Goal: Task Accomplishment & Management: Manage account settings

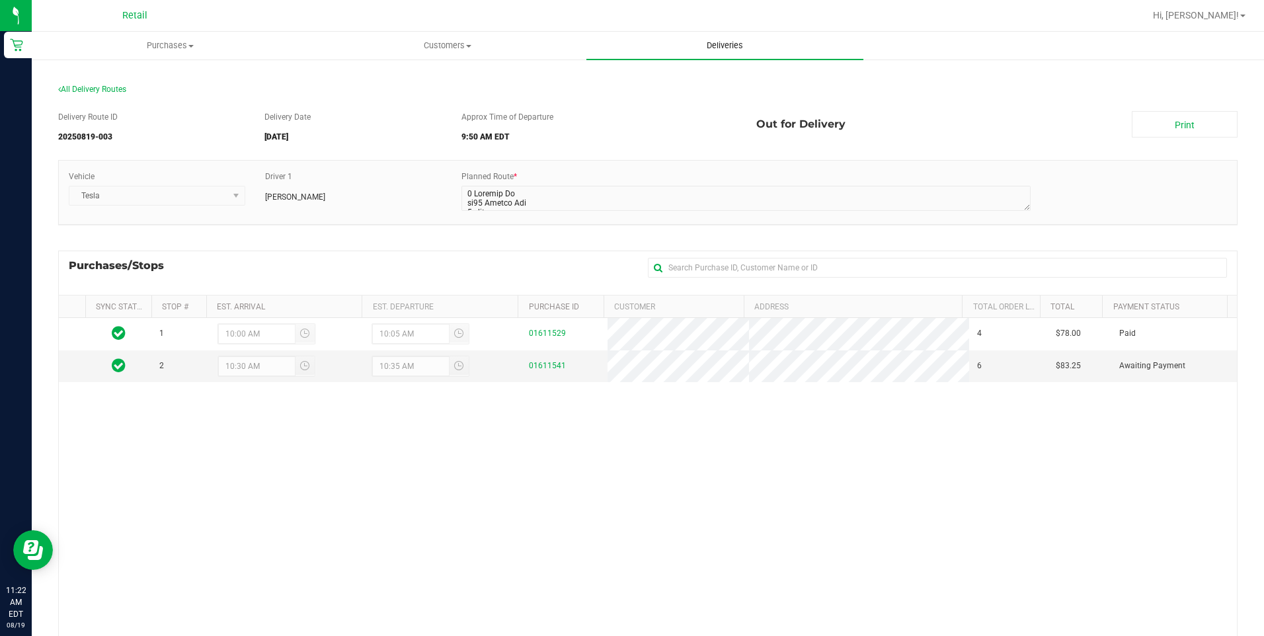
click at [711, 48] on span "Deliveries" at bounding box center [725, 46] width 72 height 12
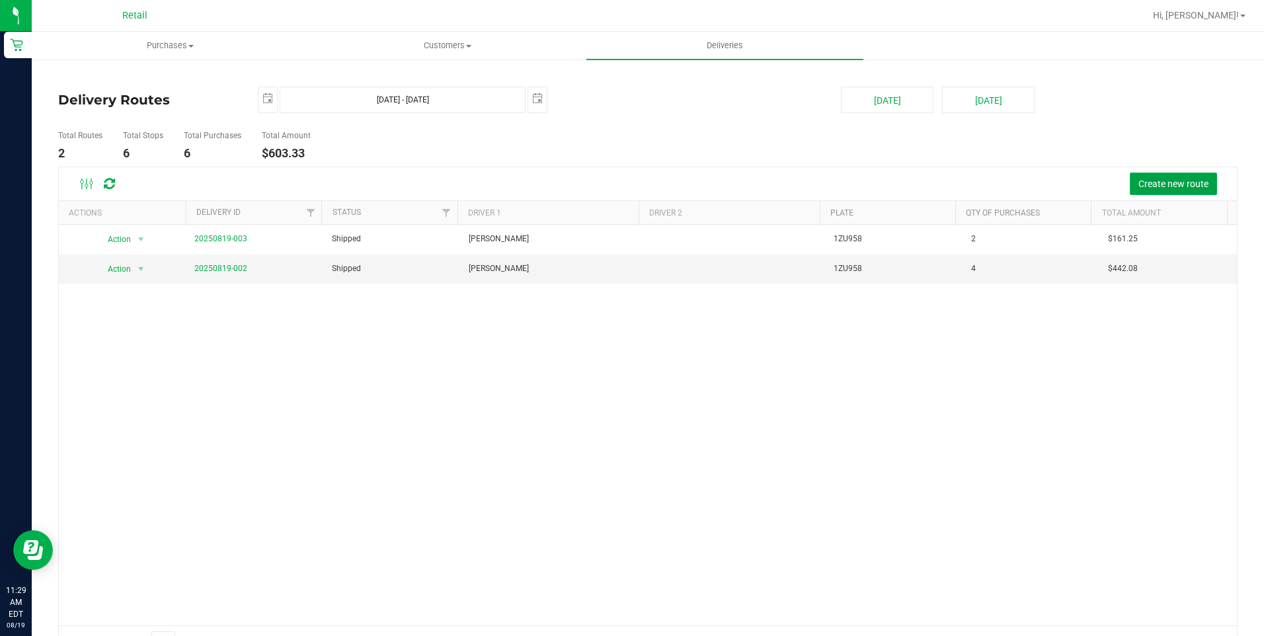
click at [1174, 182] on span "Create new route" at bounding box center [1173, 183] width 70 height 11
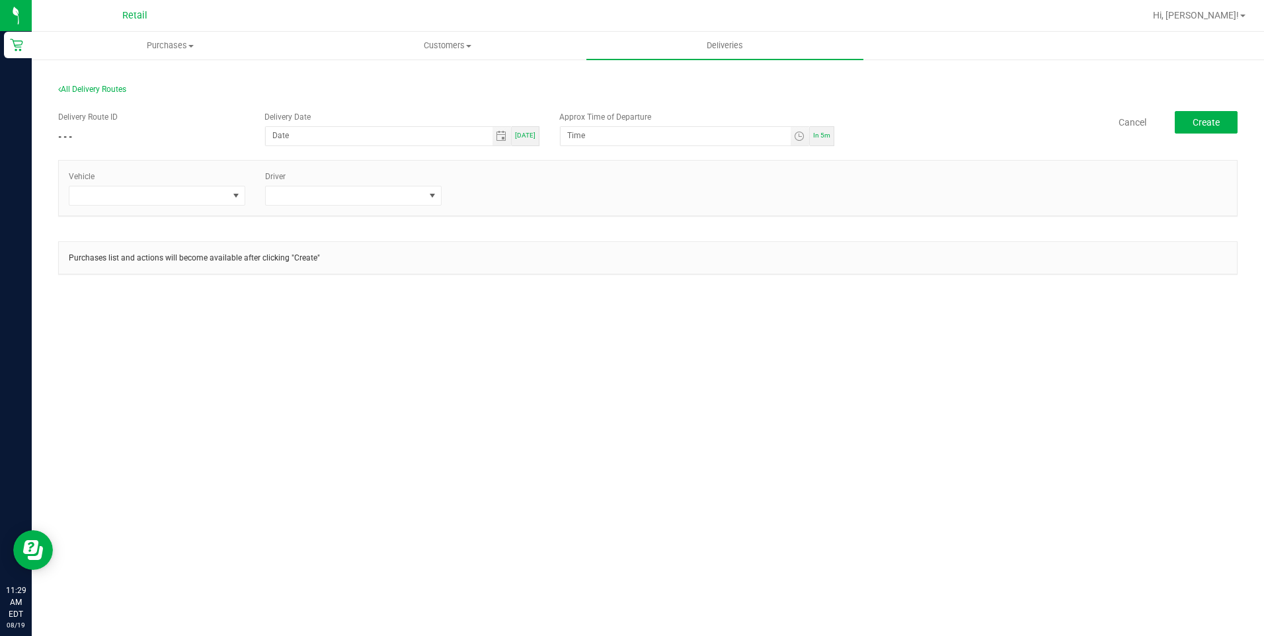
click at [531, 137] on span "[DATE]" at bounding box center [525, 135] width 20 height 7
type input "[DATE]"
type input "11:34 AM"
click at [217, 196] on span at bounding box center [148, 195] width 159 height 19
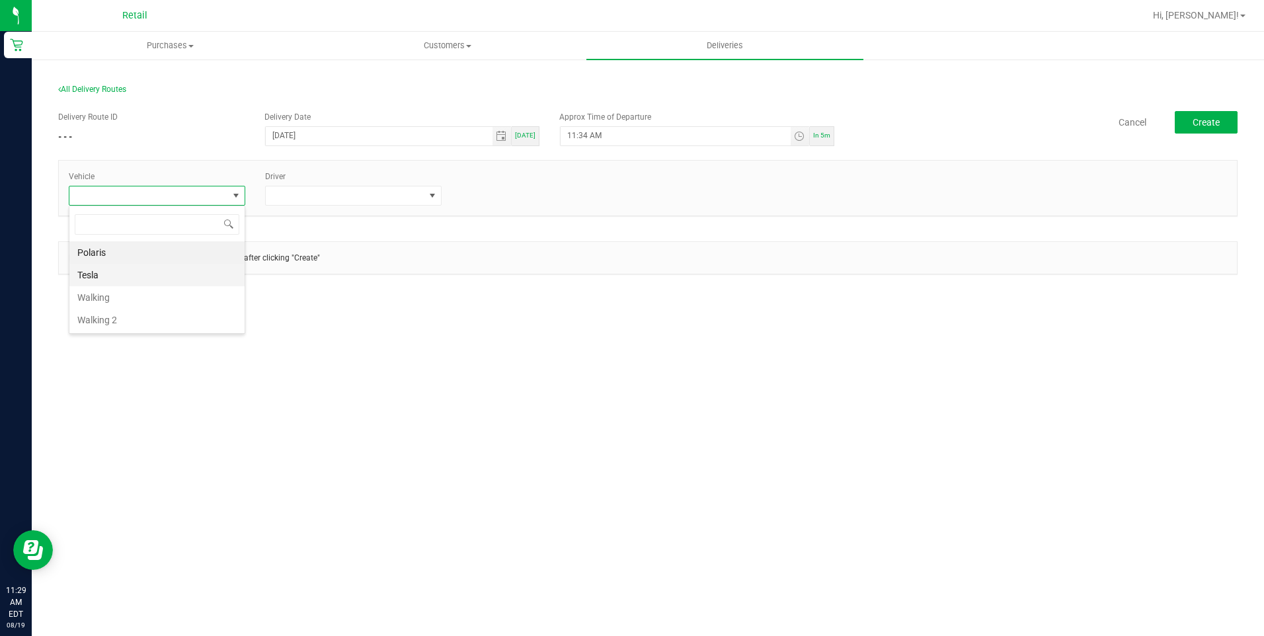
click at [184, 271] on li "Tesla" at bounding box center [156, 275] width 175 height 22
click at [434, 198] on span at bounding box center [432, 195] width 11 height 11
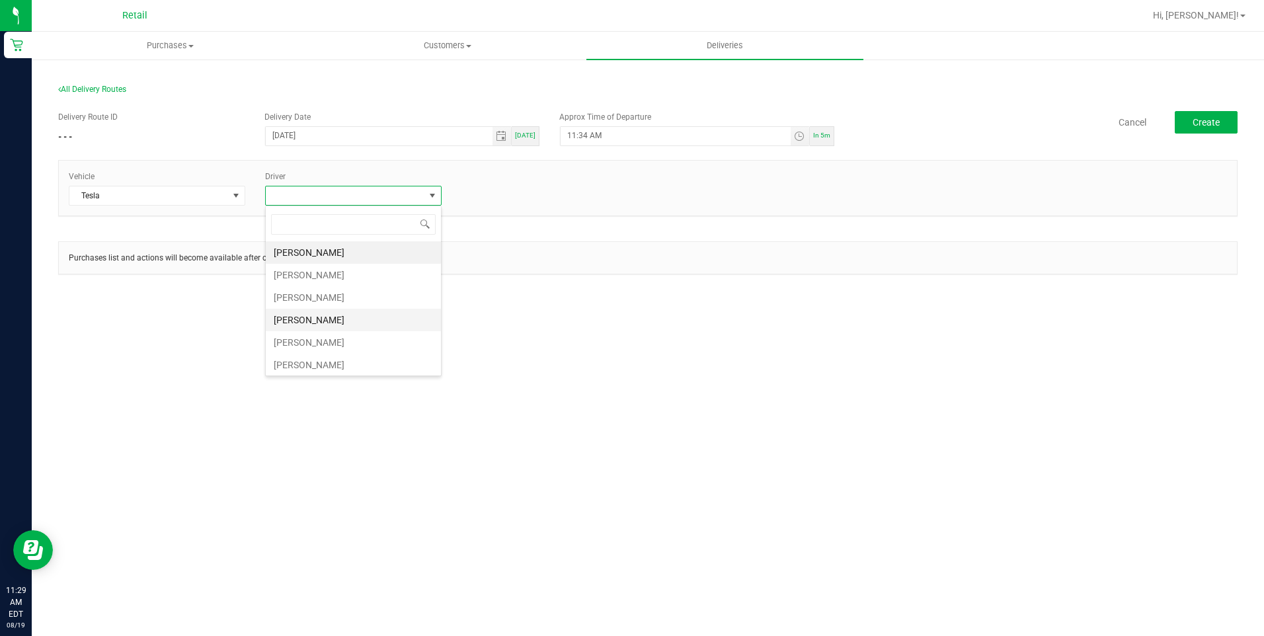
click at [365, 313] on li "[PERSON_NAME]" at bounding box center [353, 320] width 175 height 22
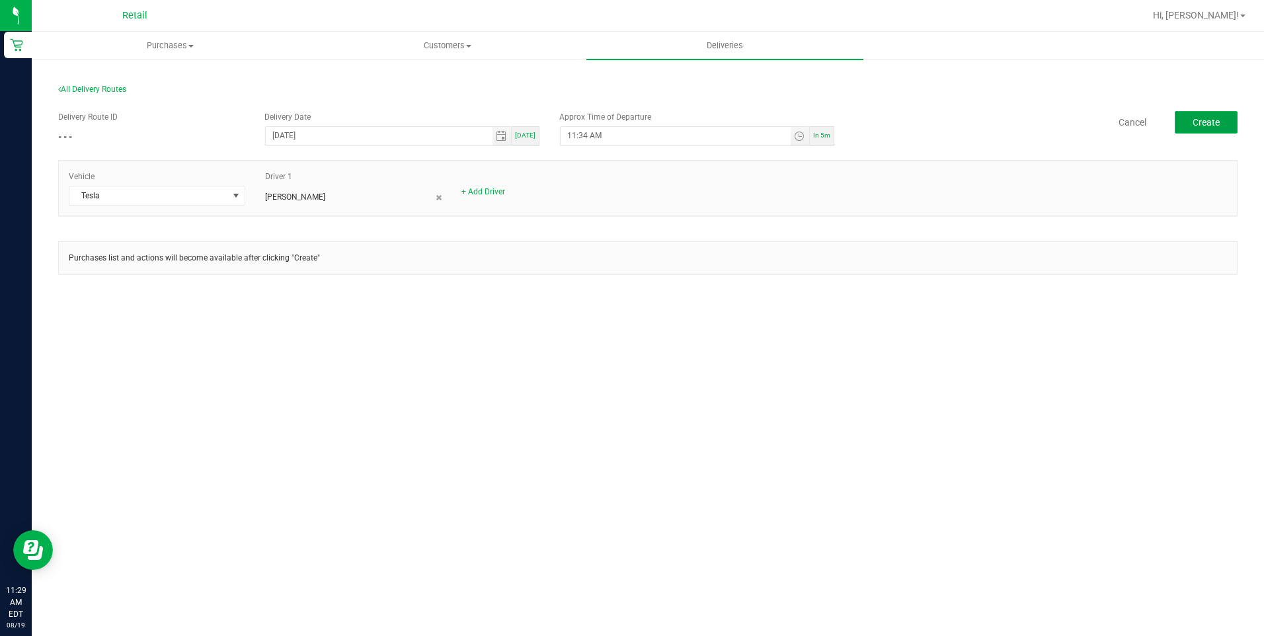
click at [1200, 119] on span "Create" at bounding box center [1205, 122] width 27 height 11
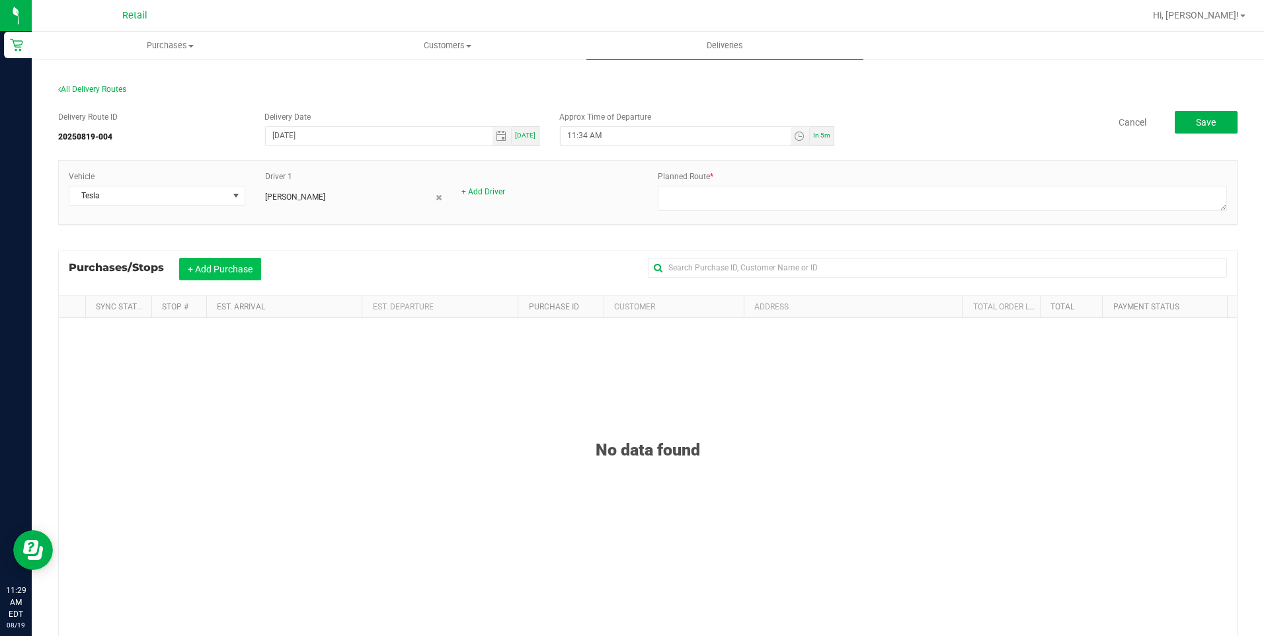
click at [247, 275] on button "+ Add Purchase" at bounding box center [220, 269] width 82 height 22
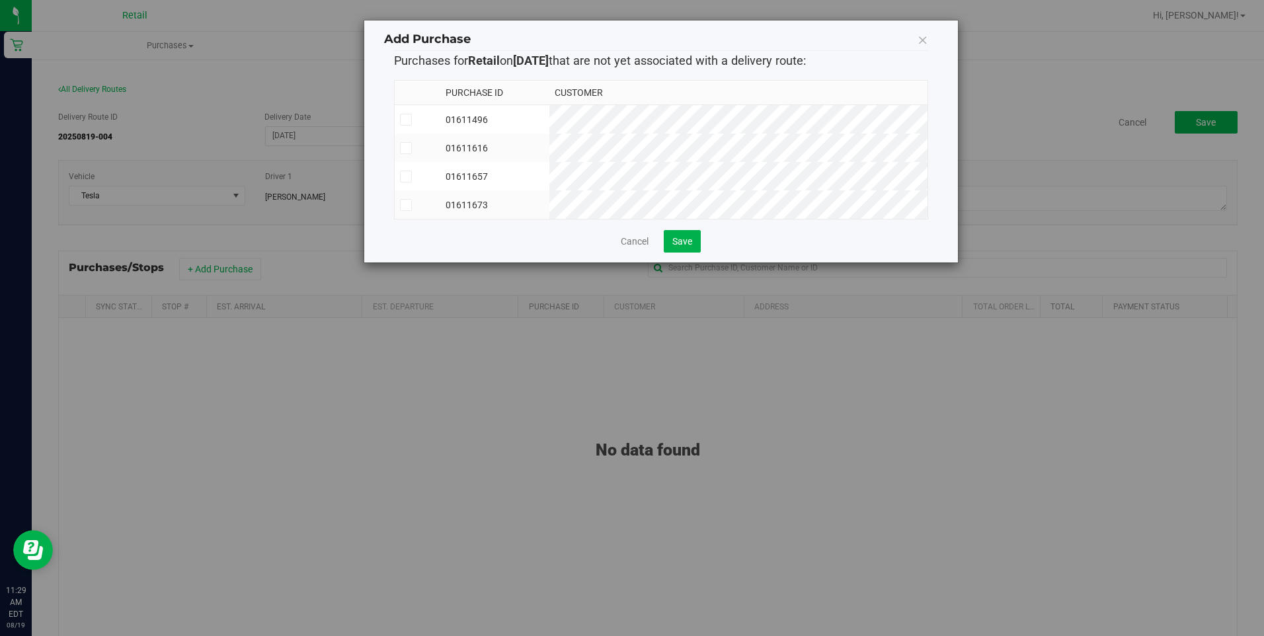
click at [402, 205] on icon at bounding box center [405, 205] width 9 height 0
click at [0, 0] on input "checkbox" at bounding box center [0, 0] width 0 height 0
click at [408, 176] on icon at bounding box center [405, 176] width 9 height 0
click at [0, 0] on input "checkbox" at bounding box center [0, 0] width 0 height 0
click at [686, 247] on span "Save" at bounding box center [682, 241] width 20 height 11
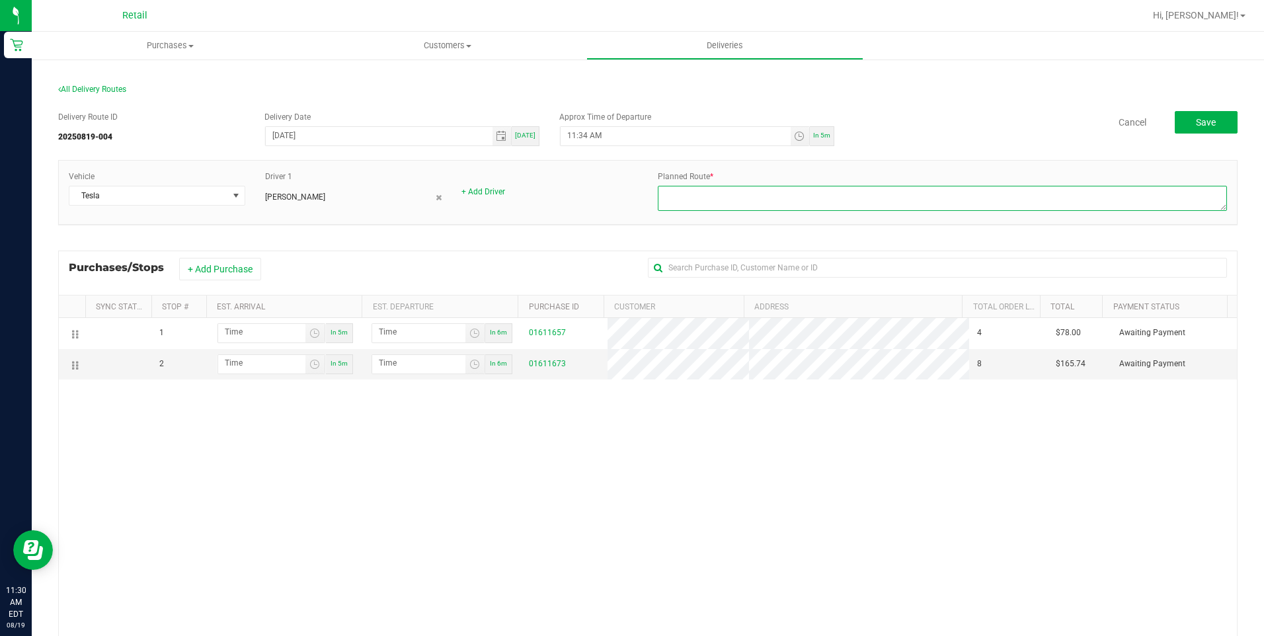
paste textarea "4 min(1.08 miles) to 169 Canal St A Start 1 Corliss St Head northeast. Go for 5…"
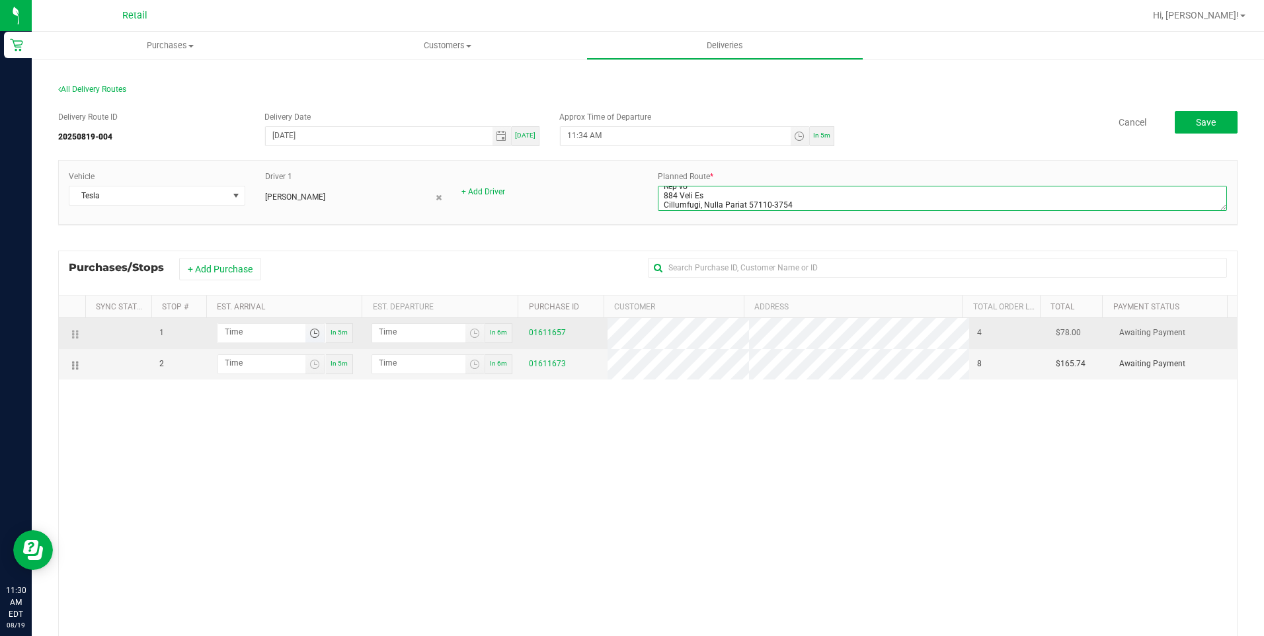
click at [315, 335] on span "Toggle time list" at bounding box center [314, 333] width 11 height 11
type textarea "4 min(1.08 miles) to 169 Canal St A Start 1 Corliss St Head northeast. Go for 5…"
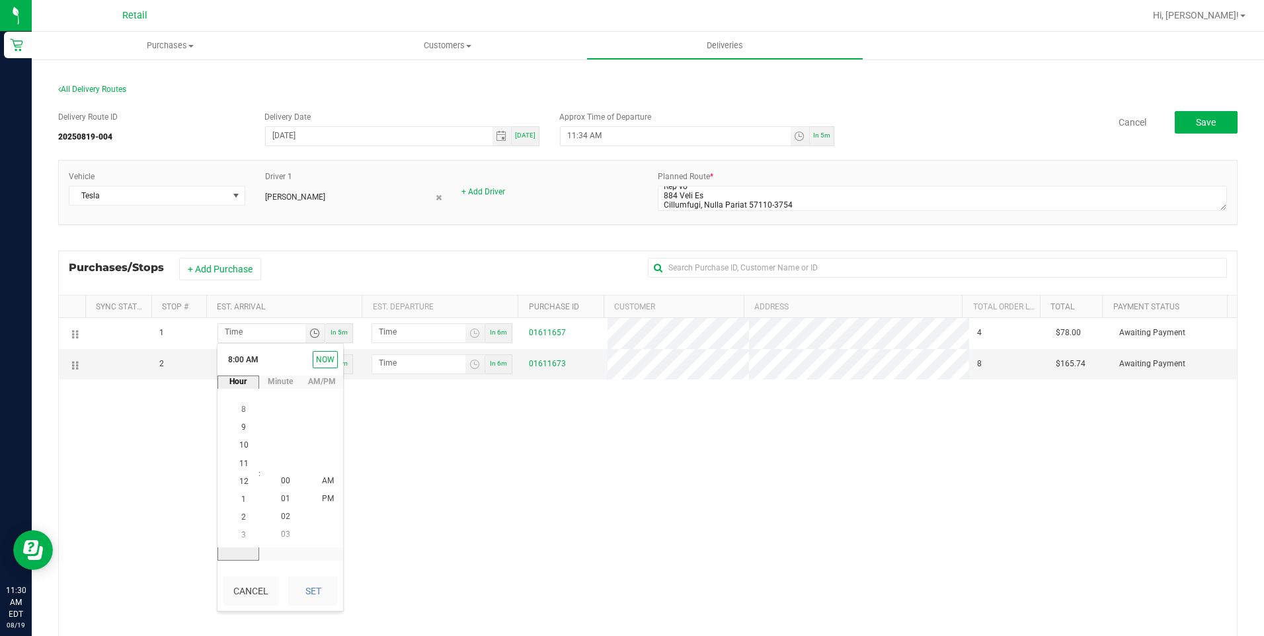
scroll to position [18, 0]
click at [240, 458] on span "11" at bounding box center [243, 462] width 9 height 9
click at [281, 441] on span "40" at bounding box center [285, 444] width 9 height 9
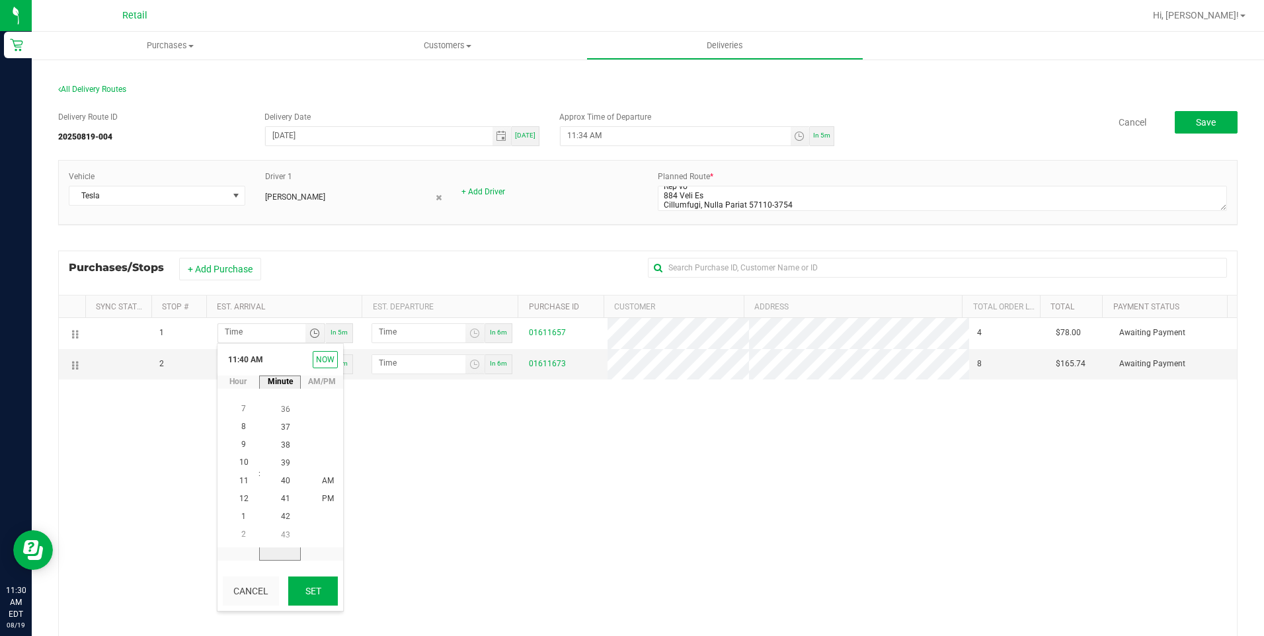
click at [318, 589] on button "Set" at bounding box center [313, 590] width 50 height 29
type input "11:40 AM"
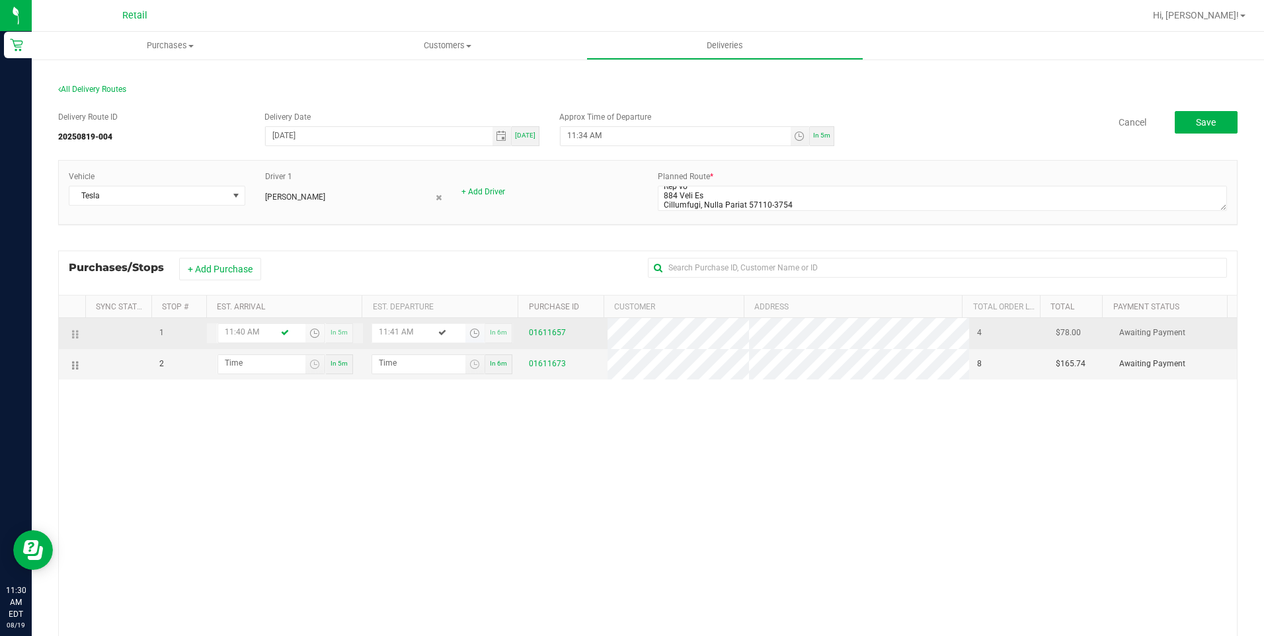
click at [469, 336] on span "Toggle time list" at bounding box center [474, 333] width 11 height 11
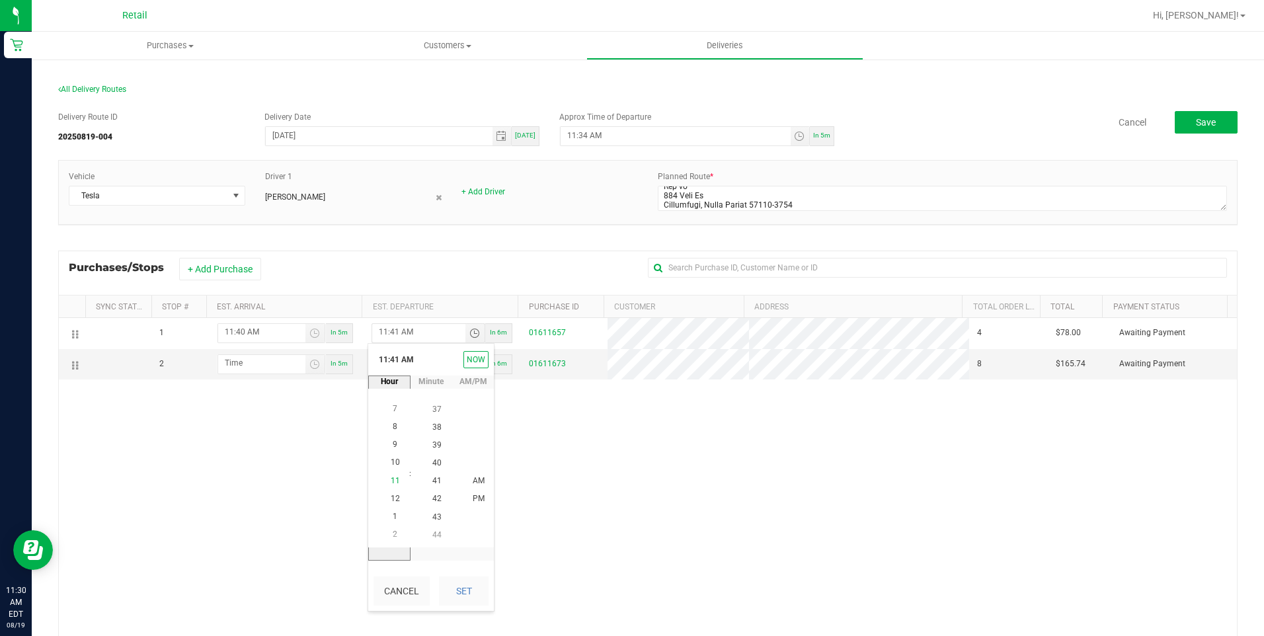
click at [394, 475] on li "11" at bounding box center [395, 481] width 32 height 18
click at [433, 475] on li "45" at bounding box center [437, 481] width 32 height 18
click at [458, 590] on button "Set" at bounding box center [464, 590] width 50 height 29
type input "11:45 AM"
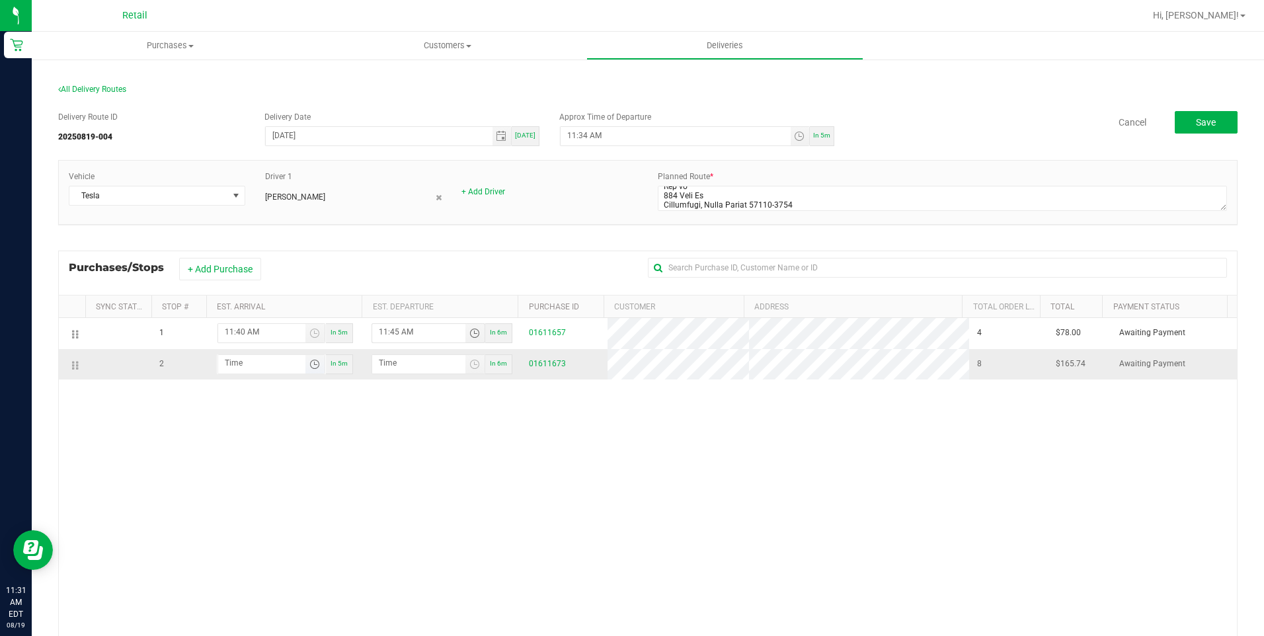
click at [309, 369] on span "Toggle time list" at bounding box center [314, 364] width 11 height 11
click at [243, 206] on span "11" at bounding box center [243, 205] width 9 height 9
click at [284, 156] on span "00" at bounding box center [285, 151] width 9 height 9
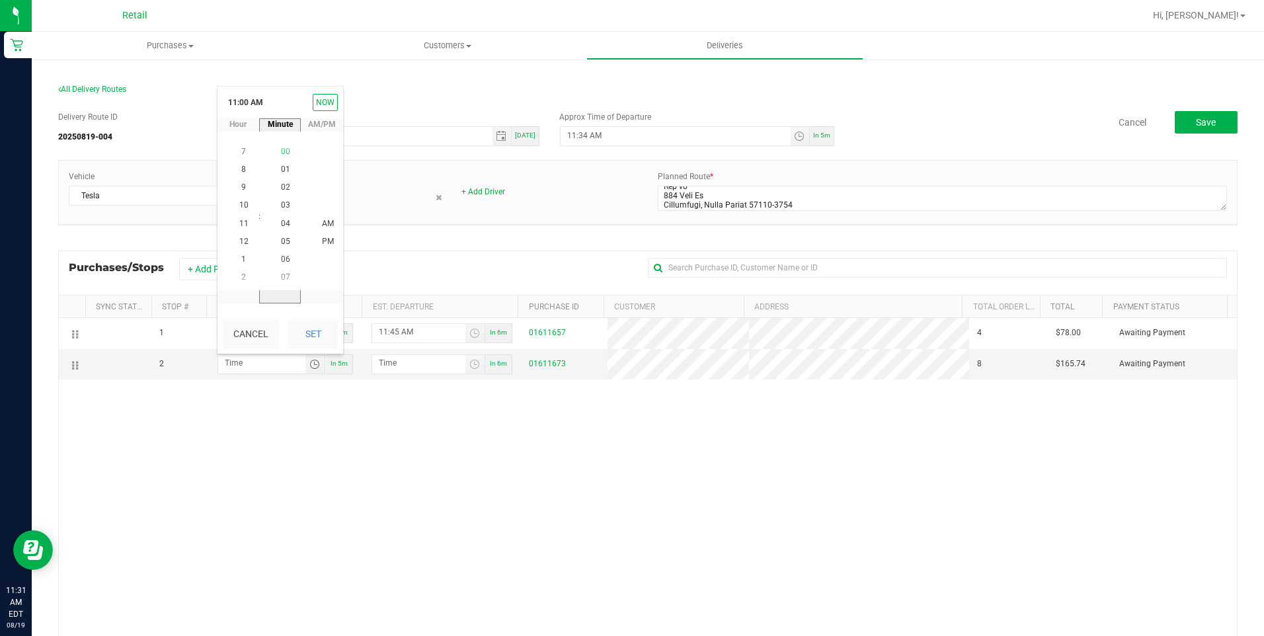
scroll to position [0, 0]
click at [321, 332] on button "Set" at bounding box center [313, 333] width 50 height 29
type input "11:00 AM"
type input "11:01 AM"
click at [1184, 126] on button "Save" at bounding box center [1205, 122] width 63 height 22
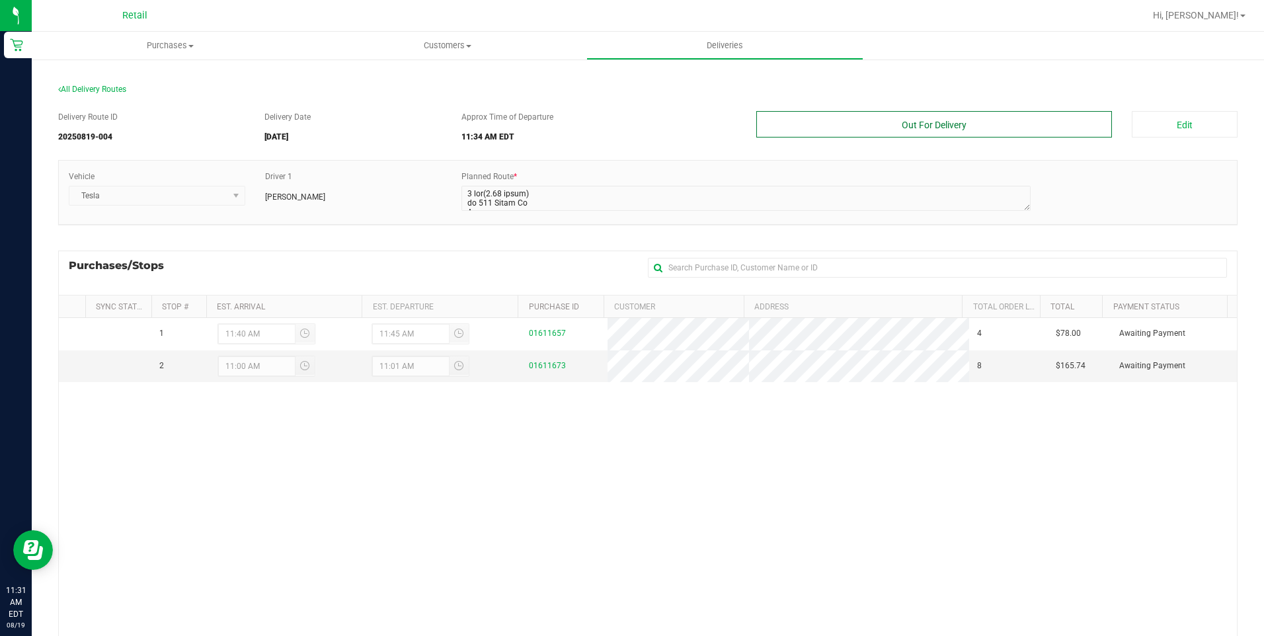
click at [935, 130] on button "Out For Delivery" at bounding box center [934, 124] width 356 height 26
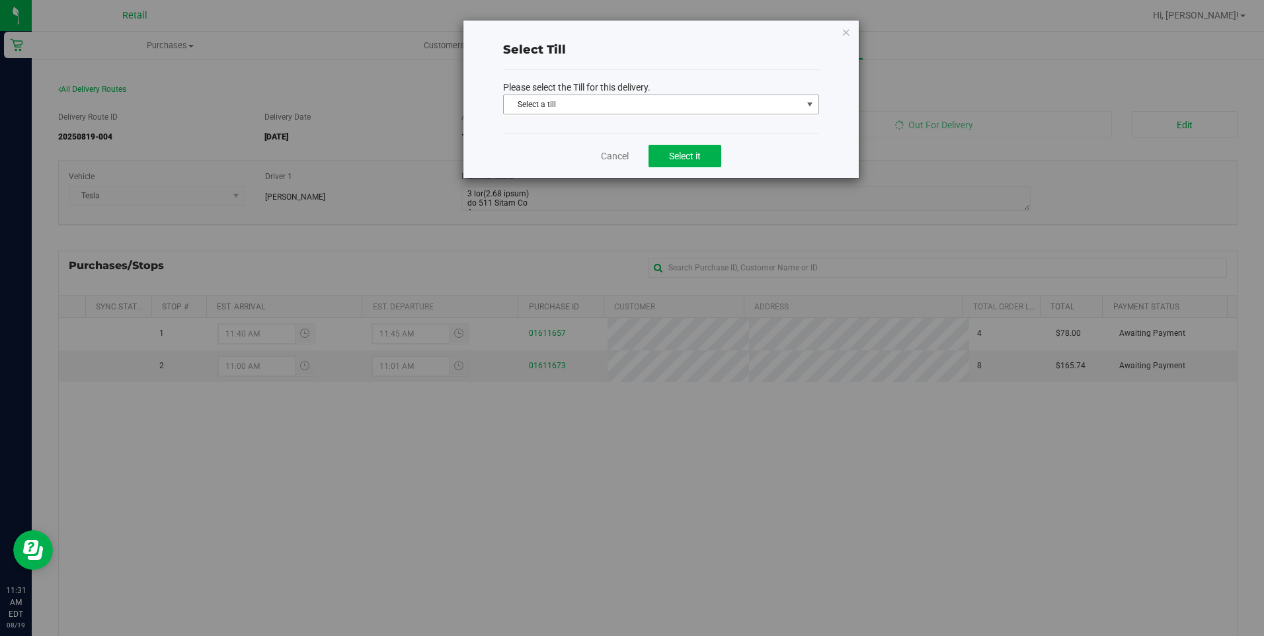
click at [730, 101] on span "Select a till" at bounding box center [653, 104] width 298 height 19
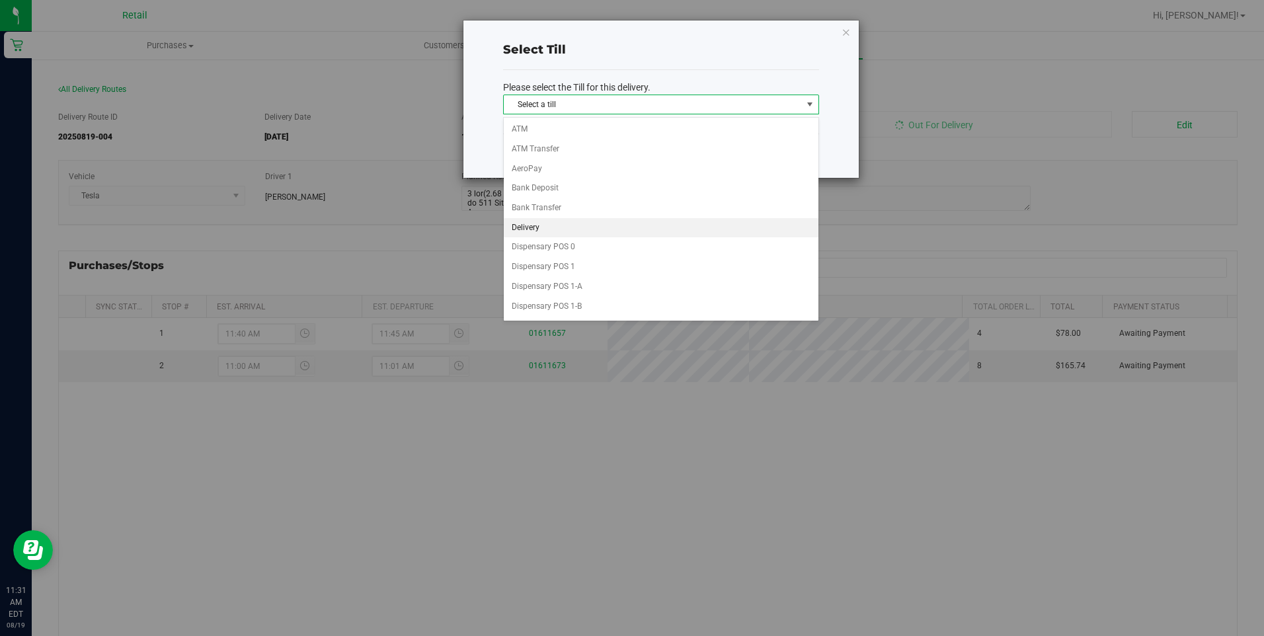
click at [704, 229] on li "Delivery" at bounding box center [661, 228] width 315 height 20
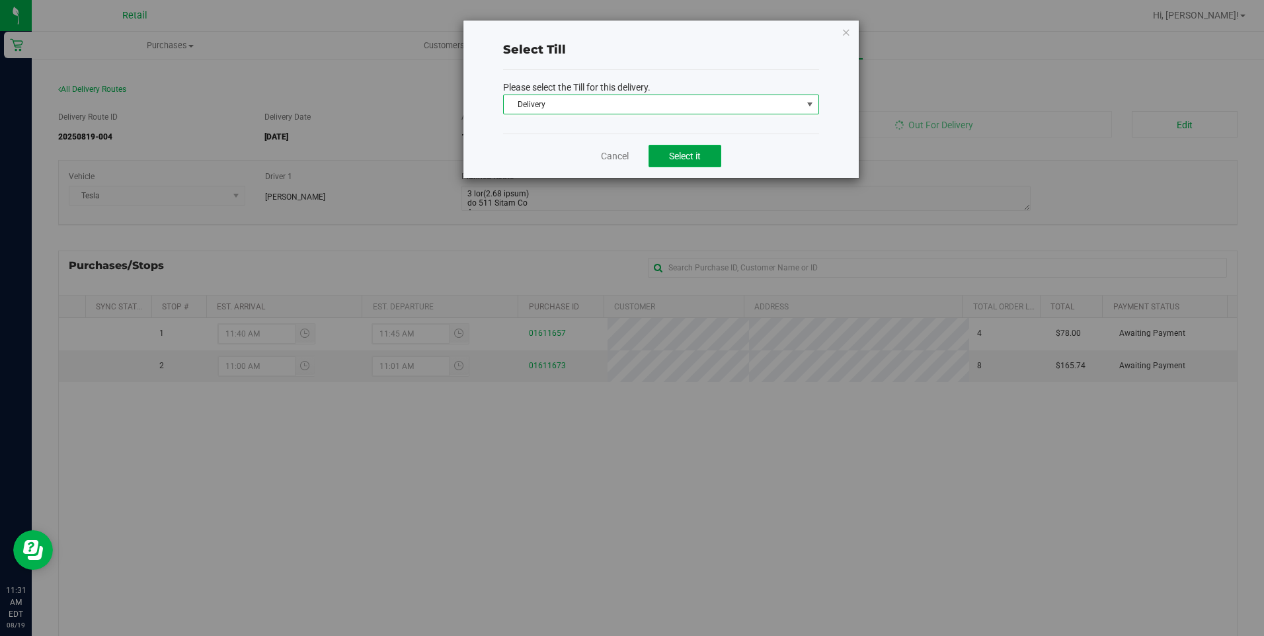
click at [695, 151] on span "Select it" at bounding box center [685, 156] width 32 height 11
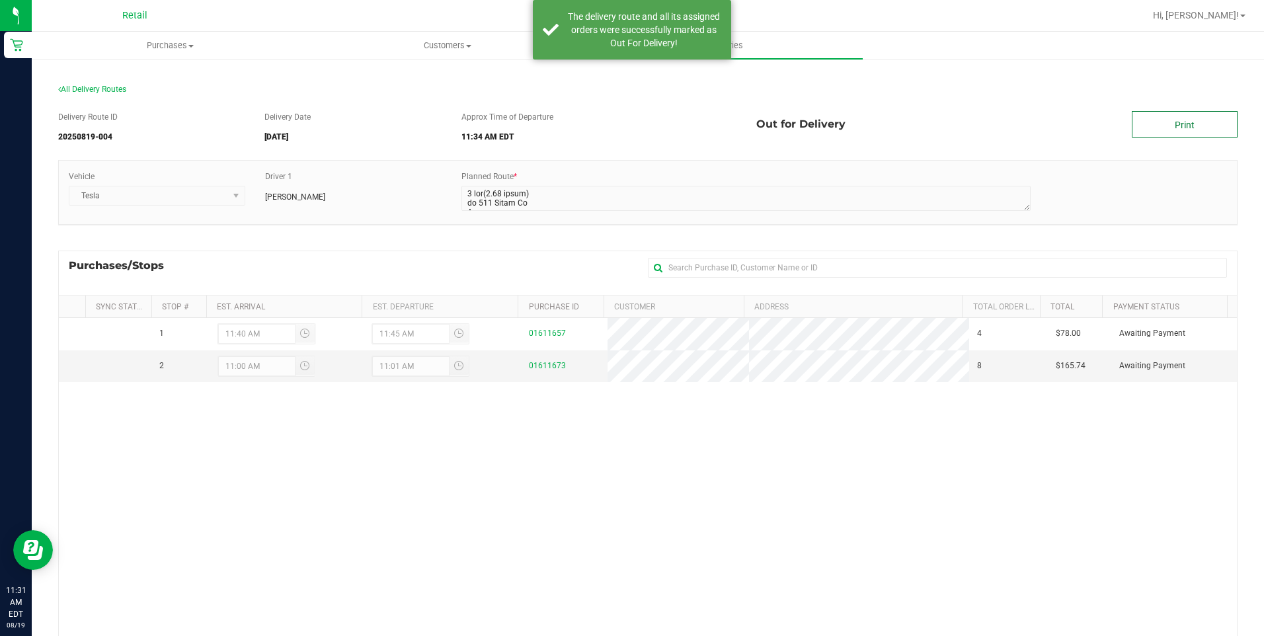
click at [1155, 130] on link "Print" at bounding box center [1184, 124] width 106 height 26
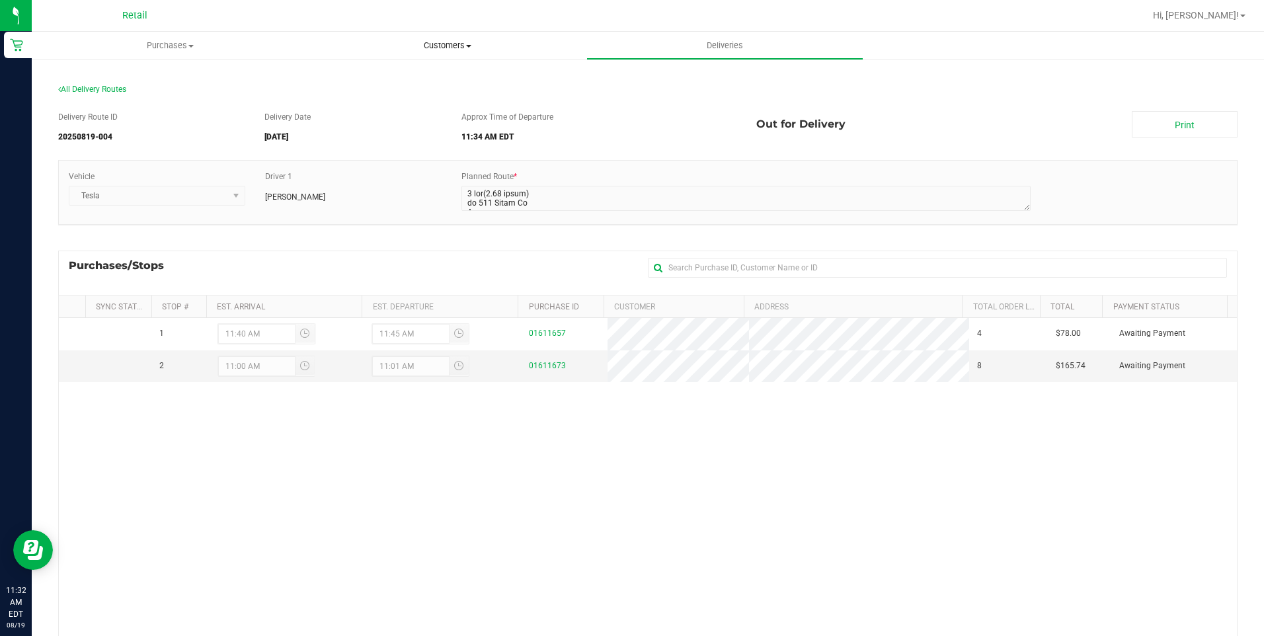
click at [451, 44] on span "Customers" at bounding box center [447, 46] width 276 height 12
click at [436, 74] on li "All customers" at bounding box center [447, 80] width 277 height 16
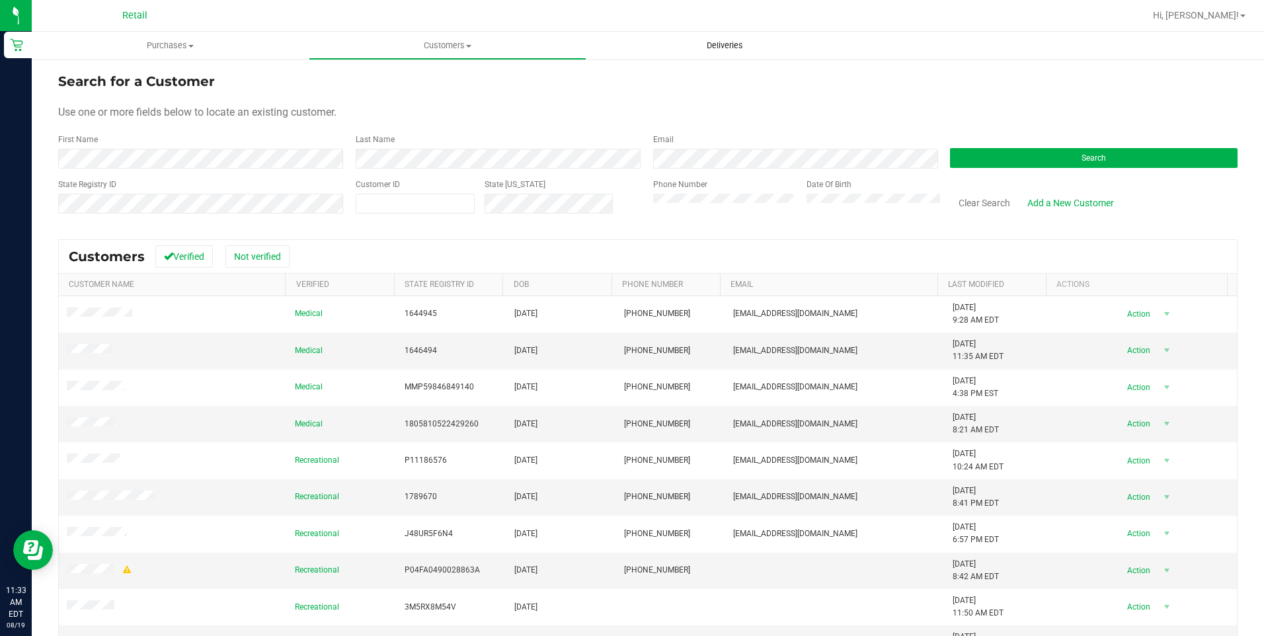
click at [724, 49] on span "Deliveries" at bounding box center [725, 46] width 72 height 12
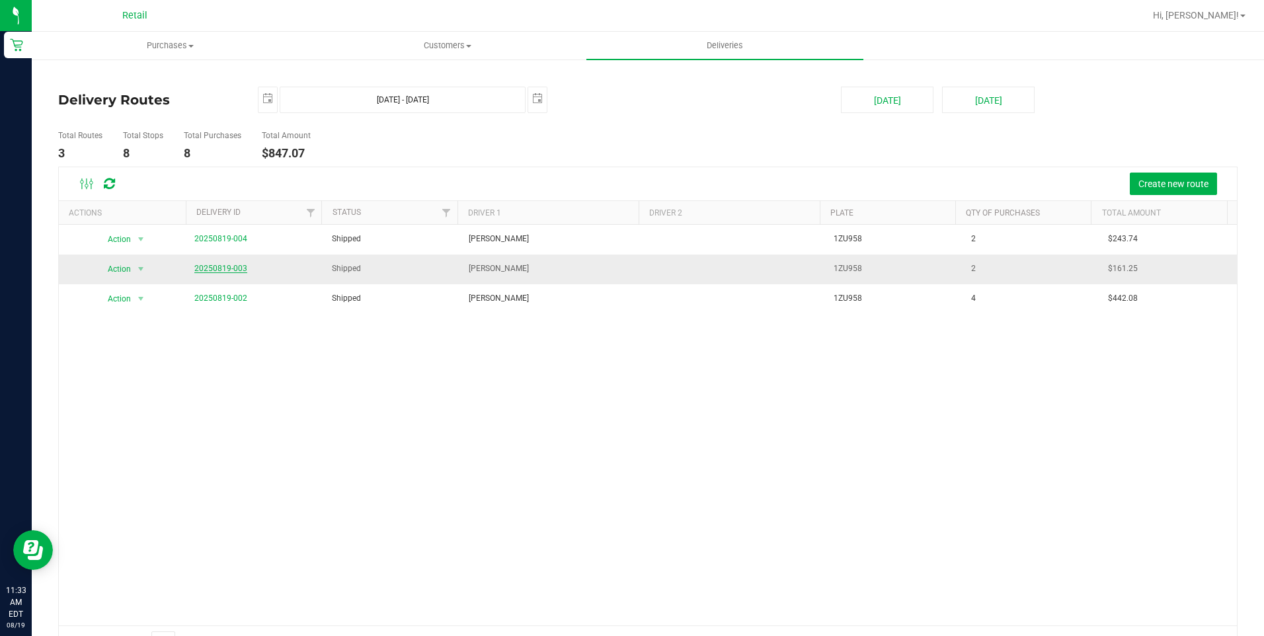
click at [233, 272] on link "20250819-003" at bounding box center [220, 268] width 53 height 9
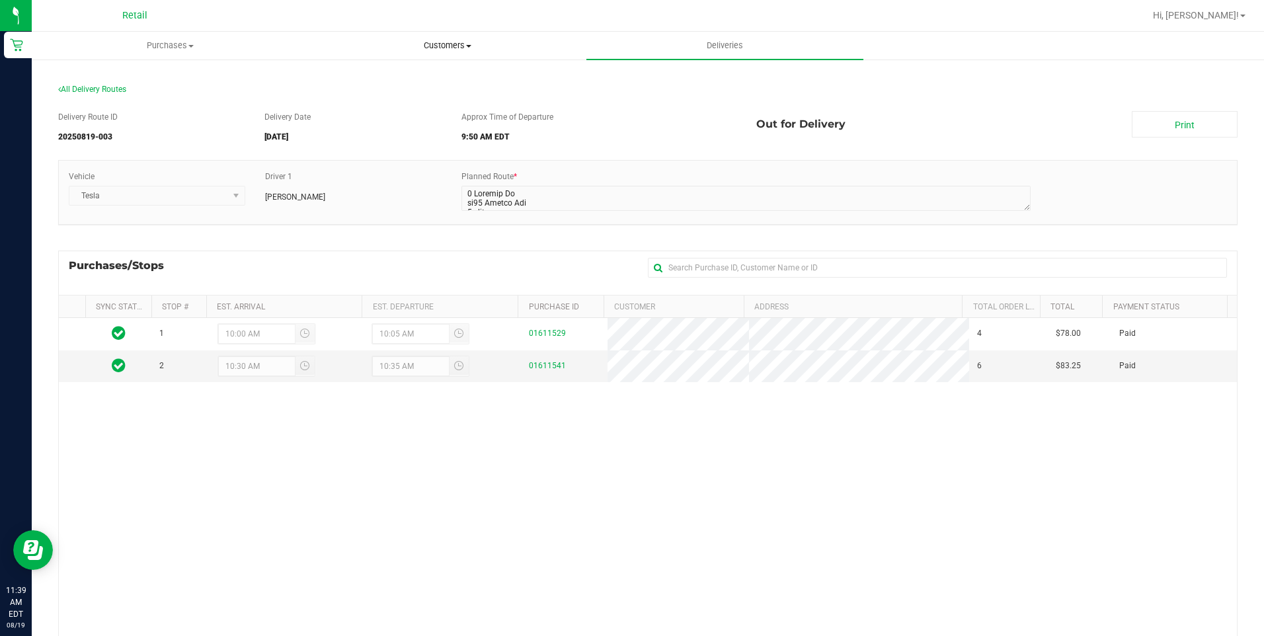
click at [406, 52] on uib-tab-heading "Customers All customers Add a new customer All physicians" at bounding box center [447, 45] width 276 height 26
click at [411, 75] on li "All customers" at bounding box center [447, 80] width 277 height 16
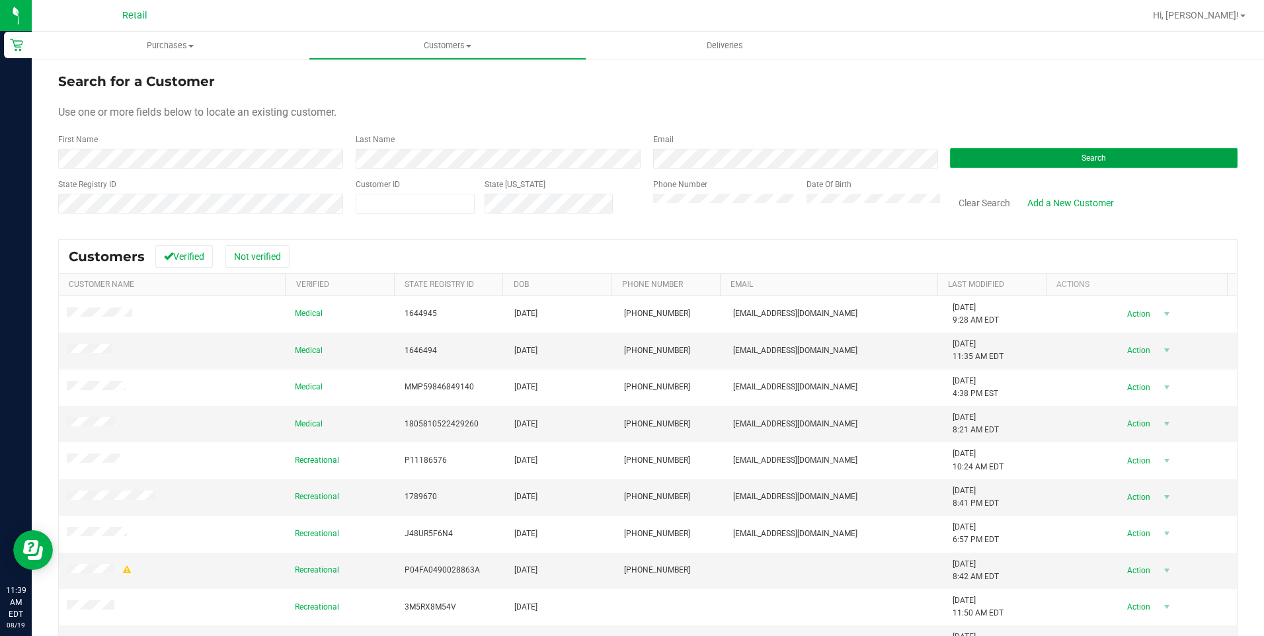
click at [989, 167] on button "Search" at bounding box center [1093, 158] width 287 height 20
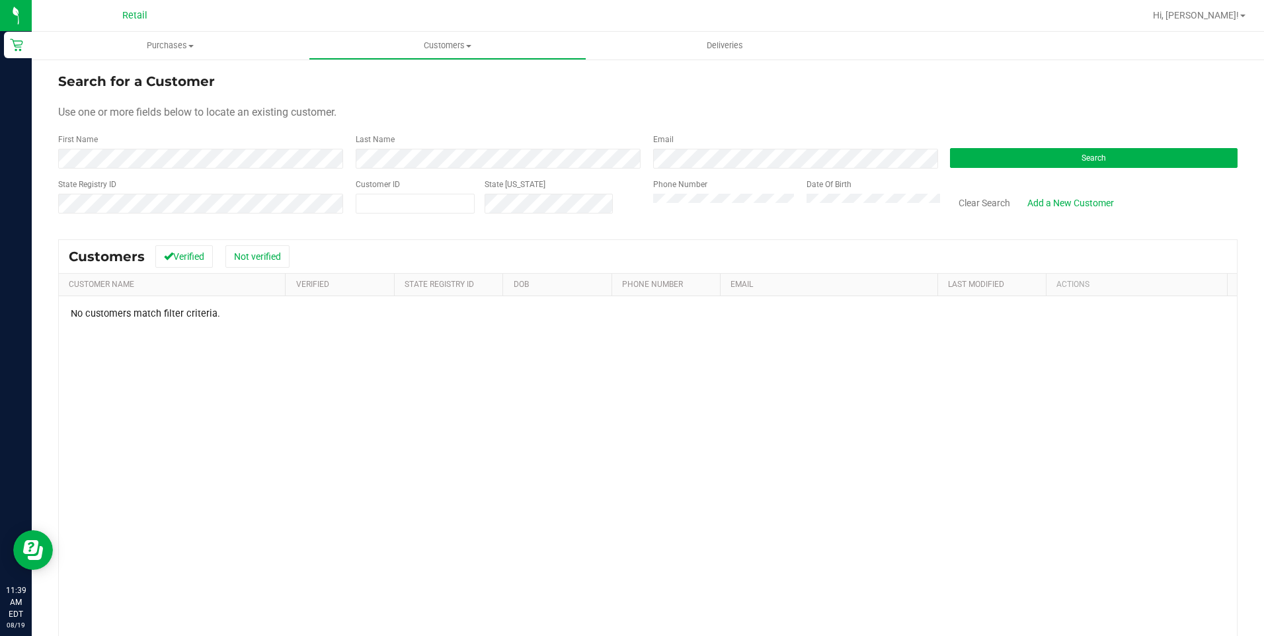
click at [242, 147] on div "First Name" at bounding box center [201, 150] width 287 height 35
click at [1127, 153] on button "Search" at bounding box center [1093, 158] width 287 height 20
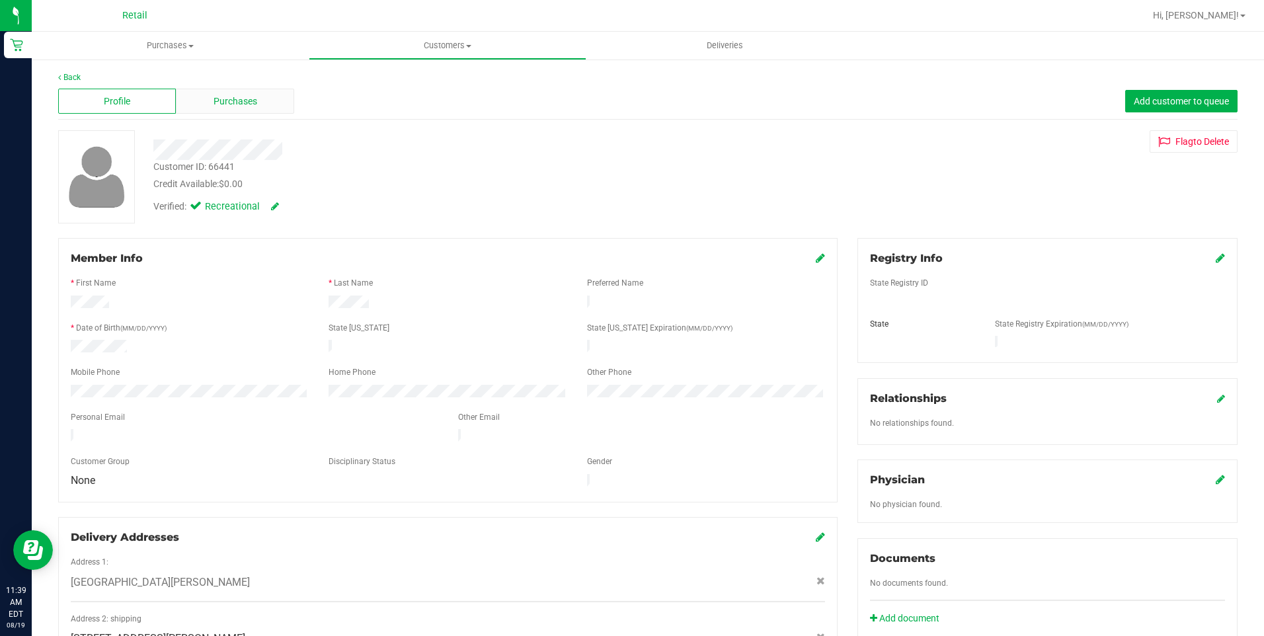
click at [234, 104] on span "Purchases" at bounding box center [235, 102] width 44 height 14
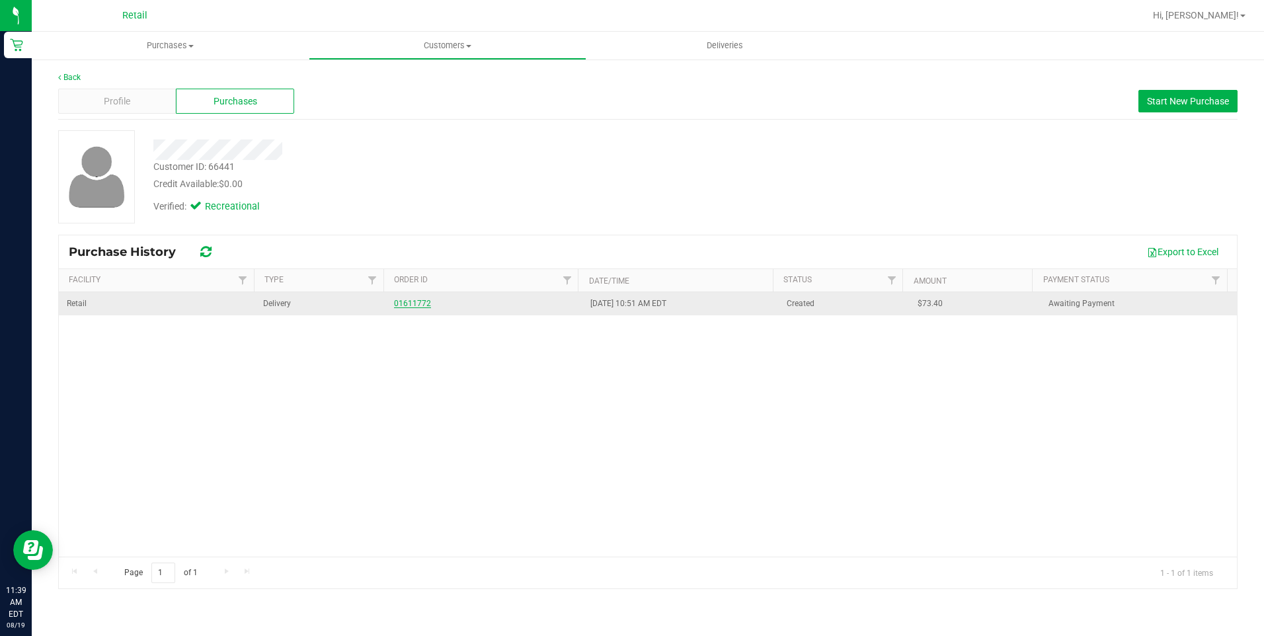
click at [405, 302] on link "01611772" at bounding box center [412, 303] width 37 height 9
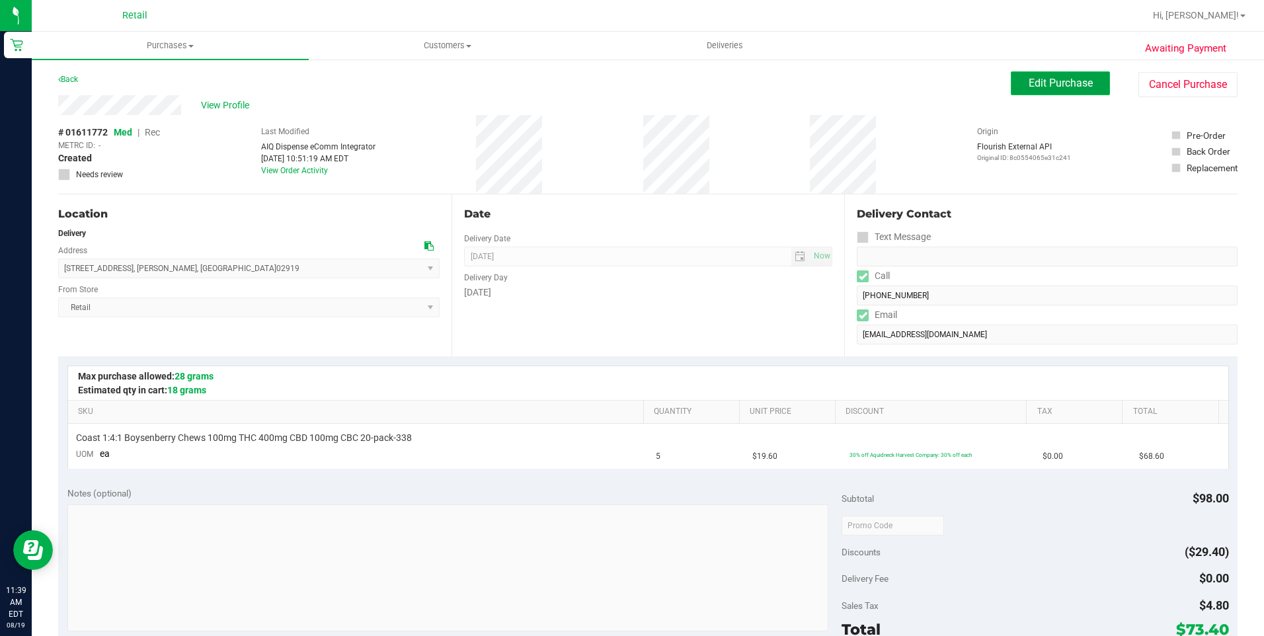
click at [1037, 85] on span "Edit Purchase" at bounding box center [1060, 83] width 64 height 13
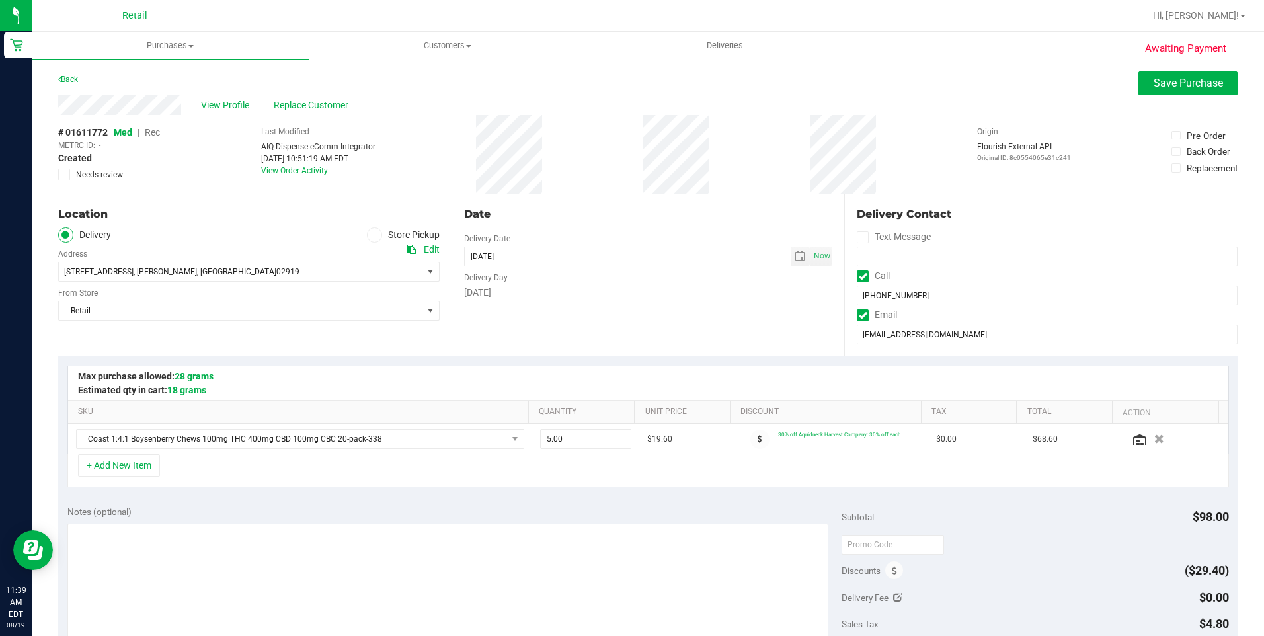
click at [313, 104] on span "Replace Customer" at bounding box center [313, 105] width 79 height 14
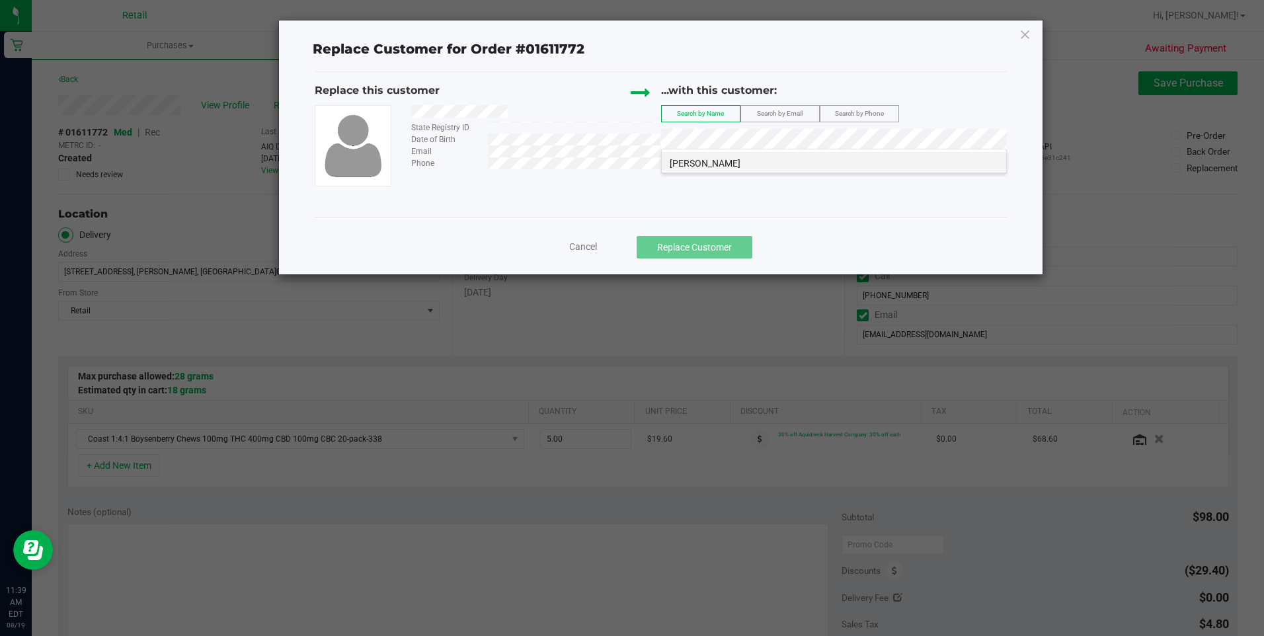
click at [734, 159] on span "Stephen Eacuello" at bounding box center [704, 163] width 71 height 11
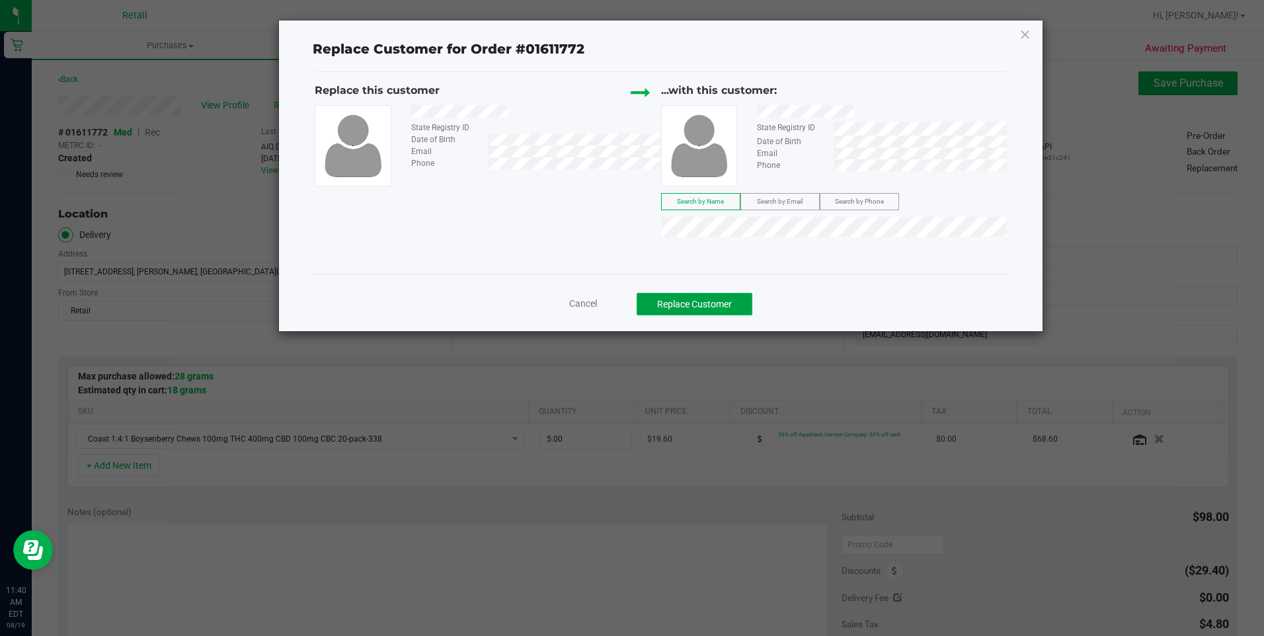
click at [704, 313] on button "Replace Customer" at bounding box center [694, 304] width 116 height 22
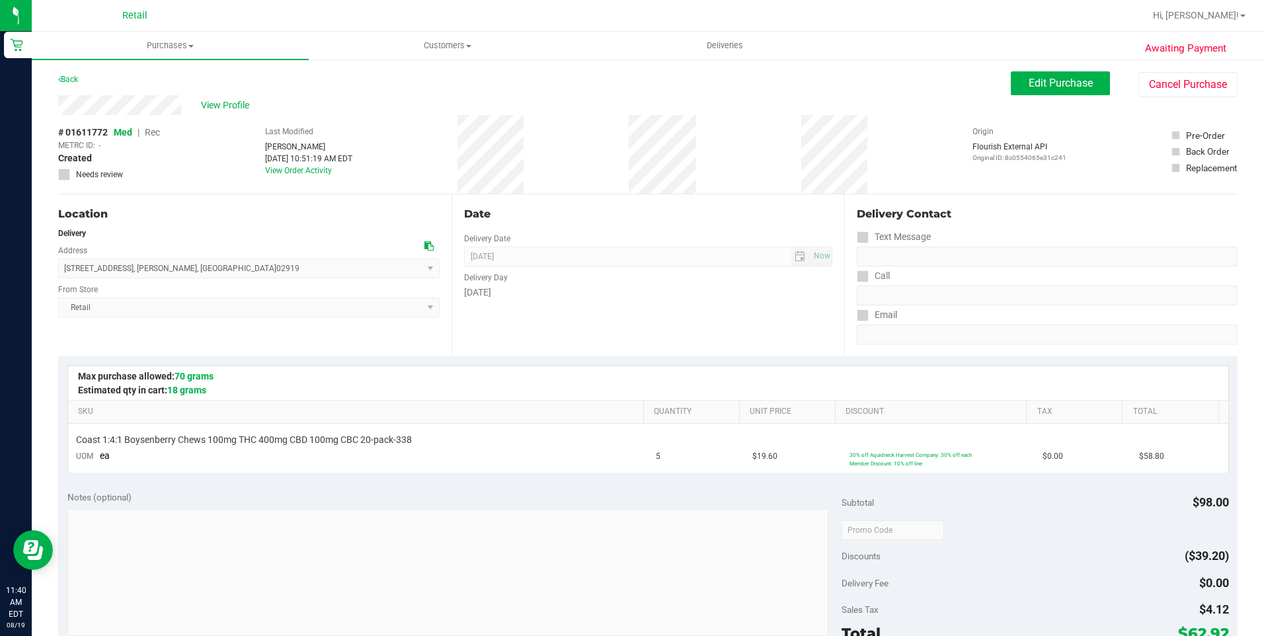
scroll to position [330, 0]
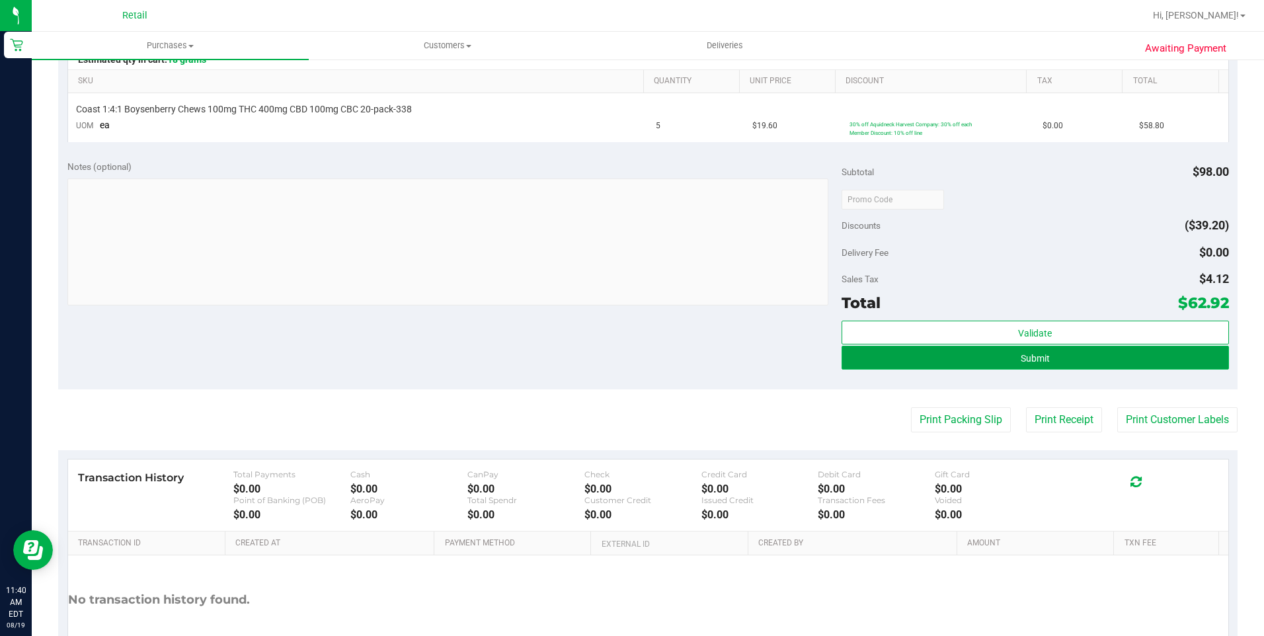
click at [975, 359] on button "Submit" at bounding box center [1034, 358] width 387 height 24
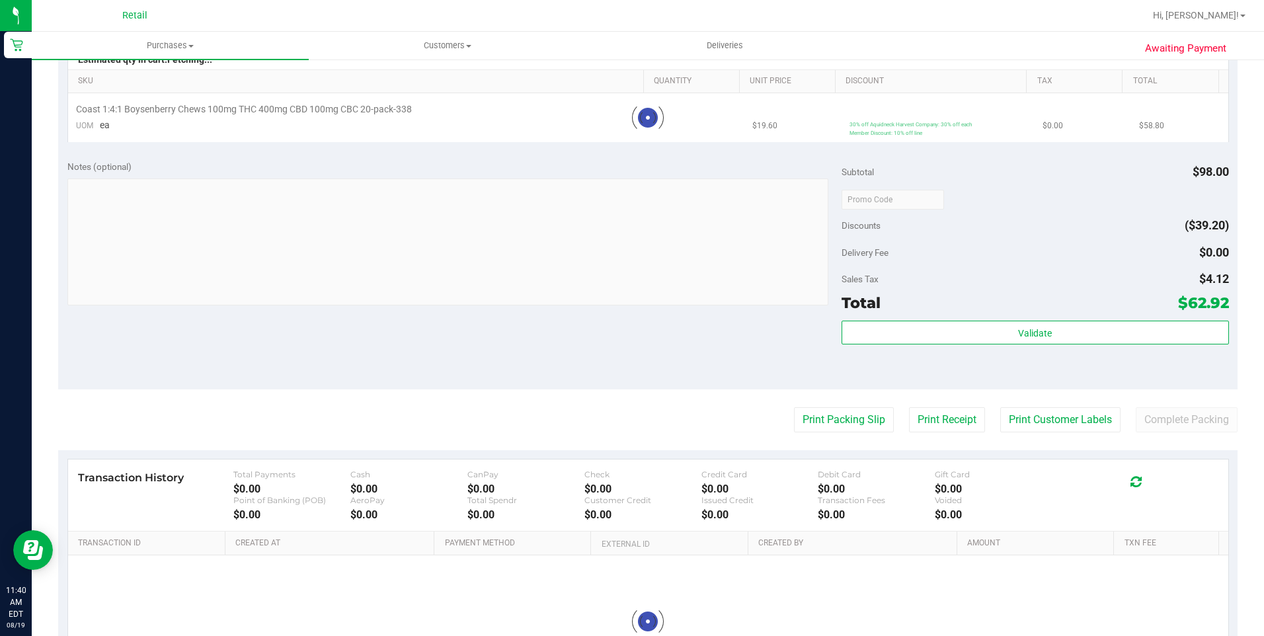
scroll to position [0, 0]
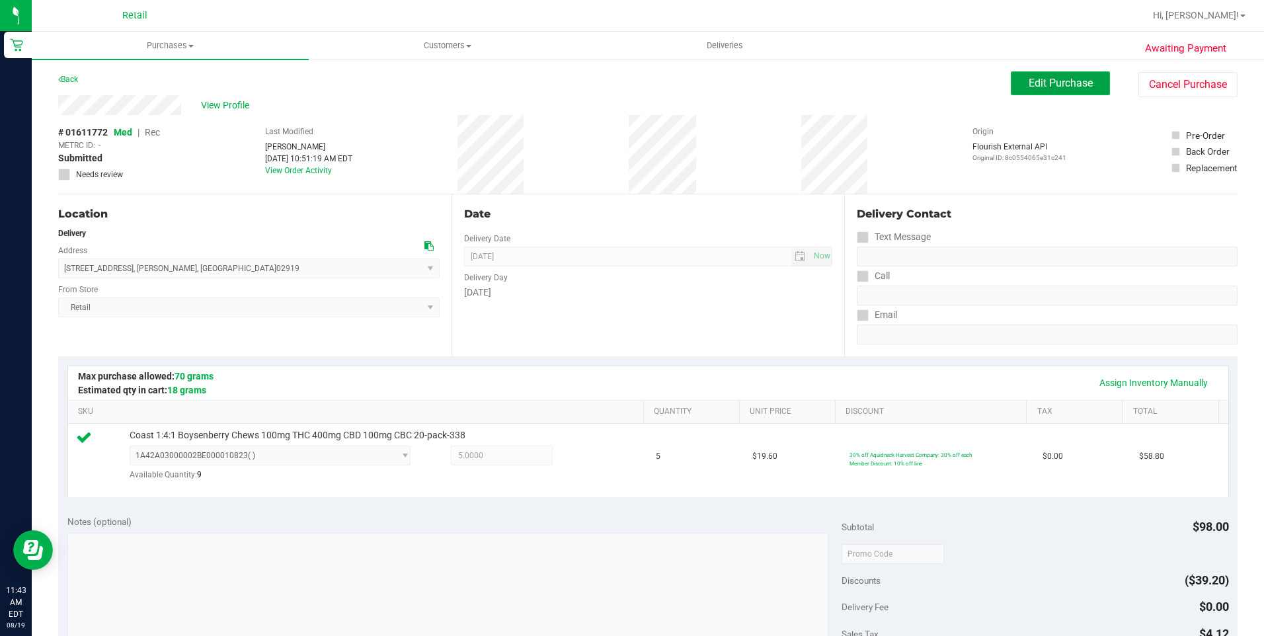
click at [1064, 85] on span "Edit Purchase" at bounding box center [1060, 83] width 64 height 13
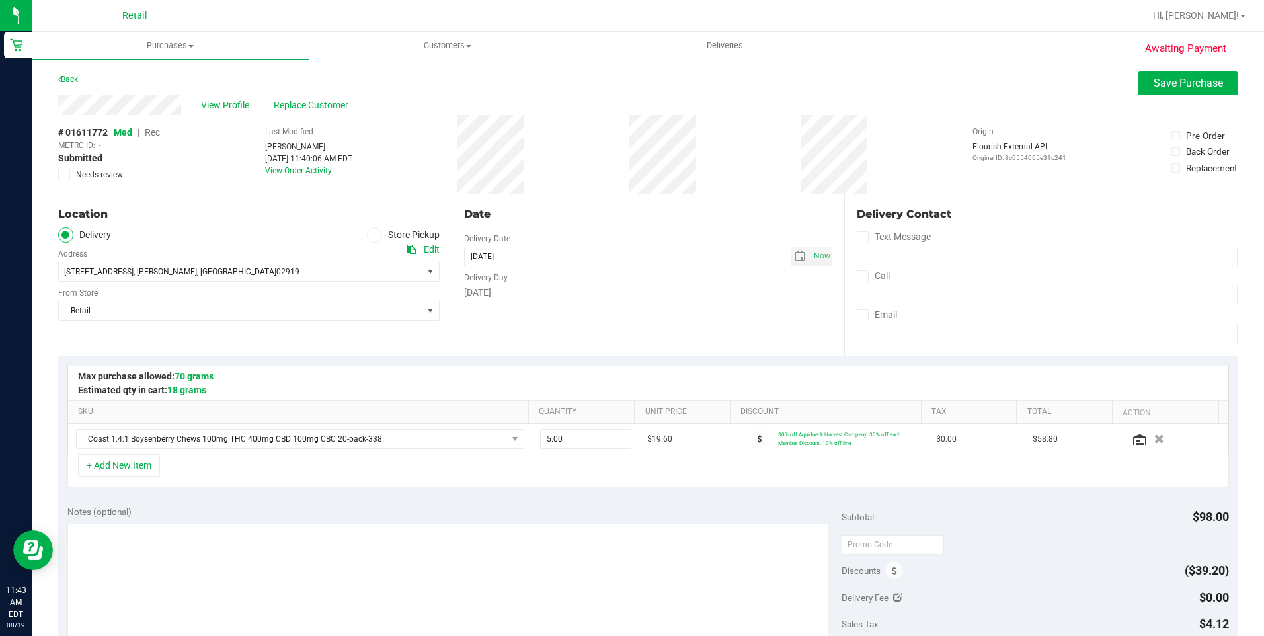
click at [858, 276] on icon at bounding box center [862, 276] width 9 height 0
click at [0, 0] on input "Call" at bounding box center [0, 0] width 0 height 0
click at [888, 295] on input "tel" at bounding box center [1046, 295] width 381 height 20
type input "(401) 965-9270"
click at [1166, 87] on span "Save Purchase" at bounding box center [1187, 83] width 69 height 13
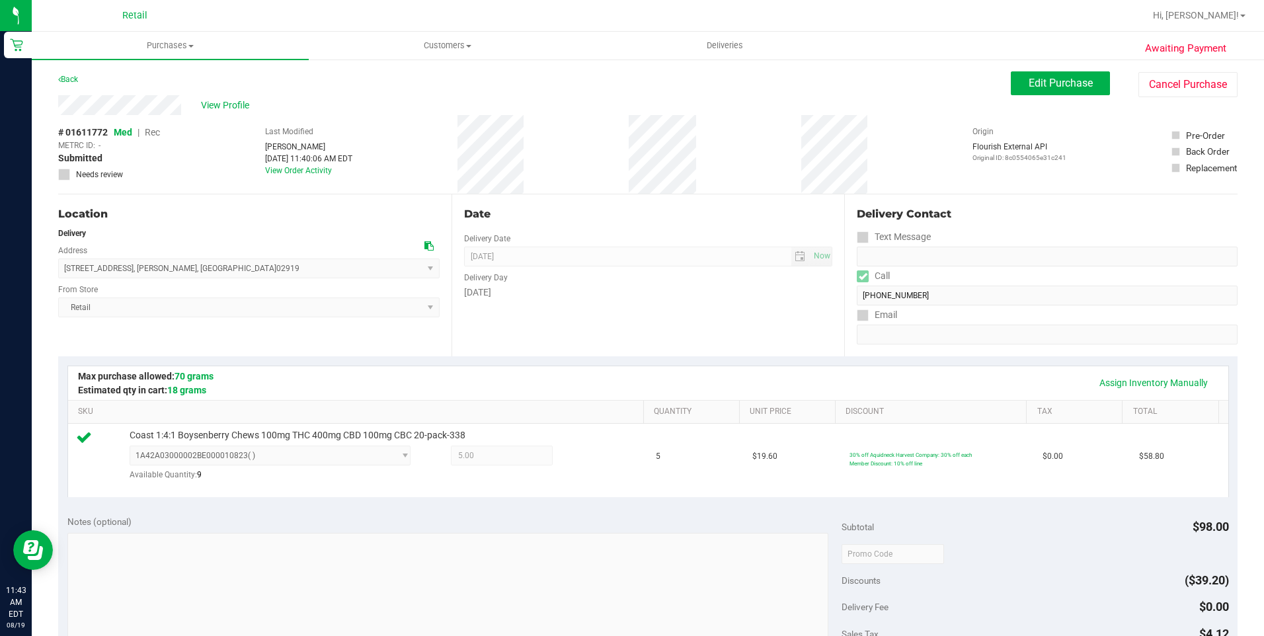
scroll to position [397, 0]
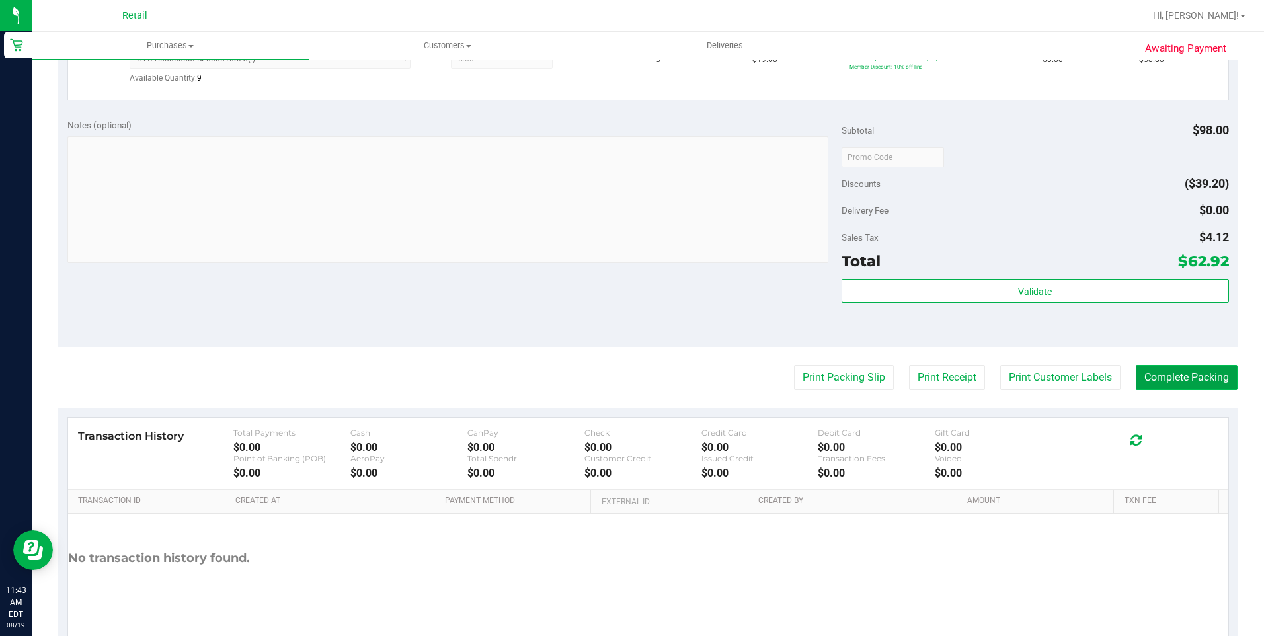
click at [1160, 379] on button "Complete Packing" at bounding box center [1186, 377] width 102 height 25
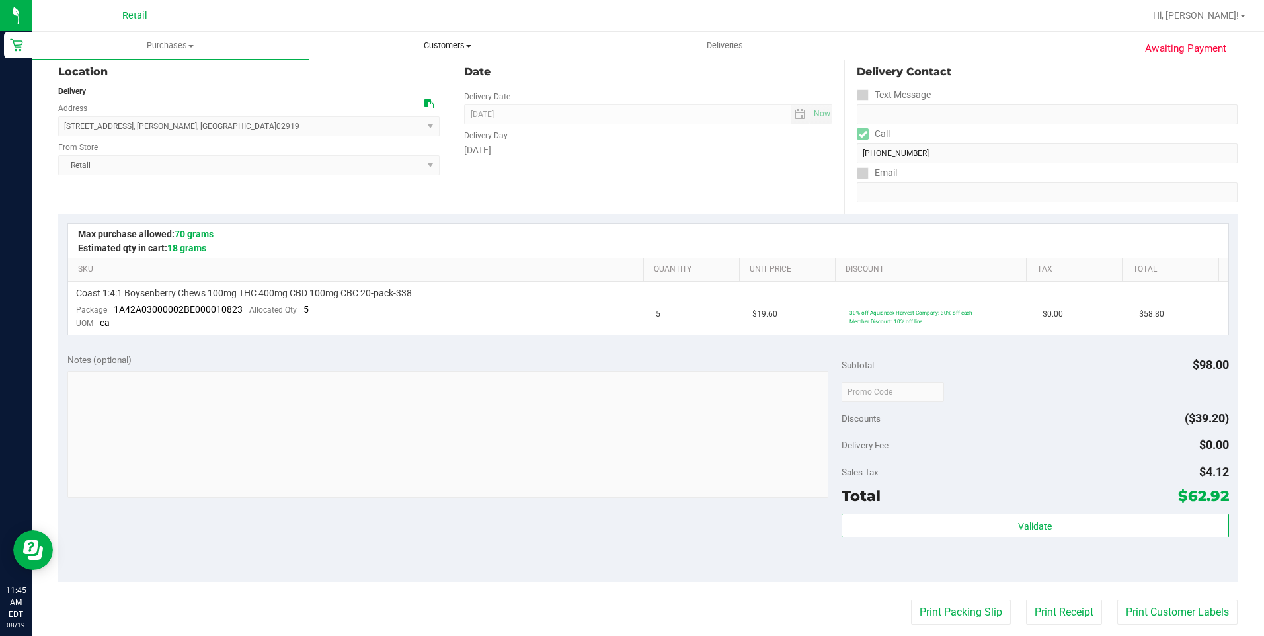
scroll to position [66, 0]
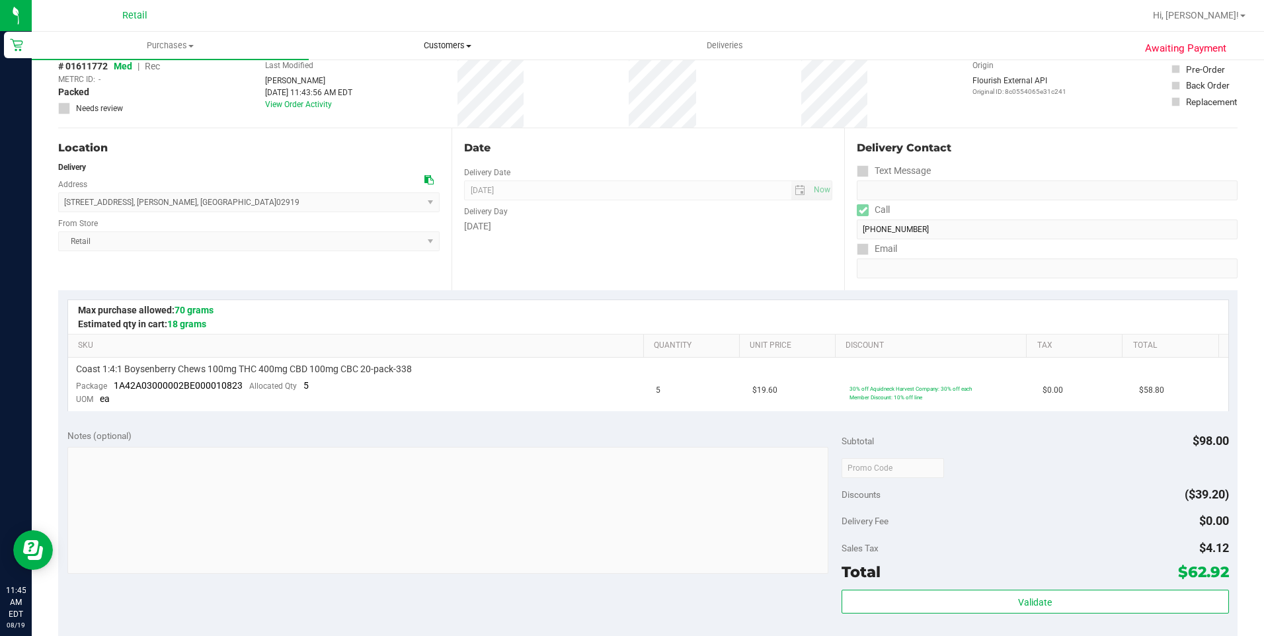
click at [455, 48] on span "Customers" at bounding box center [447, 46] width 276 height 12
click at [441, 78] on li "All customers" at bounding box center [447, 80] width 277 height 16
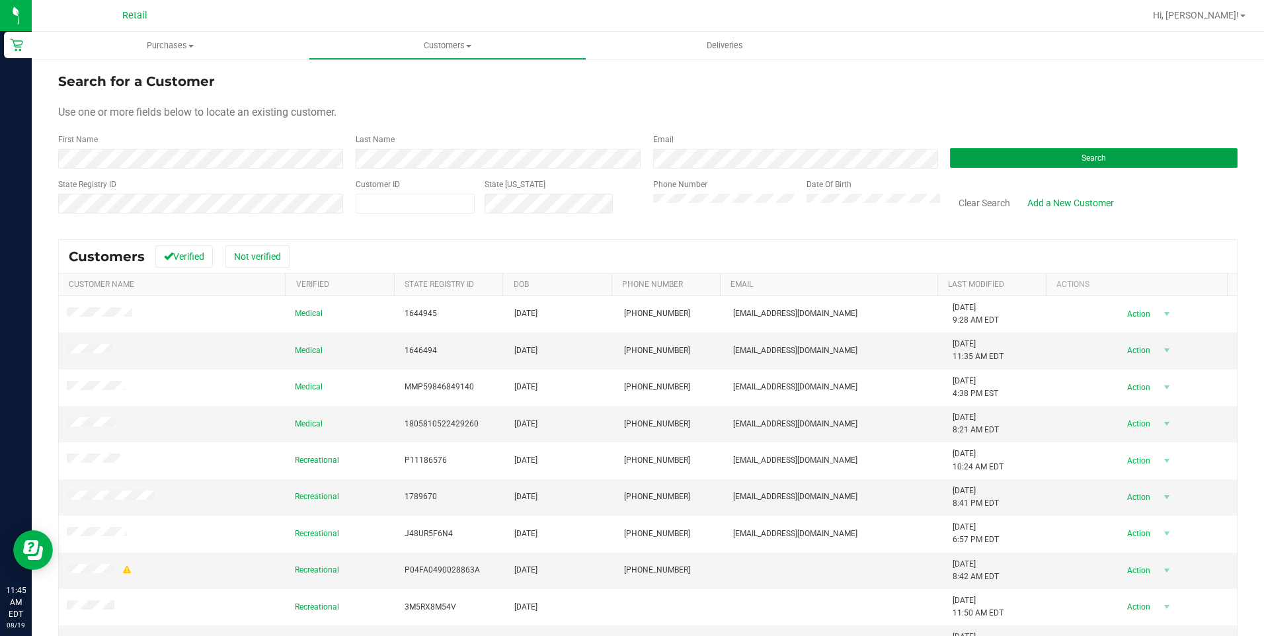
click at [1104, 149] on button "Search" at bounding box center [1093, 158] width 287 height 20
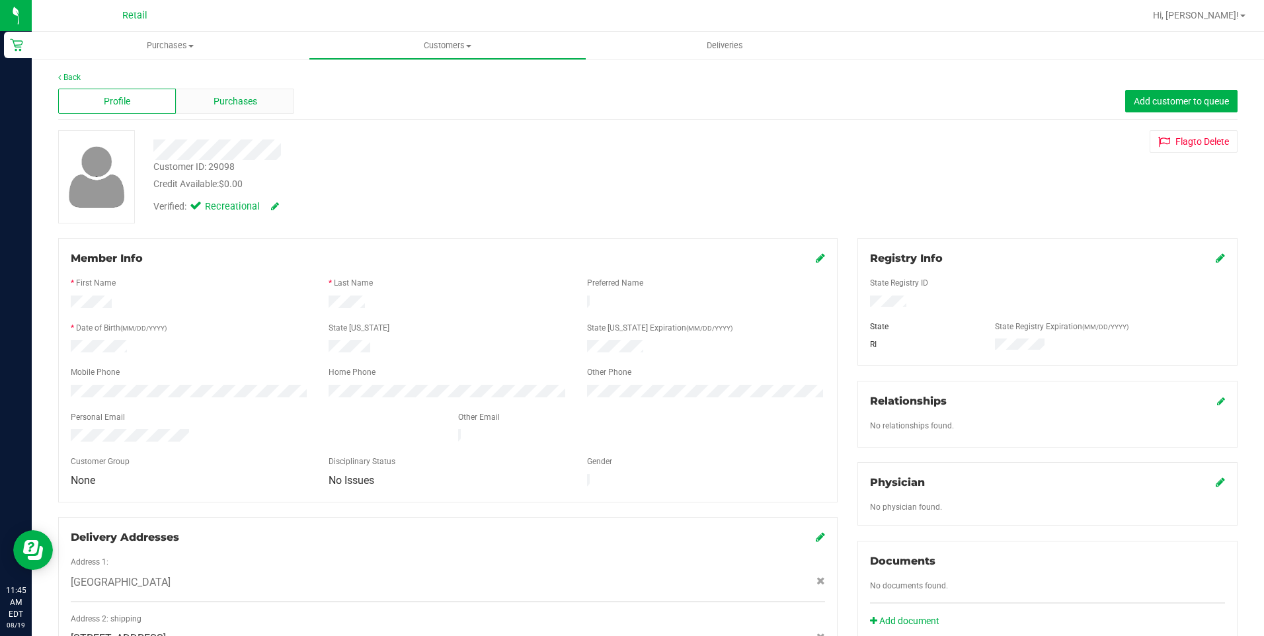
click at [226, 102] on span "Purchases" at bounding box center [235, 102] width 44 height 14
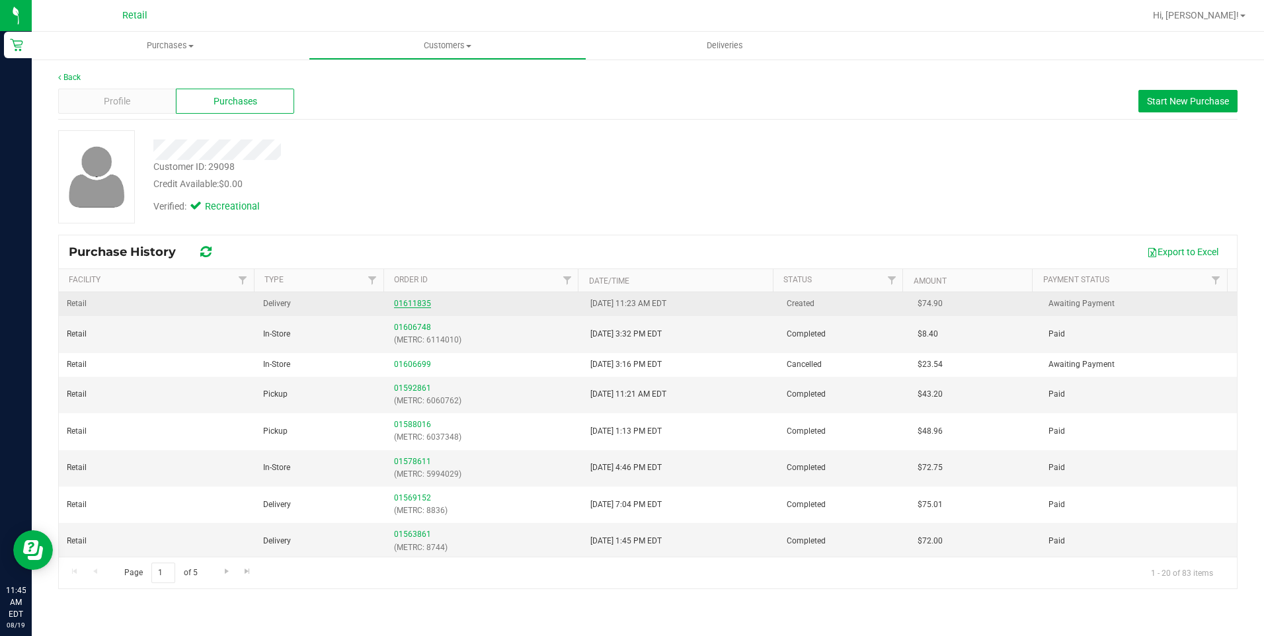
click at [410, 307] on link "01611835" at bounding box center [412, 303] width 37 height 9
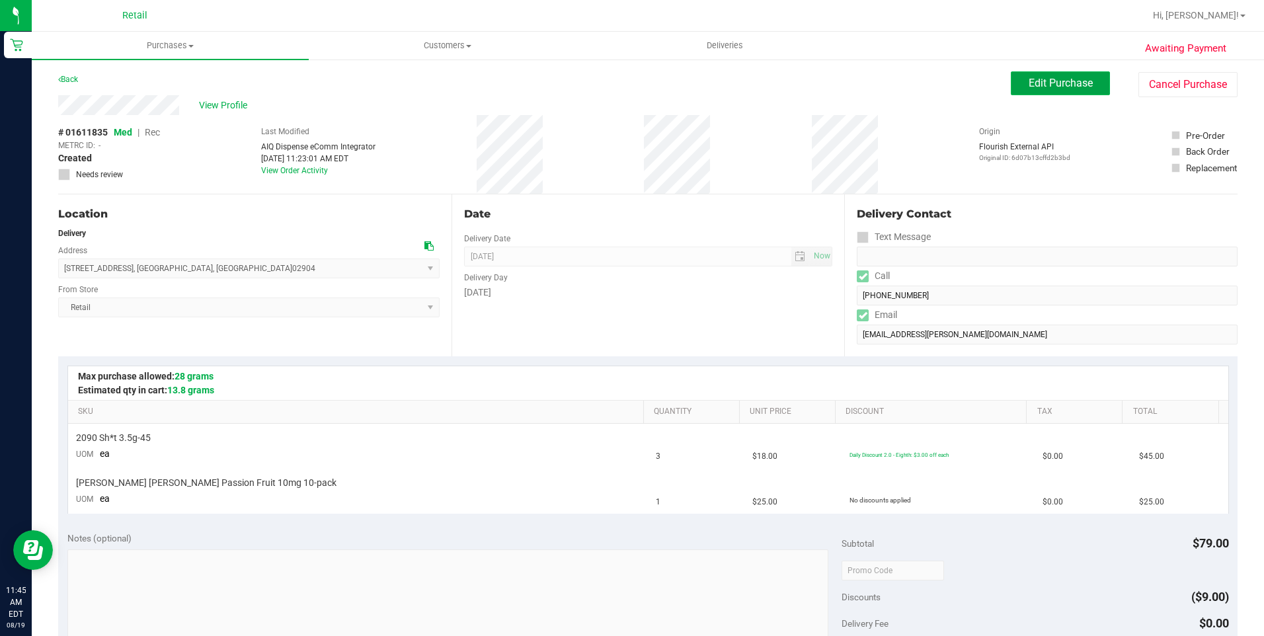
click at [1028, 89] on span "Edit Purchase" at bounding box center [1060, 83] width 64 height 13
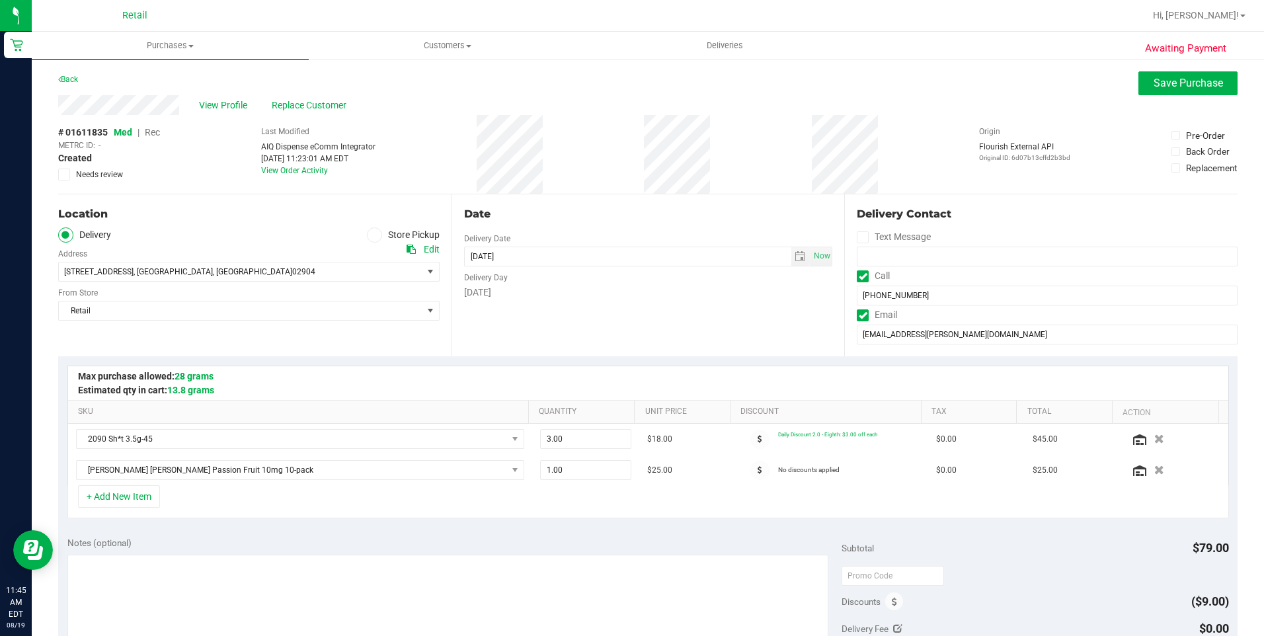
click at [157, 129] on span "Rec" at bounding box center [152, 132] width 15 height 11
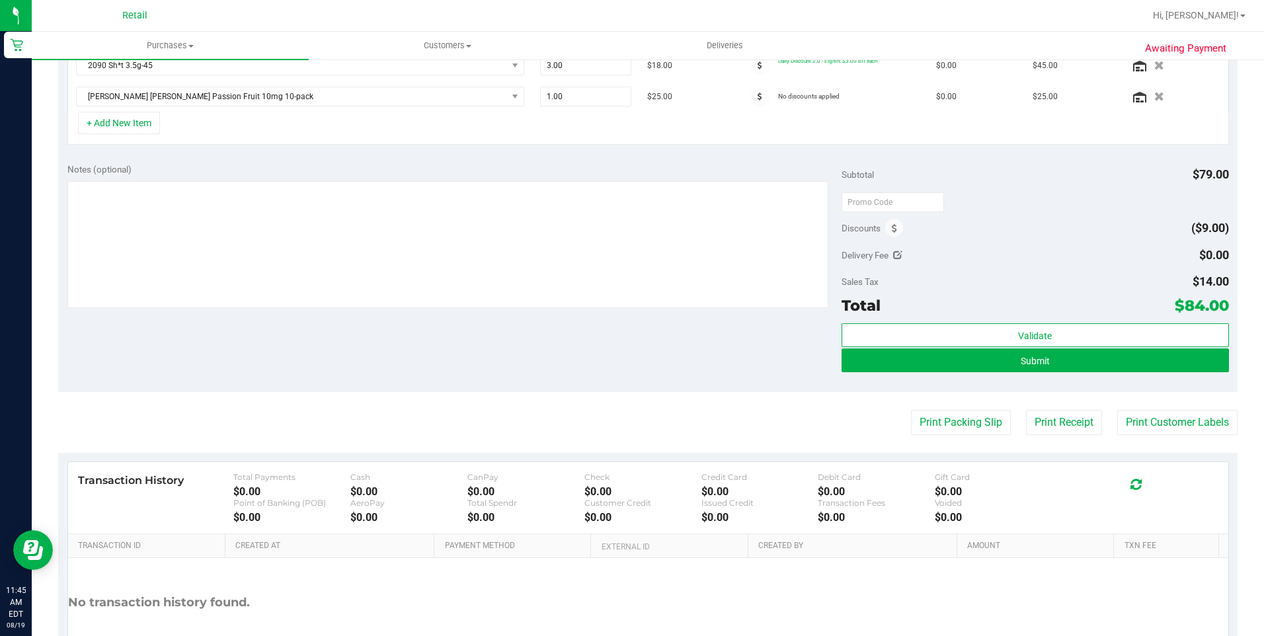
scroll to position [463, 0]
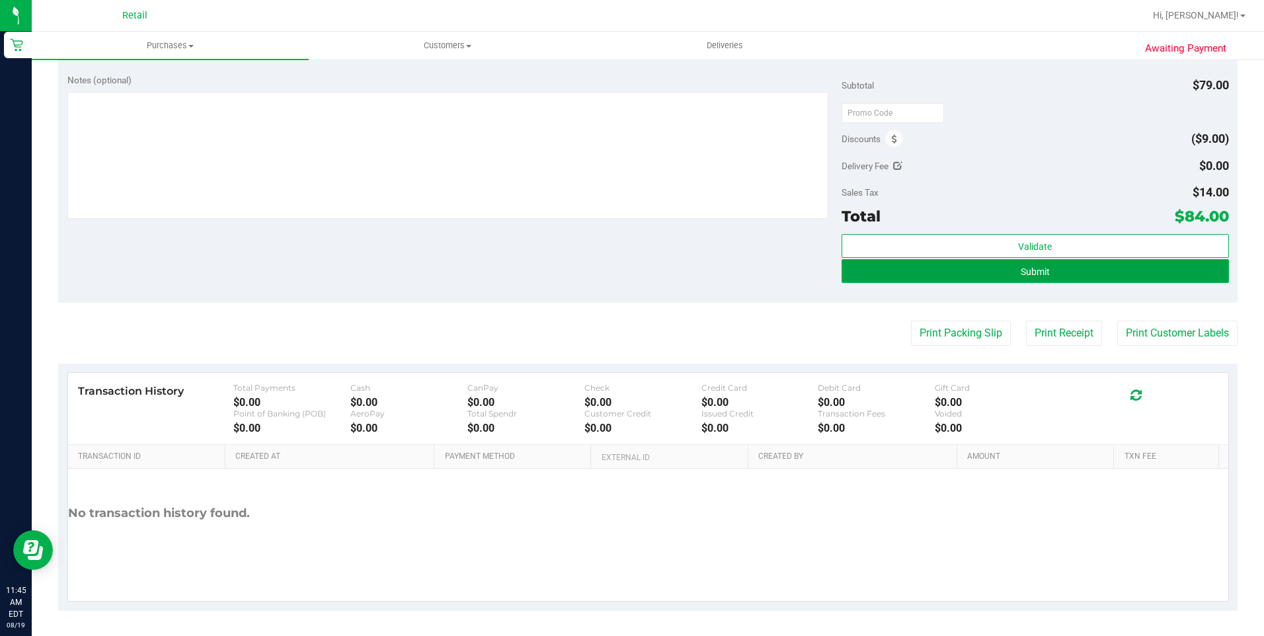
click at [1047, 275] on button "Submit" at bounding box center [1034, 271] width 387 height 24
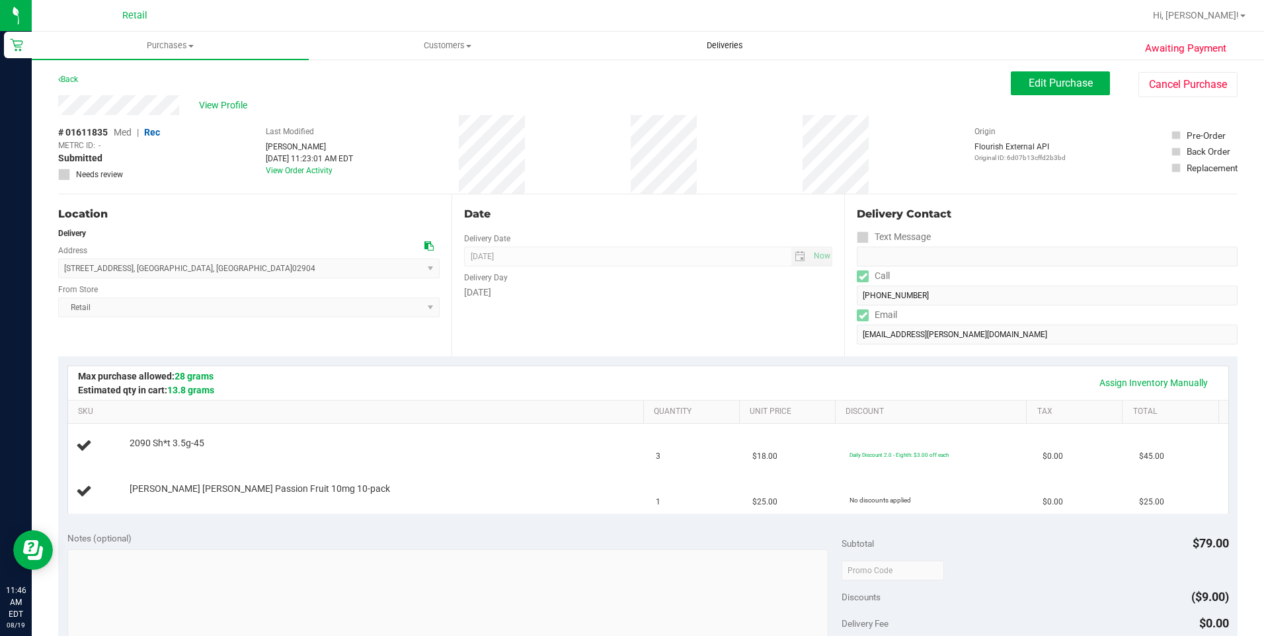
click at [733, 50] on span "Deliveries" at bounding box center [725, 46] width 72 height 12
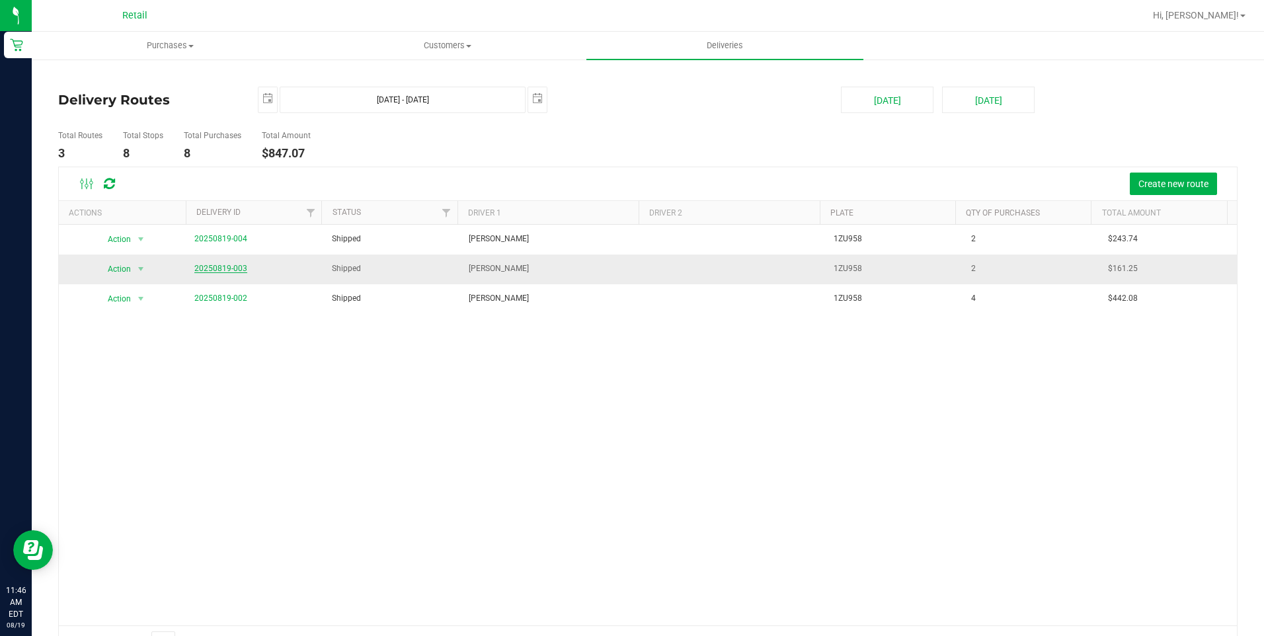
click at [239, 264] on link "20250819-003" at bounding box center [220, 268] width 53 height 9
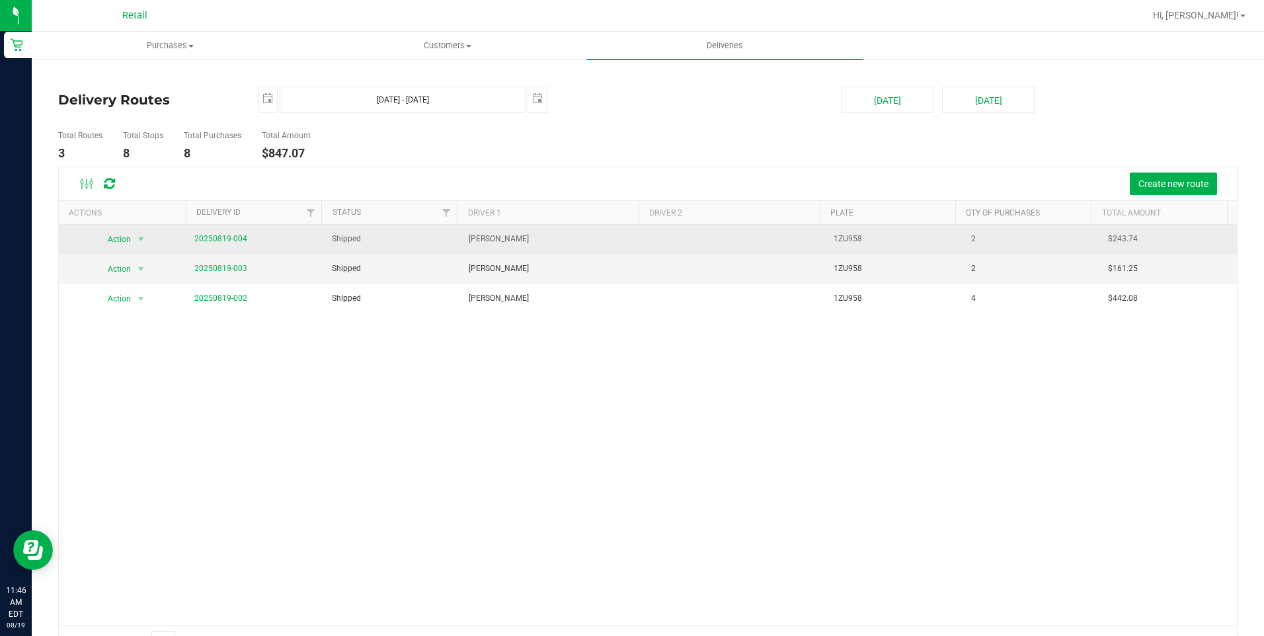
click at [206, 233] on span "20250819-004" at bounding box center [220, 239] width 53 height 13
click at [223, 240] on link "20250819-004" at bounding box center [220, 238] width 53 height 9
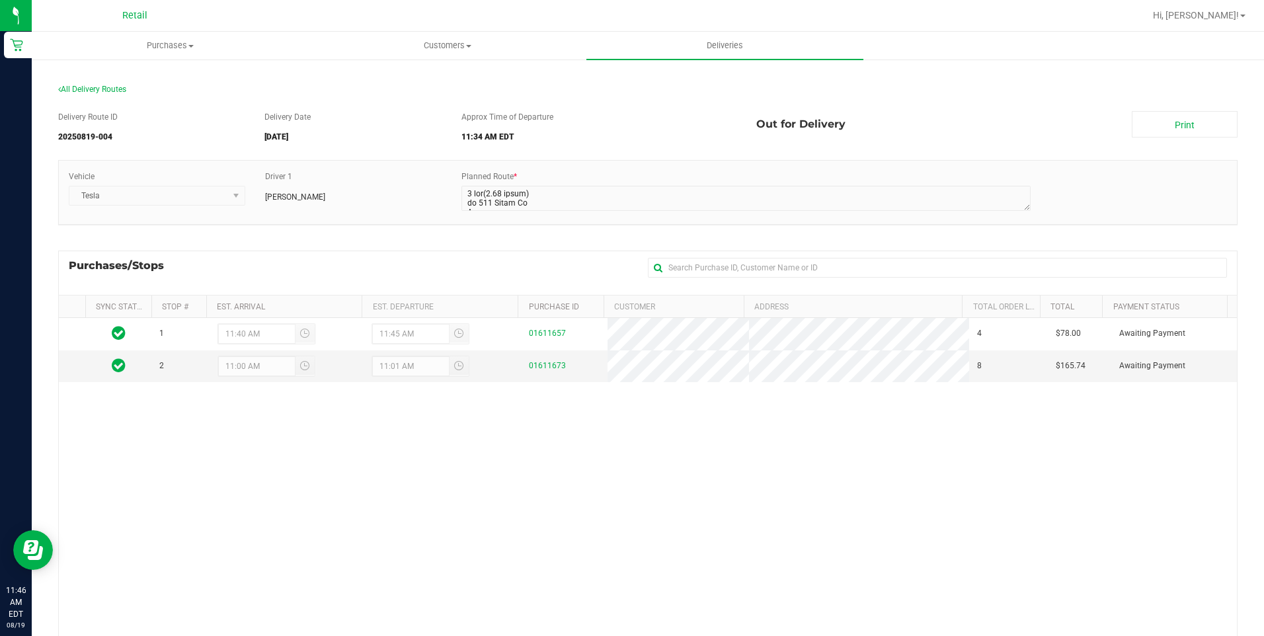
drag, startPoint x: 199, startPoint y: 138, endPoint x: -3, endPoint y: -4, distance: 246.6
click at [441, 50] on span "Customers" at bounding box center [447, 46] width 276 height 12
click at [441, 74] on li "All customers" at bounding box center [447, 80] width 277 height 16
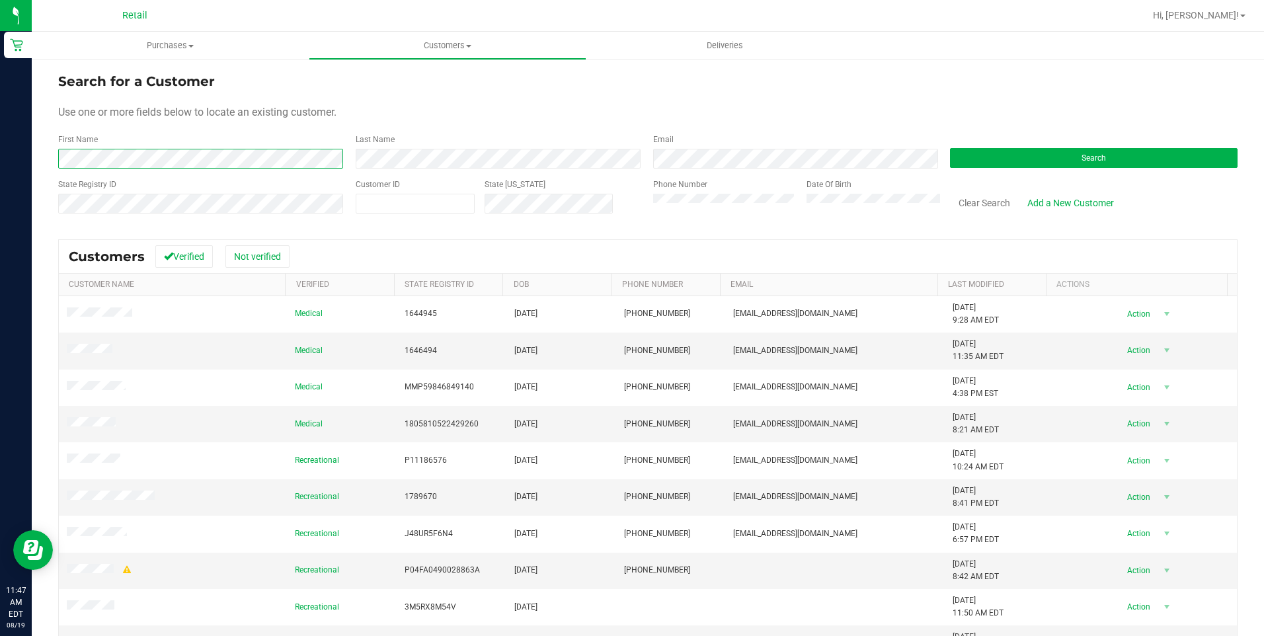
click at [266, 108] on form "Search for a Customer Use one or more fields below to locate an existing custom…" at bounding box center [647, 148] width 1179 height 154
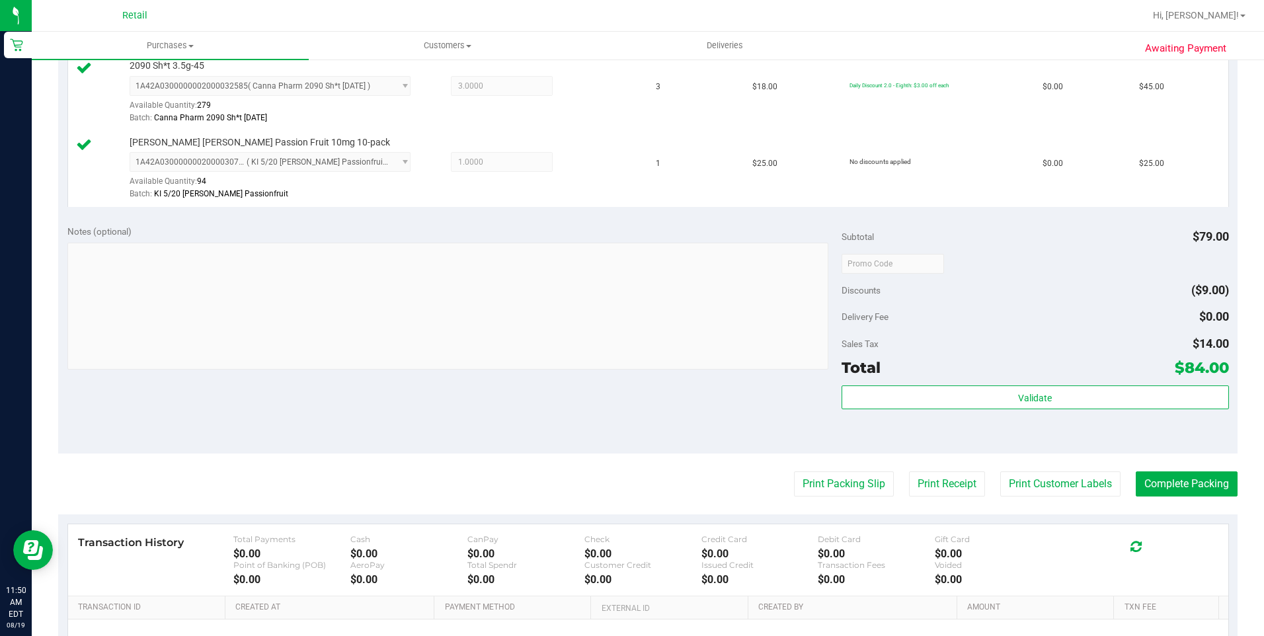
scroll to position [397, 0]
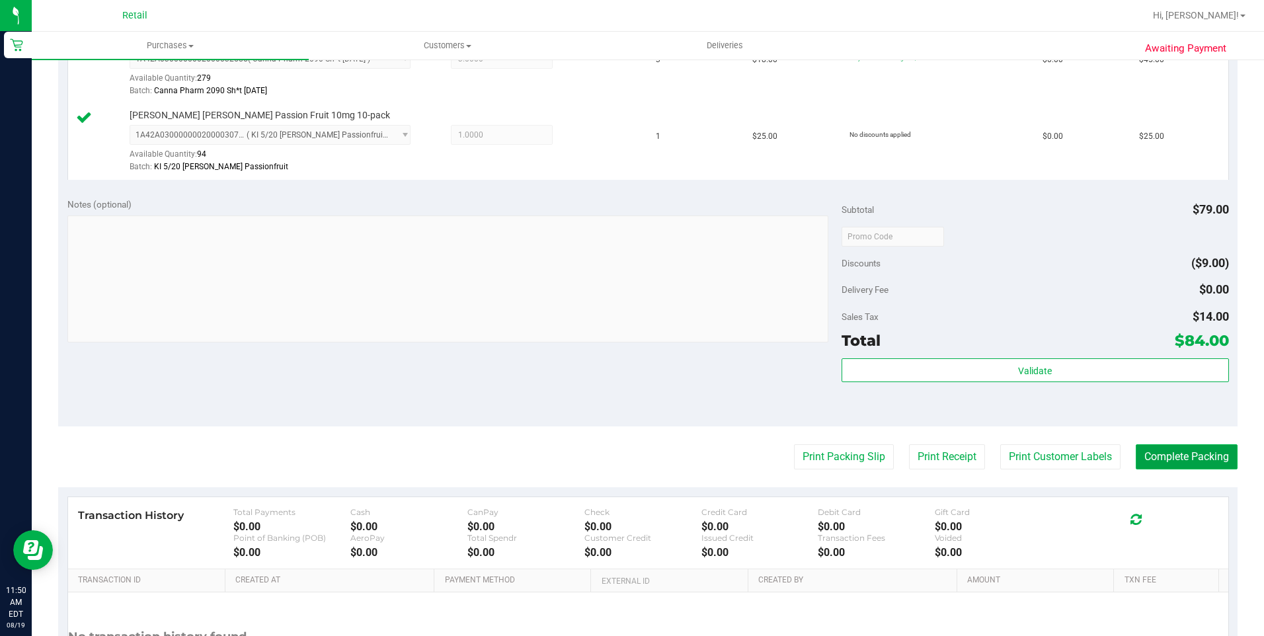
click at [1178, 458] on button "Complete Packing" at bounding box center [1186, 456] width 102 height 25
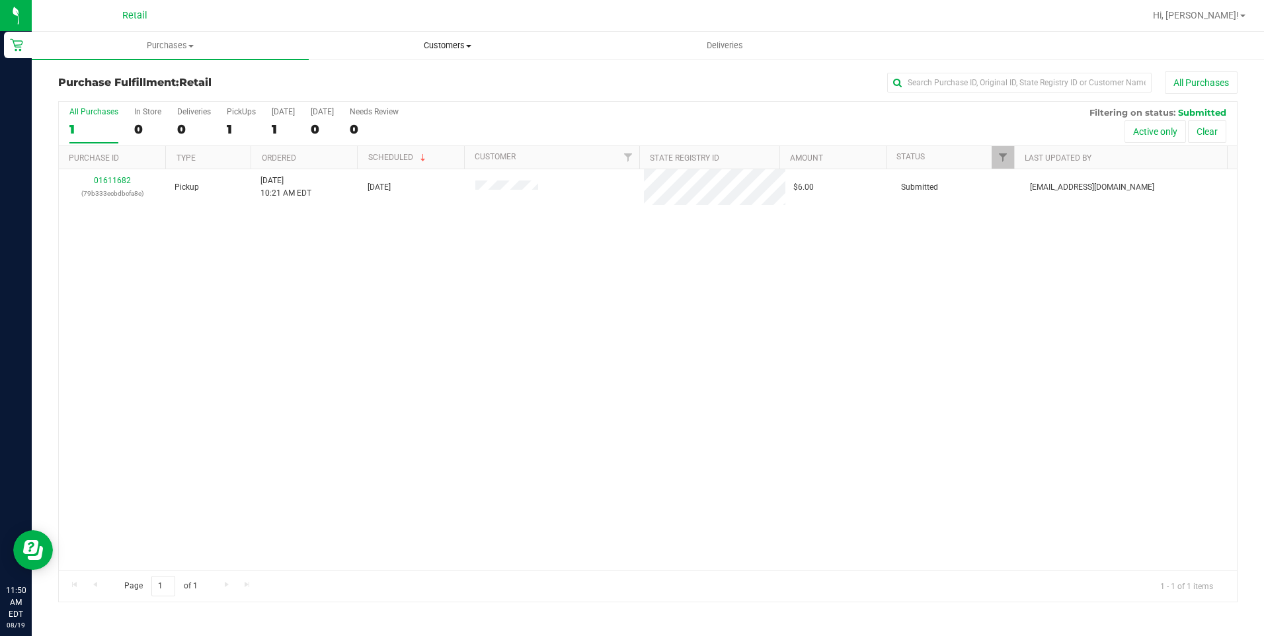
click at [408, 52] on uib-tab-heading "Customers All customers Add a new customer All physicians" at bounding box center [447, 45] width 276 height 26
click at [415, 75] on li "All customers" at bounding box center [447, 80] width 277 height 16
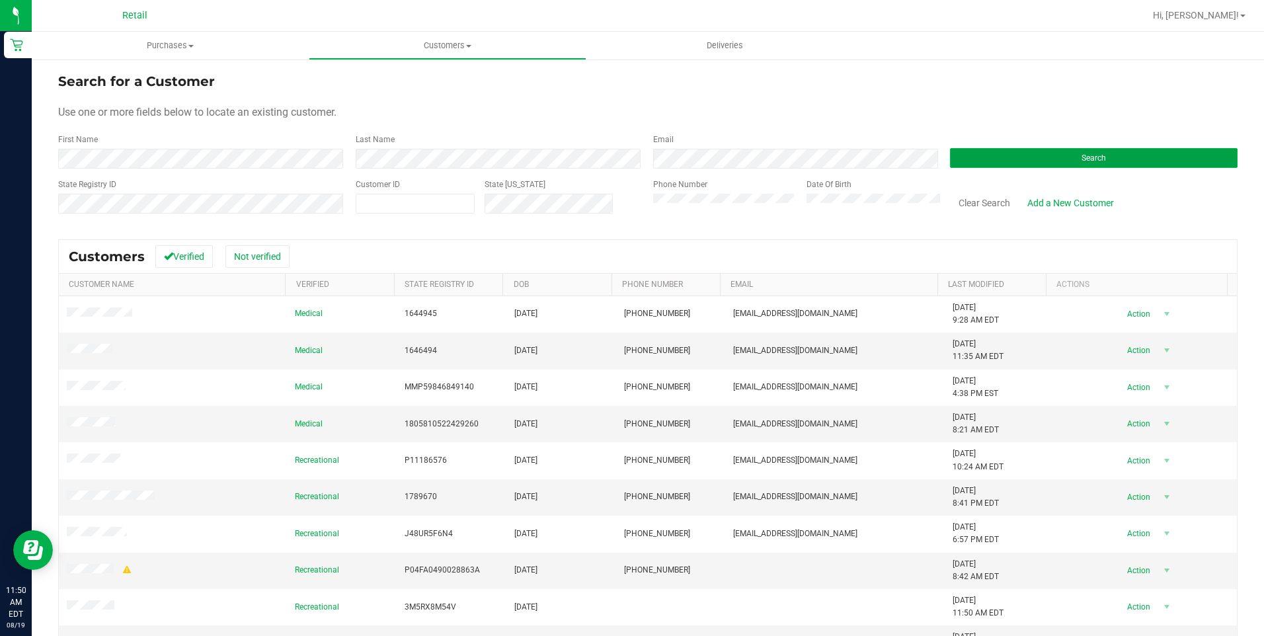
click at [1061, 151] on button "Search" at bounding box center [1093, 158] width 287 height 20
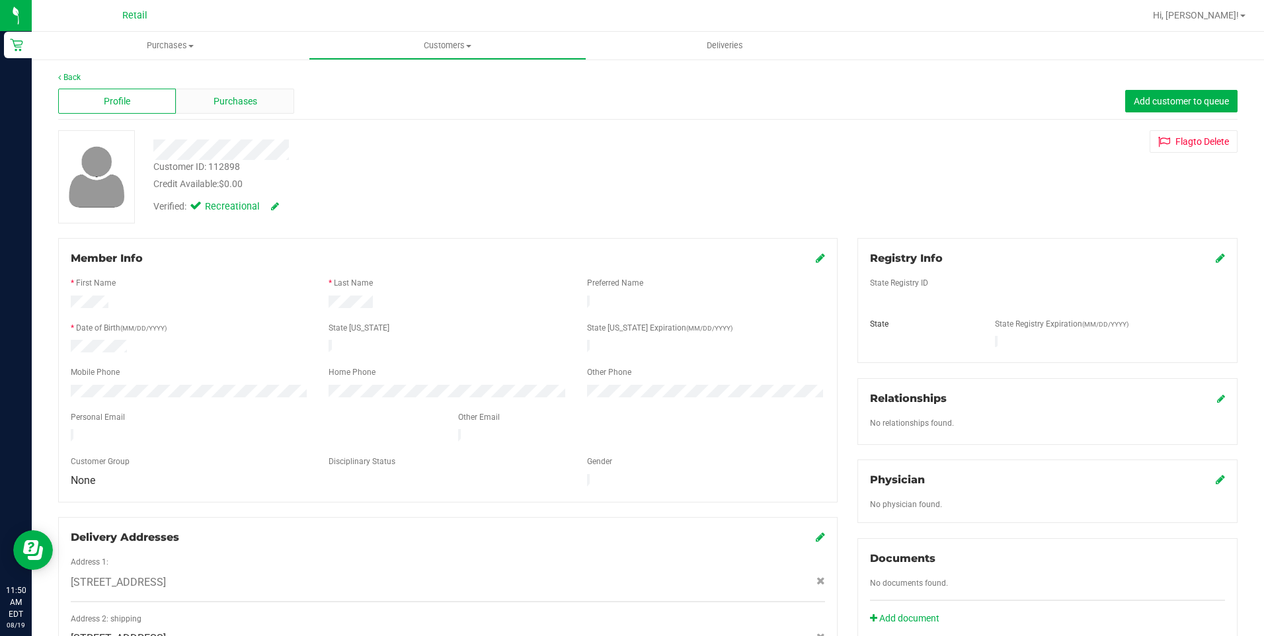
click at [217, 107] on span "Purchases" at bounding box center [235, 102] width 44 height 14
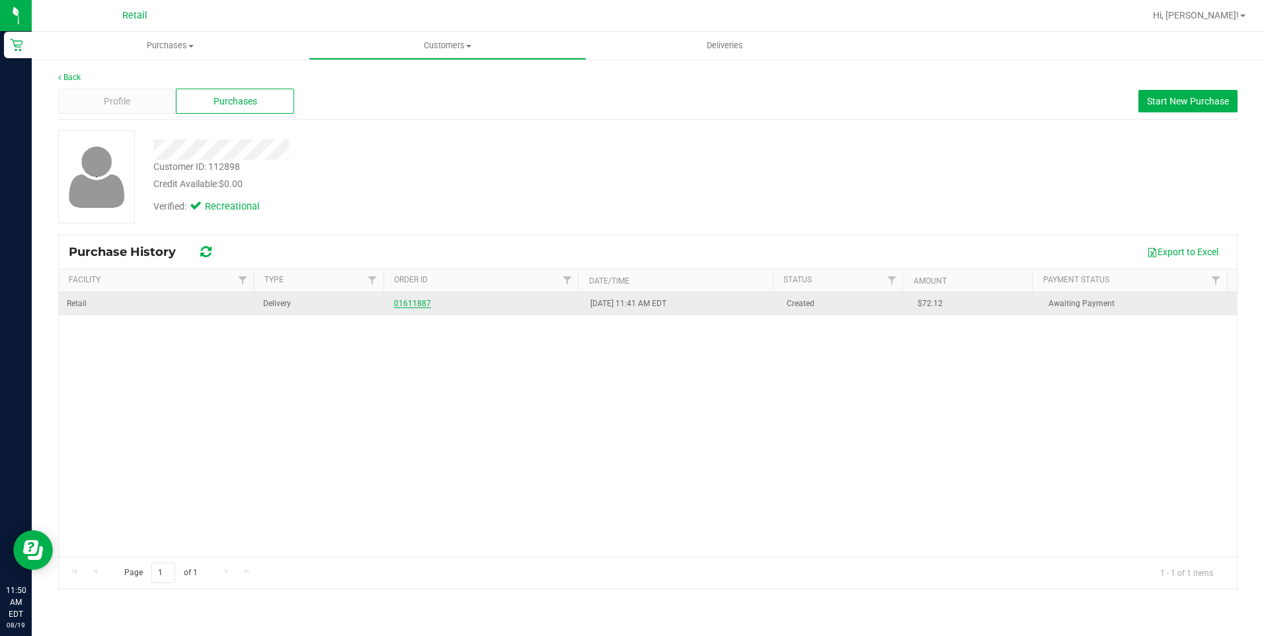
click at [419, 304] on link "01611887" at bounding box center [412, 303] width 37 height 9
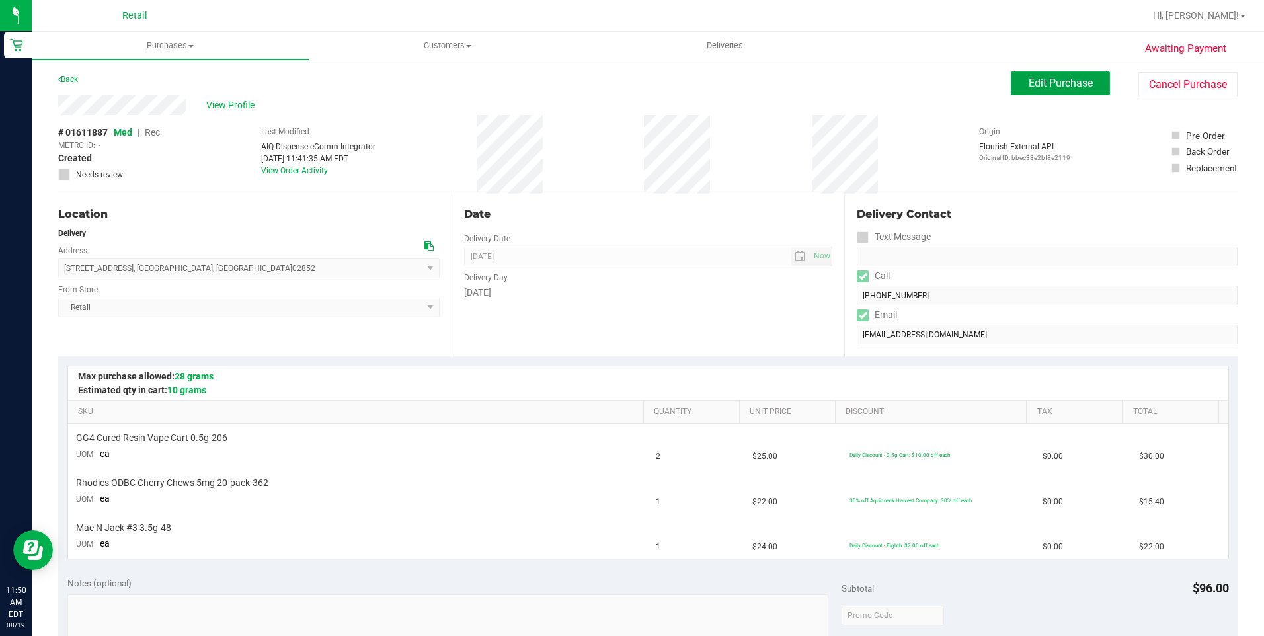
click at [1028, 79] on span "Edit Purchase" at bounding box center [1060, 83] width 64 height 13
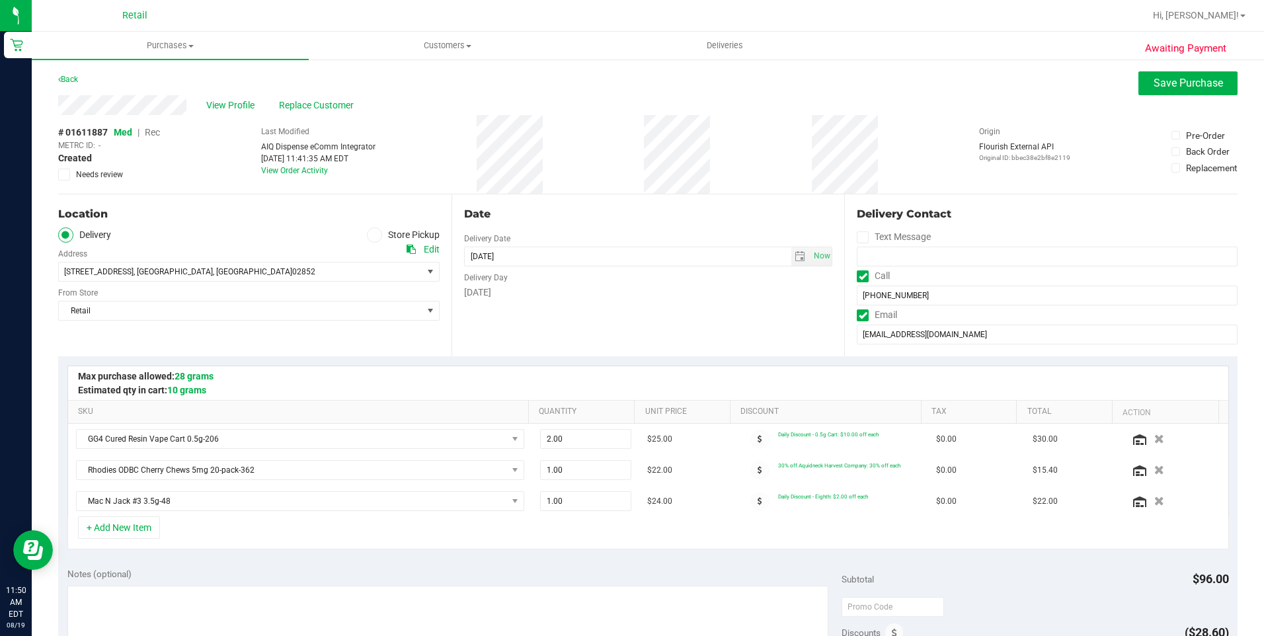
click at [152, 132] on span "Rec" at bounding box center [152, 132] width 15 height 11
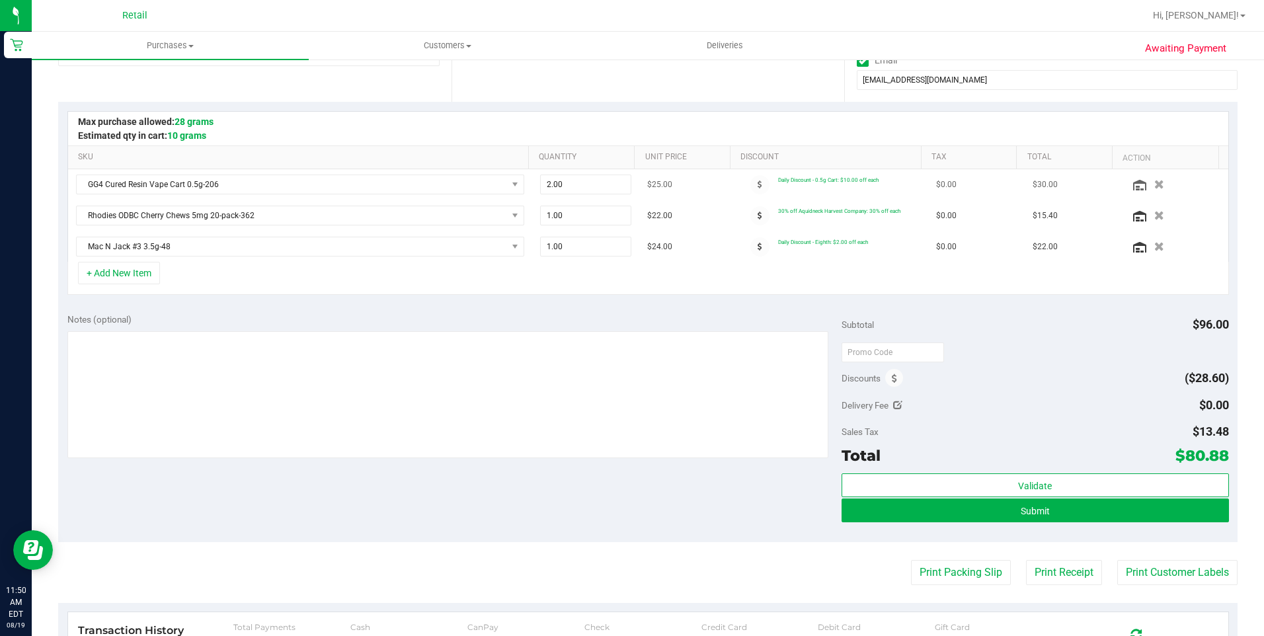
scroll to position [264, 0]
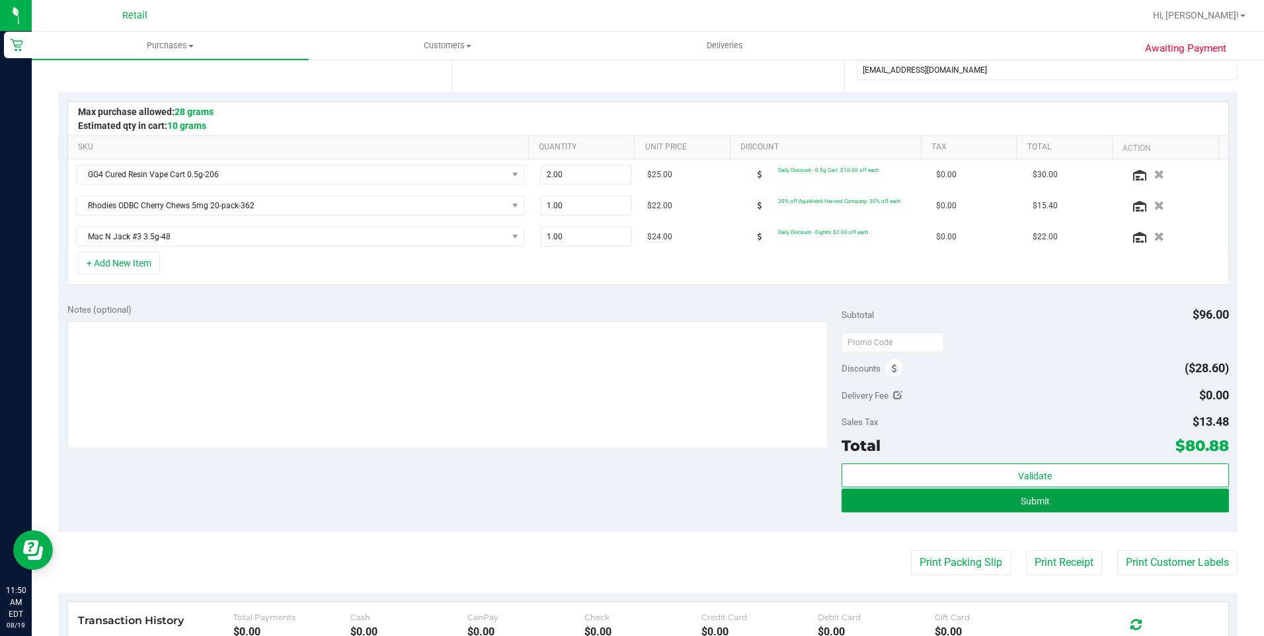
click at [1068, 501] on button "Submit" at bounding box center [1034, 500] width 387 height 24
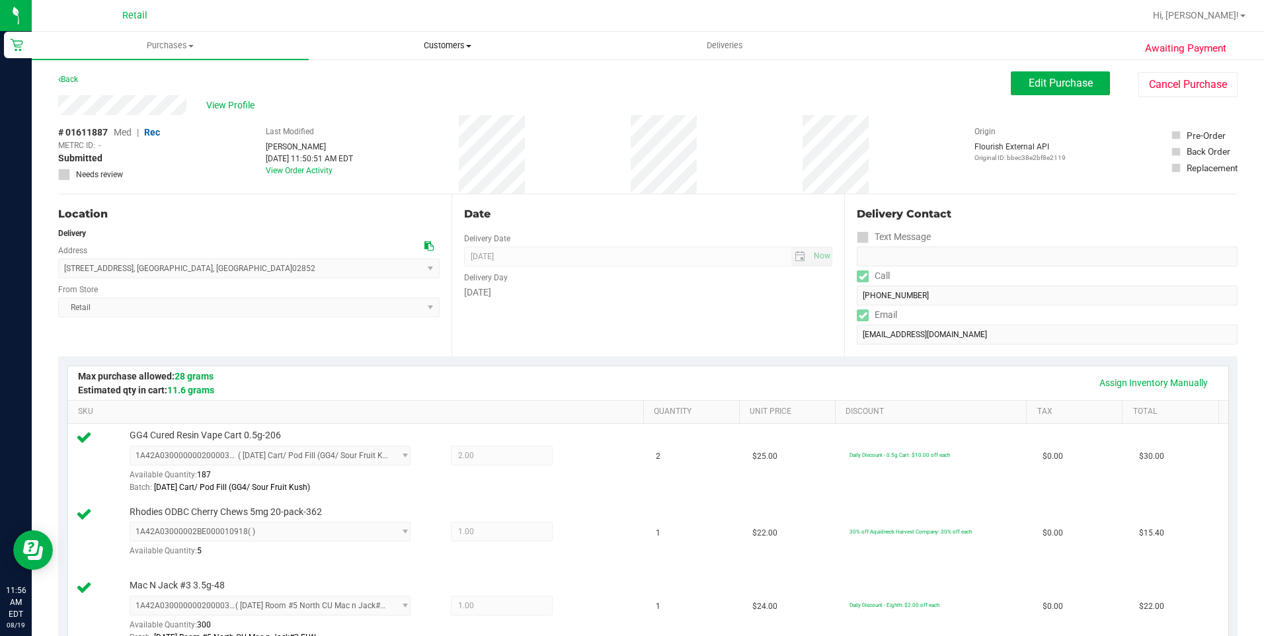
click at [434, 38] on uib-tab-heading "Customers All customers Add a new customer All physicians" at bounding box center [447, 45] width 276 height 26
click at [391, 85] on span "All customers" at bounding box center [356, 79] width 95 height 11
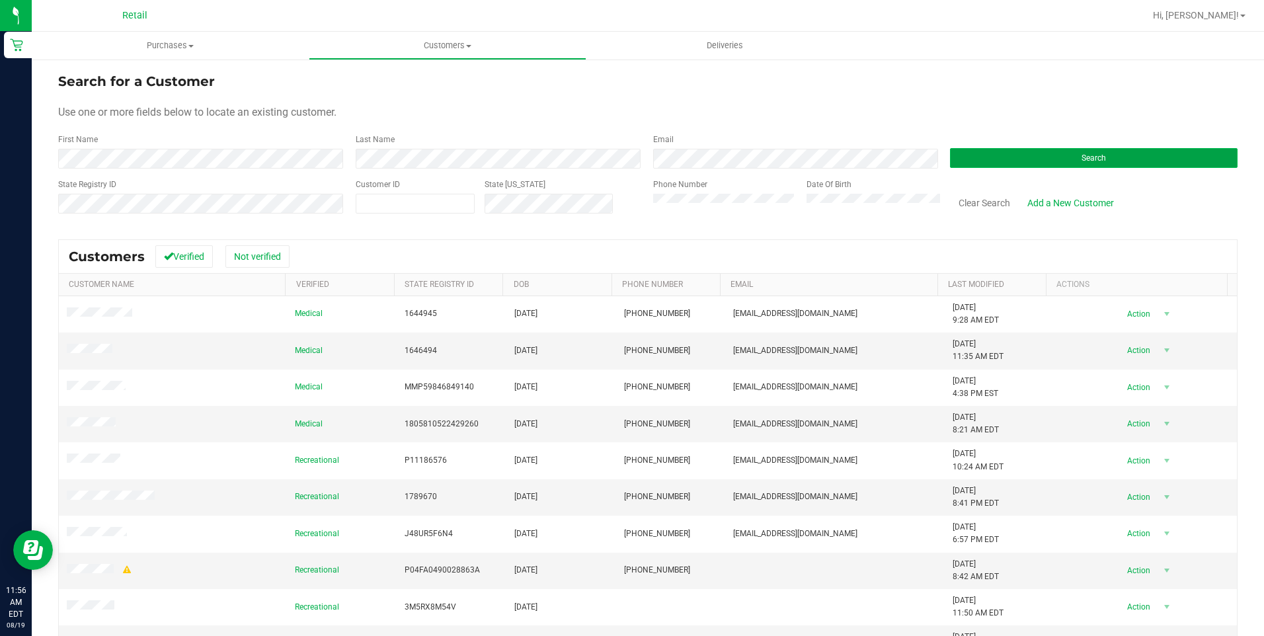
click at [1015, 162] on button "Search" at bounding box center [1093, 158] width 287 height 20
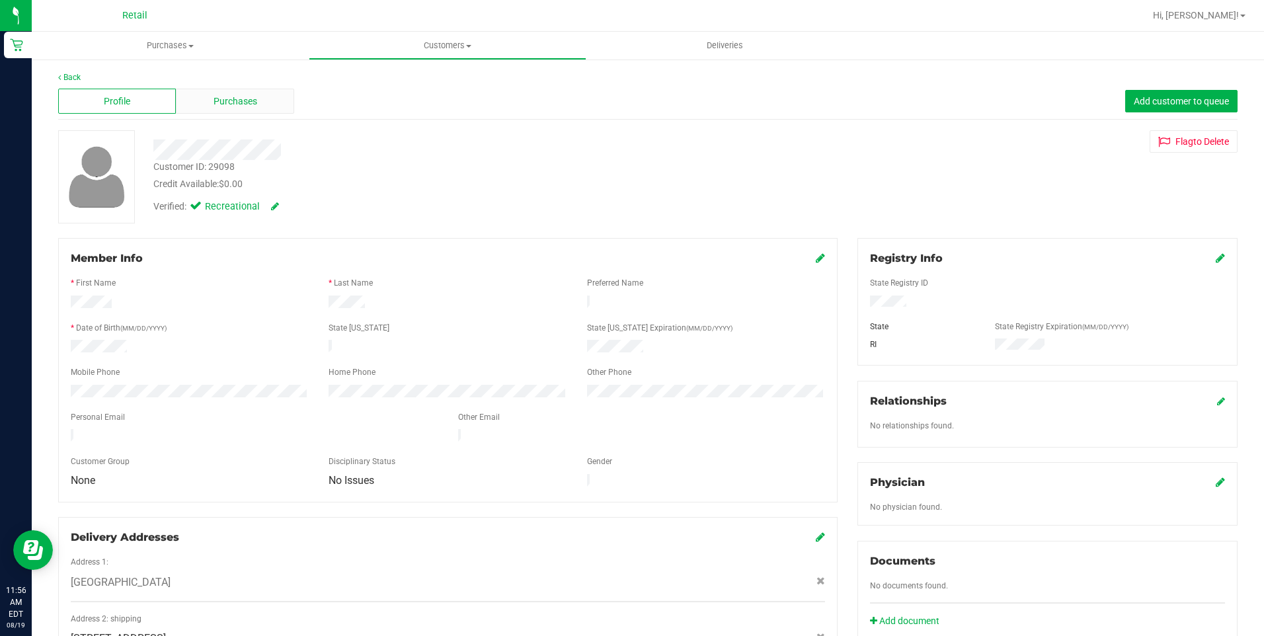
click at [260, 106] on div "Purchases" at bounding box center [235, 101] width 118 height 25
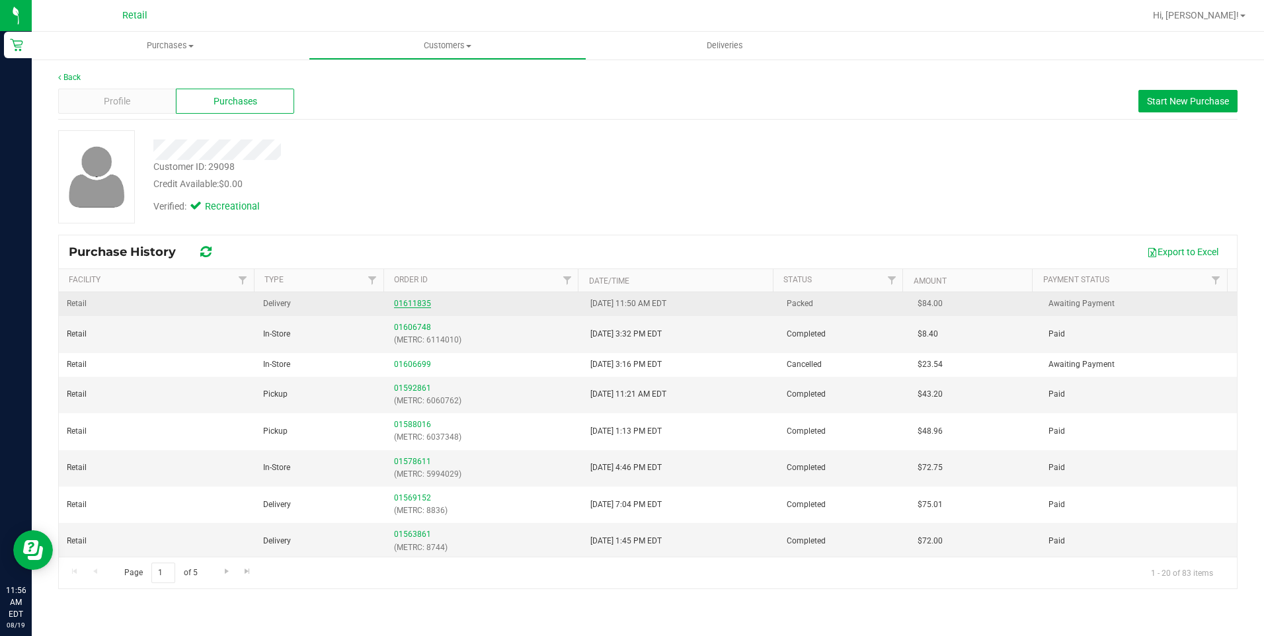
click at [417, 302] on link "01611835" at bounding box center [412, 303] width 37 height 9
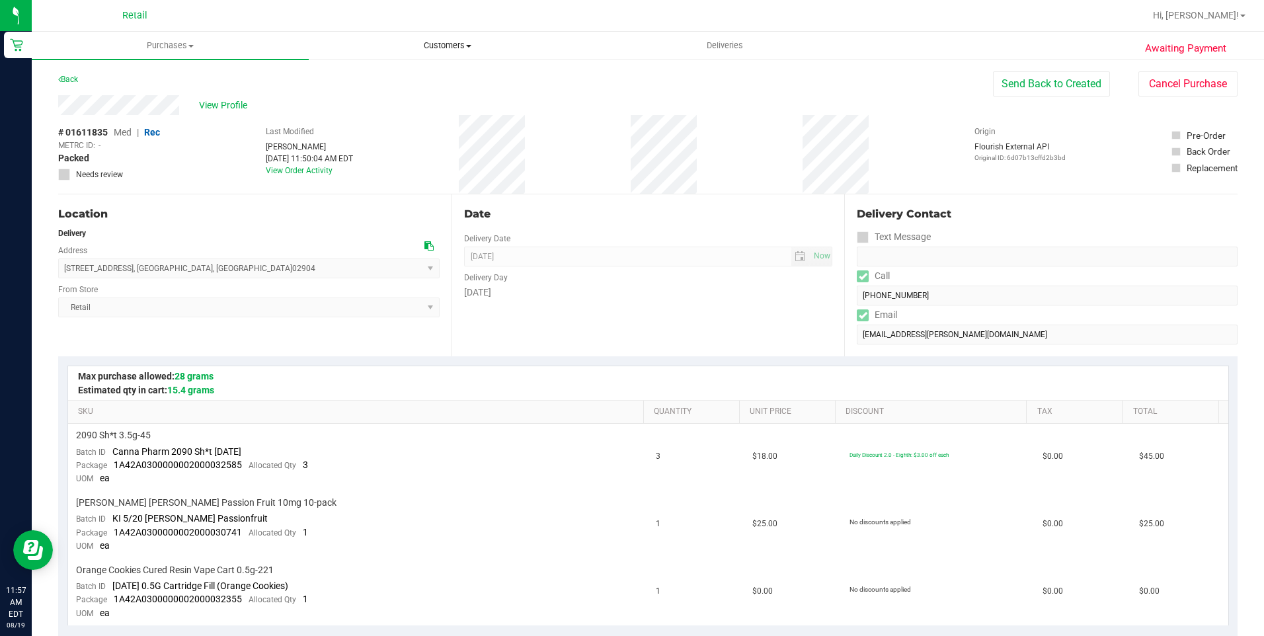
click at [466, 53] on uib-tab-heading "Customers All customers Add a new customer All physicians" at bounding box center [447, 45] width 276 height 26
click at [442, 81] on li "All customers" at bounding box center [447, 80] width 277 height 16
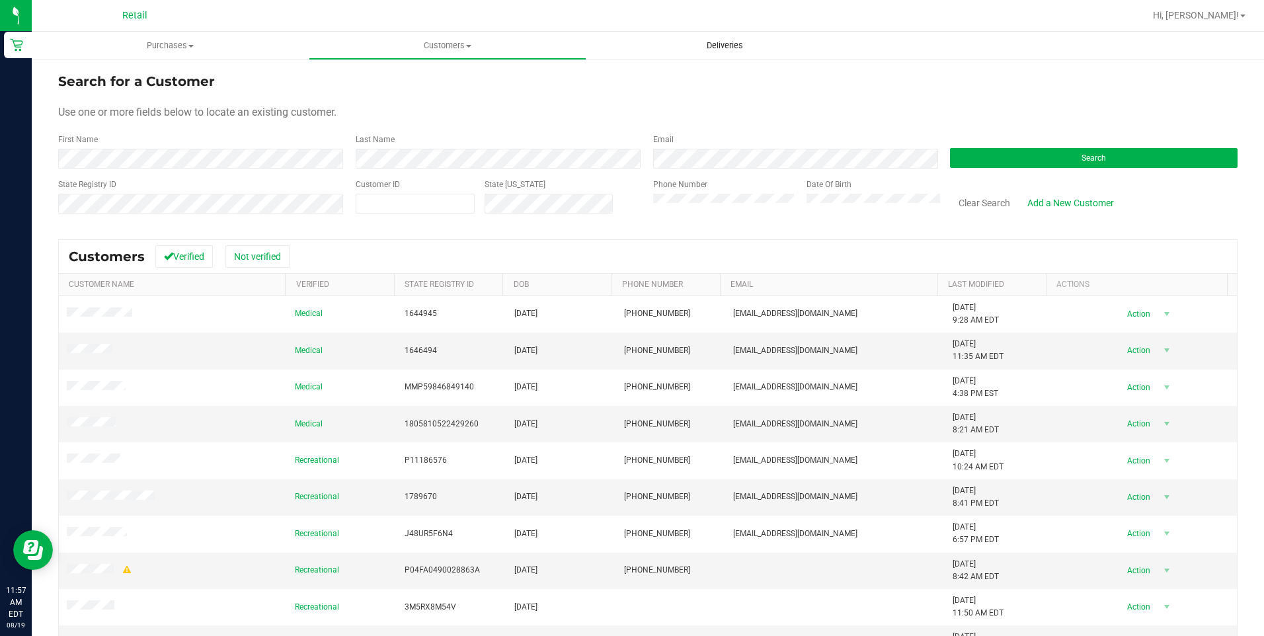
click at [727, 42] on span "Deliveries" at bounding box center [725, 46] width 72 height 12
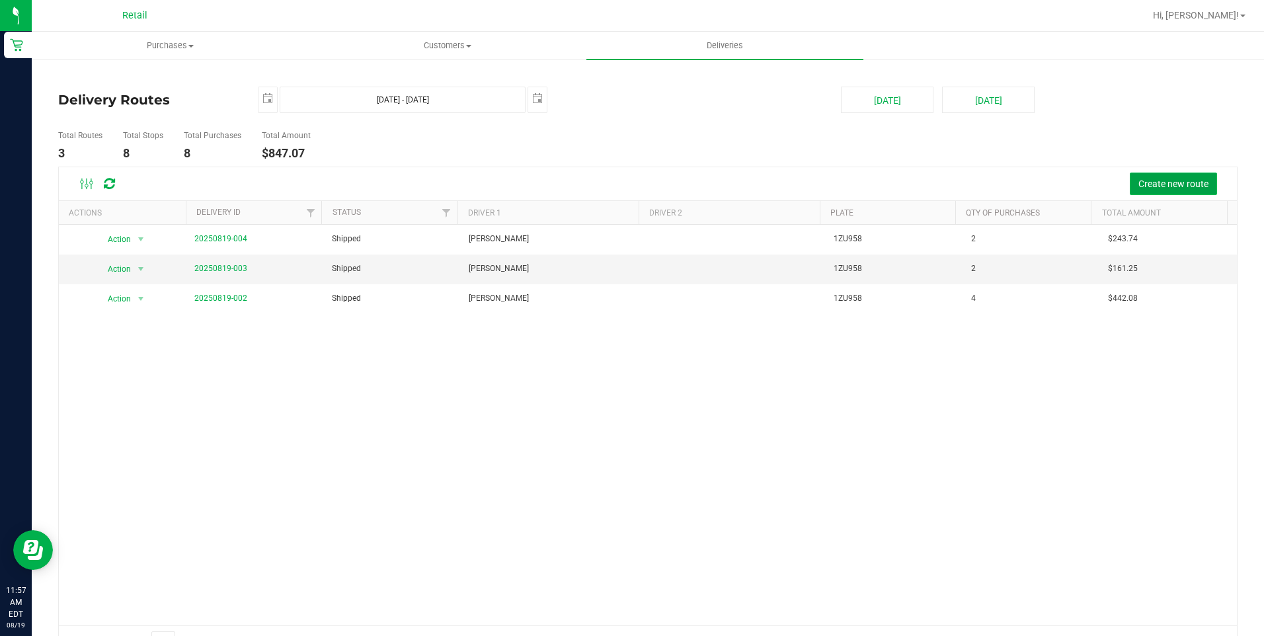
click at [1174, 184] on span "Create new route" at bounding box center [1173, 183] width 70 height 11
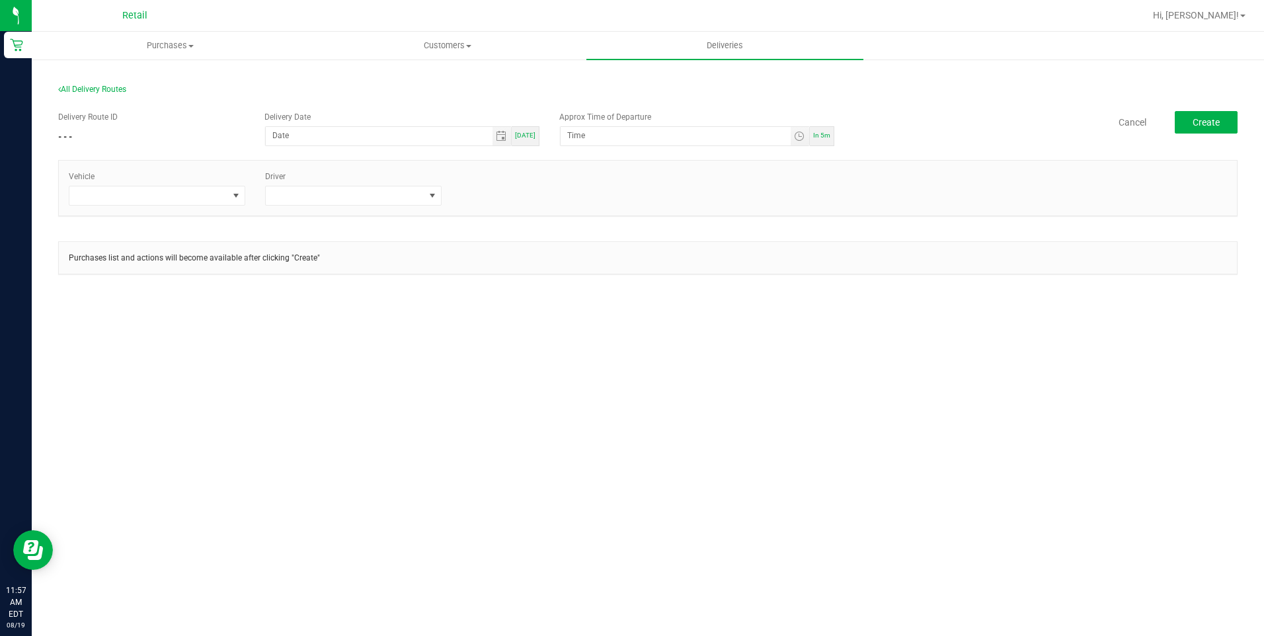
click at [527, 140] on div "[DATE]" at bounding box center [526, 136] width 28 height 20
type input "[DATE]"
type input "12:02 PM"
click at [223, 196] on span at bounding box center [148, 195] width 159 height 19
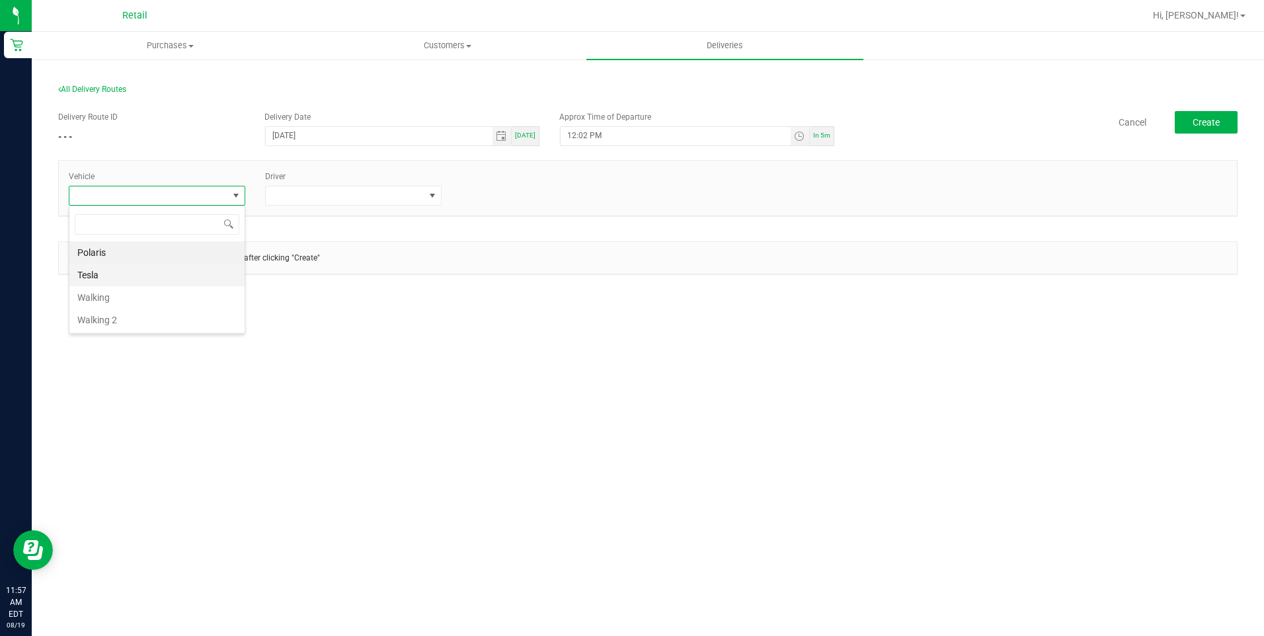
click at [199, 270] on li "Tesla" at bounding box center [156, 275] width 175 height 22
click at [430, 194] on span at bounding box center [432, 195] width 11 height 11
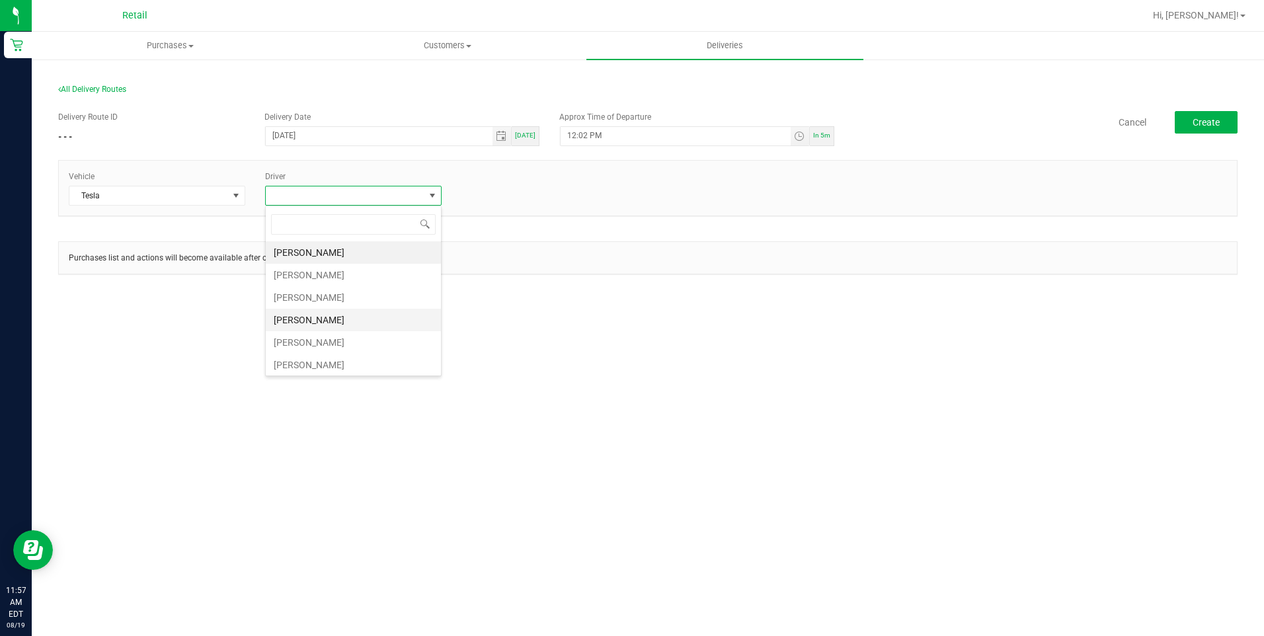
click at [303, 316] on li "[PERSON_NAME]" at bounding box center [353, 320] width 175 height 22
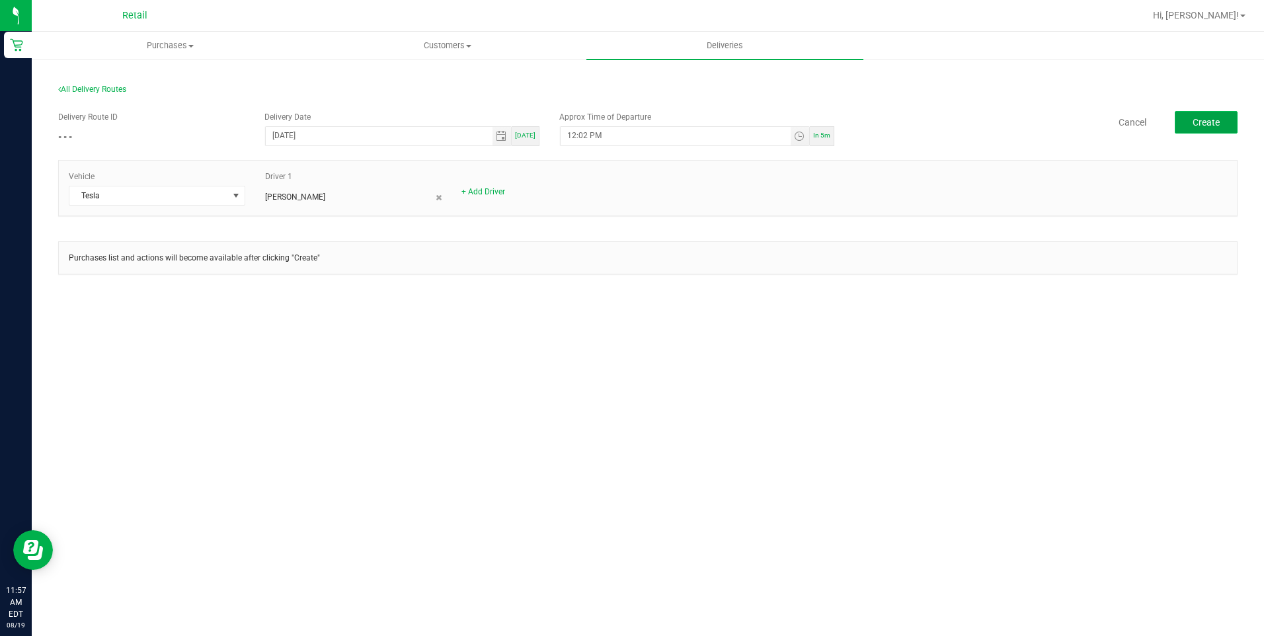
click at [1206, 118] on span "Create" at bounding box center [1205, 122] width 27 height 11
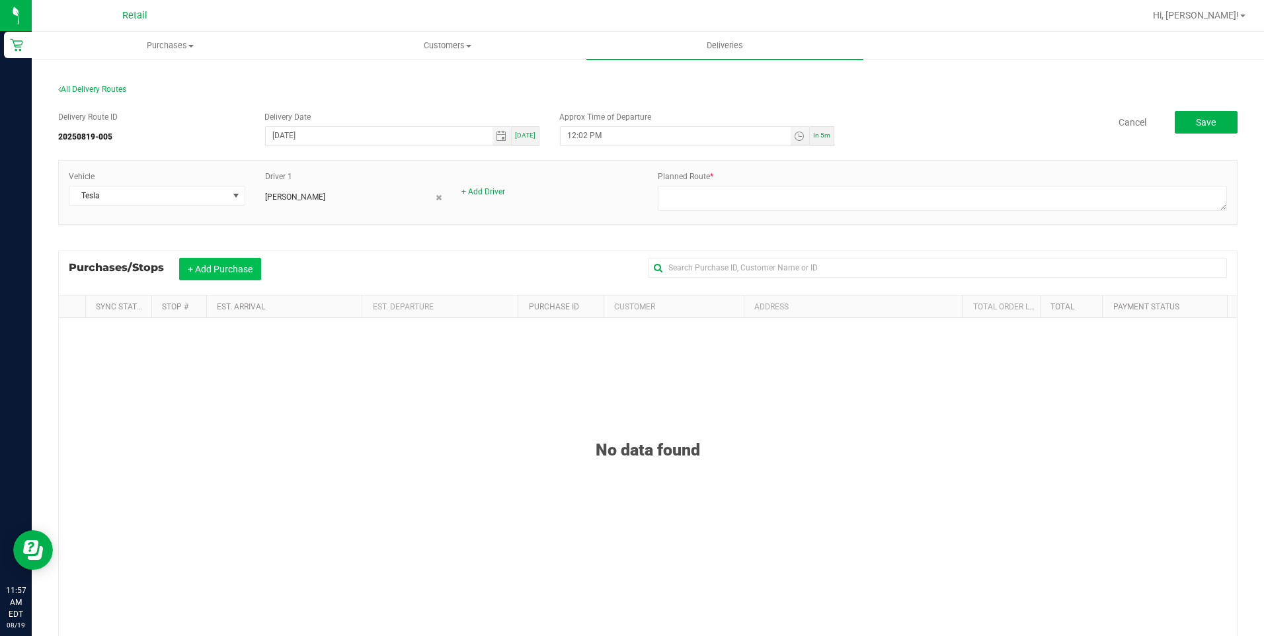
click at [233, 271] on button "+ Add Purchase" at bounding box center [220, 269] width 82 height 22
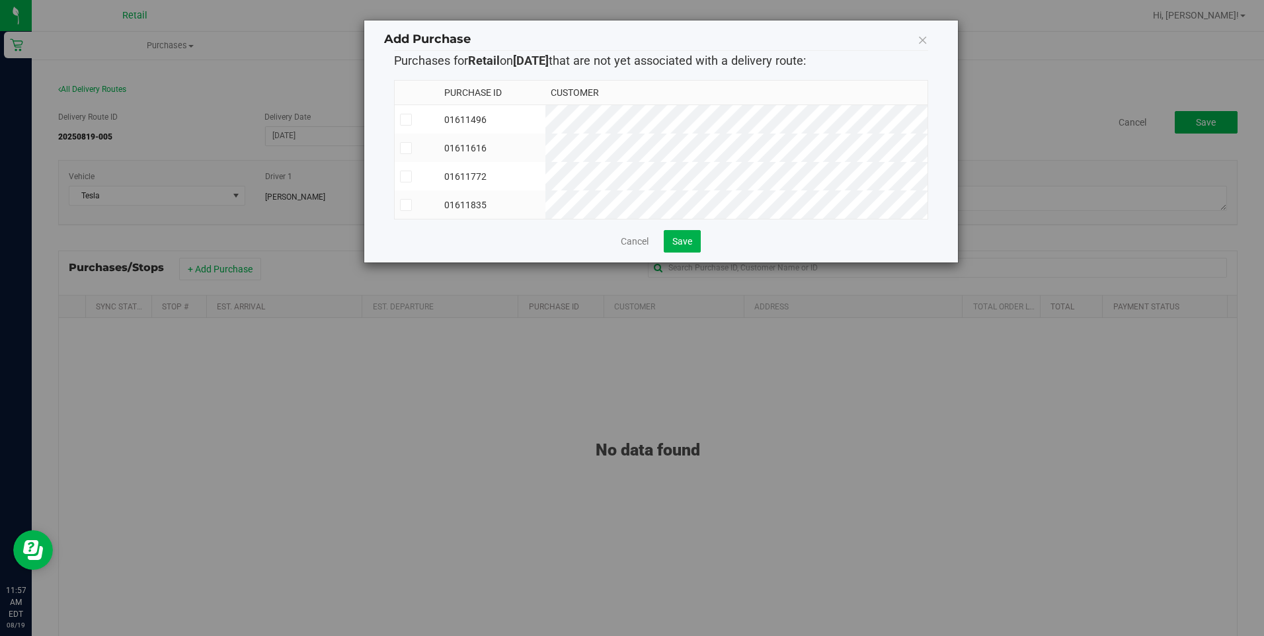
click at [404, 120] on icon at bounding box center [405, 120] width 9 height 0
click at [0, 0] on input "checkbox" at bounding box center [0, 0] width 0 height 0
click at [408, 153] on span at bounding box center [406, 148] width 12 height 12
click at [0, 0] on input "checkbox" at bounding box center [0, 0] width 0 height 0
click at [405, 176] on icon at bounding box center [405, 176] width 9 height 0
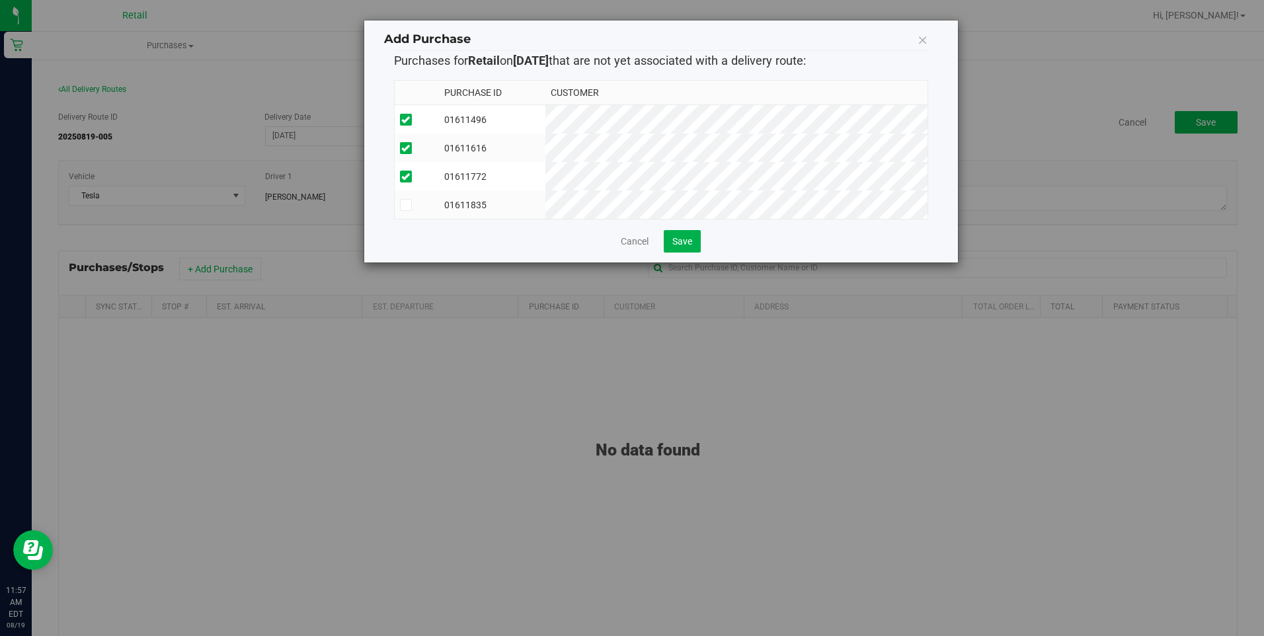
click at [0, 0] on input "checkbox" at bounding box center [0, 0] width 0 height 0
click at [406, 205] on icon at bounding box center [405, 205] width 9 height 0
click at [0, 0] on input "checkbox" at bounding box center [0, 0] width 0 height 0
click at [694, 251] on button "Save" at bounding box center [682, 241] width 37 height 22
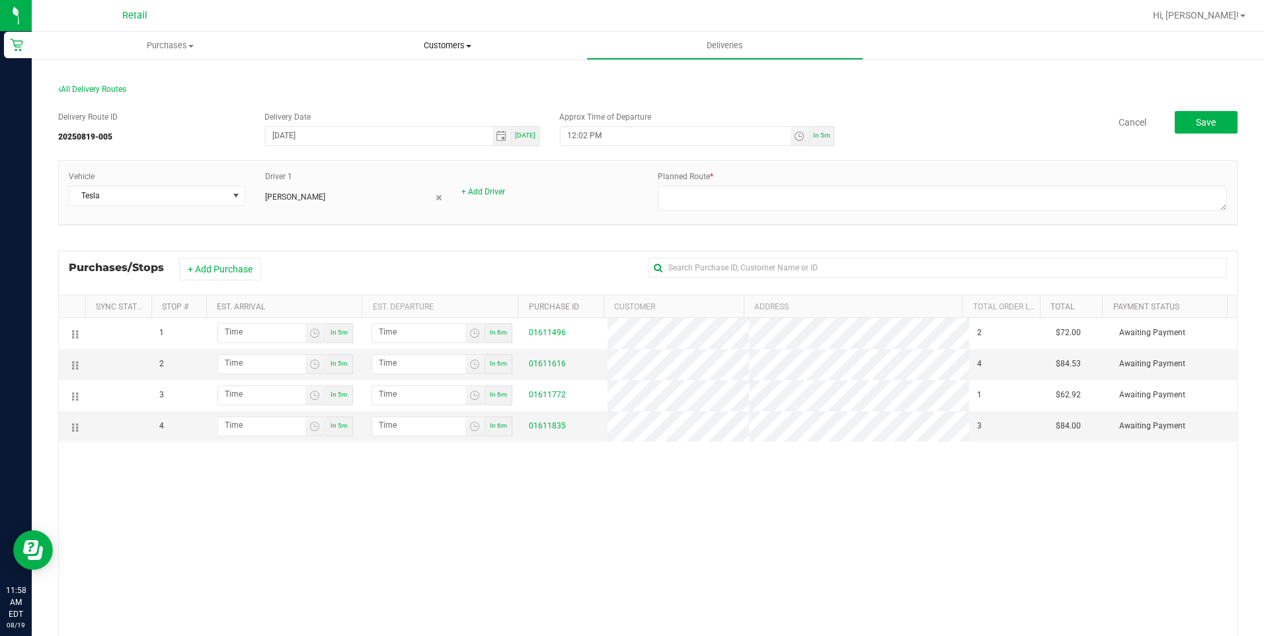
click at [430, 37] on uib-tab-heading "Customers All customers Add a new customer All physicians" at bounding box center [447, 45] width 276 height 26
click at [422, 77] on li "All customers" at bounding box center [447, 80] width 277 height 16
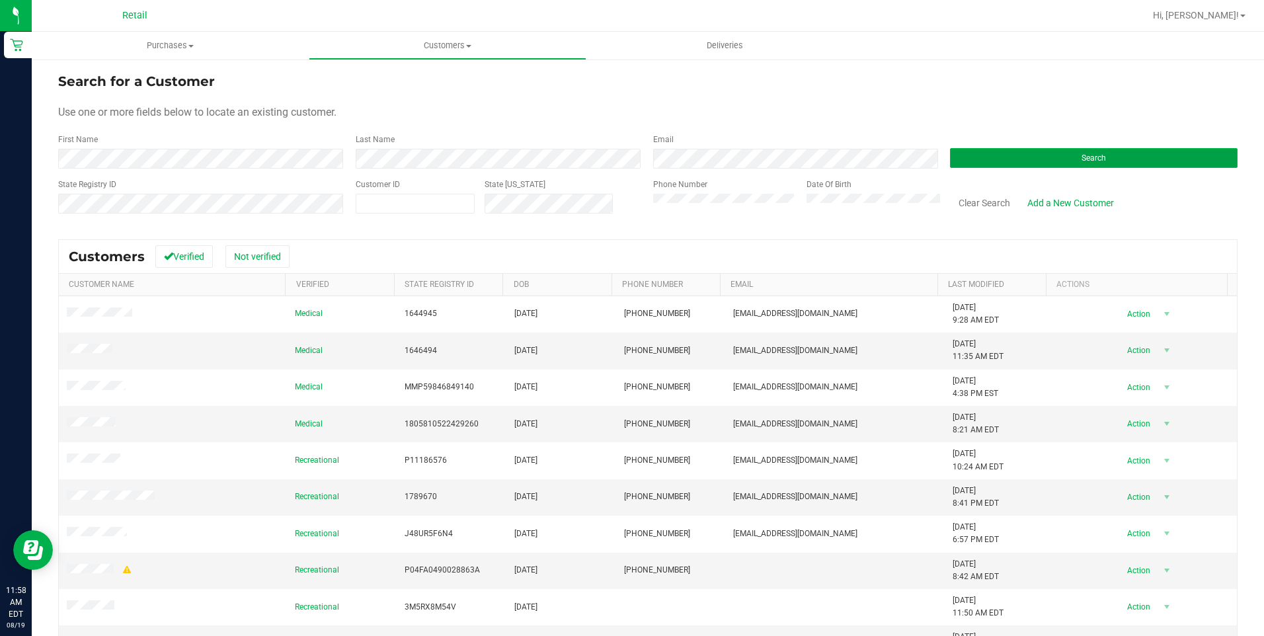
click at [1145, 163] on button "Search" at bounding box center [1093, 158] width 287 height 20
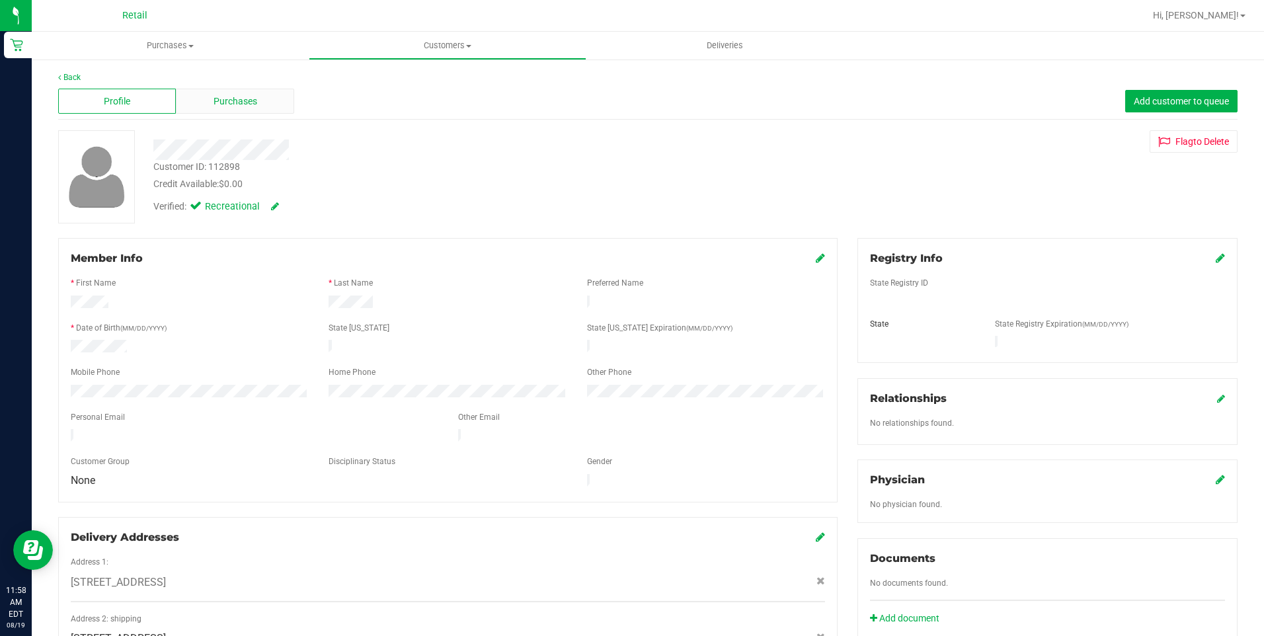
click at [248, 103] on span "Purchases" at bounding box center [235, 102] width 44 height 14
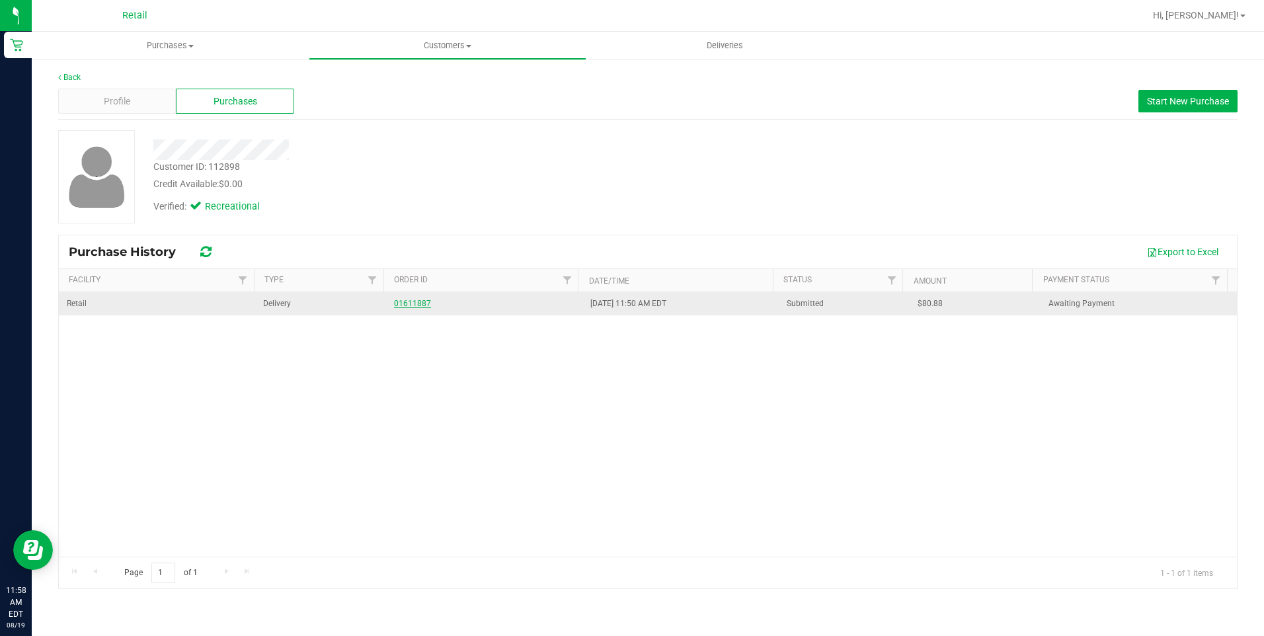
click at [418, 301] on link "01611887" at bounding box center [412, 303] width 37 height 9
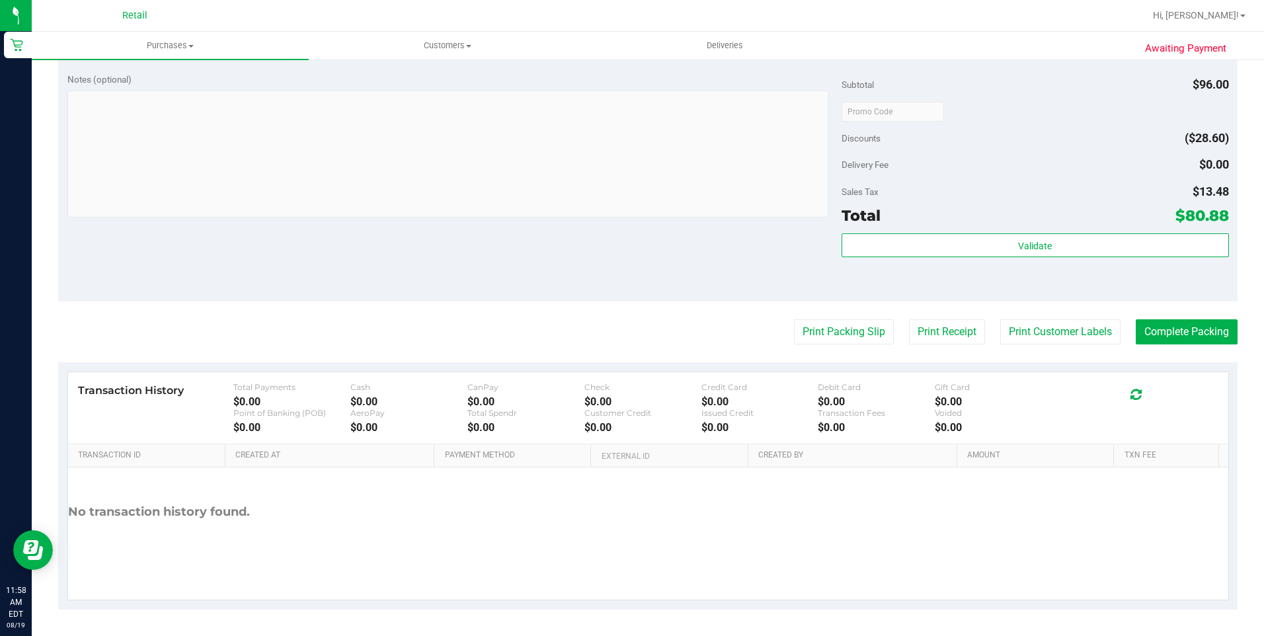
scroll to position [539, 0]
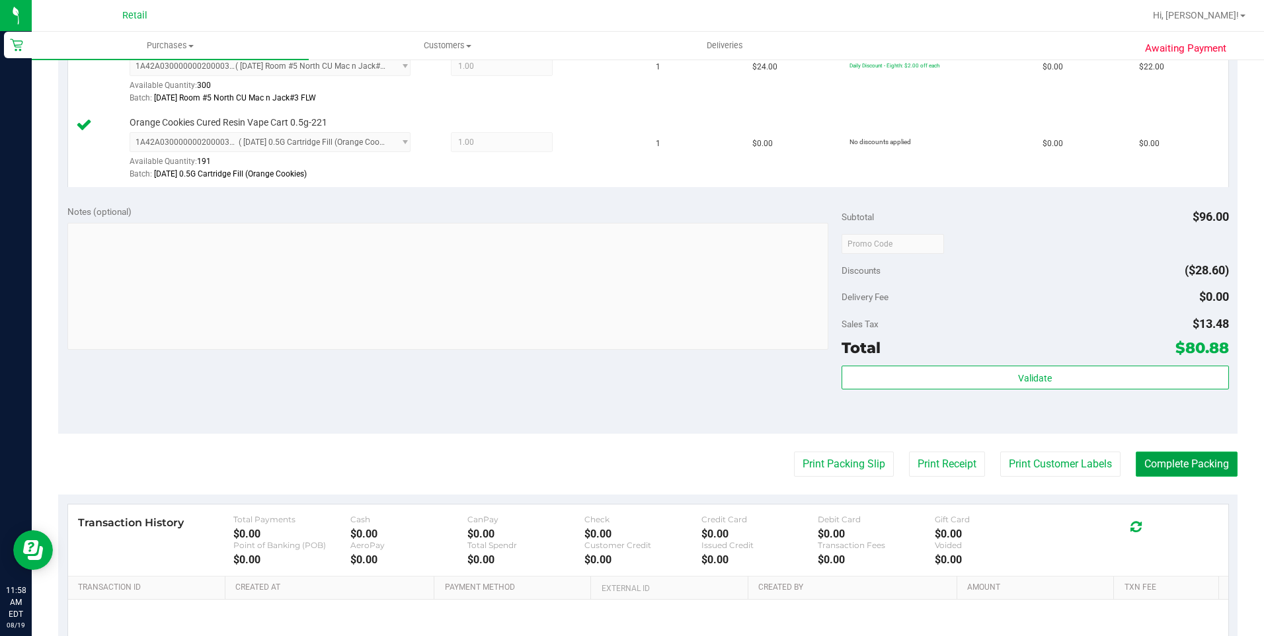
click at [1176, 455] on button "Complete Packing" at bounding box center [1186, 463] width 102 height 25
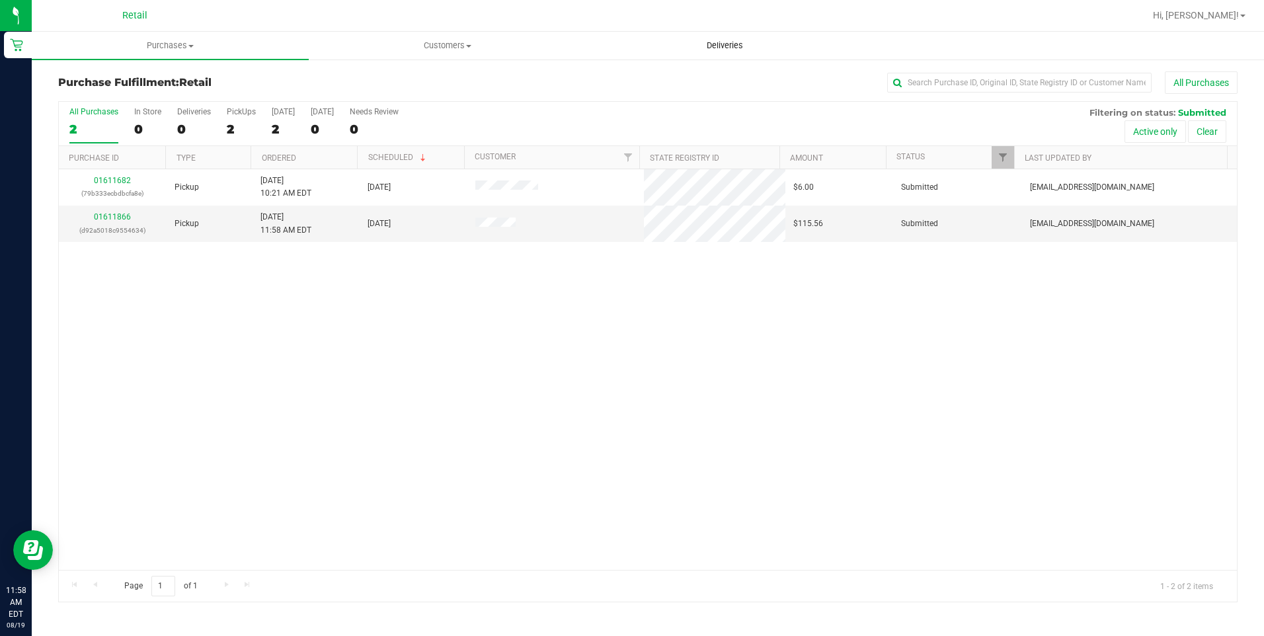
click at [732, 52] on uib-tab-heading "Deliveries" at bounding box center [725, 45] width 276 height 26
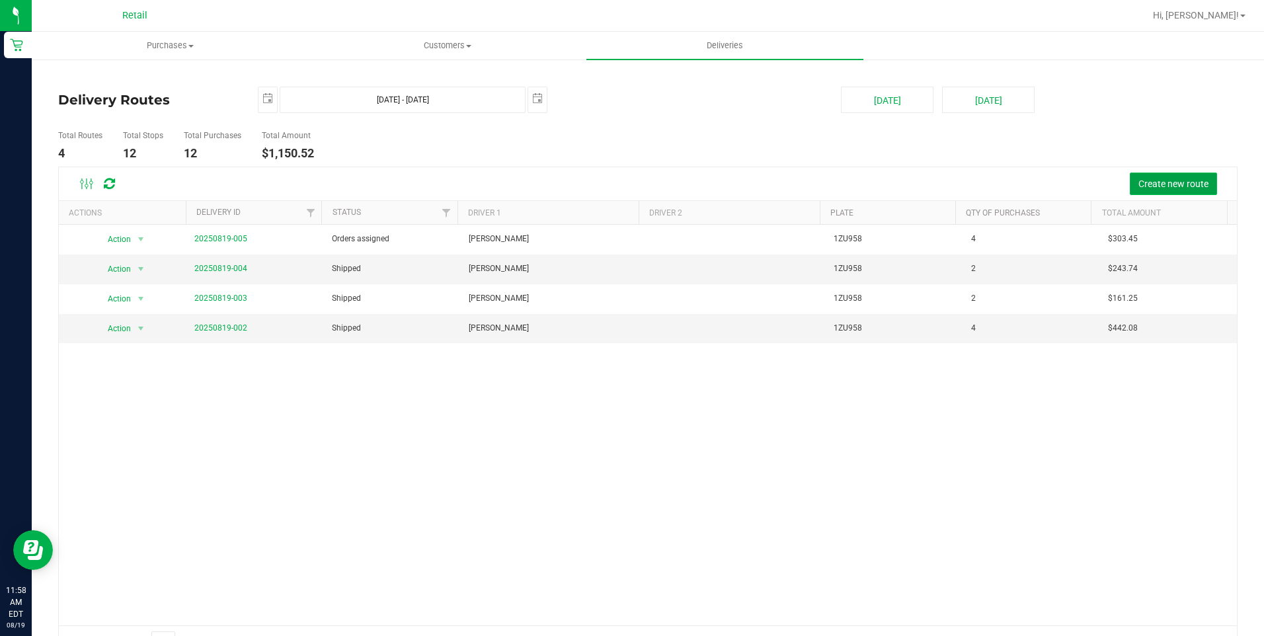
click at [1149, 182] on span "Create new route" at bounding box center [1173, 183] width 70 height 11
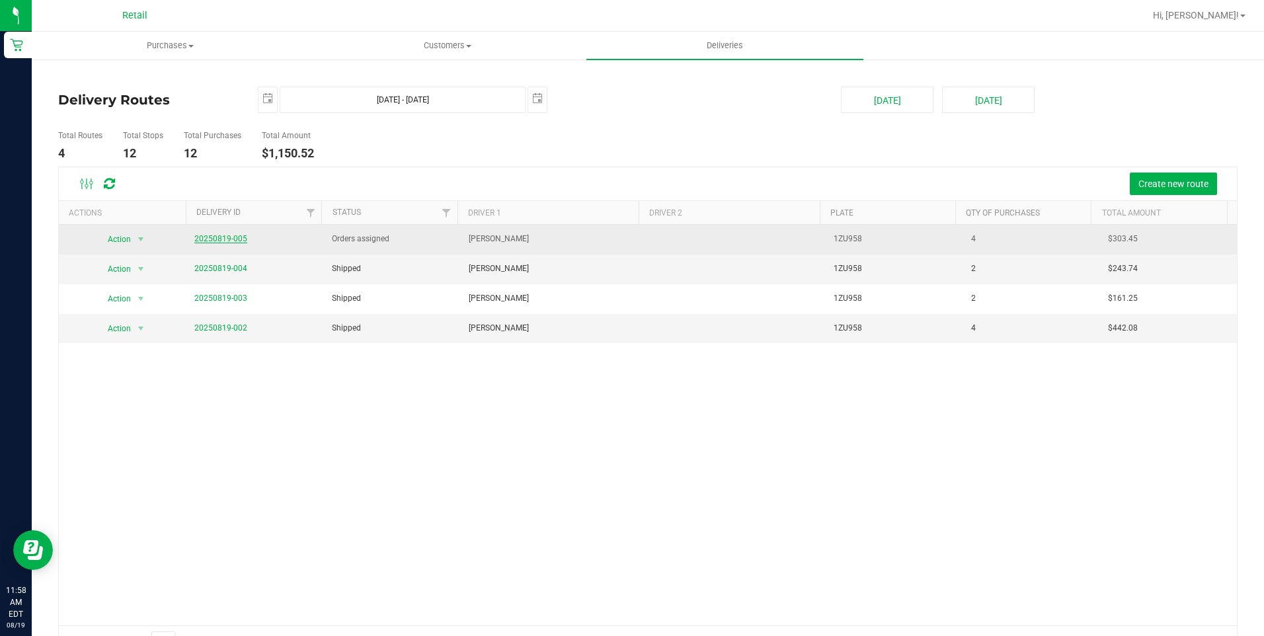
click at [235, 235] on link "20250819-005" at bounding box center [220, 238] width 53 height 9
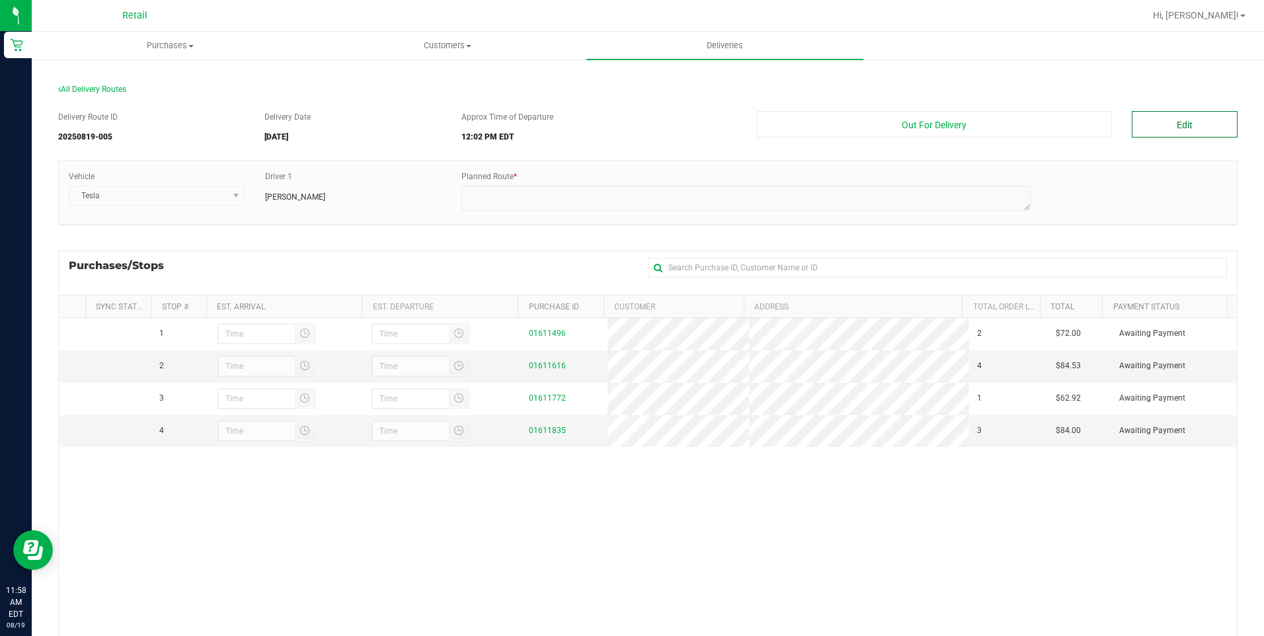
click at [1182, 125] on button "Edit" at bounding box center [1184, 124] width 106 height 26
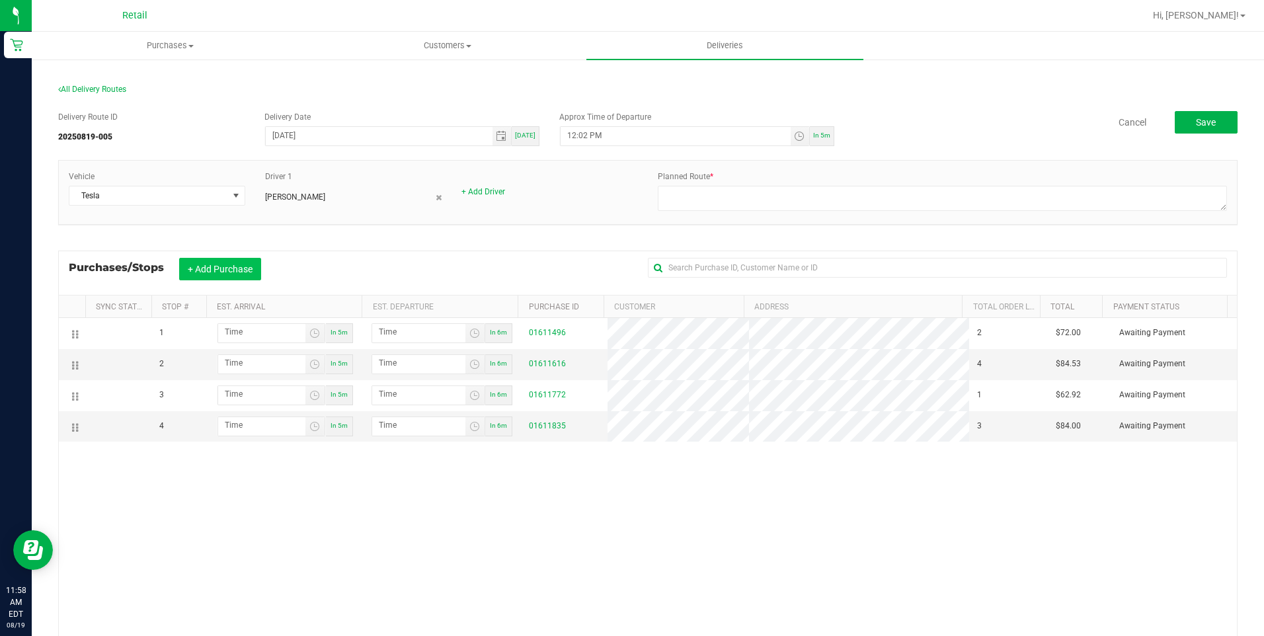
click at [213, 270] on button "+ Add Purchase" at bounding box center [220, 269] width 82 height 22
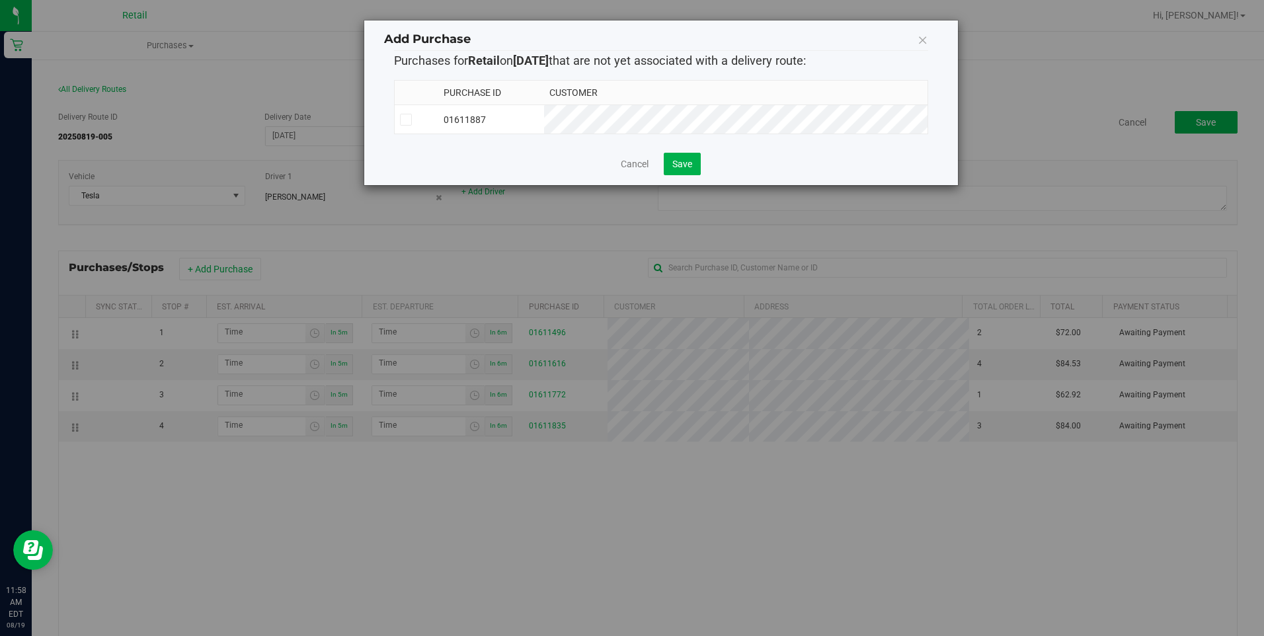
click at [402, 120] on icon at bounding box center [405, 120] width 9 height 0
click at [0, 0] on input "checkbox" at bounding box center [0, 0] width 0 height 0
click at [687, 169] on span "Save" at bounding box center [682, 164] width 20 height 11
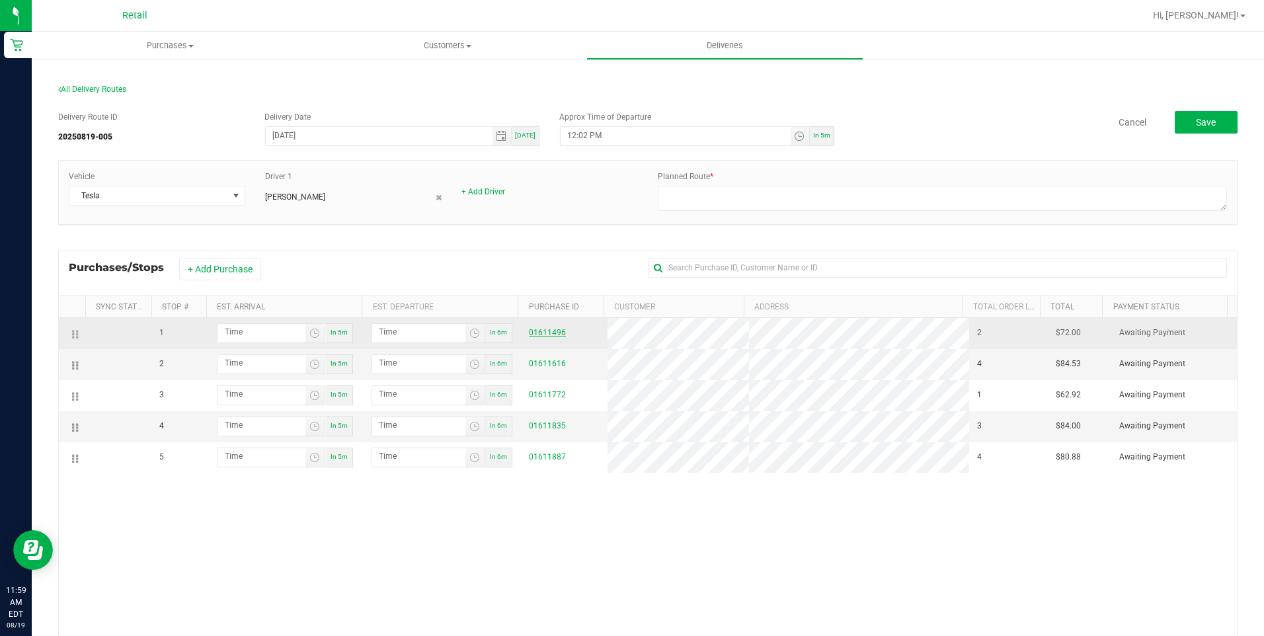
click at [543, 331] on link "01611496" at bounding box center [547, 332] width 37 height 9
click at [670, 329] on tr "1 In 5m In 6m 01611496 2 $72.00 Awaiting Payment" at bounding box center [648, 333] width 1178 height 31
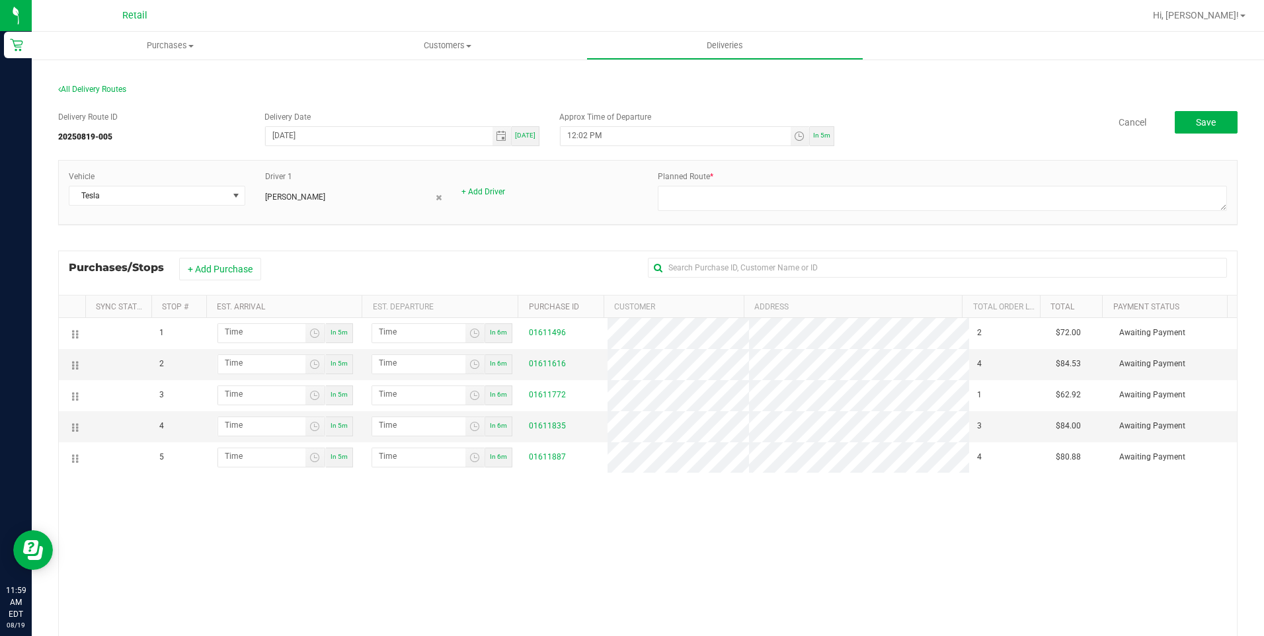
drag, startPoint x: 596, startPoint y: 331, endPoint x: 700, endPoint y: 491, distance: 190.6
click at [709, 506] on div "1 In 5m In 6m 01611496 2 $72.00 Awaiting Payment 2 In 5m In 6m 01611616 4 $84.5…" at bounding box center [648, 518] width 1178 height 400
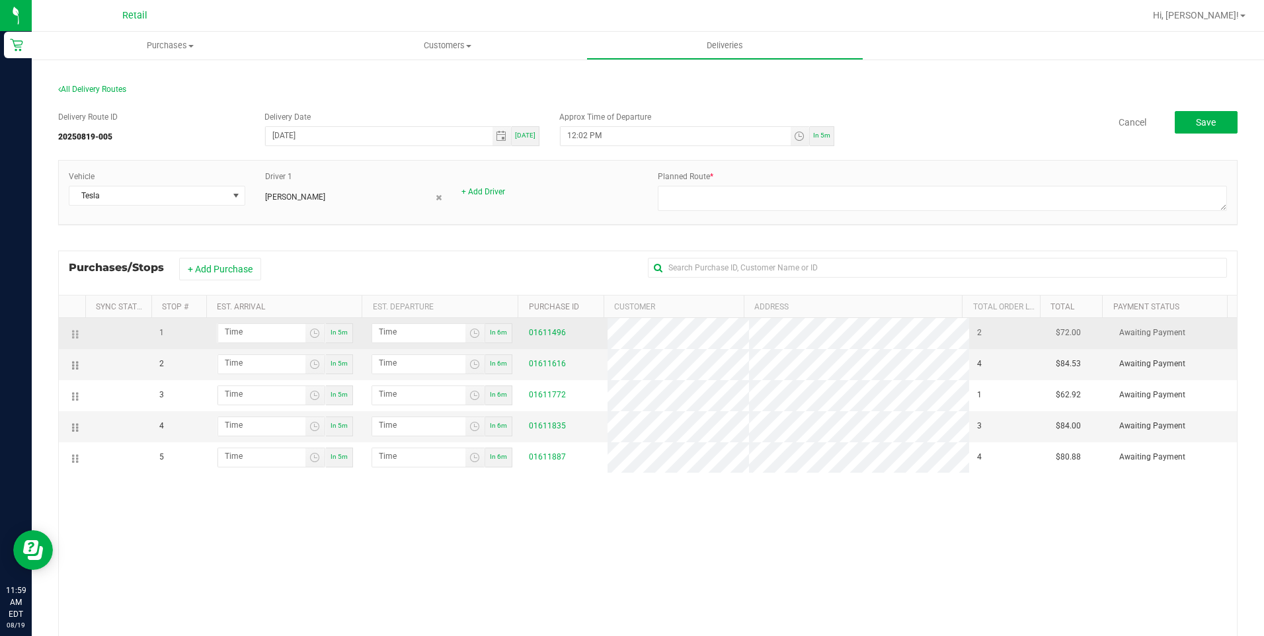
click at [587, 345] on tr "1 In 5m In 6m 01611496 2 $72.00 Awaiting Payment" at bounding box center [648, 333] width 1178 height 31
drag, startPoint x: 587, startPoint y: 345, endPoint x: 594, endPoint y: 327, distance: 19.3
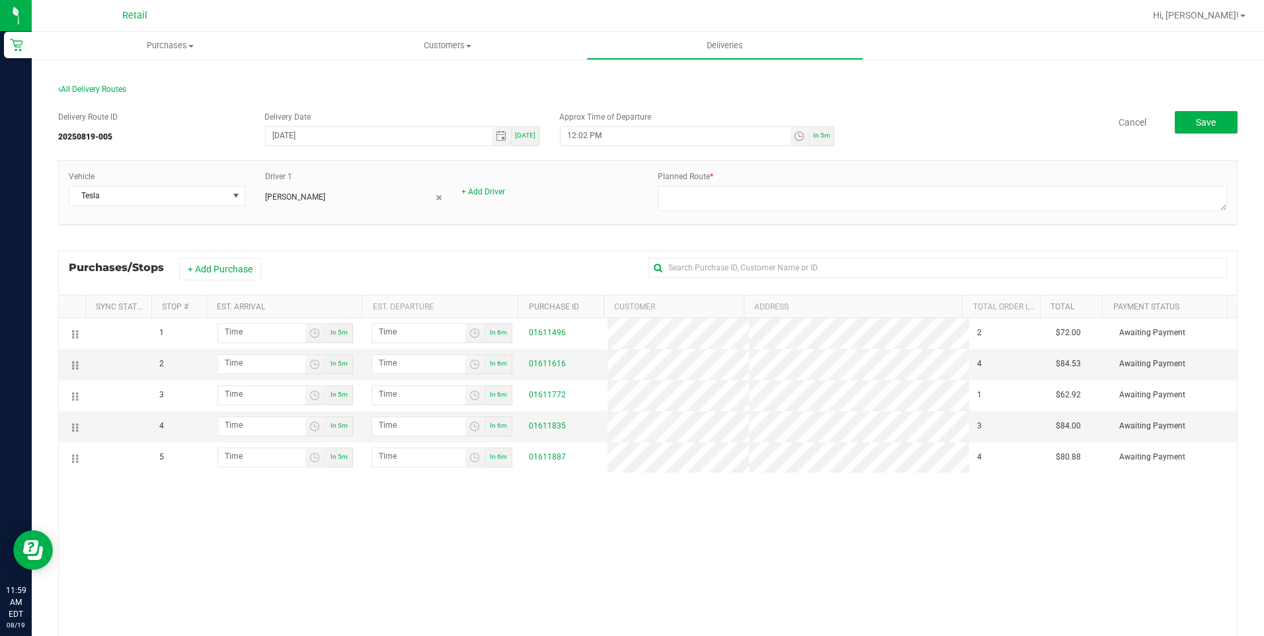
click at [892, 334] on tr "1 In 5m In 6m 01611496 2 $72.00 Awaiting Payment" at bounding box center [648, 333] width 1178 height 31
click at [874, 543] on div "1 In 5m In 6m 01611496 2 $72.00 Awaiting Payment 2 In 5m In 6m 01611616 4 $84.5…" at bounding box center [648, 518] width 1178 height 400
click at [555, 360] on link "01611616" at bounding box center [547, 363] width 37 height 9
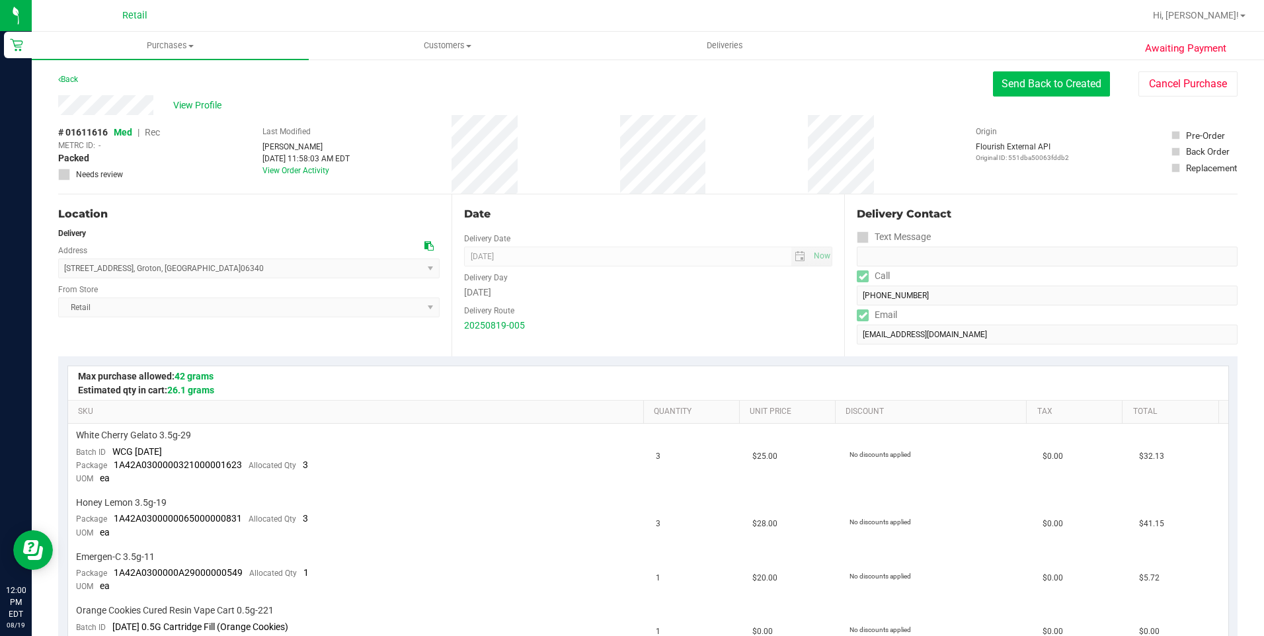
click at [1006, 87] on button "Send Back to Created" at bounding box center [1051, 83] width 117 height 25
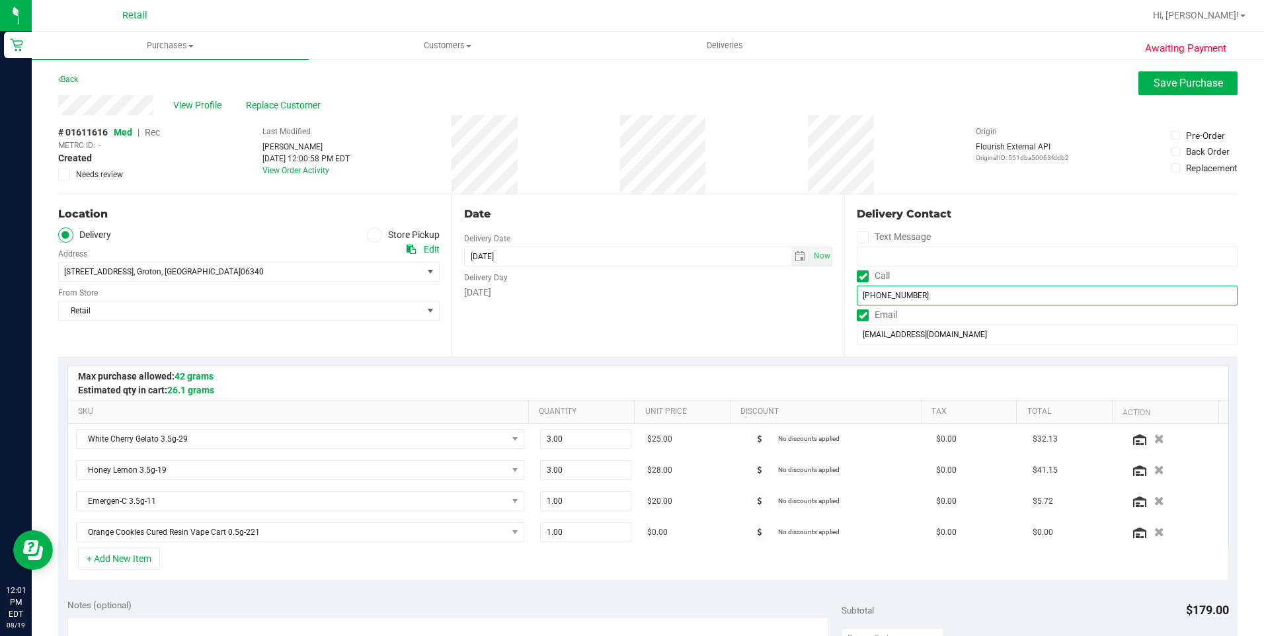
drag, startPoint x: 896, startPoint y: 293, endPoint x: 919, endPoint y: 293, distance: 22.5
click at [919, 293] on input "[PHONE_NUMBER]" at bounding box center [1046, 295] width 381 height 20
drag, startPoint x: 55, startPoint y: 104, endPoint x: 165, endPoint y: 104, distance: 109.7
click at [165, 104] on div "Awaiting Payment Back Save Purchase View Profile Replace Customer # 01611616 Me…" at bounding box center [648, 610] width 1232 height 1104
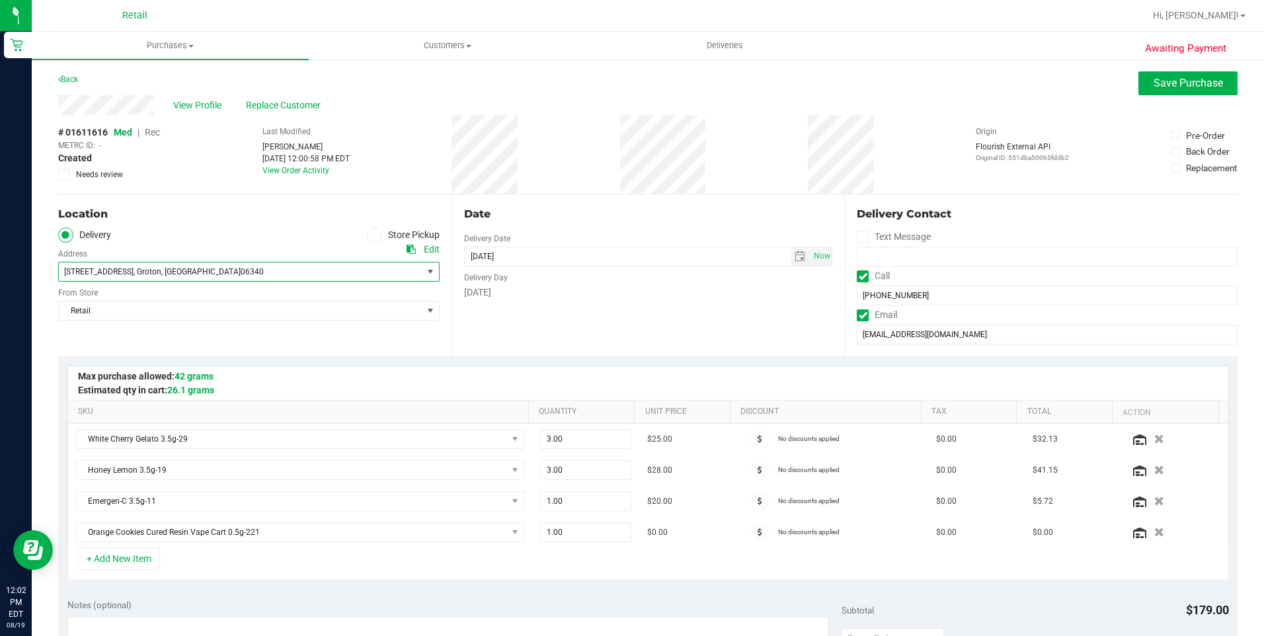
drag, startPoint x: 62, startPoint y: 267, endPoint x: 213, endPoint y: 268, distance: 150.7
click at [213, 268] on span "17 Mohegan Road , Groton , CT 06340" at bounding box center [231, 271] width 345 height 19
drag, startPoint x: 213, startPoint y: 268, endPoint x: 57, endPoint y: 260, distance: 156.2
click at [57, 260] on div "Awaiting Payment Back Save Purchase View Profile Replace Customer # 01611616 Me…" at bounding box center [648, 610] width 1232 height 1104
click at [231, 248] on div "17 Mohegan Road , Groton , CT 06340 Select address 17 Mohegan Road" at bounding box center [248, 262] width 381 height 39
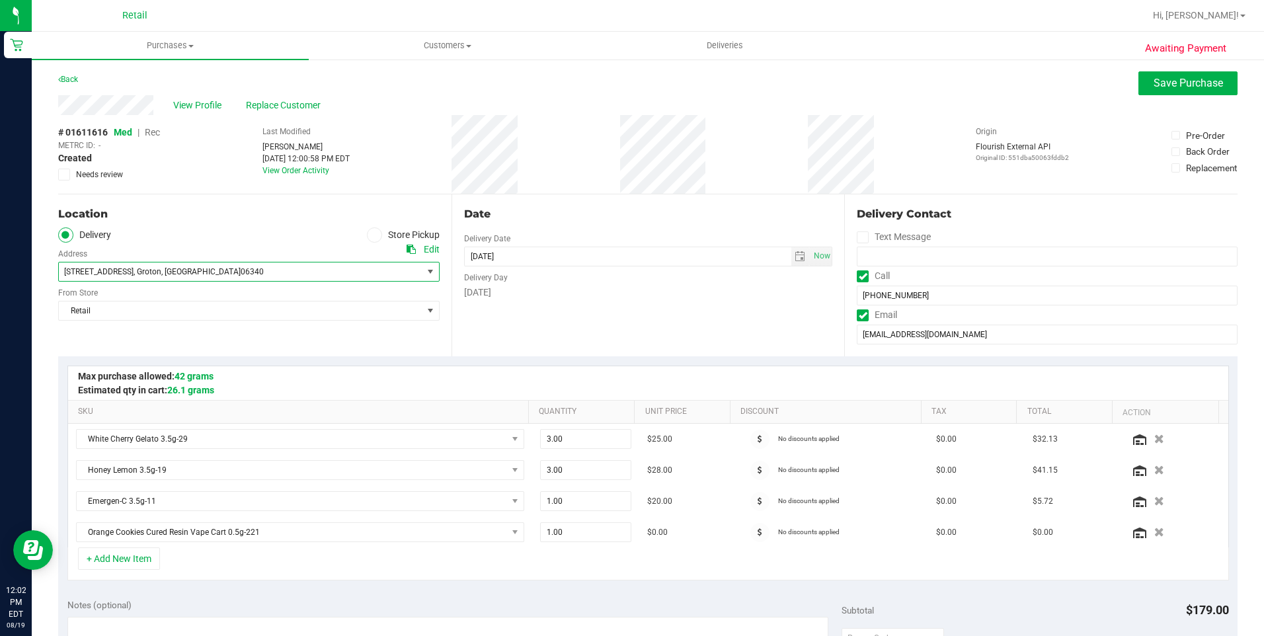
drag, startPoint x: 188, startPoint y: 277, endPoint x: 66, endPoint y: 272, distance: 121.7
click at [66, 272] on span "17 Mohegan Road , Groton , CT 06340" at bounding box center [231, 271] width 345 height 19
drag, startPoint x: 175, startPoint y: 275, endPoint x: 61, endPoint y: 270, distance: 114.4
click at [61, 270] on span "17 Mohegan Road , Groton , CT 06340" at bounding box center [231, 271] width 345 height 19
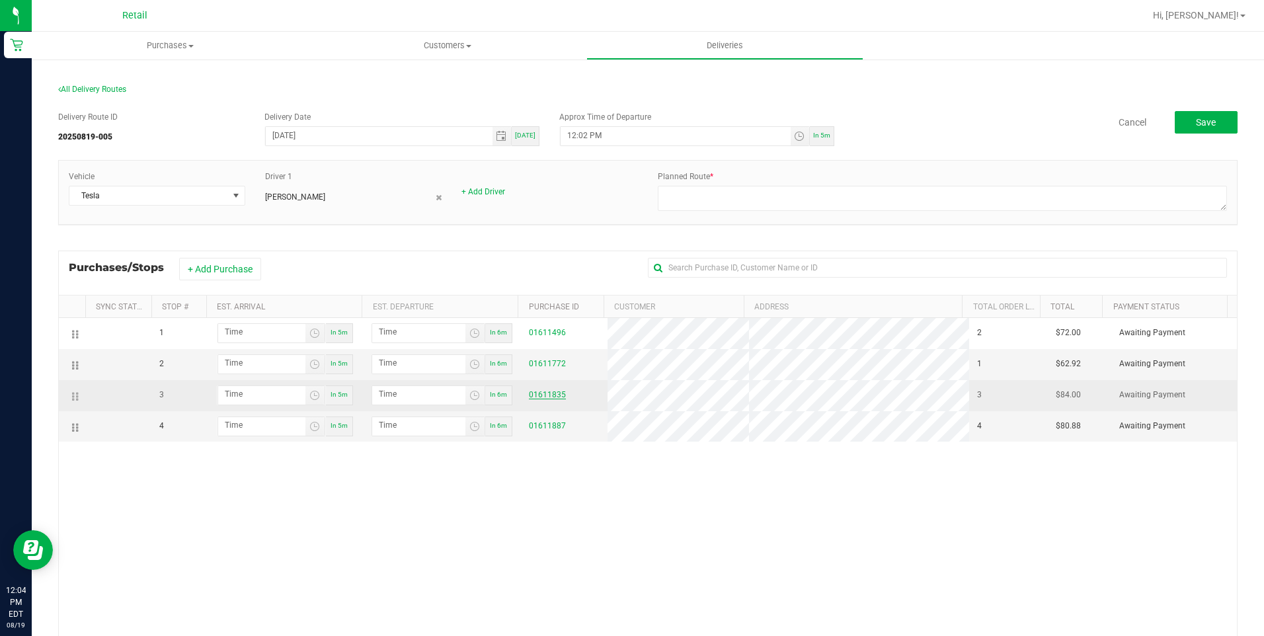
click at [546, 396] on link "01611835" at bounding box center [547, 394] width 37 height 9
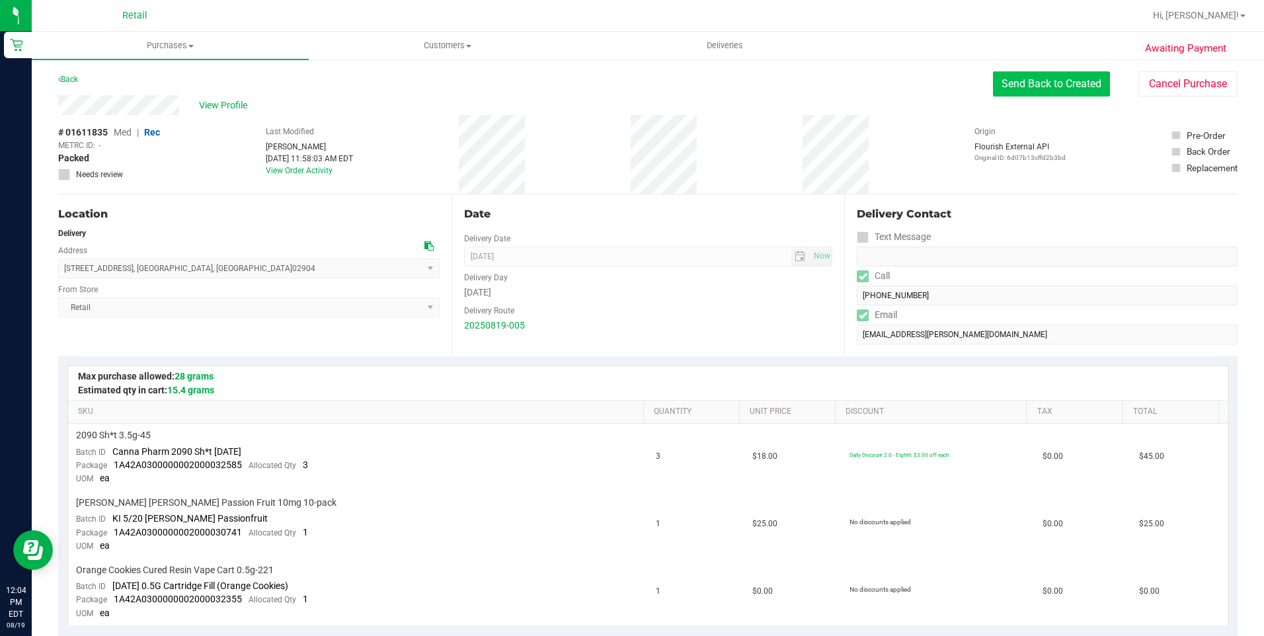
click at [1072, 85] on button "Send Back to Created" at bounding box center [1051, 83] width 117 height 25
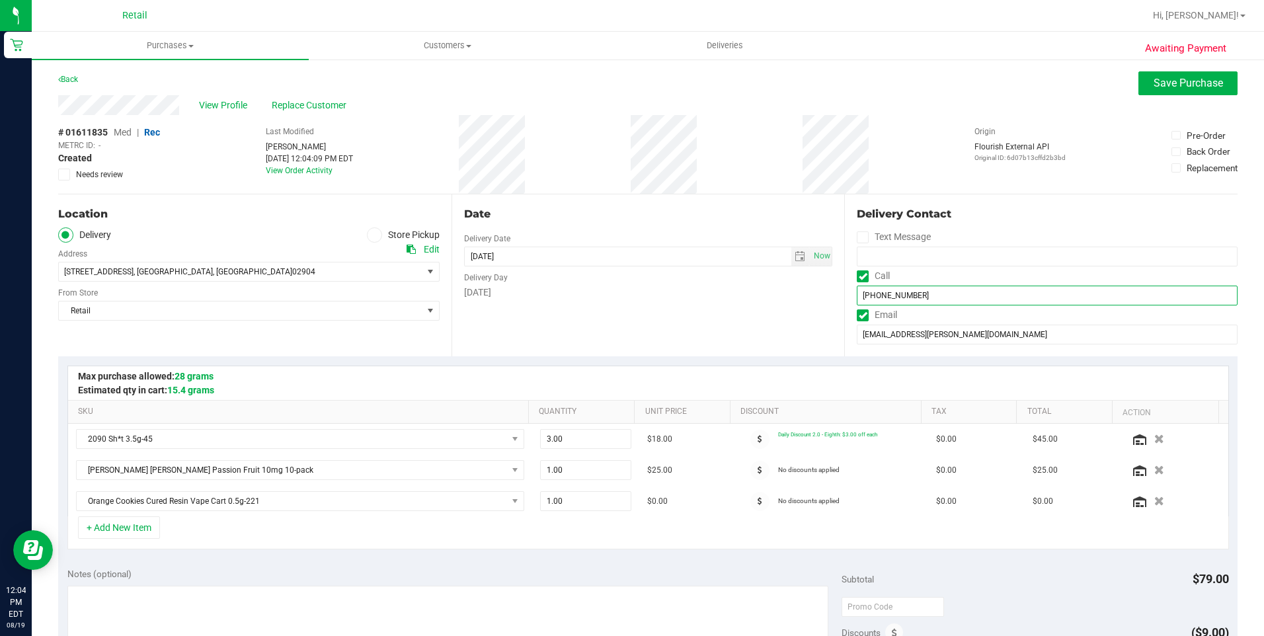
drag, startPoint x: 851, startPoint y: 294, endPoint x: 926, endPoint y: 294, distance: 74.7
click at [926, 294] on input "(401) 280-0494" at bounding box center [1046, 295] width 381 height 20
drag, startPoint x: 53, startPoint y: 107, endPoint x: 194, endPoint y: 104, distance: 140.8
click at [194, 104] on div "Awaiting Payment Back Save Purchase View Profile Replace Customer # 01611835 Me…" at bounding box center [648, 594] width 1232 height 1073
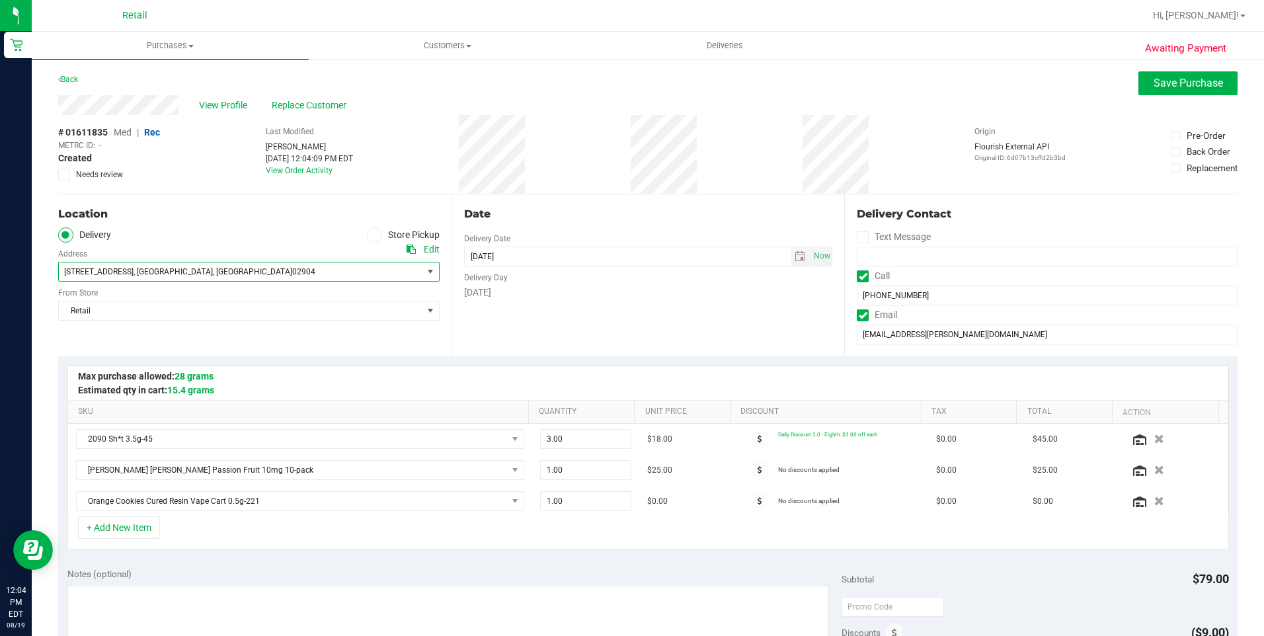
drag, startPoint x: 65, startPoint y: 268, endPoint x: 260, endPoint y: 278, distance: 195.2
click at [260, 278] on span "12 Primrose Lane , North Providence , RI 02904" at bounding box center [231, 271] width 345 height 19
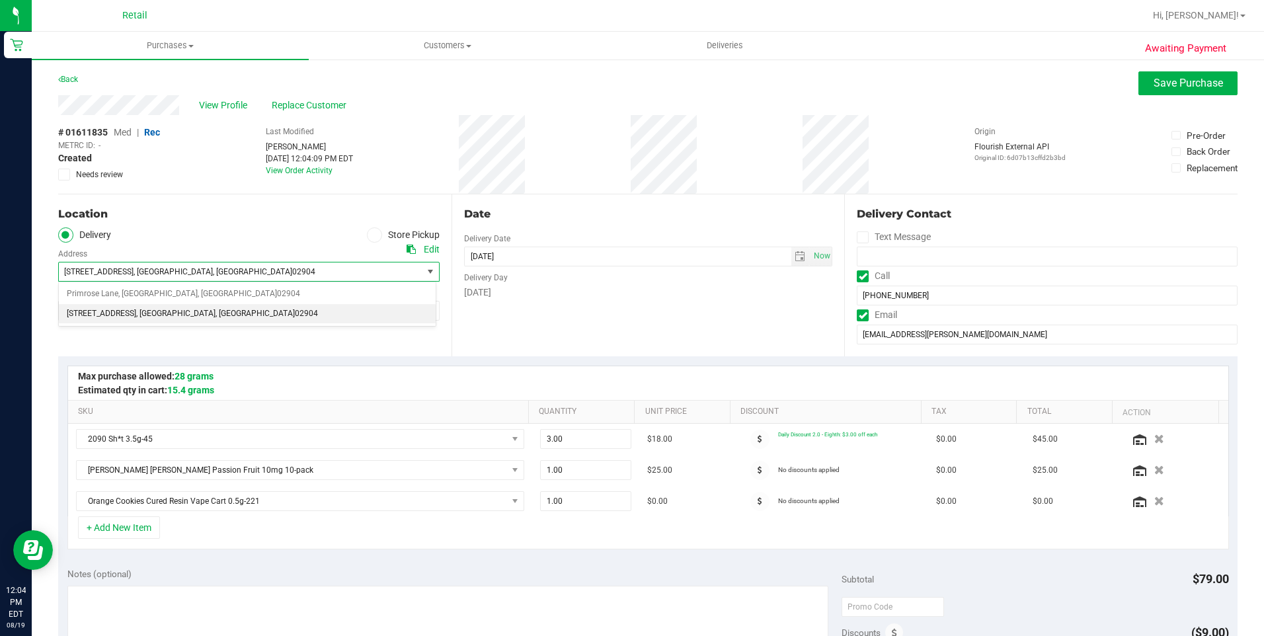
drag, startPoint x: 262, startPoint y: 278, endPoint x: 245, endPoint y: 243, distance: 38.4
click at [108, 267] on span "12 Primrose Lane , North Providence , RI 02904" at bounding box center [231, 271] width 345 height 19
drag, startPoint x: 245, startPoint y: 243, endPoint x: 262, endPoint y: 233, distance: 20.2
click at [262, 233] on ul "Delivery Store Pickup" at bounding box center [248, 234] width 381 height 15
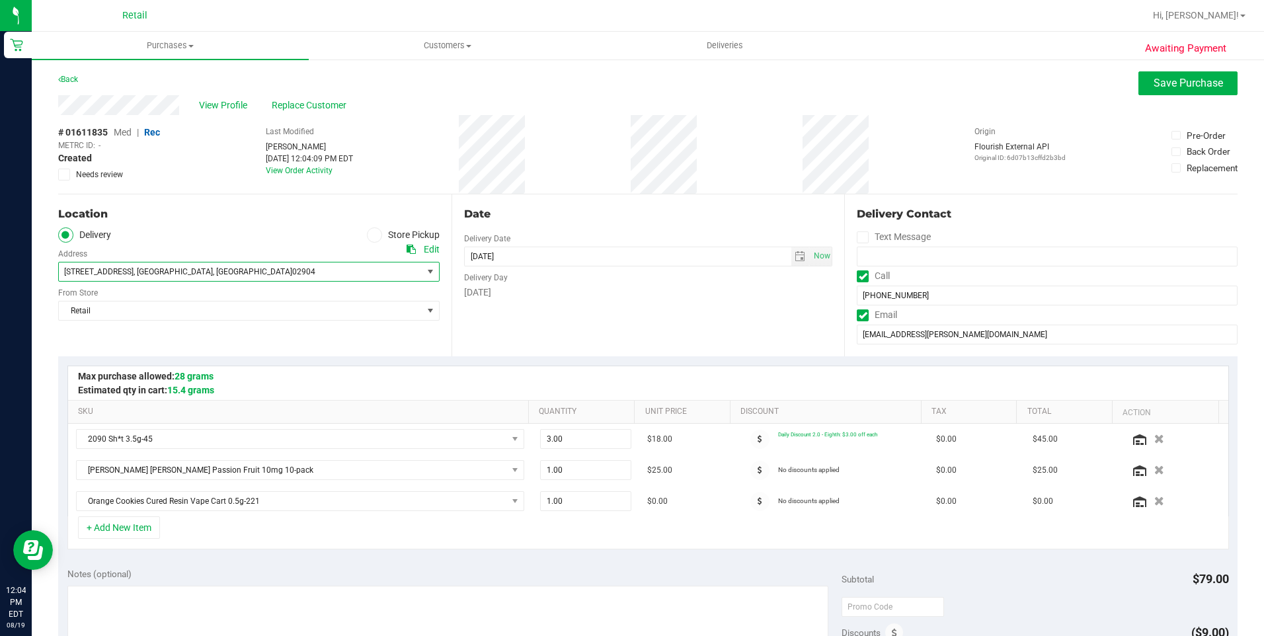
drag, startPoint x: 225, startPoint y: 270, endPoint x: 47, endPoint y: 254, distance: 178.5
click at [47, 254] on div "Awaiting Payment Back Save Purchase View Profile Replace Customer # 01611835 Me…" at bounding box center [648, 594] width 1232 height 1073
click at [277, 241] on ul "Delivery Store Pickup" at bounding box center [248, 234] width 381 height 15
drag, startPoint x: 231, startPoint y: 270, endPoint x: 64, endPoint y: 273, distance: 167.2
click at [64, 273] on span "12 Primrose Lane , North Providence , RI 02904" at bounding box center [231, 271] width 345 height 19
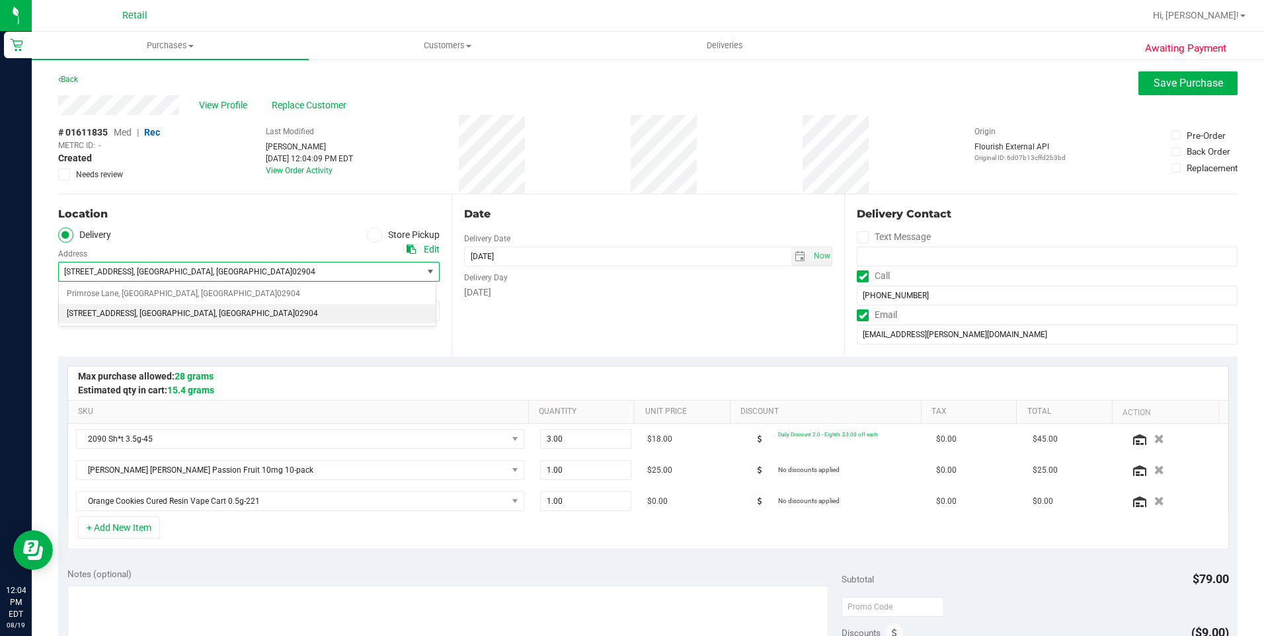
drag, startPoint x: 66, startPoint y: 270, endPoint x: 231, endPoint y: 279, distance: 164.8
click at [231, 279] on span "12 Primrose Lane , North Providence , RI 02904" at bounding box center [231, 271] width 345 height 19
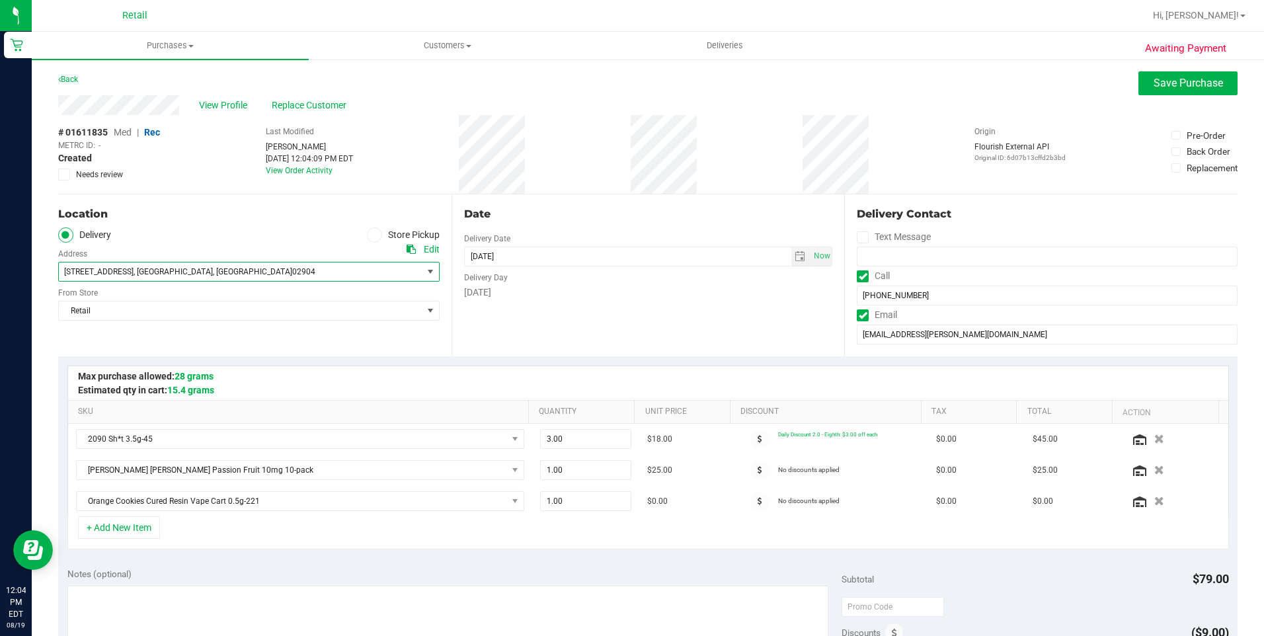
copy span "12 Primrose Lane , North Providence , RI 02904"
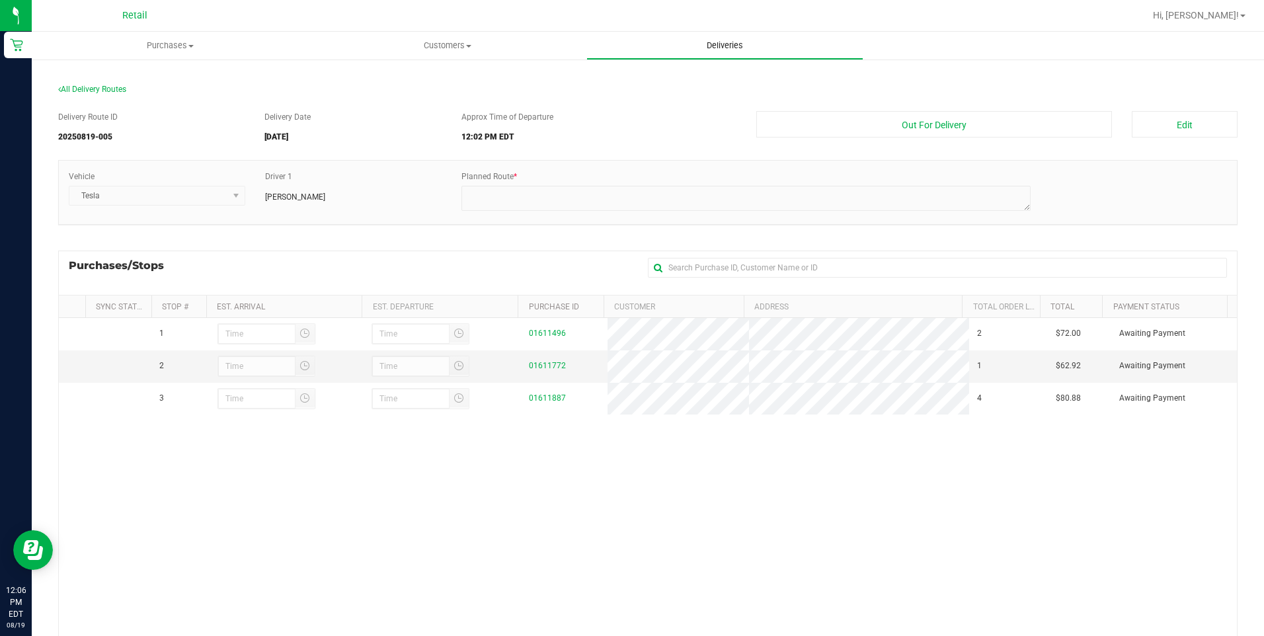
click at [719, 38] on uib-tab-heading "Deliveries" at bounding box center [725, 45] width 276 height 26
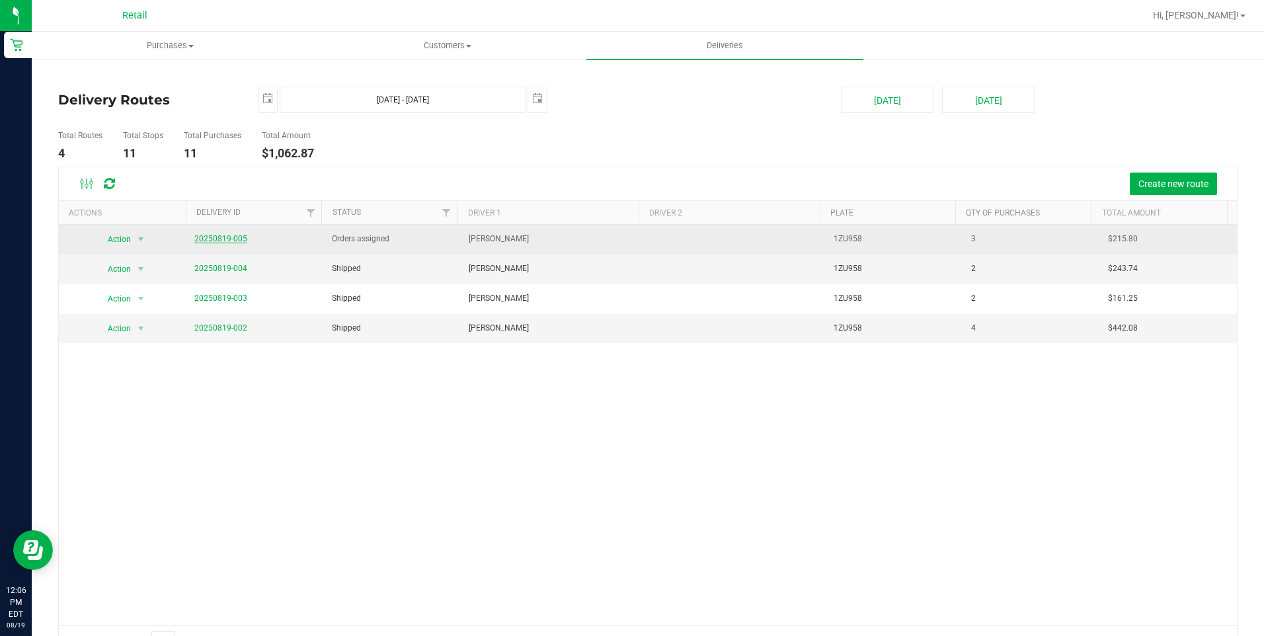
click at [227, 240] on link "20250819-005" at bounding box center [220, 238] width 53 height 9
click at [231, 237] on link "20250819-005" at bounding box center [220, 238] width 53 height 9
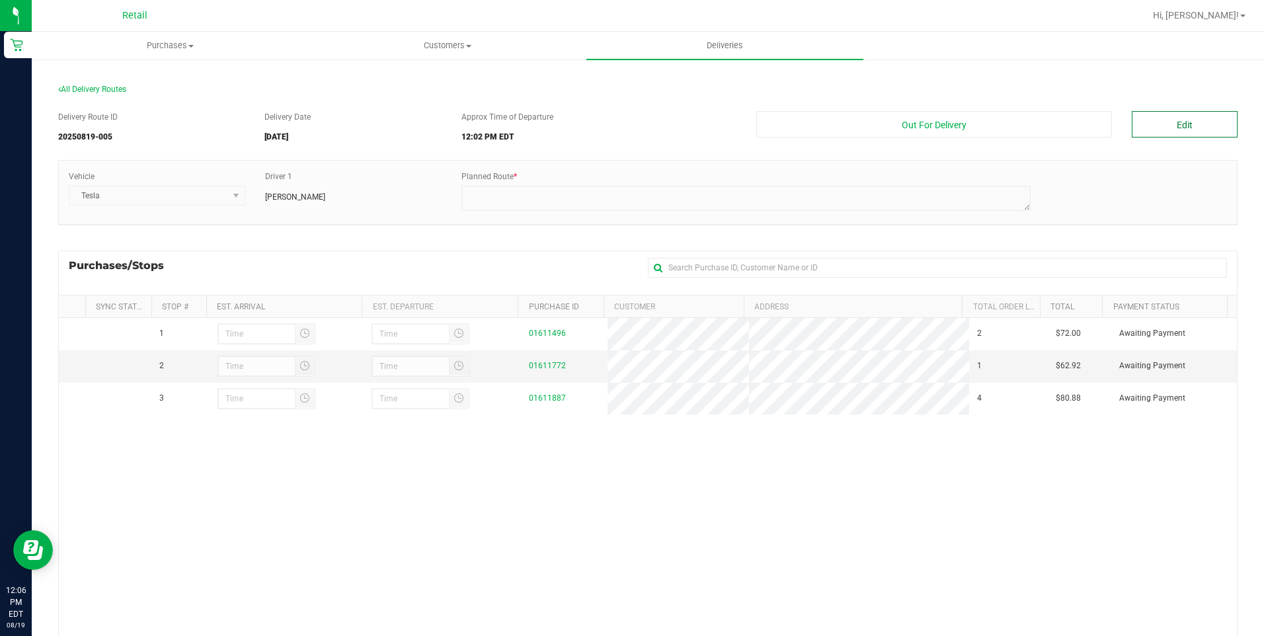
click at [1162, 130] on button "Edit" at bounding box center [1184, 124] width 106 height 26
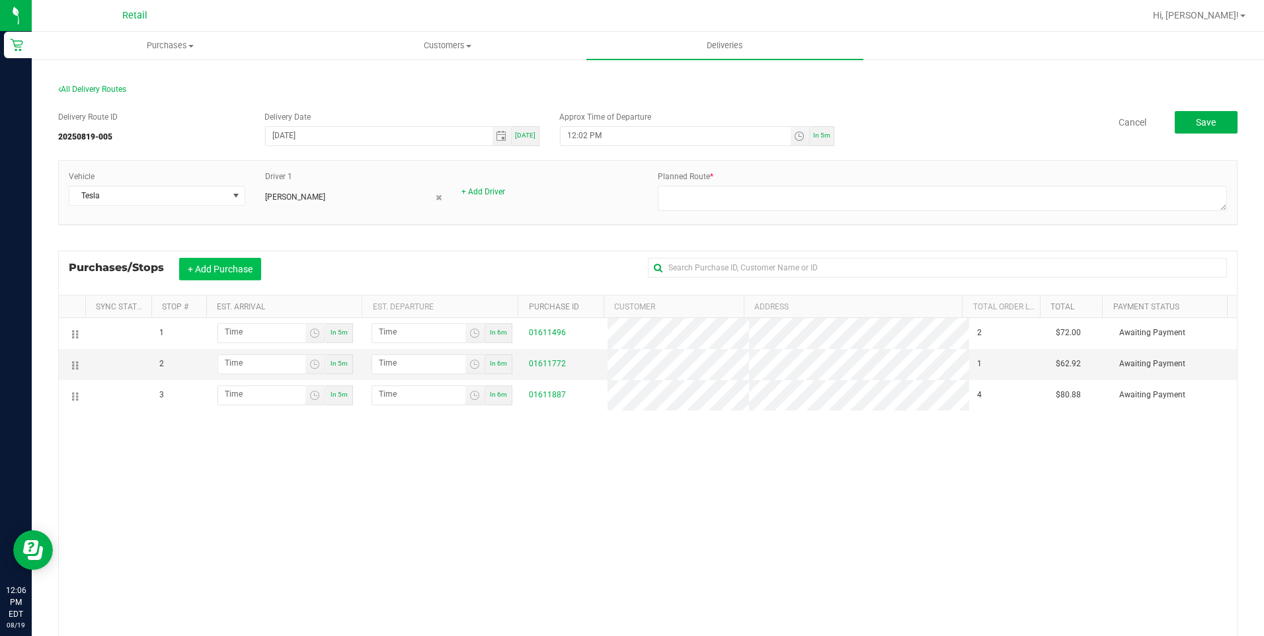
click at [213, 273] on button "+ Add Purchase" at bounding box center [220, 269] width 82 height 22
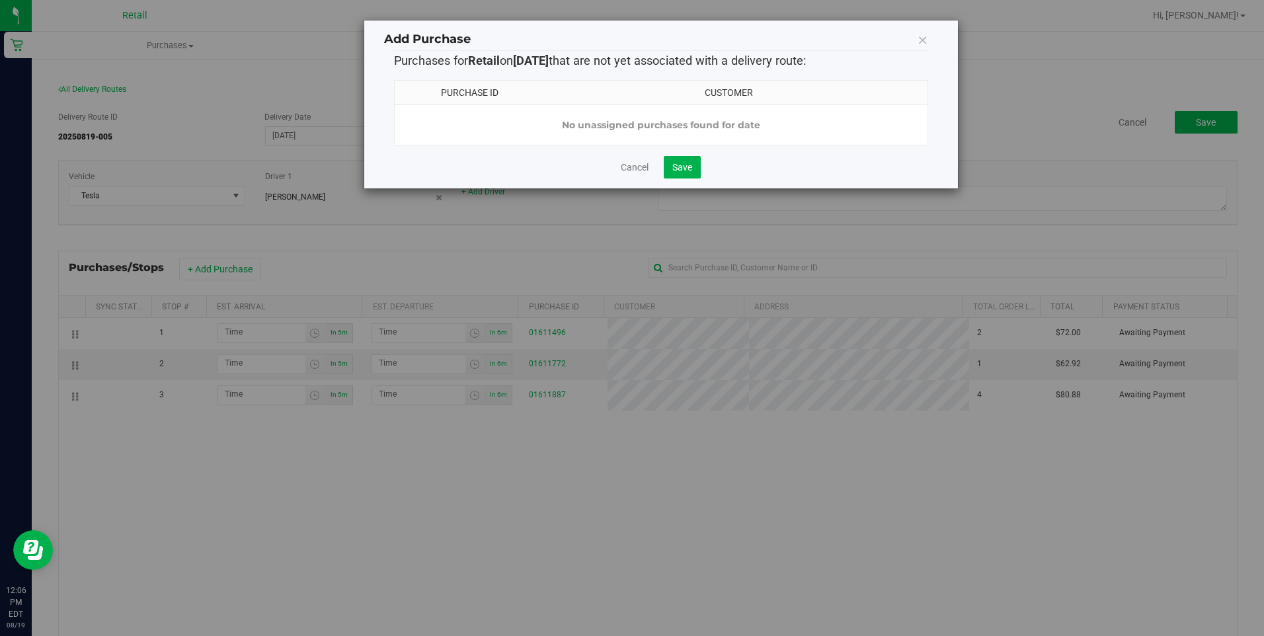
click at [920, 38] on icon at bounding box center [922, 39] width 11 height 19
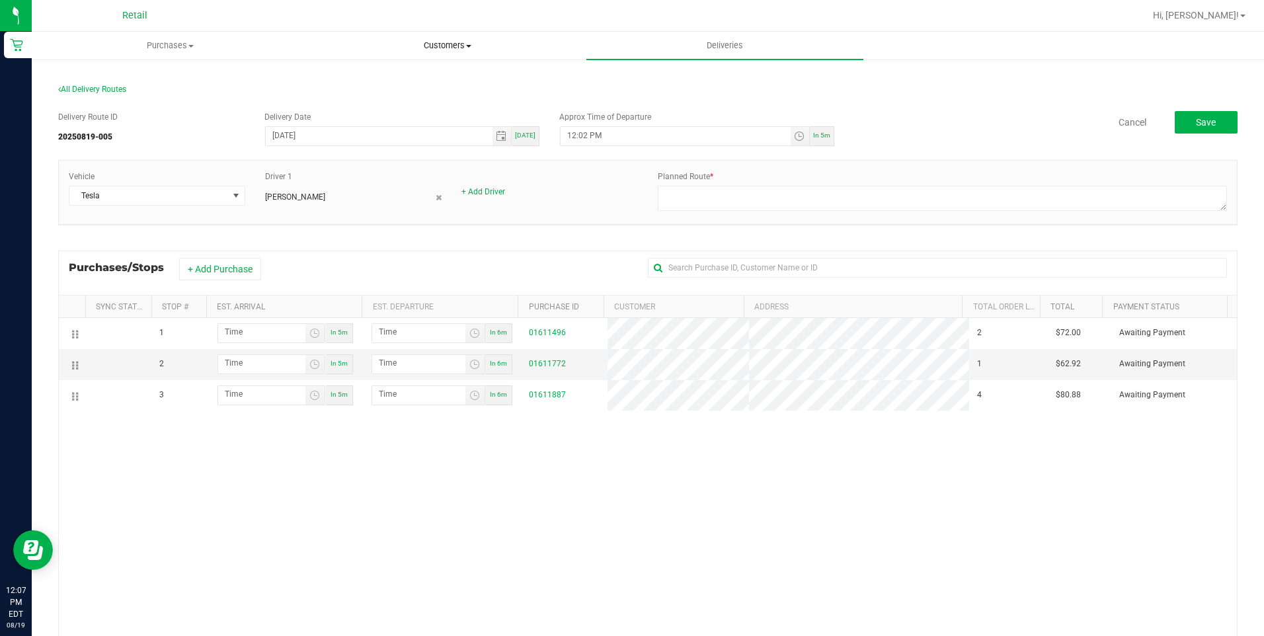
click at [463, 53] on uib-tab-heading "Customers All customers Add a new customer All physicians" at bounding box center [447, 45] width 276 height 26
click at [429, 83] on li "All customers" at bounding box center [447, 80] width 277 height 16
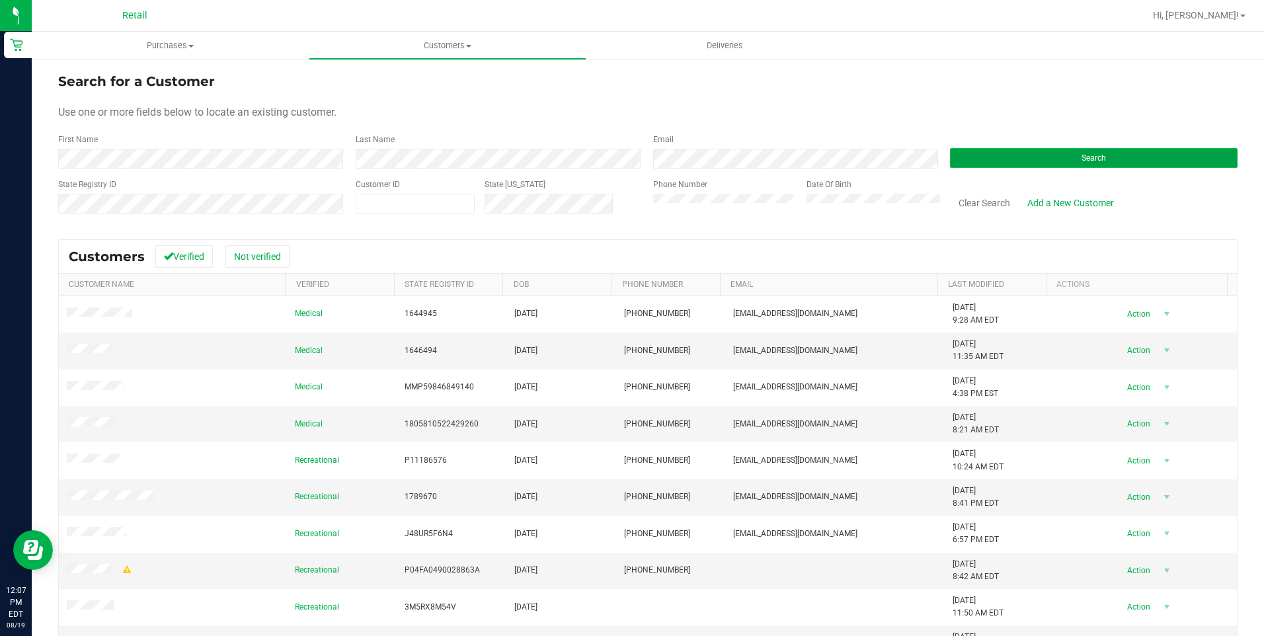
click at [967, 161] on button "Search" at bounding box center [1093, 158] width 287 height 20
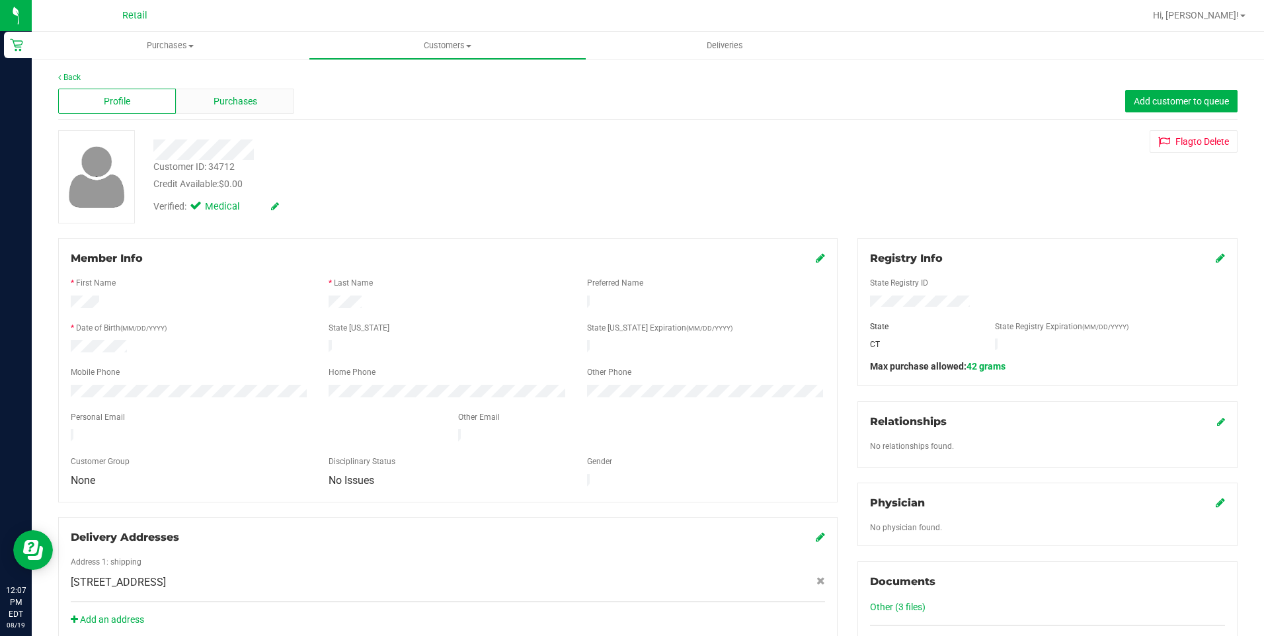
click at [239, 98] on span "Purchases" at bounding box center [235, 102] width 44 height 14
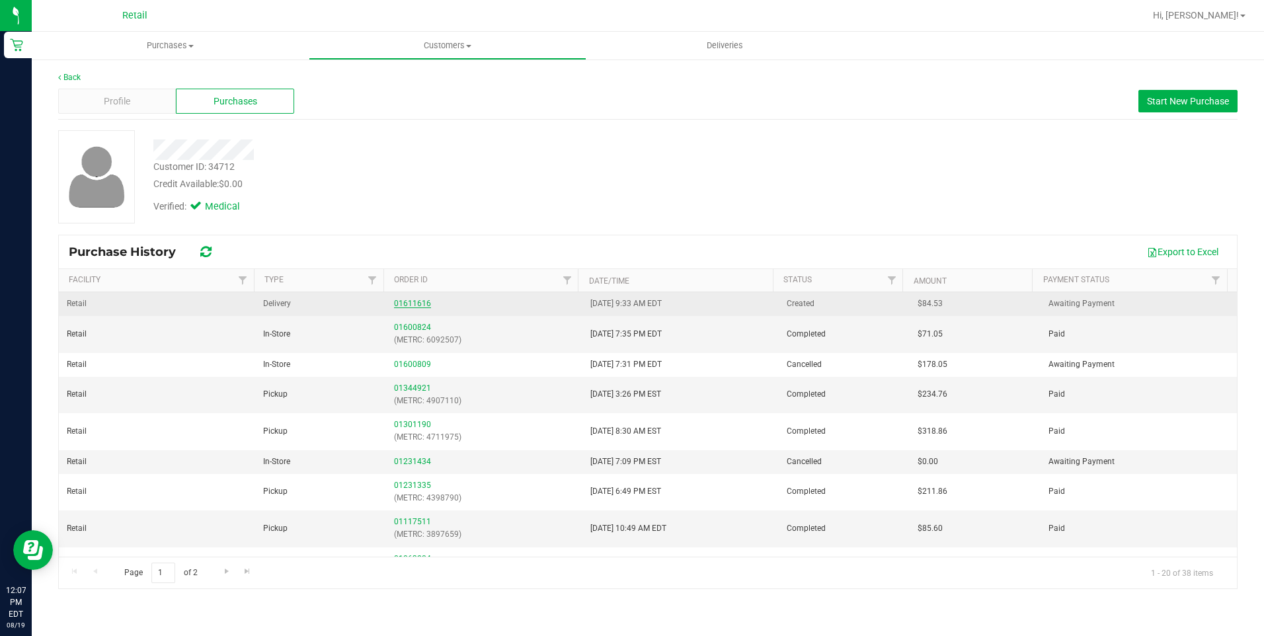
click at [416, 307] on link "01611616" at bounding box center [412, 303] width 37 height 9
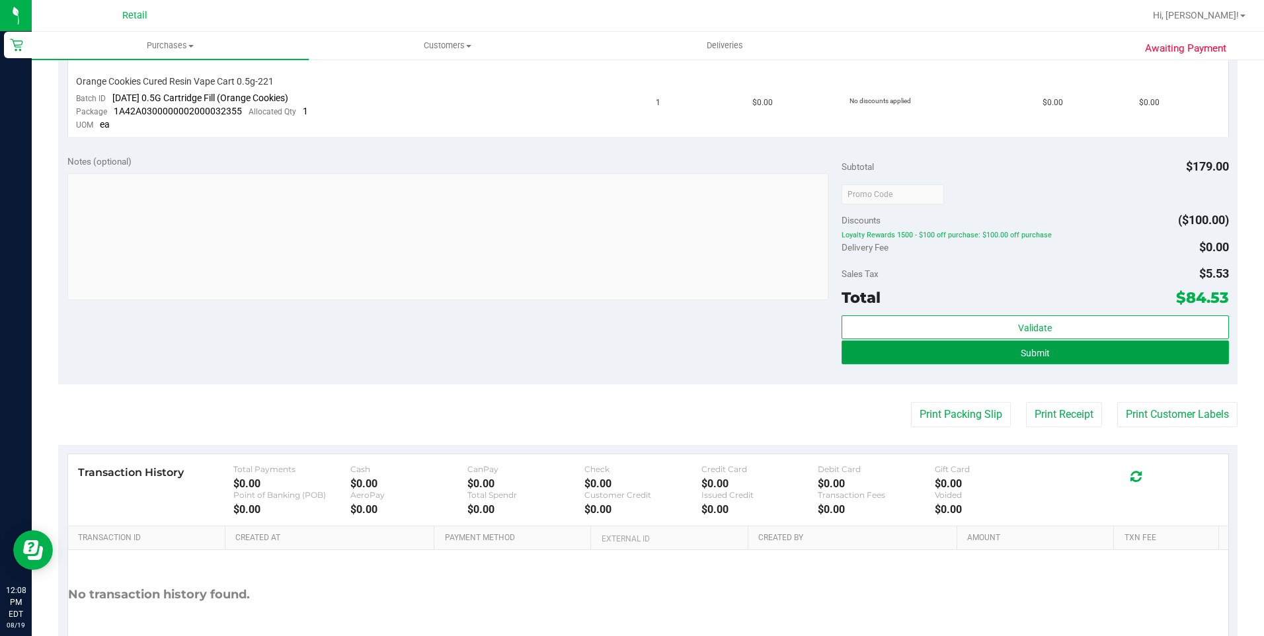
click at [982, 358] on button "Submit" at bounding box center [1034, 352] width 387 height 24
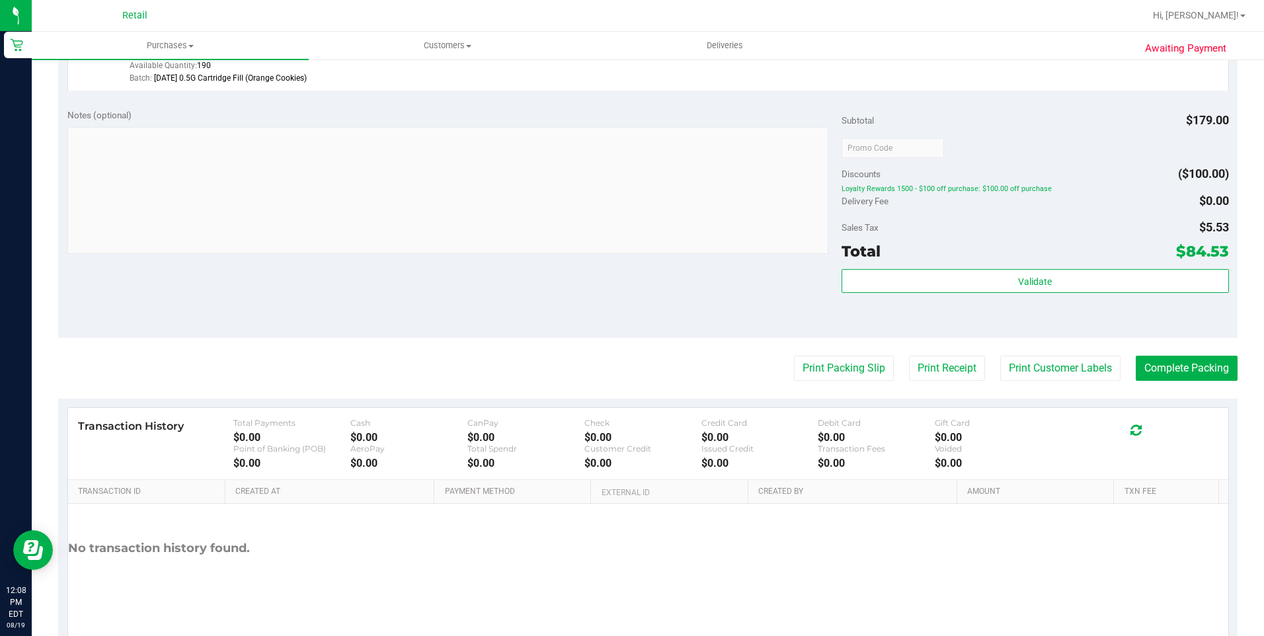
scroll to position [669, 0]
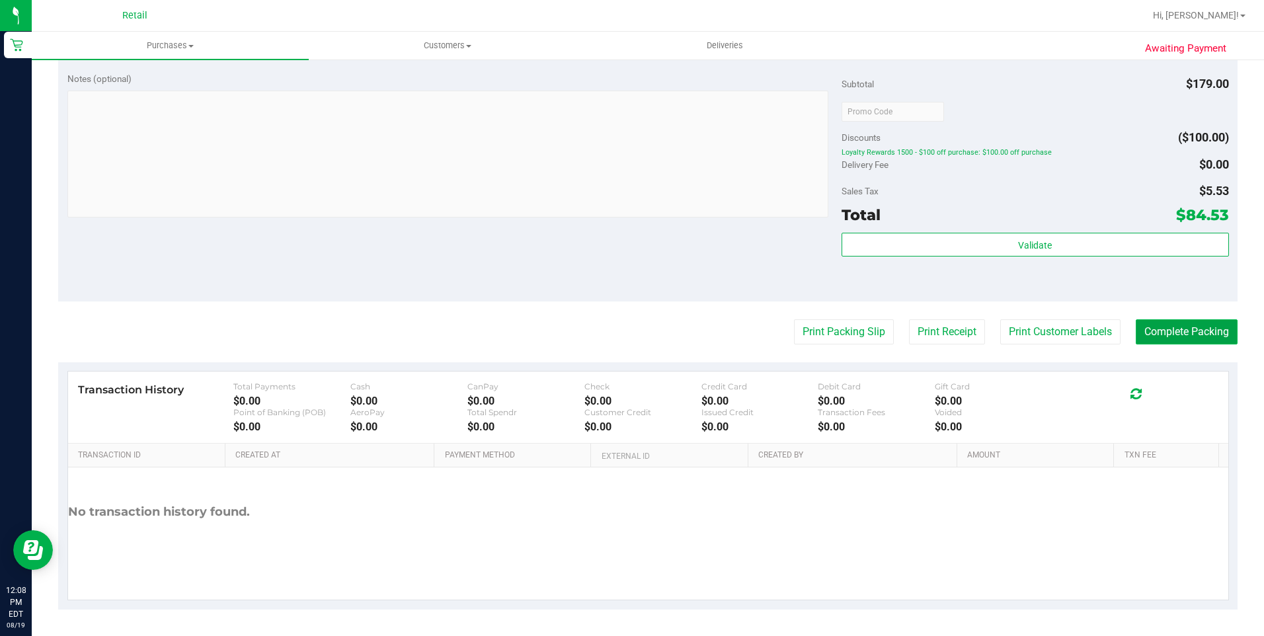
click at [1145, 324] on button "Complete Packing" at bounding box center [1186, 331] width 102 height 25
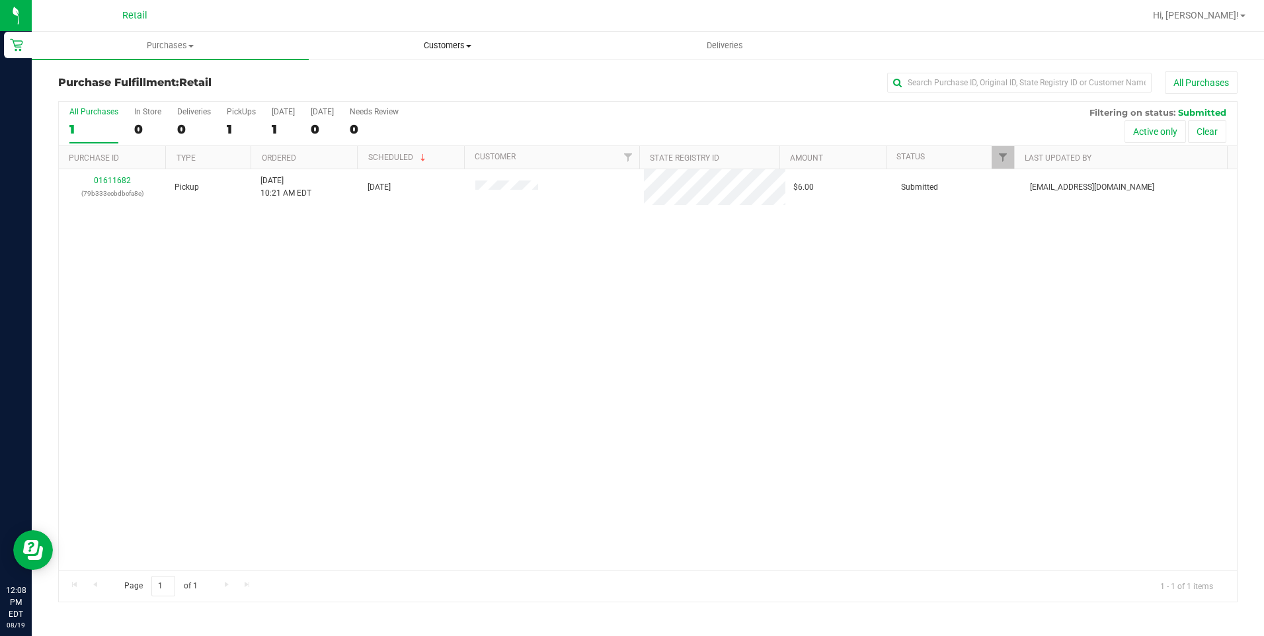
click at [467, 42] on span "Customers" at bounding box center [447, 46] width 276 height 12
click at [388, 81] on span "All customers" at bounding box center [356, 79] width 95 height 11
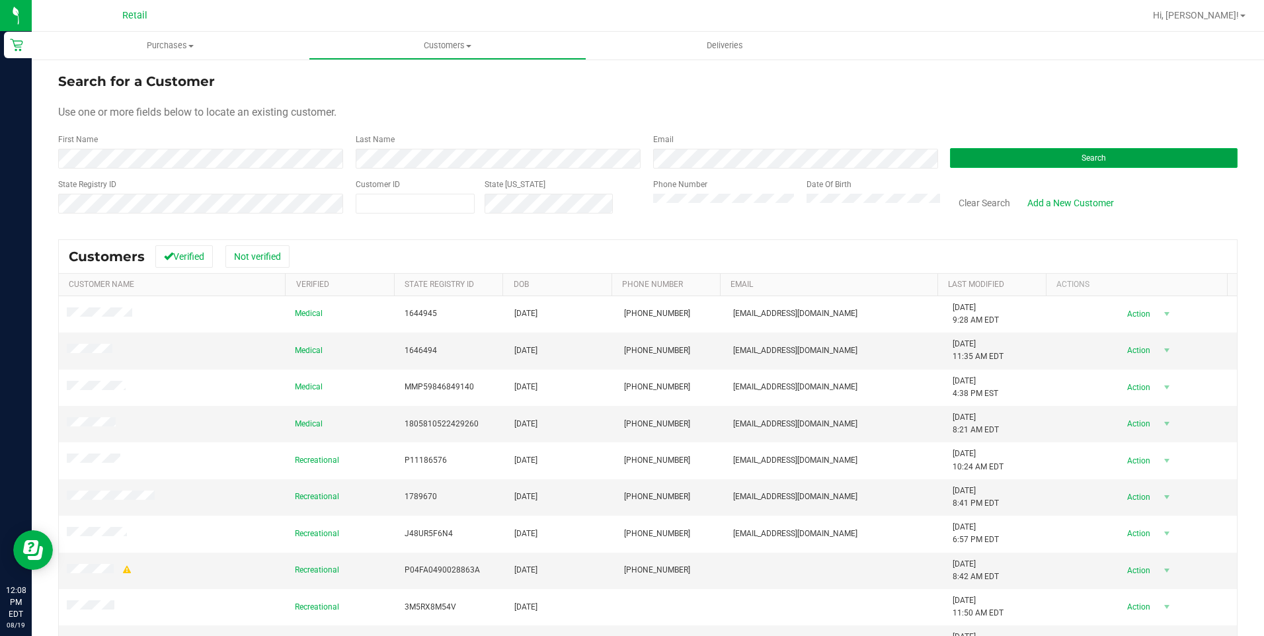
click at [1062, 160] on button "Search" at bounding box center [1093, 158] width 287 height 20
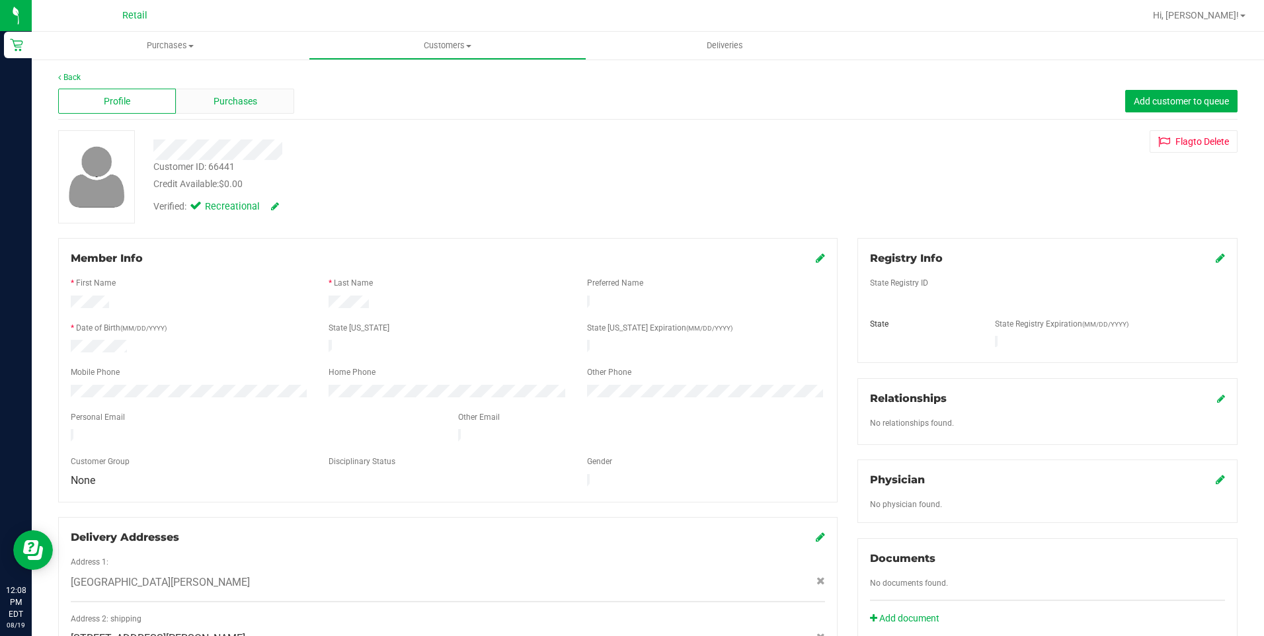
click at [250, 99] on span "Purchases" at bounding box center [235, 102] width 44 height 14
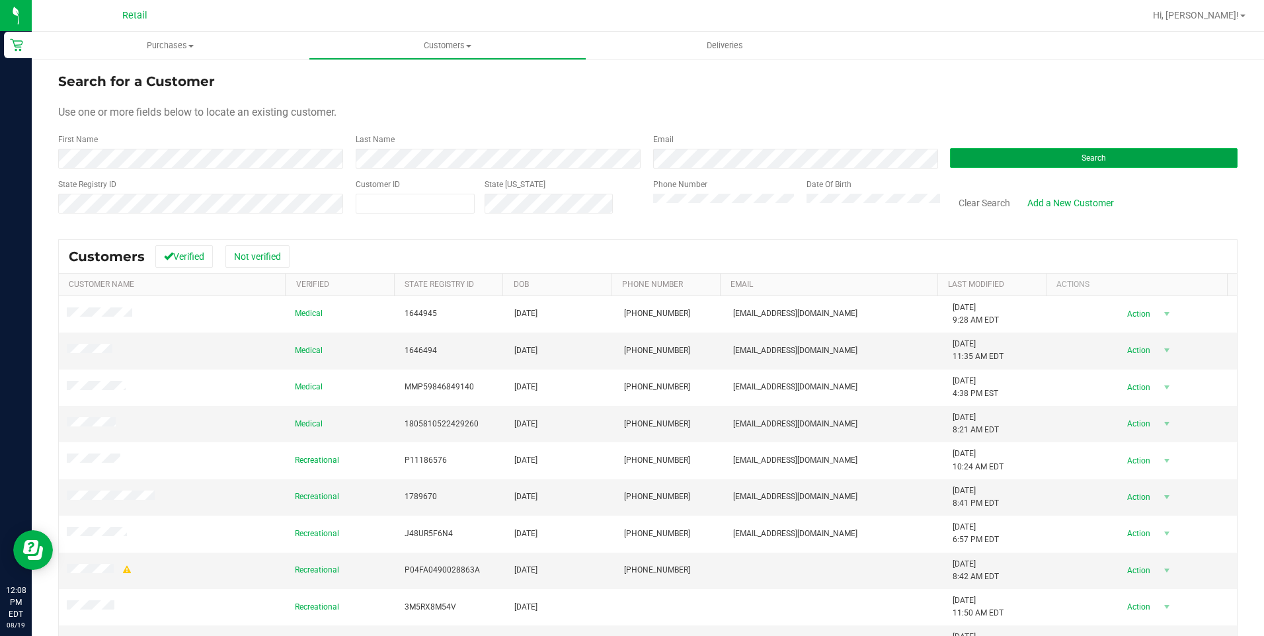
click at [1015, 167] on button "Search" at bounding box center [1093, 158] width 287 height 20
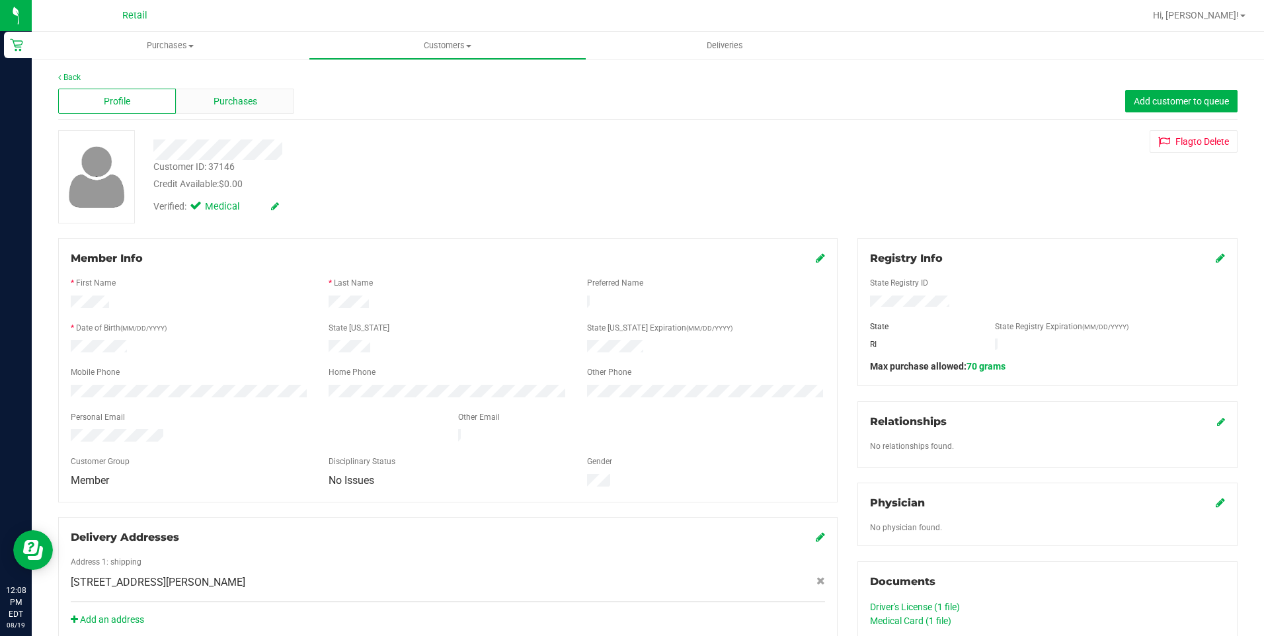
click at [213, 99] on span "Purchases" at bounding box center [235, 102] width 44 height 14
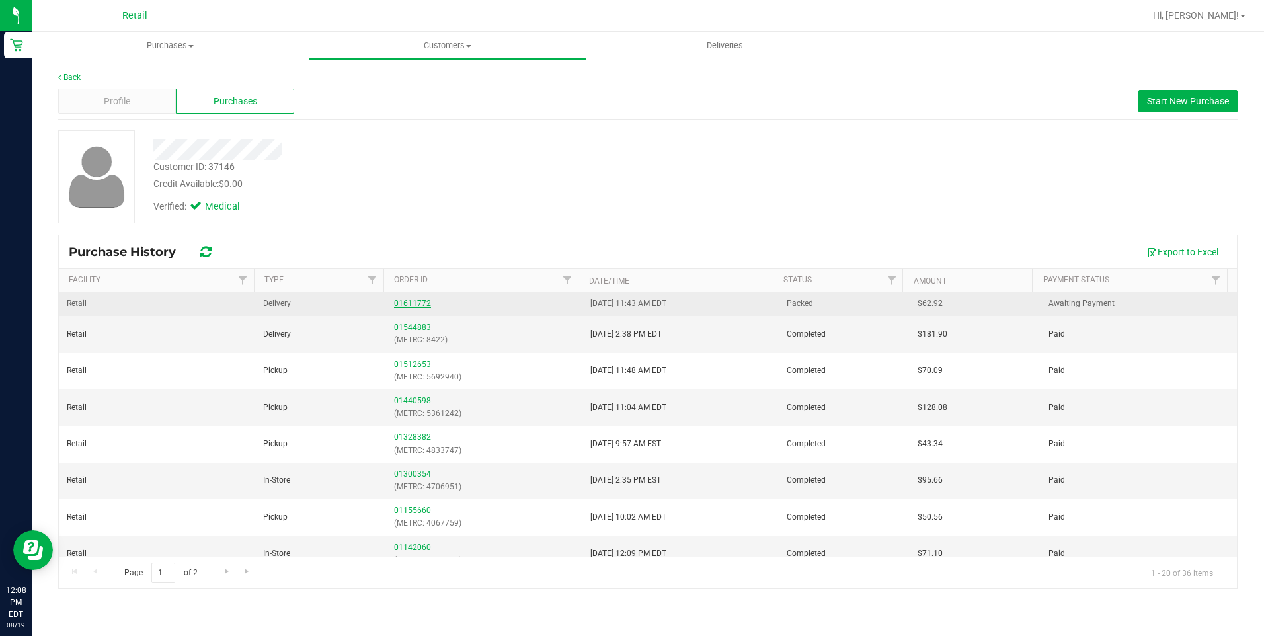
click at [406, 305] on link "01611772" at bounding box center [412, 303] width 37 height 9
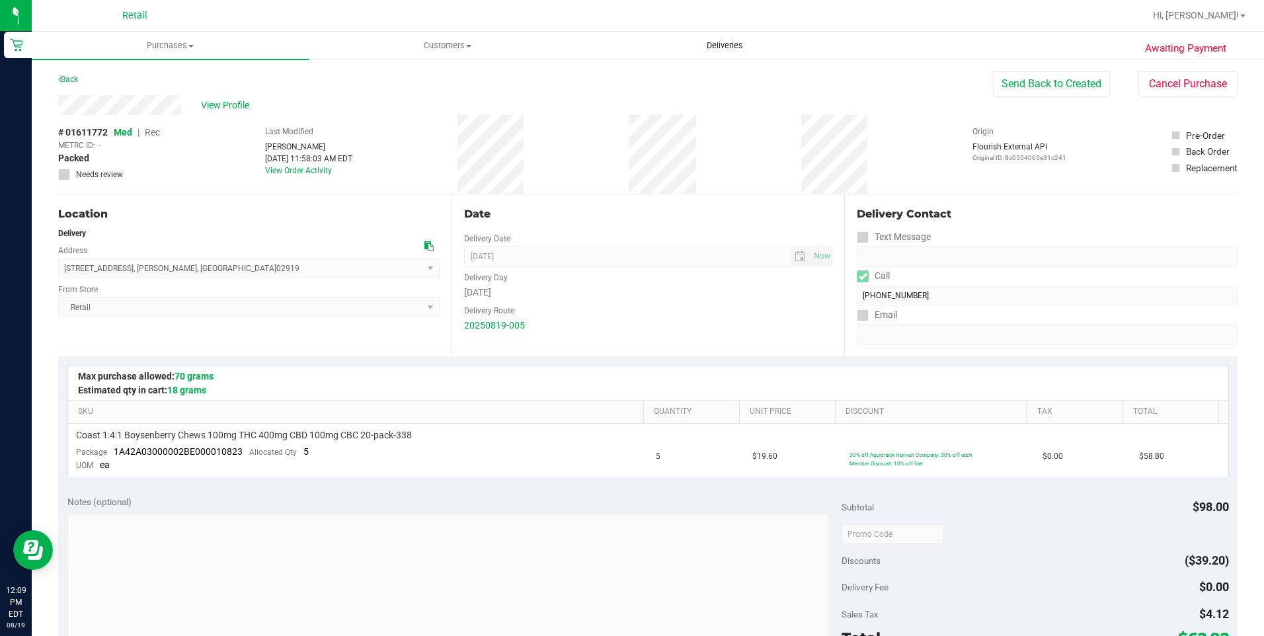
click at [738, 52] on uib-tab-heading "Deliveries" at bounding box center [725, 45] width 276 height 26
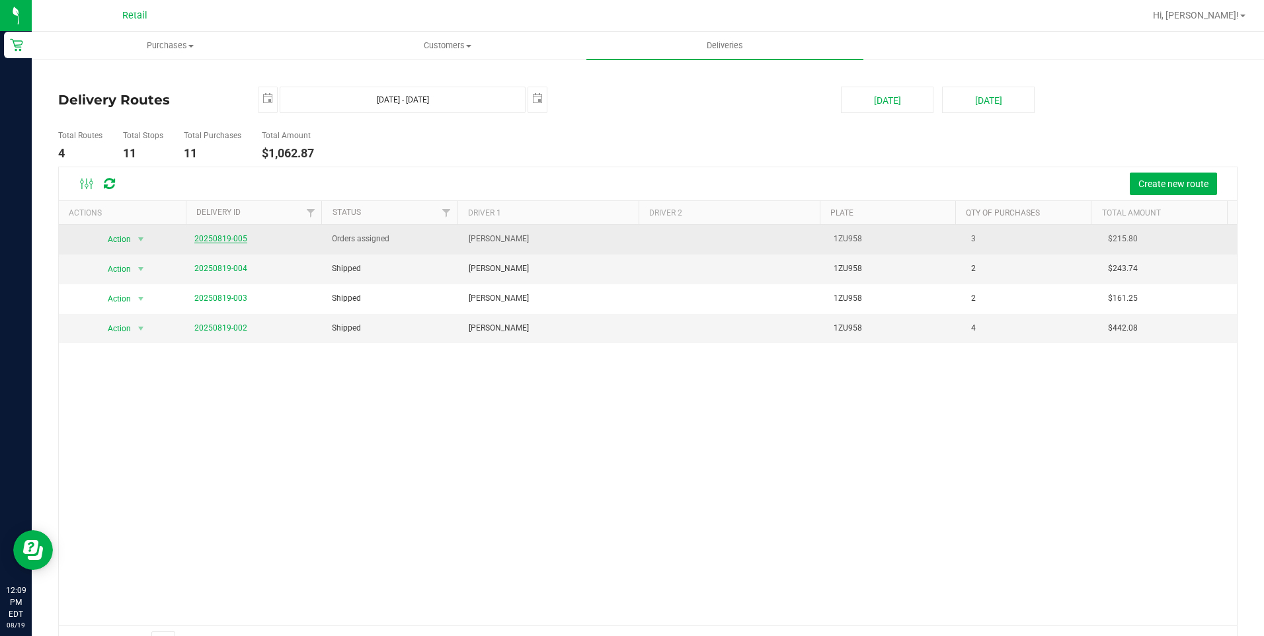
click at [237, 238] on link "20250819-005" at bounding box center [220, 238] width 53 height 9
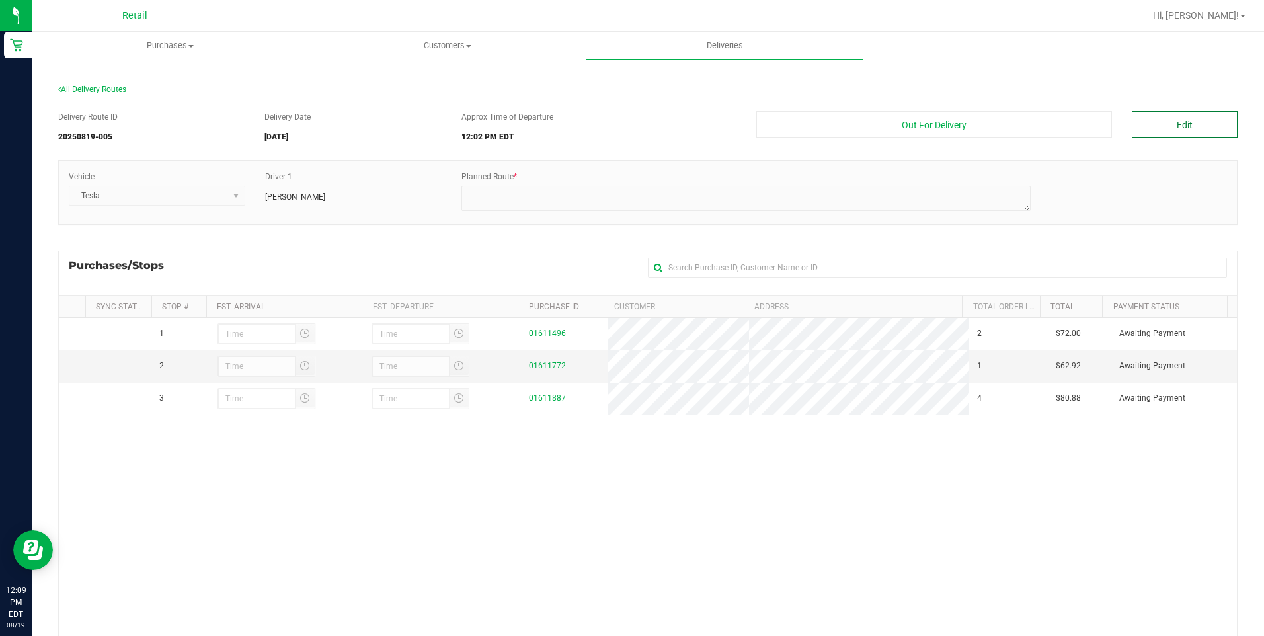
click at [1168, 114] on button "Edit" at bounding box center [1184, 124] width 106 height 26
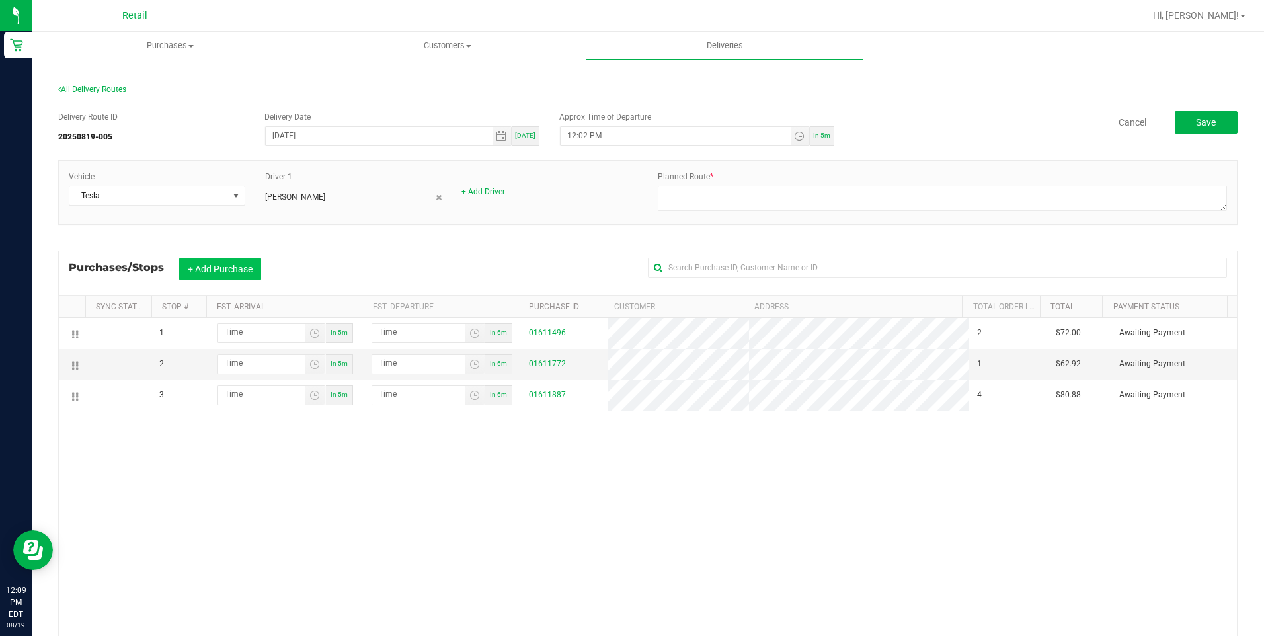
click at [243, 271] on button "+ Add Purchase" at bounding box center [220, 269] width 82 height 22
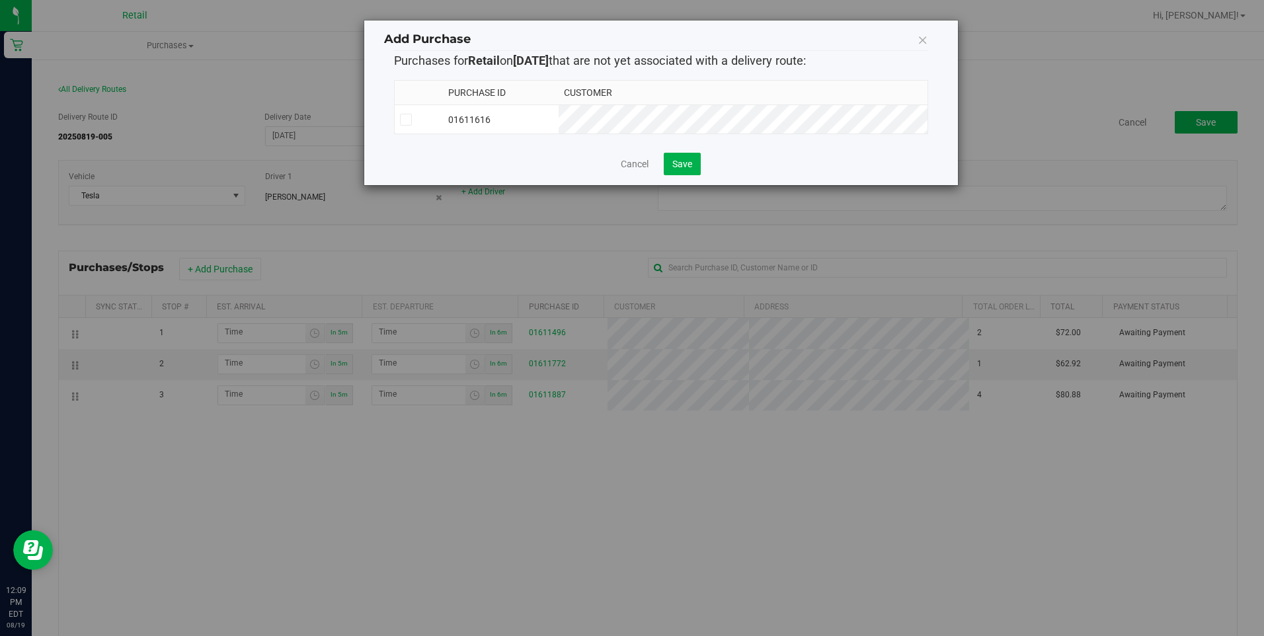
click at [409, 120] on icon at bounding box center [405, 120] width 9 height 0
click at [0, 0] on input "checkbox" at bounding box center [0, 0] width 0 height 0
click at [690, 167] on span "Save" at bounding box center [682, 164] width 20 height 11
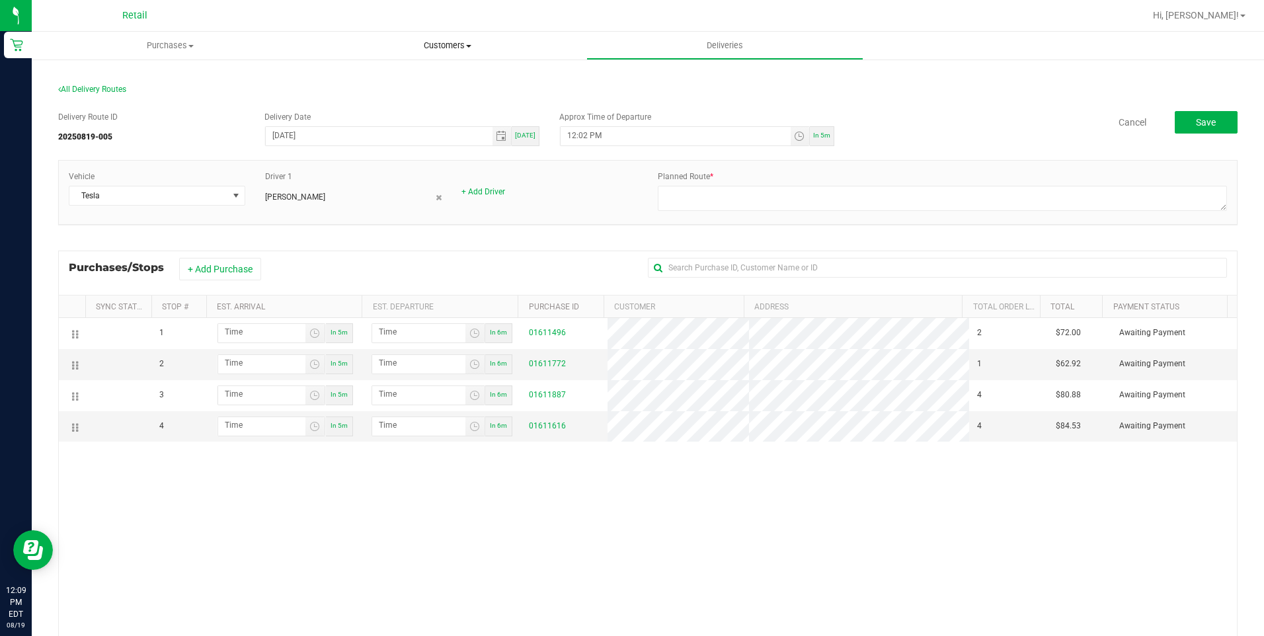
click at [462, 43] on span "Customers" at bounding box center [447, 46] width 276 height 12
click at [425, 88] on li "Add a new customer" at bounding box center [447, 96] width 277 height 16
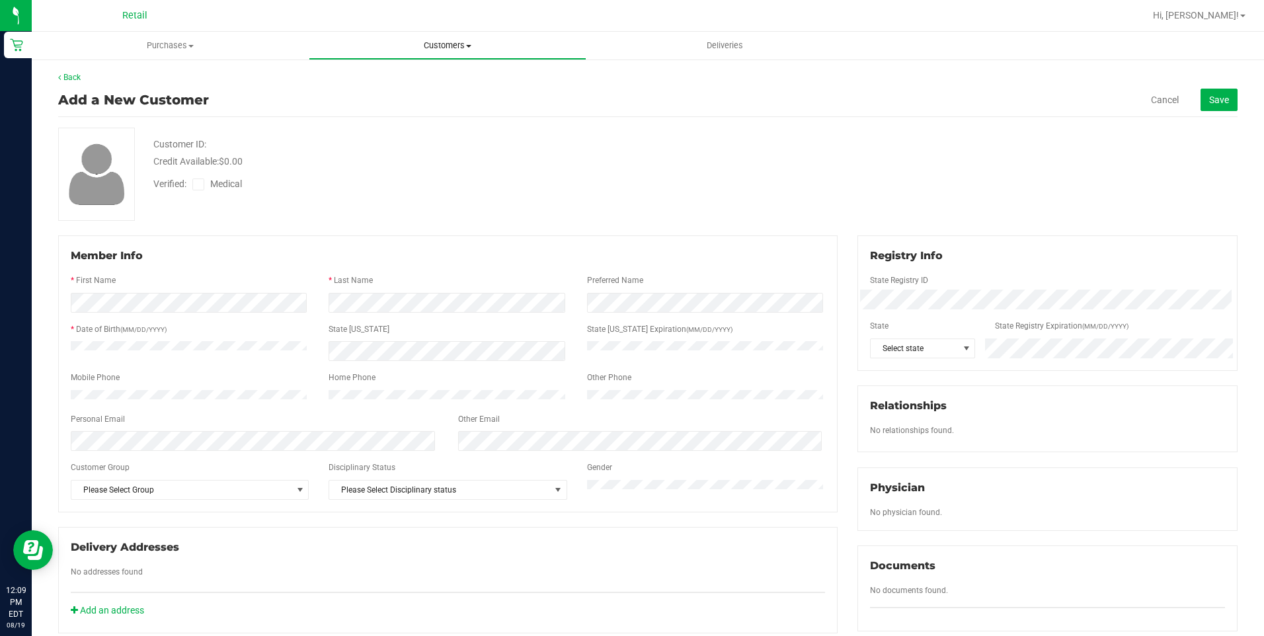
click at [455, 46] on span "Customers" at bounding box center [447, 46] width 276 height 12
click at [441, 88] on li "Add a new customer" at bounding box center [447, 96] width 277 height 16
click at [458, 46] on span "Customers" at bounding box center [447, 46] width 276 height 12
click at [447, 85] on li "All customers" at bounding box center [447, 80] width 277 height 16
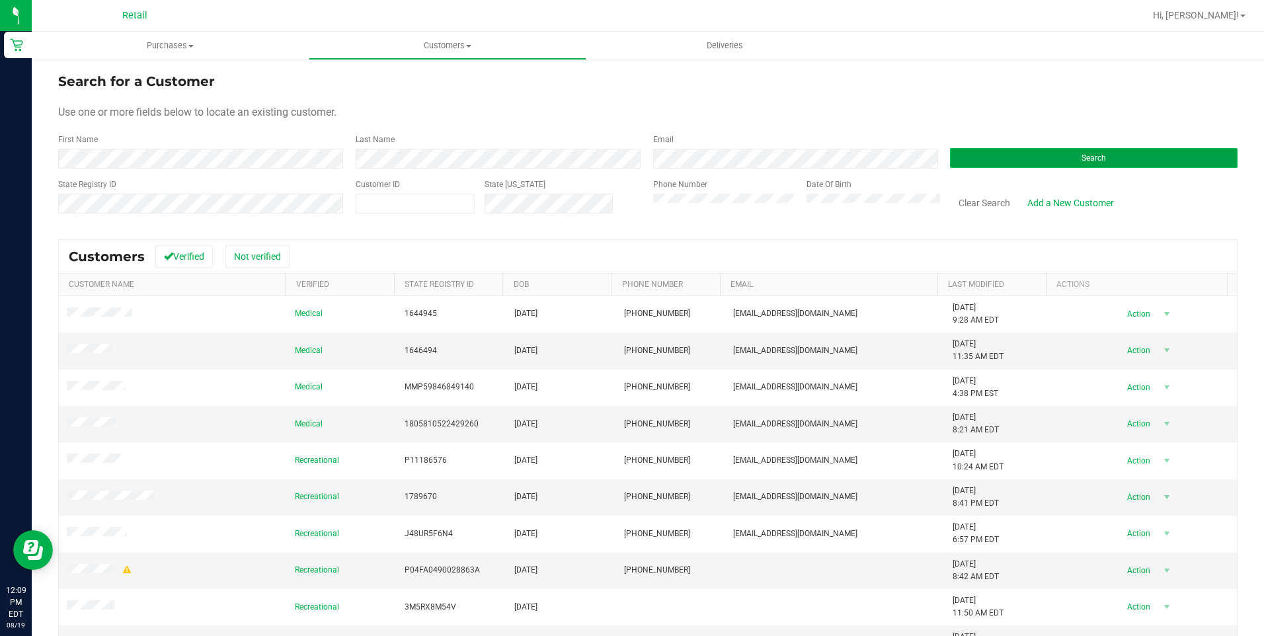
click at [1017, 167] on button "Search" at bounding box center [1093, 158] width 287 height 20
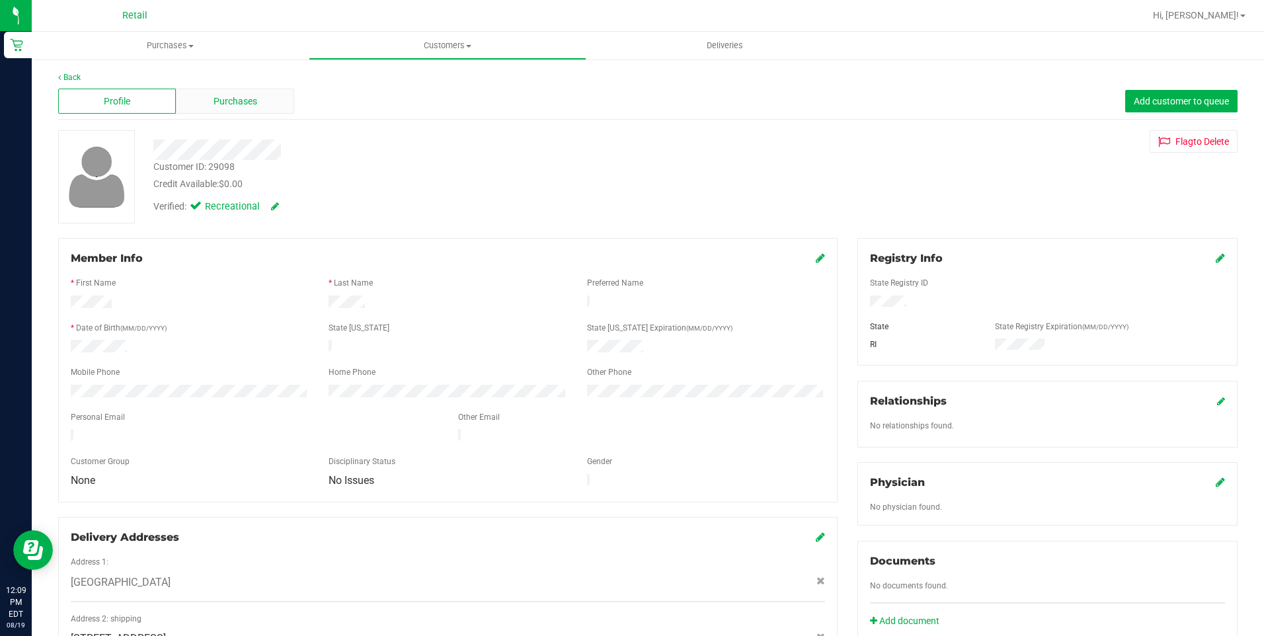
click at [237, 97] on span "Purchases" at bounding box center [235, 102] width 44 height 14
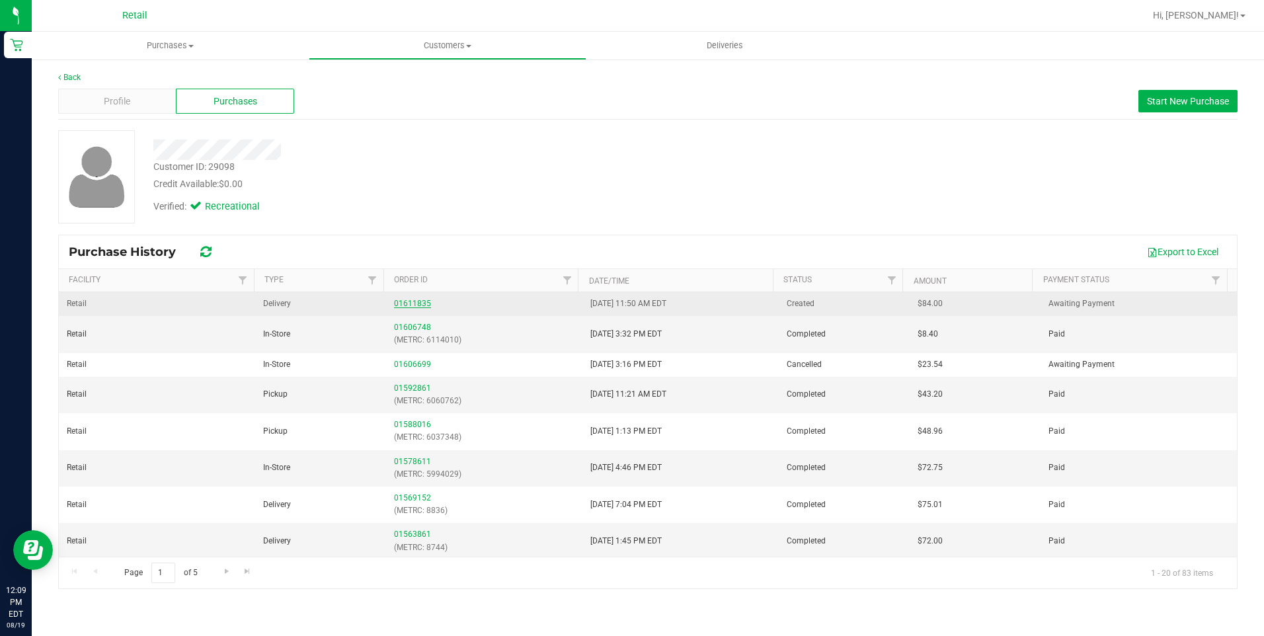
click at [416, 303] on link "01611835" at bounding box center [412, 303] width 37 height 9
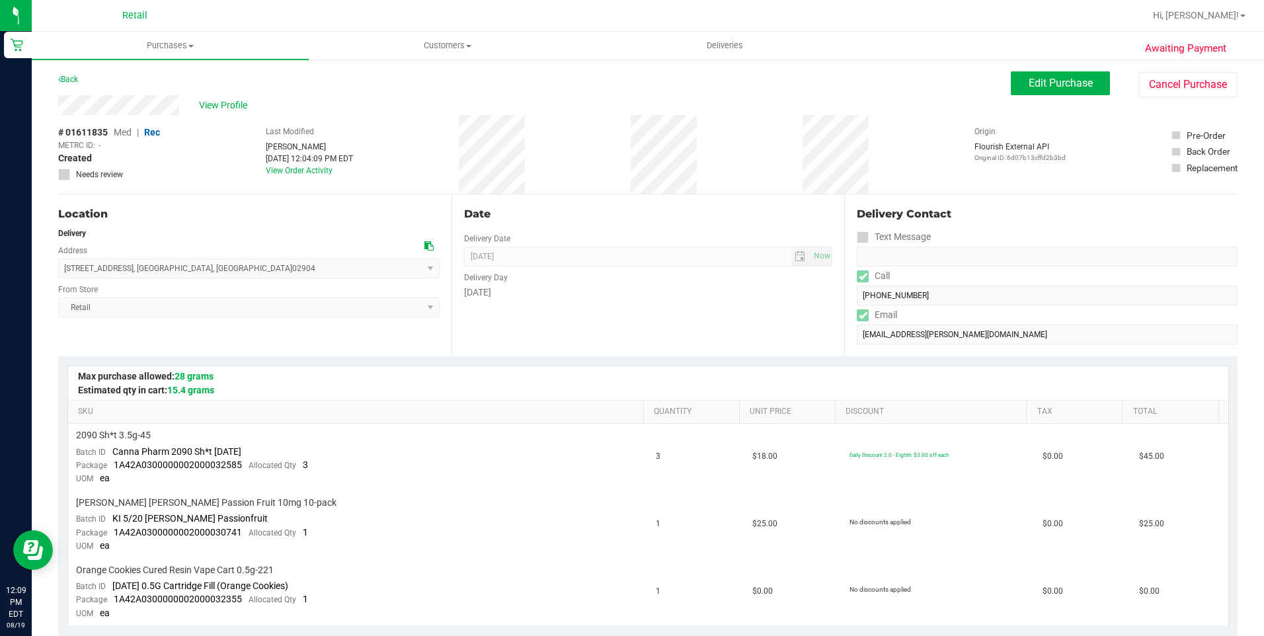
scroll to position [330, 0]
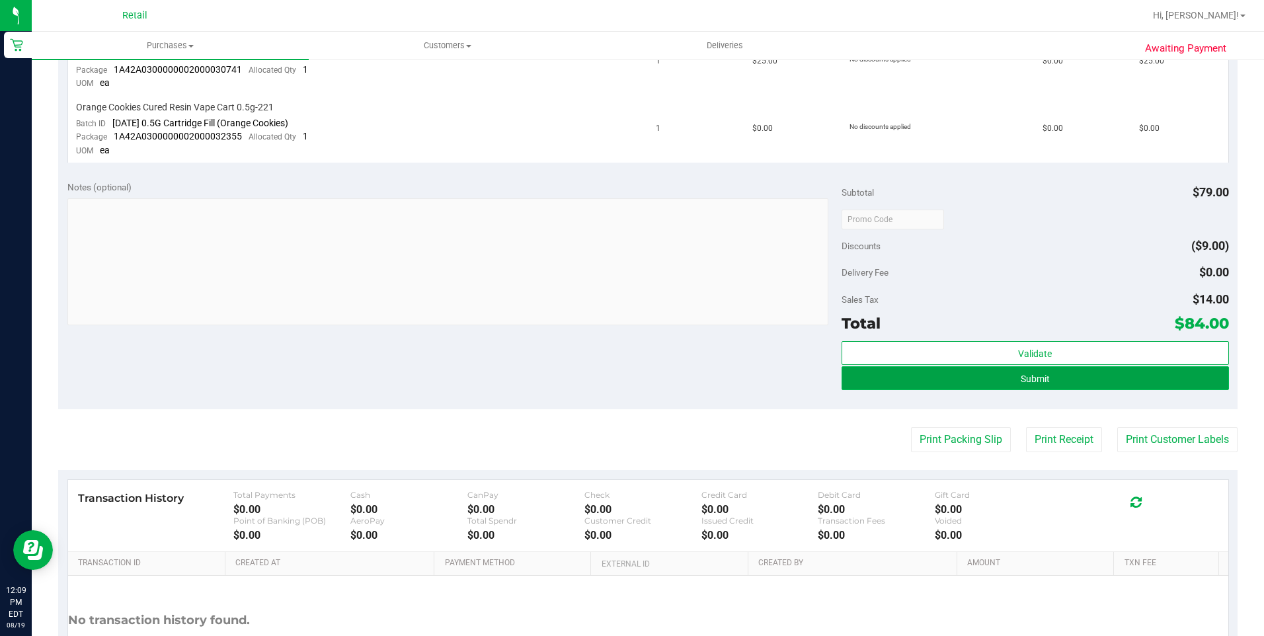
click at [1054, 381] on button "Submit" at bounding box center [1034, 378] width 387 height 24
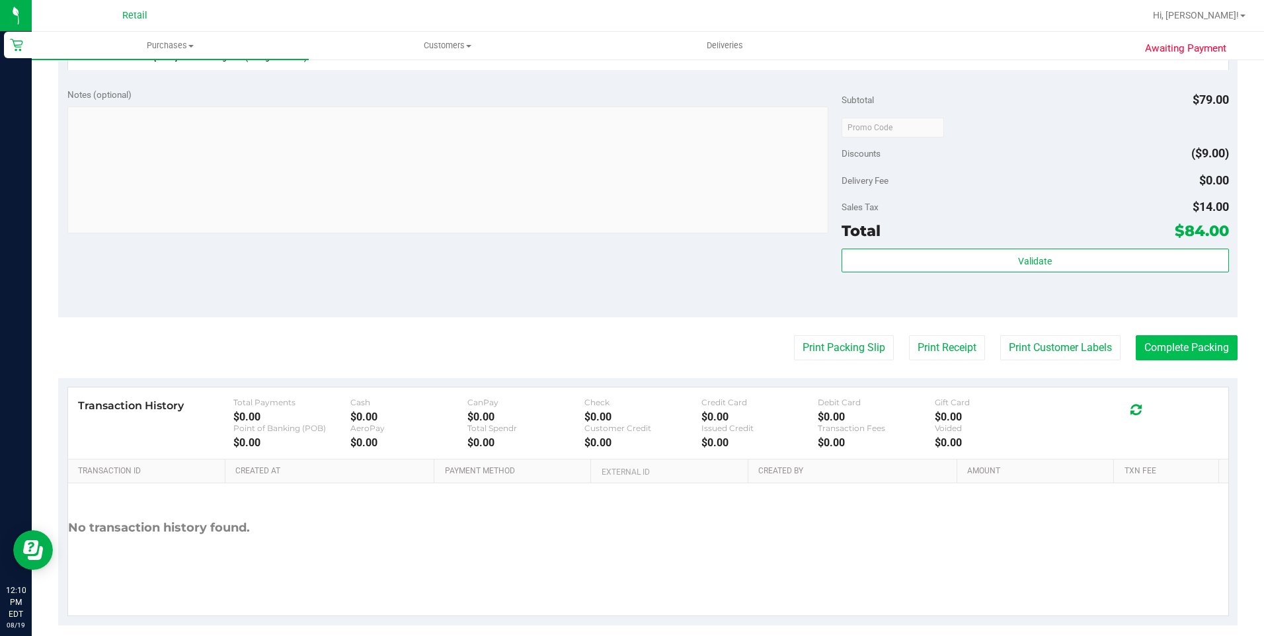
scroll to position [598, 0]
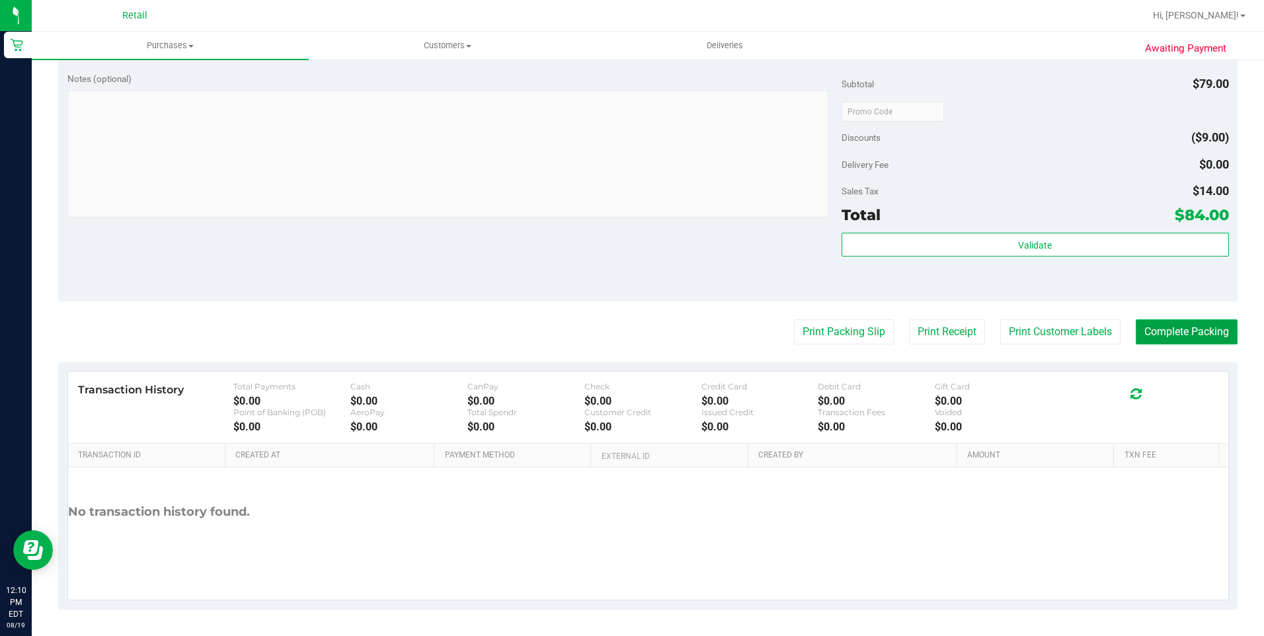
click at [1187, 334] on button "Complete Packing" at bounding box center [1186, 331] width 102 height 25
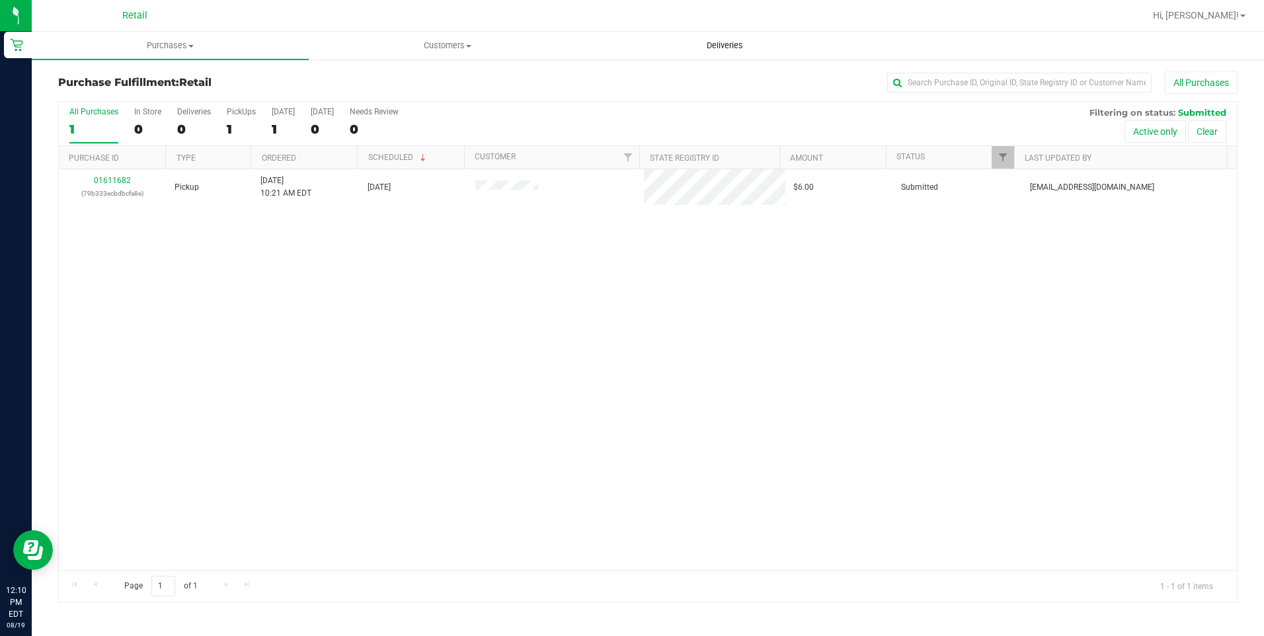
click at [735, 42] on span "Deliveries" at bounding box center [725, 46] width 72 height 12
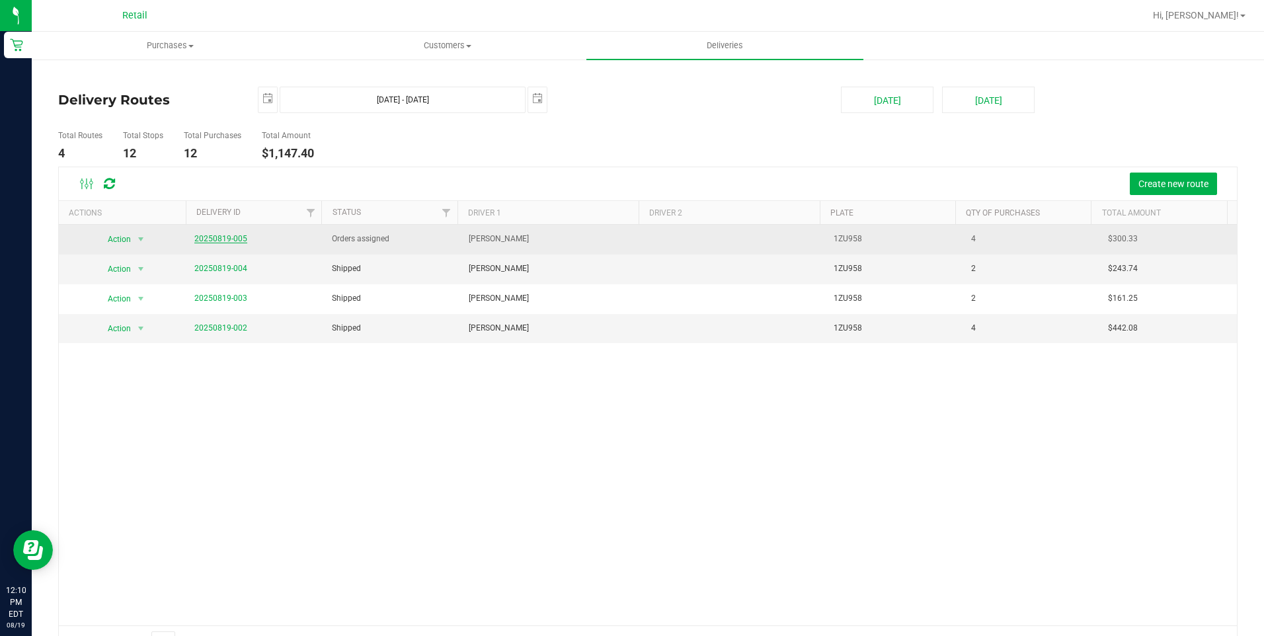
click at [215, 237] on link "20250819-005" at bounding box center [220, 238] width 53 height 9
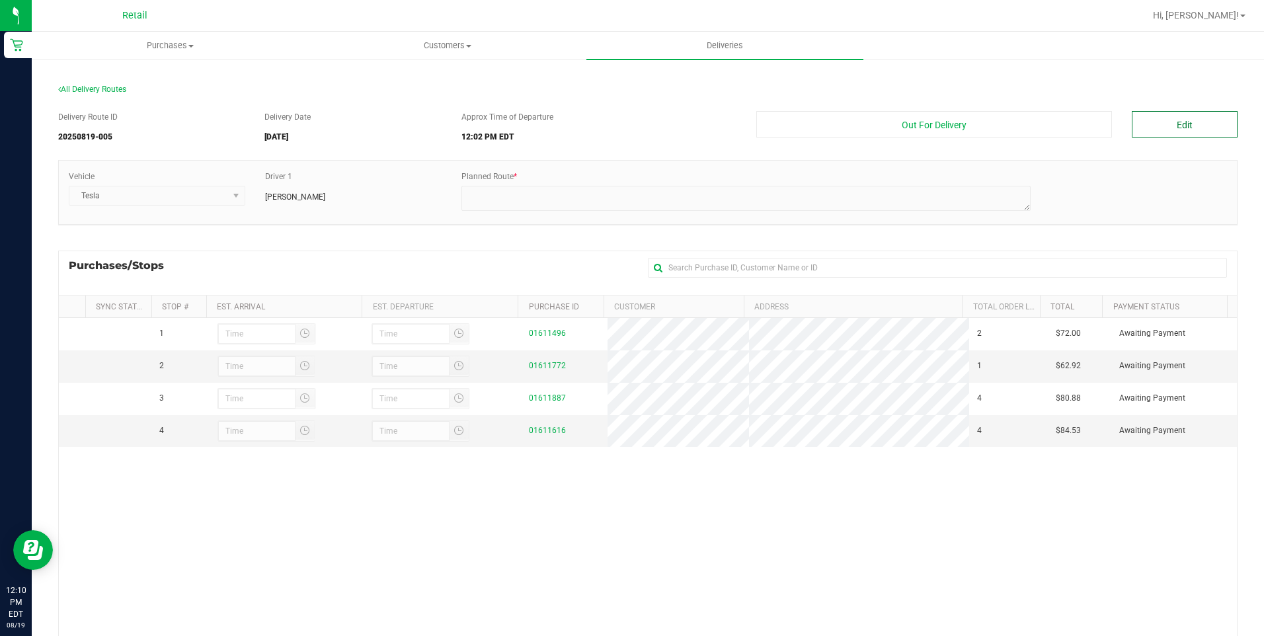
click at [1151, 126] on button "Edit" at bounding box center [1184, 124] width 106 height 26
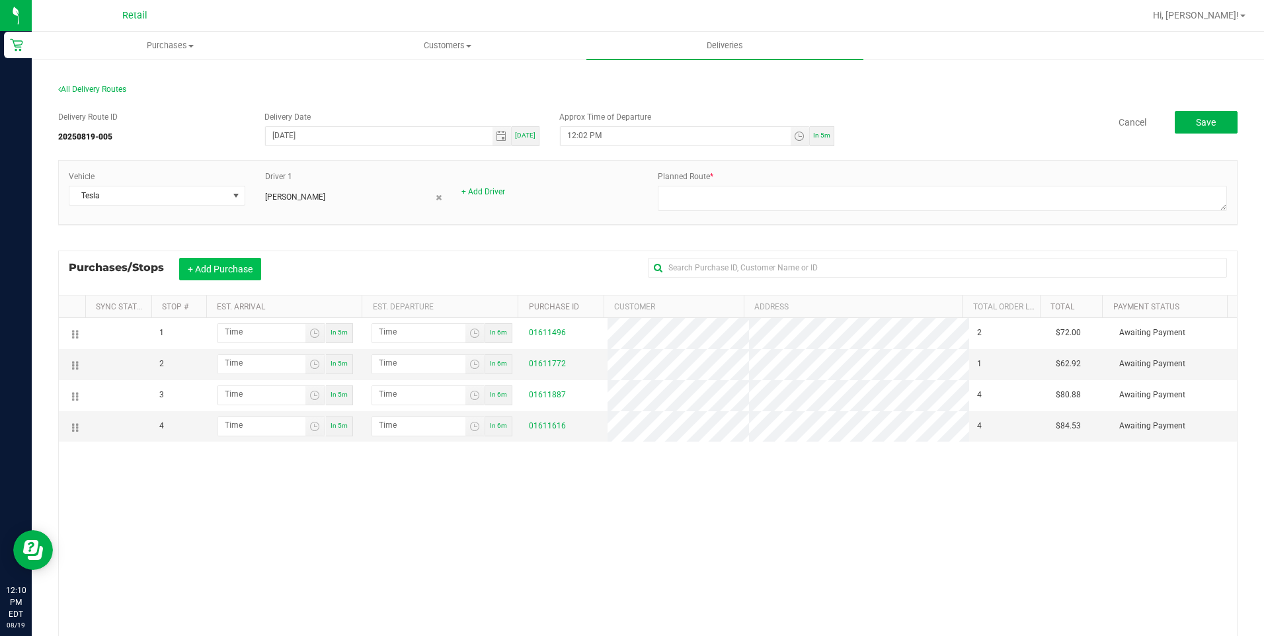
click at [231, 270] on button "+ Add Purchase" at bounding box center [220, 269] width 82 height 22
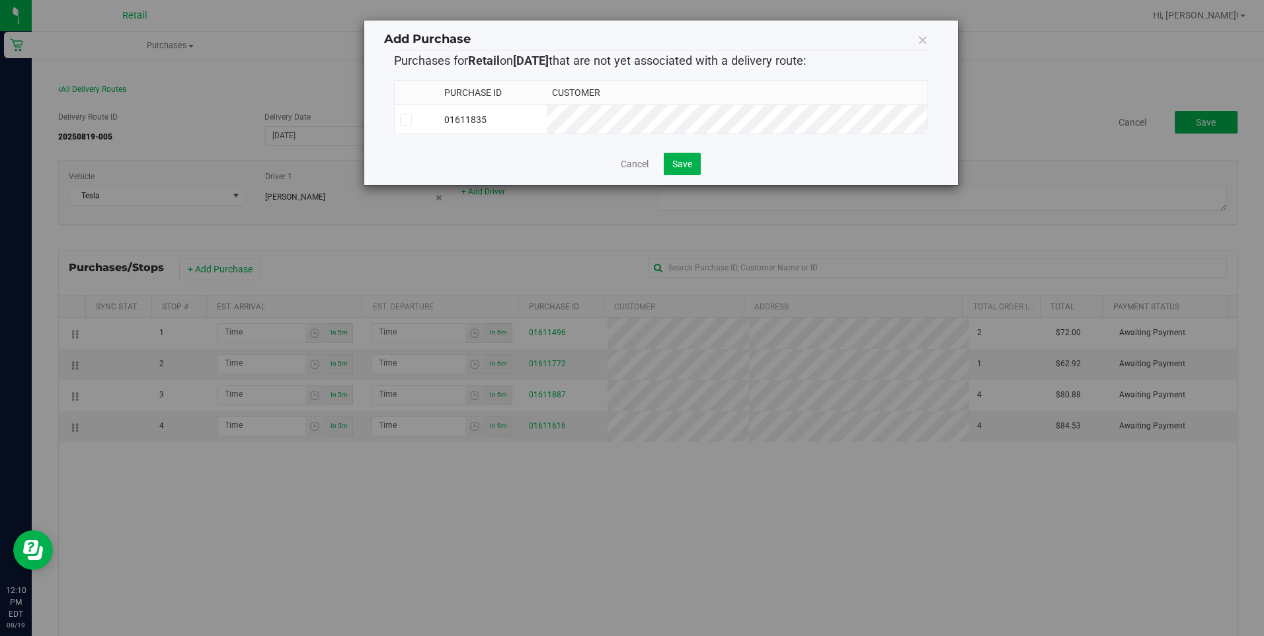
click at [411, 118] on span at bounding box center [406, 120] width 12 height 12
click at [0, 0] on input "checkbox" at bounding box center [0, 0] width 0 height 0
click at [683, 169] on span "Save" at bounding box center [682, 164] width 20 height 11
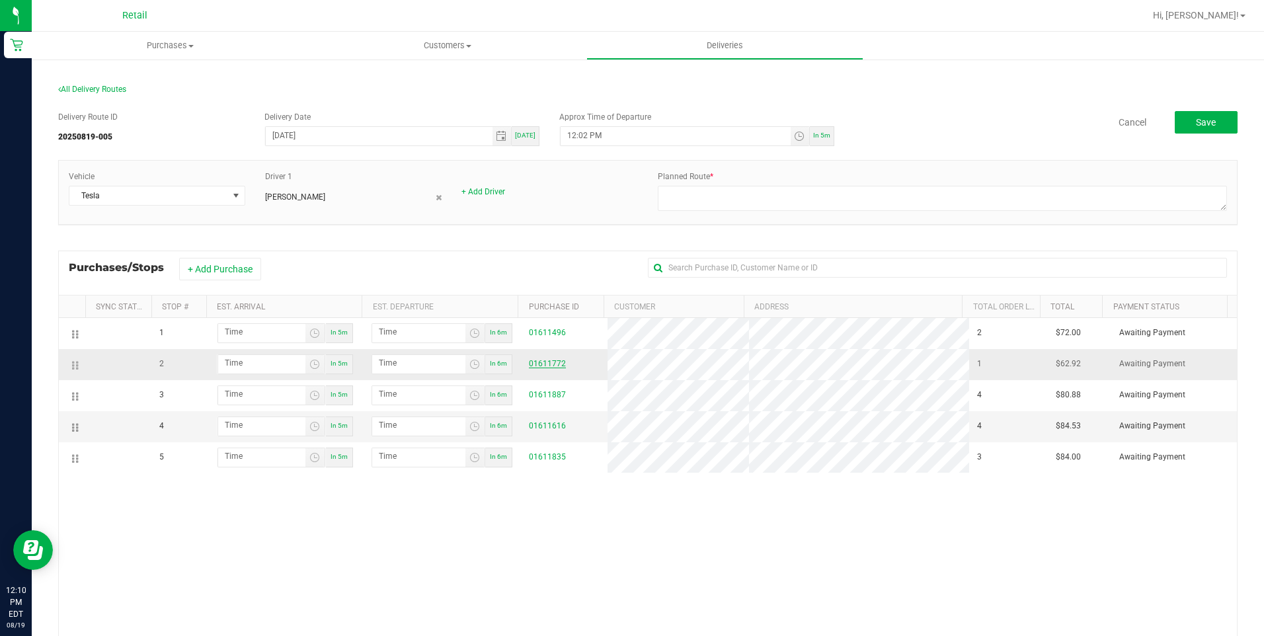
click at [539, 361] on link "01611772" at bounding box center [547, 363] width 37 height 9
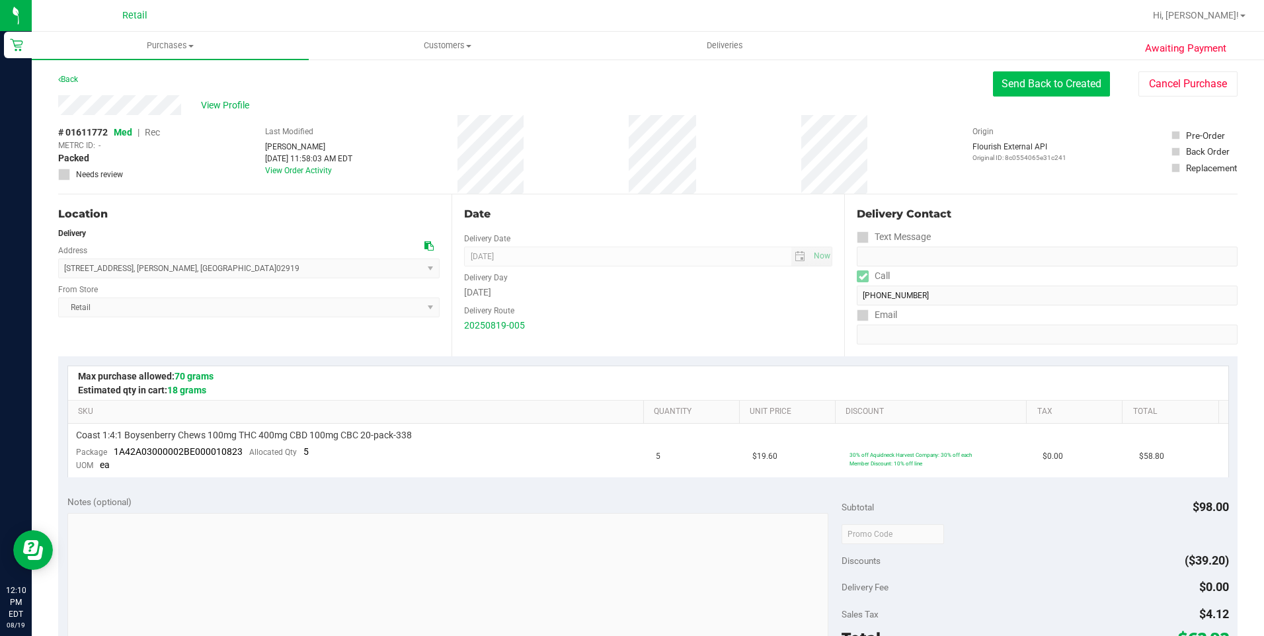
click at [1056, 87] on button "Send Back to Created" at bounding box center [1051, 83] width 117 height 25
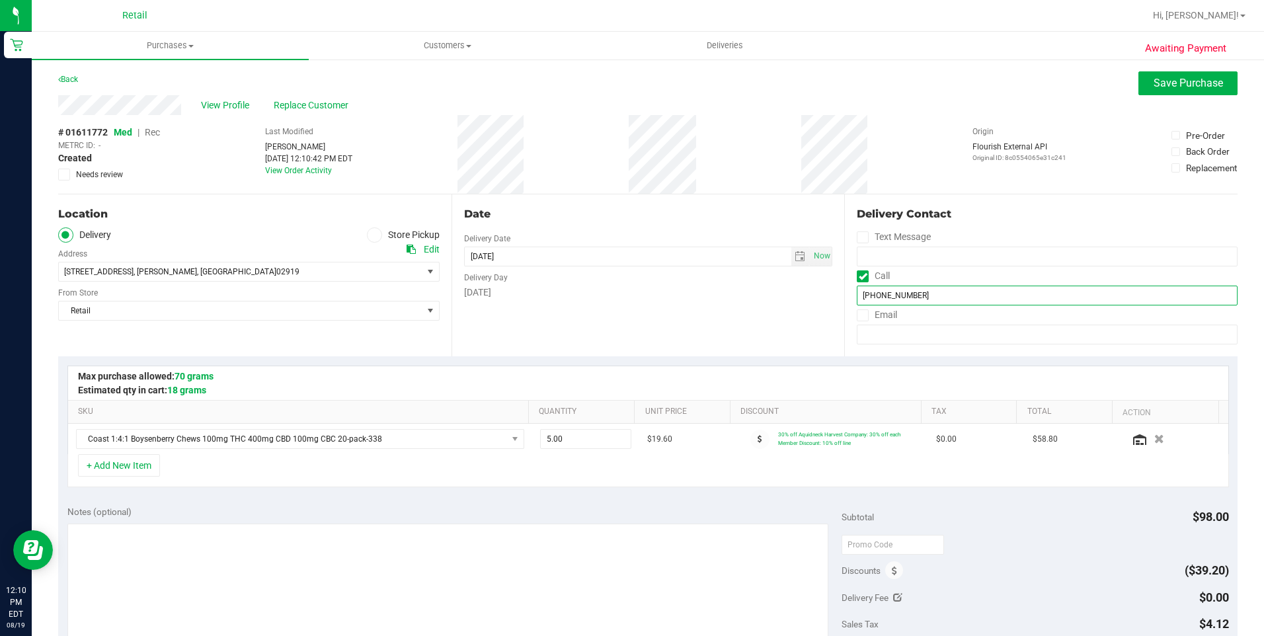
drag, startPoint x: 861, startPoint y: 292, endPoint x: 917, endPoint y: 292, distance: 55.5
click at [917, 292] on input "(401) 965-9270" at bounding box center [1046, 295] width 381 height 20
drag, startPoint x: 55, startPoint y: 98, endPoint x: 191, endPoint y: 110, distance: 136.6
click at [191, 110] on div "Awaiting Payment Back Save Purchase View Profile Replace Customer # 01611772 Me…" at bounding box center [648, 563] width 1232 height 1010
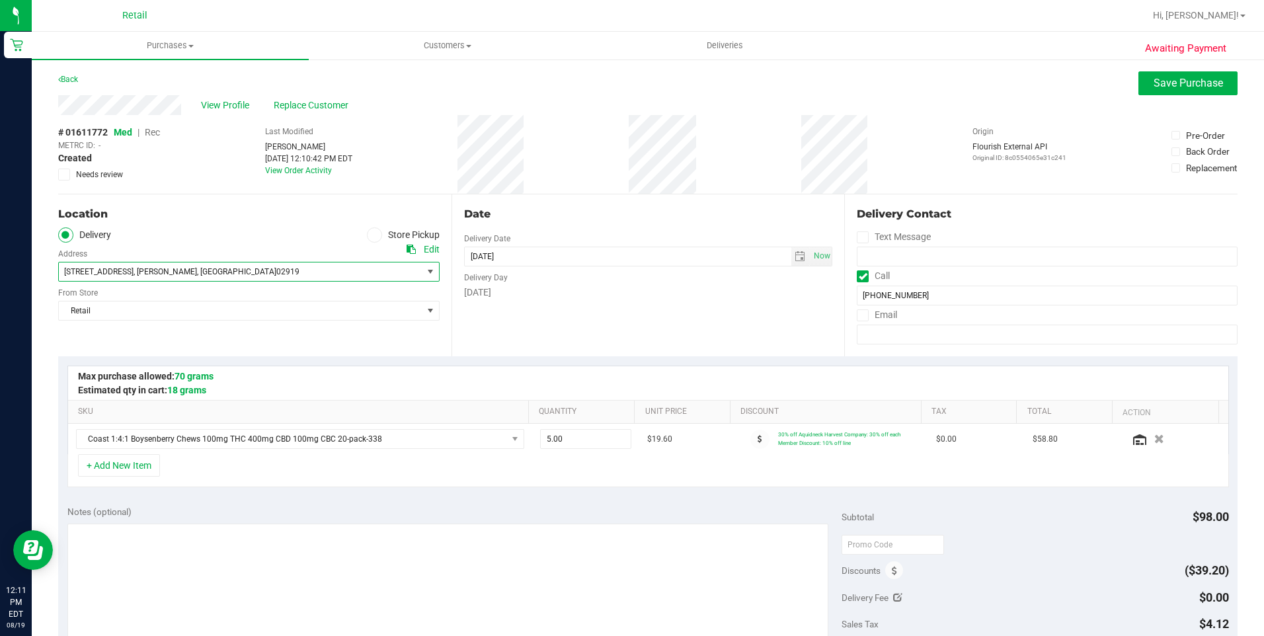
drag, startPoint x: 65, startPoint y: 272, endPoint x: 213, endPoint y: 279, distance: 147.5
click at [213, 279] on span "100 Serrel Sweet Rd , Johnston , RI 02919" at bounding box center [231, 271] width 345 height 19
drag, startPoint x: 213, startPoint y: 279, endPoint x: 47, endPoint y: 269, distance: 166.2
click at [47, 269] on div "Awaiting Payment Back Save Purchase View Profile Replace Customer # 01611772 Me…" at bounding box center [648, 563] width 1232 height 1010
click at [222, 215] on div "Location" at bounding box center [248, 214] width 381 height 16
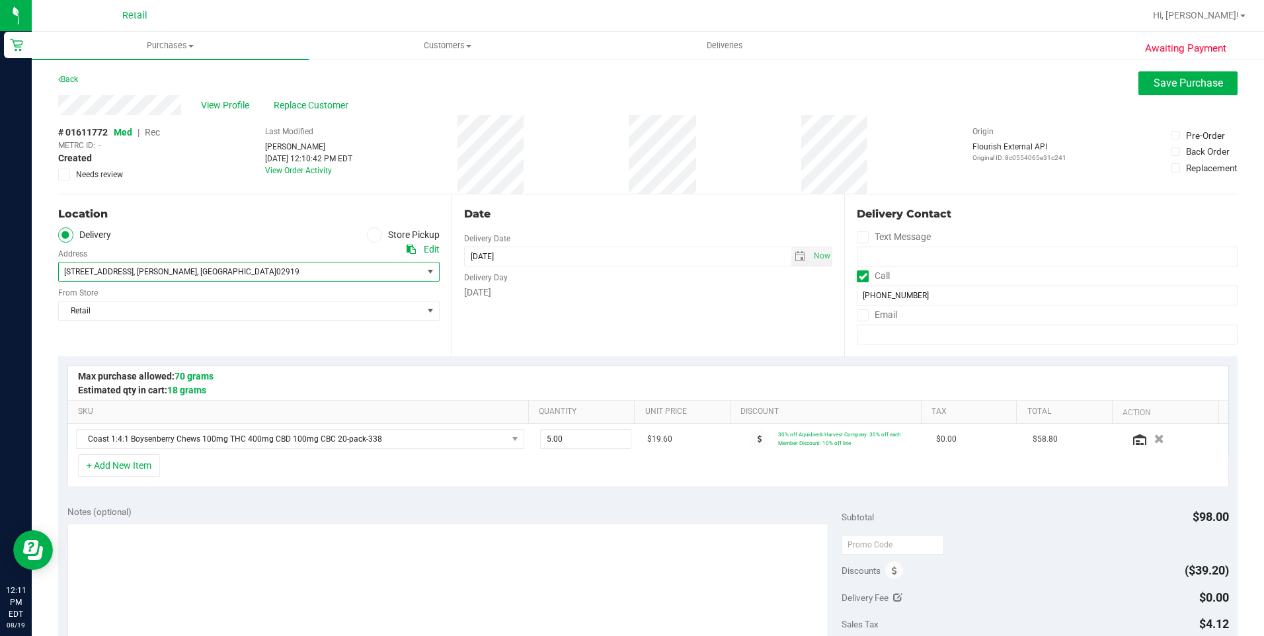
drag, startPoint x: 200, startPoint y: 272, endPoint x: 50, endPoint y: 269, distance: 149.4
click at [56, 269] on div "Awaiting Payment Back Save Purchase View Profile Replace Customer # 01611772 Me…" at bounding box center [648, 563] width 1232 height 1010
copy div "Location Delivery Store Pickup Address Edit 100 Serrel Sweet Rd , Johnston , RI…"
click at [255, 235] on ul "Delivery Store Pickup" at bounding box center [248, 234] width 381 height 15
click at [178, 235] on ul "Delivery Store Pickup" at bounding box center [248, 234] width 381 height 15
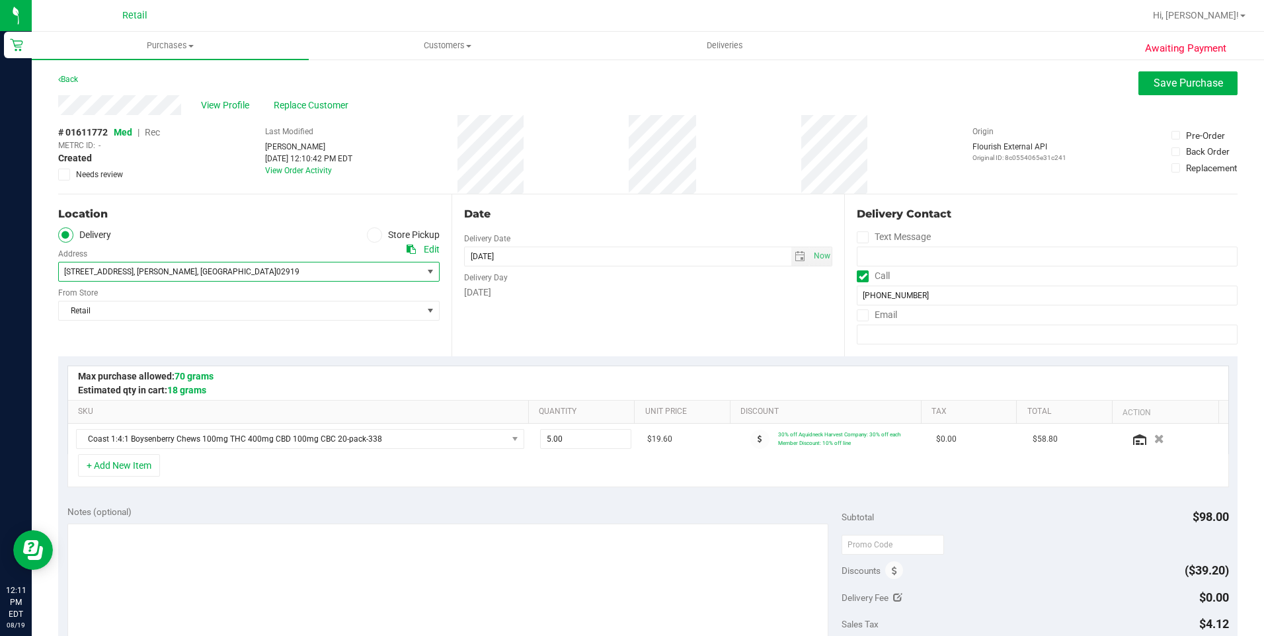
drag, startPoint x: 206, startPoint y: 270, endPoint x: 61, endPoint y: 269, distance: 144.1
click at [61, 269] on span "100 Serrel Sweet Rd , Johnston , RI 02919" at bounding box center [231, 271] width 345 height 19
drag, startPoint x: 63, startPoint y: 268, endPoint x: 256, endPoint y: 280, distance: 193.3
click at [184, 267] on span "100 Serrel Sweet Rd , Johnston , RI 02919" at bounding box center [231, 271] width 345 height 19
drag, startPoint x: 219, startPoint y: 272, endPoint x: 64, endPoint y: 267, distance: 155.4
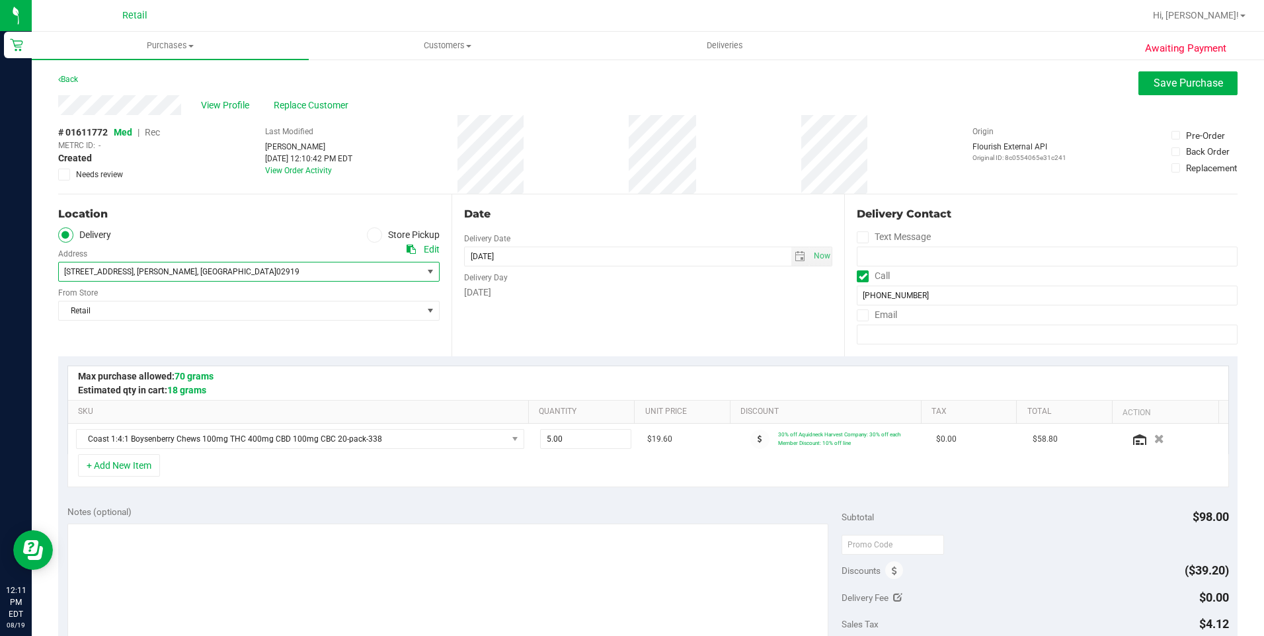
click at [64, 267] on span "100 Serrel Sweet Rd , Johnston , RI 02919" at bounding box center [231, 271] width 345 height 19
click at [61, 267] on span "100 Serrel Sweet Rd , Johnston , RI 02919" at bounding box center [231, 271] width 345 height 19
drag, startPoint x: 60, startPoint y: 270, endPoint x: 226, endPoint y: 274, distance: 165.9
click at [226, 274] on span "100 Serrel Sweet Rd , Johnston , RI 02919" at bounding box center [231, 271] width 345 height 19
drag, startPoint x: 225, startPoint y: 274, endPoint x: 213, endPoint y: 272, distance: 12.1
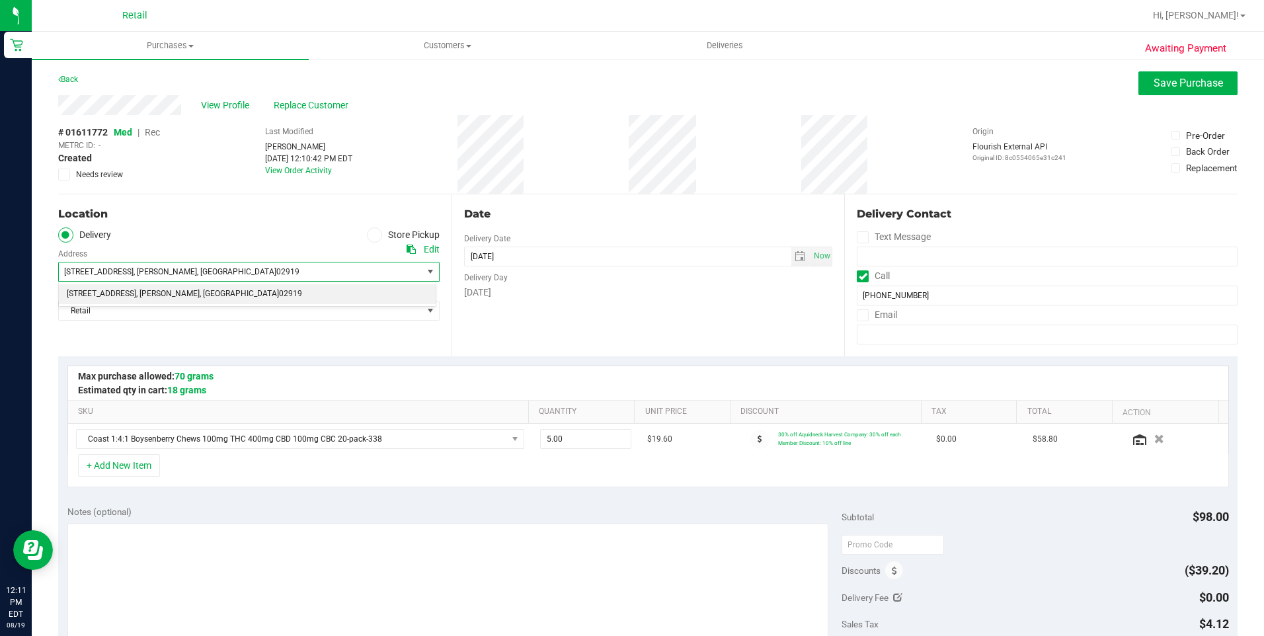
click at [96, 295] on li "100 Serrel Sweet Rd , Johnston , RI 02919" at bounding box center [247, 294] width 377 height 20
drag, startPoint x: 213, startPoint y: 272, endPoint x: 56, endPoint y: 280, distance: 157.5
click at [56, 280] on div "Awaiting Payment Back Save Purchase View Profile Replace Customer # 01611772 Me…" at bounding box center [648, 563] width 1232 height 1010
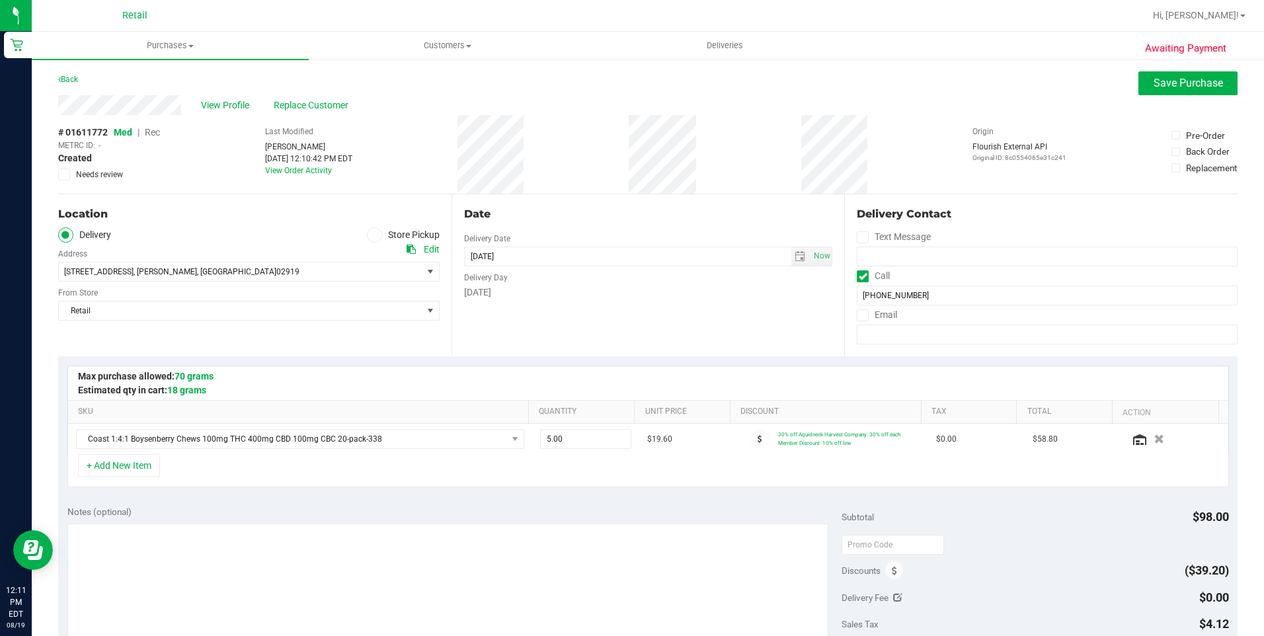
drag, startPoint x: 56, startPoint y: 280, endPoint x: 206, endPoint y: 233, distance: 156.4
drag, startPoint x: 206, startPoint y: 233, endPoint x: 169, endPoint y: 243, distance: 37.5
click at [169, 243] on div "100 Serrel Sweet Rd , Johnston , RI 02919 Select address 100 Serrel Sweet Rd" at bounding box center [248, 262] width 381 height 39
click at [1169, 89] on span "Save Purchase" at bounding box center [1187, 83] width 69 height 13
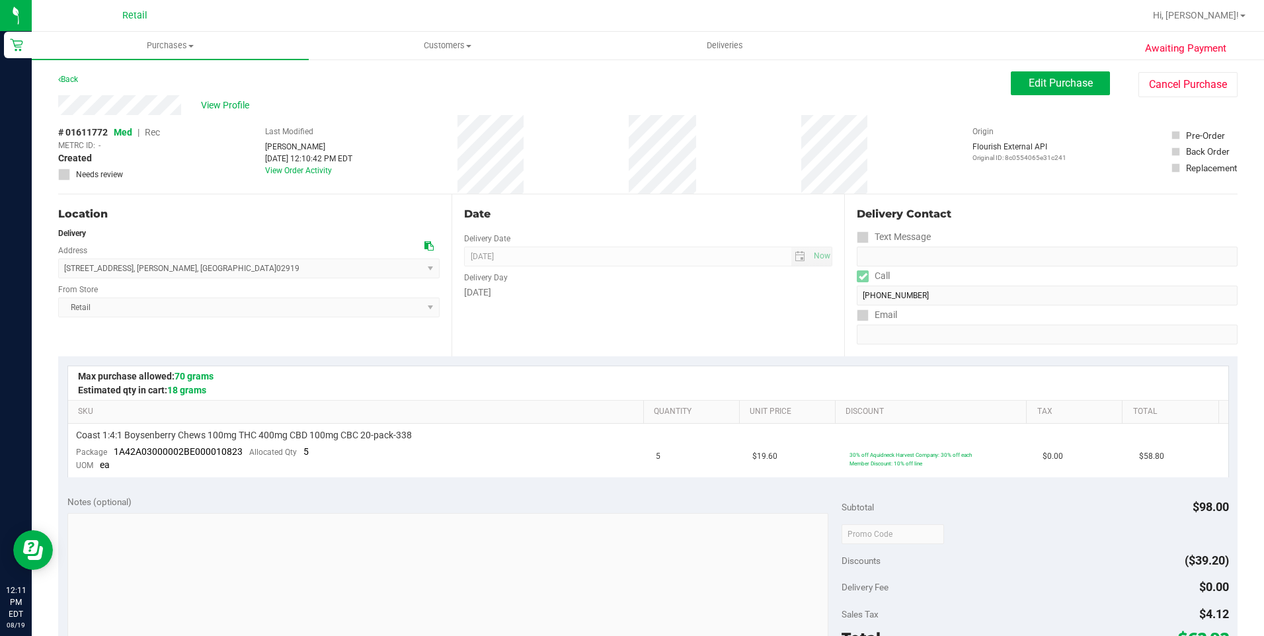
drag, startPoint x: 207, startPoint y: 268, endPoint x: 58, endPoint y: 268, distance: 148.7
click at [58, 268] on span "100 Serrel Sweet Rd , Johnston , RI 02919 Select address 100 Serrel Sweet Rd" at bounding box center [248, 268] width 381 height 20
drag, startPoint x: 58, startPoint y: 268, endPoint x: 146, endPoint y: 236, distance: 93.7
drag, startPoint x: 146, startPoint y: 236, endPoint x: 155, endPoint y: 284, distance: 49.0
click at [155, 284] on div "Awaiting Payment Back Edit Purchase Cancel Purchase View Profile # 01611772 Med…" at bounding box center [648, 558] width 1232 height 1000
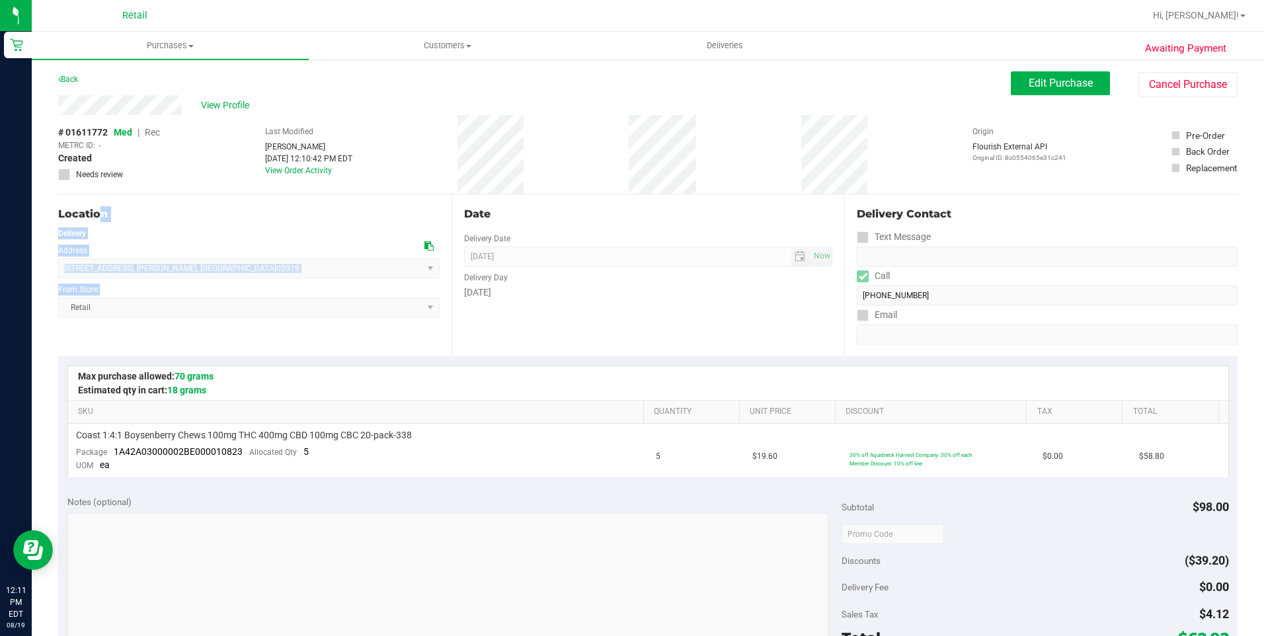
drag, startPoint x: 155, startPoint y: 284, endPoint x: 157, endPoint y: 233, distance: 51.6
click at [162, 225] on div "Location Delivery Address 100 Serrel Sweet Rd , Johnston , RI 02919 Select addr…" at bounding box center [254, 275] width 393 height 162
drag, startPoint x: 68, startPoint y: 270, endPoint x: 220, endPoint y: 276, distance: 152.1
click at [220, 276] on span "100 Serrel Sweet Rd , Johnston , RI 02919 Select address 100 Serrel Sweet Rd" at bounding box center [248, 268] width 381 height 20
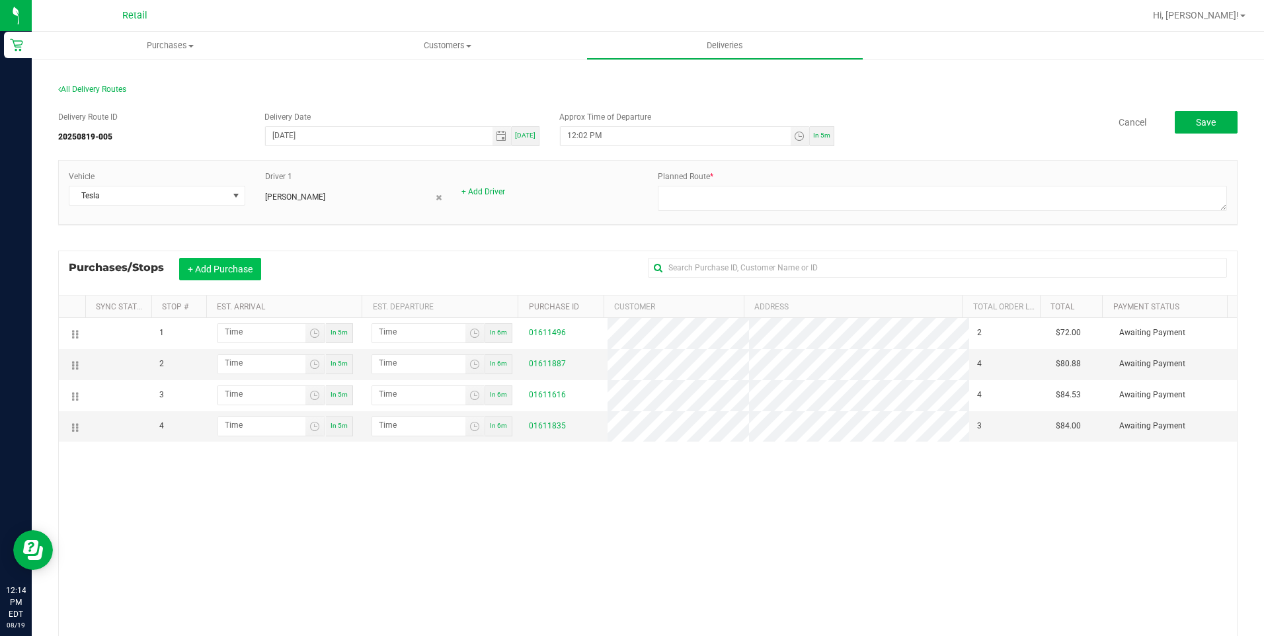
click at [196, 273] on button "+ Add Purchase" at bounding box center [220, 269] width 82 height 22
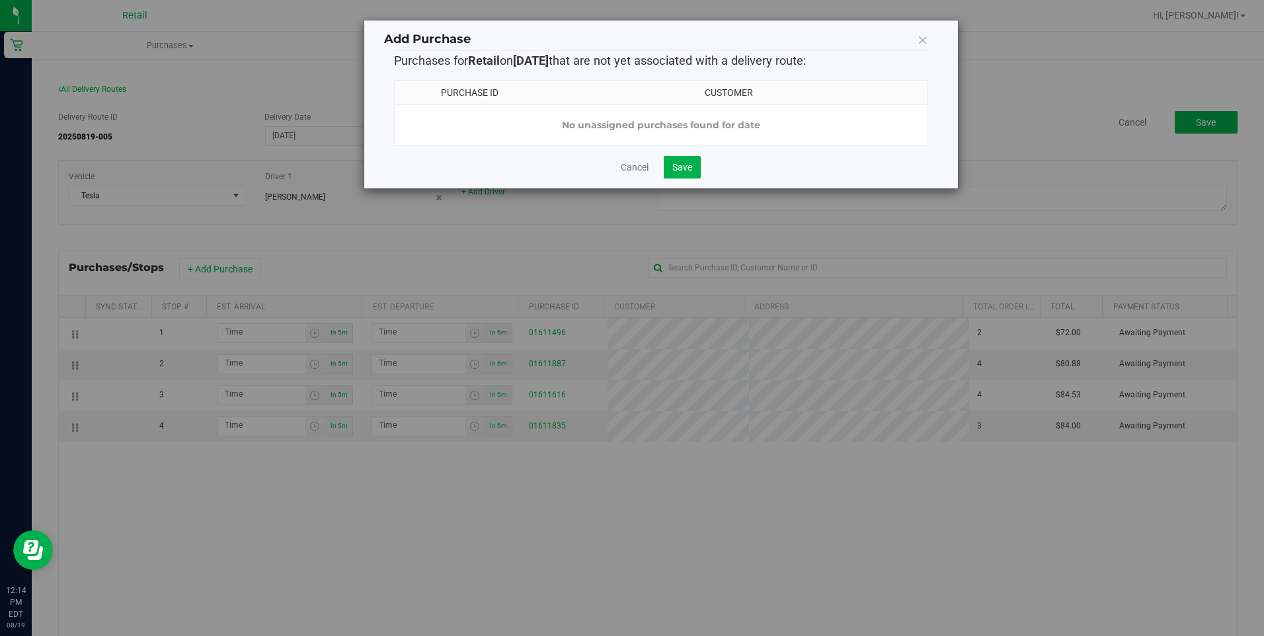
click at [928, 46] on div "Add Purchase" at bounding box center [661, 40] width 554 height 20
click at [923, 43] on icon at bounding box center [922, 39] width 11 height 19
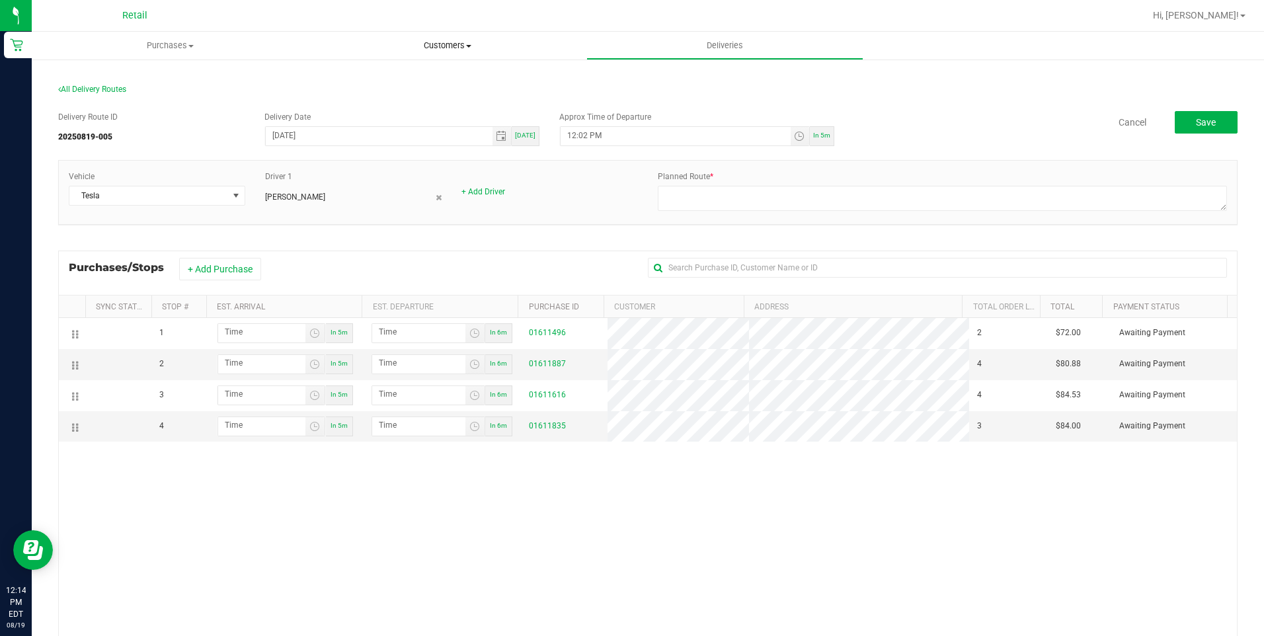
drag, startPoint x: 441, startPoint y: 43, endPoint x: 442, endPoint y: 57, distance: 14.6
click at [441, 43] on span "Customers" at bounding box center [447, 46] width 276 height 12
click at [426, 83] on li "All customers" at bounding box center [447, 80] width 277 height 16
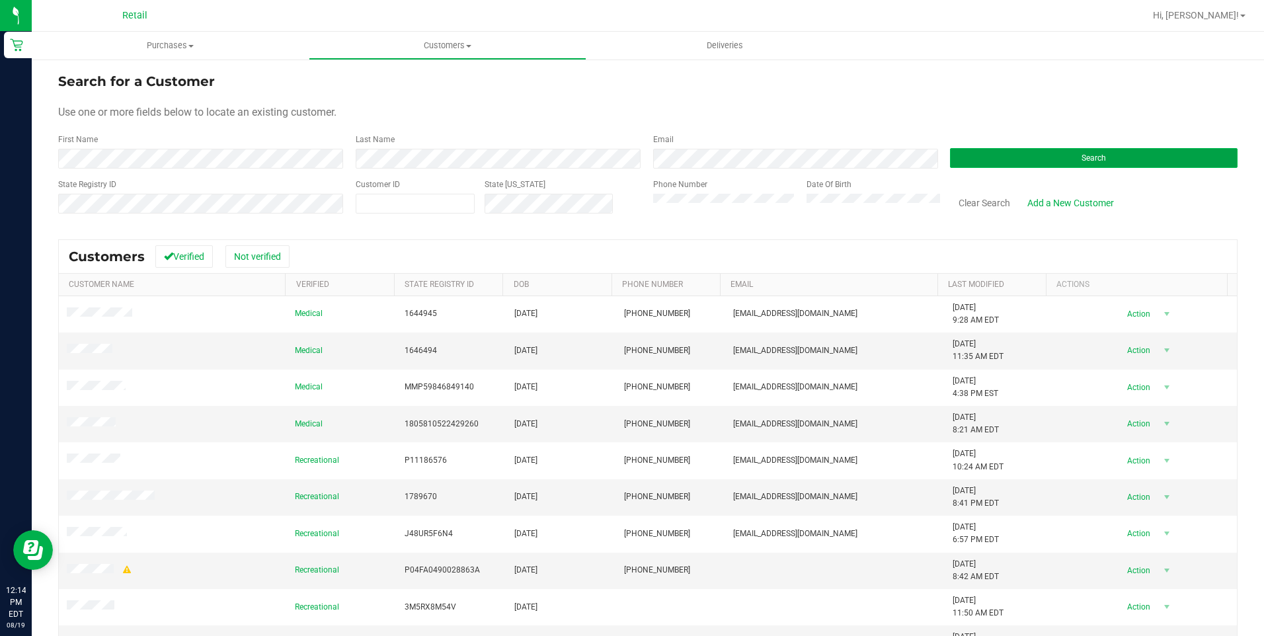
click at [991, 159] on button "Search" at bounding box center [1093, 158] width 287 height 20
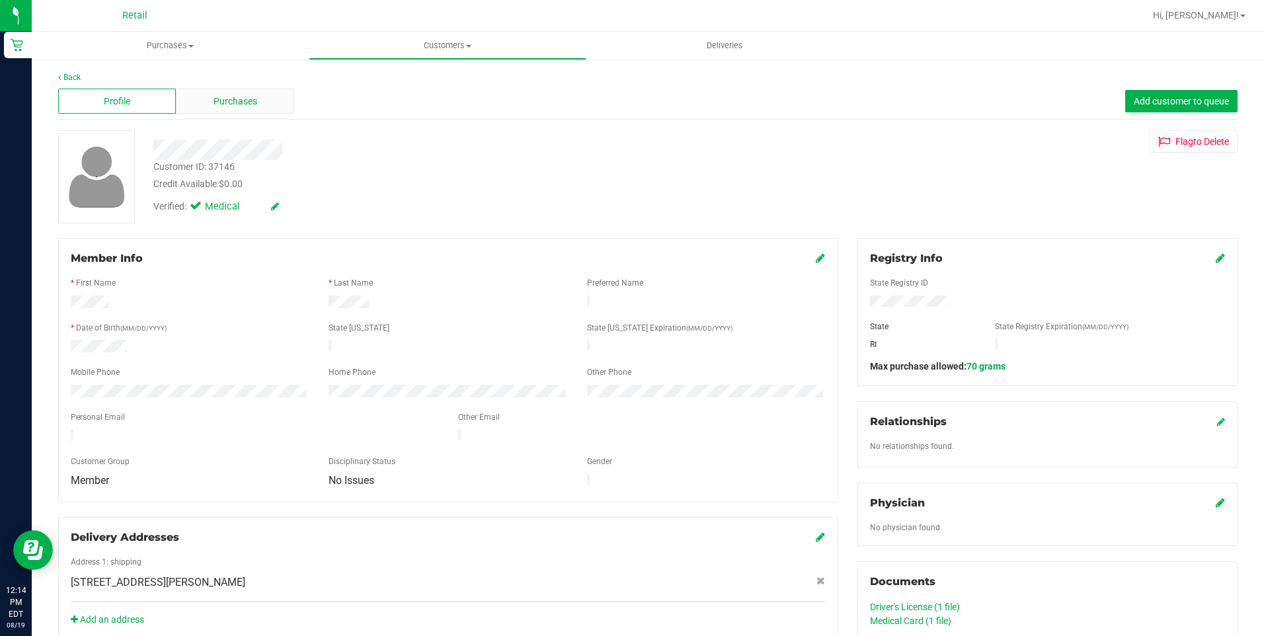
click at [238, 100] on span "Purchases" at bounding box center [235, 102] width 44 height 14
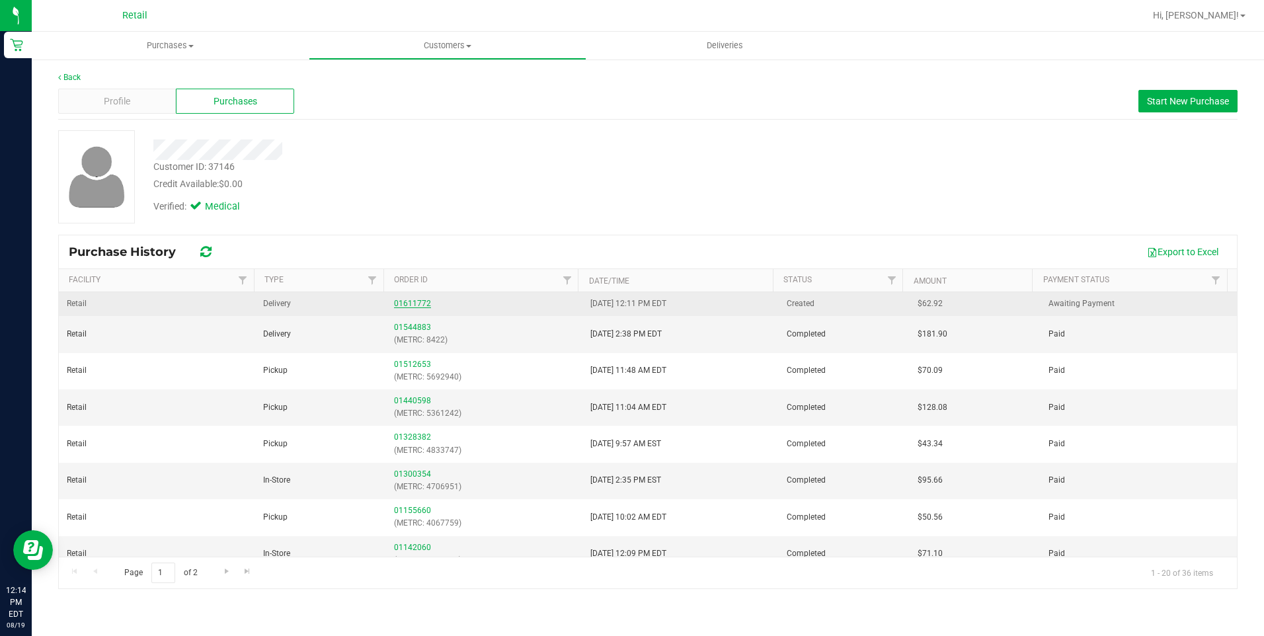
click at [411, 306] on link "01611772" at bounding box center [412, 303] width 37 height 9
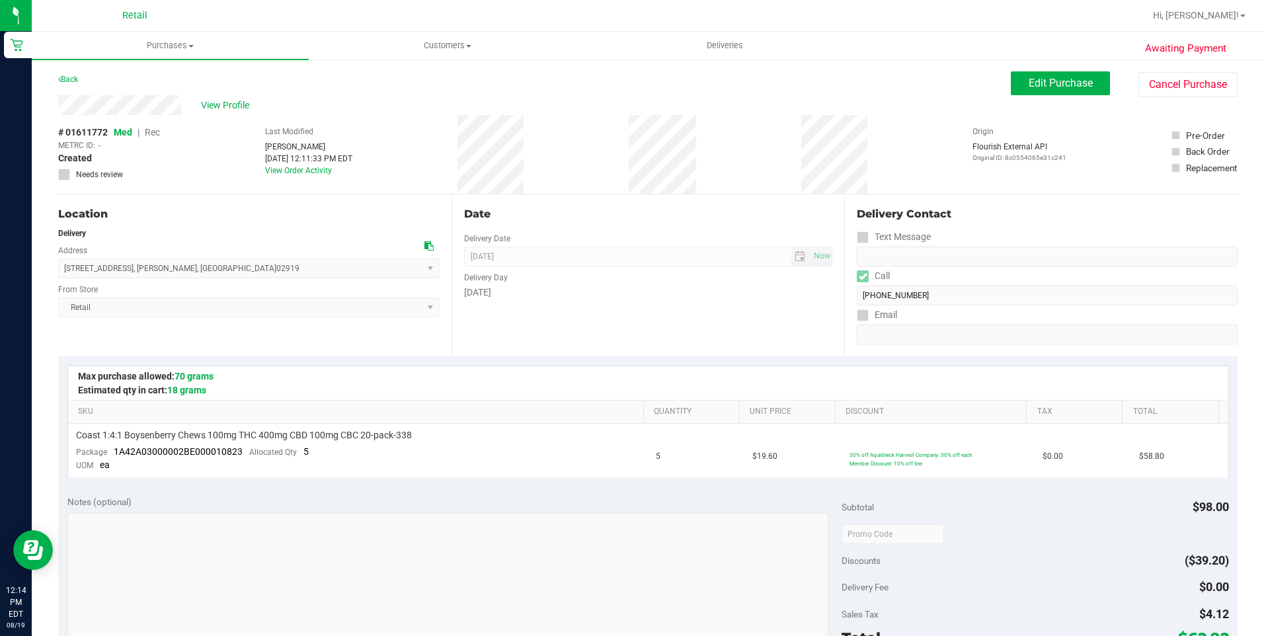
scroll to position [422, 0]
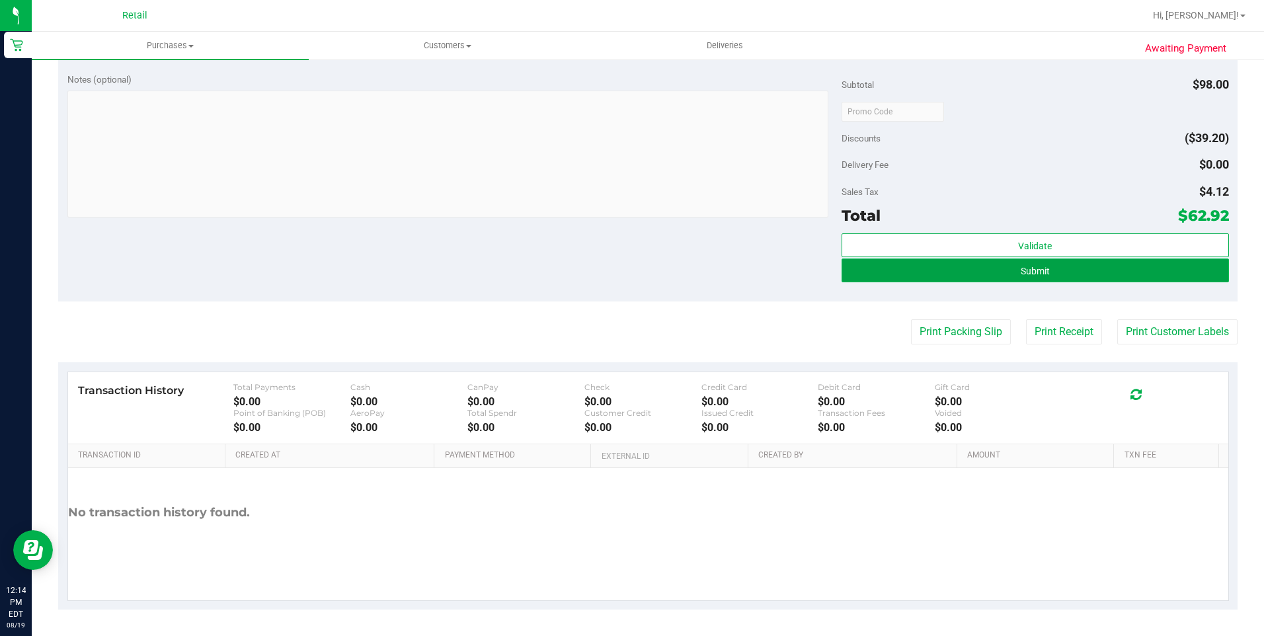
click at [1069, 277] on button "Submit" at bounding box center [1034, 270] width 387 height 24
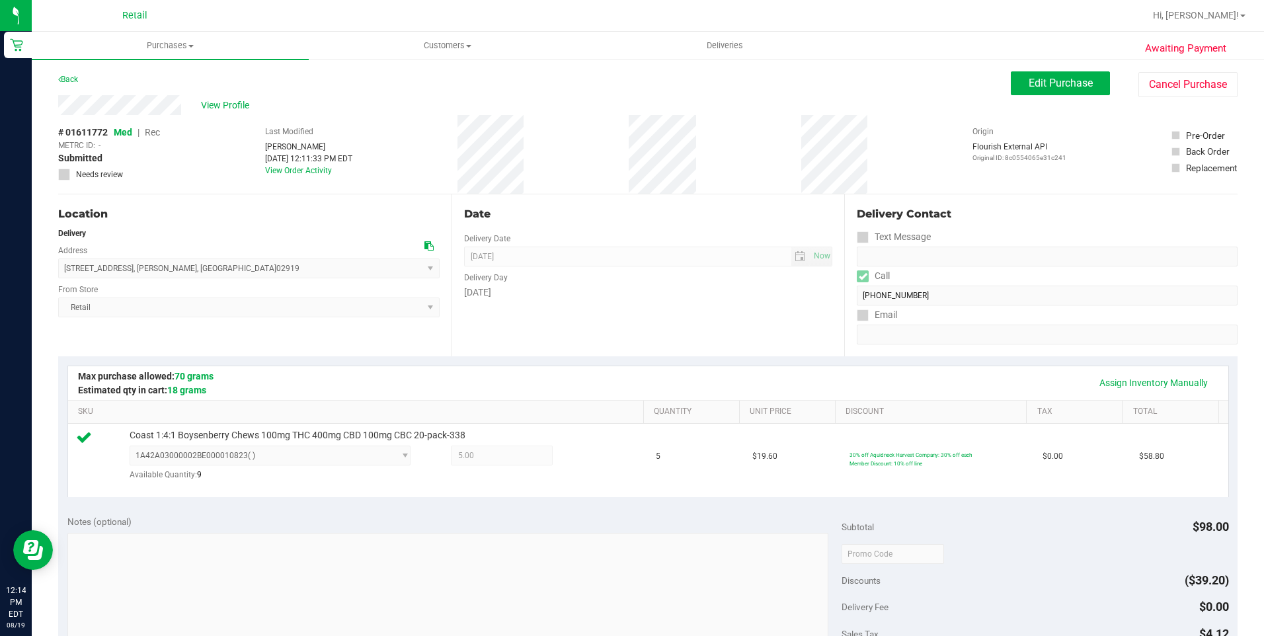
scroll to position [442, 0]
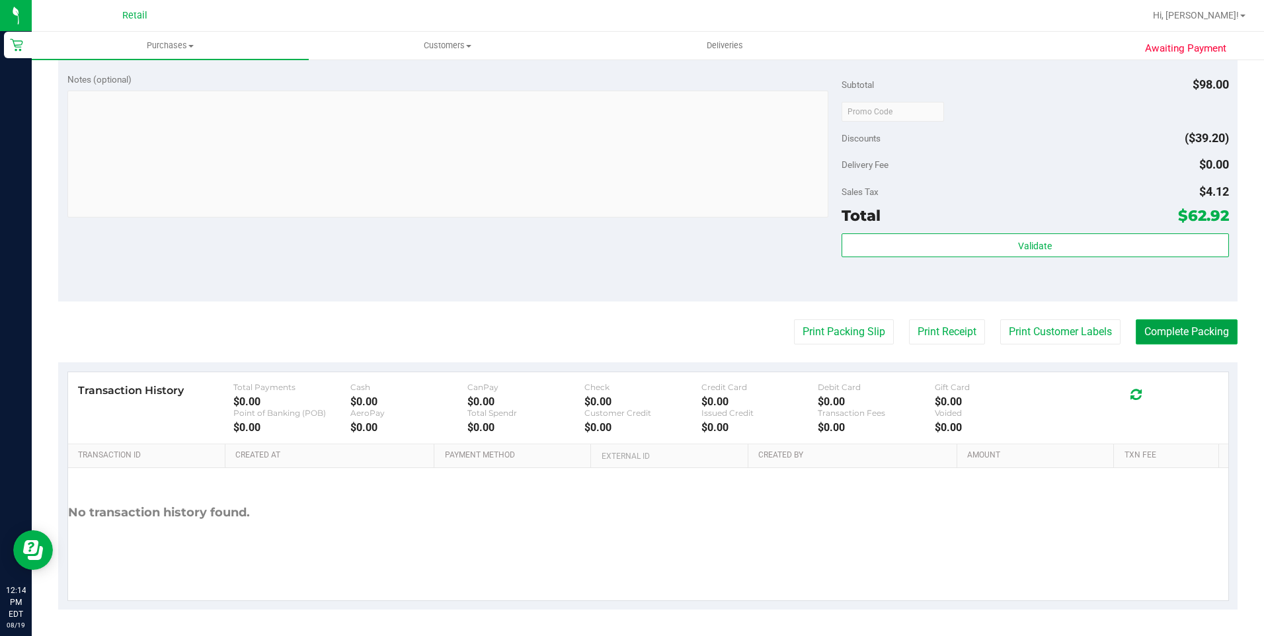
click at [1157, 334] on button "Complete Packing" at bounding box center [1186, 331] width 102 height 25
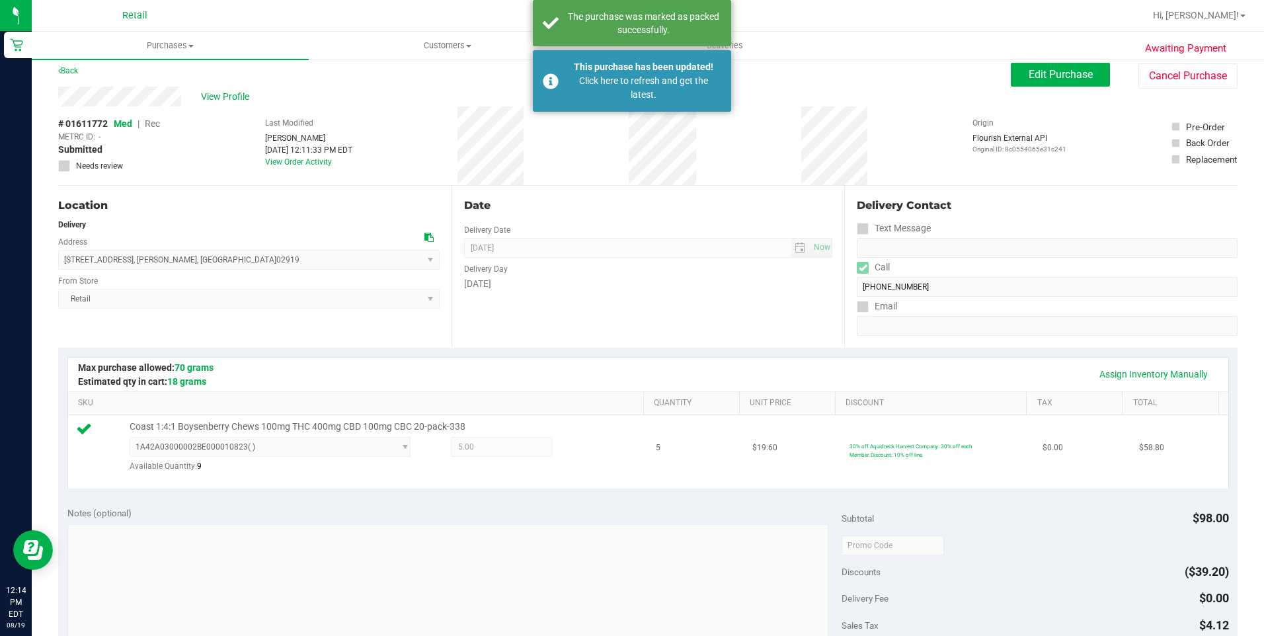
scroll to position [0, 0]
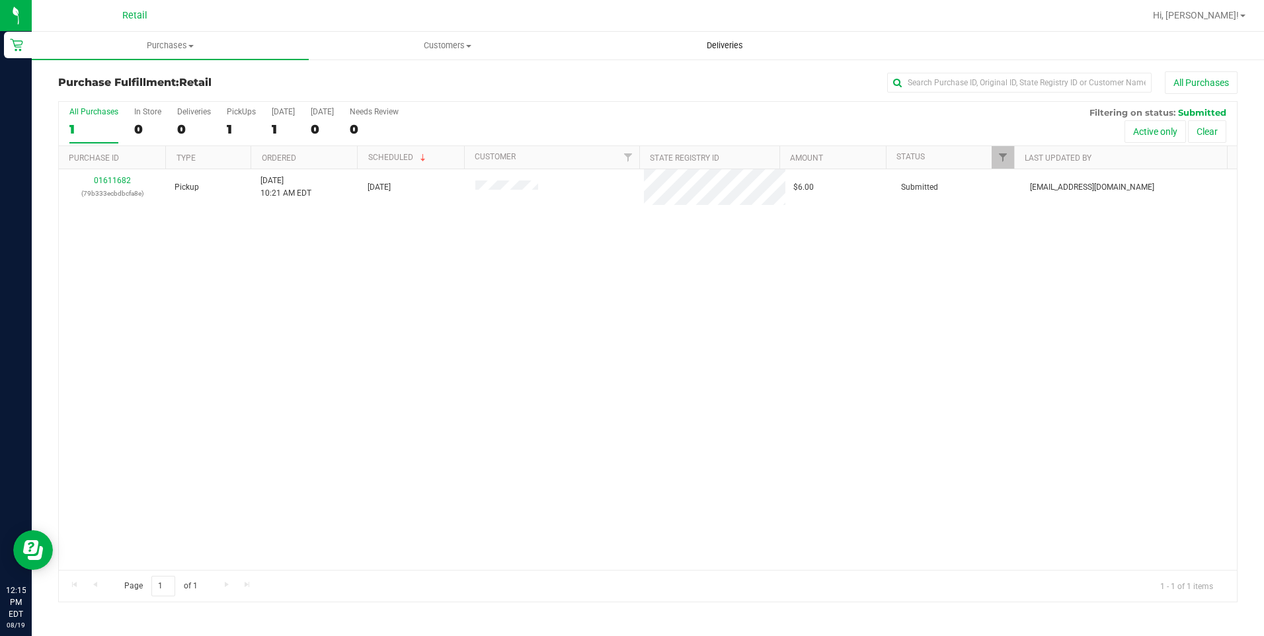
click at [720, 46] on span "Deliveries" at bounding box center [725, 46] width 72 height 12
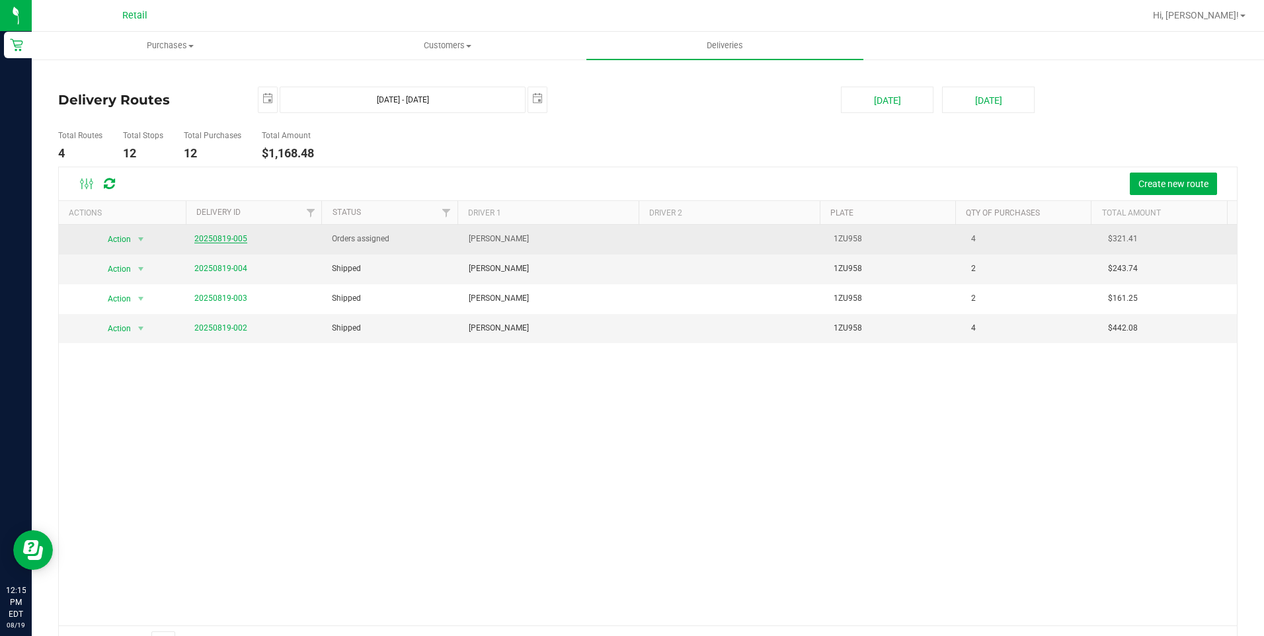
click at [235, 238] on link "20250819-005" at bounding box center [220, 238] width 53 height 9
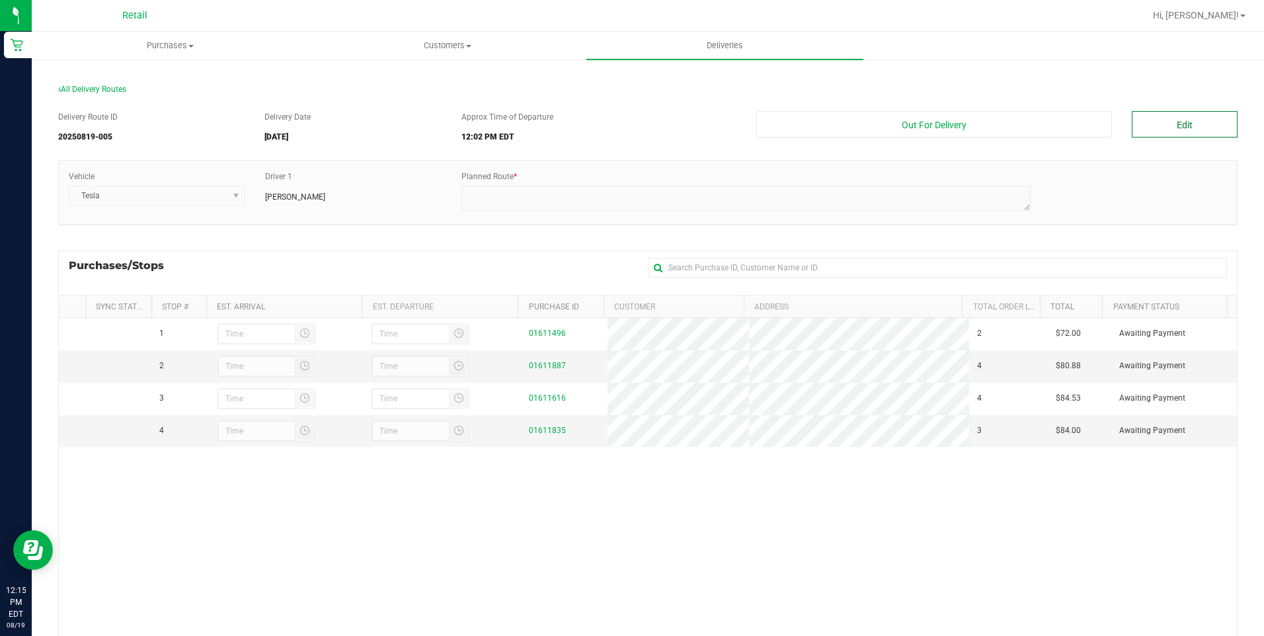
click at [1166, 125] on button "Edit" at bounding box center [1184, 124] width 106 height 26
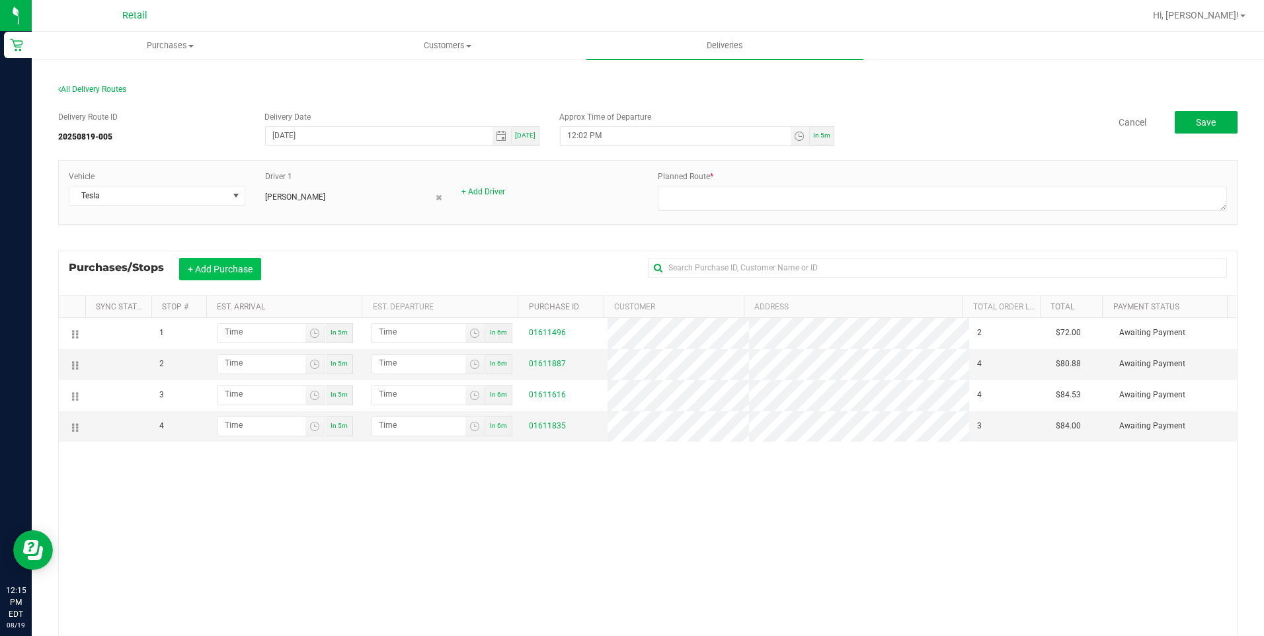
click at [237, 271] on button "+ Add Purchase" at bounding box center [220, 269] width 82 height 22
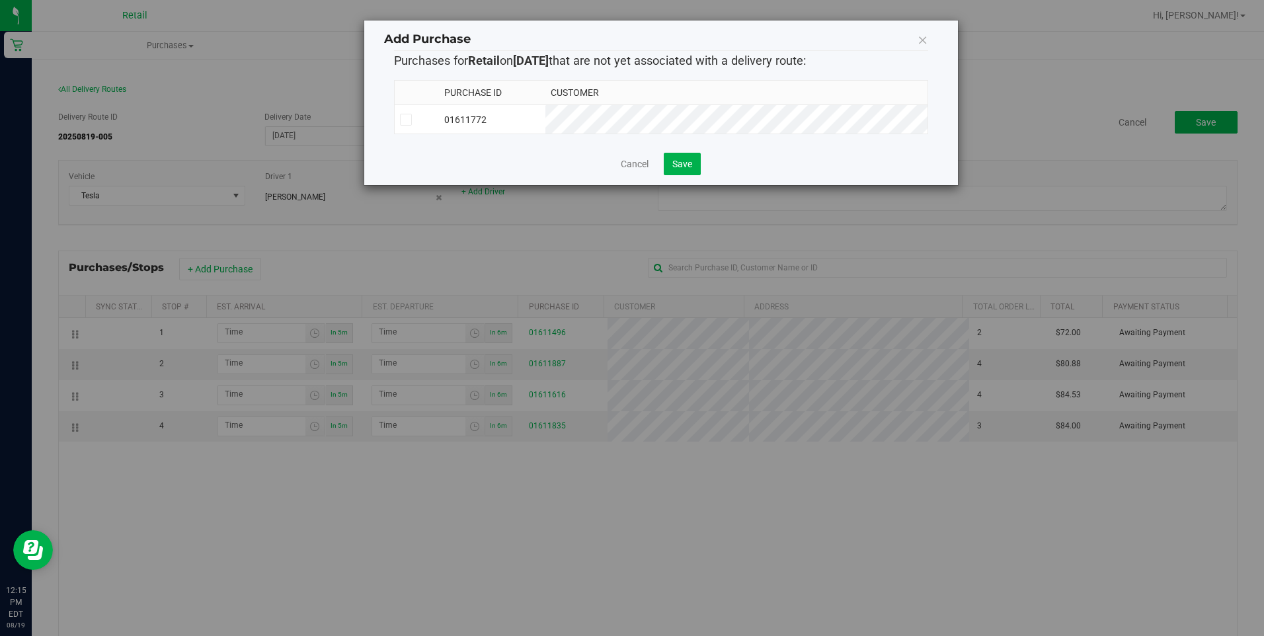
click at [402, 120] on icon at bounding box center [405, 120] width 9 height 0
click at [0, 0] on input "checkbox" at bounding box center [0, 0] width 0 height 0
click at [698, 169] on button "Save" at bounding box center [682, 164] width 37 height 22
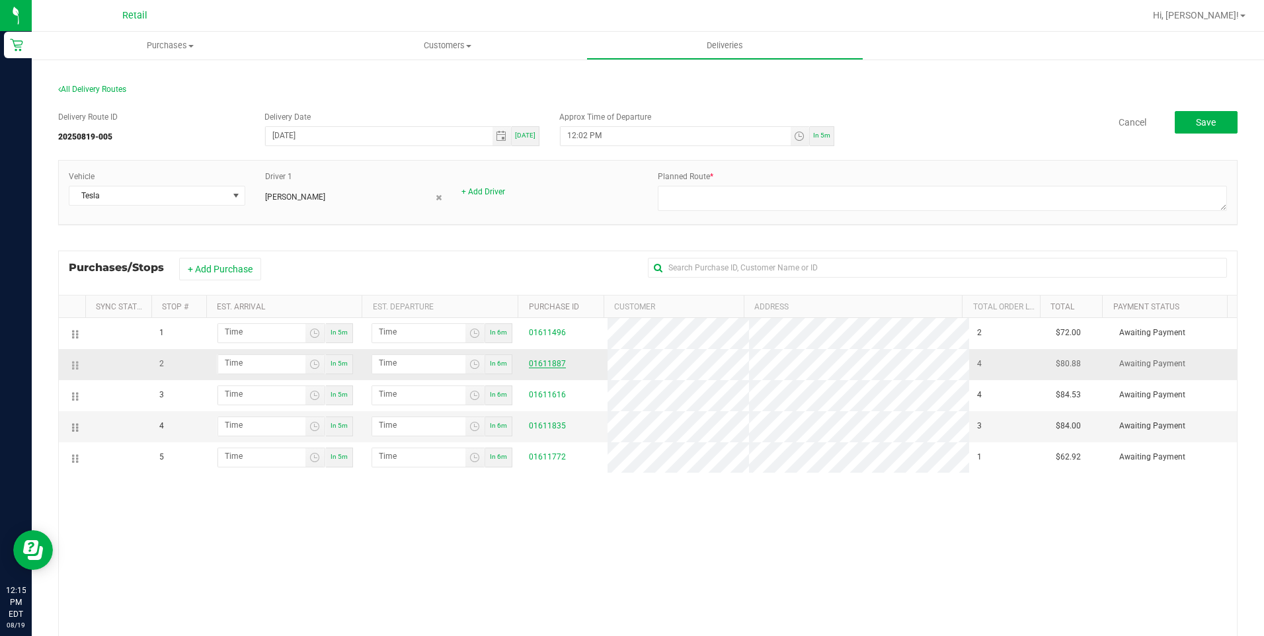
click at [550, 365] on link "01611887" at bounding box center [547, 363] width 37 height 9
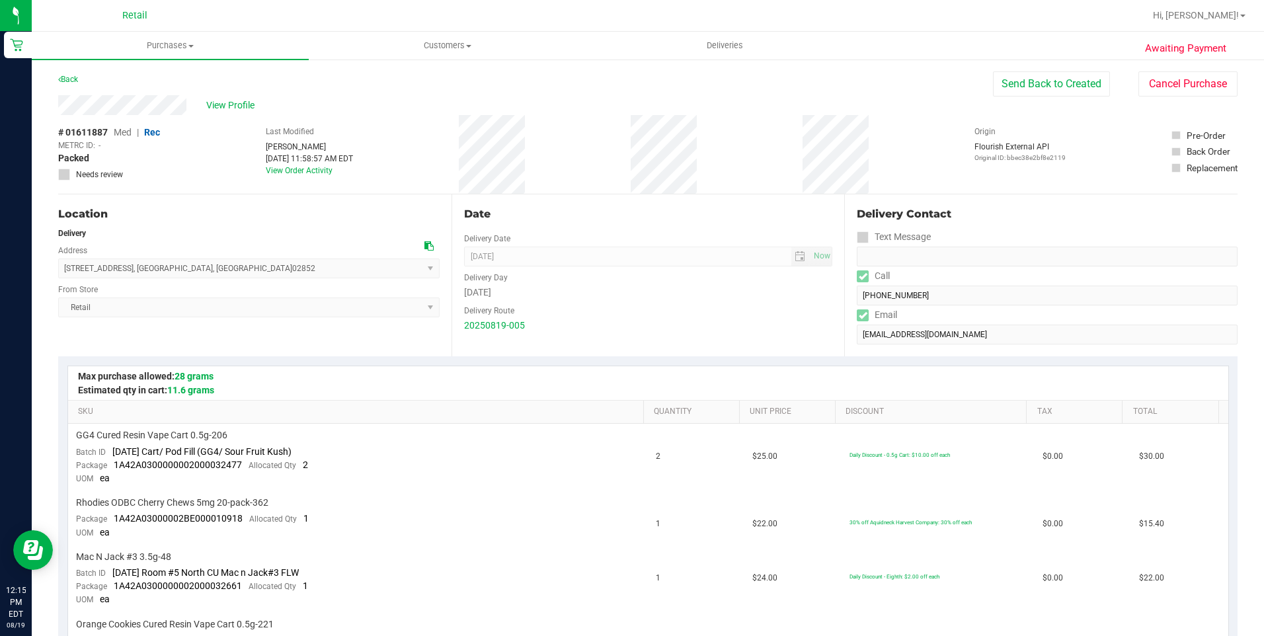
click at [195, 110] on div "View Profile" at bounding box center [525, 105] width 934 height 20
drag, startPoint x: 64, startPoint y: 271, endPoint x: 251, endPoint y: 277, distance: 187.1
click at [251, 277] on span "23 Saratoga Road , North Kingstown , RI 02852 Select address Saratoga Road 23 S…" at bounding box center [248, 268] width 381 height 20
click at [459, 48] on span "Customers" at bounding box center [447, 46] width 276 height 12
click at [421, 74] on li "All customers" at bounding box center [447, 80] width 277 height 16
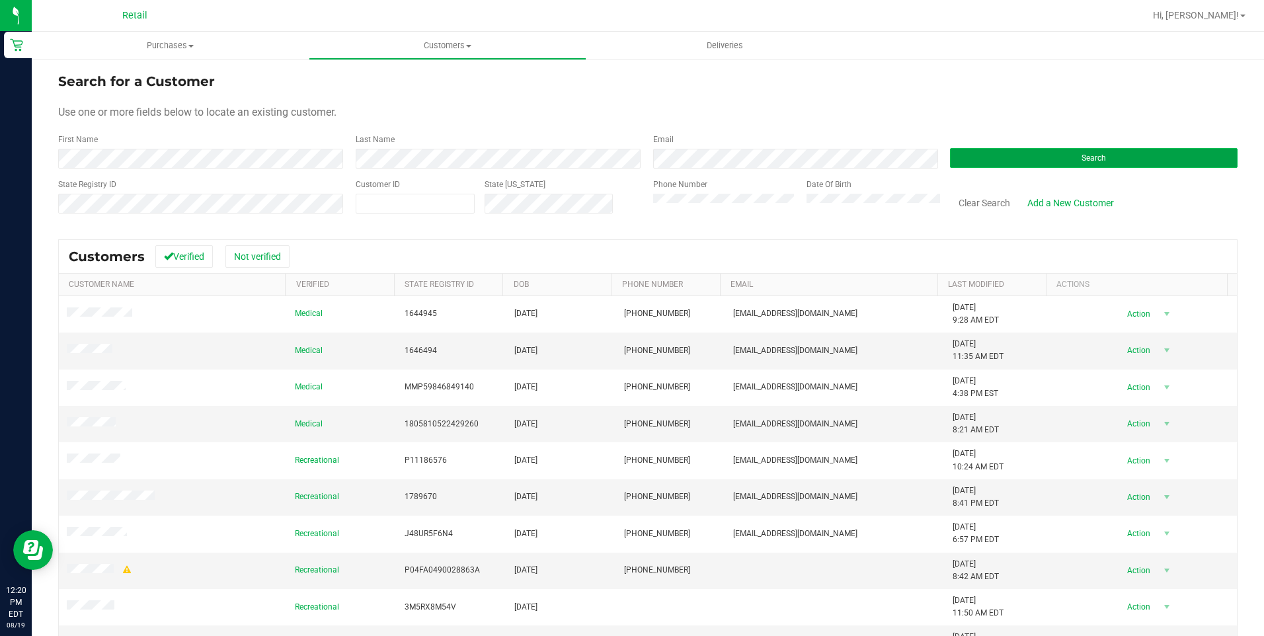
click at [966, 157] on button "Search" at bounding box center [1093, 158] width 287 height 20
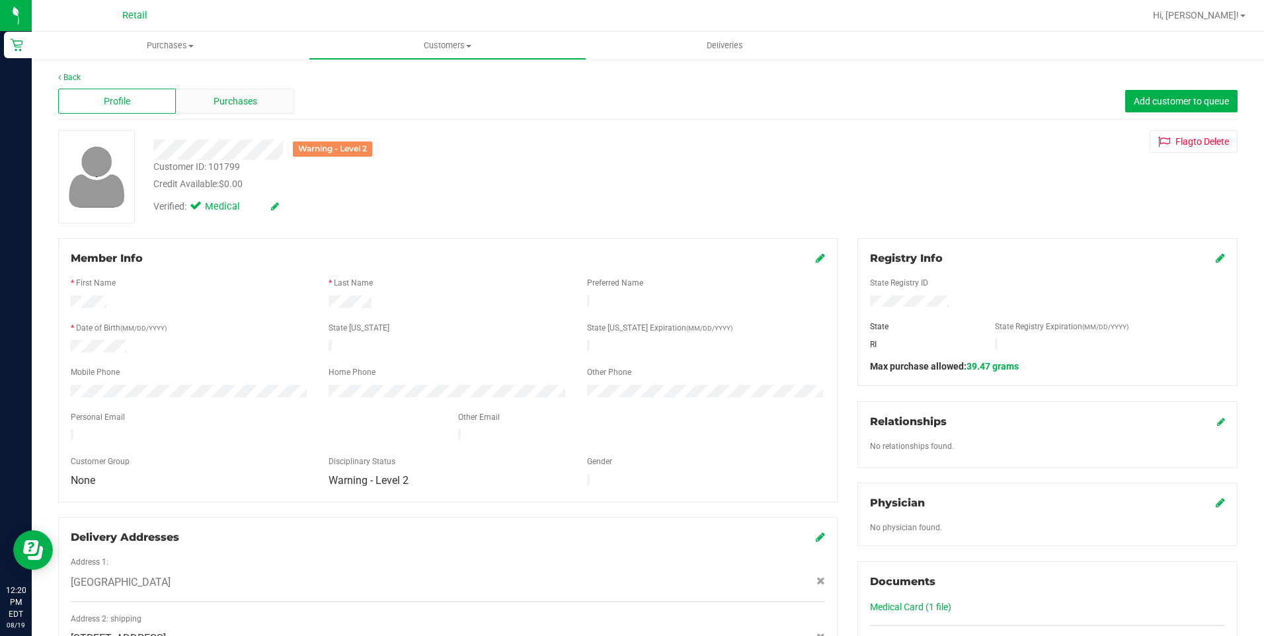
click at [247, 95] on span "Purchases" at bounding box center [235, 102] width 44 height 14
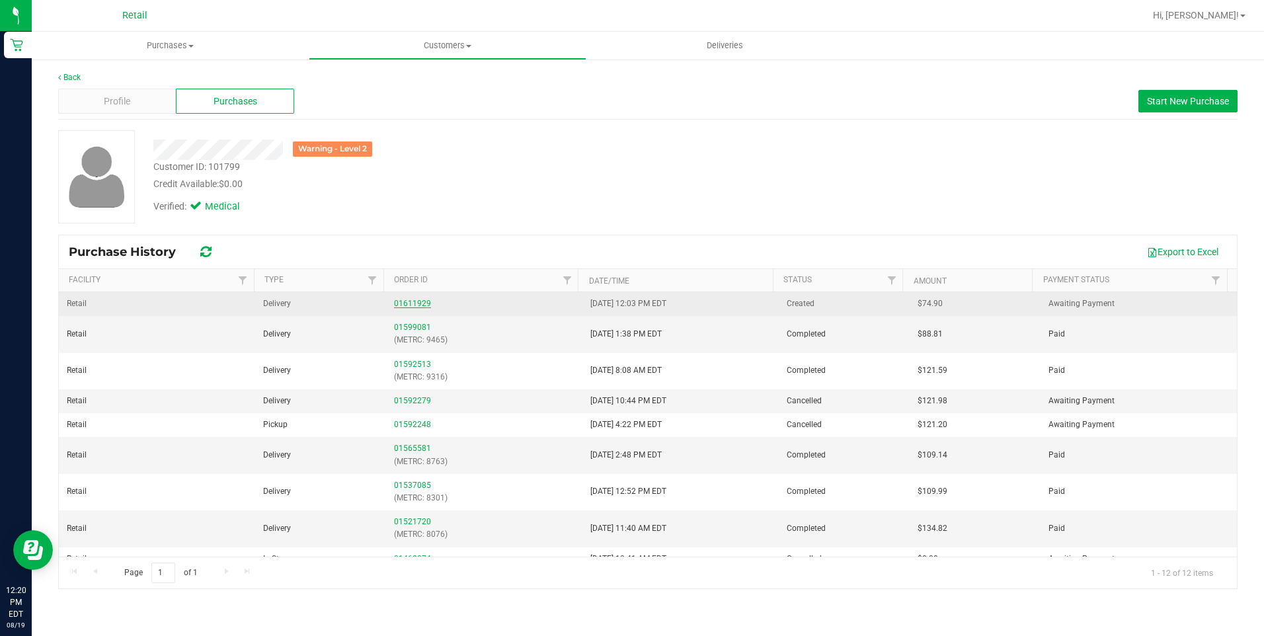
click at [401, 304] on link "01611929" at bounding box center [412, 303] width 37 height 9
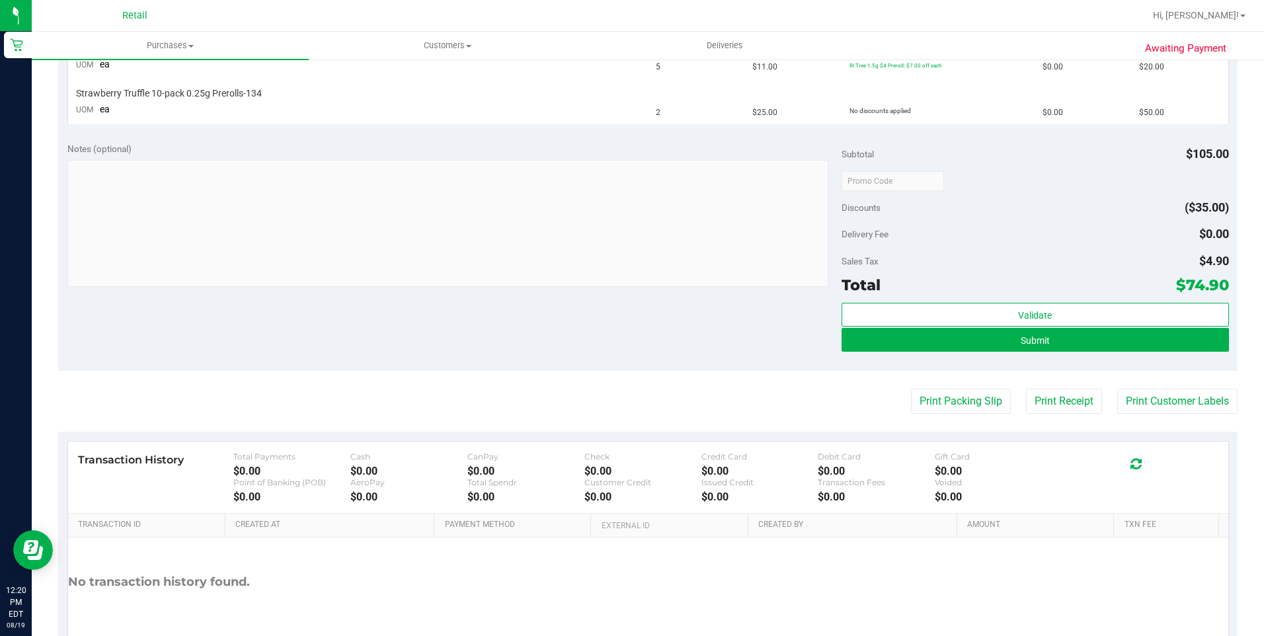
scroll to position [397, 0]
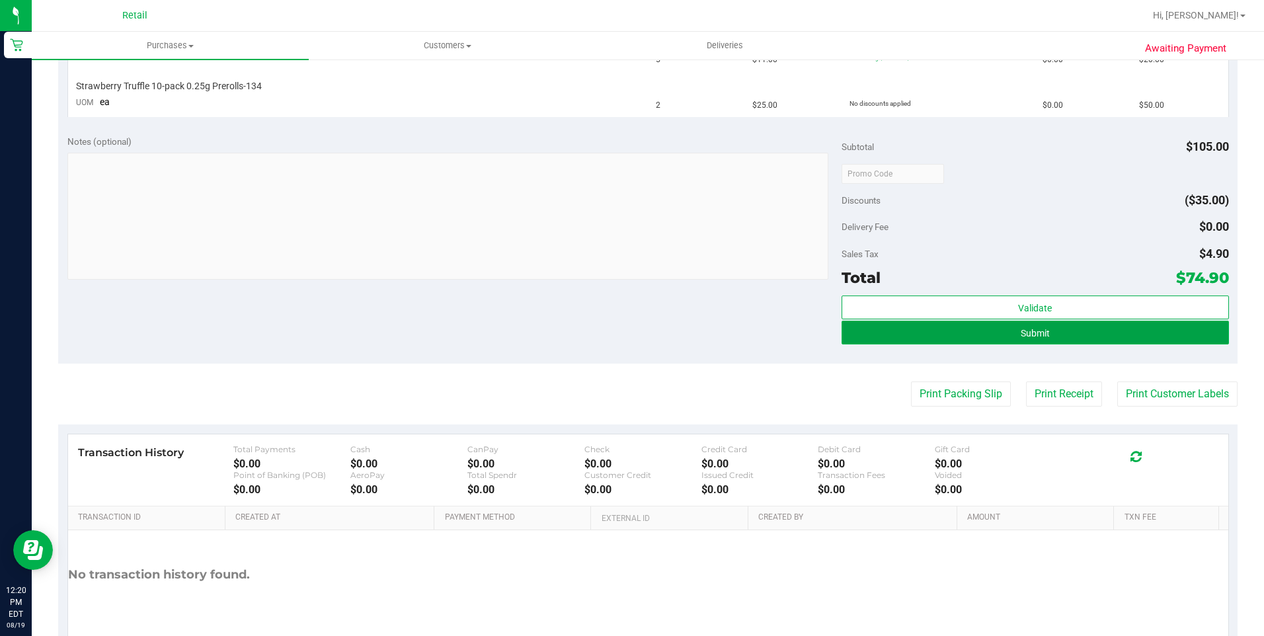
click at [1038, 337] on span "Submit" at bounding box center [1034, 333] width 29 height 11
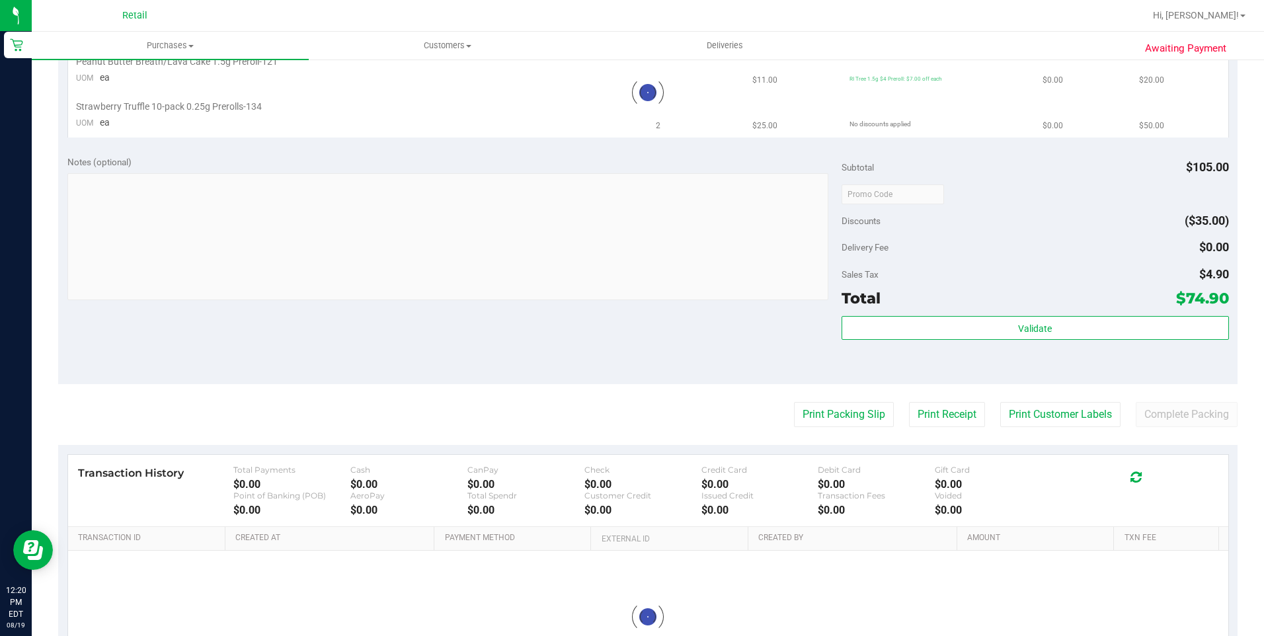
scroll to position [0, 0]
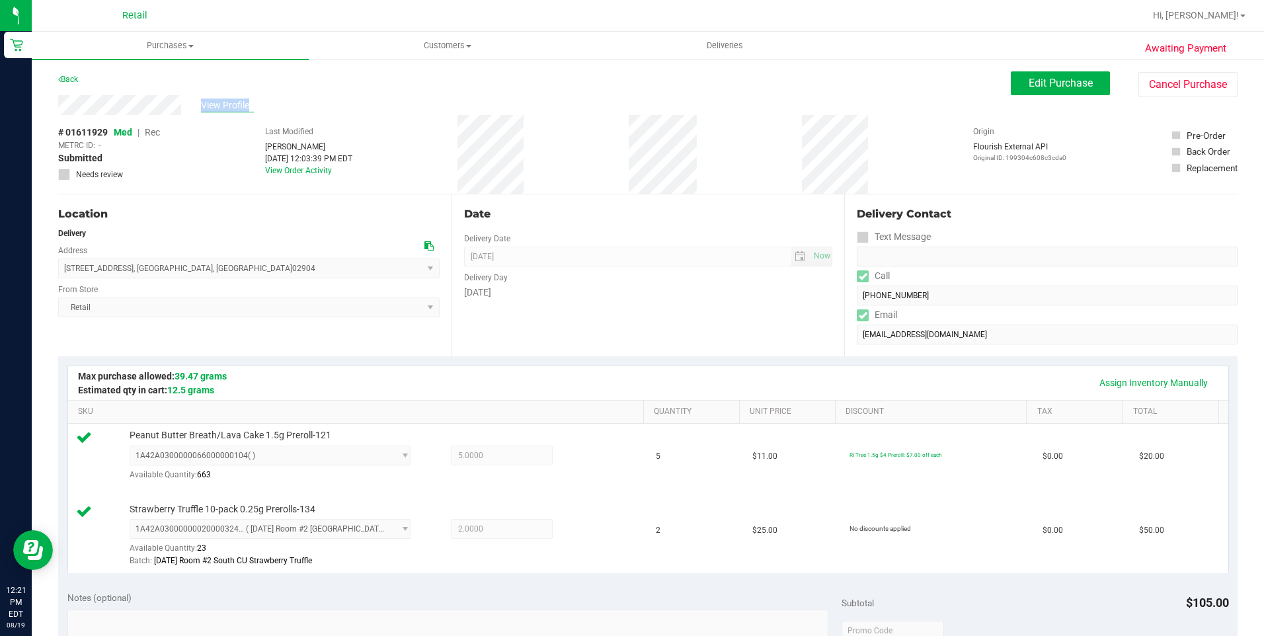
drag, startPoint x: 54, startPoint y: 105, endPoint x: 206, endPoint y: 106, distance: 151.3
click at [206, 106] on div "Awaiting Payment Back Edit Purchase Cancel Purchase View Profile # 01611929 Med…" at bounding box center [648, 606] width 1232 height 1096
drag, startPoint x: 206, startPoint y: 106, endPoint x: 182, endPoint y: 105, distance: 23.1
drag, startPoint x: 182, startPoint y: 105, endPoint x: 169, endPoint y: 142, distance: 39.3
click at [169, 142] on div "# 01611929 Med | Rec METRC ID: - Submitted Needs review Last Modified Alexander…" at bounding box center [647, 154] width 1179 height 79
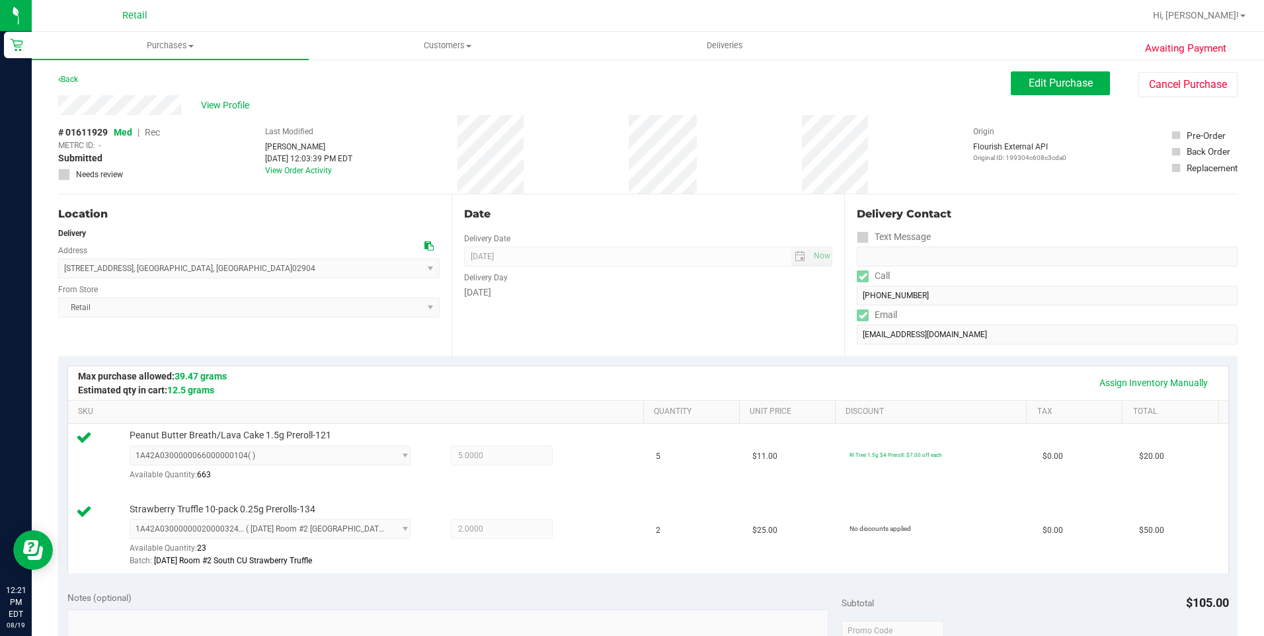
click at [53, 113] on div "Awaiting Payment Back Edit Purchase Cancel Purchase View Profile # 01611929 Med…" at bounding box center [648, 606] width 1232 height 1096
drag, startPoint x: 61, startPoint y: 269, endPoint x: 241, endPoint y: 274, distance: 179.8
click at [241, 274] on span "79 Cleveland Street , North Providence , RI 02904 Select address Cleveland Stre…" at bounding box center [248, 268] width 381 height 20
copy span "79 Cleveland Street , North Providence , RI 02904"
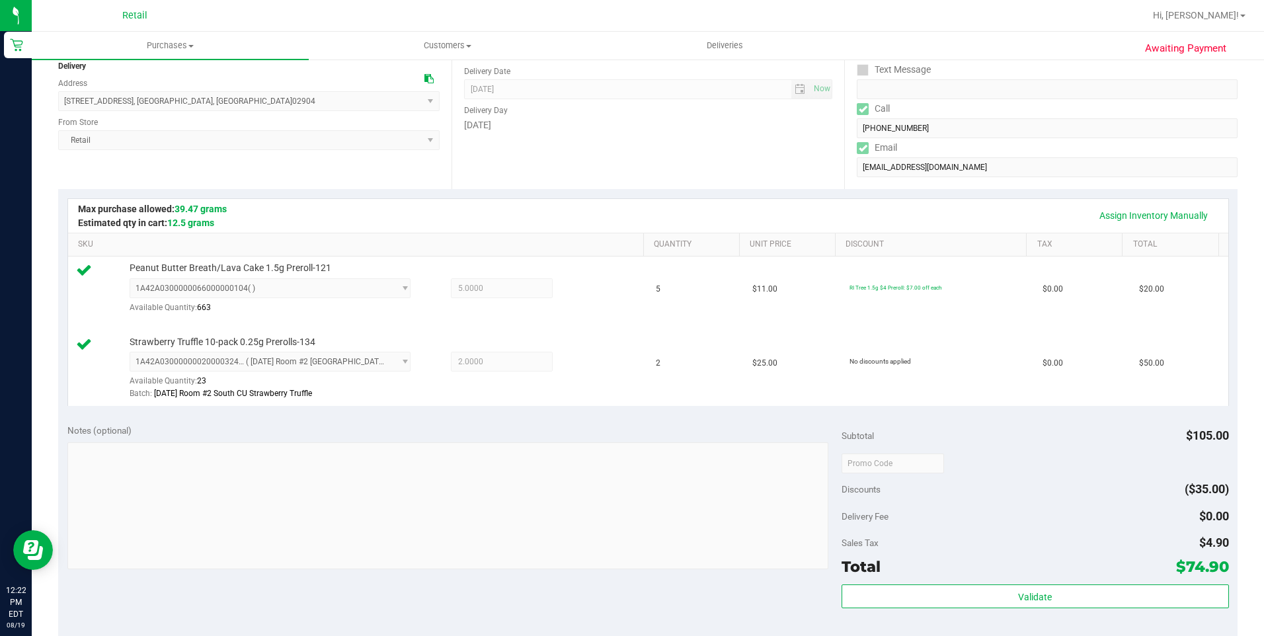
scroll to position [264, 0]
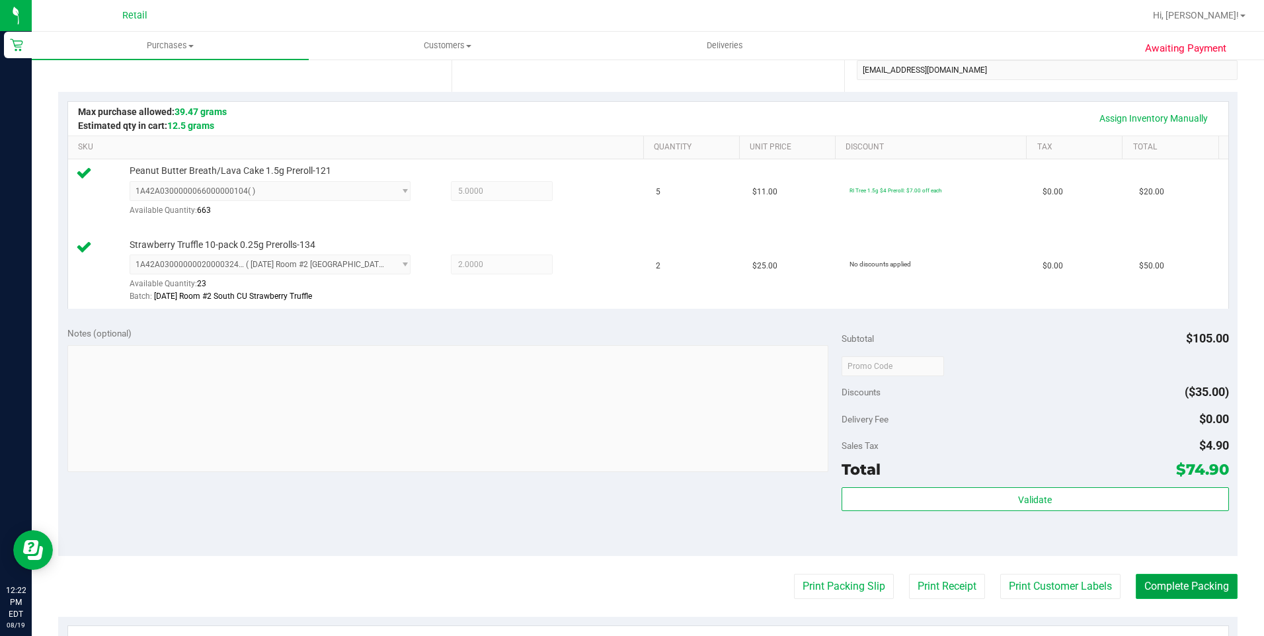
click at [1177, 593] on button "Complete Packing" at bounding box center [1186, 586] width 102 height 25
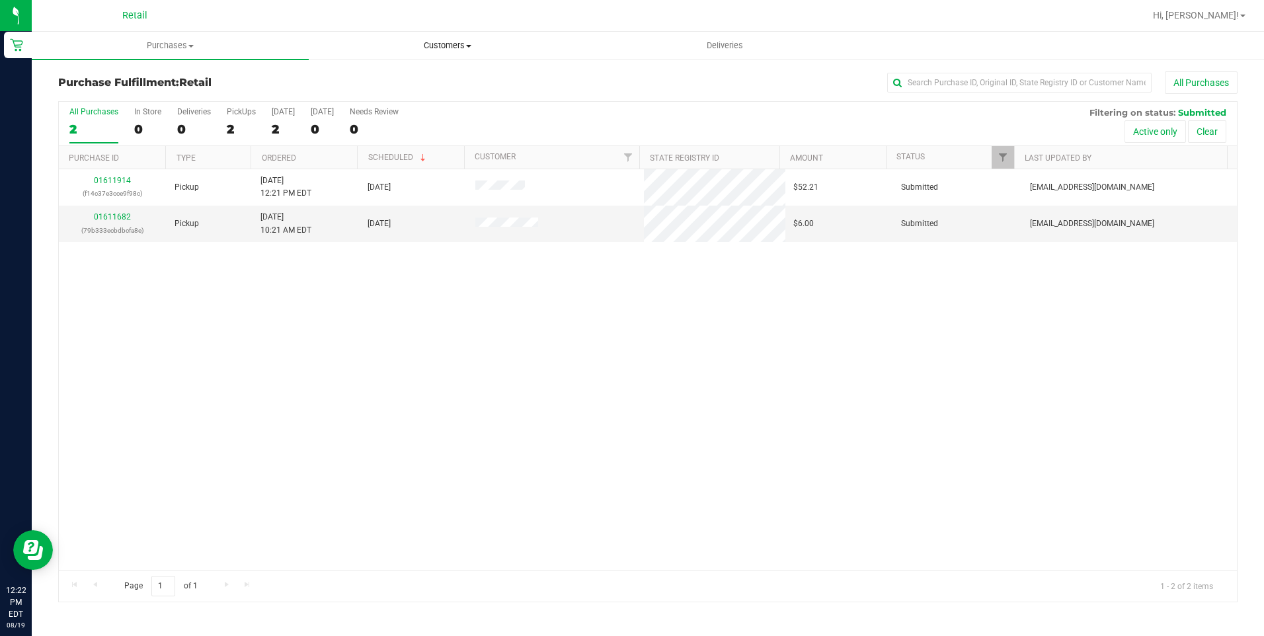
click at [453, 46] on span "Customers" at bounding box center [447, 46] width 276 height 12
click at [430, 81] on li "All customers" at bounding box center [447, 80] width 277 height 16
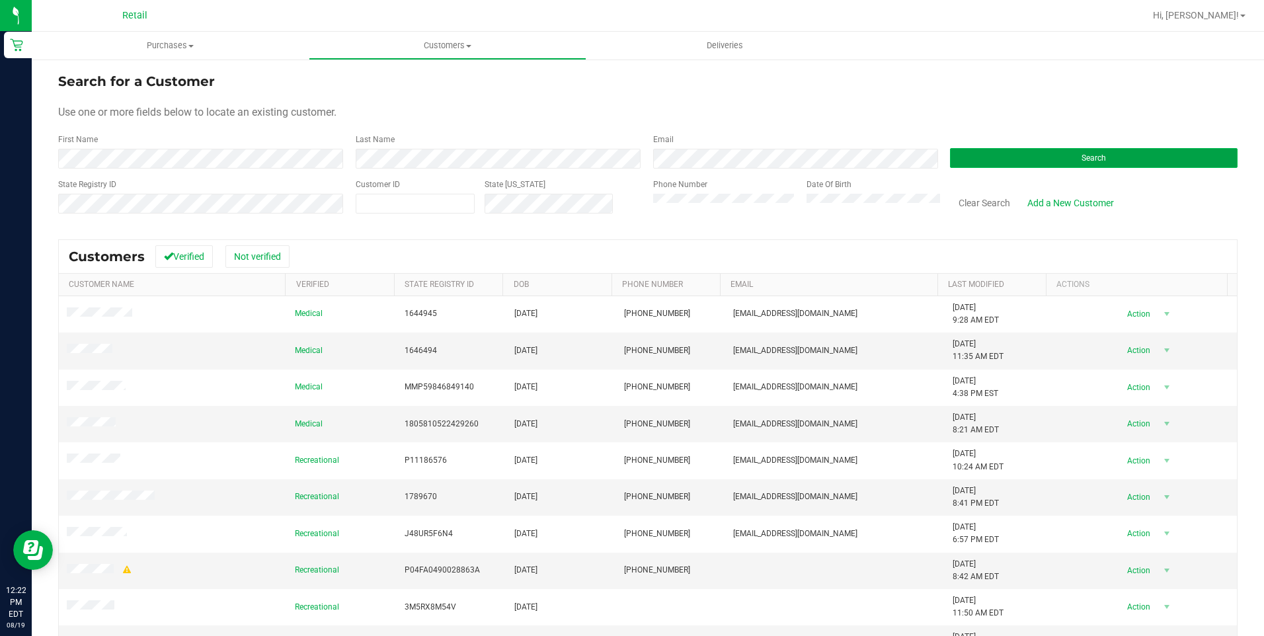
click at [1083, 149] on button "Search" at bounding box center [1093, 158] width 287 height 20
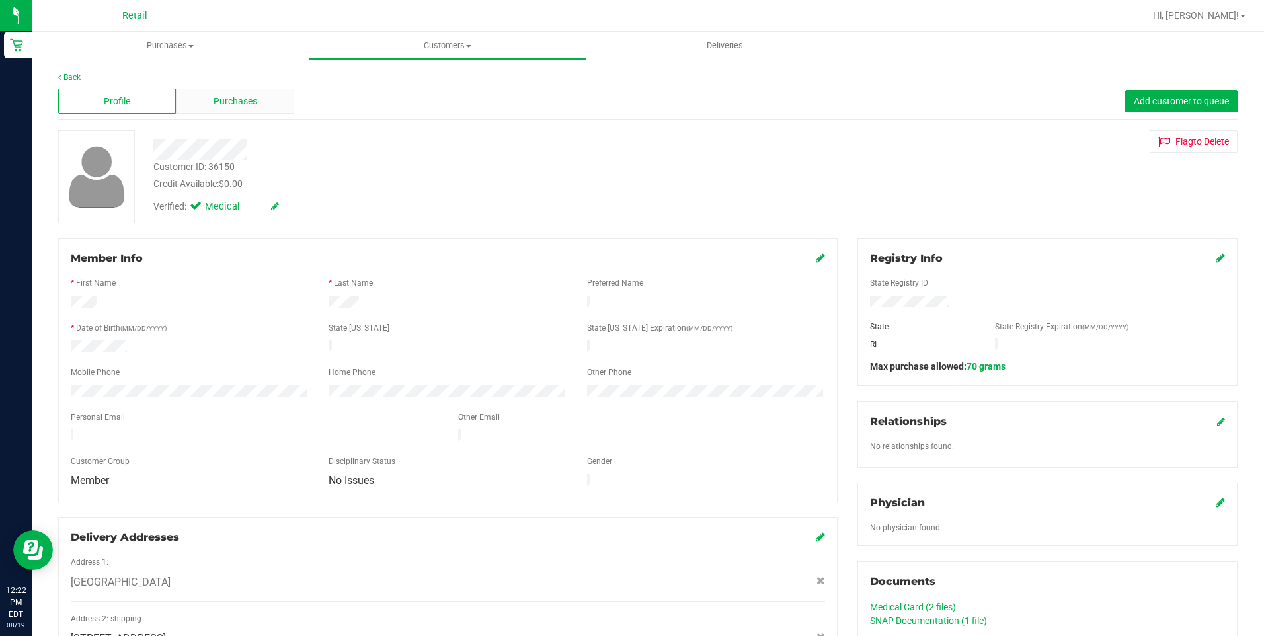
click at [213, 100] on span "Purchases" at bounding box center [235, 102] width 44 height 14
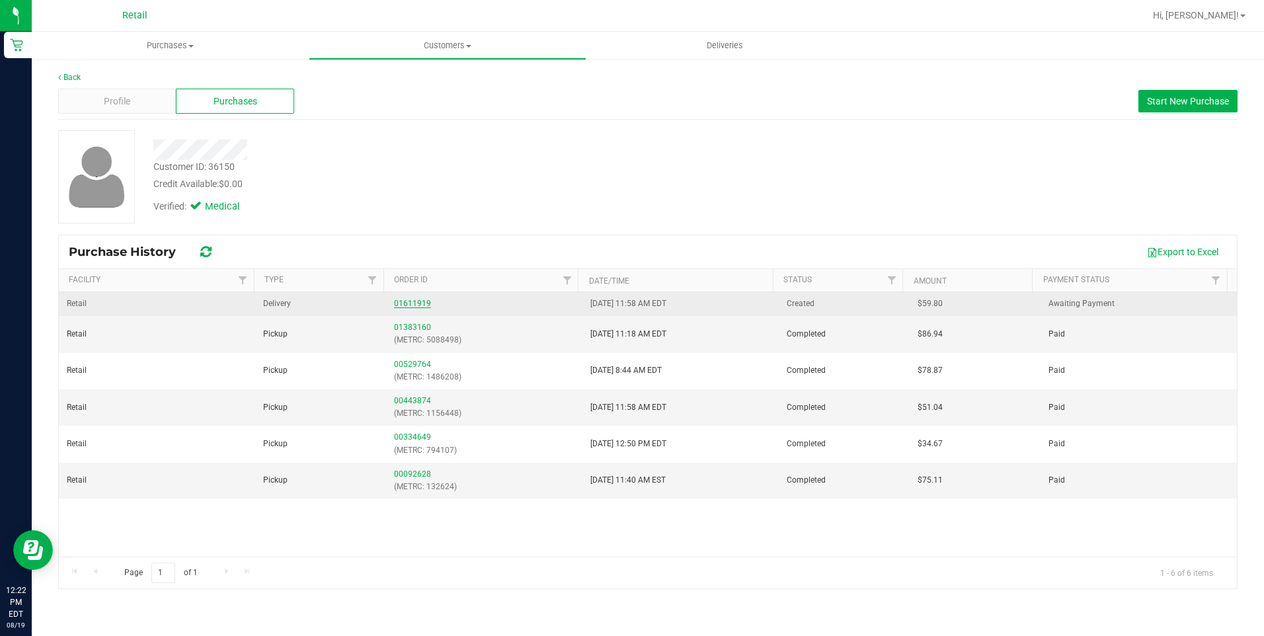
click at [412, 300] on link "01611919" at bounding box center [412, 303] width 37 height 9
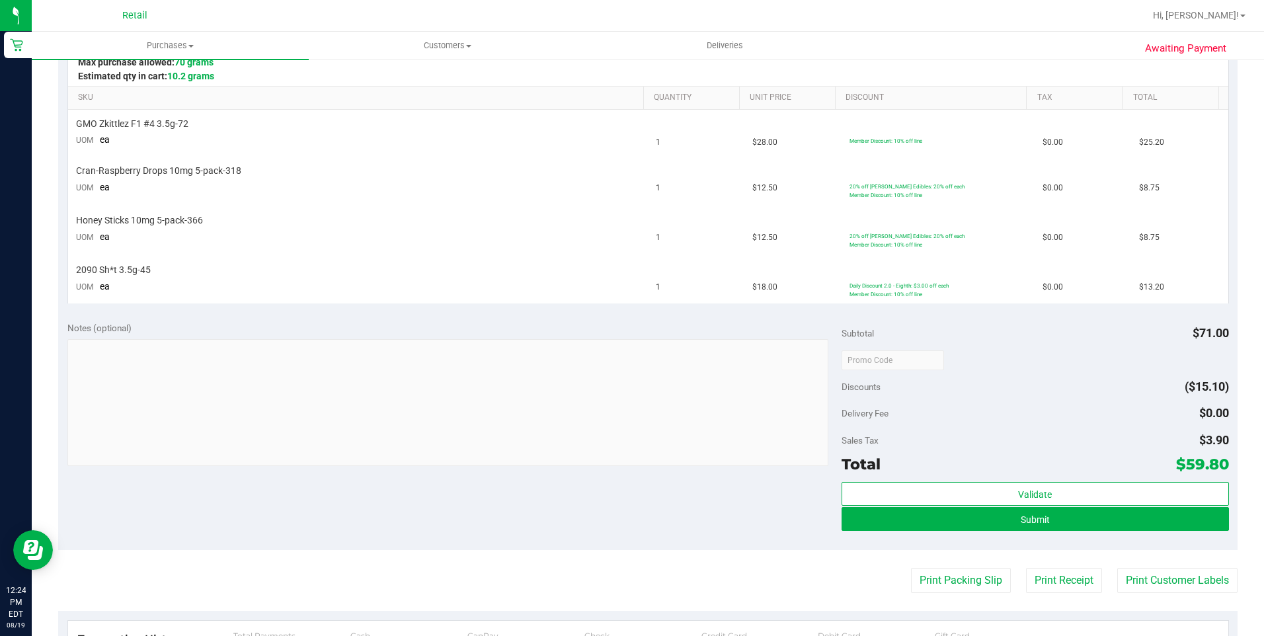
scroll to position [330, 0]
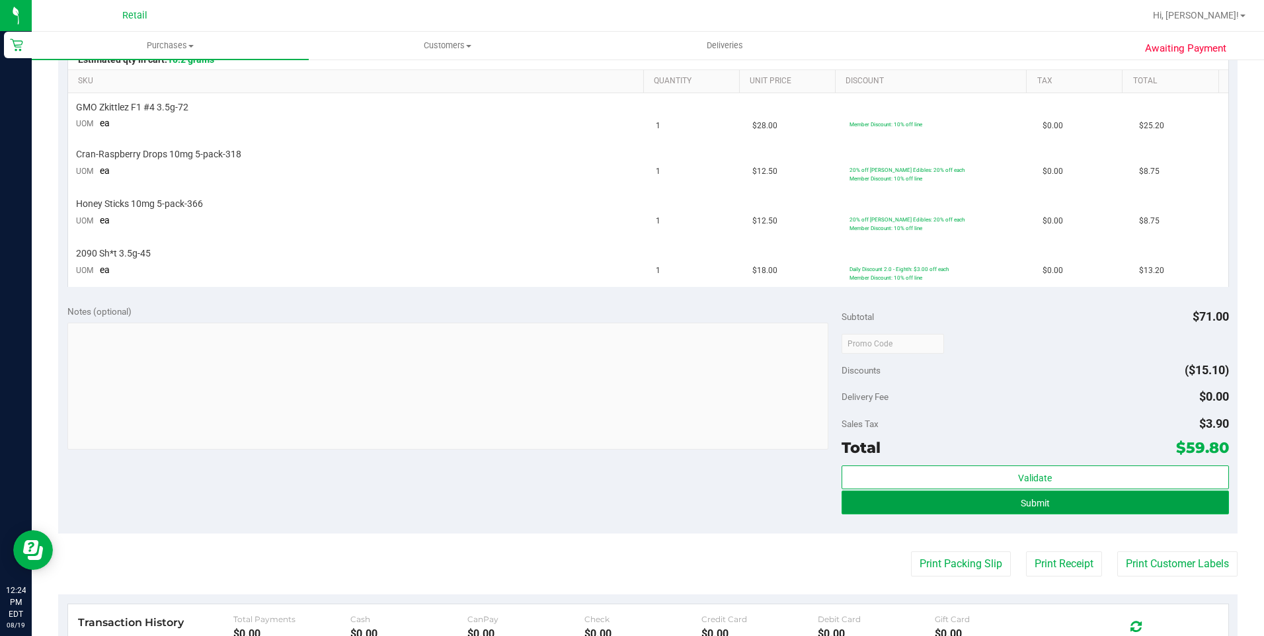
click at [1020, 502] on span "Submit" at bounding box center [1034, 503] width 29 height 11
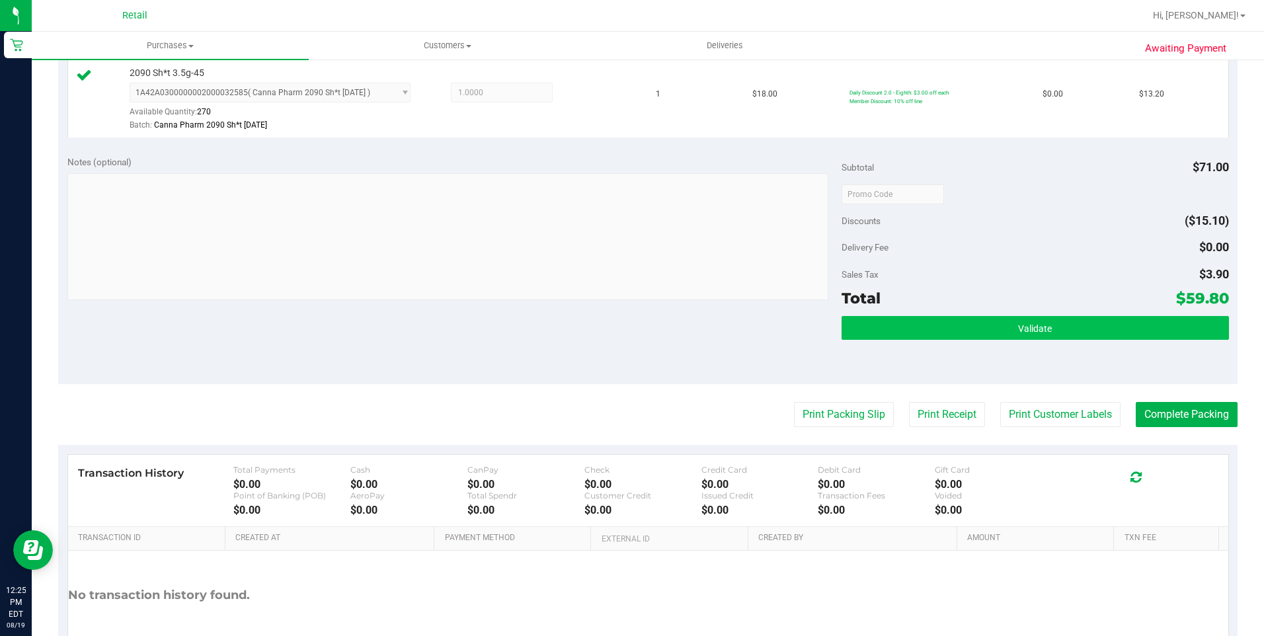
scroll to position [674, 0]
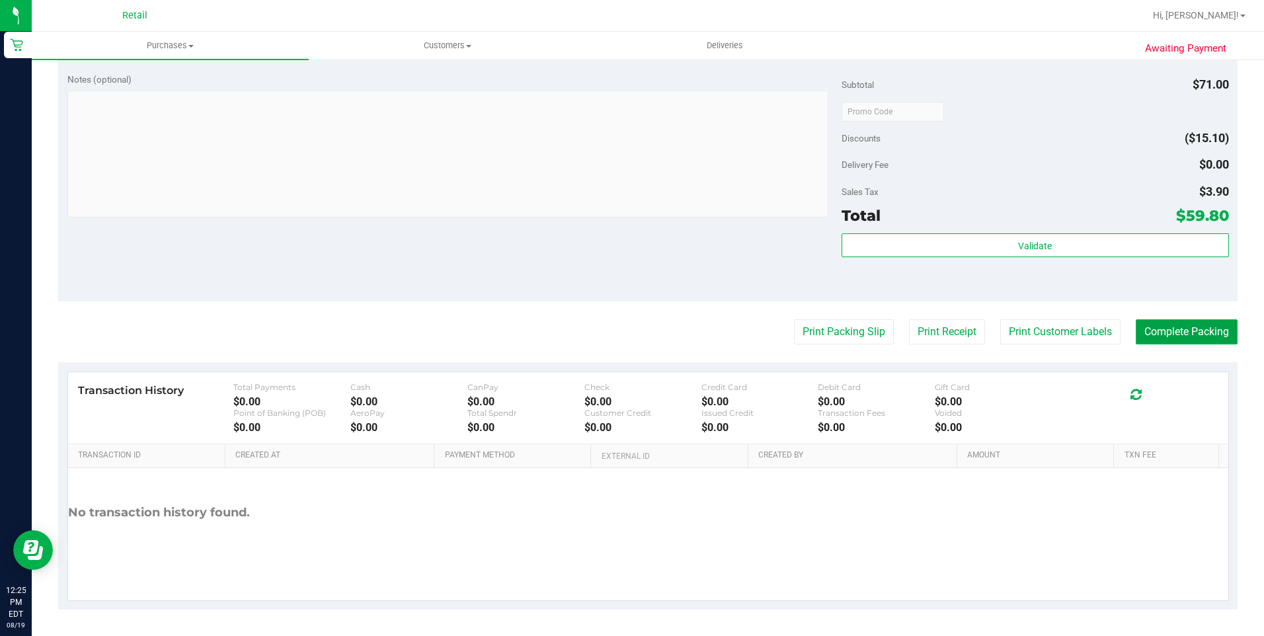
click at [1179, 336] on button "Complete Packing" at bounding box center [1186, 331] width 102 height 25
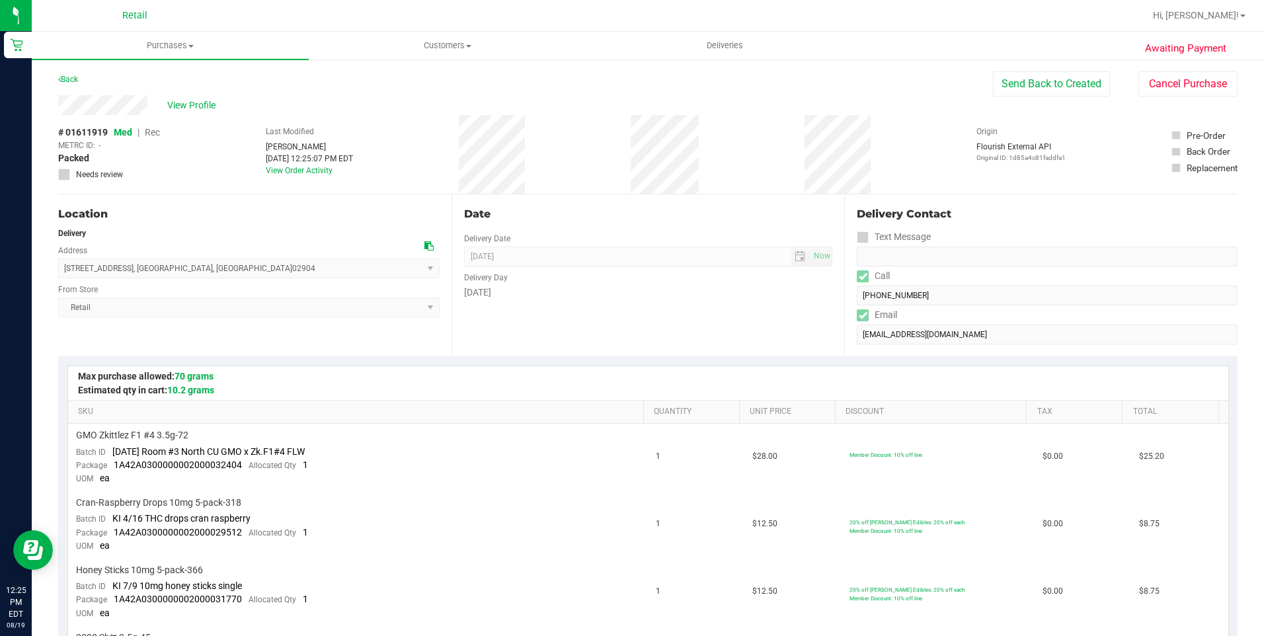
drag, startPoint x: 56, startPoint y: 103, endPoint x: 153, endPoint y: 112, distance: 97.5
drag, startPoint x: 57, startPoint y: 262, endPoint x: 225, endPoint y: 275, distance: 168.4
drag, startPoint x: 225, startPoint y: 275, endPoint x: 247, endPoint y: 223, distance: 55.7
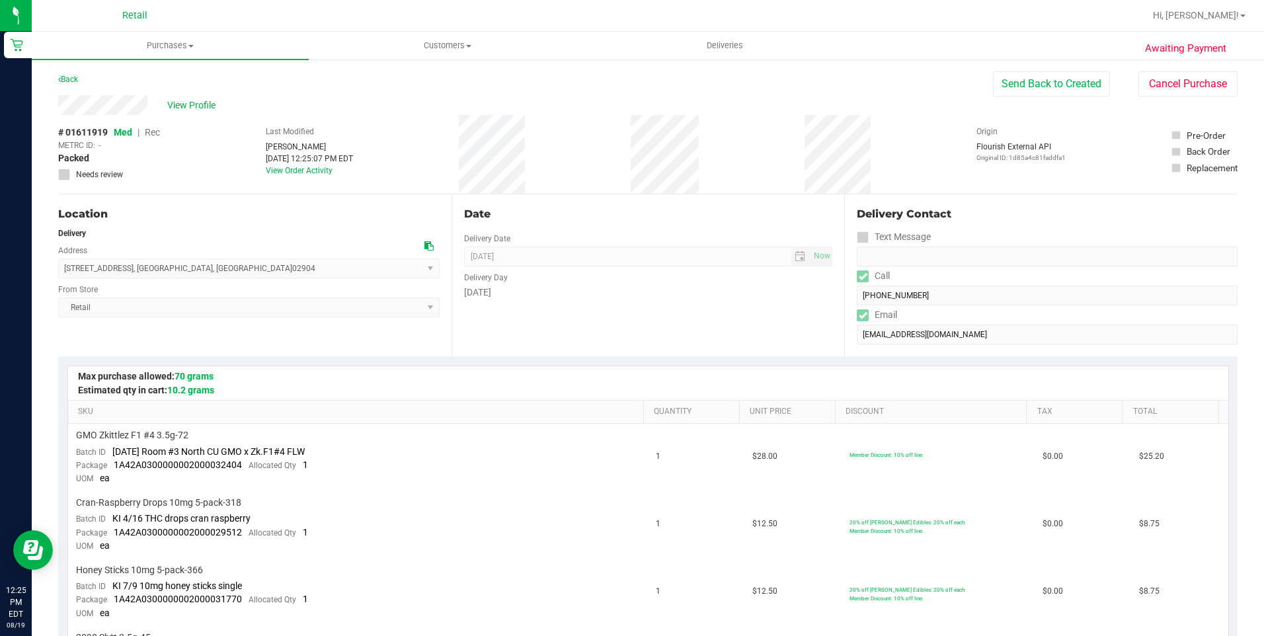
click at [247, 223] on div "Location Delivery Address 150 Nashua Street , Providence , RI 02904 Select addr…" at bounding box center [254, 275] width 393 height 162
drag, startPoint x: 221, startPoint y: 273, endPoint x: 60, endPoint y: 268, distance: 161.3
click at [60, 268] on span "150 Nashua Street , Providence , RI 02904 Select address Nashua Street 150 Nash…" at bounding box center [248, 268] width 381 height 20
drag, startPoint x: 60, startPoint y: 268, endPoint x: 143, endPoint y: 241, distance: 87.6
drag, startPoint x: 143, startPoint y: 241, endPoint x: 223, endPoint y: 269, distance: 84.9
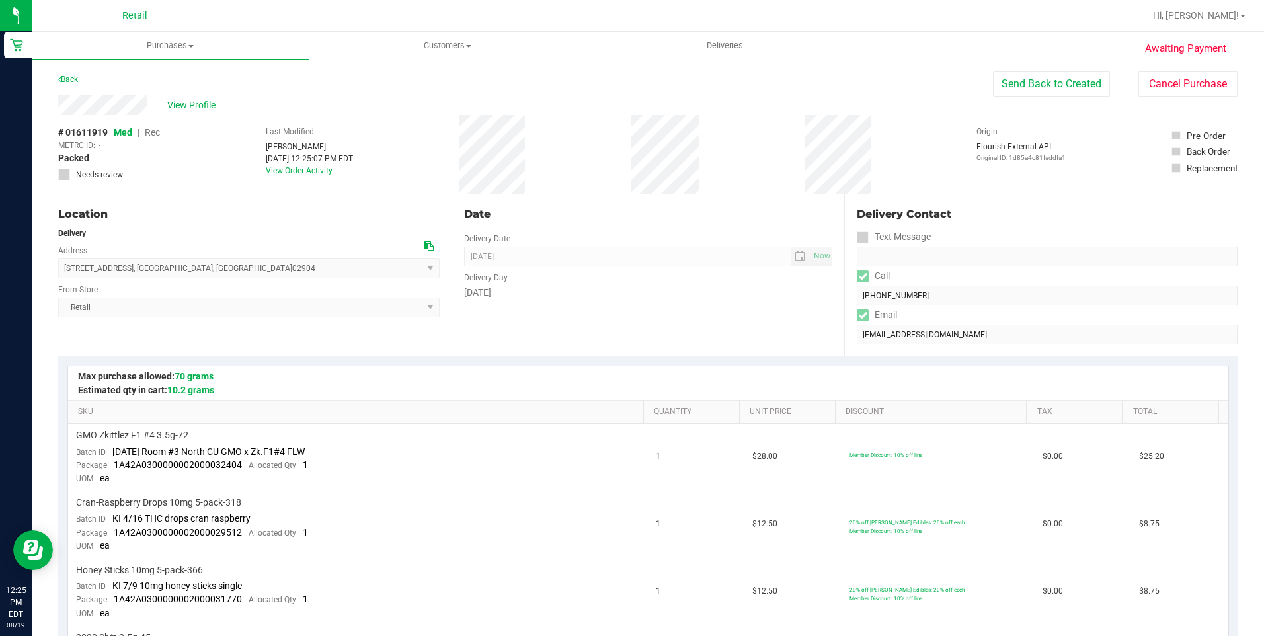
click at [223, 269] on span "150 Nashua Street , Providence , RI 02904 Select address Nashua Street 150 Nash…" at bounding box center [248, 268] width 381 height 20
copy span "150 Nashua Street , Providence , RI 02904"
click at [728, 47] on span "Deliveries" at bounding box center [725, 46] width 72 height 12
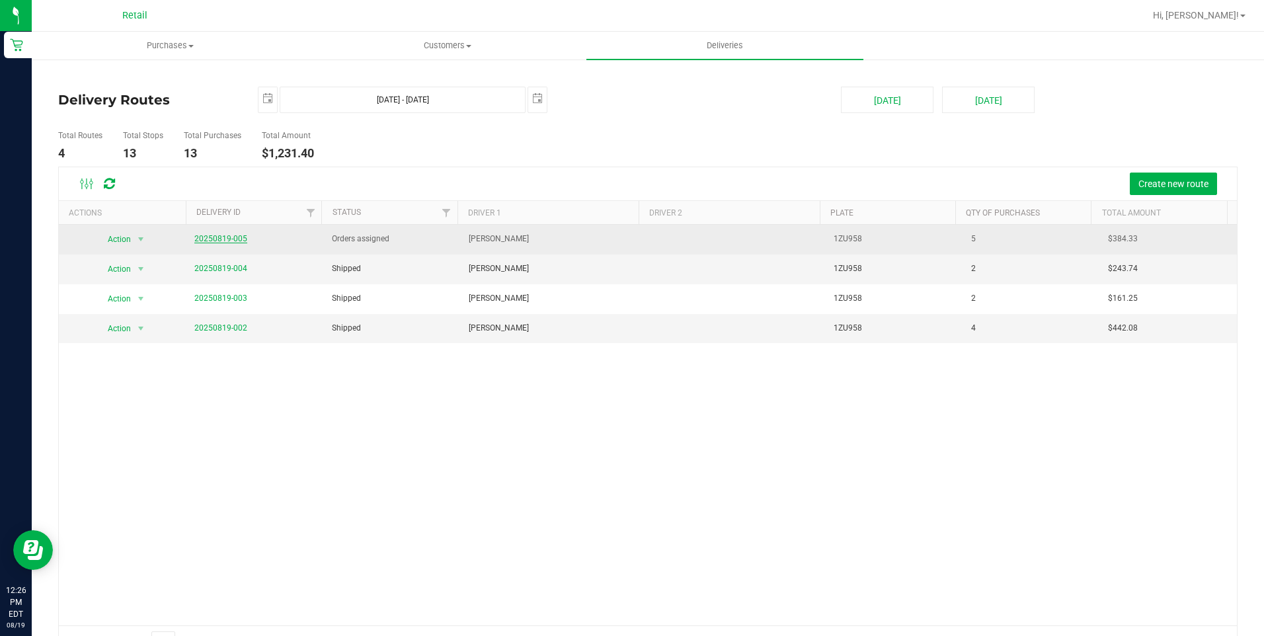
click at [206, 243] on link "20250819-005" at bounding box center [220, 238] width 53 height 9
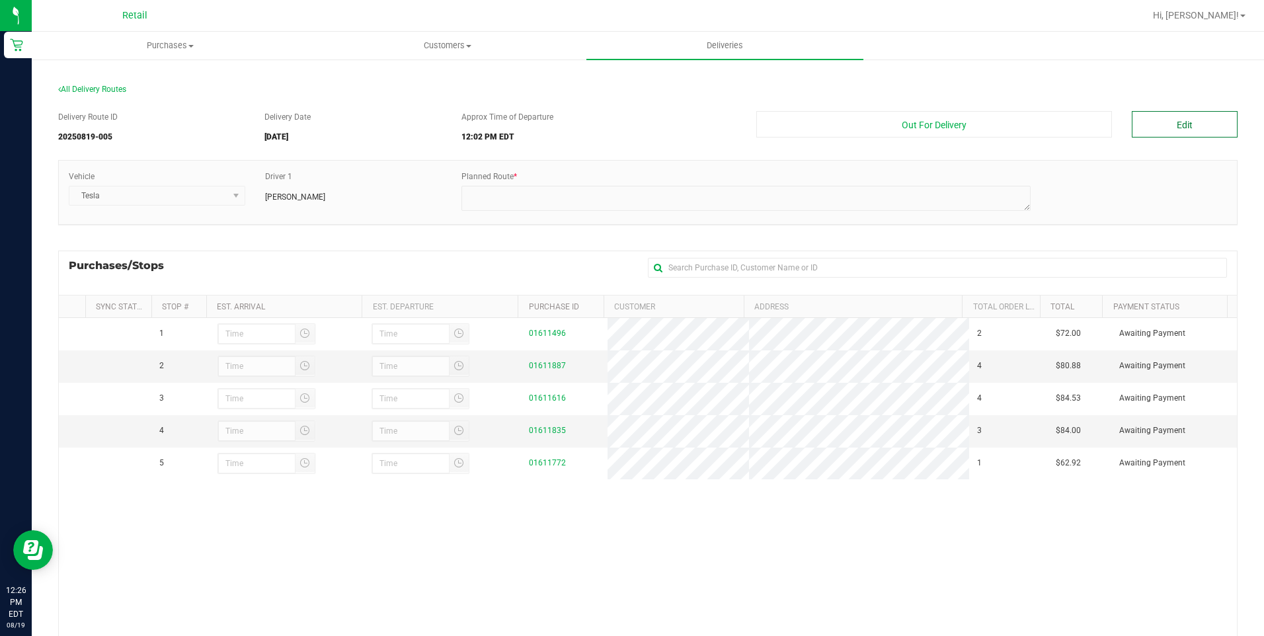
click at [1197, 128] on button "Edit" at bounding box center [1184, 124] width 106 height 26
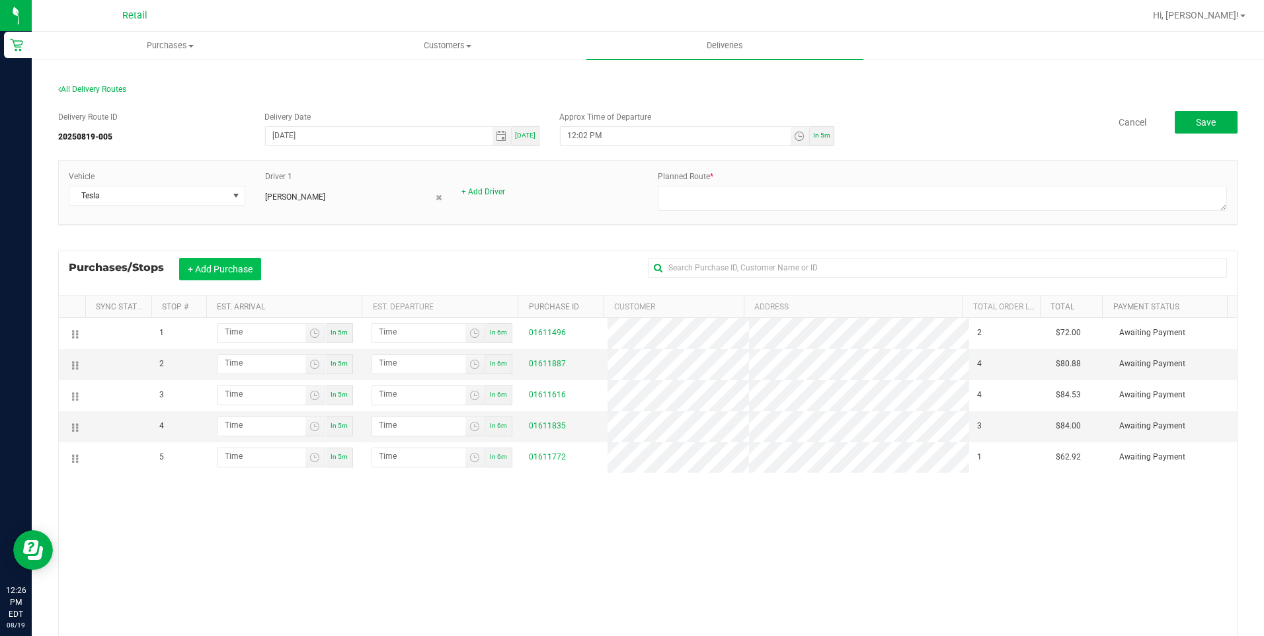
click at [221, 270] on button "+ Add Purchase" at bounding box center [220, 269] width 82 height 22
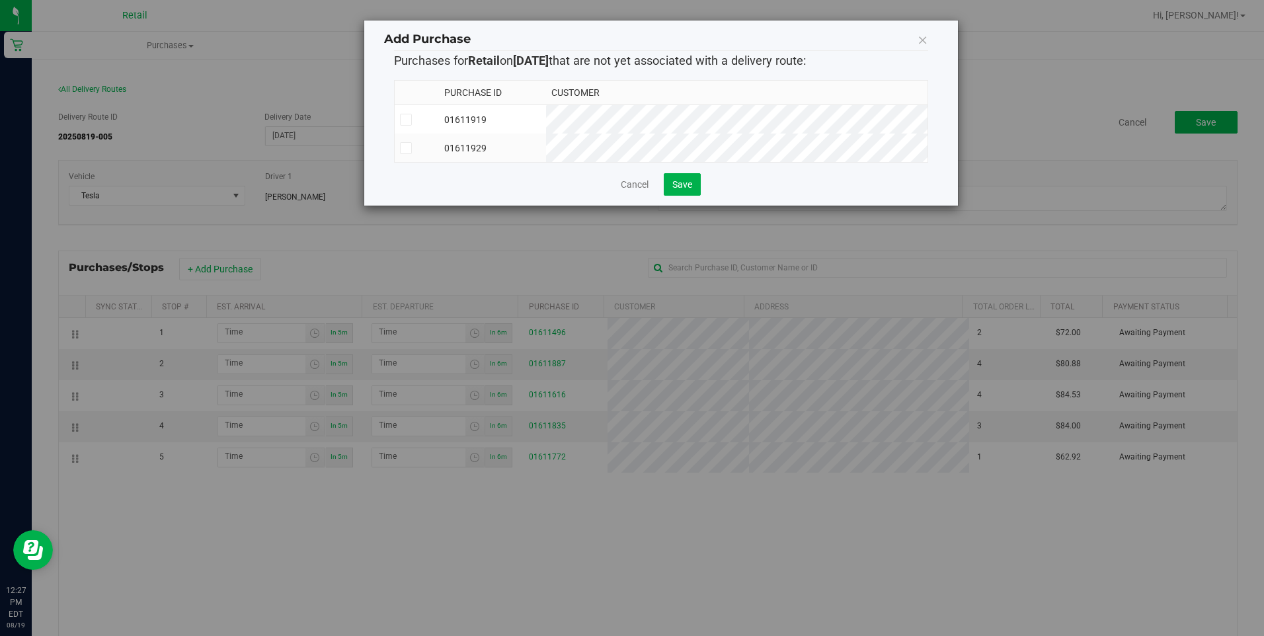
click at [406, 120] on icon at bounding box center [405, 120] width 9 height 0
click at [0, 0] on input "checkbox" at bounding box center [0, 0] width 0 height 0
click at [407, 148] on icon at bounding box center [405, 148] width 9 height 0
click at [0, 0] on input "checkbox" at bounding box center [0, 0] width 0 height 0
click at [687, 196] on button "Save" at bounding box center [682, 184] width 37 height 22
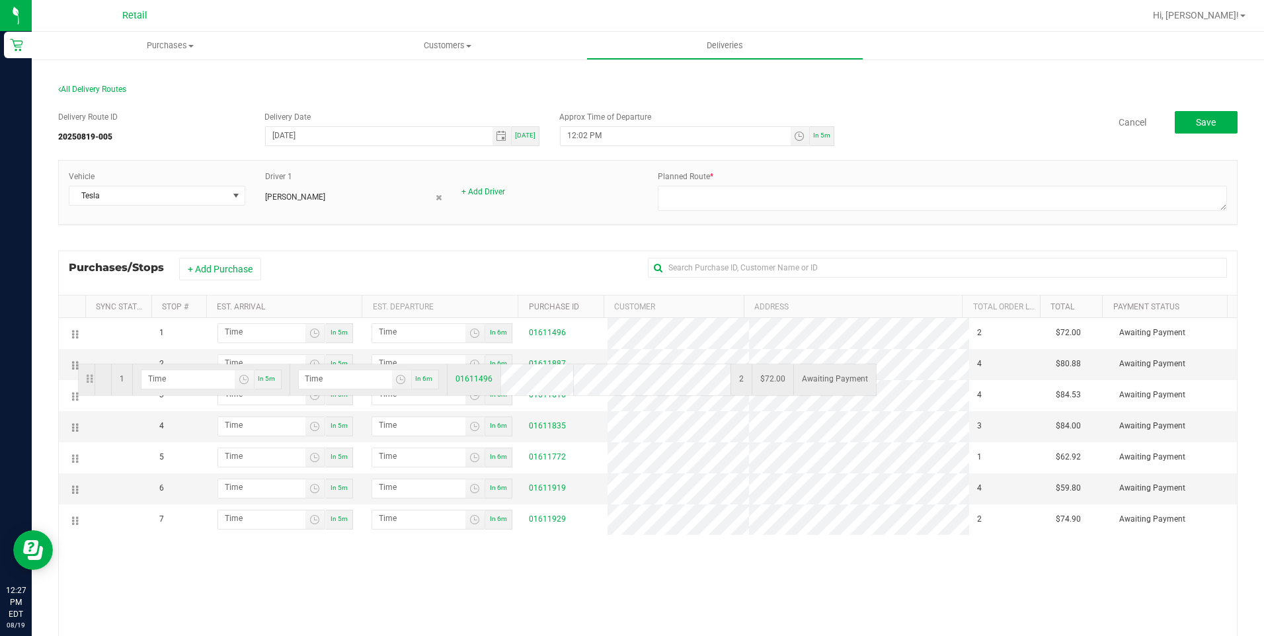
drag, startPoint x: 75, startPoint y: 334, endPoint x: 79, endPoint y: 372, distance: 38.0
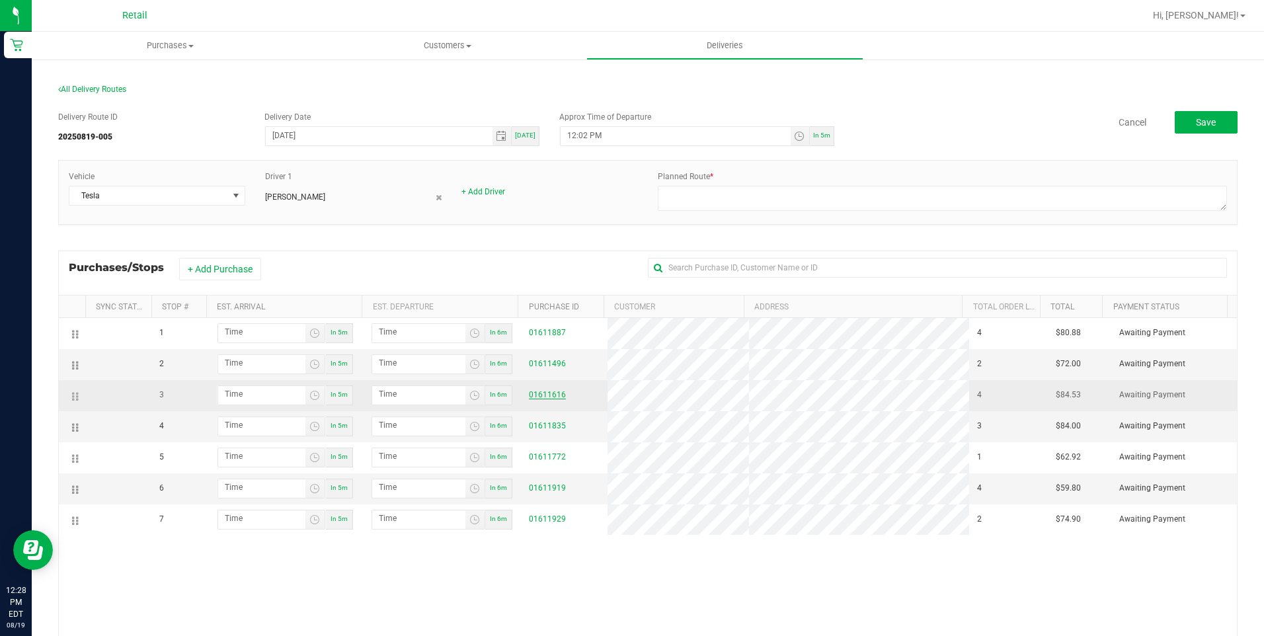
click at [543, 393] on link "01611616" at bounding box center [547, 394] width 37 height 9
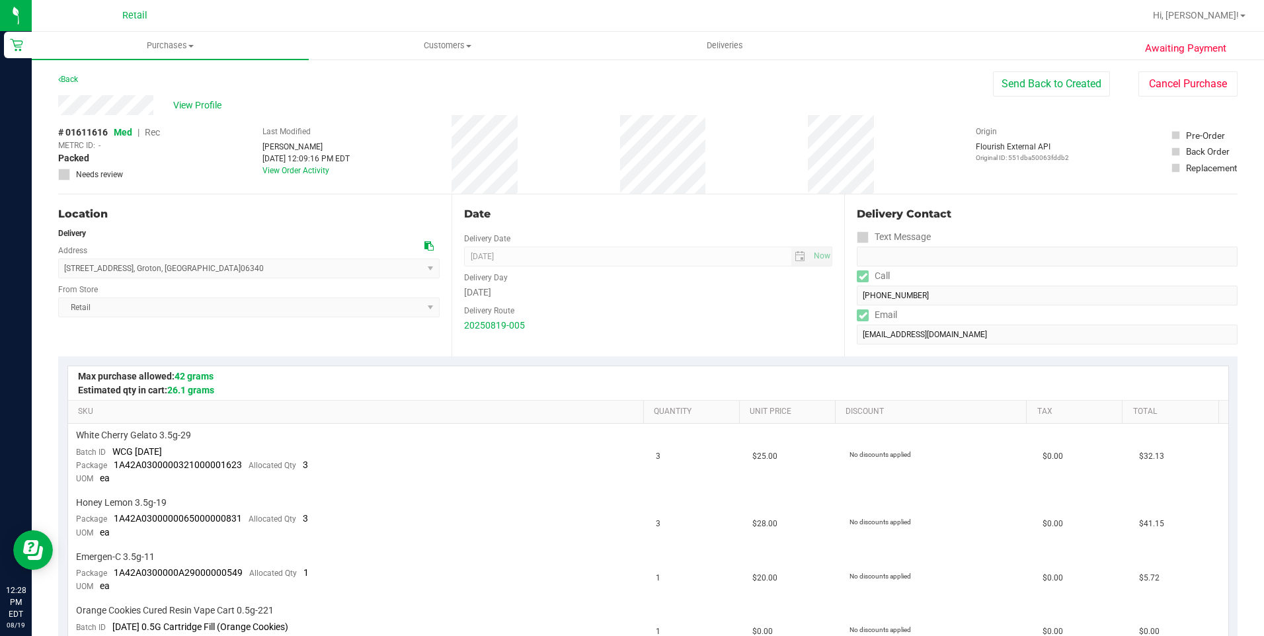
click at [426, 268] on span "17 Mohegan Road , Groton , CT 06340 Select address 17 Mohegan Road" at bounding box center [248, 268] width 381 height 20
click at [1031, 79] on button "Send Back to Created" at bounding box center [1051, 83] width 117 height 25
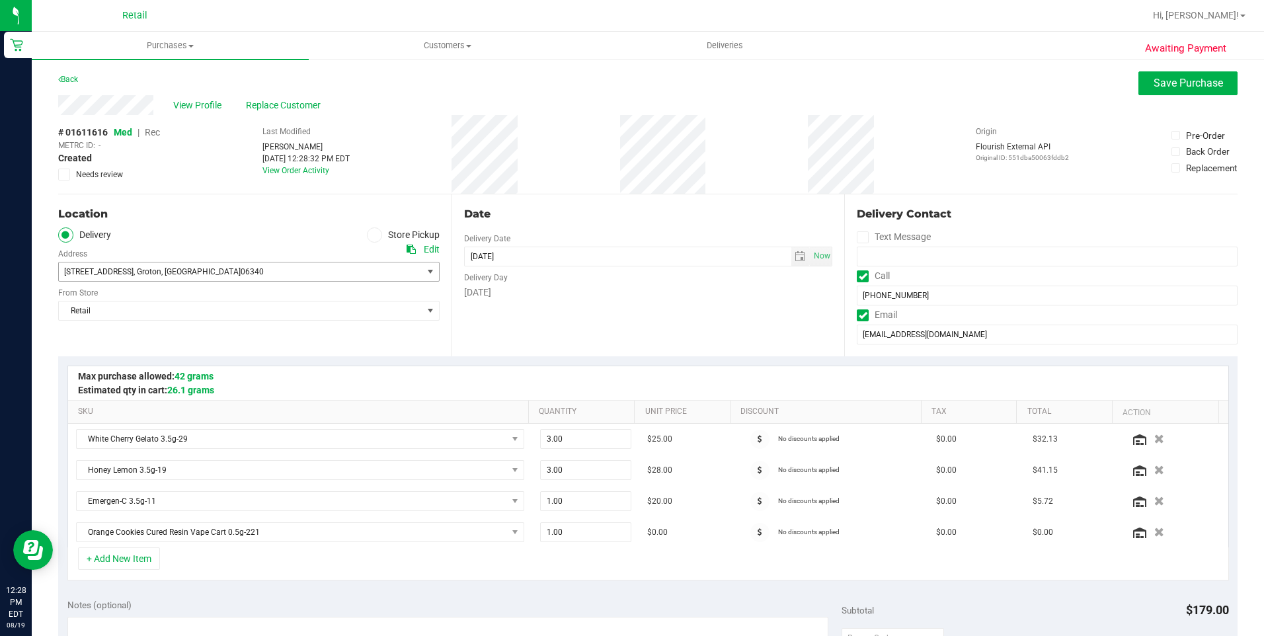
click at [428, 272] on span "select" at bounding box center [430, 271] width 11 height 11
click at [210, 102] on span "View Profile" at bounding box center [199, 105] width 53 height 14
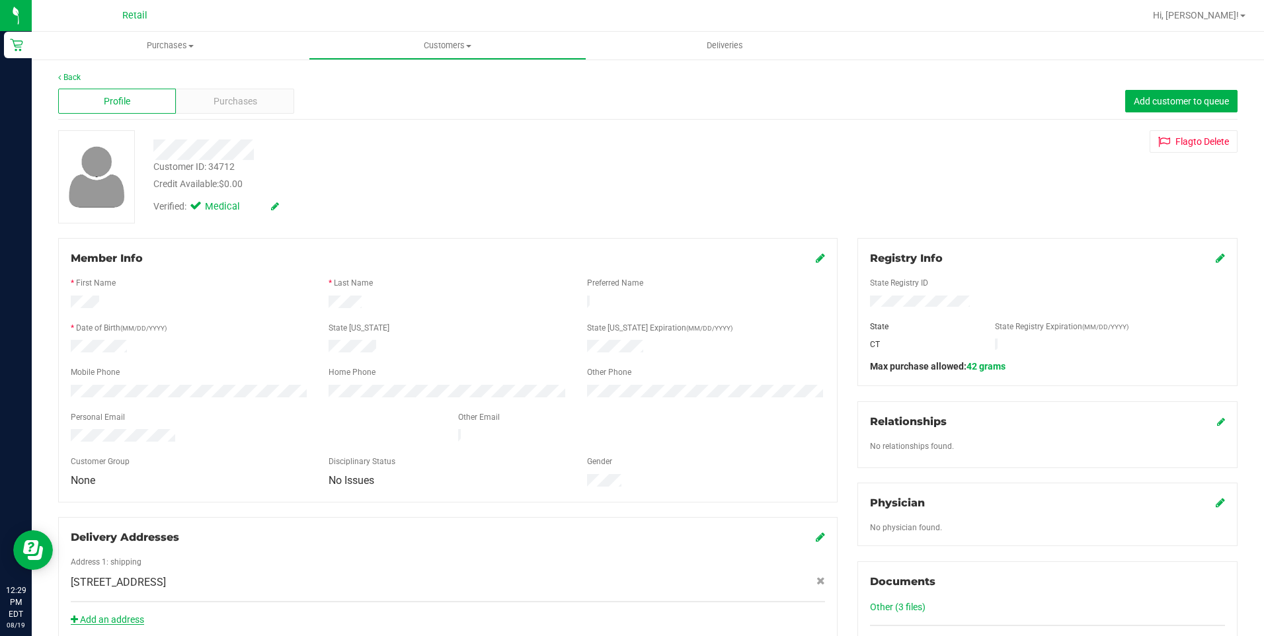
click at [127, 614] on link "Add an address" at bounding box center [107, 619] width 73 height 11
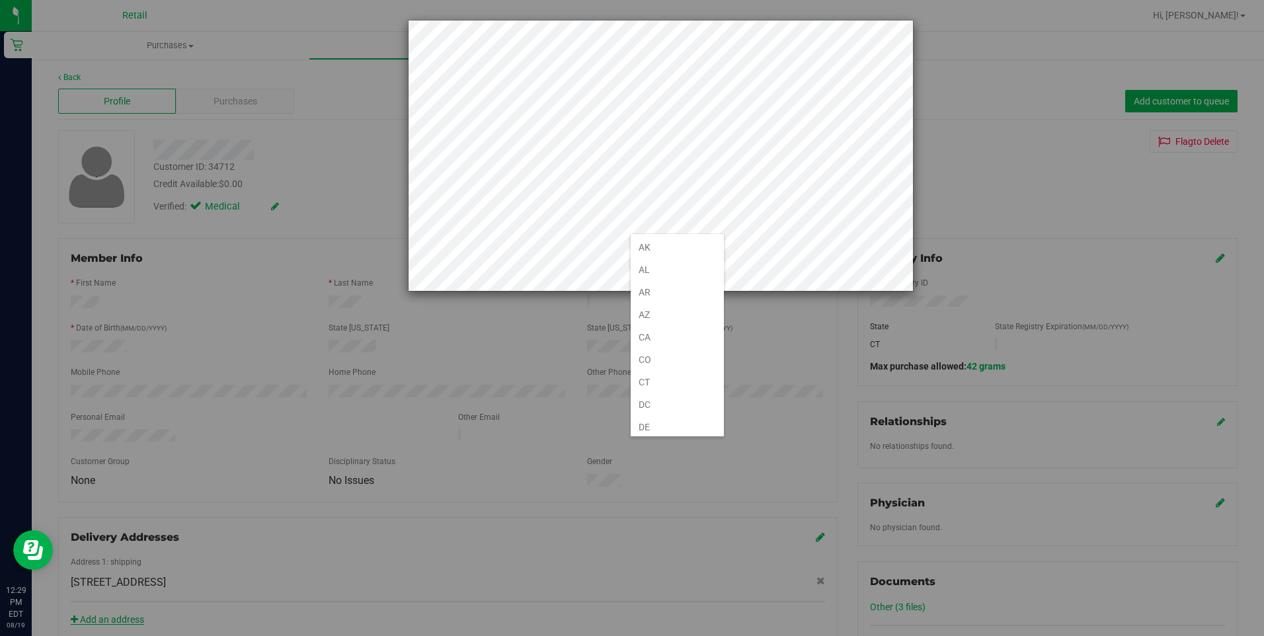
scroll to position [723, 0]
click at [666, 424] on li "RI" at bounding box center [676, 423] width 93 height 22
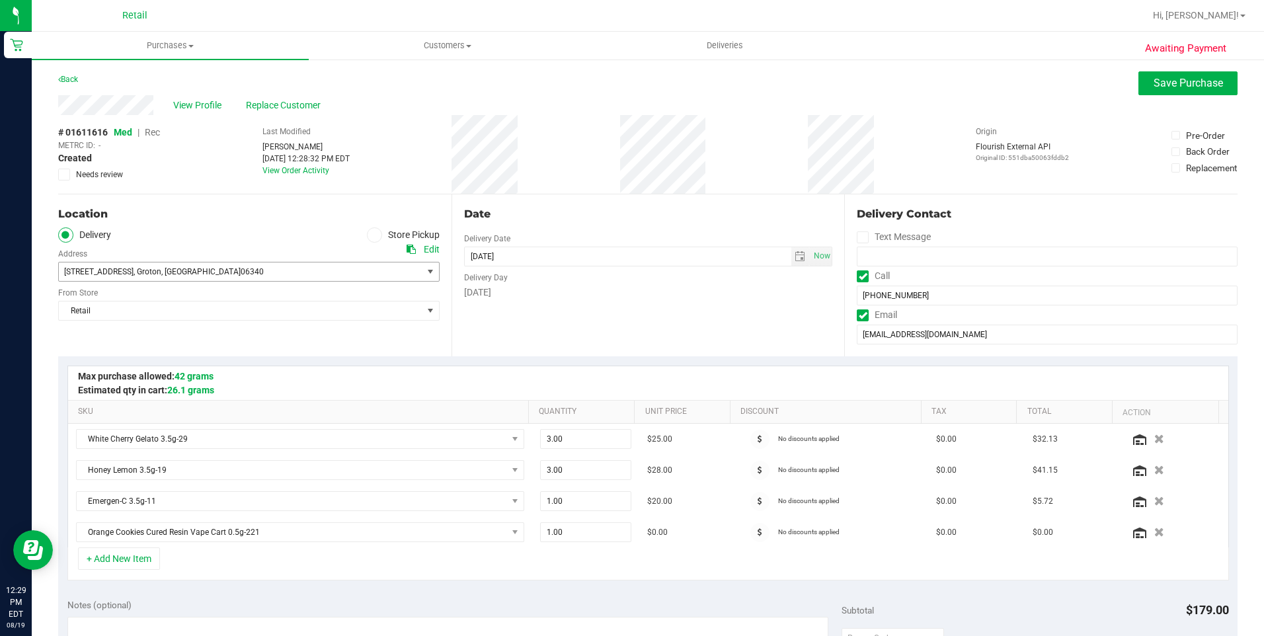
click at [416, 271] on span "17 Mohegan Road , Groton , CT 06340" at bounding box center [248, 272] width 381 height 20
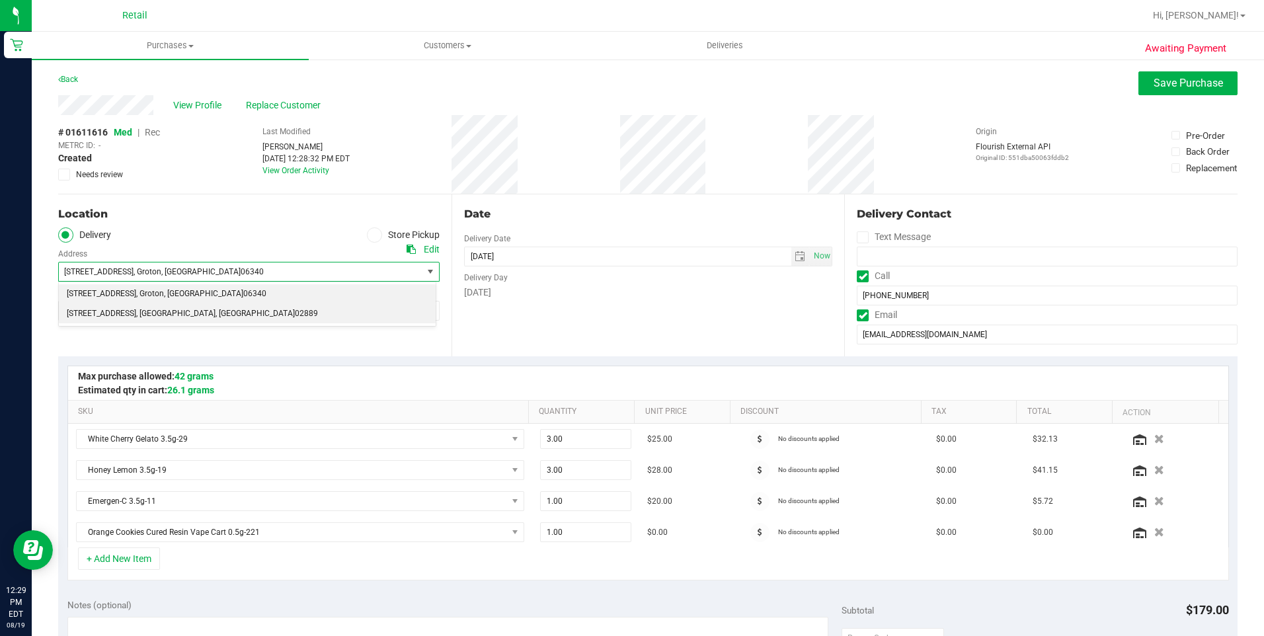
click at [342, 318] on li "354 arlington ave , warwick , RI 02889" at bounding box center [247, 314] width 377 height 20
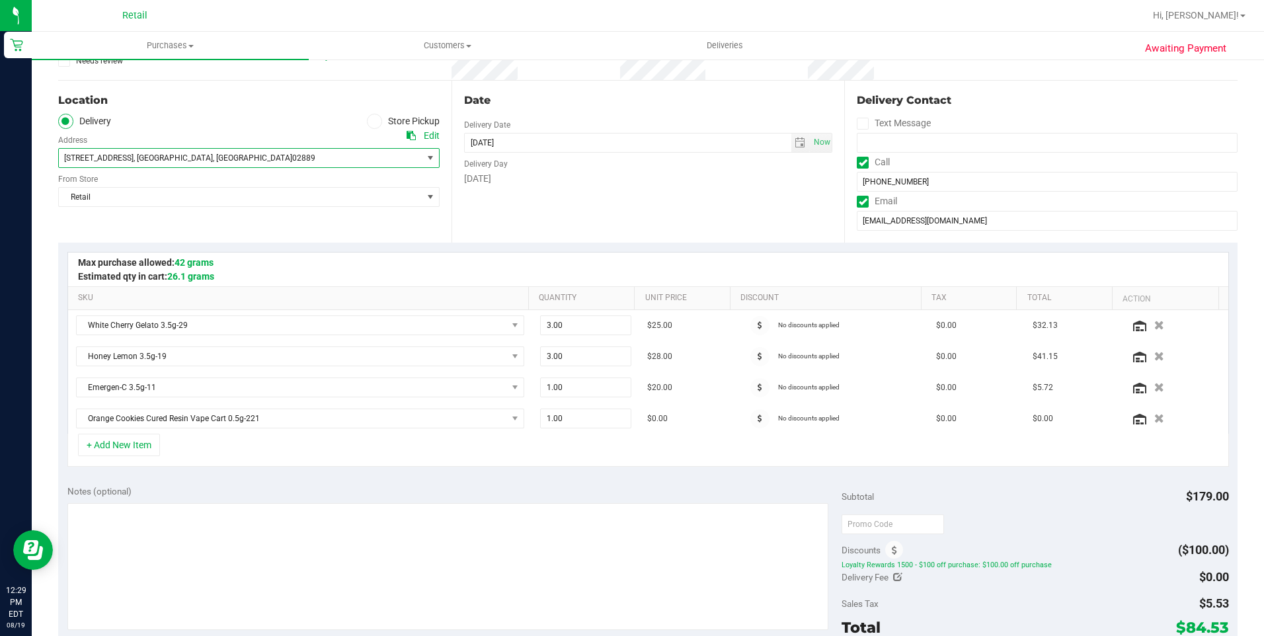
scroll to position [330, 0]
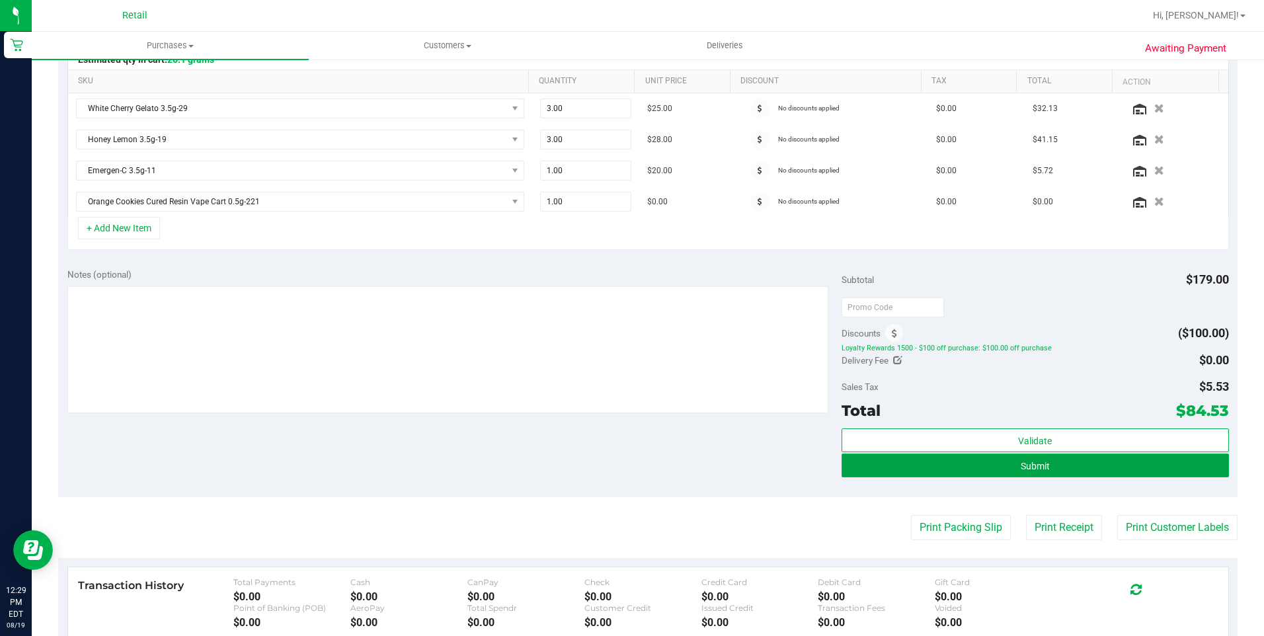
click at [1059, 467] on button "Submit" at bounding box center [1034, 465] width 387 height 24
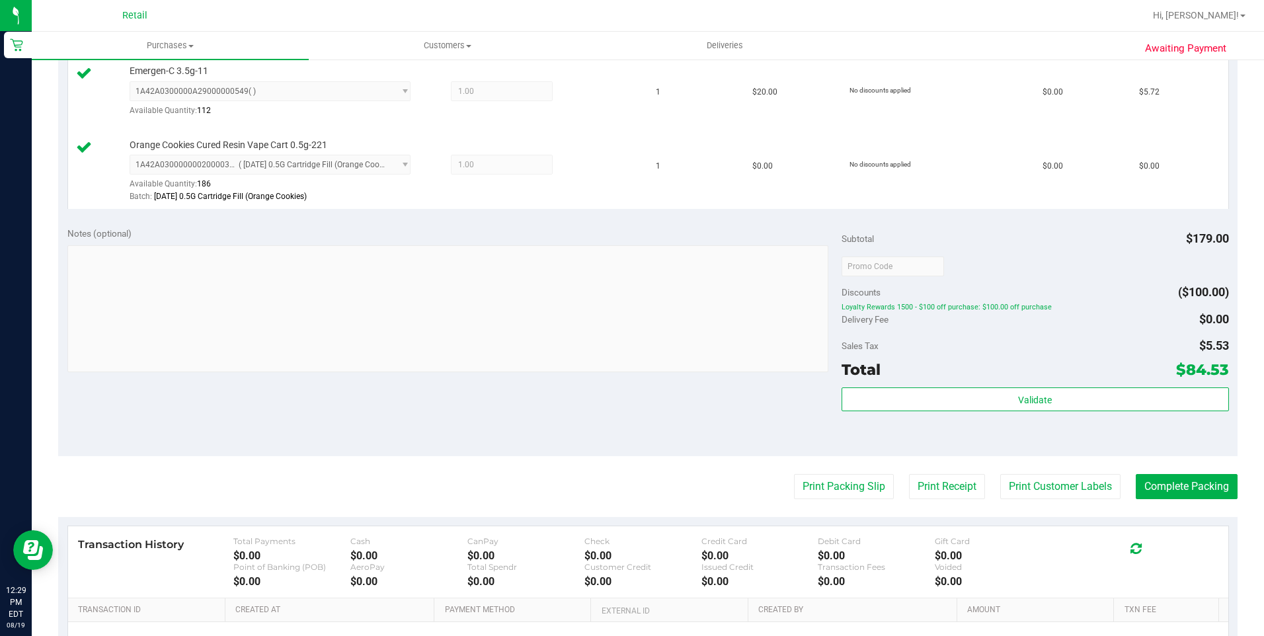
scroll to position [595, 0]
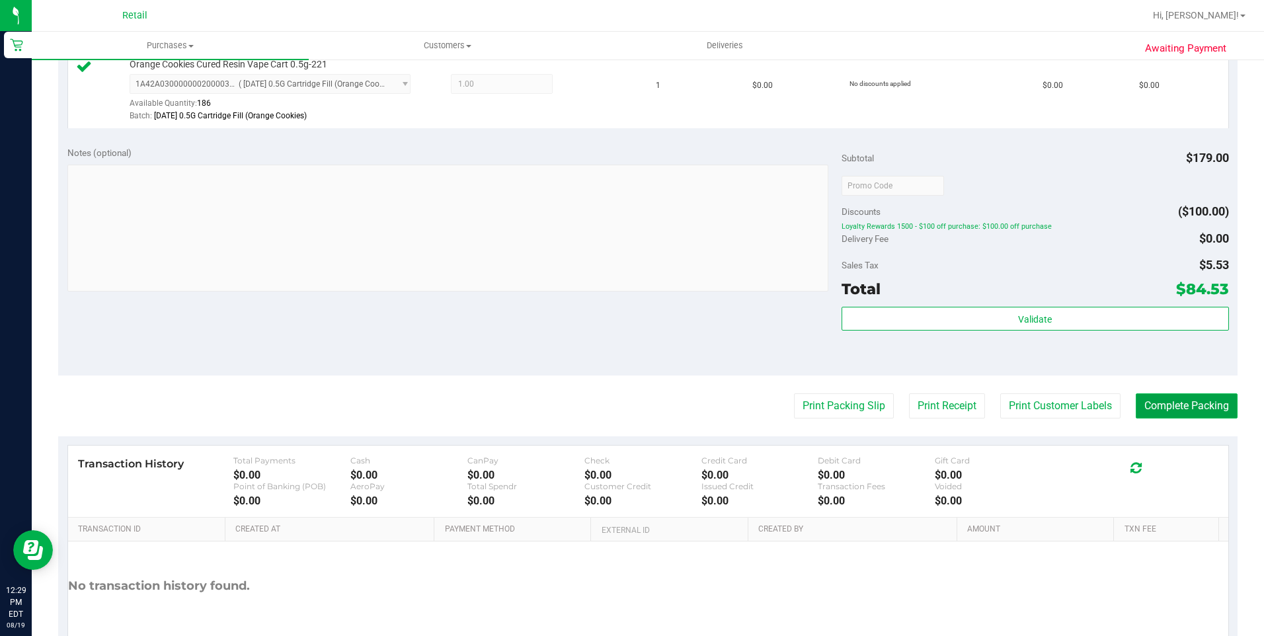
click at [1172, 412] on button "Complete Packing" at bounding box center [1186, 405] width 102 height 25
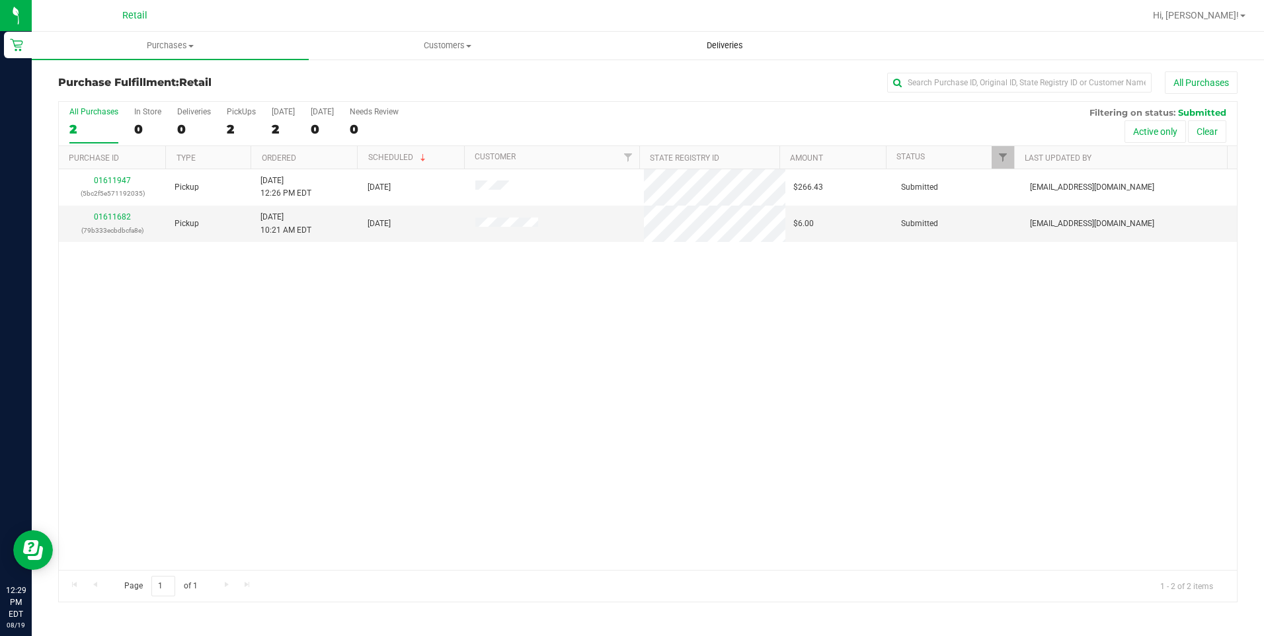
click at [735, 47] on span "Deliveries" at bounding box center [725, 46] width 72 height 12
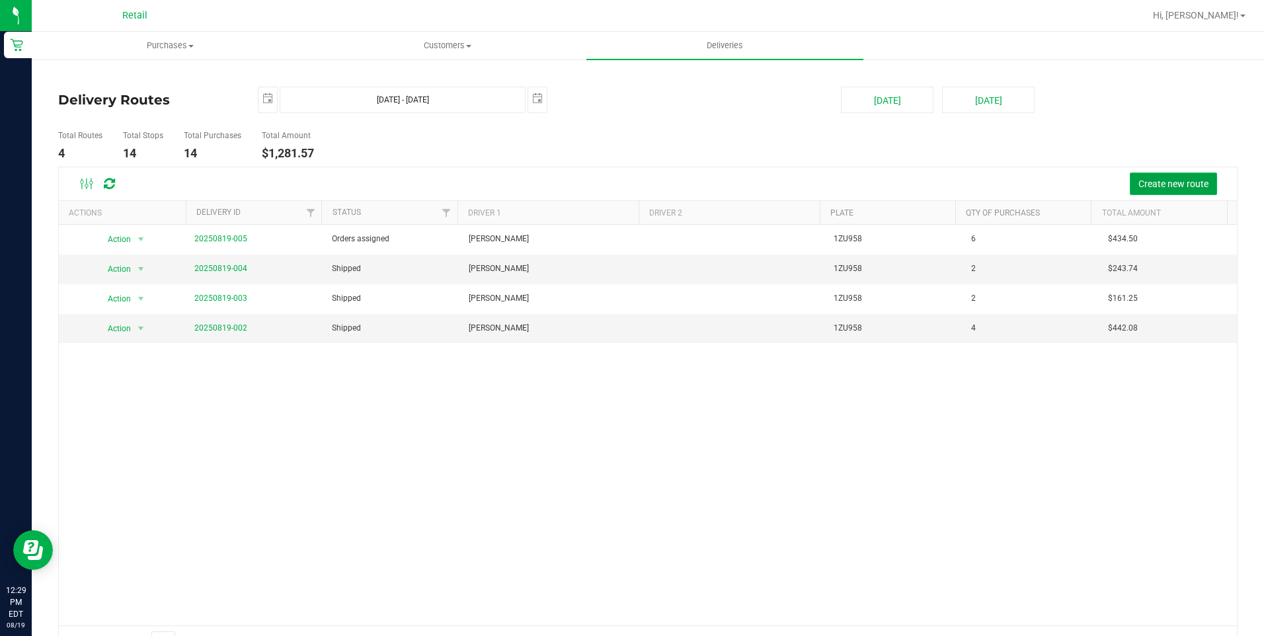
click at [1163, 183] on span "Create new route" at bounding box center [1173, 183] width 70 height 11
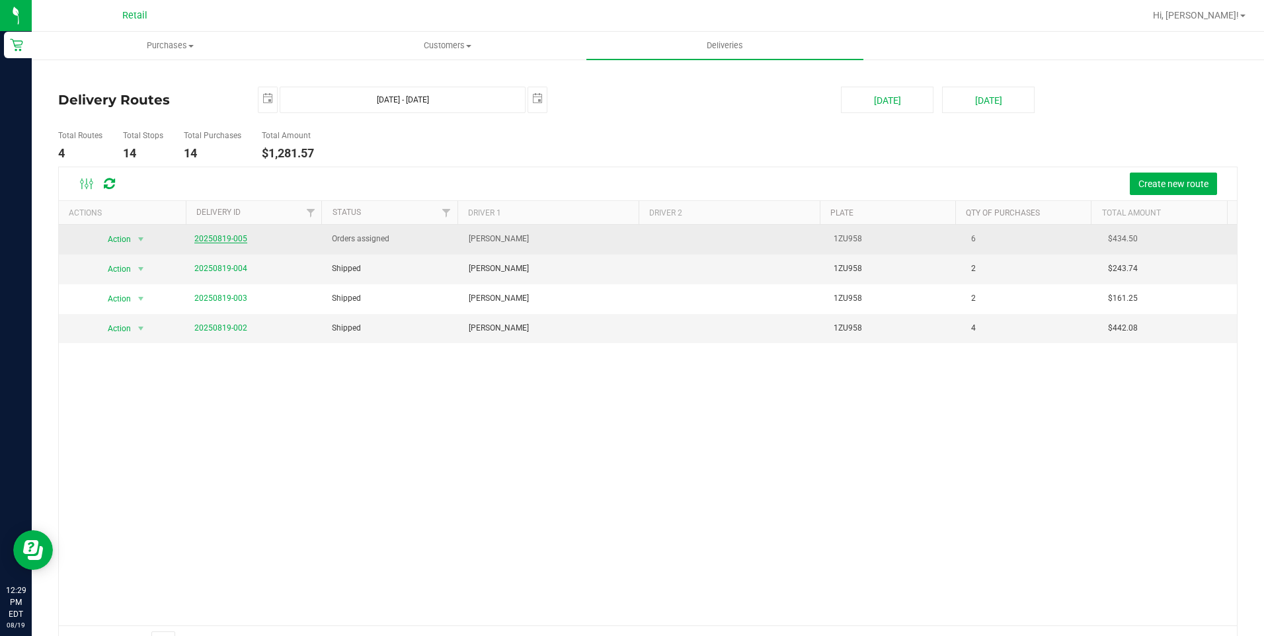
click at [223, 241] on link "20250819-005" at bounding box center [220, 238] width 53 height 9
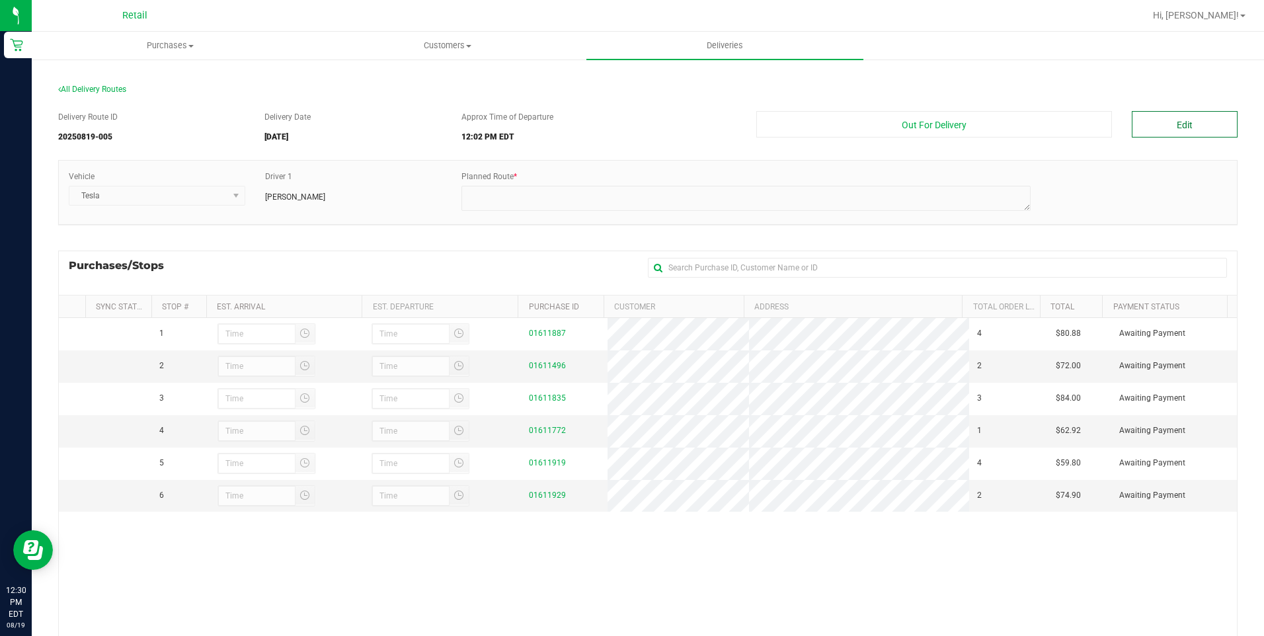
click at [1194, 127] on button "Edit" at bounding box center [1184, 124] width 106 height 26
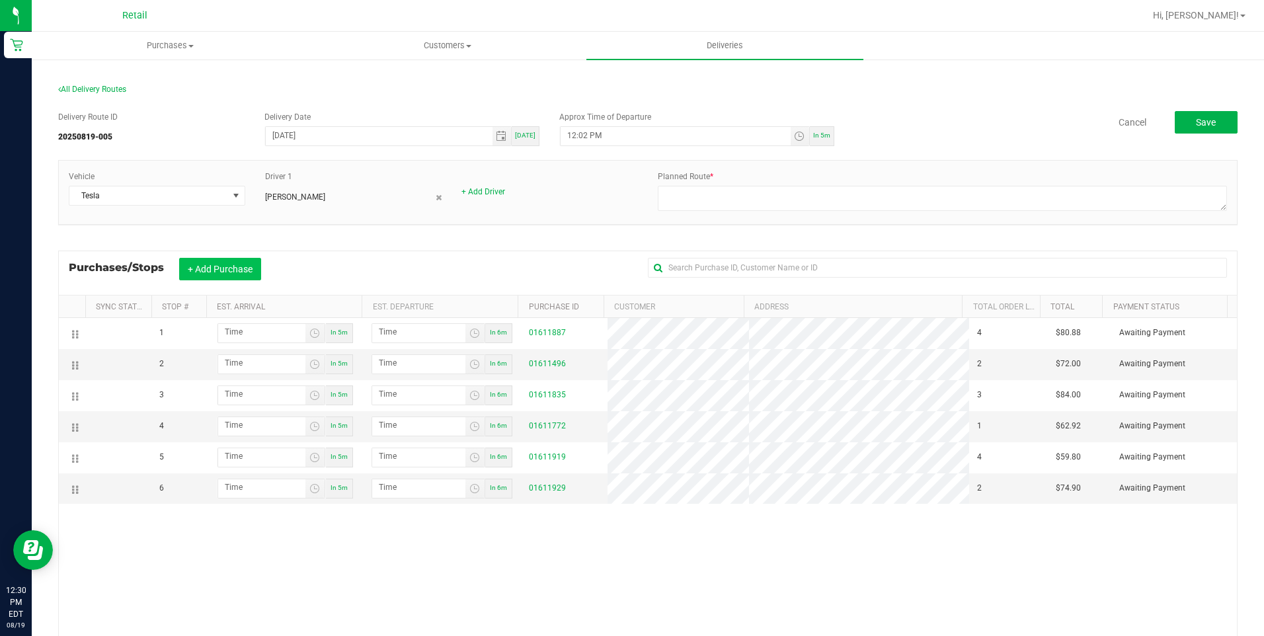
click at [231, 267] on button "+ Add Purchase" at bounding box center [220, 269] width 82 height 22
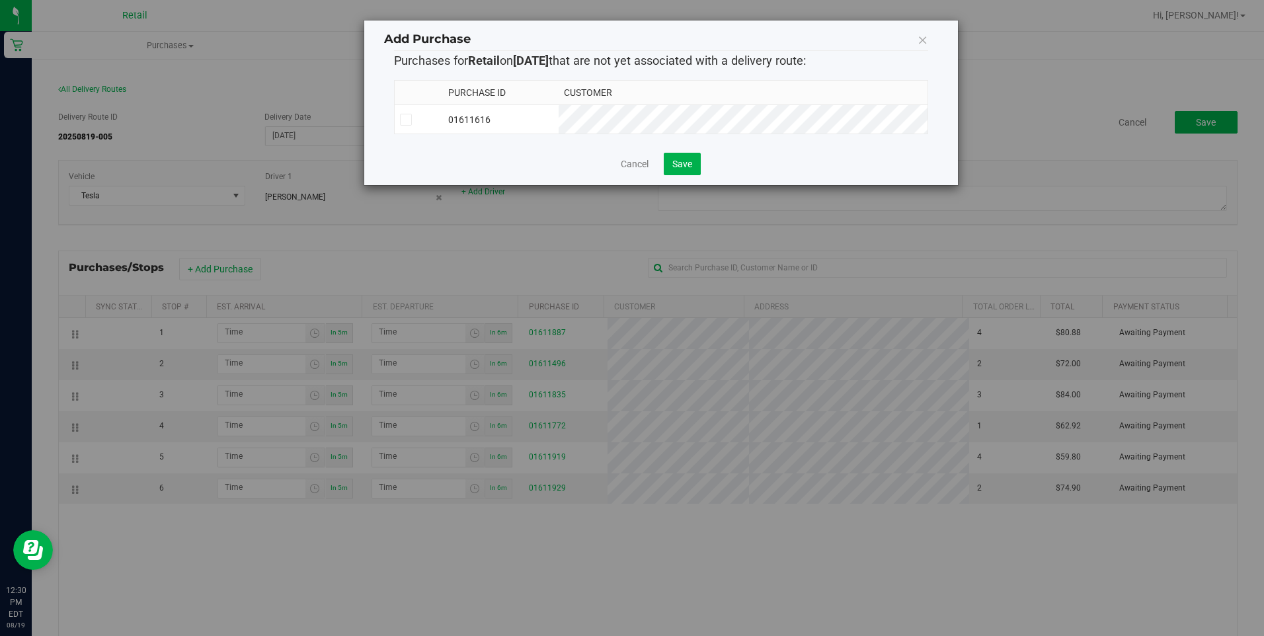
click at [406, 120] on icon at bounding box center [405, 120] width 9 height 0
click at [0, 0] on input "checkbox" at bounding box center [0, 0] width 0 height 0
click at [677, 172] on button "Save" at bounding box center [682, 164] width 37 height 22
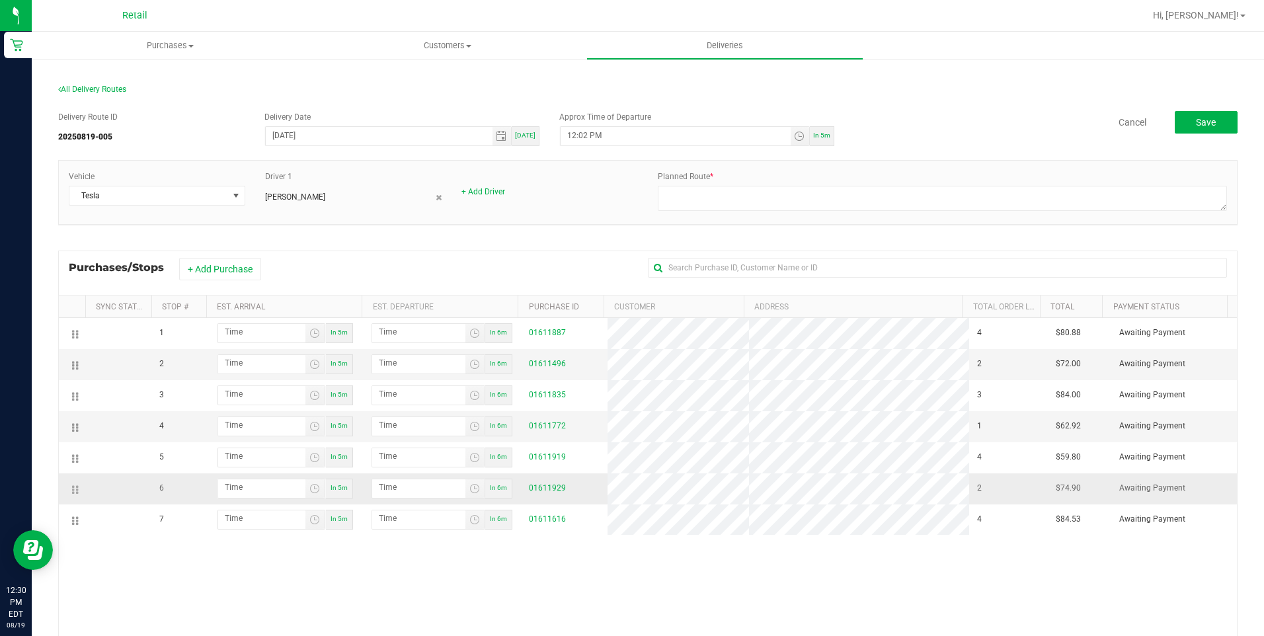
click at [915, 399] on tr "3 In 5m In 6m 01611835 3 $84.00 Awaiting Payment" at bounding box center [648, 395] width 1178 height 31
click at [950, 492] on tr "6 In 5m In 6m 01611929 2 $74.90 Awaiting Payment" at bounding box center [648, 488] width 1178 height 31
click at [890, 523] on tr "7 In 5m In 6m 01611616 4 $84.53 Awaiting Payment" at bounding box center [648, 519] width 1178 height 30
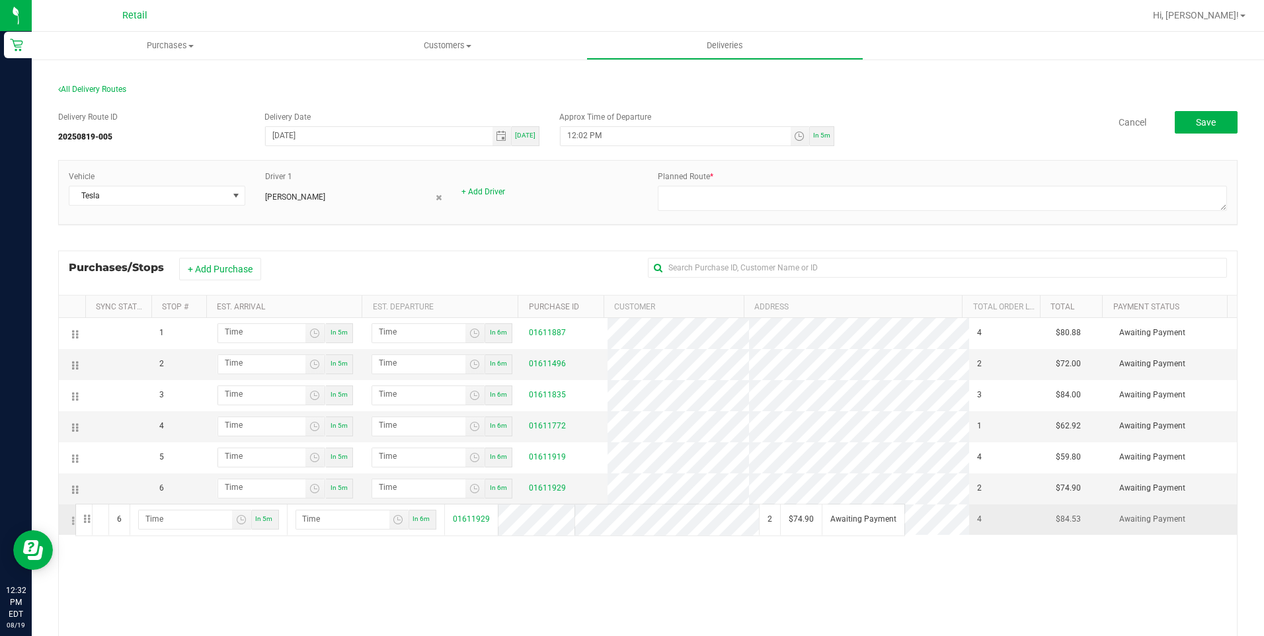
drag, startPoint x: 74, startPoint y: 490, endPoint x: 71, endPoint y: 505, distance: 15.4
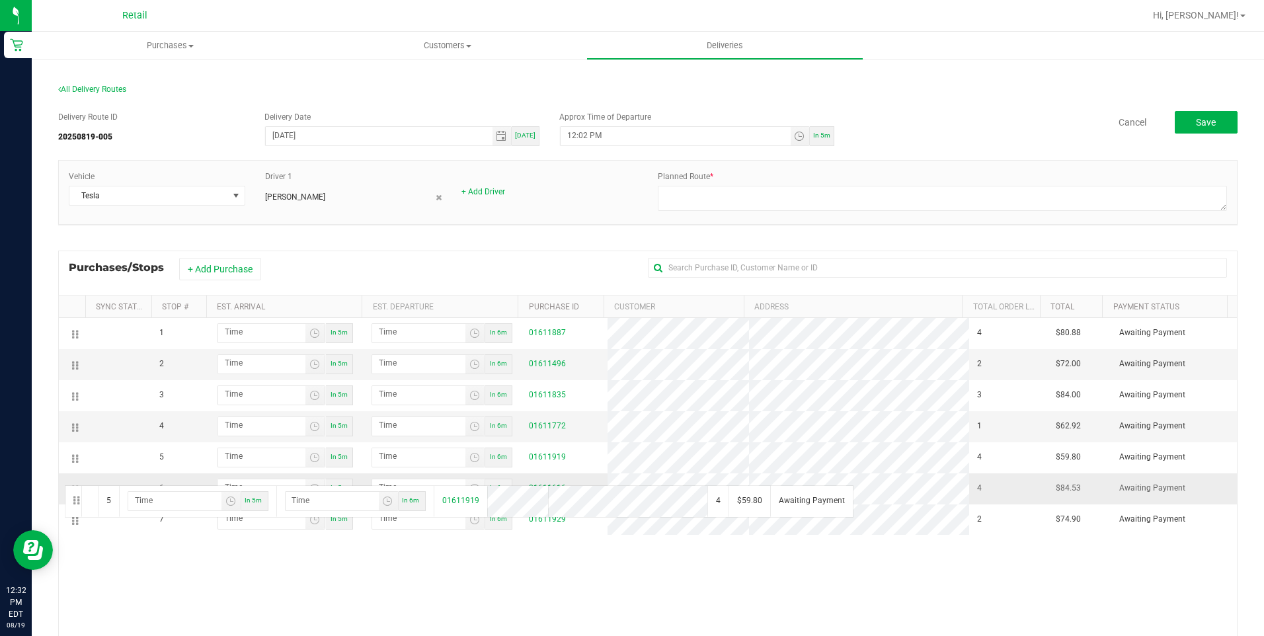
drag, startPoint x: 72, startPoint y: 459, endPoint x: 61, endPoint y: 488, distance: 30.9
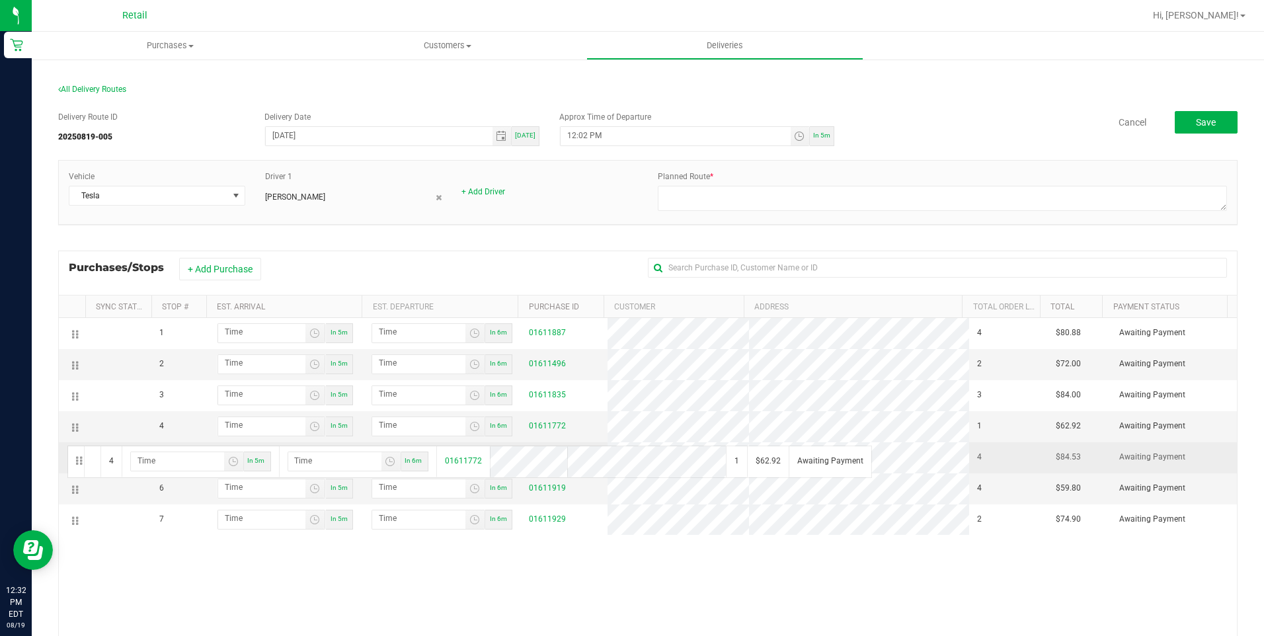
drag, startPoint x: 74, startPoint y: 427, endPoint x: 65, endPoint y: 447, distance: 22.5
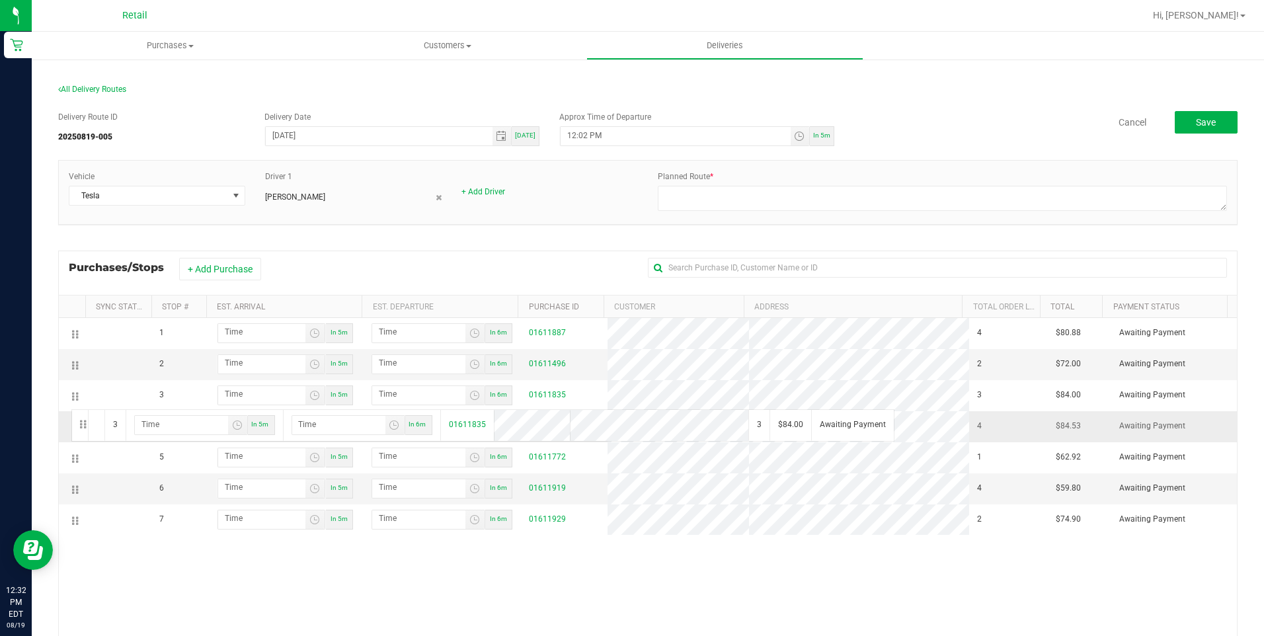
drag, startPoint x: 72, startPoint y: 395, endPoint x: 64, endPoint y: 420, distance: 26.3
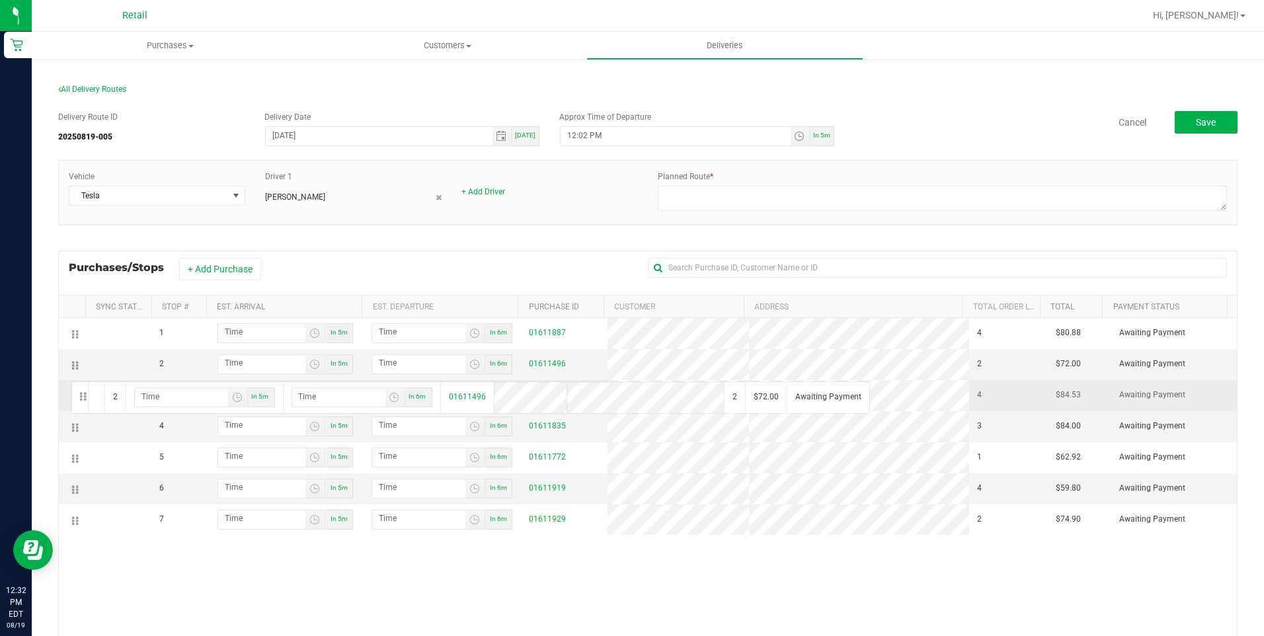
drag, startPoint x: 73, startPoint y: 361, endPoint x: 68, endPoint y: 383, distance: 21.8
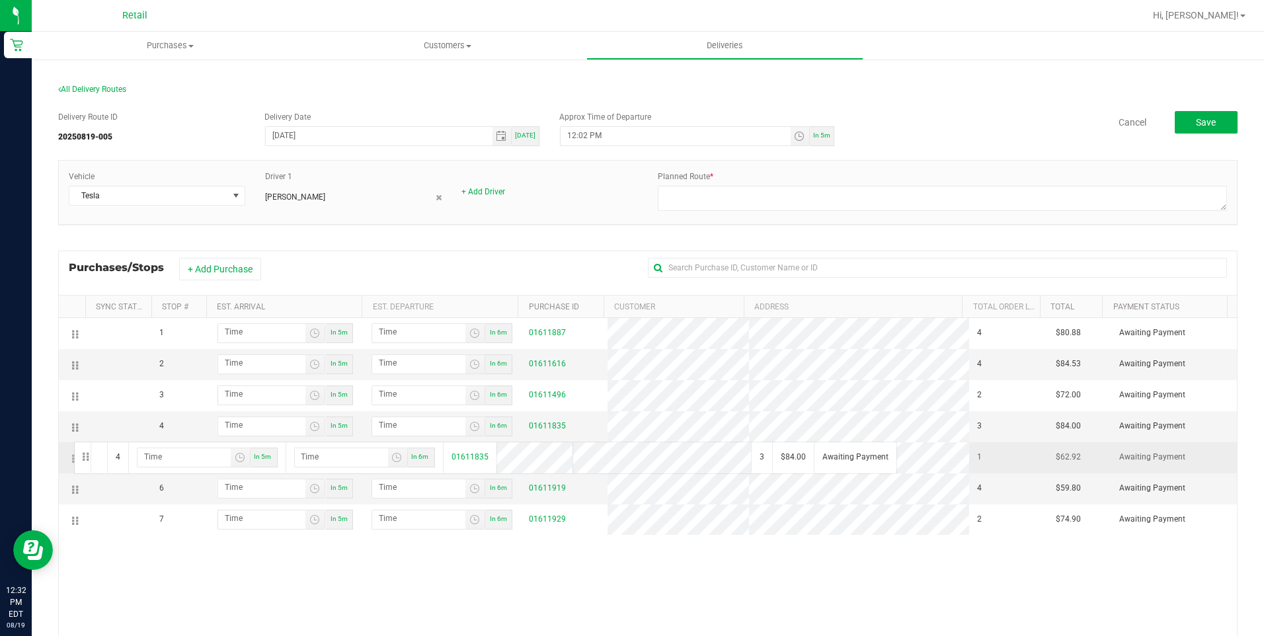
drag, startPoint x: 73, startPoint y: 425, endPoint x: 71, endPoint y: 447, distance: 21.9
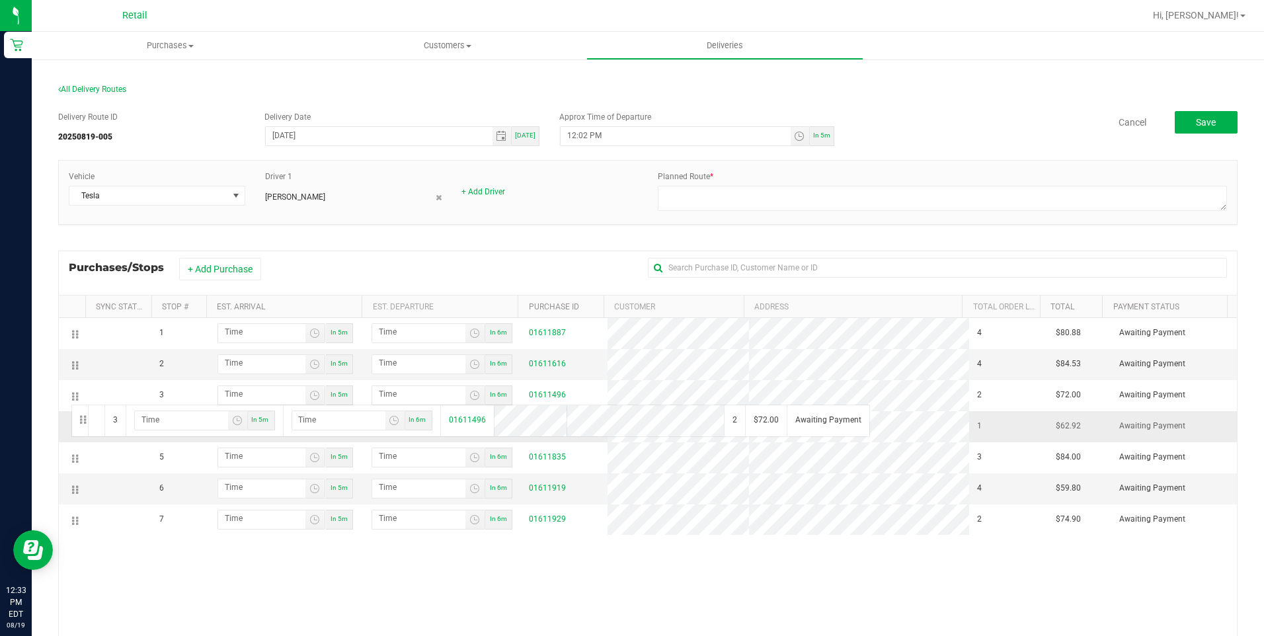
drag, startPoint x: 74, startPoint y: 395, endPoint x: 66, endPoint y: 414, distance: 20.7
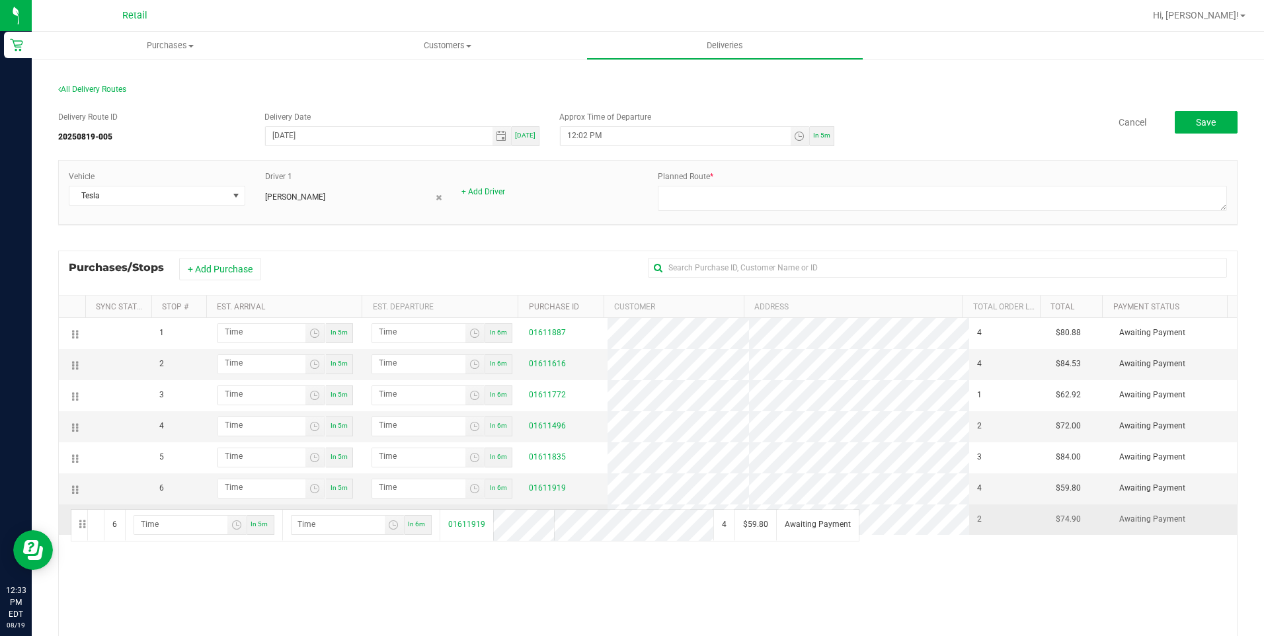
drag, startPoint x: 74, startPoint y: 488, endPoint x: 69, endPoint y: 509, distance: 21.2
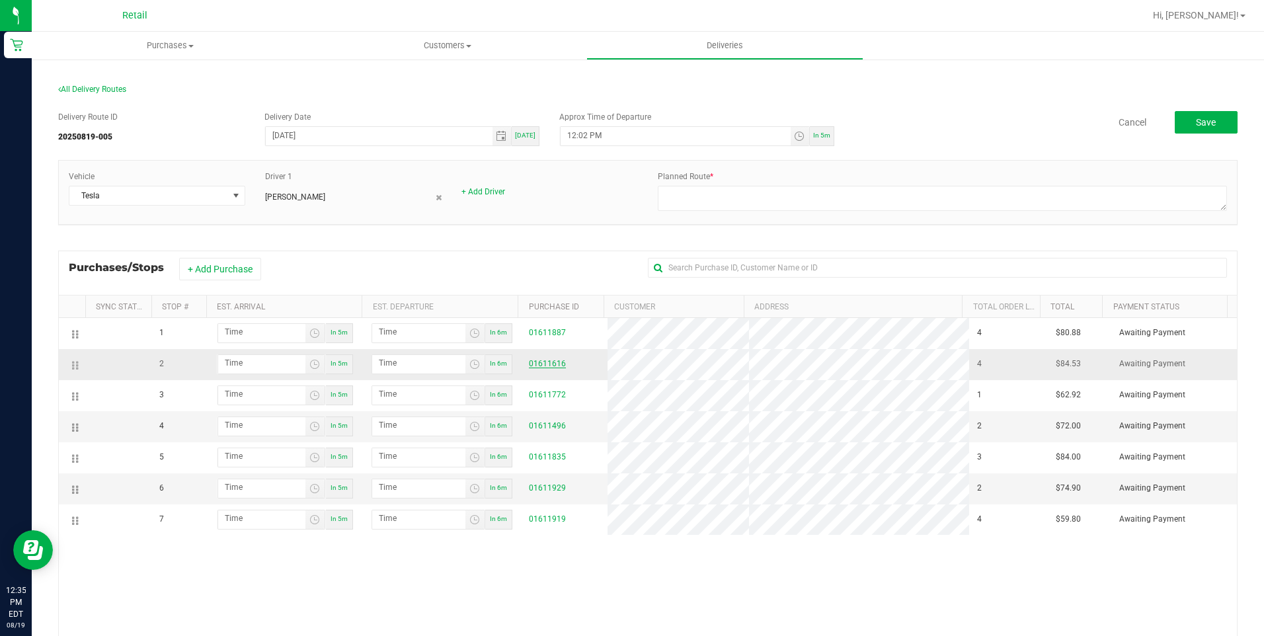
click at [536, 367] on link "01611616" at bounding box center [547, 363] width 37 height 9
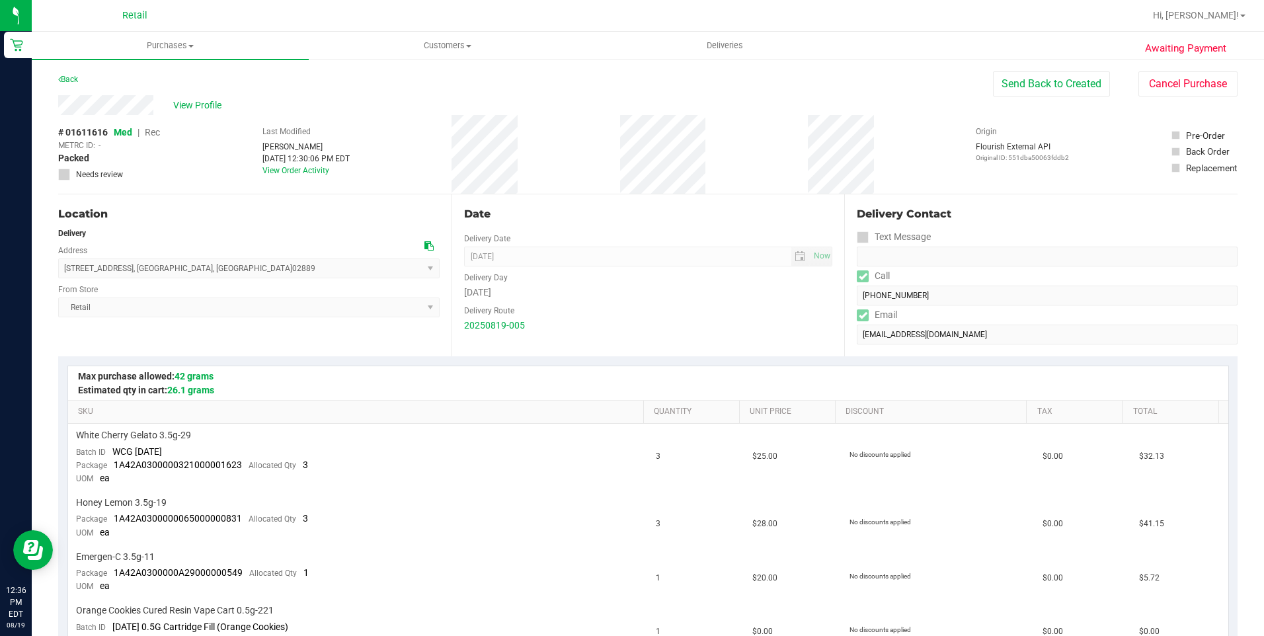
drag, startPoint x: 62, startPoint y: 268, endPoint x: 198, endPoint y: 271, distance: 136.2
click at [198, 271] on span "354 arlington ave , warwick , RI 02889 Select address 17 Mohegan Road 354 arlin…" at bounding box center [248, 268] width 381 height 20
copy span "354 arlington ave , warwick , RI 02889"
click at [712, 47] on span "Deliveries" at bounding box center [725, 46] width 72 height 12
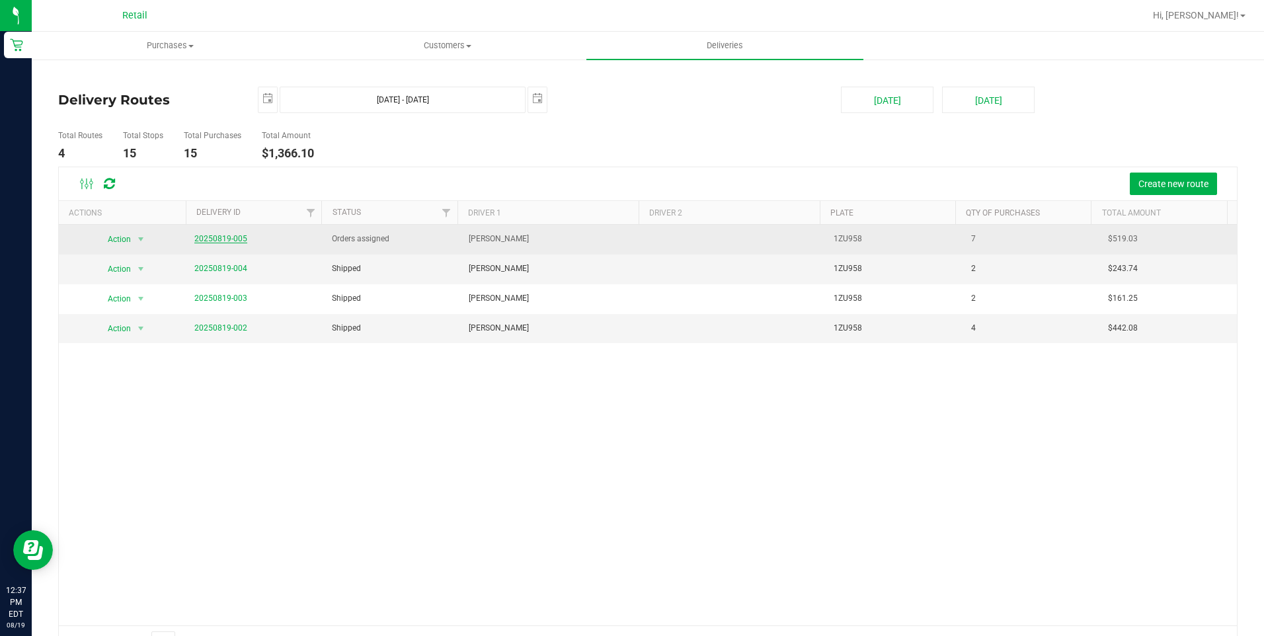
click at [231, 238] on link "20250819-005" at bounding box center [220, 238] width 53 height 9
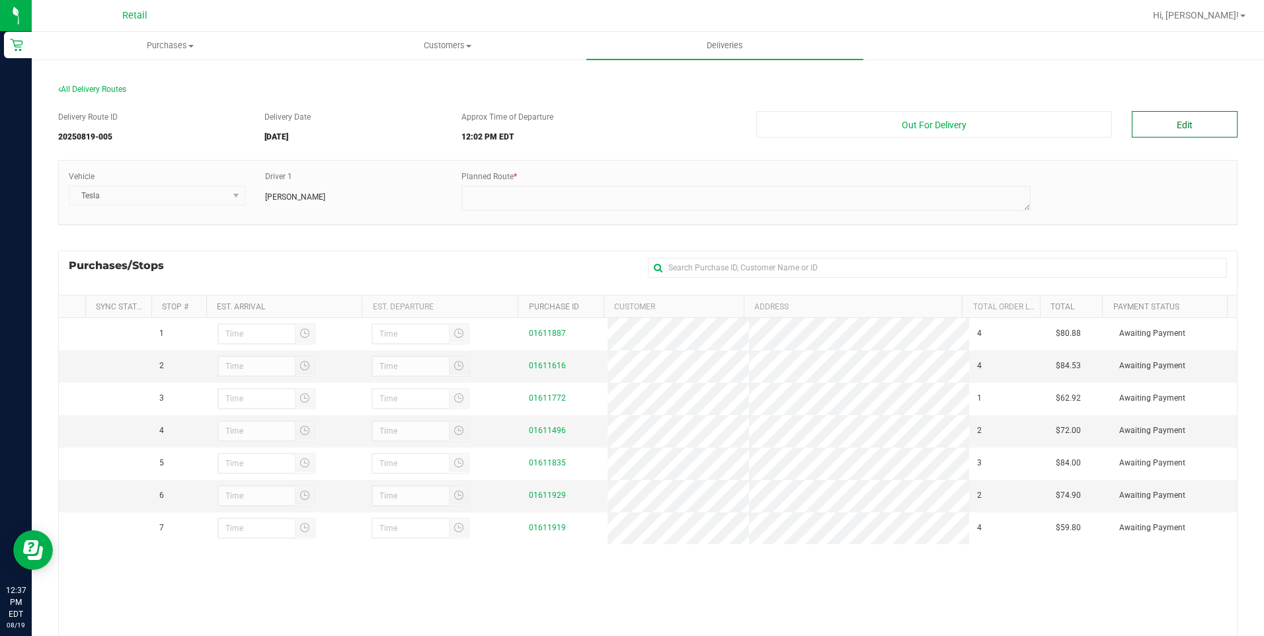
click at [1135, 124] on button "Edit" at bounding box center [1184, 124] width 106 height 26
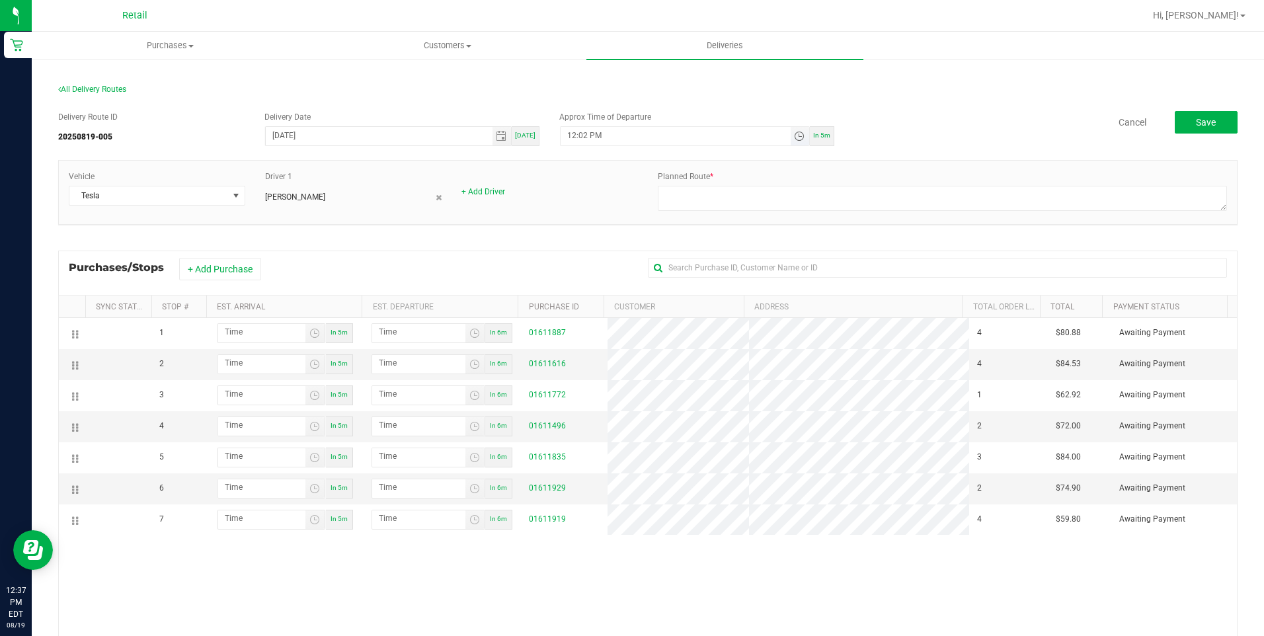
click at [794, 140] on span "Toggle time list" at bounding box center [799, 136] width 11 height 11
click at [578, 284] on span "12" at bounding box center [582, 283] width 9 height 9
click at [621, 313] on li "40" at bounding box center [625, 320] width 32 height 18
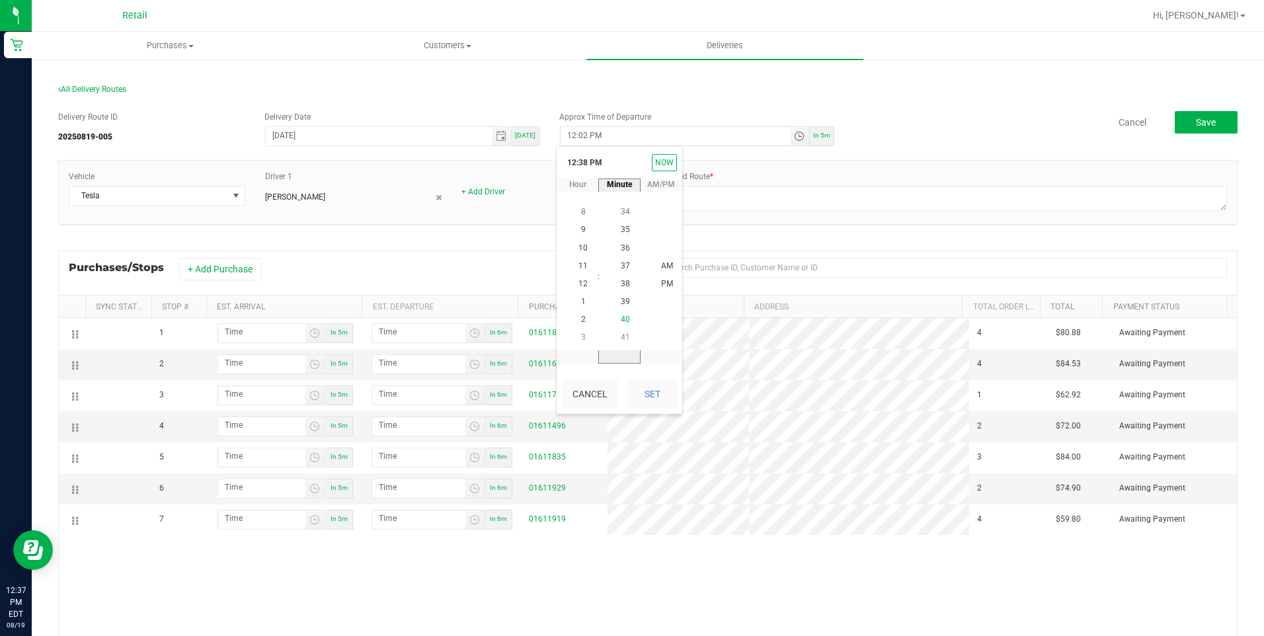
scroll to position [718, 0]
click at [638, 386] on button "Set" at bounding box center [652, 393] width 50 height 29
type input "12:40 PM"
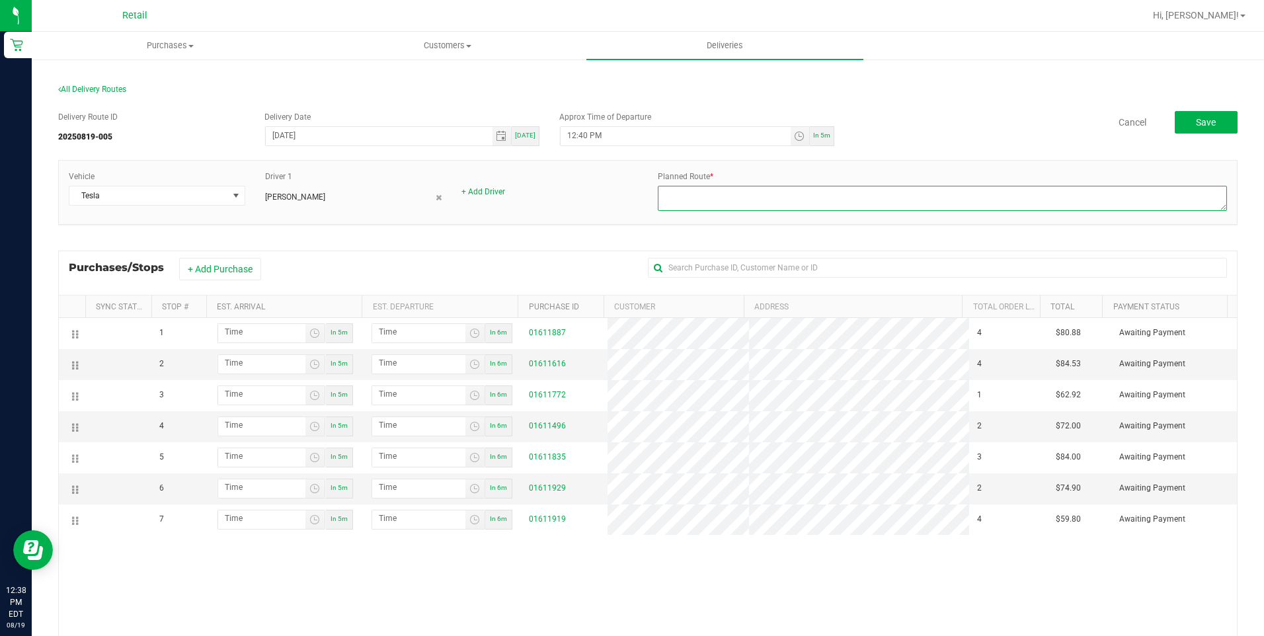
paste textarea "1 Corliss St to150 Nashua St 7 stops A → B 29 min(21.04 miles) to 23 Saratoga R…"
type textarea "1 Corliss St to150 Nashua St 7 stops A → B 29 min(21.04 miles) to 23 Saratoga R…"
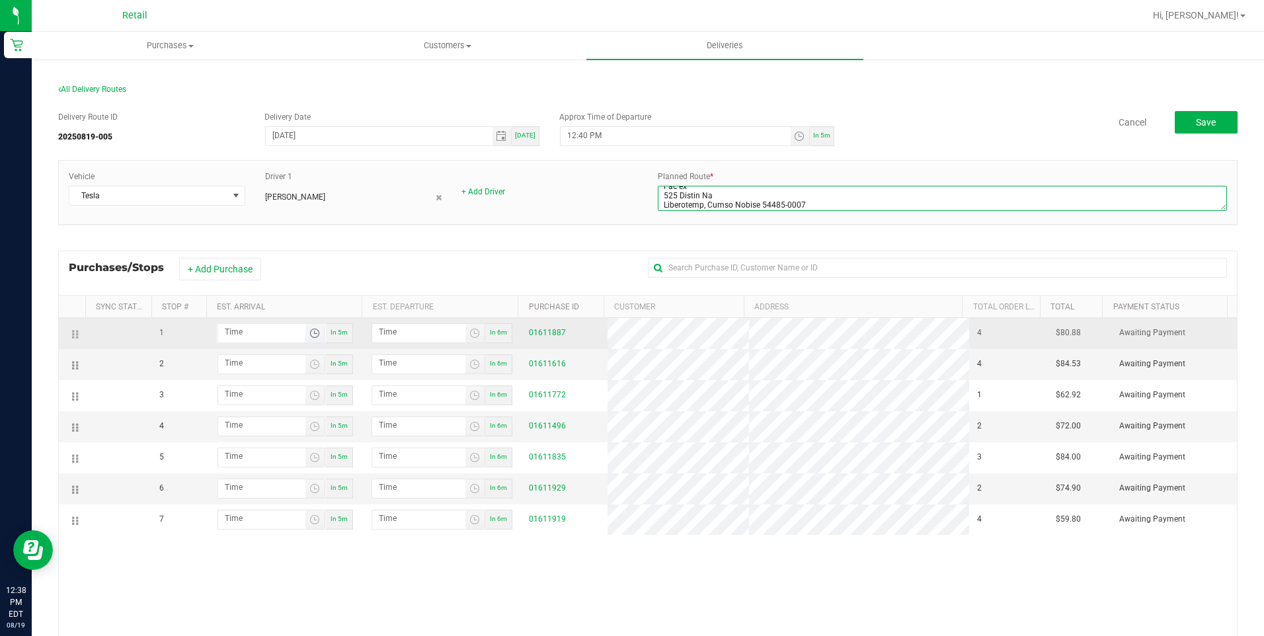
click at [311, 329] on span "Toggle time list" at bounding box center [314, 333] width 11 height 11
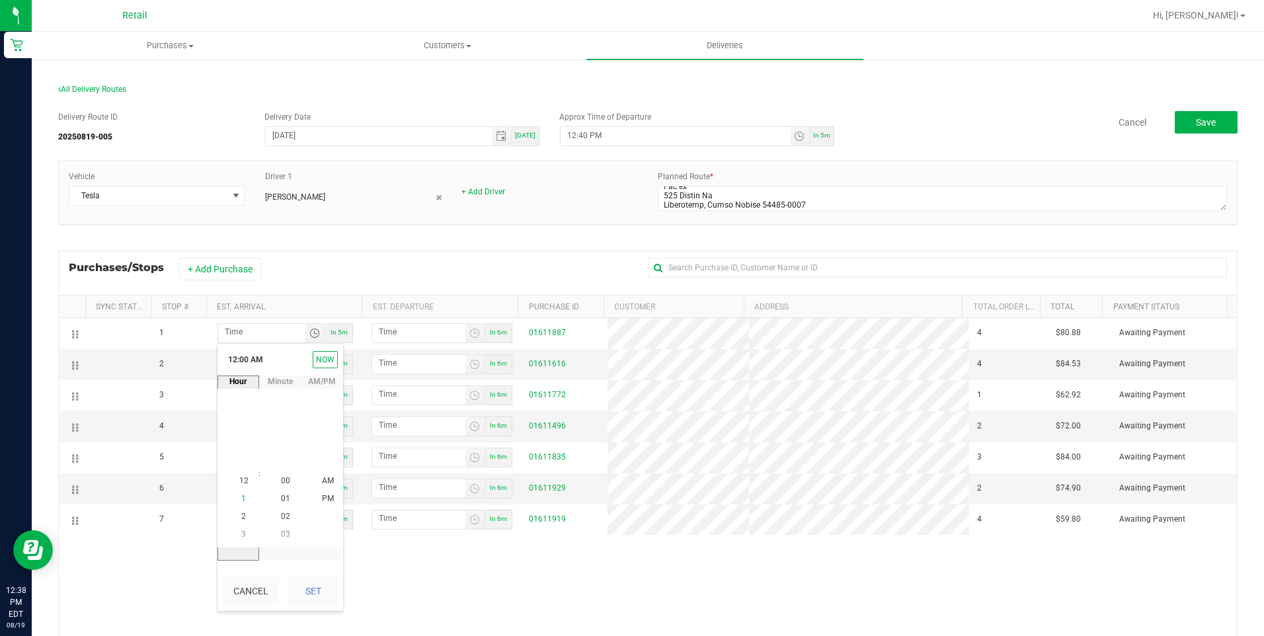
click at [241, 498] on span "1" at bounding box center [243, 498] width 5 height 9
click at [286, 517] on li "10" at bounding box center [286, 517] width 32 height 18
click at [307, 590] on button "Set" at bounding box center [313, 590] width 50 height 29
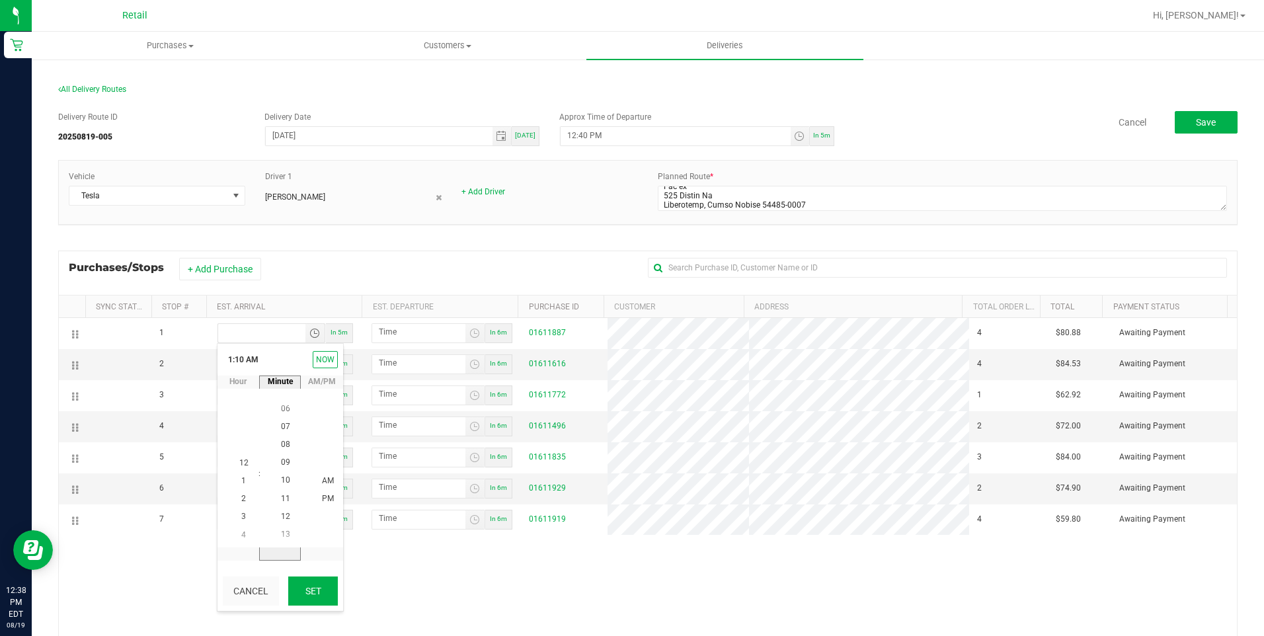
type input "1:10 AM"
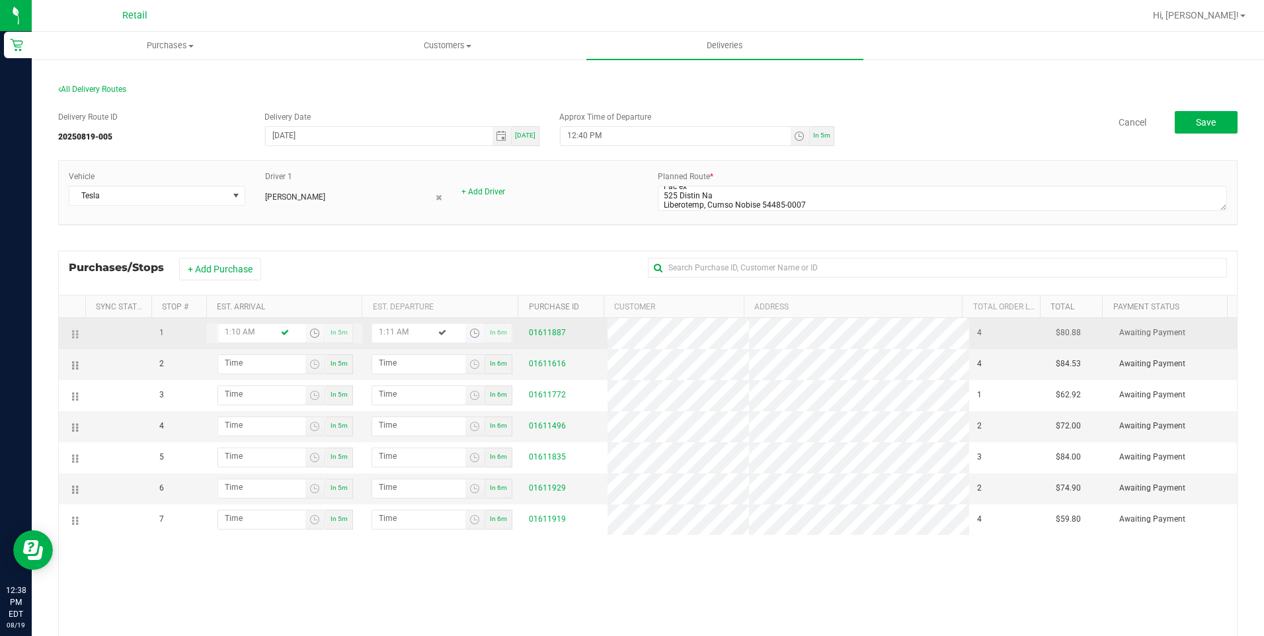
click at [469, 338] on span "Toggle time list" at bounding box center [474, 333] width 11 height 11
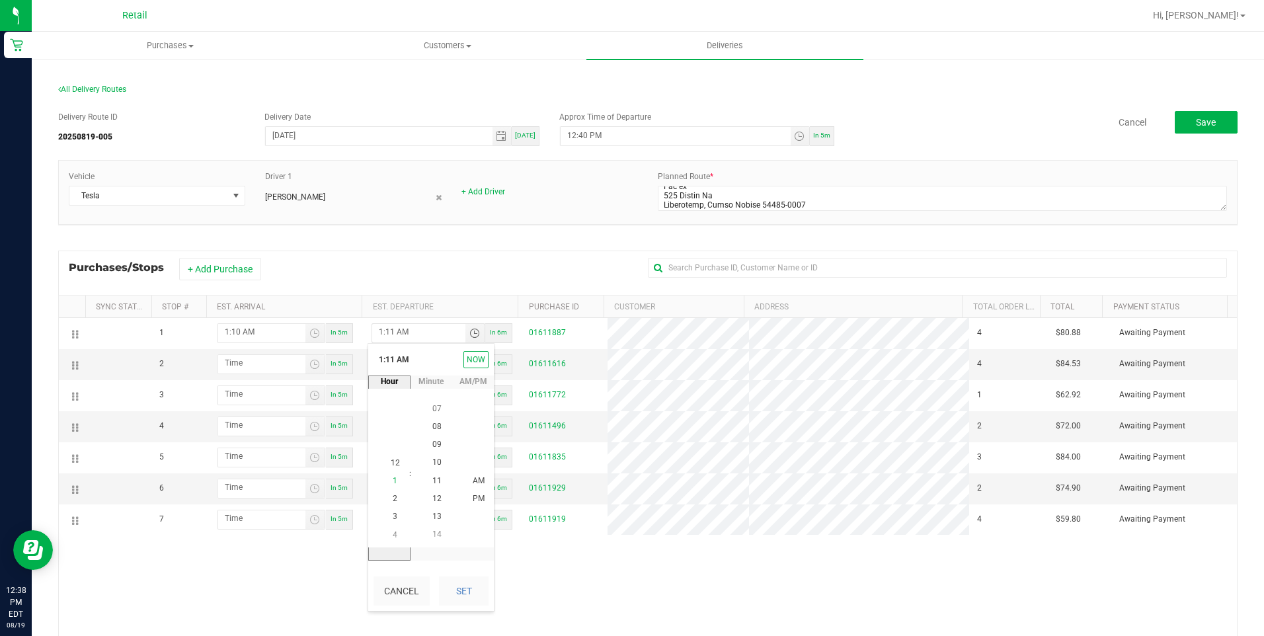
click at [393, 477] on span "1" at bounding box center [395, 480] width 5 height 9
click at [432, 482] on span "15" at bounding box center [436, 480] width 9 height 9
click at [474, 599] on button "Set" at bounding box center [464, 590] width 50 height 29
type input "1:15 AM"
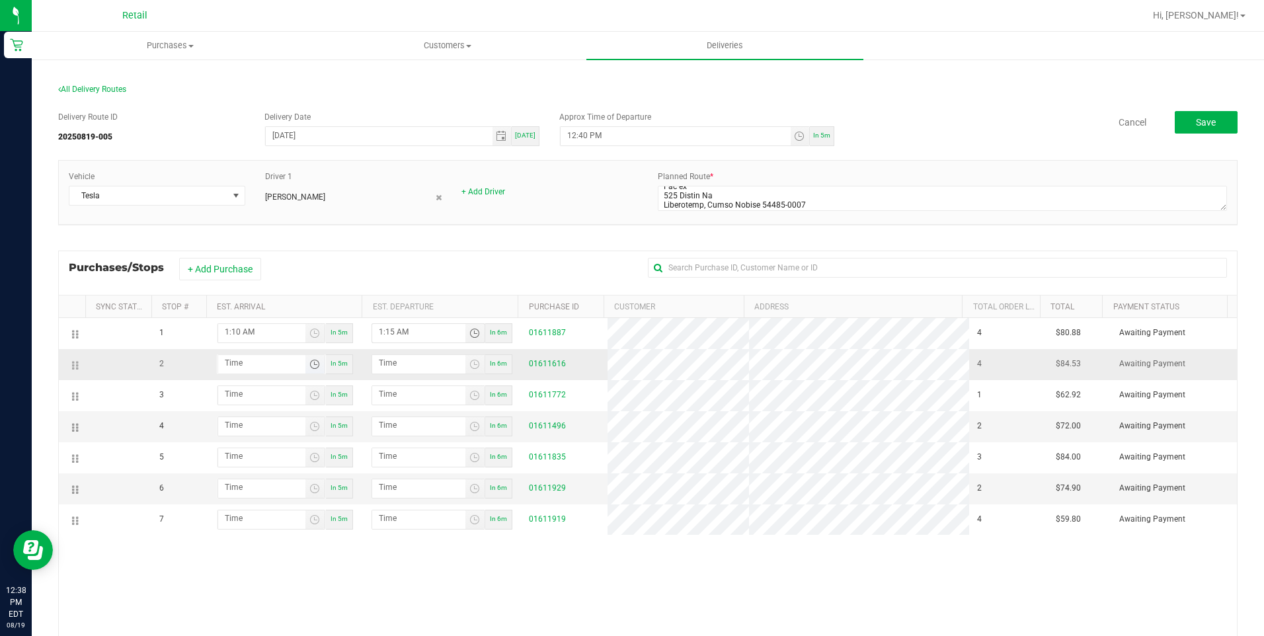
click at [309, 359] on span "Toggle time list" at bounding box center [314, 364] width 11 height 11
click at [241, 240] on span "1" at bounding box center [243, 241] width 5 height 9
click at [282, 225] on span "40" at bounding box center [285, 223] width 9 height 9
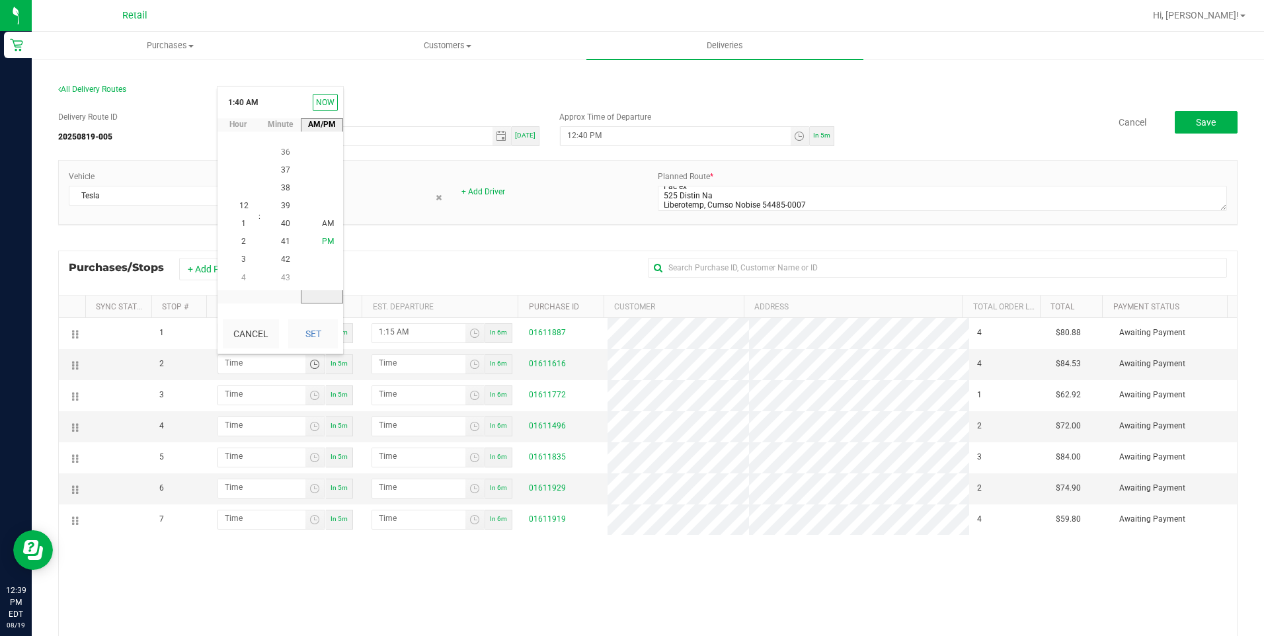
click at [326, 243] on span "PM" at bounding box center [328, 241] width 12 height 9
click at [321, 330] on button "Set" at bounding box center [313, 333] width 50 height 29
type input "1:40 PM"
type input "1:41 PM"
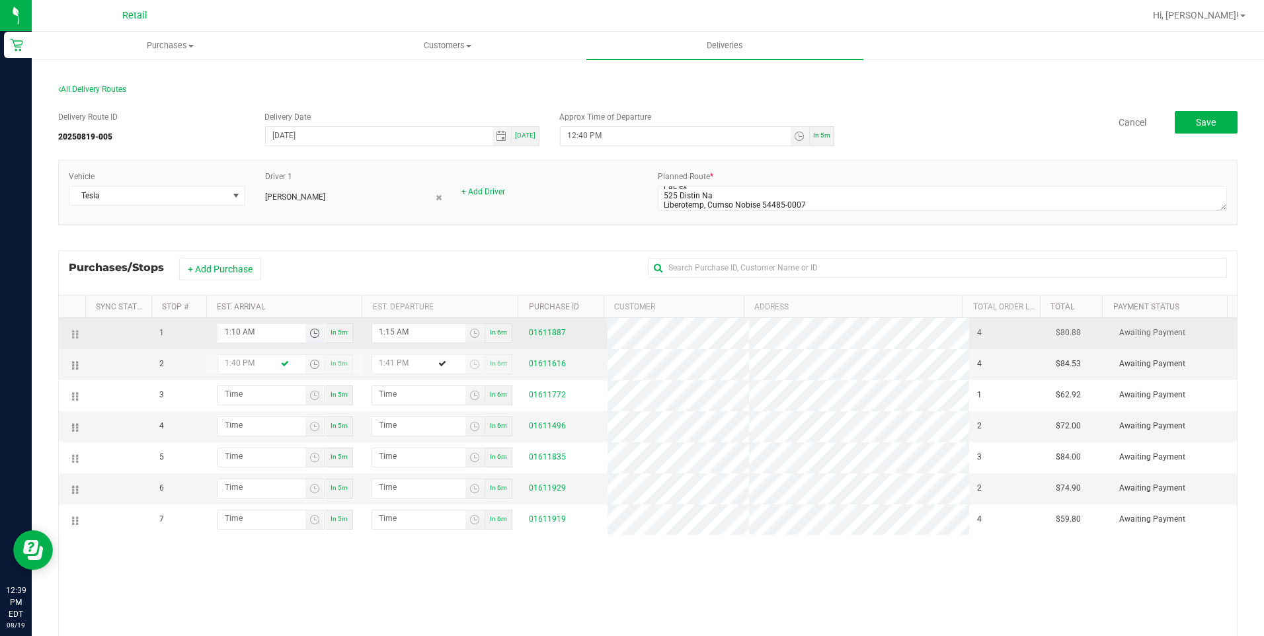
click at [309, 333] on span "Toggle time list" at bounding box center [314, 333] width 11 height 11
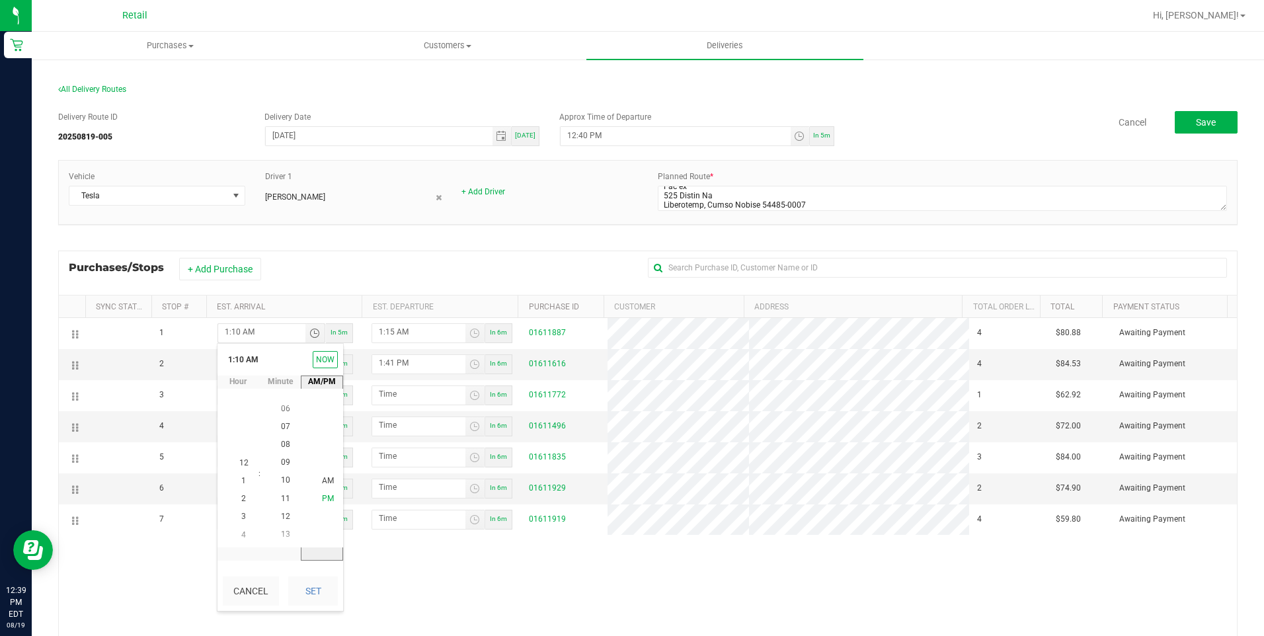
click at [323, 500] on span "PM" at bounding box center [328, 498] width 12 height 9
click at [331, 596] on button "Set" at bounding box center [313, 590] width 50 height 29
type input "1:10 PM"
type input "1:11 PM"
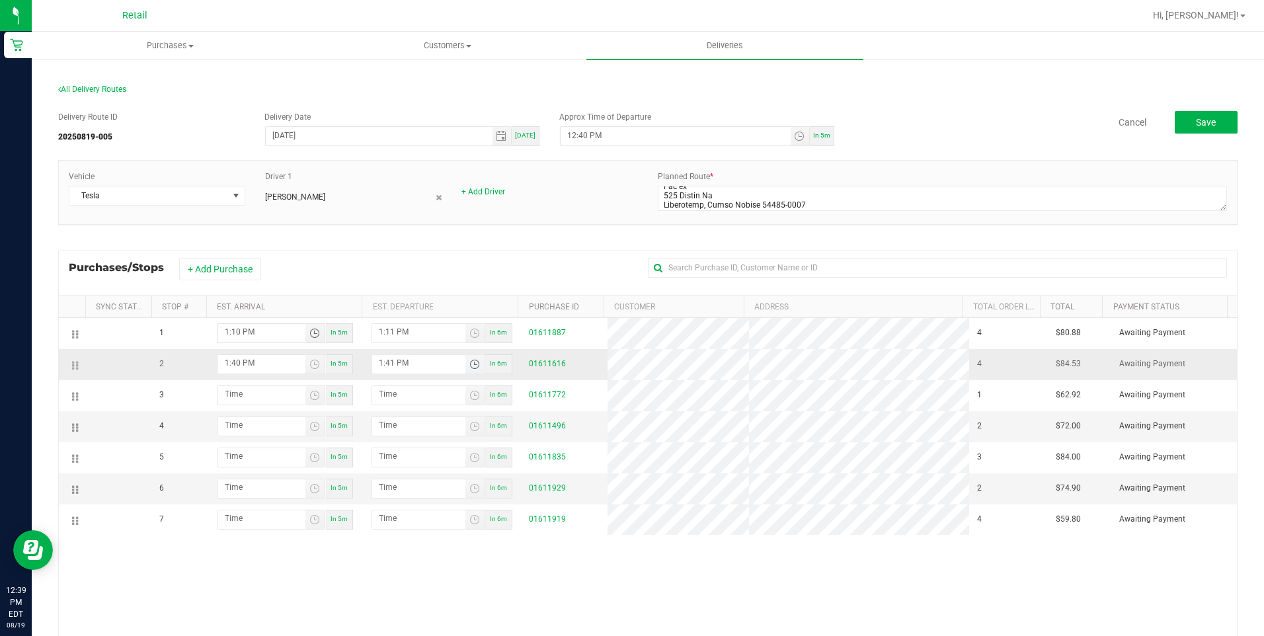
click at [469, 362] on span "Toggle time list" at bounding box center [474, 364] width 11 height 11
click at [393, 222] on span "1" at bounding box center [395, 223] width 5 height 9
click at [433, 225] on span "45" at bounding box center [436, 223] width 9 height 9
click at [471, 328] on button "Set" at bounding box center [464, 333] width 50 height 29
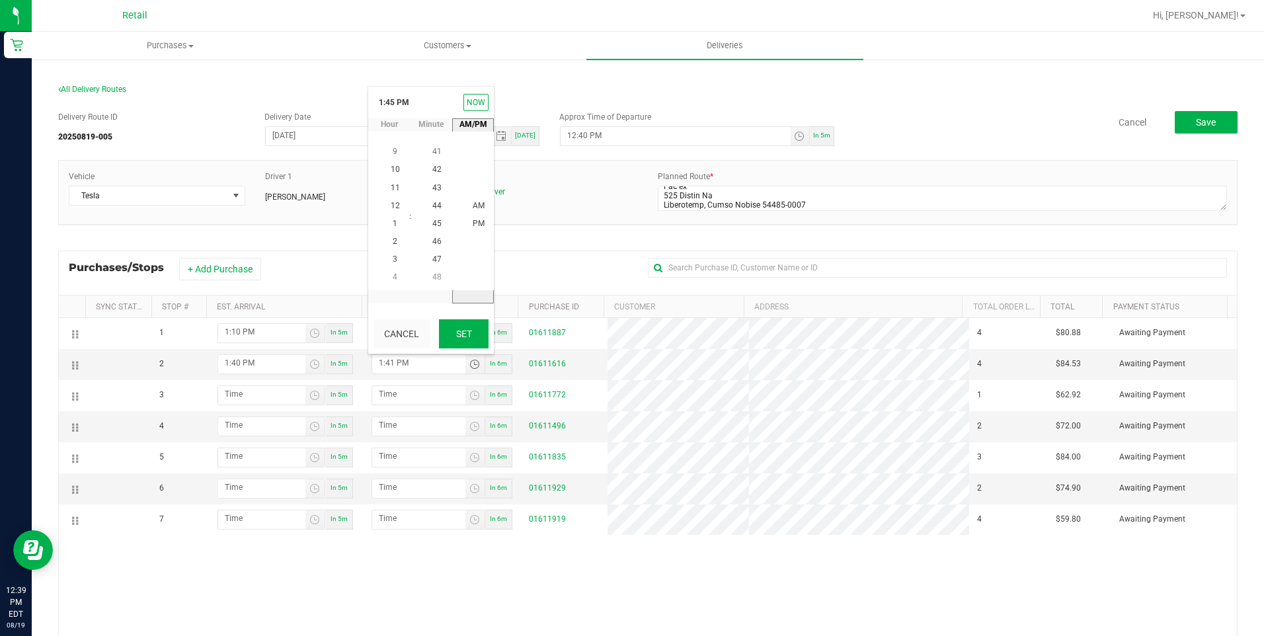
type input "1:45 PM"
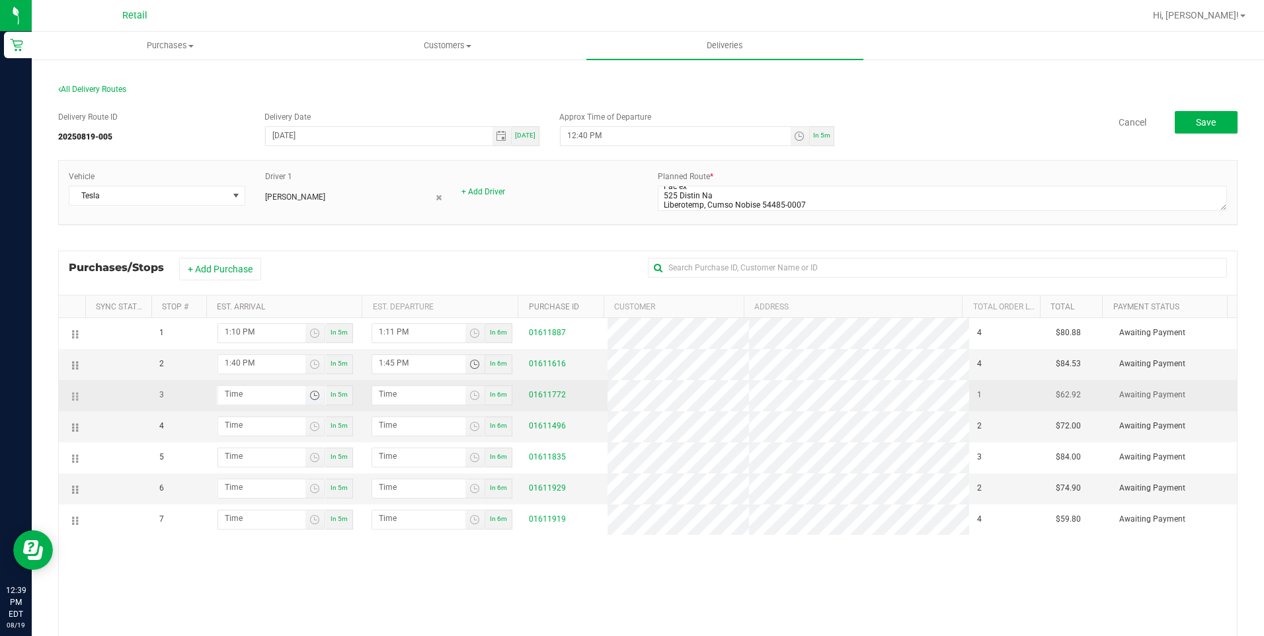
click at [311, 400] on span "Toggle time list" at bounding box center [314, 395] width 11 height 11
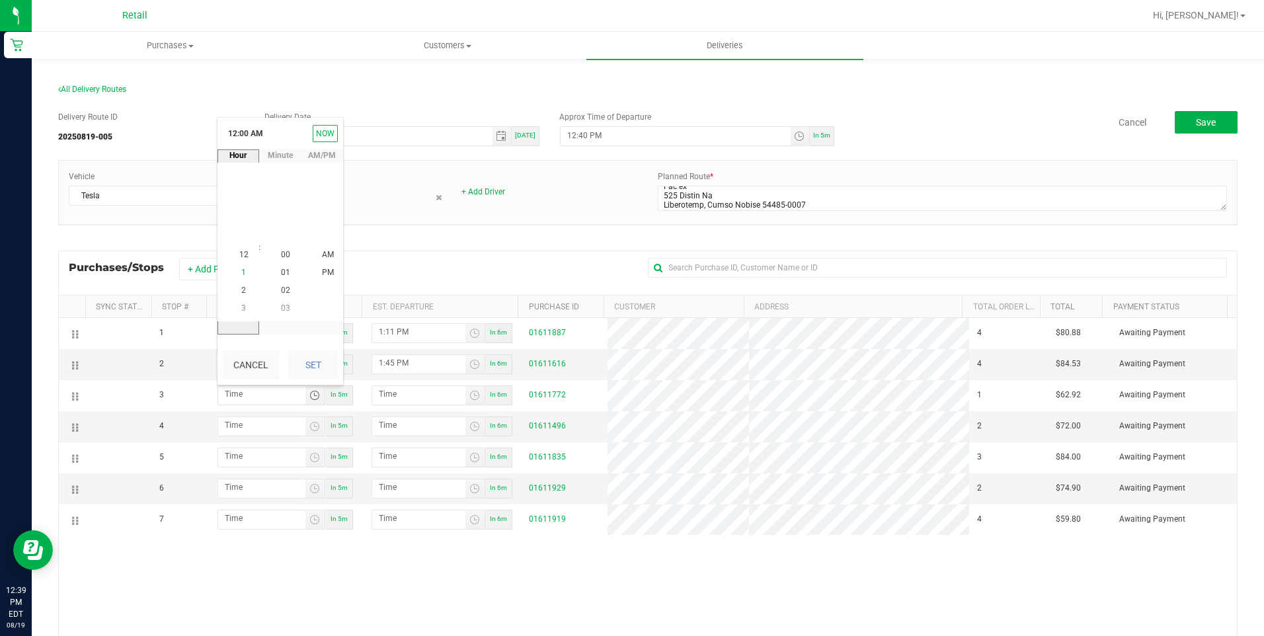
click at [236, 272] on li "1" at bounding box center [244, 273] width 32 height 18
click at [243, 272] on li "2" at bounding box center [244, 273] width 32 height 18
click at [283, 307] on span "15" at bounding box center [285, 308] width 9 height 9
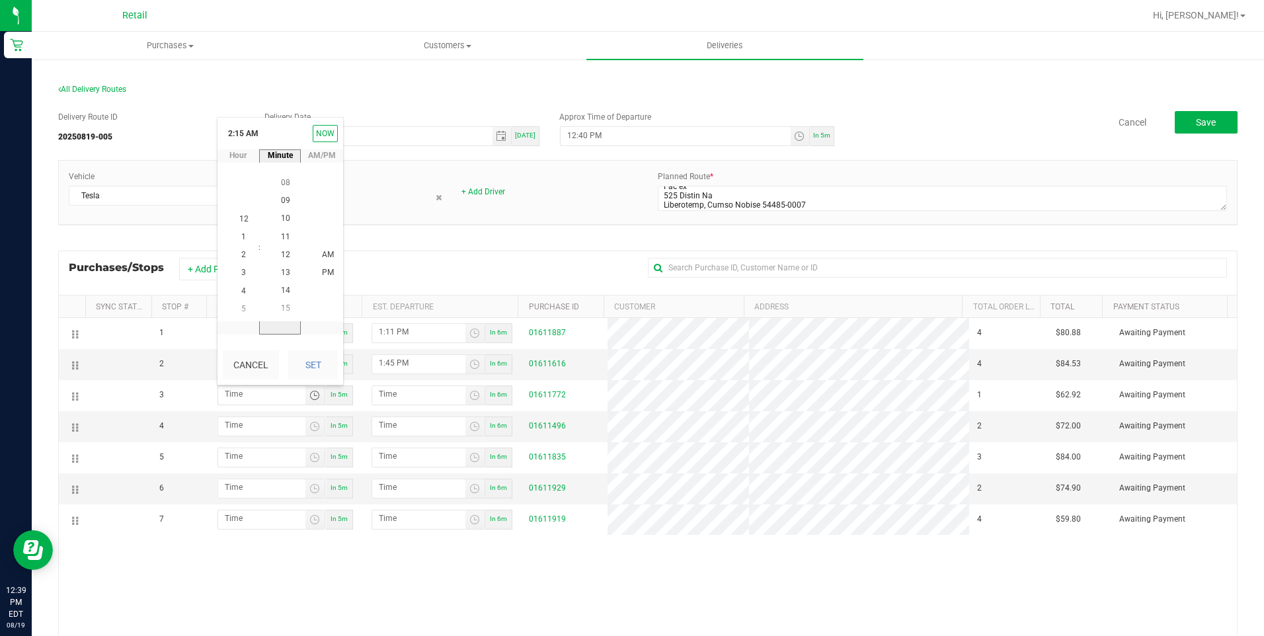
scroll to position [269, 0]
click at [303, 360] on button "Set" at bounding box center [313, 364] width 50 height 29
type input "2:15 AM"
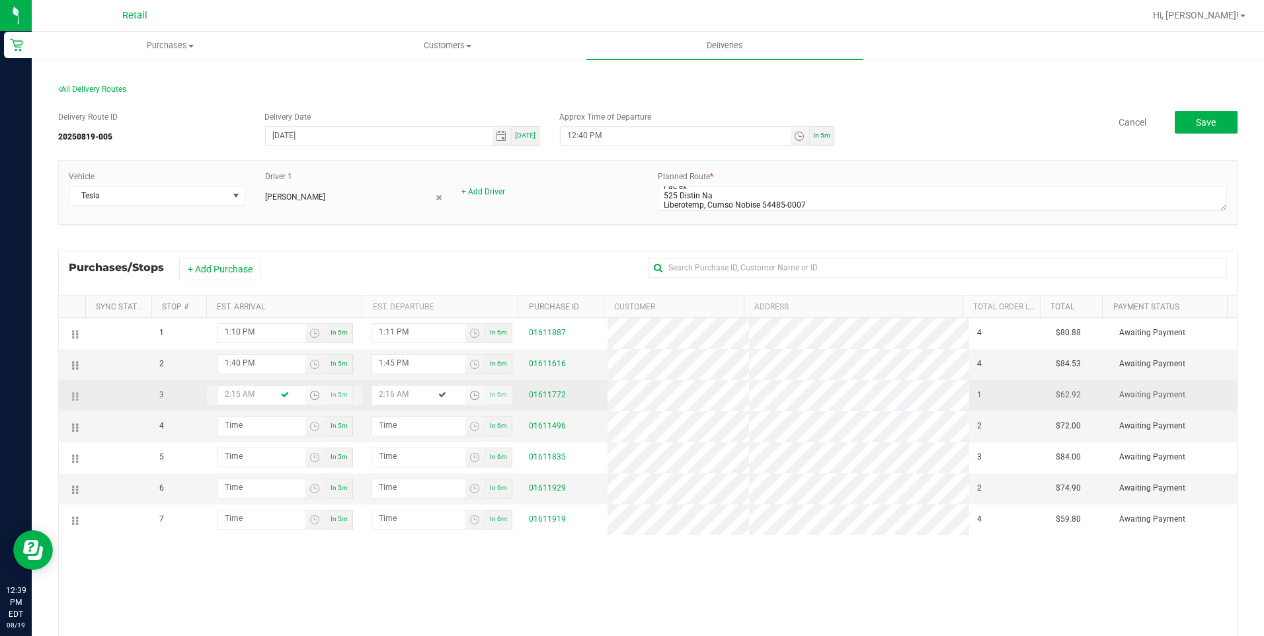
click at [470, 397] on span "Toggle time list" at bounding box center [474, 395] width 11 height 11
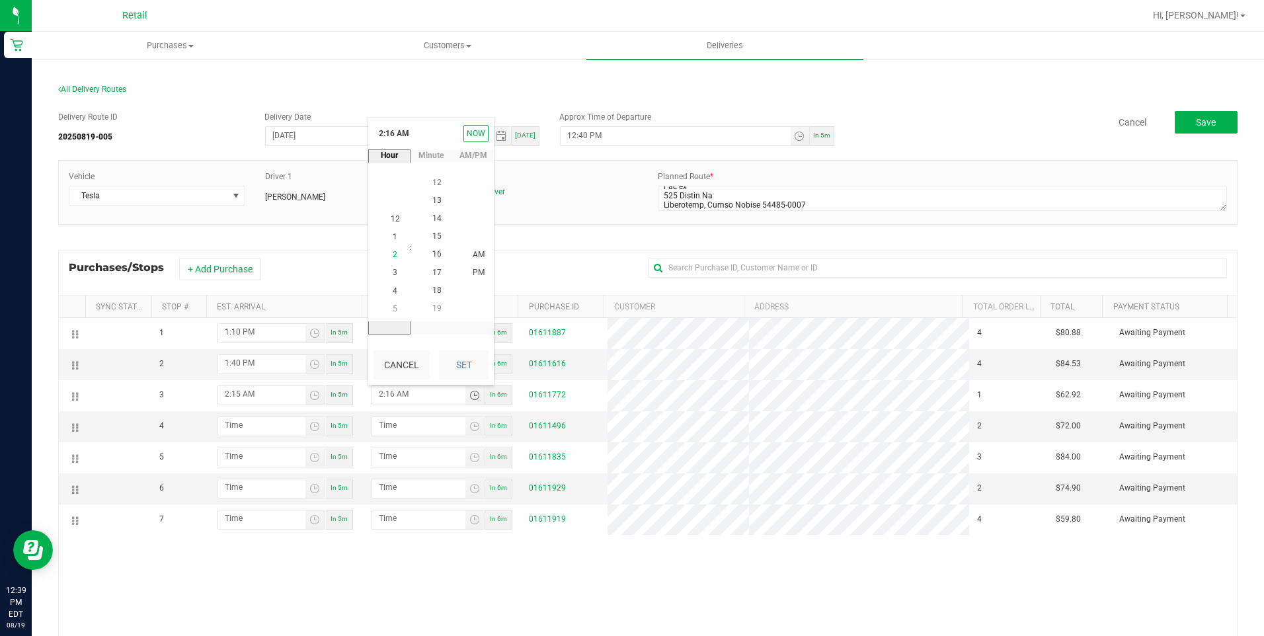
click at [393, 254] on span "2" at bounding box center [395, 254] width 5 height 9
click at [432, 202] on span "20" at bounding box center [436, 200] width 9 height 9
click at [478, 367] on button "Set" at bounding box center [464, 364] width 50 height 29
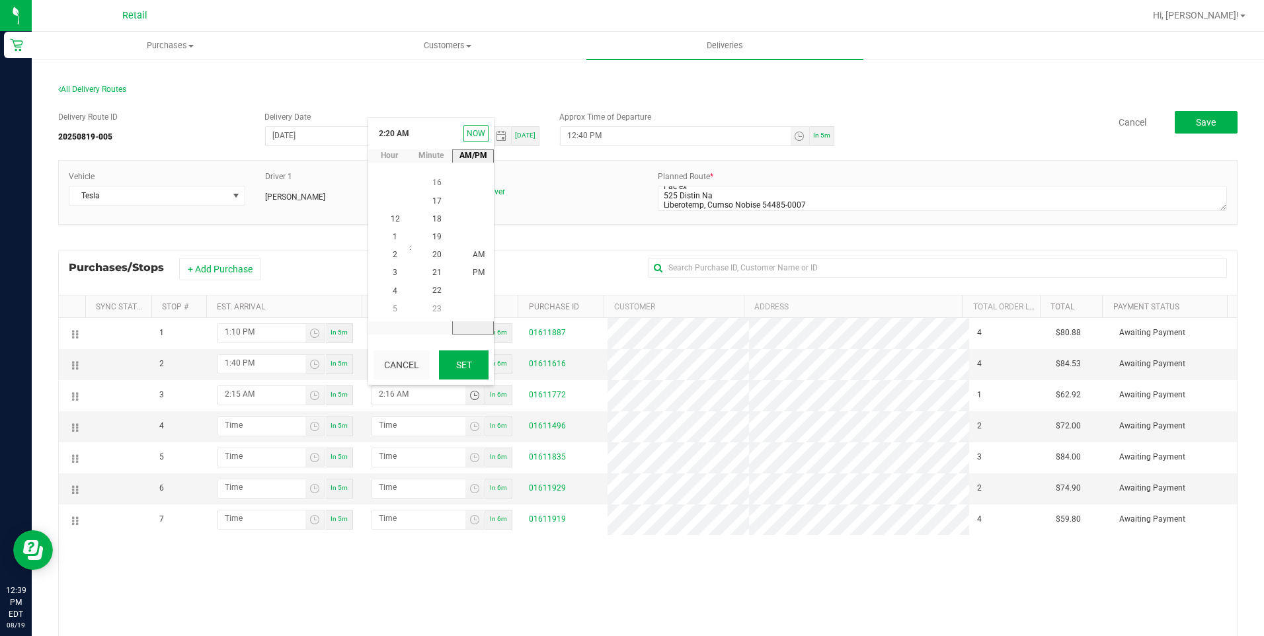
type input "2:20 AM"
click at [309, 424] on span "Toggle time list" at bounding box center [314, 426] width 11 height 11
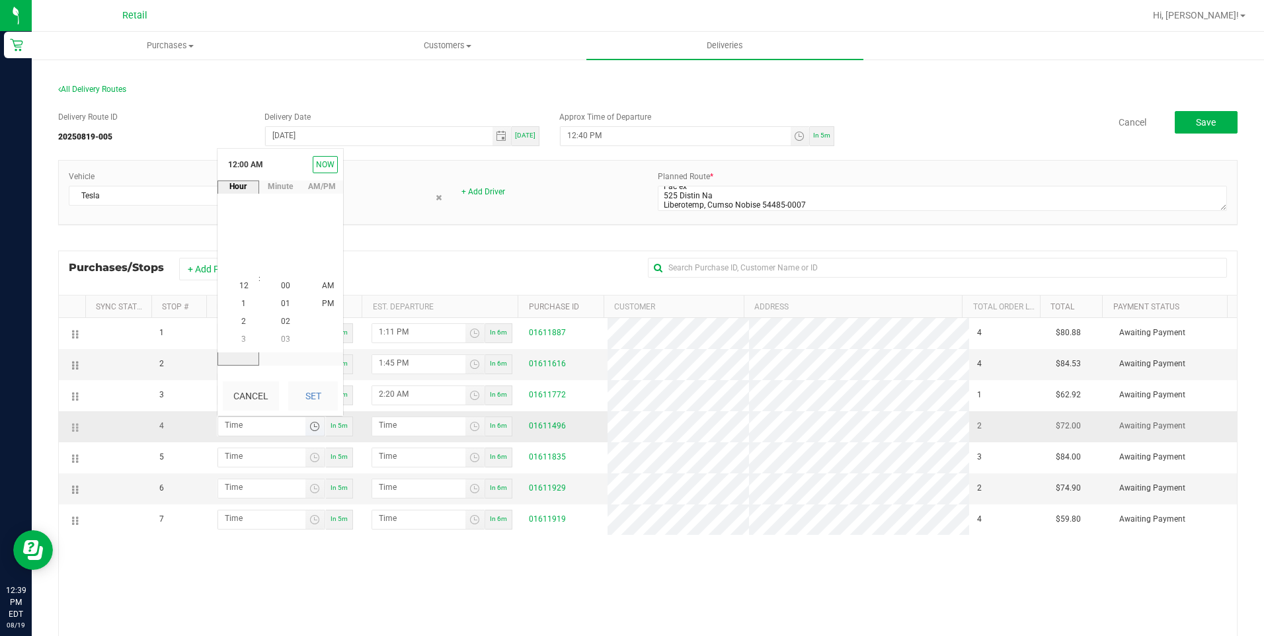
scroll to position [0, 0]
click at [242, 323] on li "2" at bounding box center [244, 322] width 32 height 18
click at [281, 284] on span "20" at bounding box center [285, 285] width 9 height 9
click at [317, 398] on button "Set" at bounding box center [313, 395] width 50 height 29
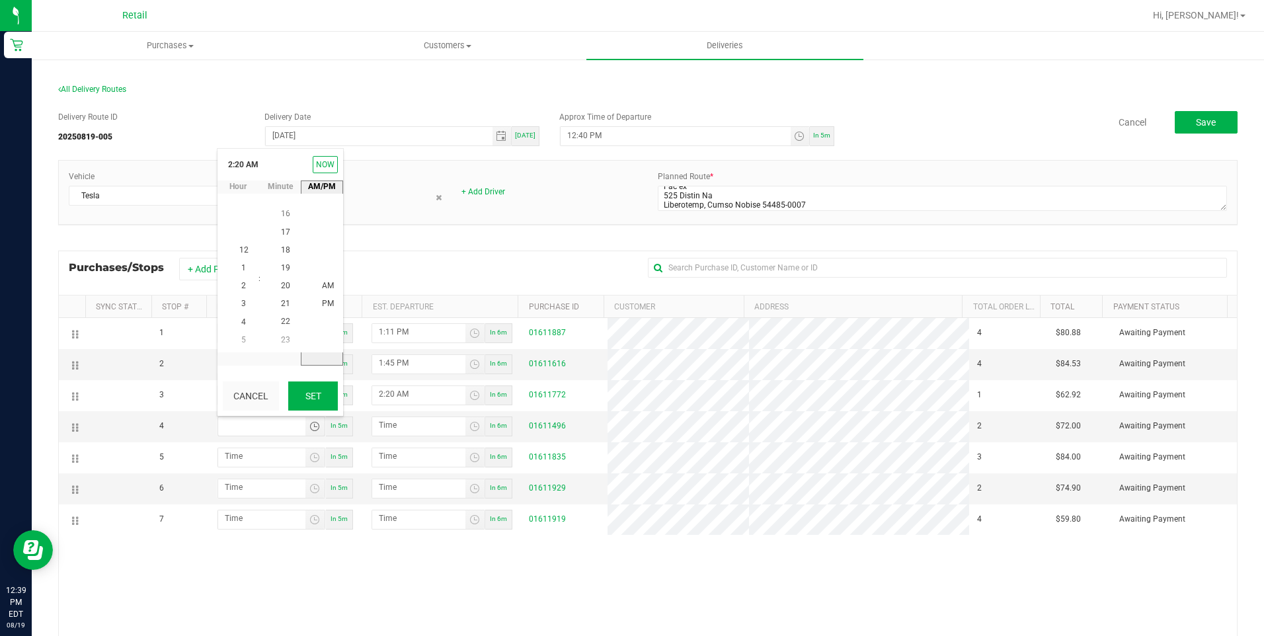
type input "2:20 AM"
click at [469, 426] on span "Toggle time list" at bounding box center [474, 426] width 11 height 11
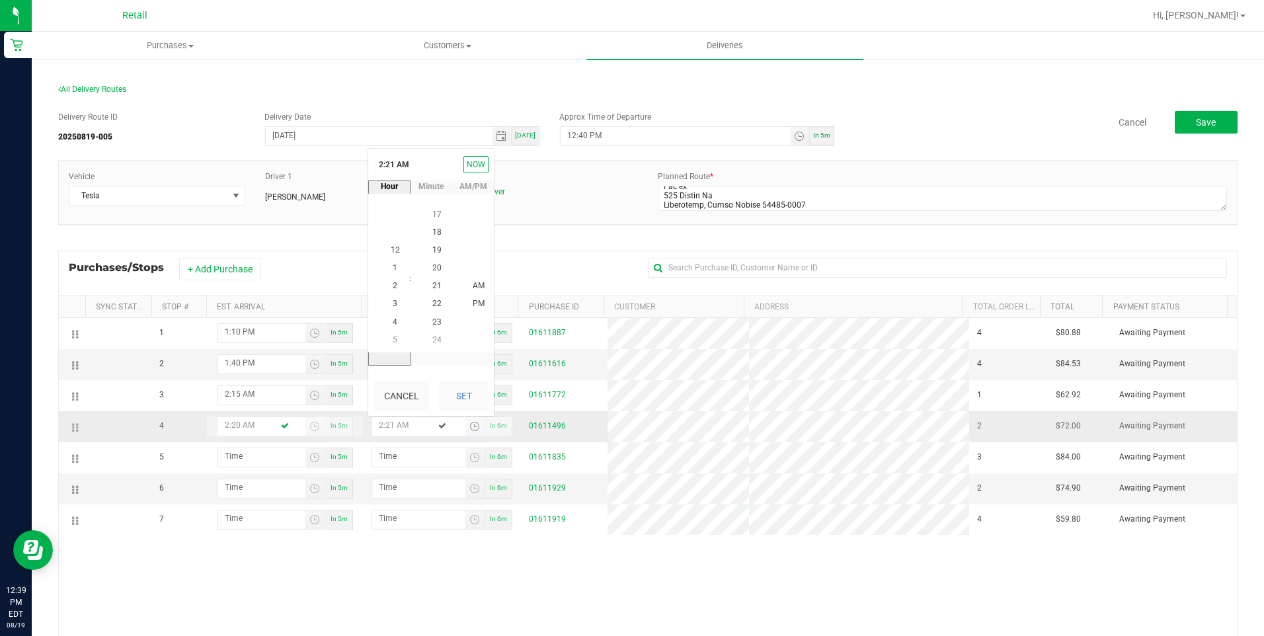
scroll to position [0, 0]
click at [393, 282] on span "2" at bounding box center [395, 286] width 5 height 9
click at [434, 284] on span "25" at bounding box center [436, 285] width 9 height 9
click at [472, 407] on button "Set" at bounding box center [464, 395] width 50 height 29
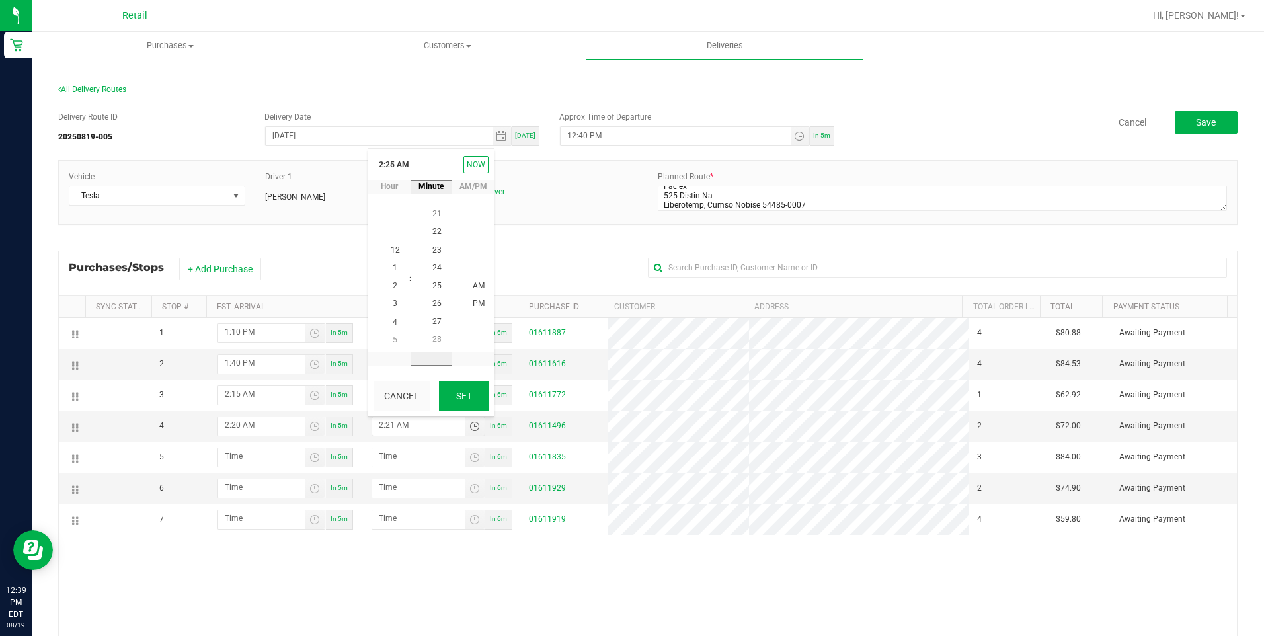
type input "2:25 AM"
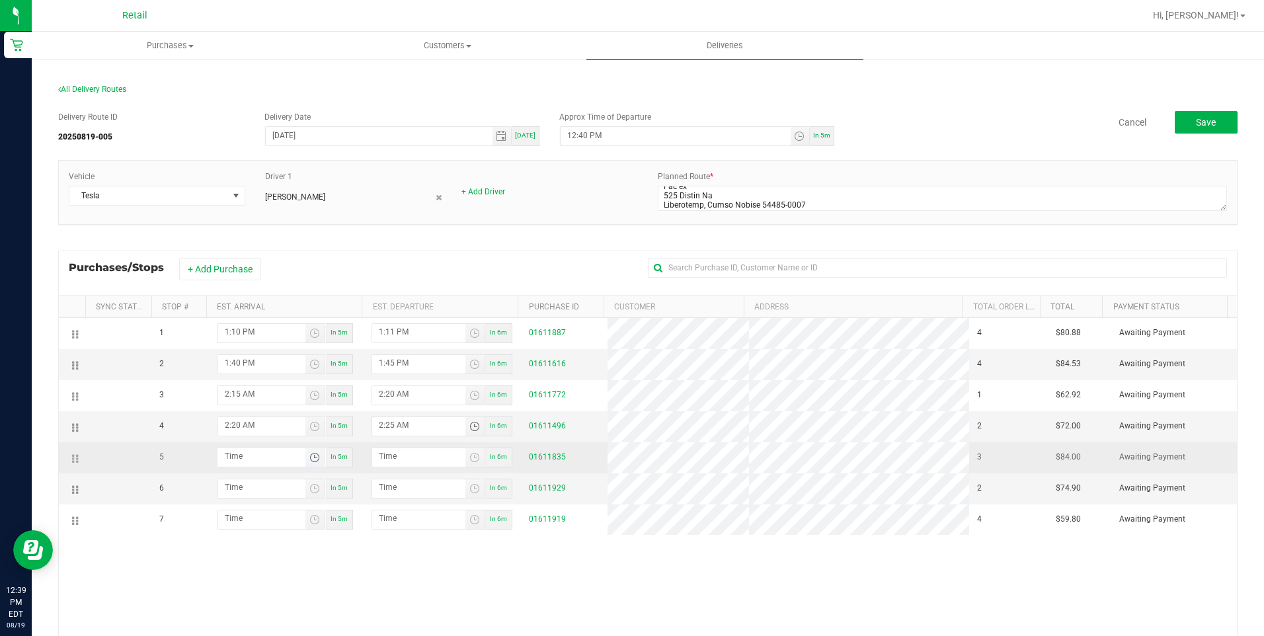
click at [311, 461] on span "Toggle time list" at bounding box center [314, 457] width 11 height 11
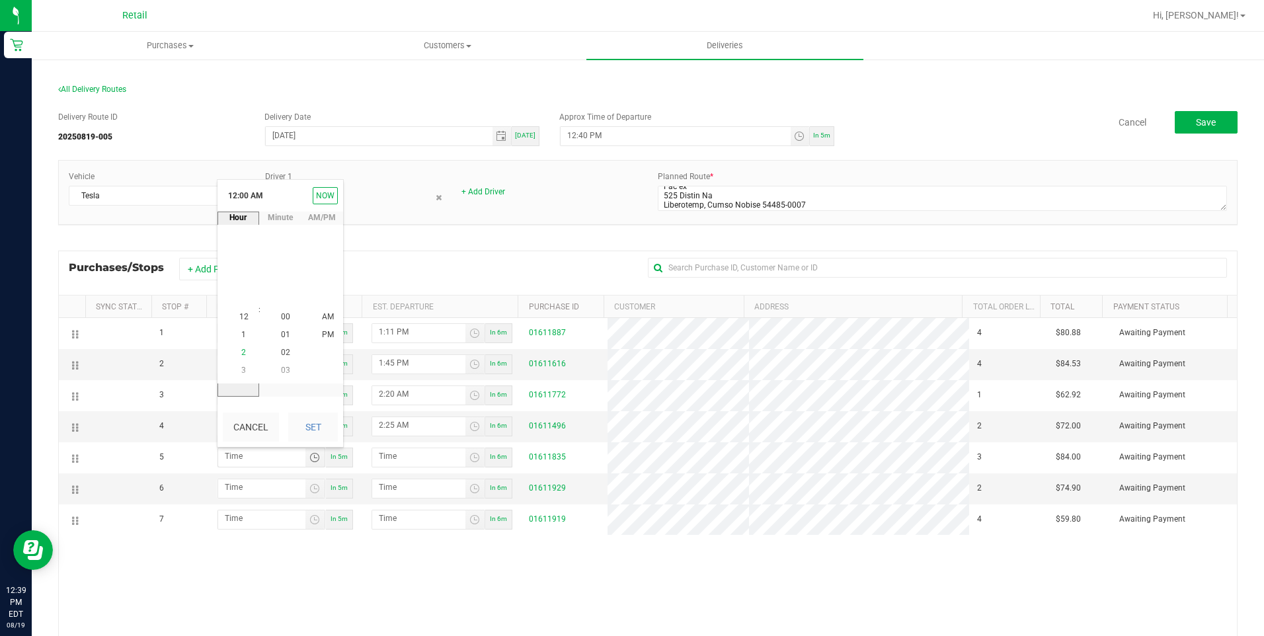
click at [241, 350] on span "2" at bounding box center [243, 352] width 5 height 9
click at [283, 299] on span "35" at bounding box center [285, 298] width 9 height 9
click at [344, 422] on div "In 5m" at bounding box center [339, 426] width 27 height 20
type input "12:45 PM"
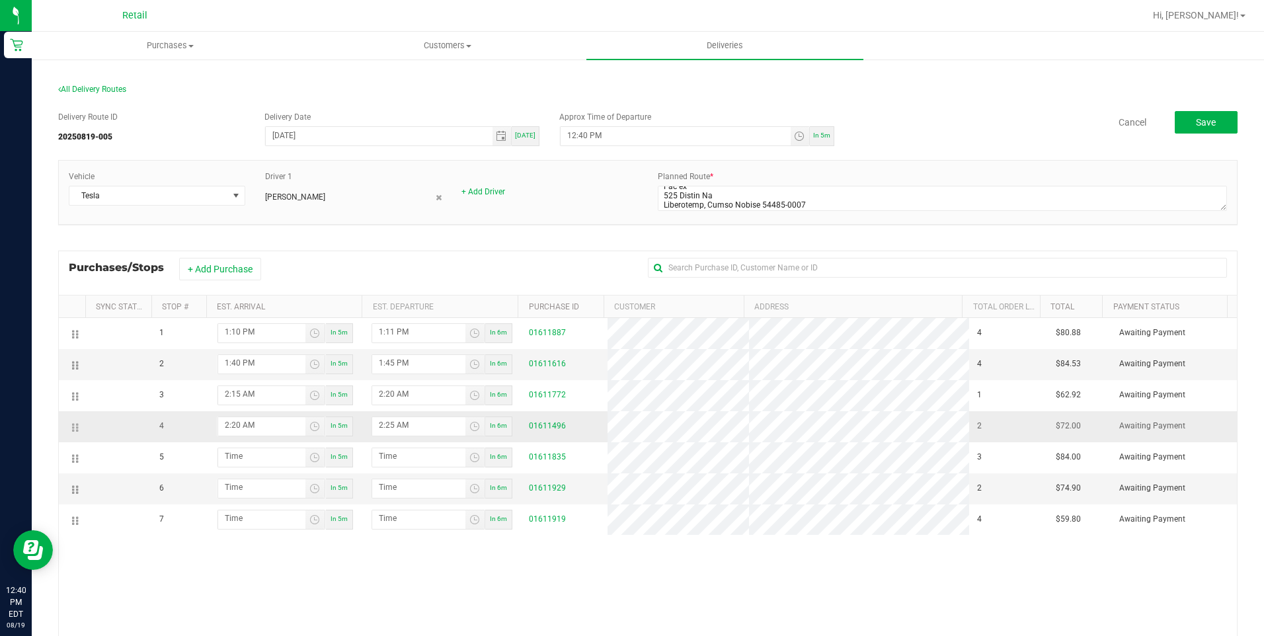
type input "12:46 PM"
click at [309, 423] on span "Toggle time list" at bounding box center [314, 426] width 11 height 11
click at [241, 321] on span "2" at bounding box center [243, 321] width 5 height 9
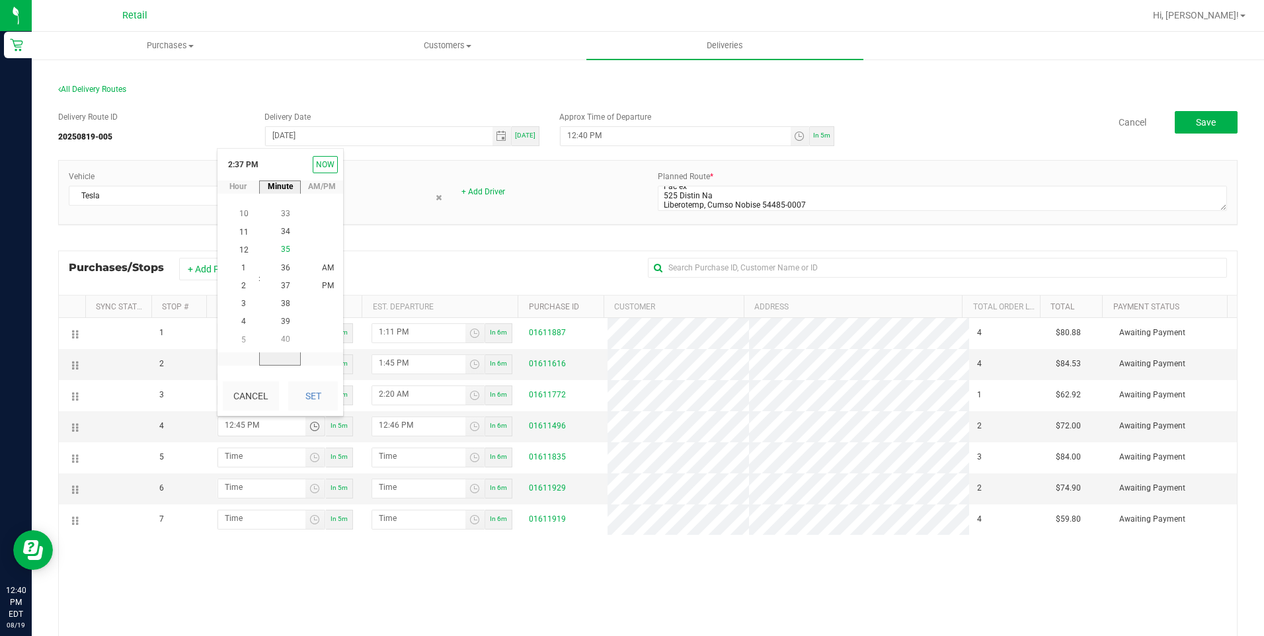
click at [281, 250] on span "35" at bounding box center [285, 249] width 9 height 9
click at [318, 404] on button "Set" at bounding box center [313, 395] width 50 height 29
type input "2:35 PM"
click at [469, 426] on span "Toggle time list" at bounding box center [474, 426] width 11 height 11
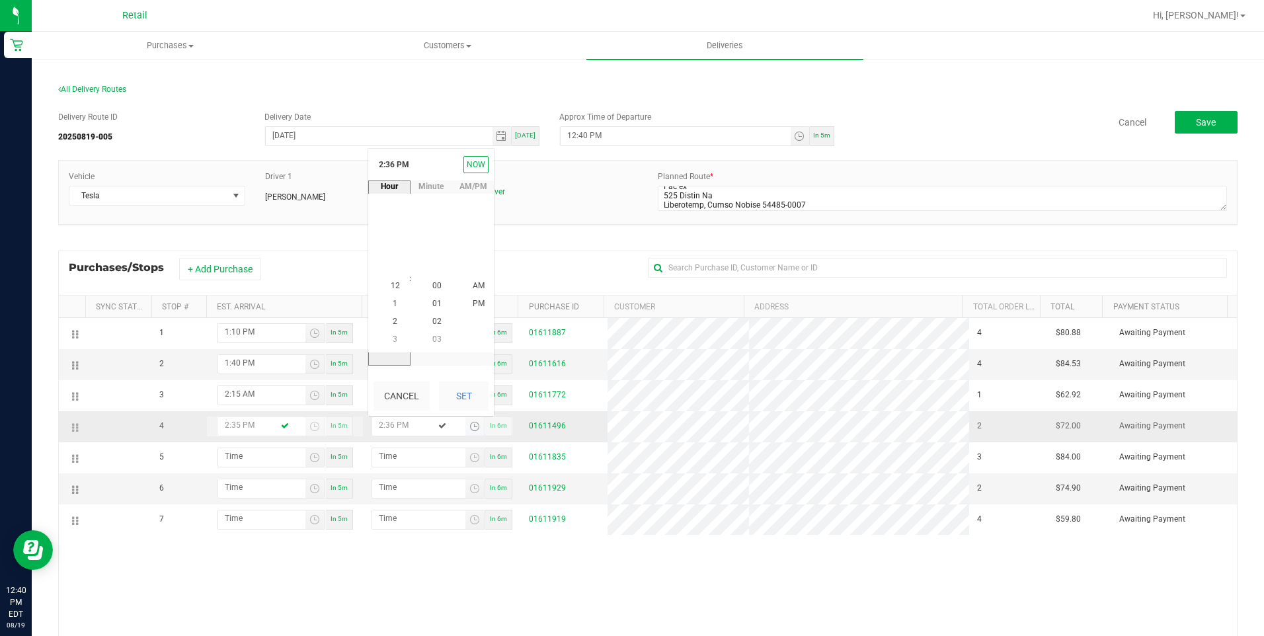
scroll to position [251, 0]
click at [393, 284] on span "2" at bounding box center [395, 286] width 5 height 9
click at [432, 284] on span "40" at bounding box center [436, 286] width 9 height 9
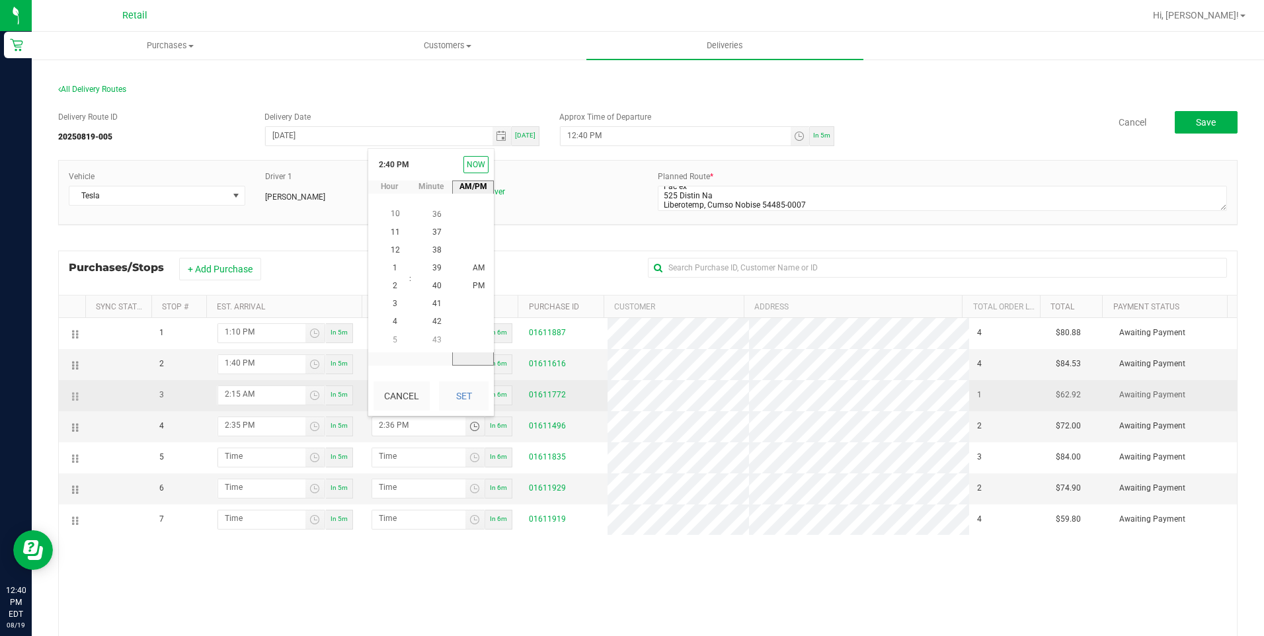
click at [465, 396] on button "Set" at bounding box center [464, 395] width 50 height 29
type input "2:40 PM"
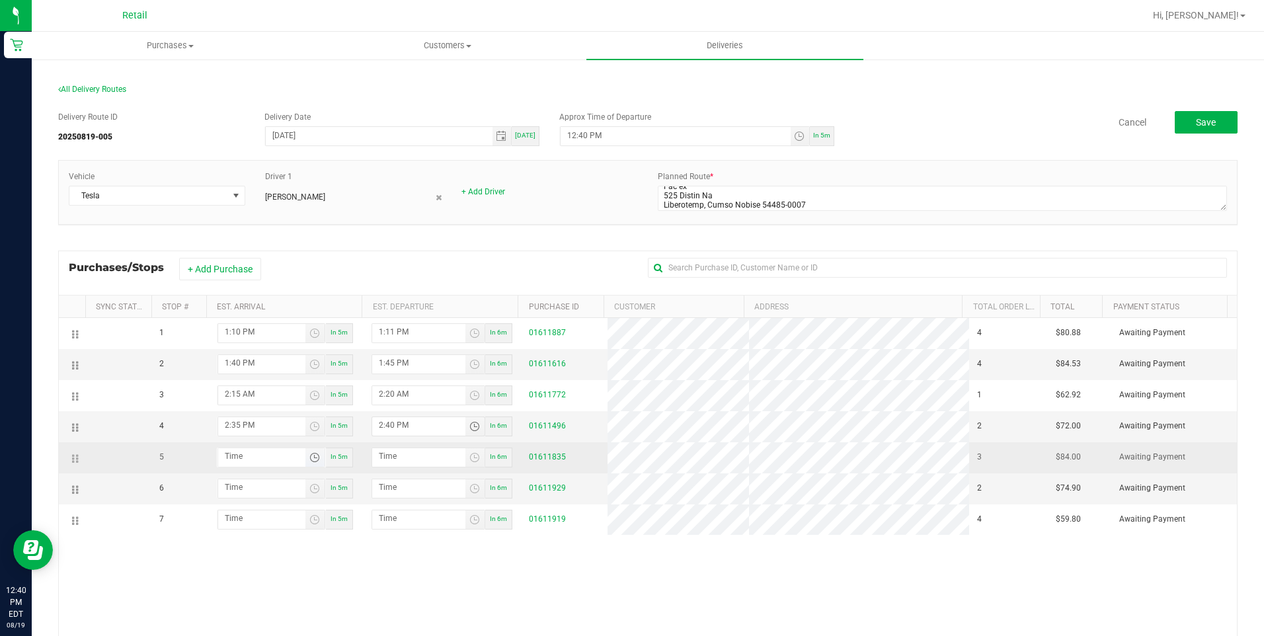
click at [310, 462] on span "Toggle time list" at bounding box center [314, 457] width 11 height 11
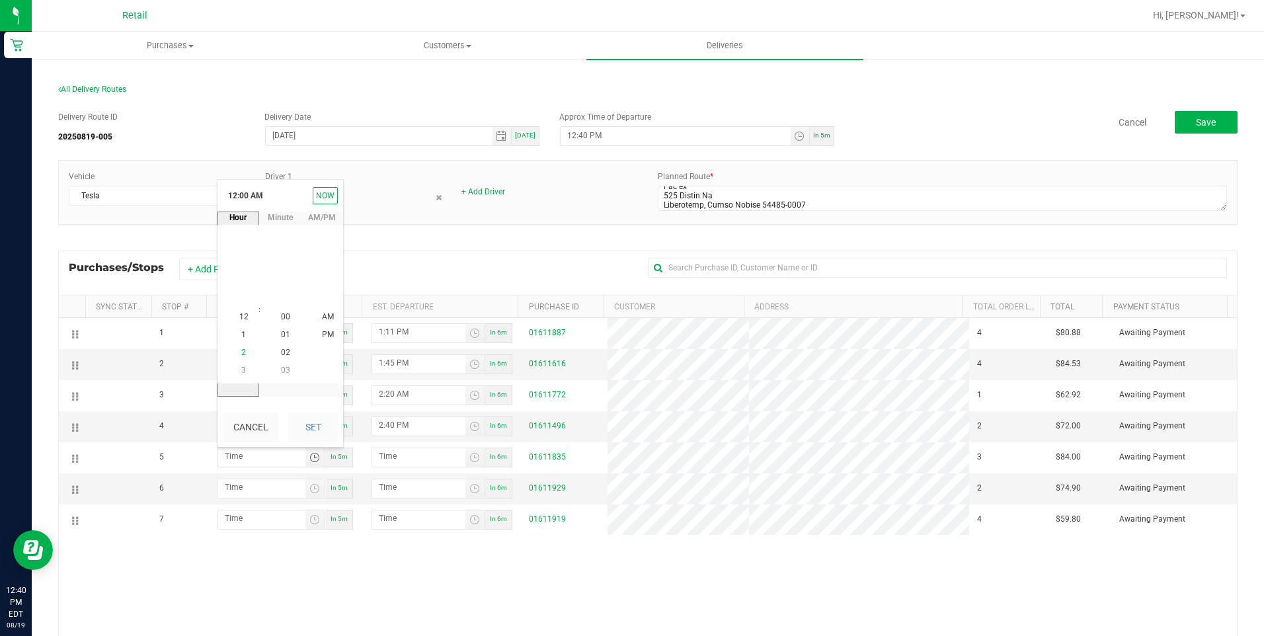
click at [241, 352] on li "2" at bounding box center [244, 353] width 32 height 18
click at [281, 350] on span "50" at bounding box center [285, 352] width 9 height 9
click at [312, 430] on button "Set" at bounding box center [313, 426] width 50 height 29
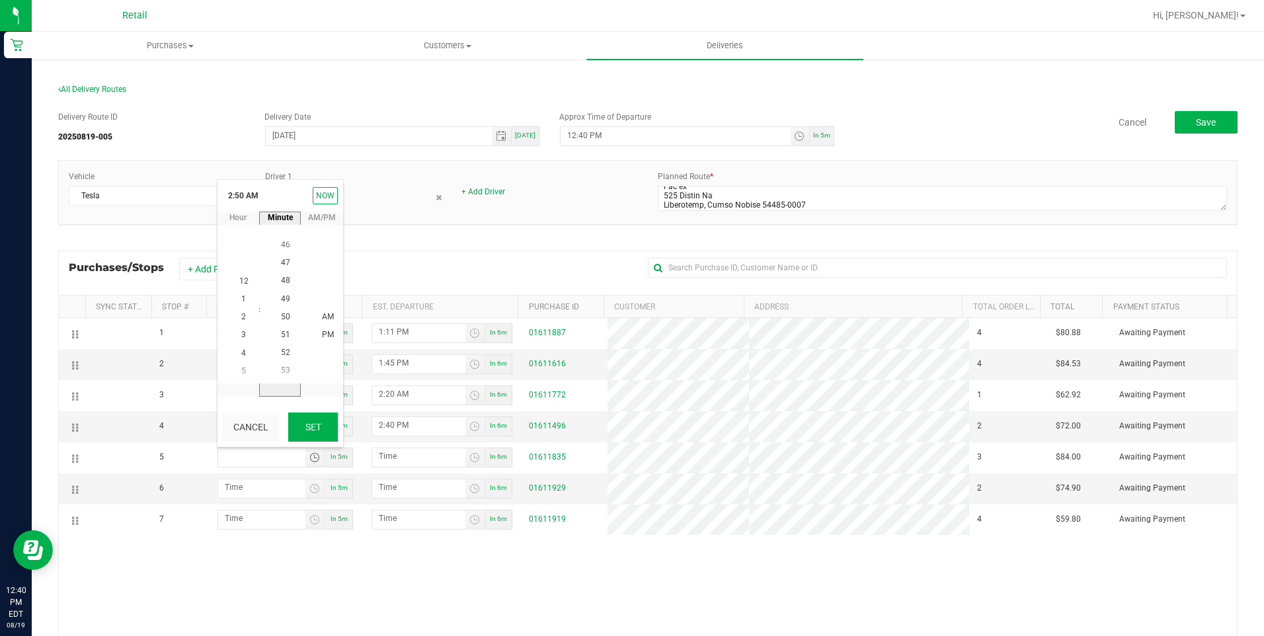
type input "2:50 AM"
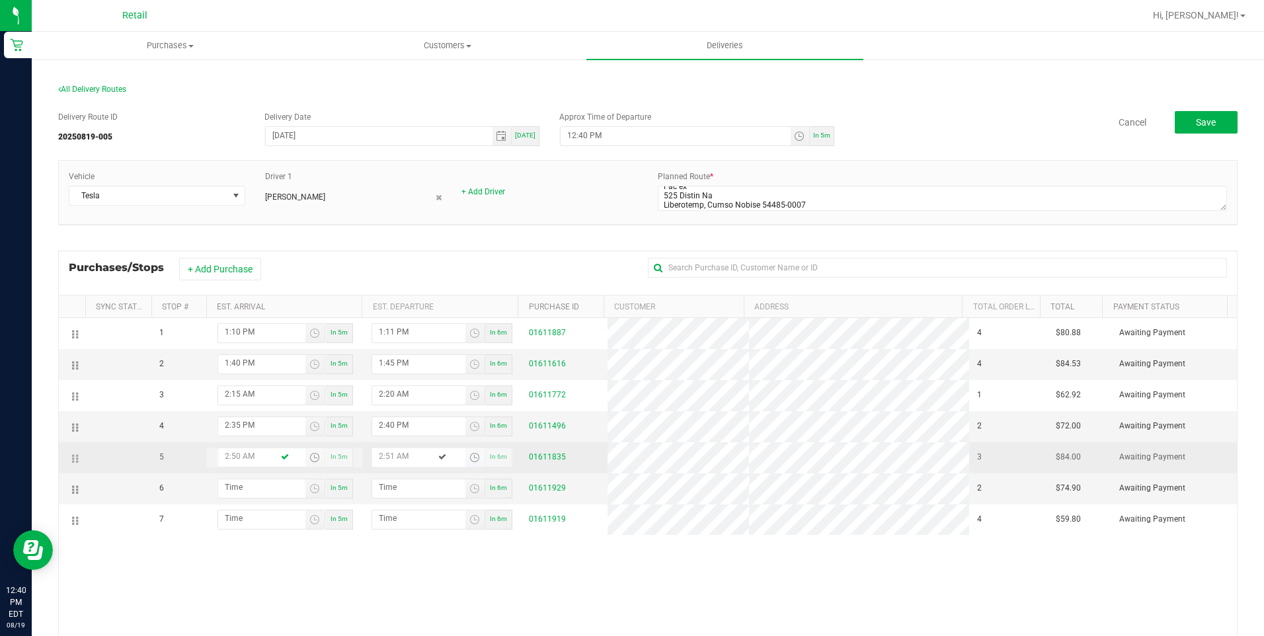
click at [469, 457] on span "Toggle time list" at bounding box center [474, 457] width 11 height 11
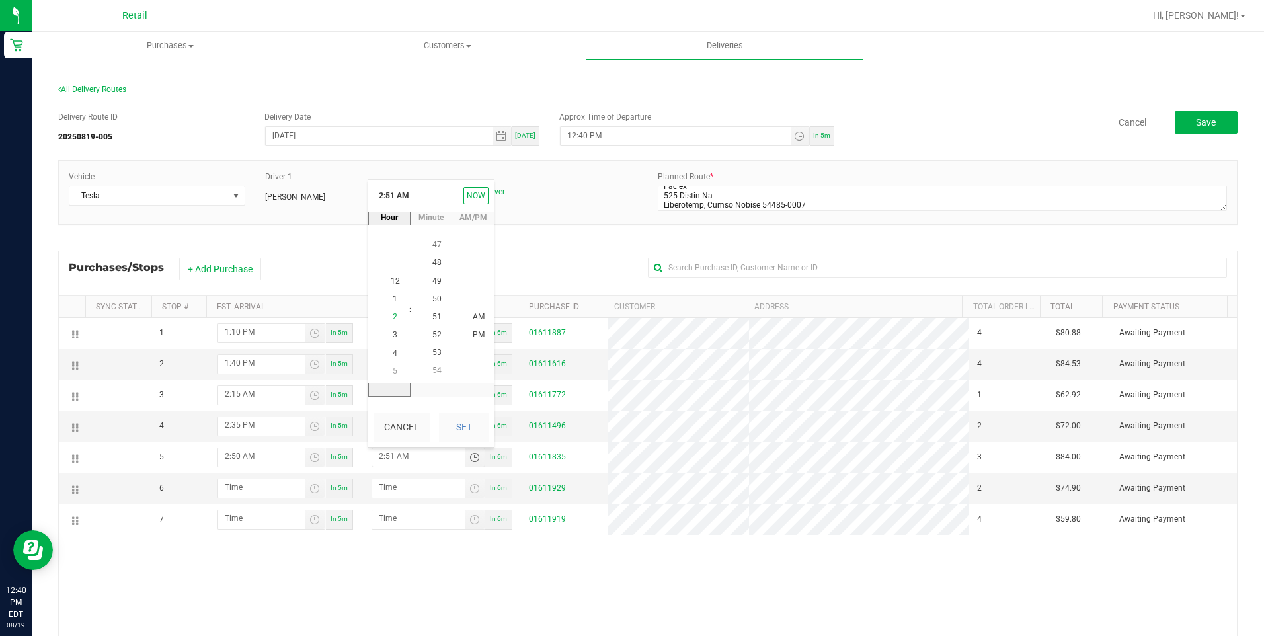
click at [393, 319] on span "2" at bounding box center [395, 317] width 5 height 9
click at [432, 318] on span "55" at bounding box center [436, 316] width 9 height 9
click at [464, 423] on button "Set" at bounding box center [464, 426] width 50 height 29
type input "2:55 AM"
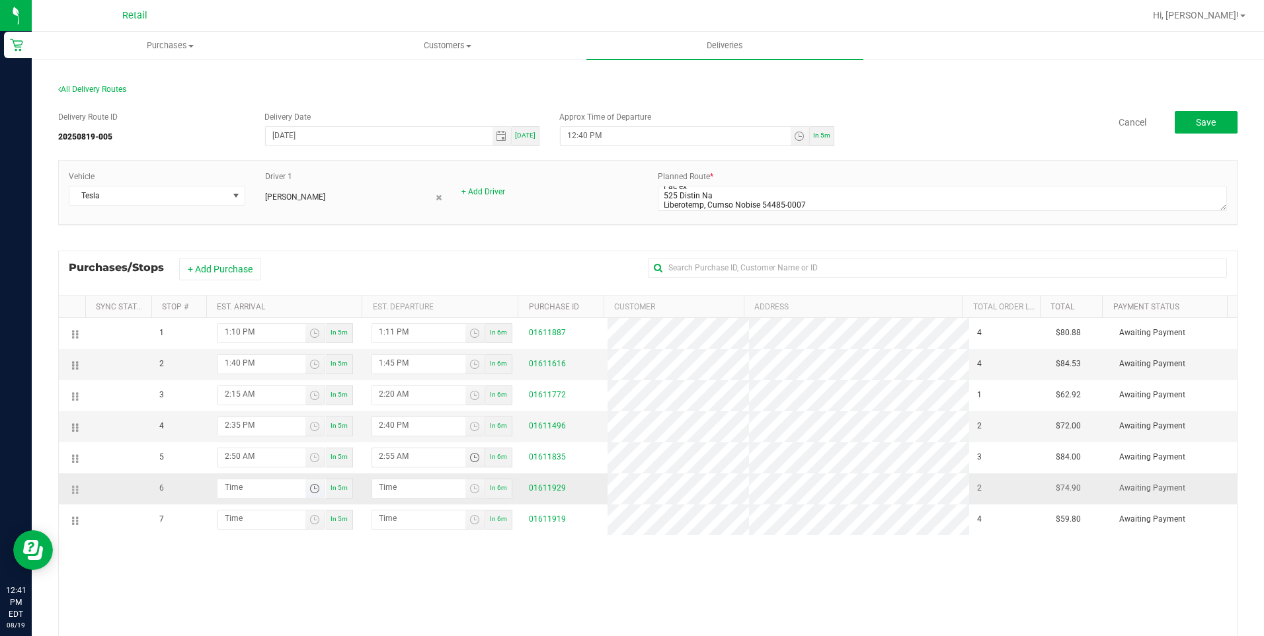
click at [309, 491] on span "Toggle time list" at bounding box center [314, 488] width 11 height 11
click at [241, 399] on span "3" at bounding box center [243, 401] width 5 height 9
click at [281, 364] on span "05" at bounding box center [285, 365] width 9 height 9
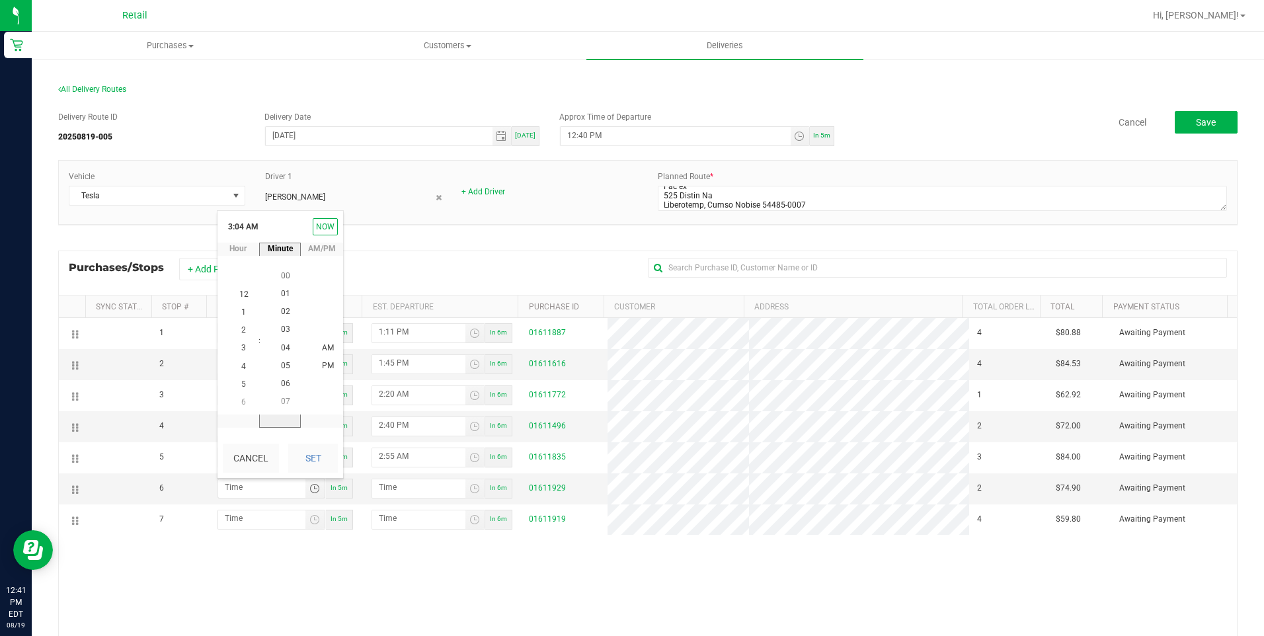
scroll to position [90, 0]
click at [314, 455] on button "Set" at bounding box center [313, 457] width 50 height 29
type input "3:05 AM"
click at [469, 490] on span "Toggle time list" at bounding box center [474, 488] width 11 height 11
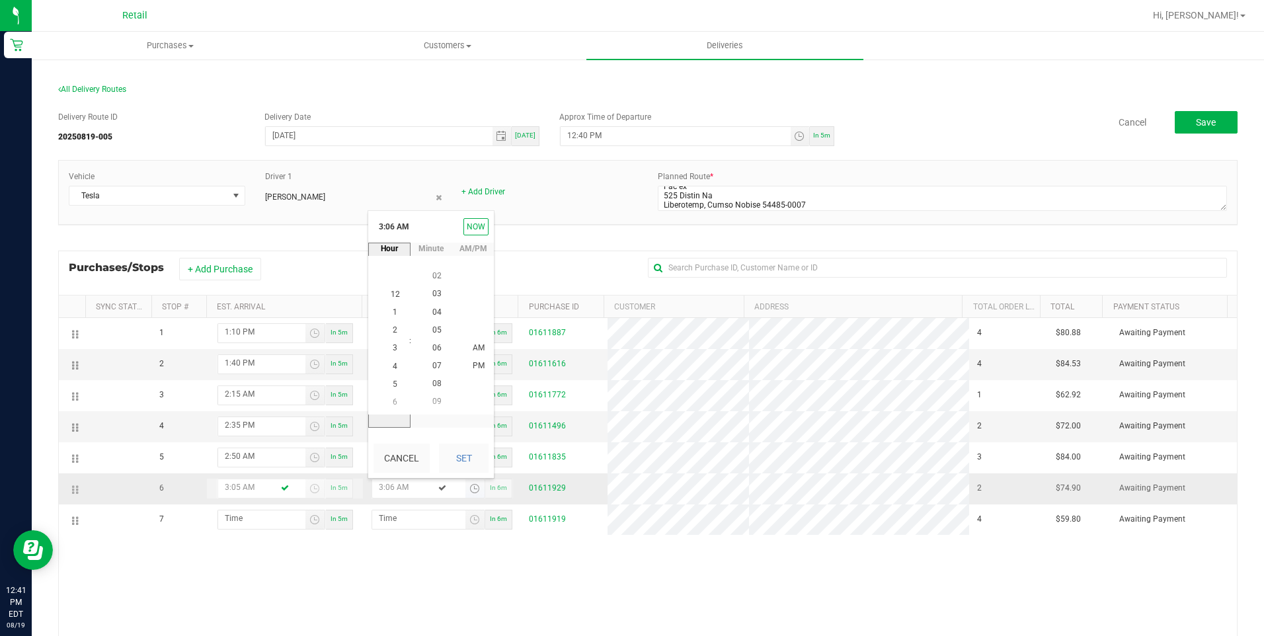
scroll to position [0, 0]
click at [393, 348] on span "3" at bounding box center [395, 348] width 5 height 9
click at [432, 350] on span "10" at bounding box center [436, 347] width 9 height 9
click at [471, 447] on button "Set" at bounding box center [464, 457] width 50 height 29
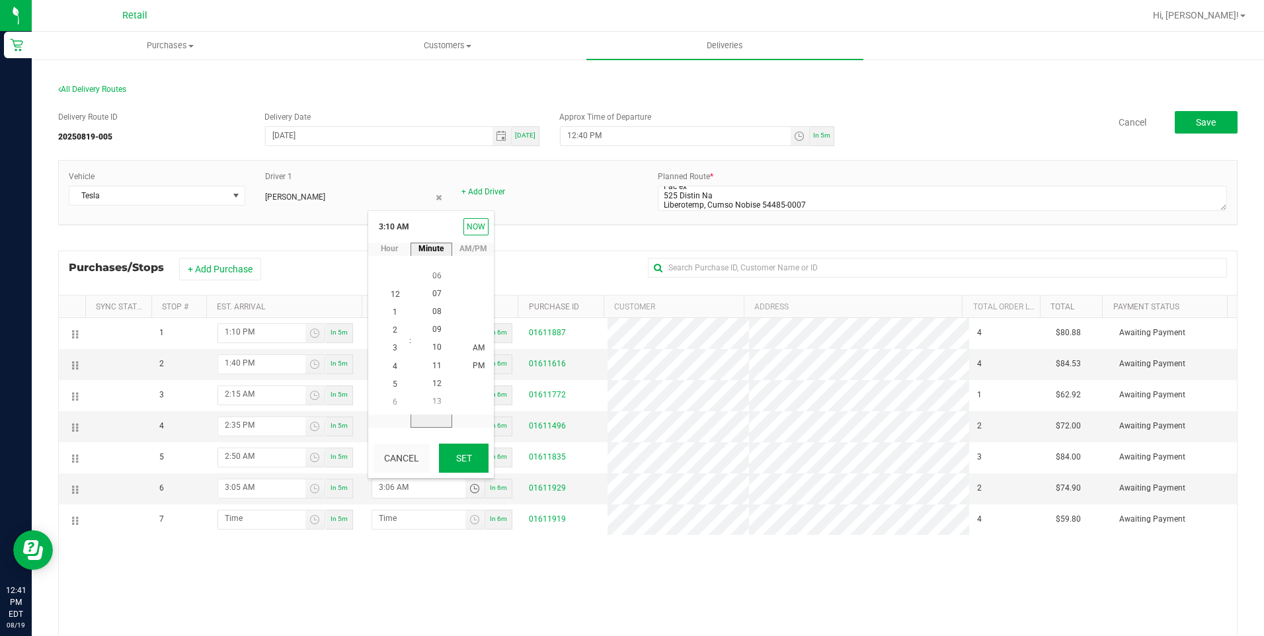
type input "3:10 AM"
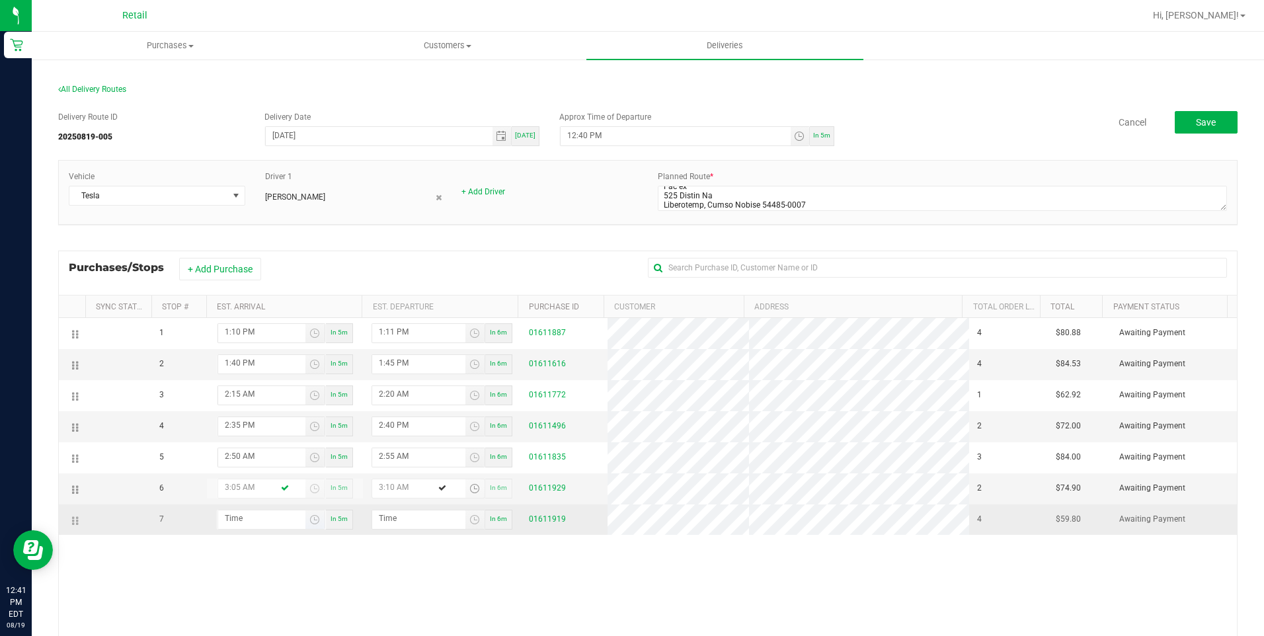
click at [309, 525] on span "Toggle time list" at bounding box center [314, 519] width 19 height 19
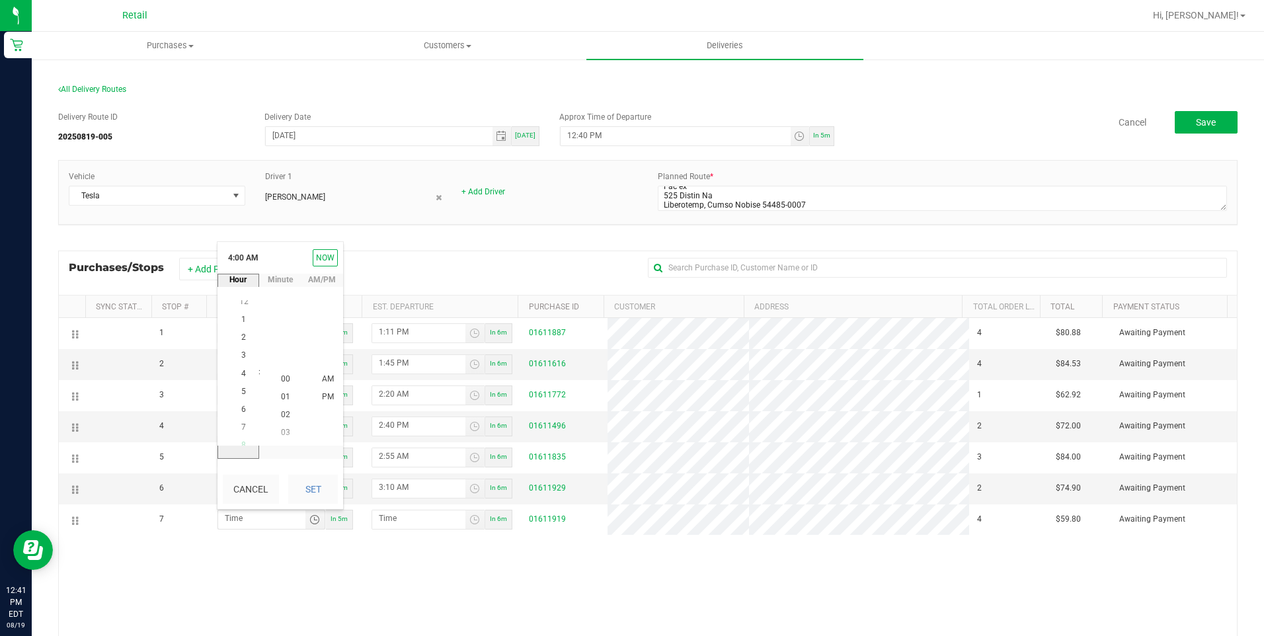
scroll to position [72, 0]
click at [241, 359] on span "3" at bounding box center [243, 360] width 5 height 9
click at [281, 309] on span "20" at bounding box center [285, 306] width 9 height 9
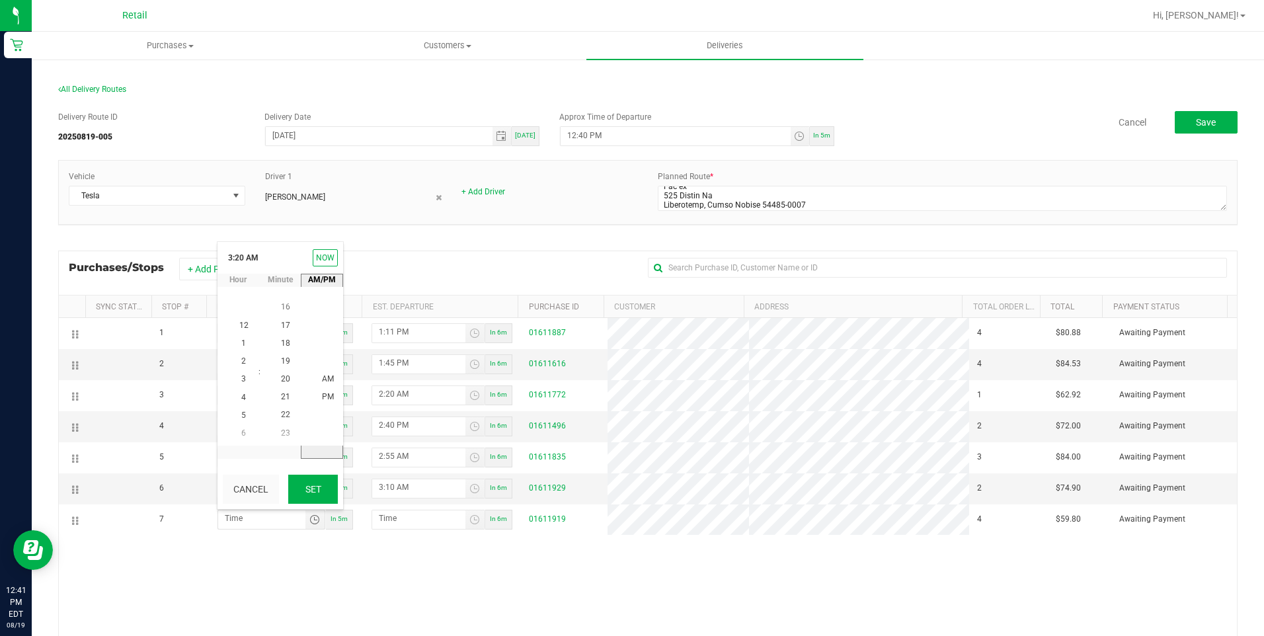
click at [329, 485] on button "Set" at bounding box center [313, 489] width 50 height 29
type input "3:20 AM"
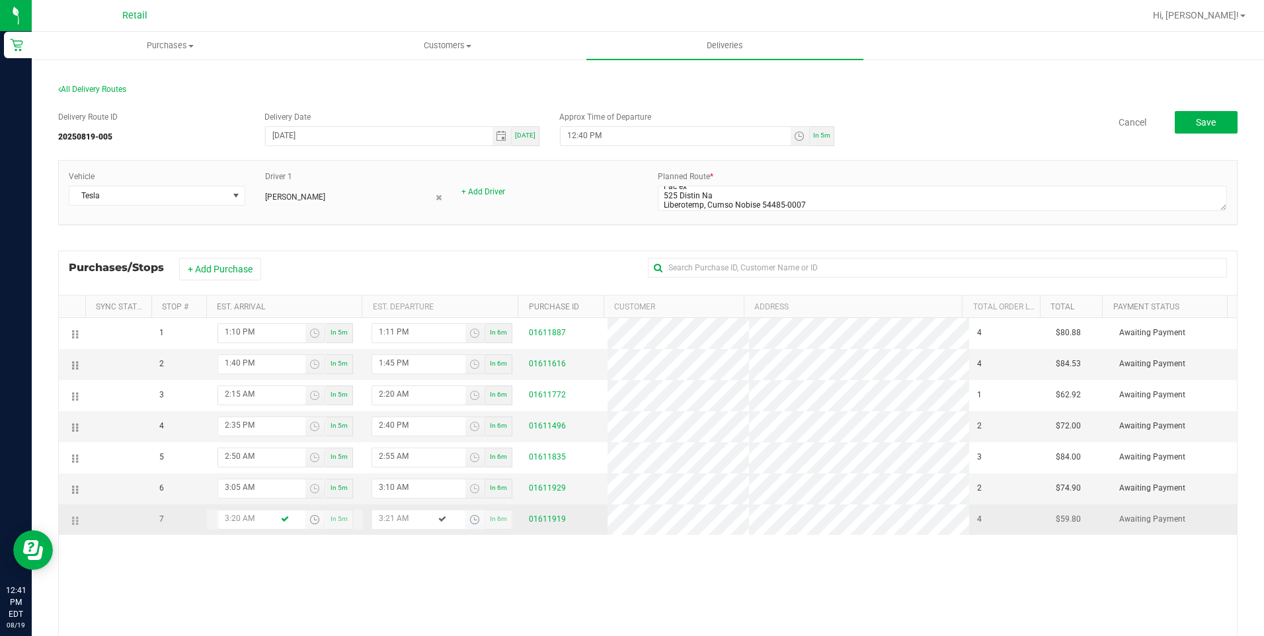
click at [469, 519] on span "Toggle time list" at bounding box center [474, 519] width 11 height 11
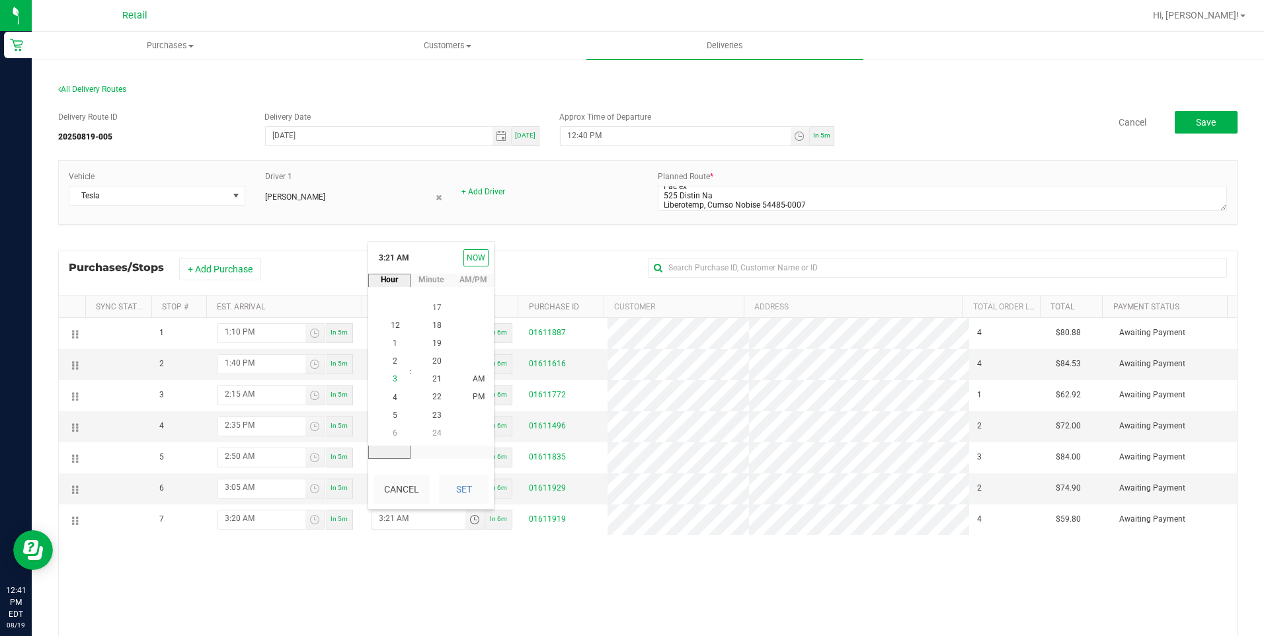
click at [393, 378] on span "3" at bounding box center [395, 379] width 5 height 9
click at [432, 381] on span "25" at bounding box center [436, 378] width 9 height 9
click at [469, 486] on button "Set" at bounding box center [464, 489] width 50 height 29
type input "3:25 AM"
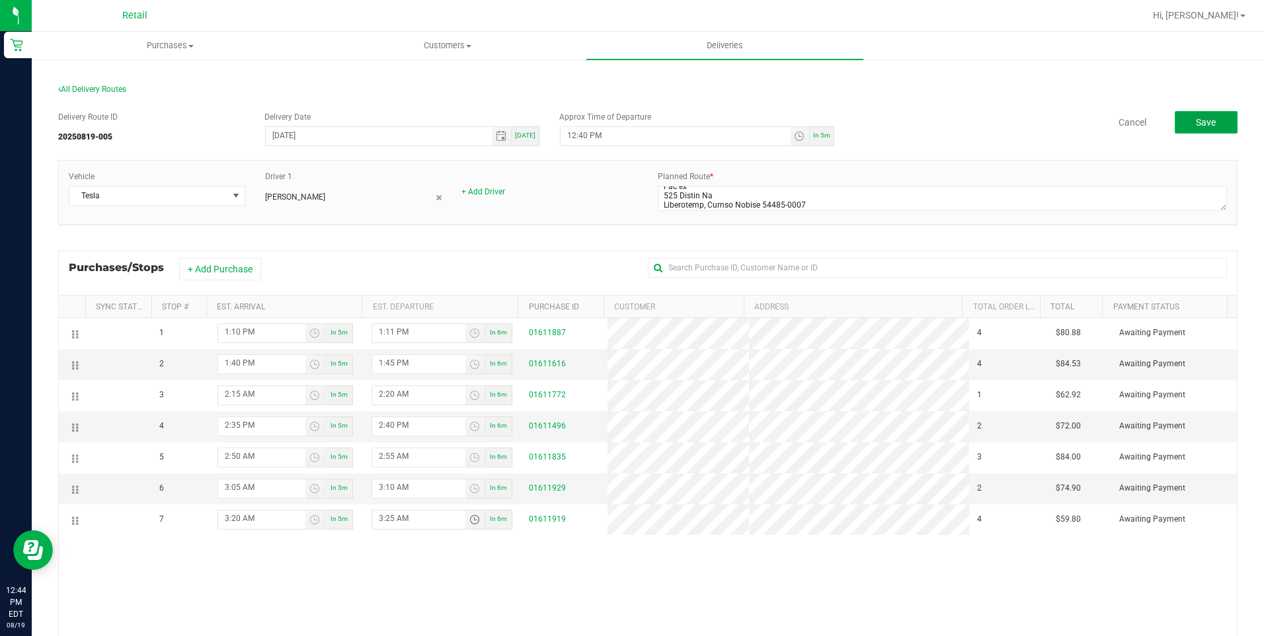
drag, startPoint x: 1187, startPoint y: 130, endPoint x: 1180, endPoint y: 118, distance: 13.9
click at [1187, 130] on button "Save" at bounding box center [1205, 122] width 63 height 22
click at [794, 140] on span "Toggle time list" at bounding box center [799, 136] width 11 height 11
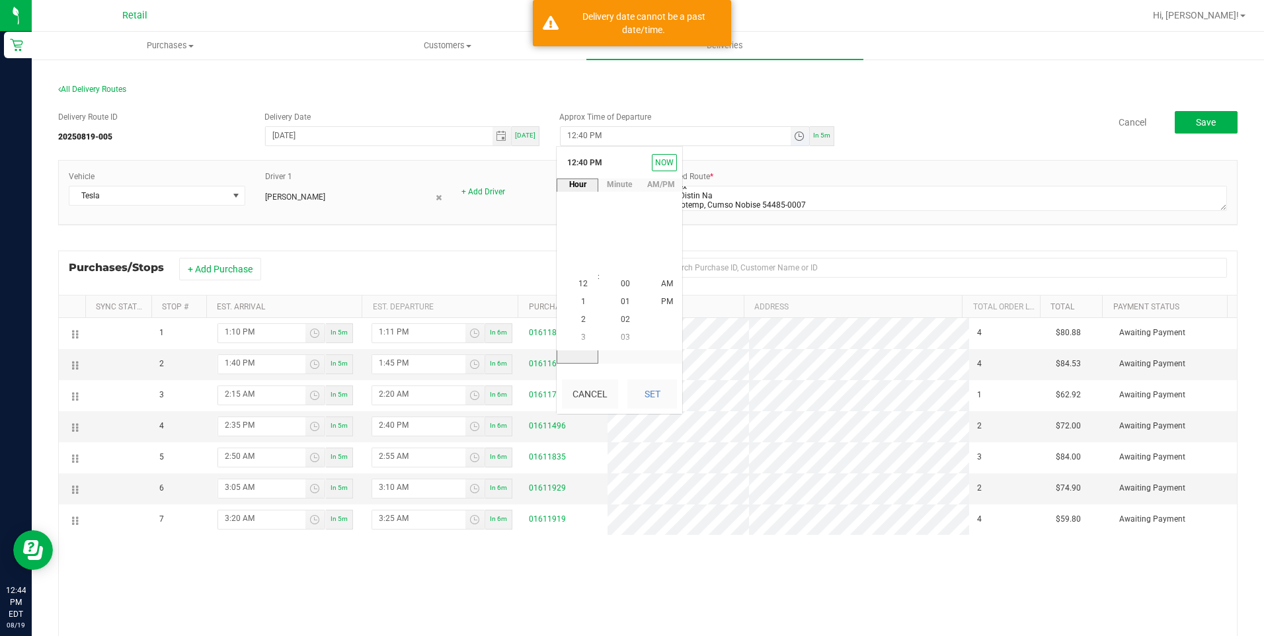
scroll to position [18, 0]
click at [578, 283] on span "12" at bounding box center [582, 283] width 9 height 9
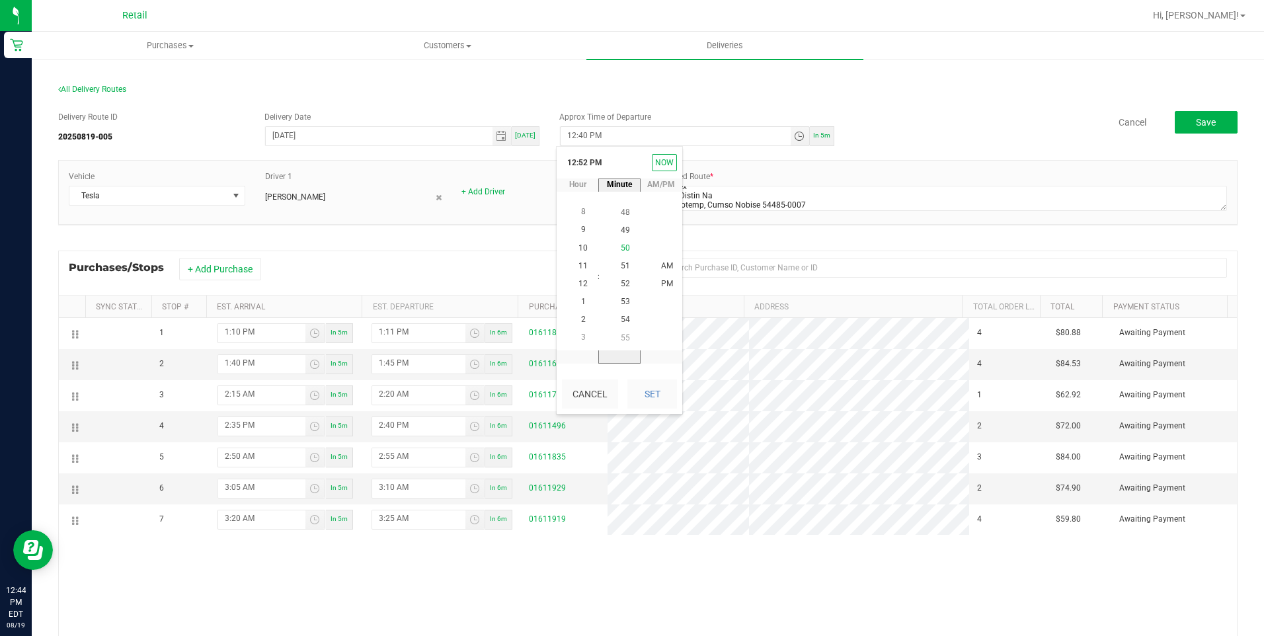
click at [621, 248] on span "50" at bounding box center [625, 247] width 9 height 9
click at [650, 389] on button "Set" at bounding box center [652, 393] width 50 height 29
type input "12:50 PM"
click at [1197, 106] on div "Delivery Route ID 20250819-005 Delivery Date 08/19/2025 Today Approx Time of De…" at bounding box center [647, 431] width 1179 height 660
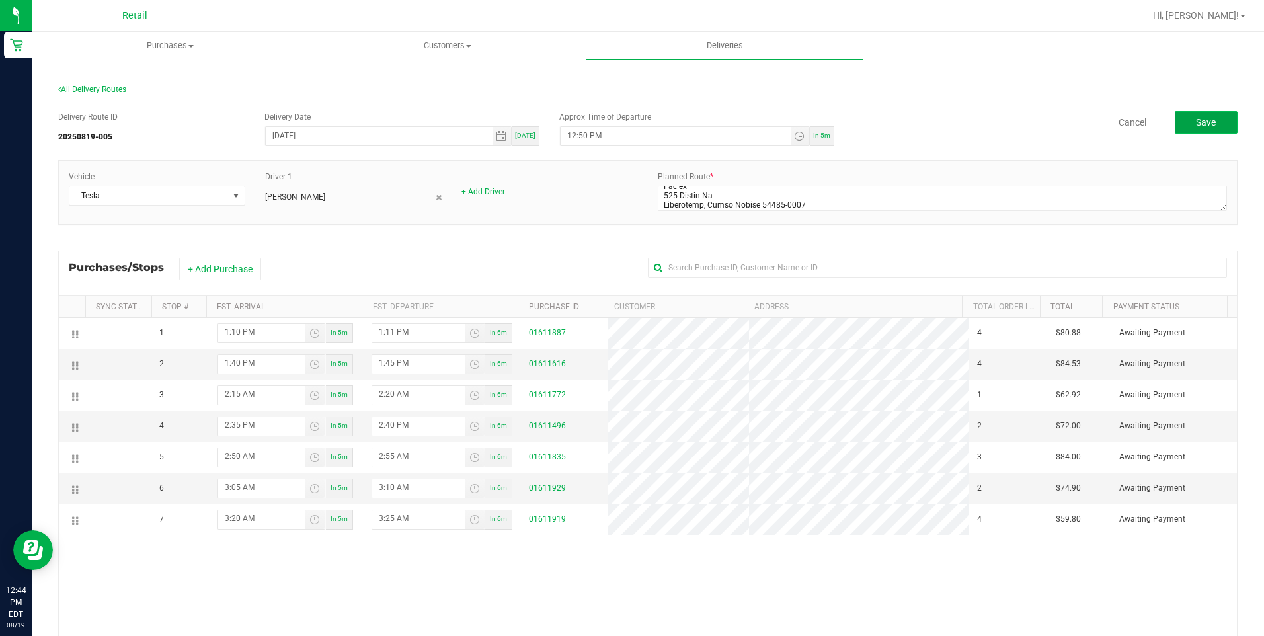
click at [1197, 114] on button "Save" at bounding box center [1205, 122] width 63 height 22
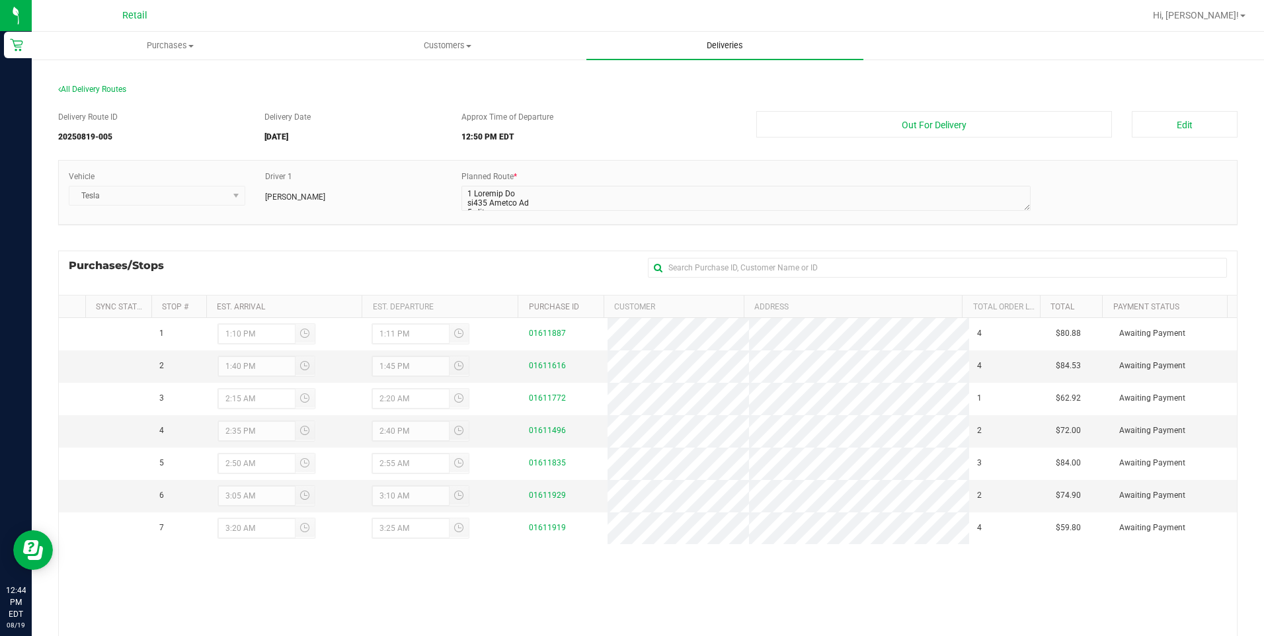
click at [731, 49] on span "Deliveries" at bounding box center [725, 46] width 72 height 12
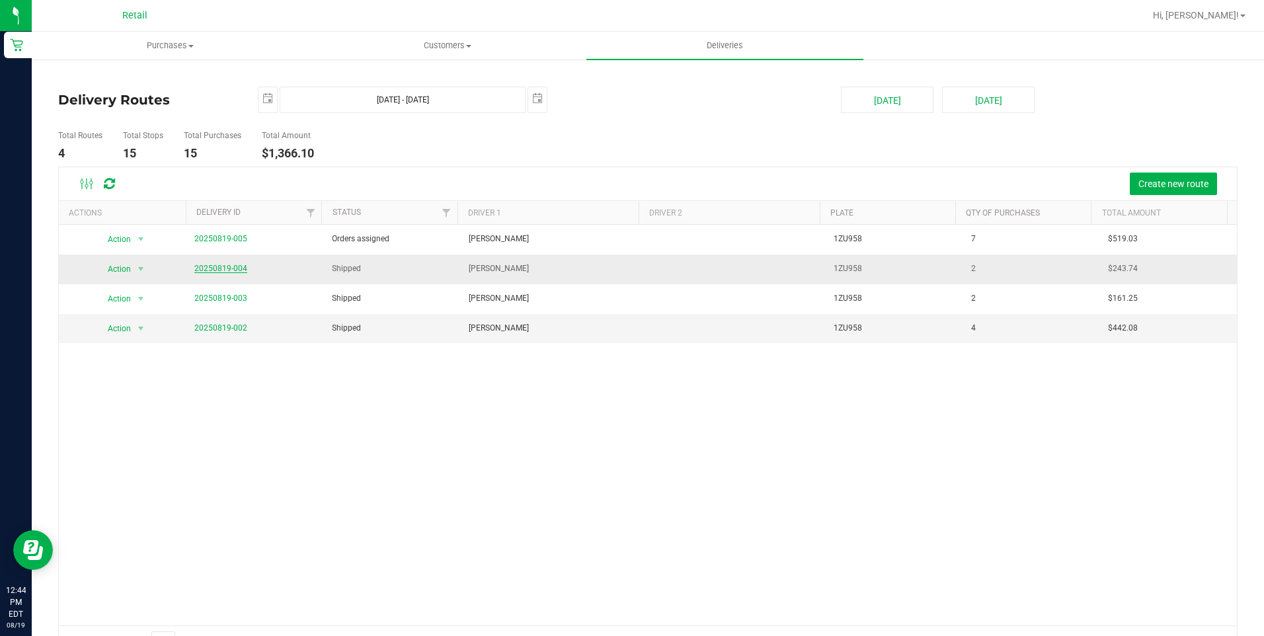
click at [237, 268] on link "20250819-004" at bounding box center [220, 268] width 53 height 9
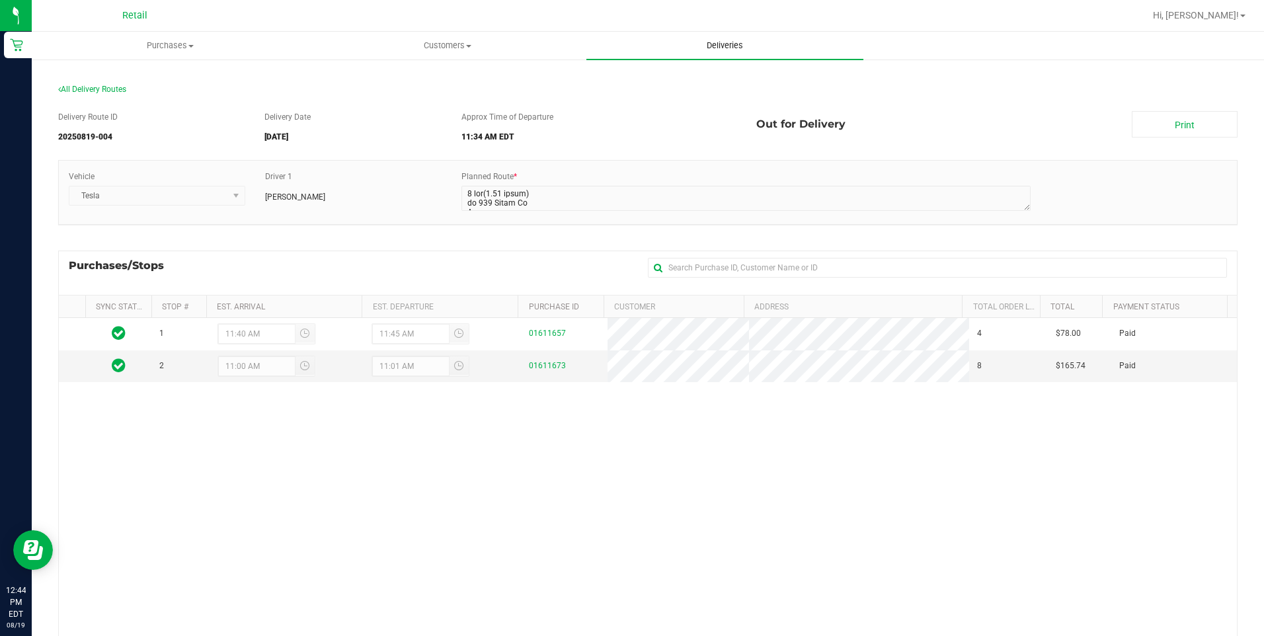
click at [740, 52] on uib-tab-heading "Deliveries" at bounding box center [724, 46] width 277 height 28
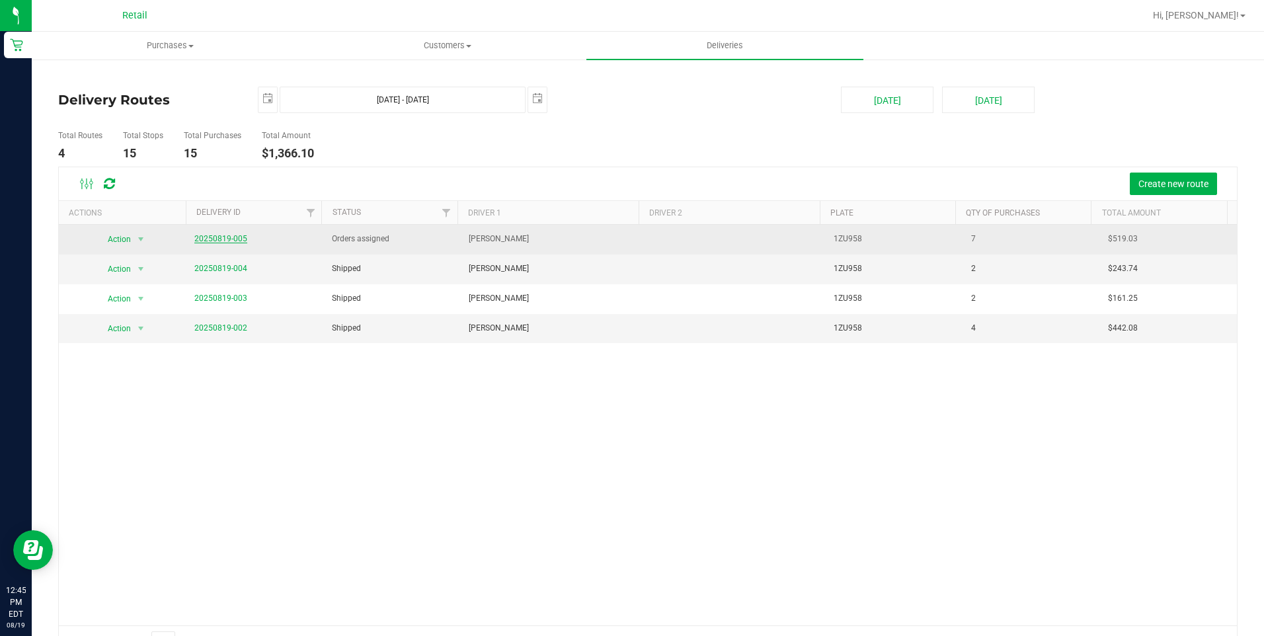
click at [221, 239] on link "20250819-005" at bounding box center [220, 238] width 53 height 9
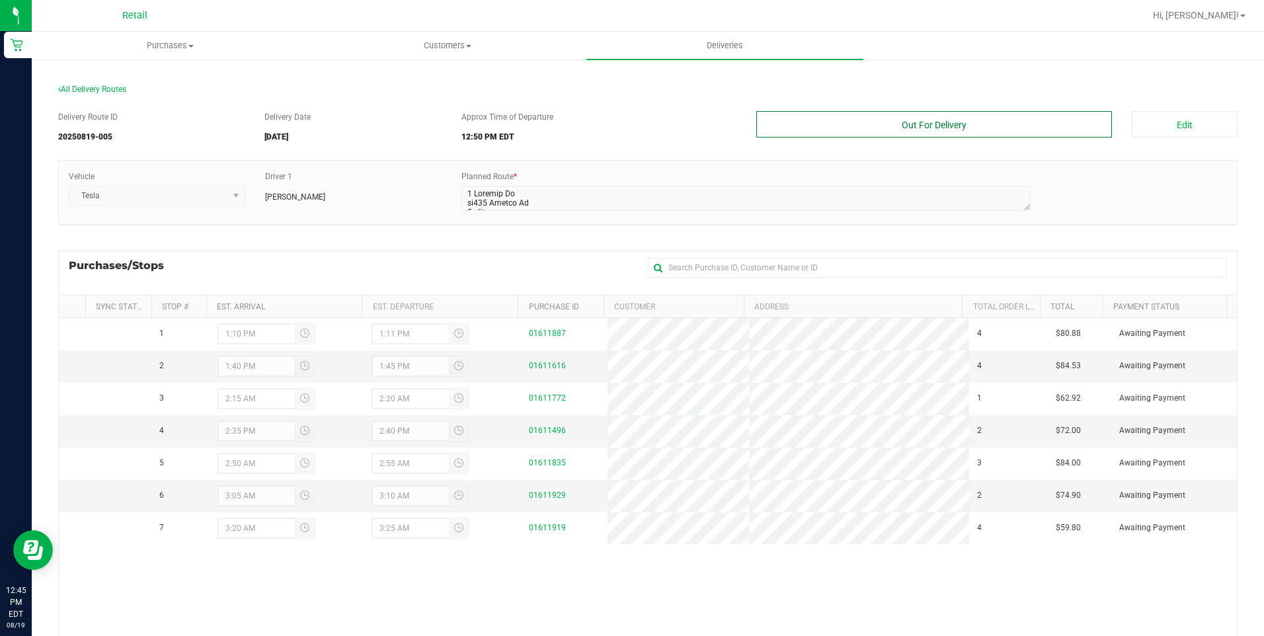
click at [969, 121] on button "Out For Delivery" at bounding box center [934, 124] width 356 height 26
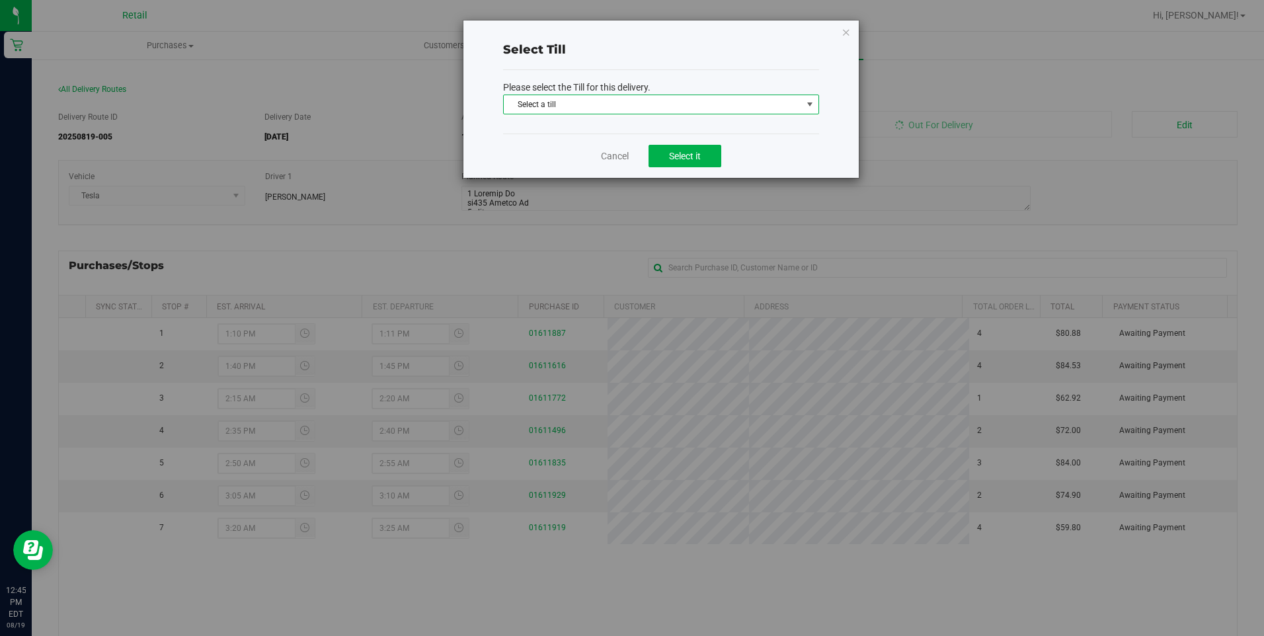
click at [804, 106] on span "select" at bounding box center [809, 104] width 11 height 11
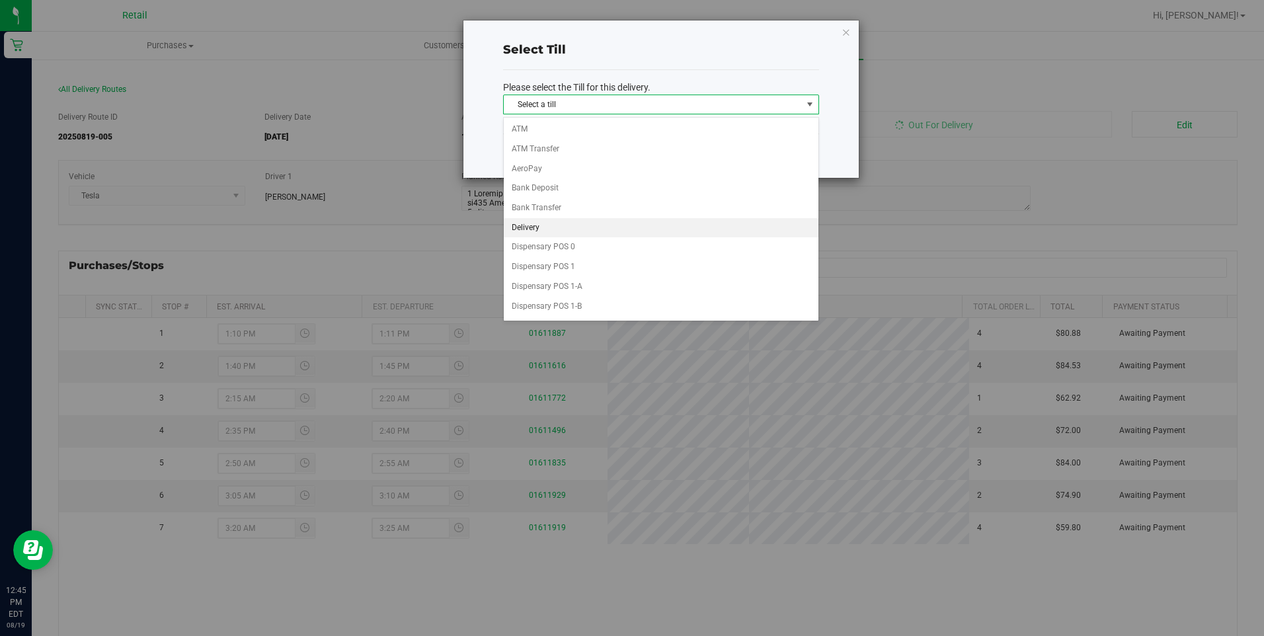
click at [703, 225] on li "Delivery" at bounding box center [661, 228] width 315 height 20
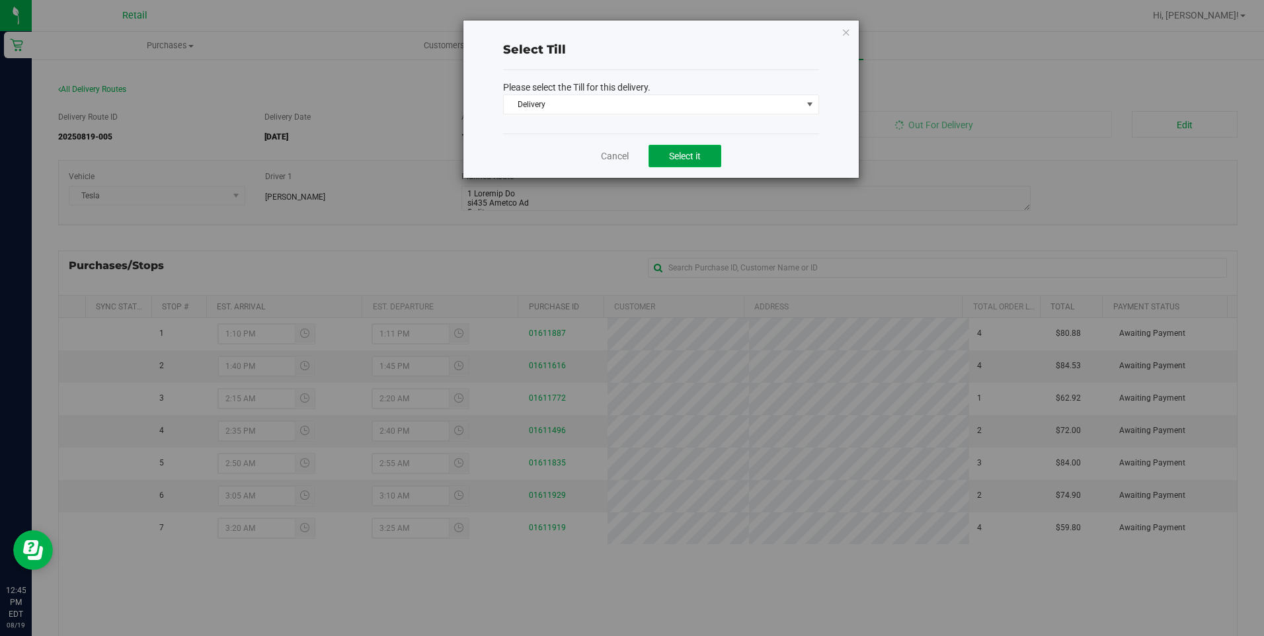
click at [707, 161] on button "Select it" at bounding box center [684, 156] width 73 height 22
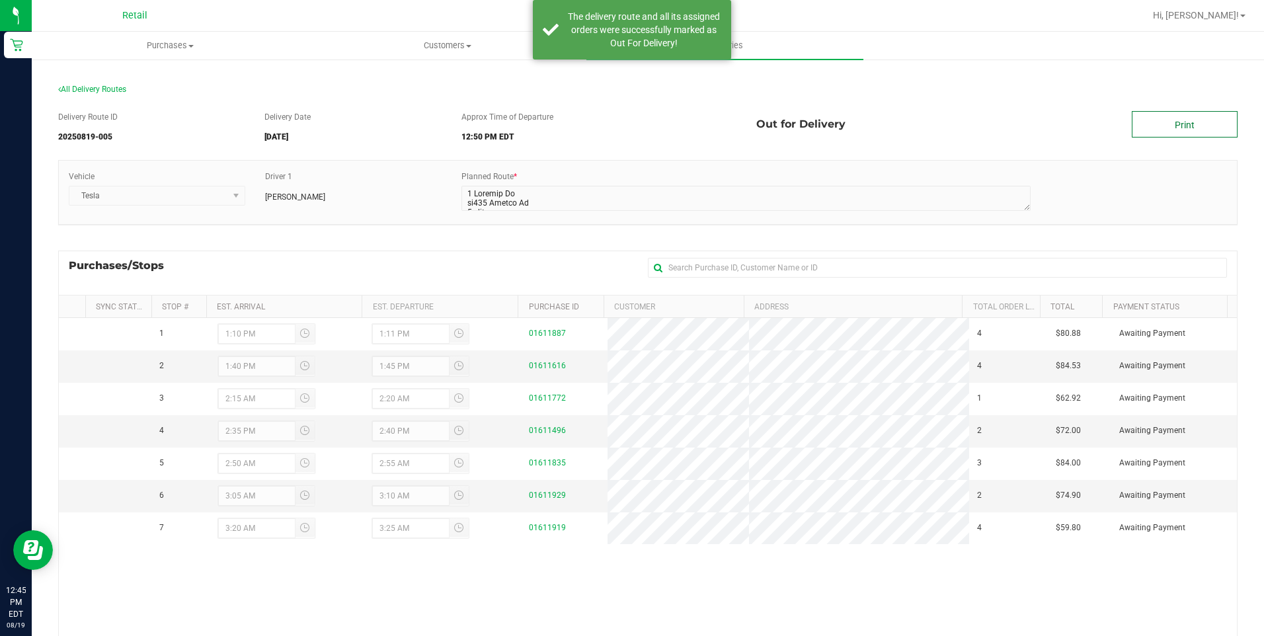
click at [1156, 127] on link "Print" at bounding box center [1184, 124] width 106 height 26
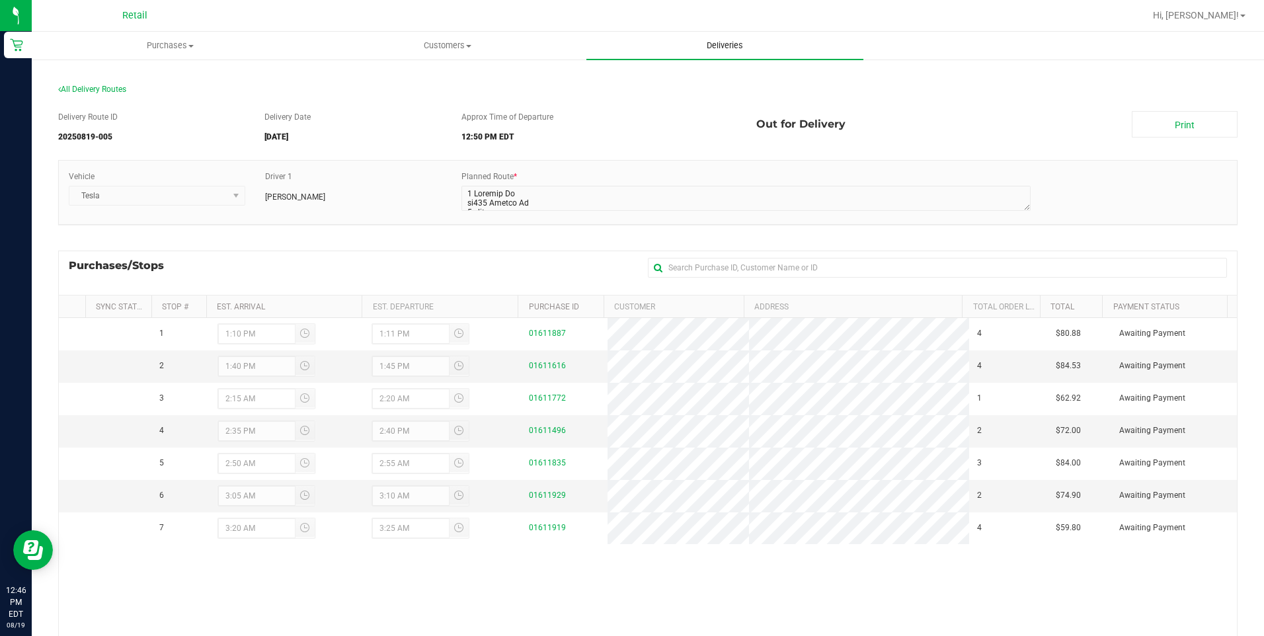
click at [723, 52] on uib-tab-heading "Deliveries" at bounding box center [724, 46] width 277 height 28
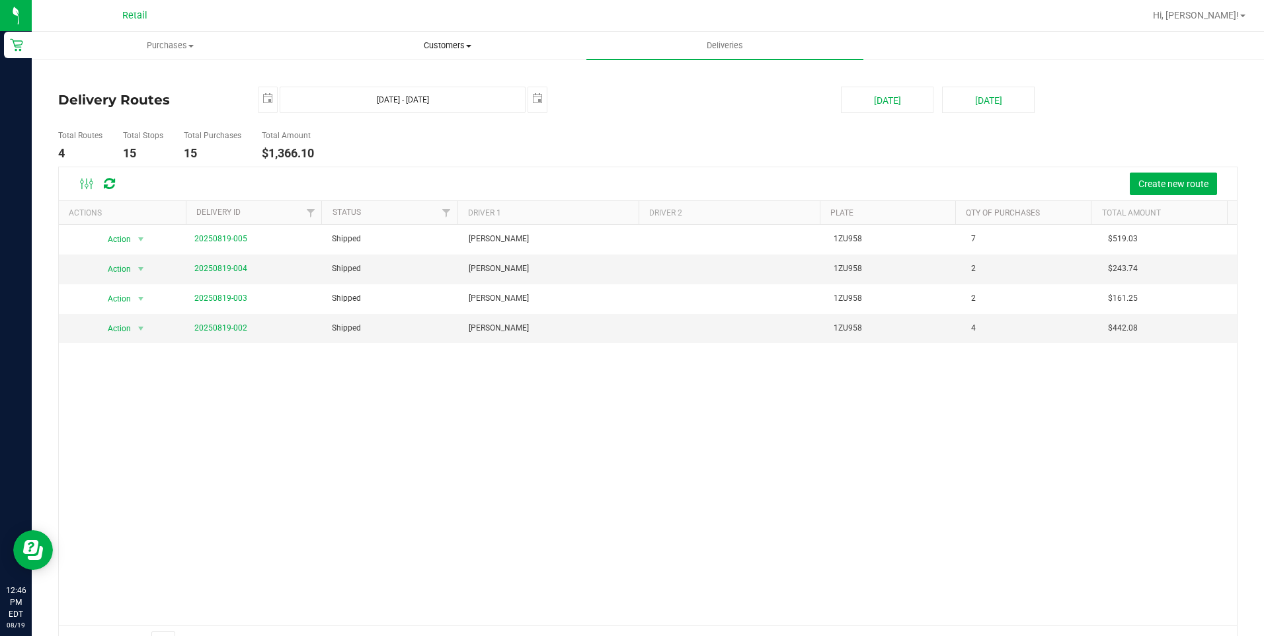
click at [437, 40] on span "Customers" at bounding box center [447, 46] width 276 height 12
click at [434, 77] on li "All customers" at bounding box center [447, 80] width 277 height 16
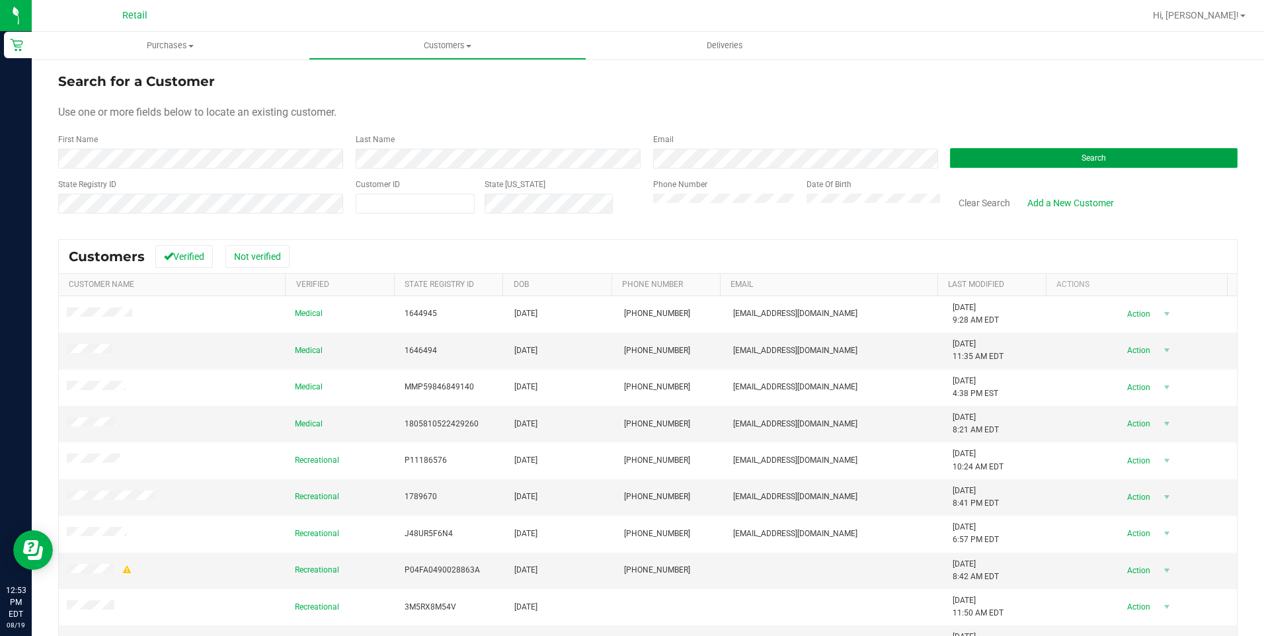
click at [1006, 153] on button "Search" at bounding box center [1093, 158] width 287 height 20
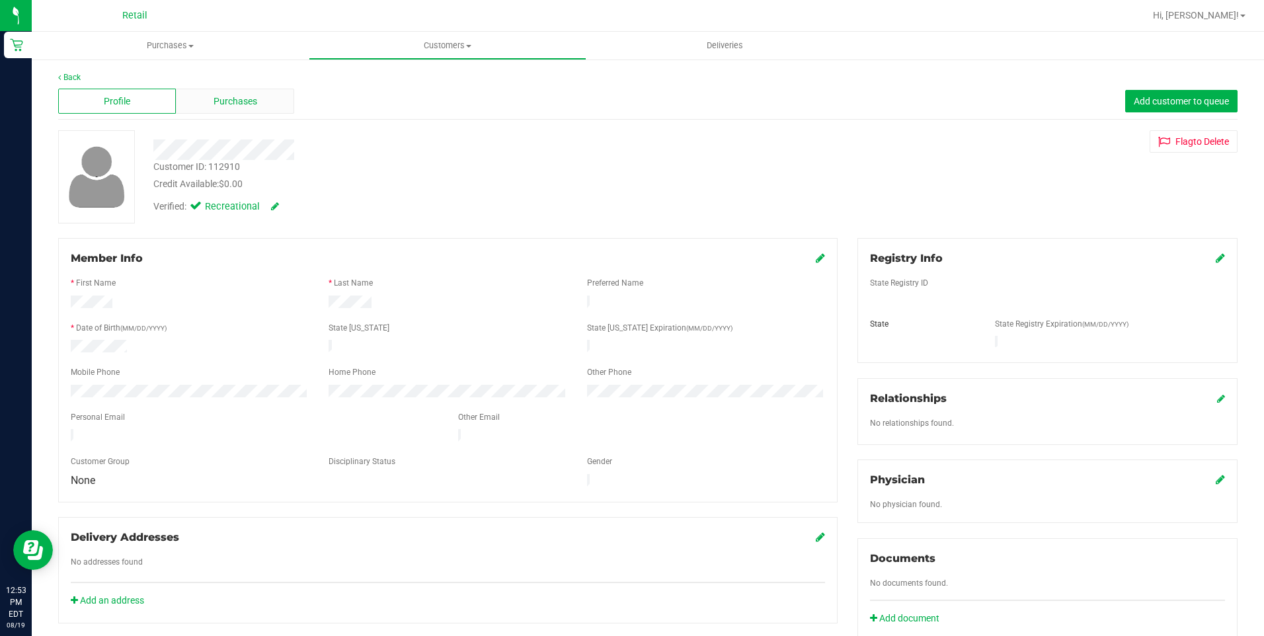
click at [260, 113] on div "Purchases" at bounding box center [235, 101] width 118 height 25
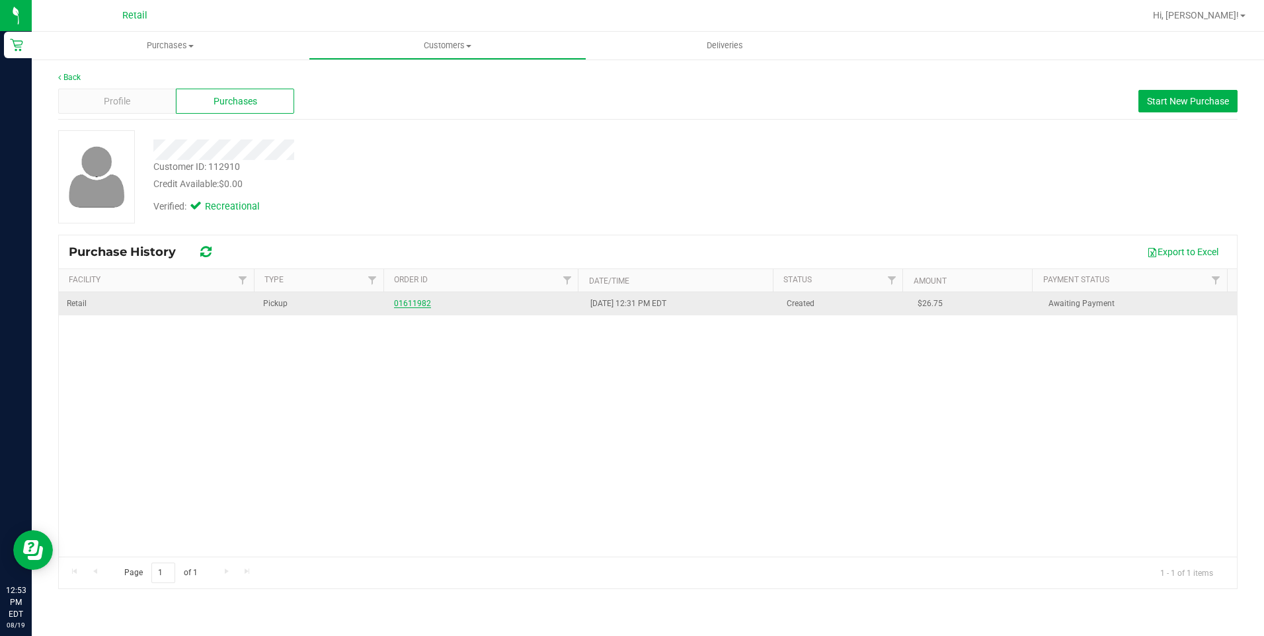
click at [404, 302] on link "01611982" at bounding box center [412, 303] width 37 height 9
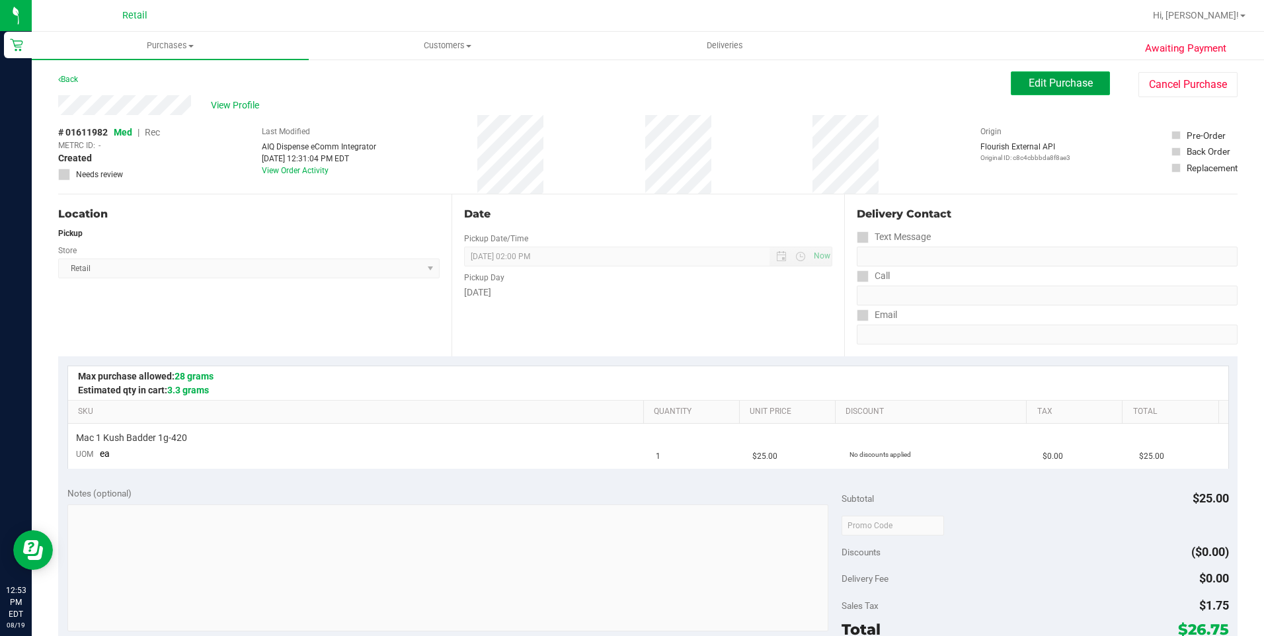
click at [1019, 89] on button "Edit Purchase" at bounding box center [1059, 83] width 99 height 24
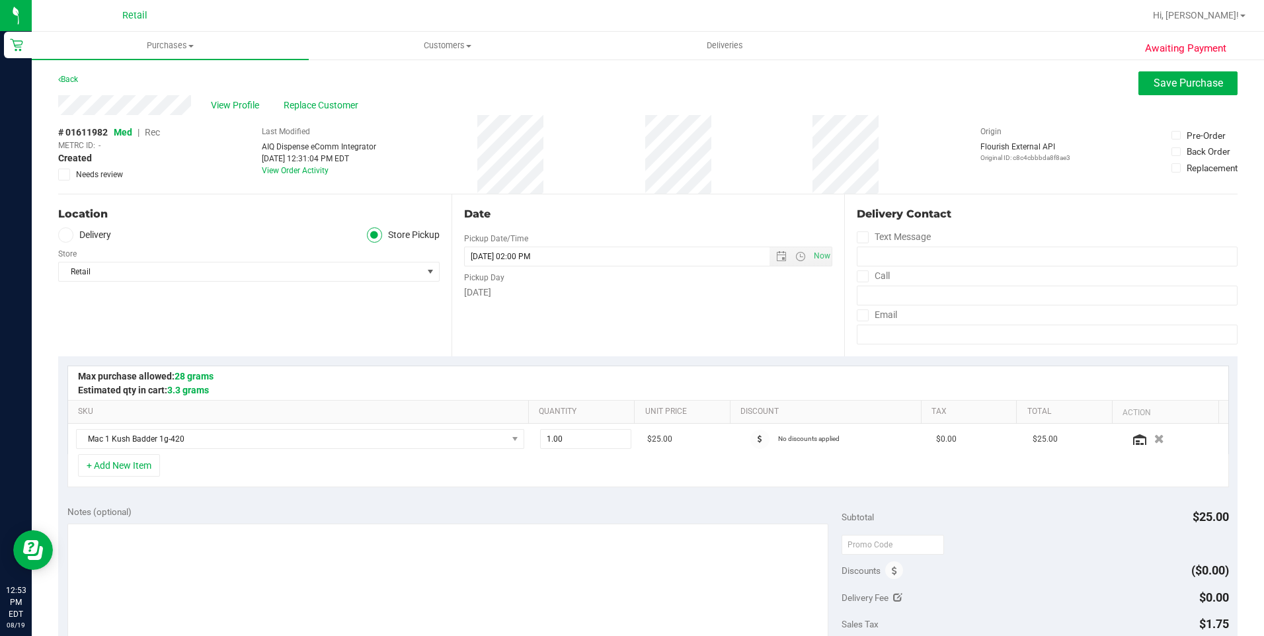
click at [157, 128] on span "Rec" at bounding box center [152, 132] width 15 height 11
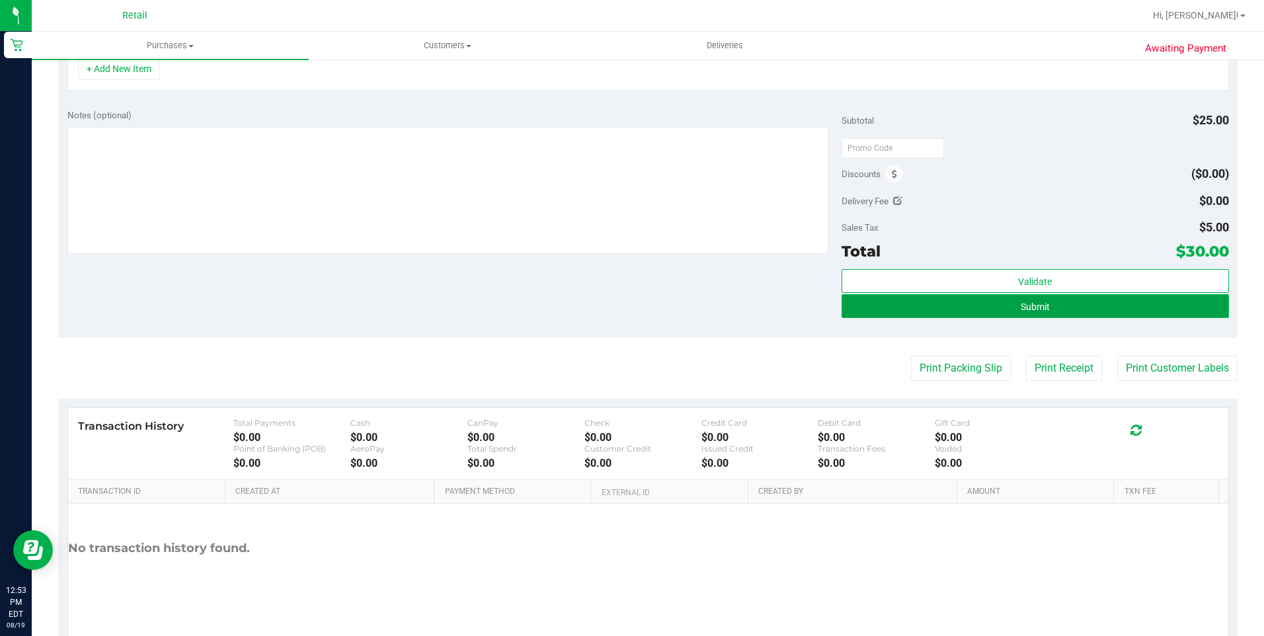
click at [1021, 310] on span "Submit" at bounding box center [1034, 306] width 29 height 11
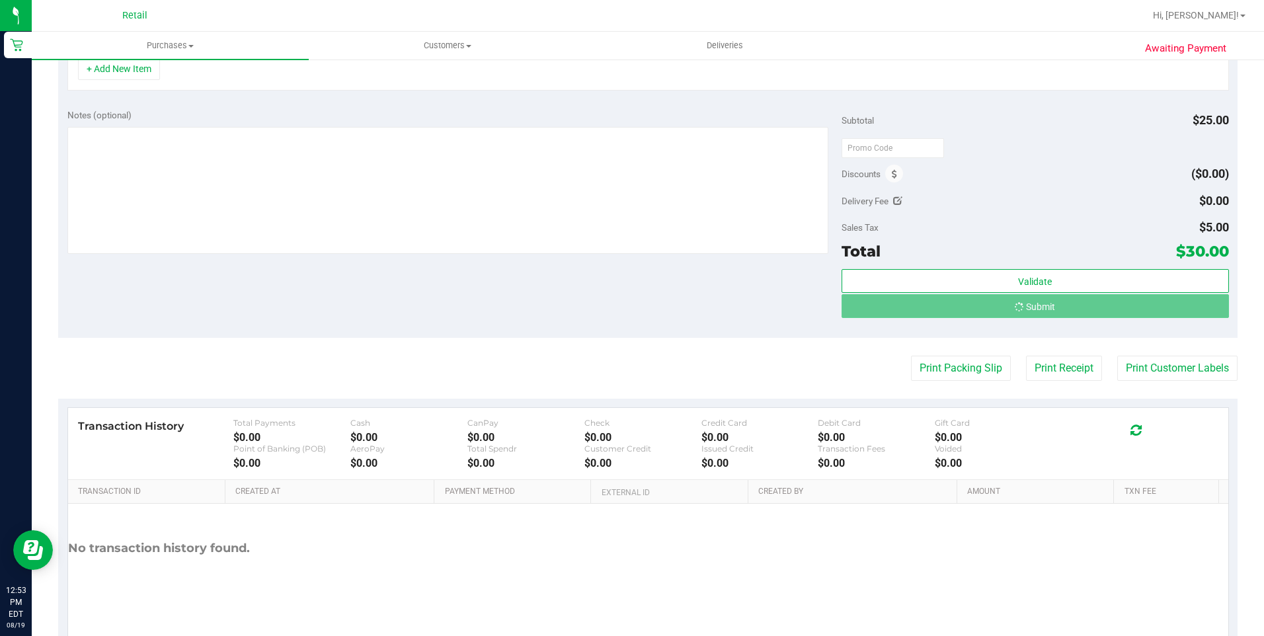
scroll to position [376, 0]
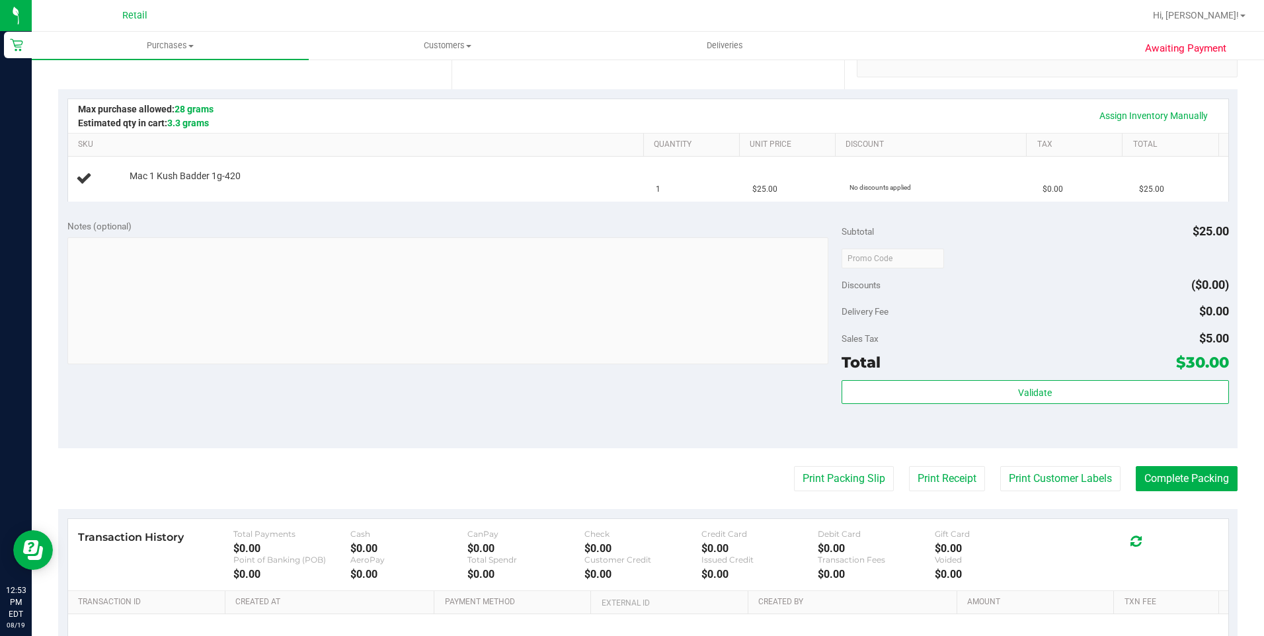
scroll to position [244, 0]
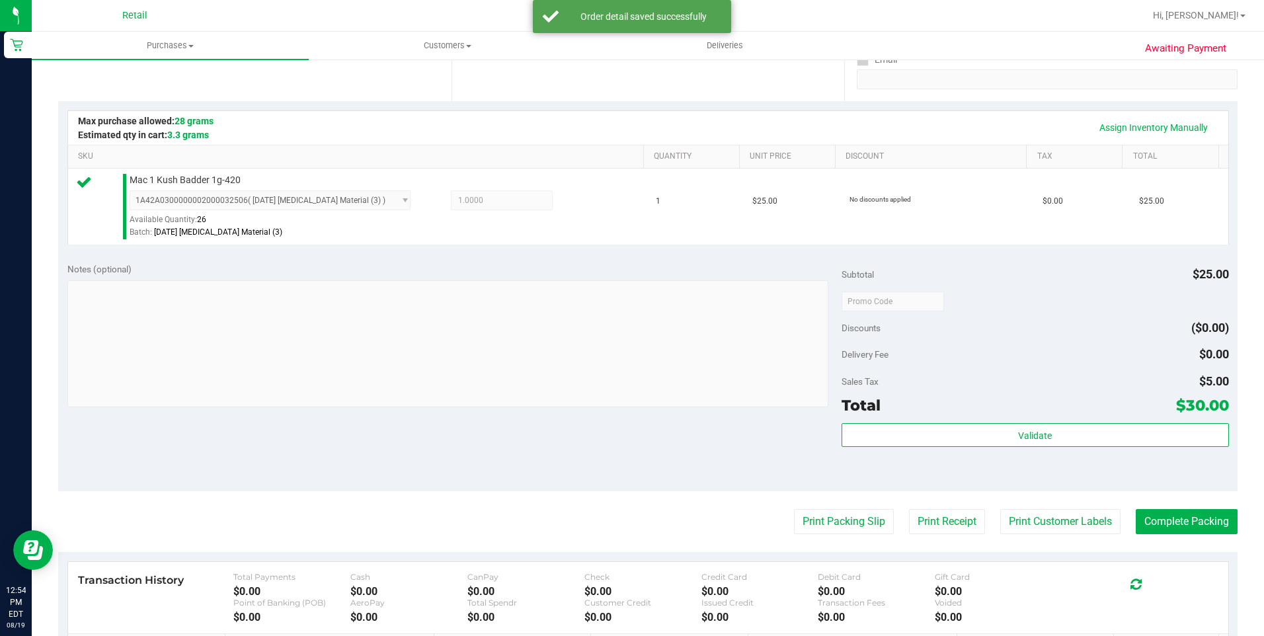
scroll to position [264, 0]
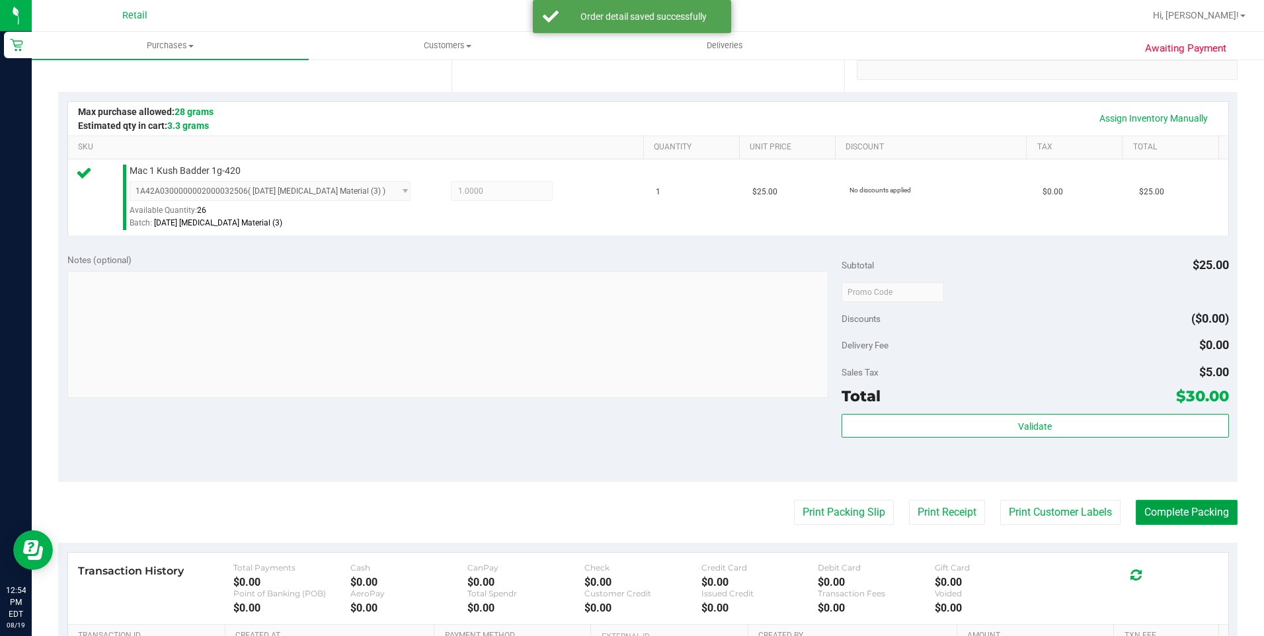
click at [1162, 510] on button "Complete Packing" at bounding box center [1186, 512] width 102 height 25
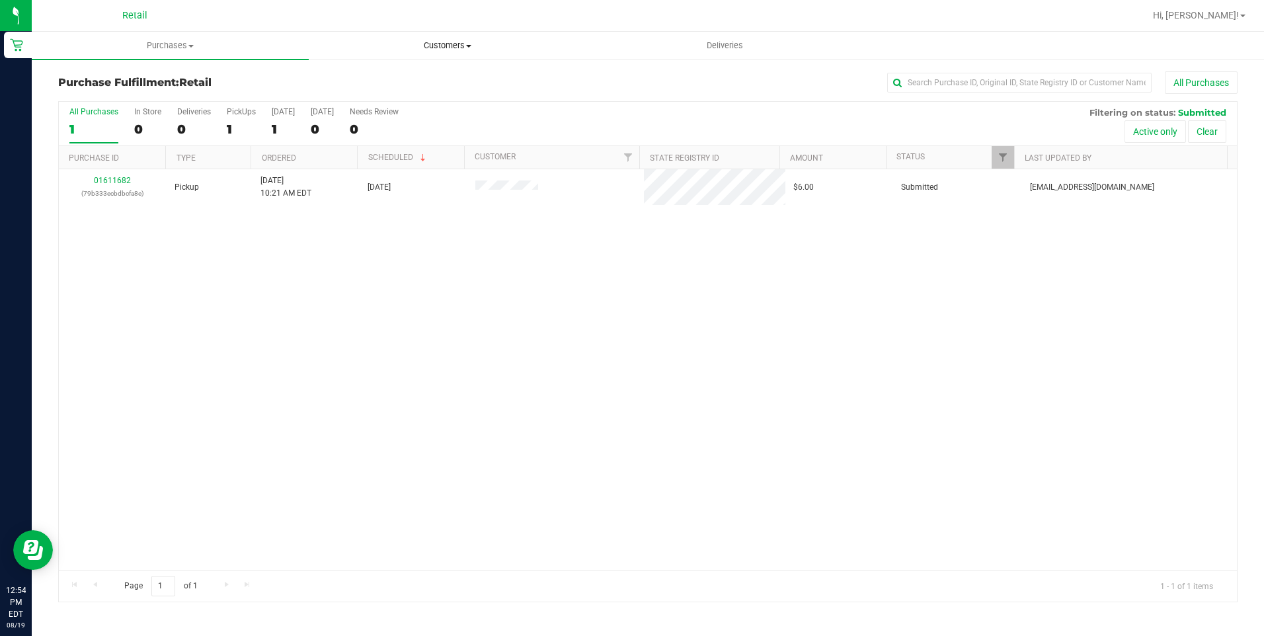
click at [425, 55] on uib-tab-heading "Customers All customers Add a new customer All physicians" at bounding box center [447, 45] width 276 height 26
click at [377, 82] on span "All customers" at bounding box center [356, 79] width 95 height 11
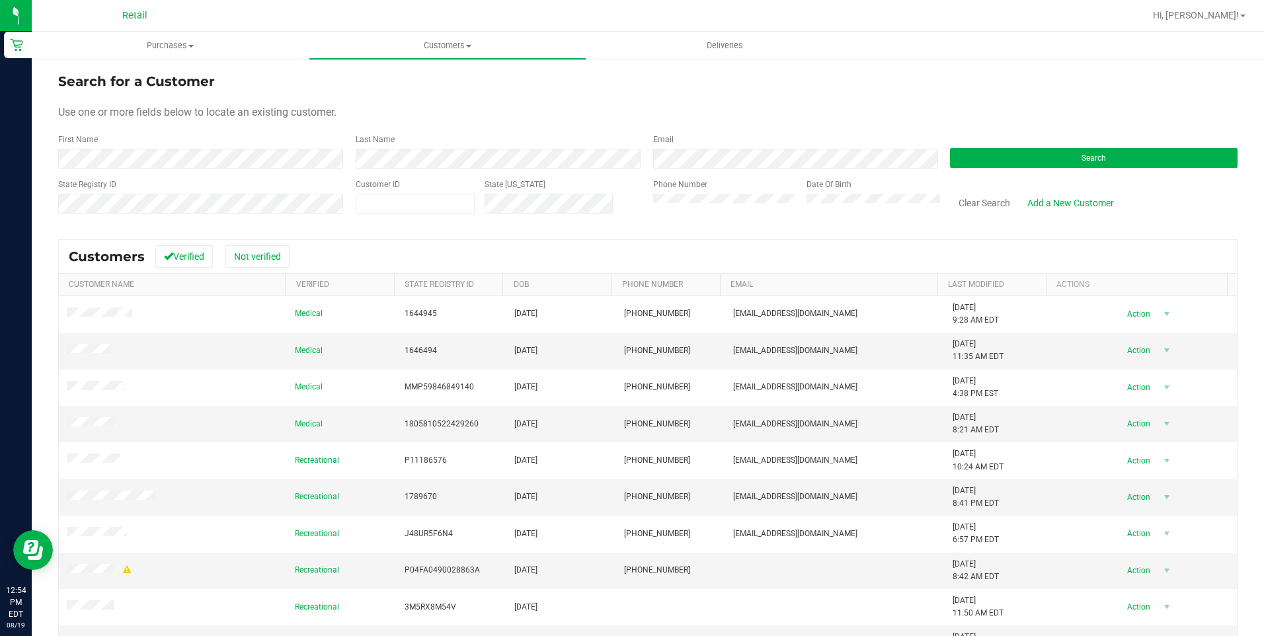
click at [1127, 143] on div "Search" at bounding box center [1088, 150] width 297 height 35
click at [1116, 153] on button "Search" at bounding box center [1093, 158] width 287 height 20
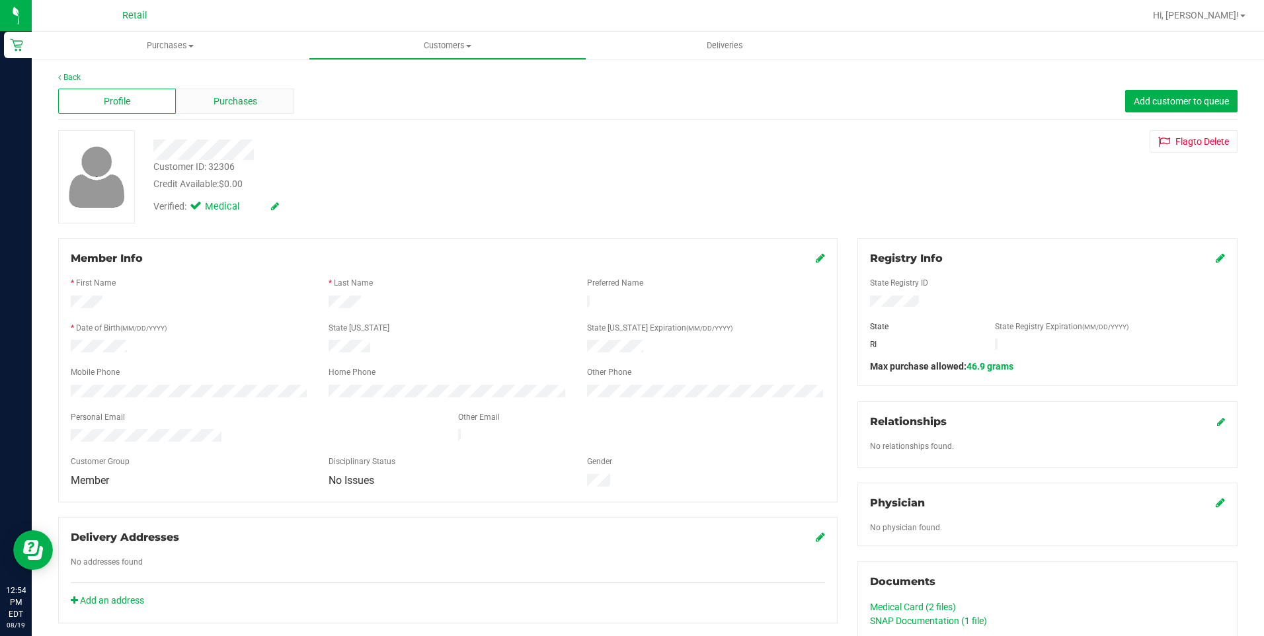
click at [227, 100] on span "Purchases" at bounding box center [235, 102] width 44 height 14
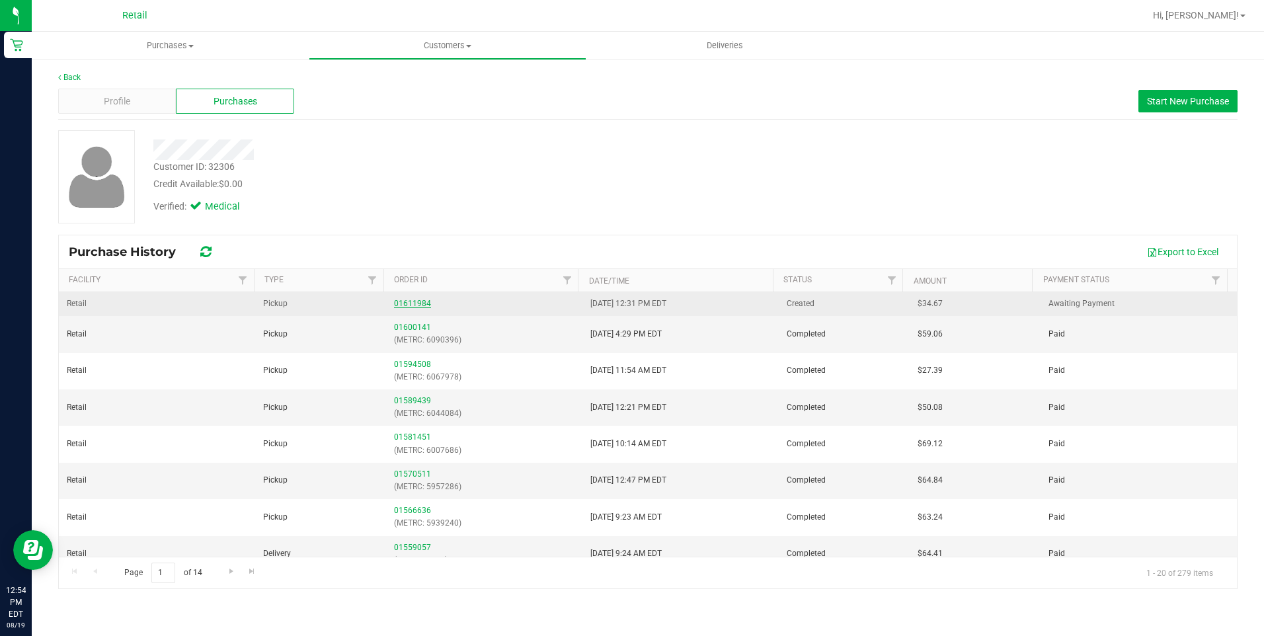
click at [412, 304] on link "01611984" at bounding box center [412, 303] width 37 height 9
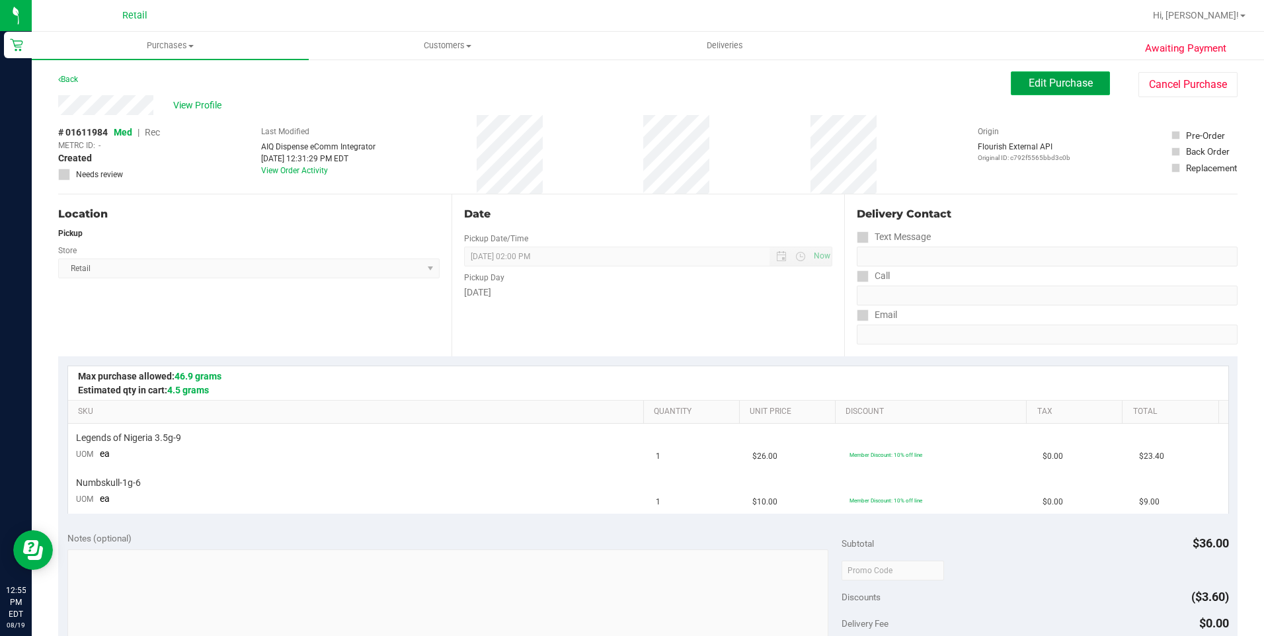
click at [1033, 89] on span "Edit Purchase" at bounding box center [1060, 83] width 64 height 13
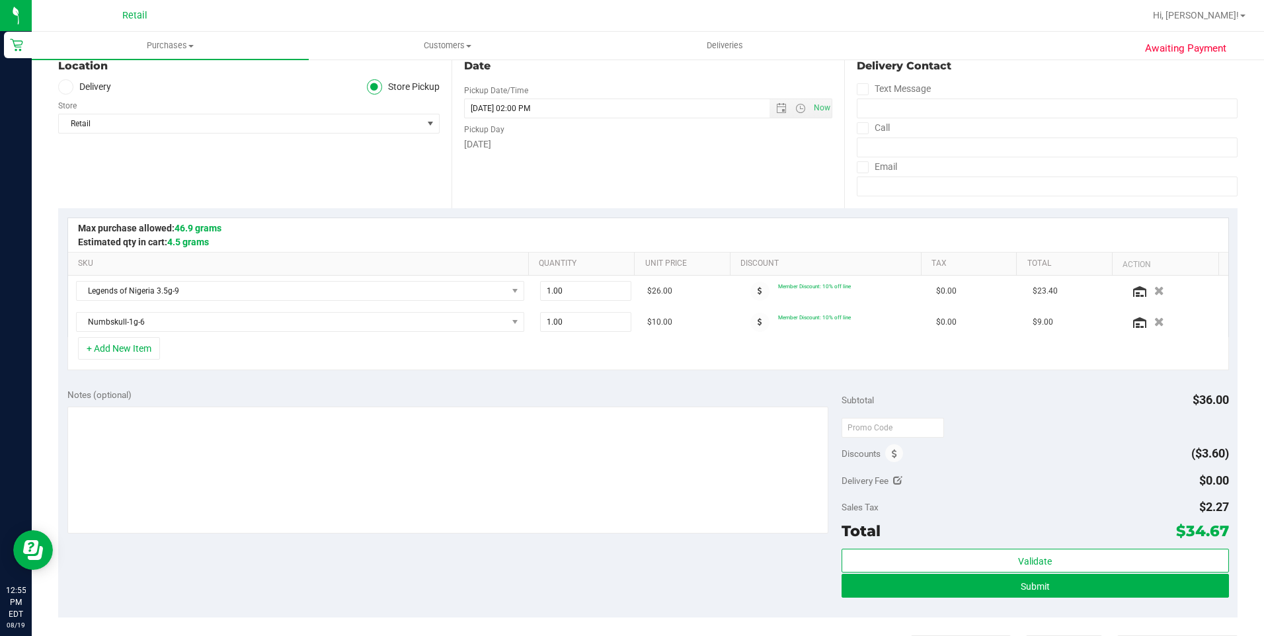
scroll to position [330, 0]
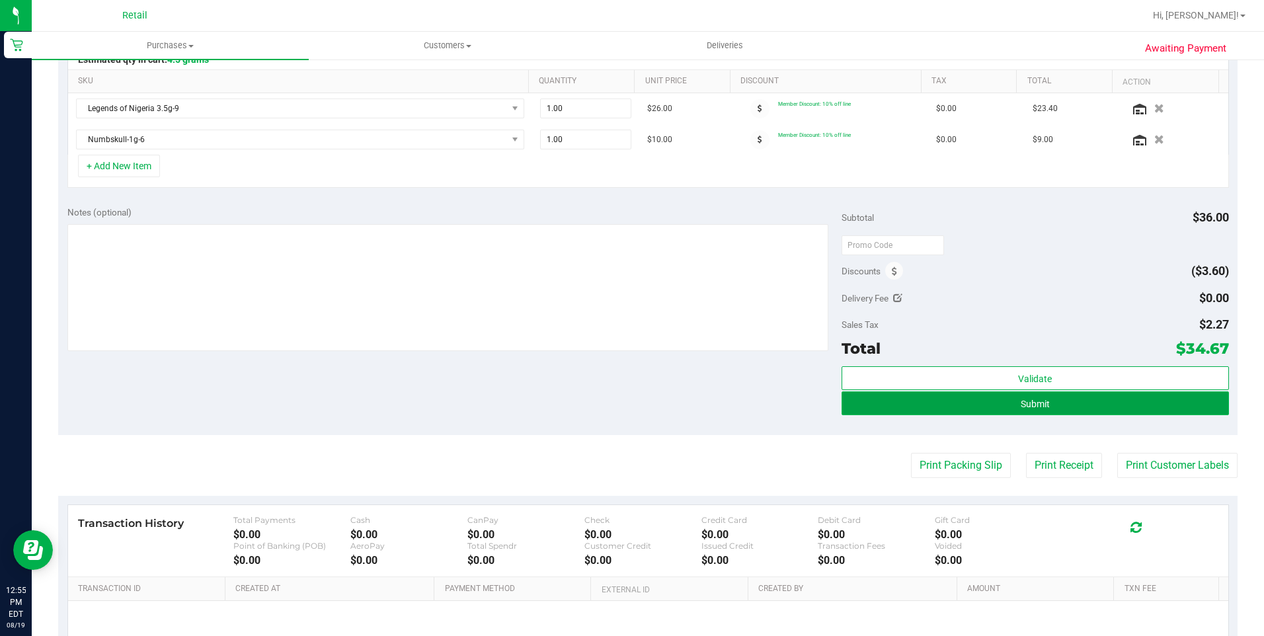
click at [1081, 408] on button "Submit" at bounding box center [1034, 403] width 387 height 24
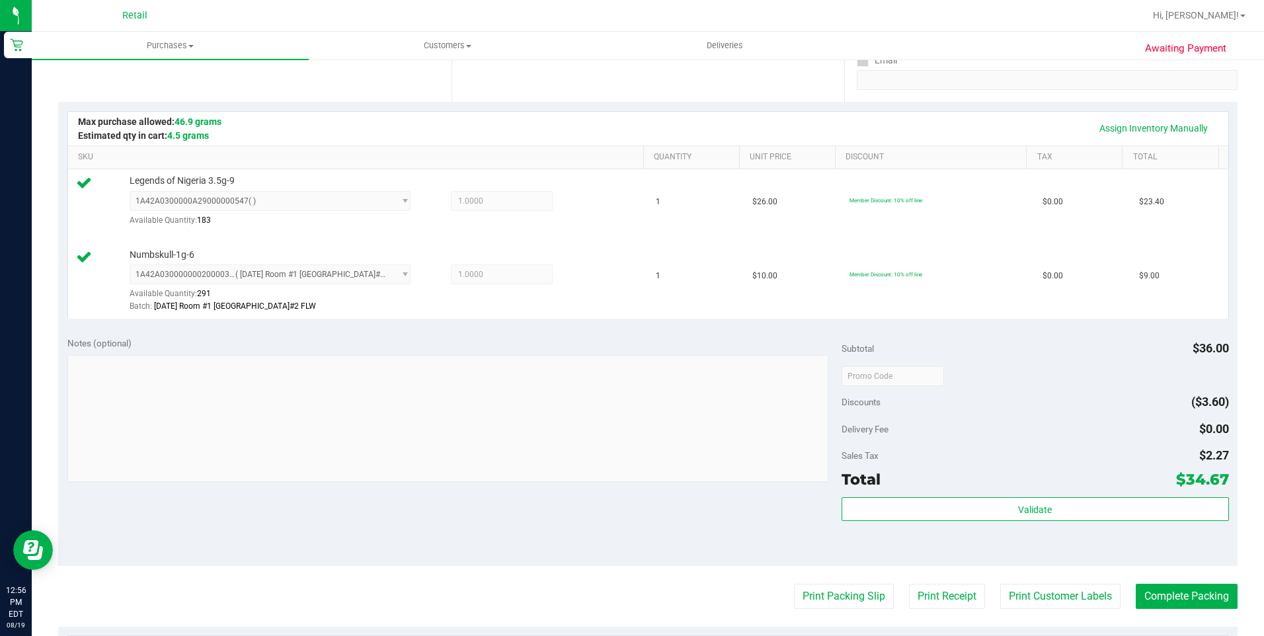
scroll to position [519, 0]
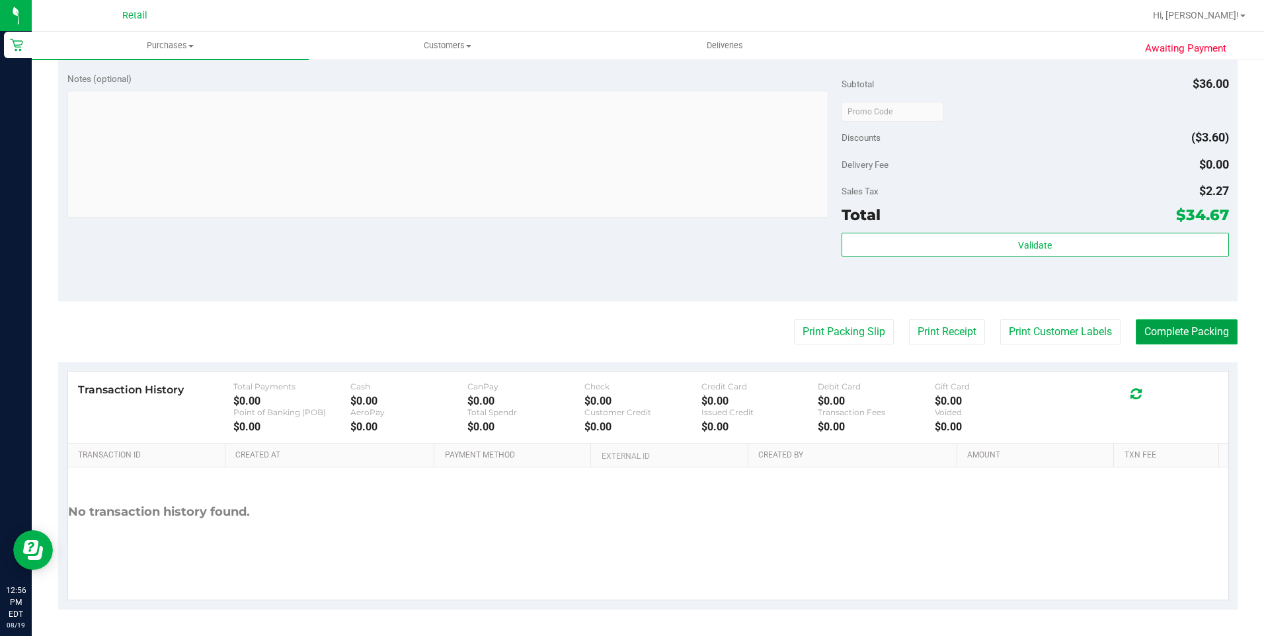
click at [1167, 326] on button "Complete Packing" at bounding box center [1186, 331] width 102 height 25
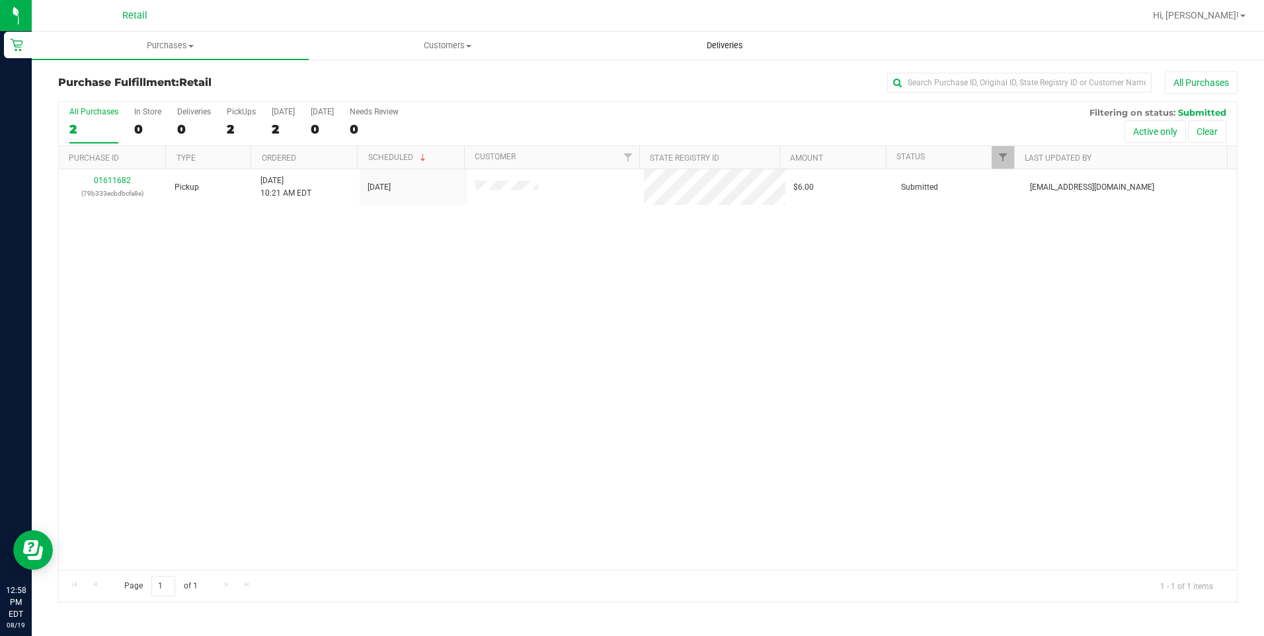
click at [734, 49] on span "Deliveries" at bounding box center [725, 46] width 72 height 12
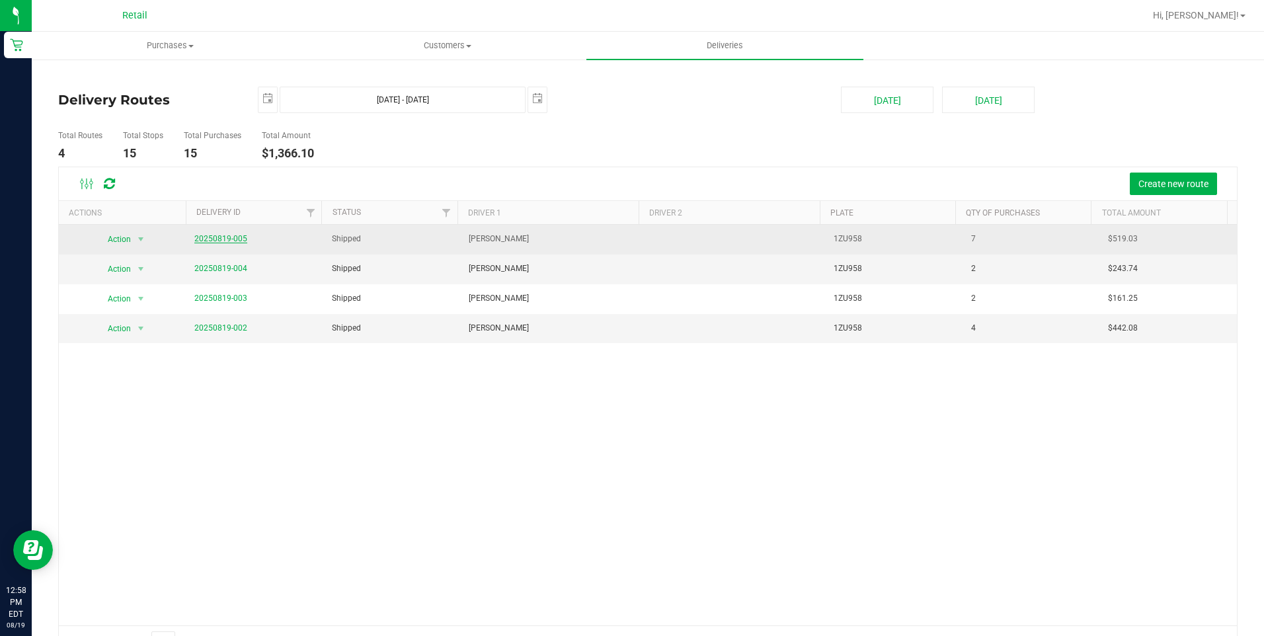
click at [221, 236] on link "20250819-005" at bounding box center [220, 238] width 53 height 9
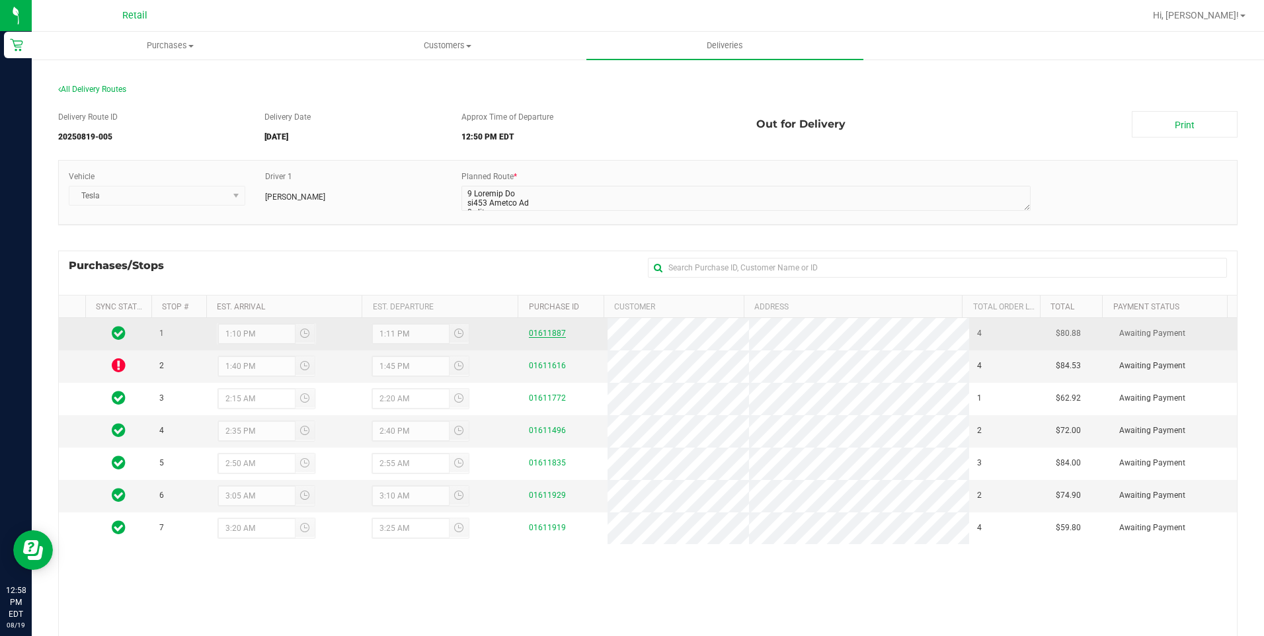
click at [545, 330] on link "01611887" at bounding box center [547, 332] width 37 height 9
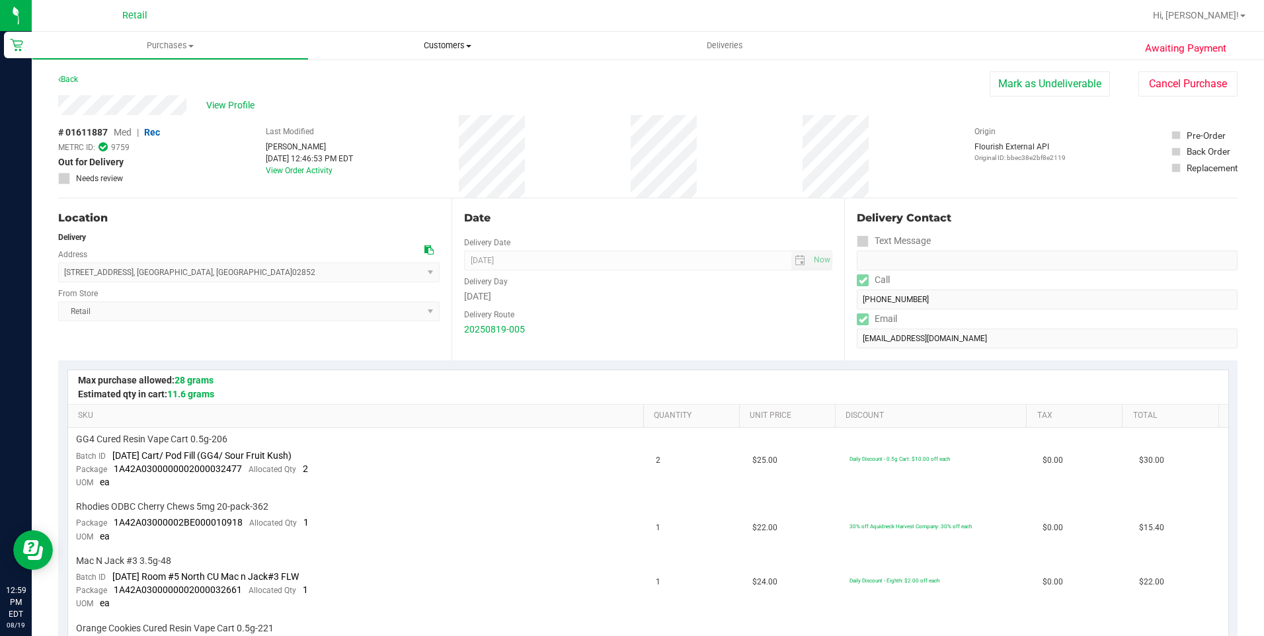
click at [469, 45] on span at bounding box center [468, 46] width 5 height 3
click at [439, 79] on li "All customers" at bounding box center [447, 80] width 277 height 16
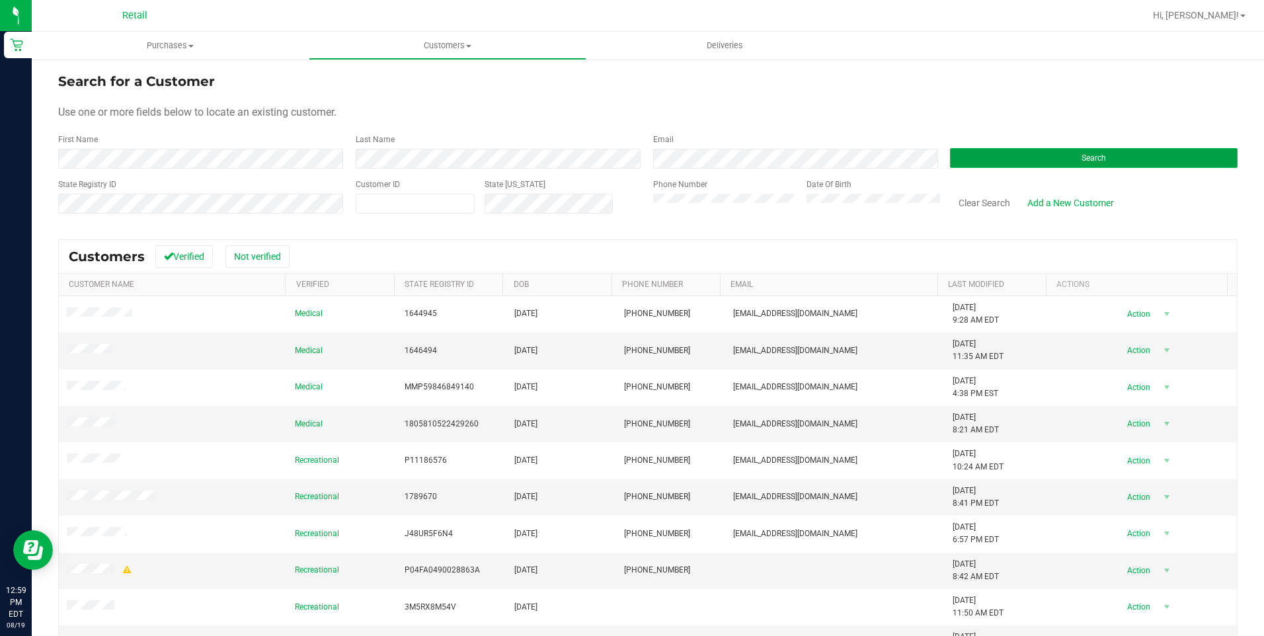
click at [1120, 161] on button "Search" at bounding box center [1093, 158] width 287 height 20
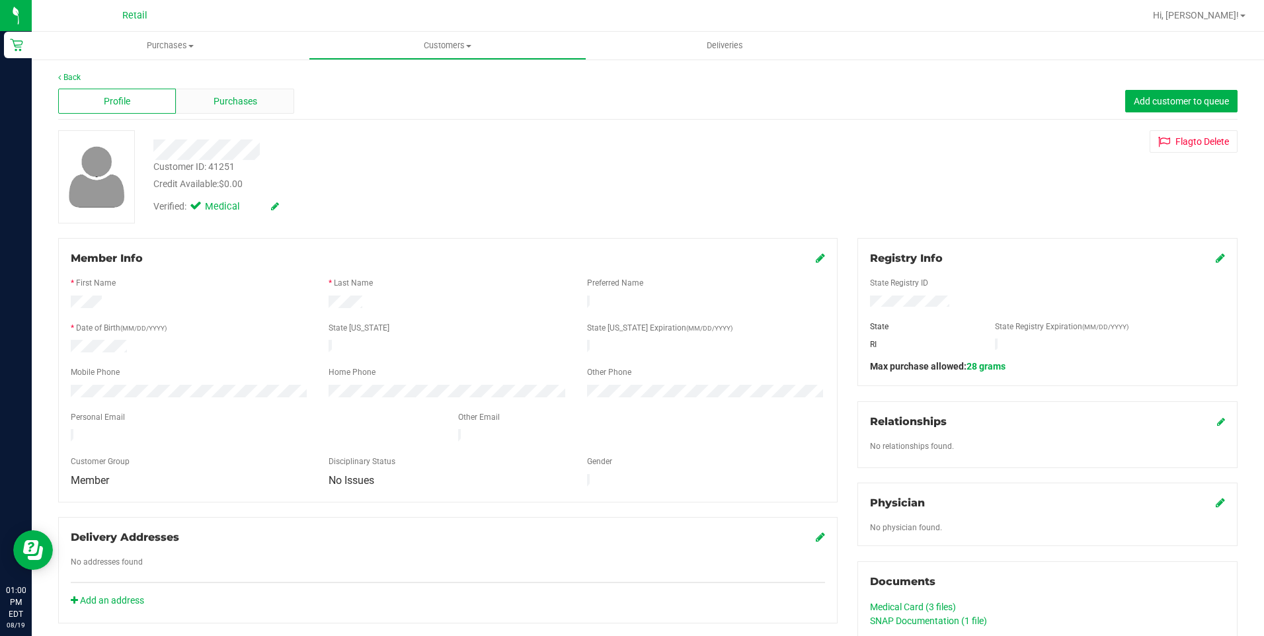
click at [236, 106] on span "Purchases" at bounding box center [235, 102] width 44 height 14
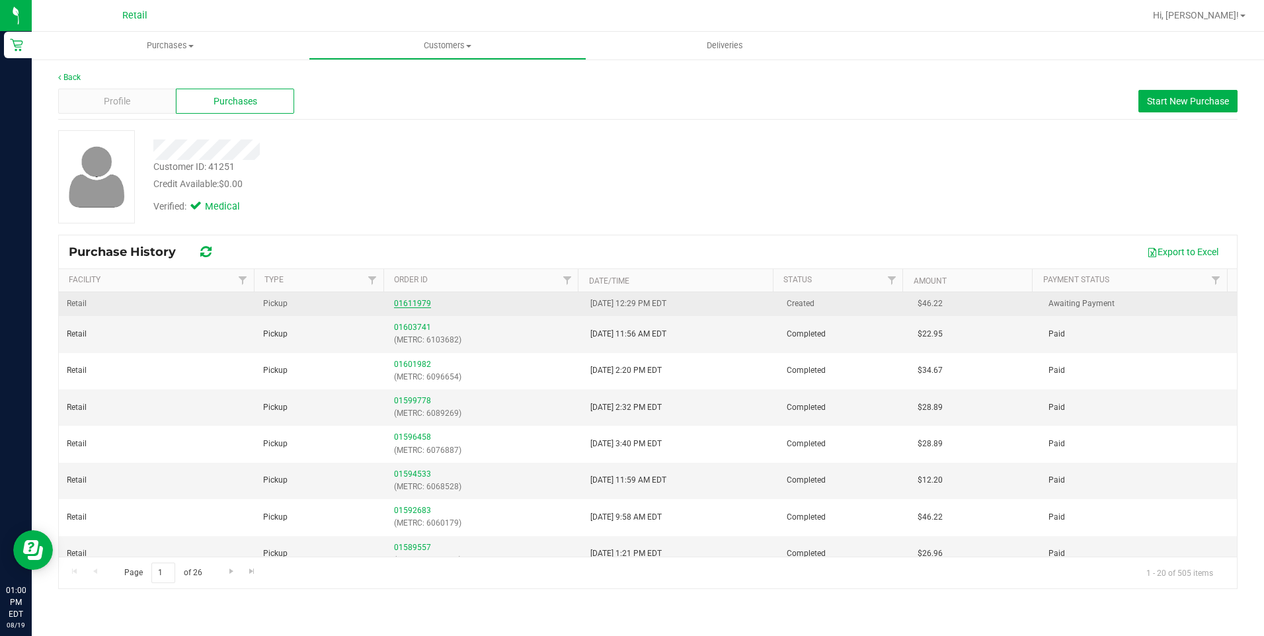
click at [424, 304] on link "01611979" at bounding box center [412, 303] width 37 height 9
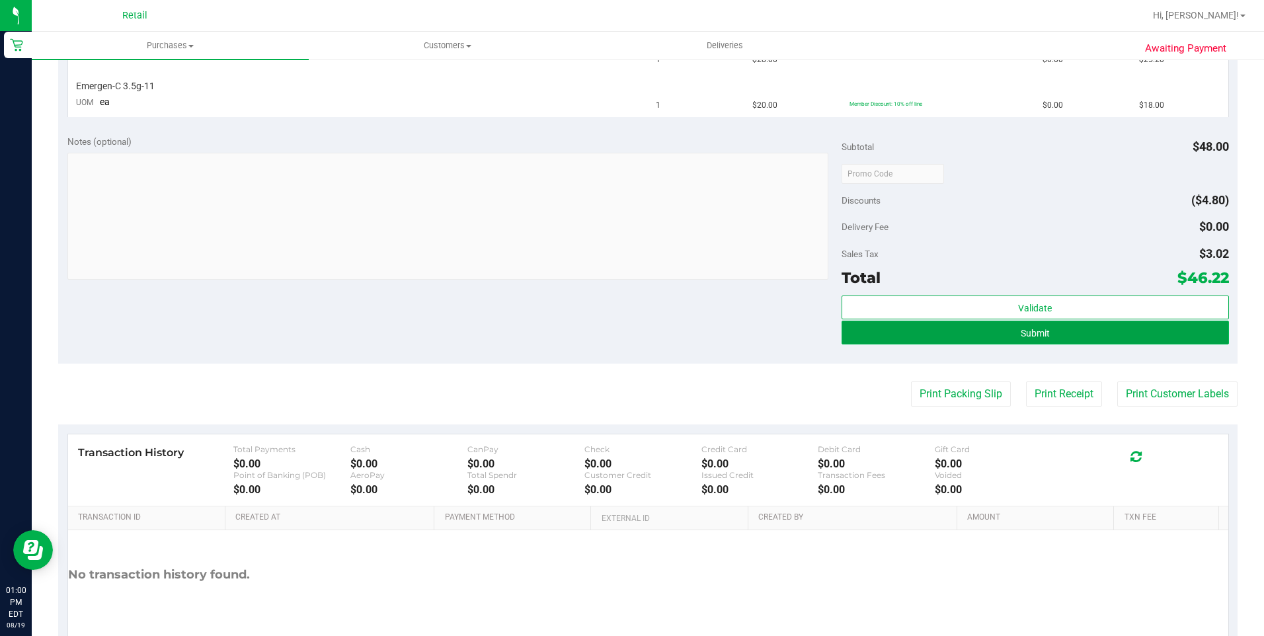
click at [1032, 334] on span "Submit" at bounding box center [1034, 333] width 29 height 11
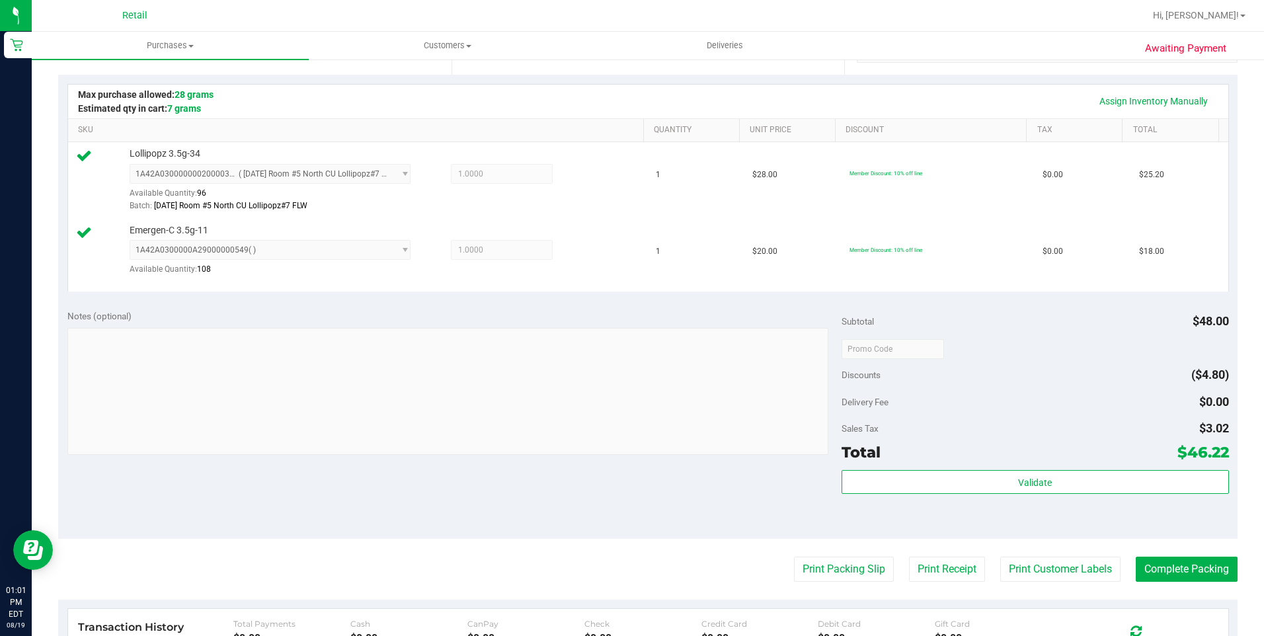
scroll to position [442, 0]
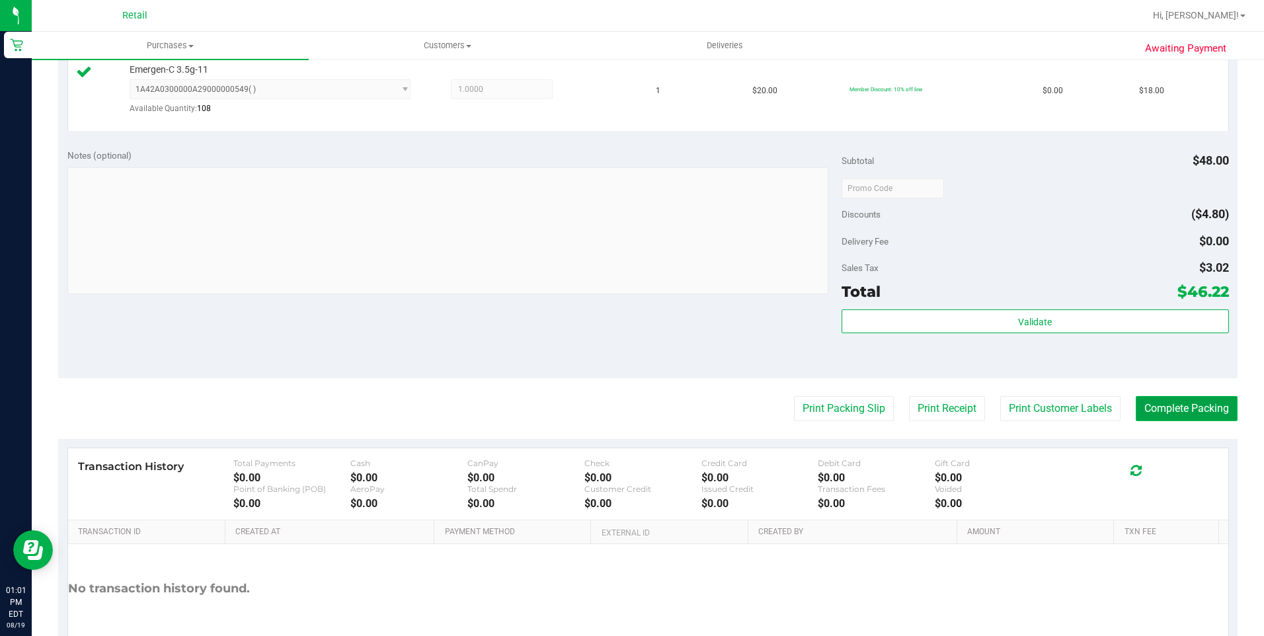
click at [1204, 418] on button "Complete Packing" at bounding box center [1186, 408] width 102 height 25
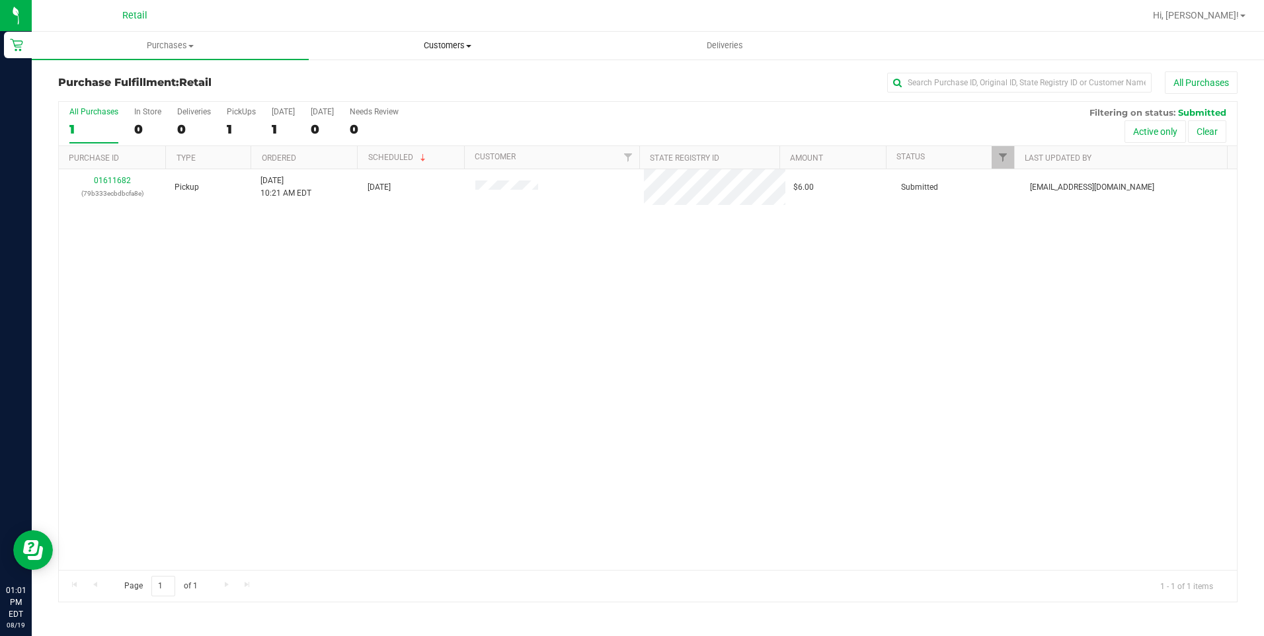
click at [434, 40] on span "Customers" at bounding box center [447, 46] width 276 height 12
click at [420, 74] on li "All customers" at bounding box center [447, 80] width 277 height 16
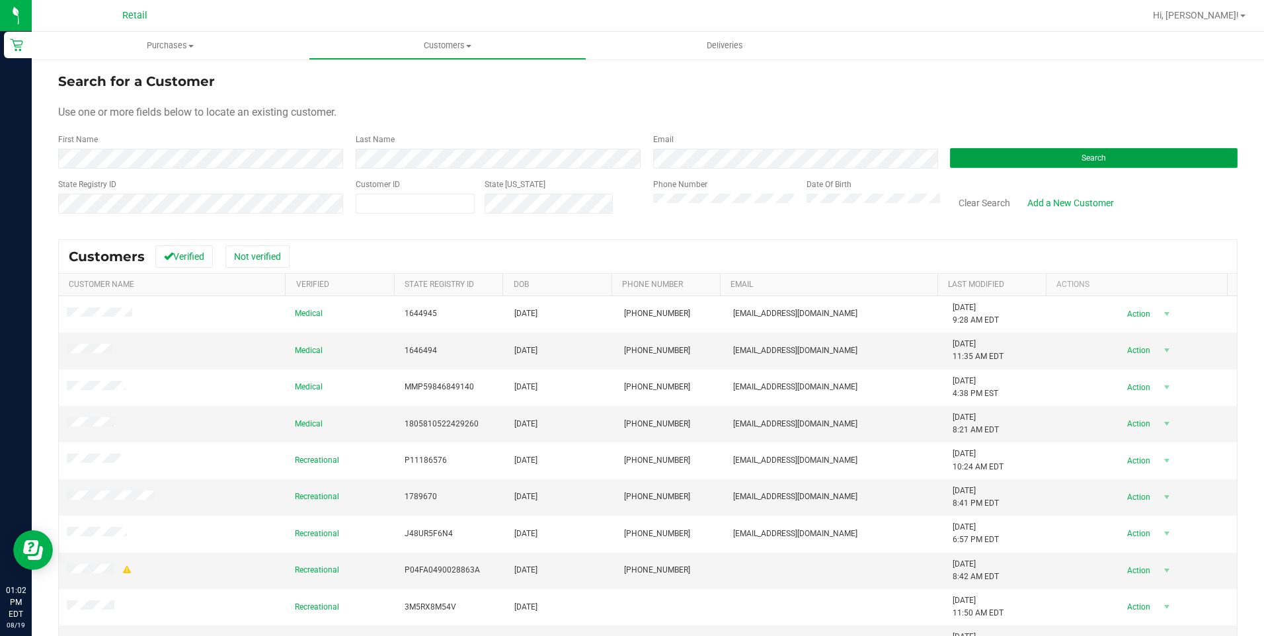
click at [1010, 151] on button "Search" at bounding box center [1093, 158] width 287 height 20
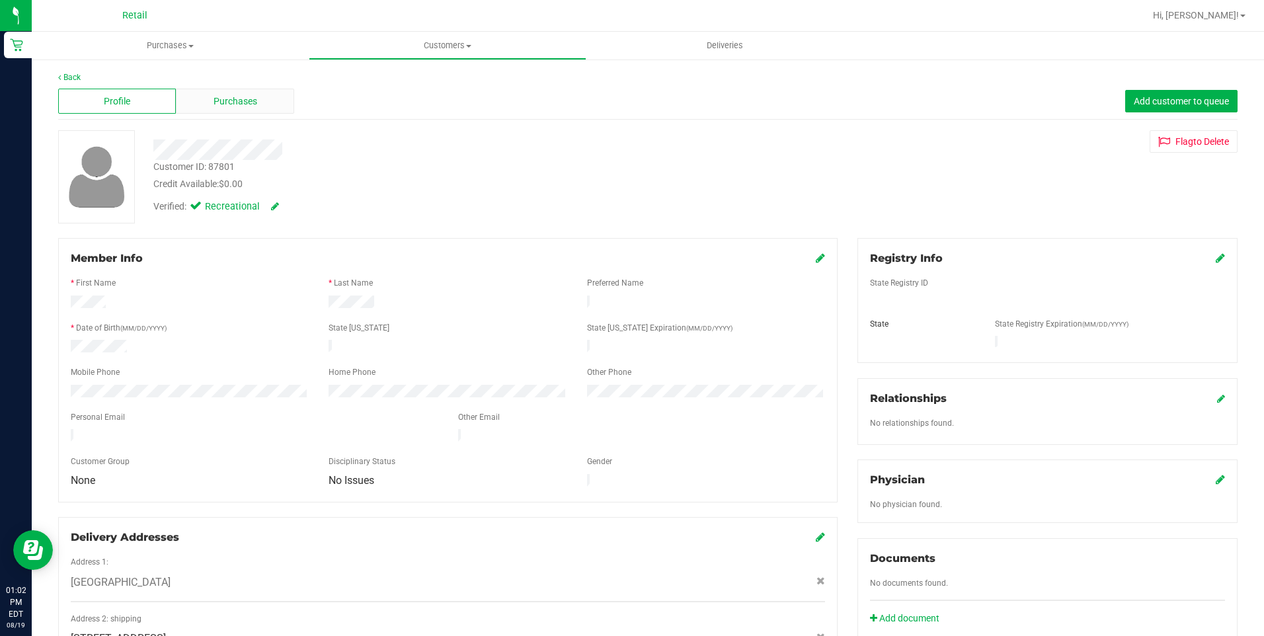
click at [237, 105] on span "Purchases" at bounding box center [235, 102] width 44 height 14
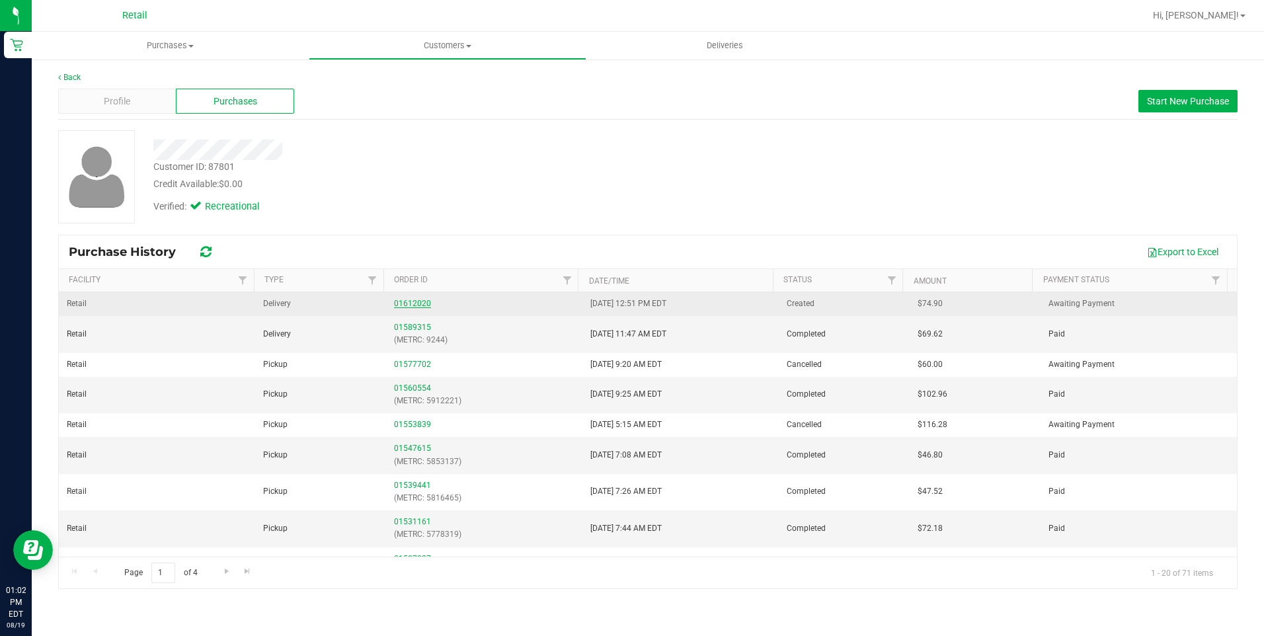
click at [407, 300] on link "01612020" at bounding box center [412, 303] width 37 height 9
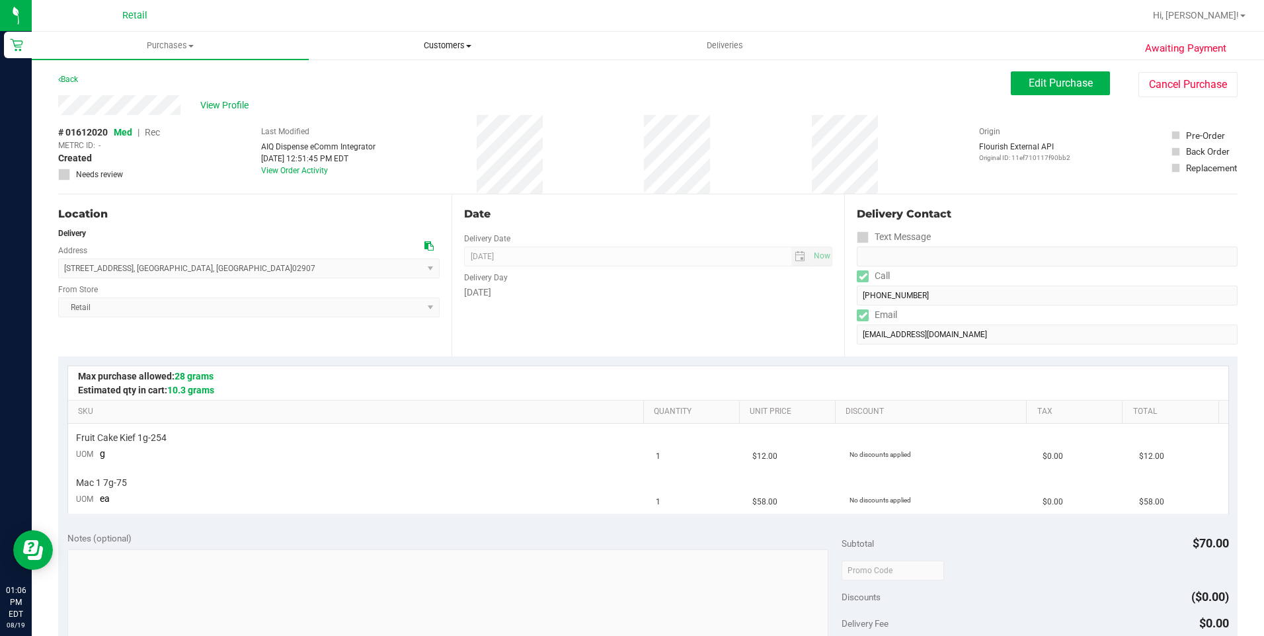
click at [471, 37] on uib-tab-heading "Customers All customers Add a new customer All physicians" at bounding box center [447, 45] width 276 height 26
click at [457, 75] on li "All customers" at bounding box center [447, 80] width 277 height 16
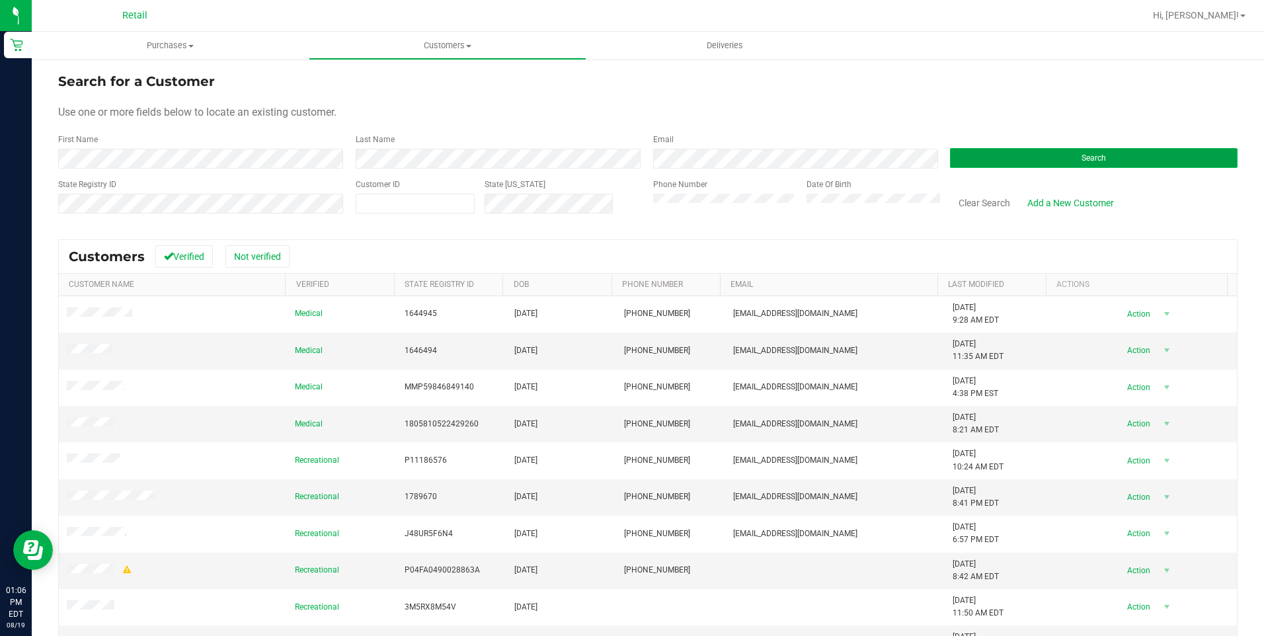
click at [973, 151] on button "Search" at bounding box center [1093, 158] width 287 height 20
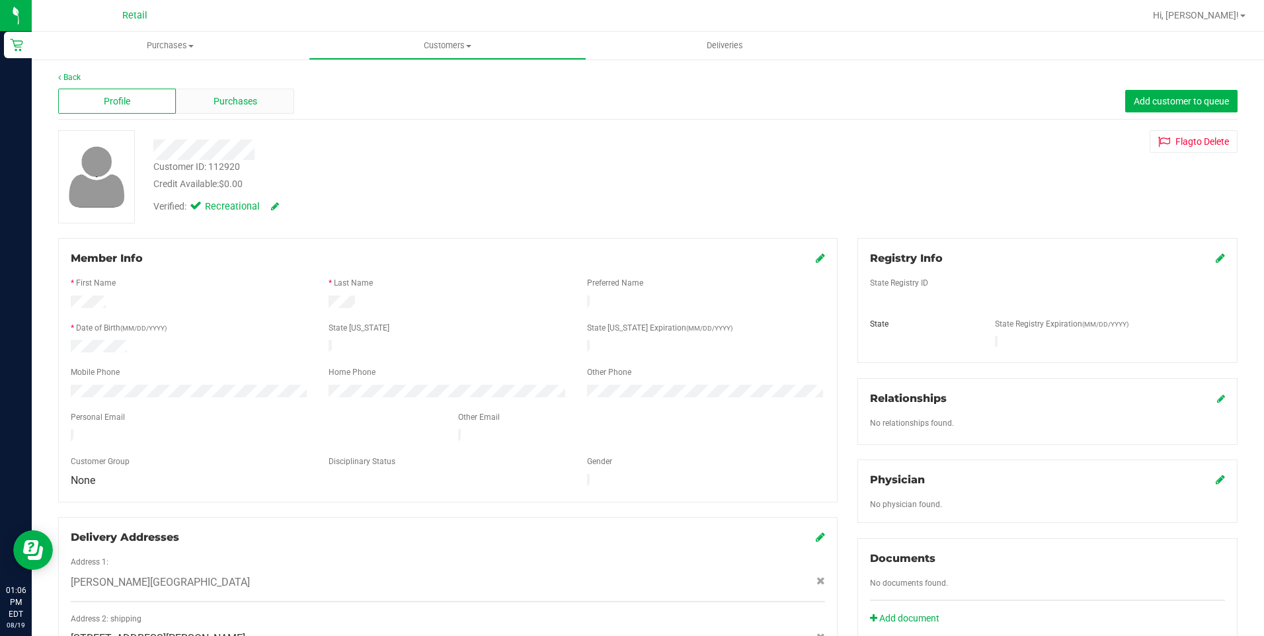
click at [250, 108] on span "Purchases" at bounding box center [235, 102] width 44 height 14
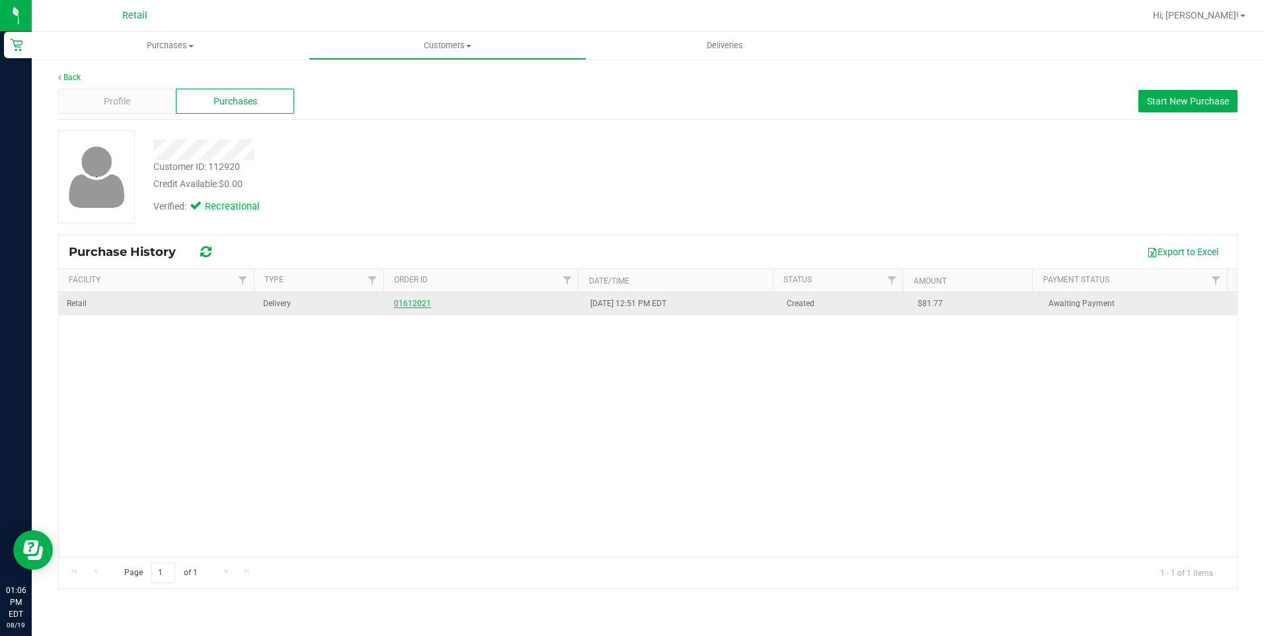
click at [402, 303] on link "01612021" at bounding box center [412, 303] width 37 height 9
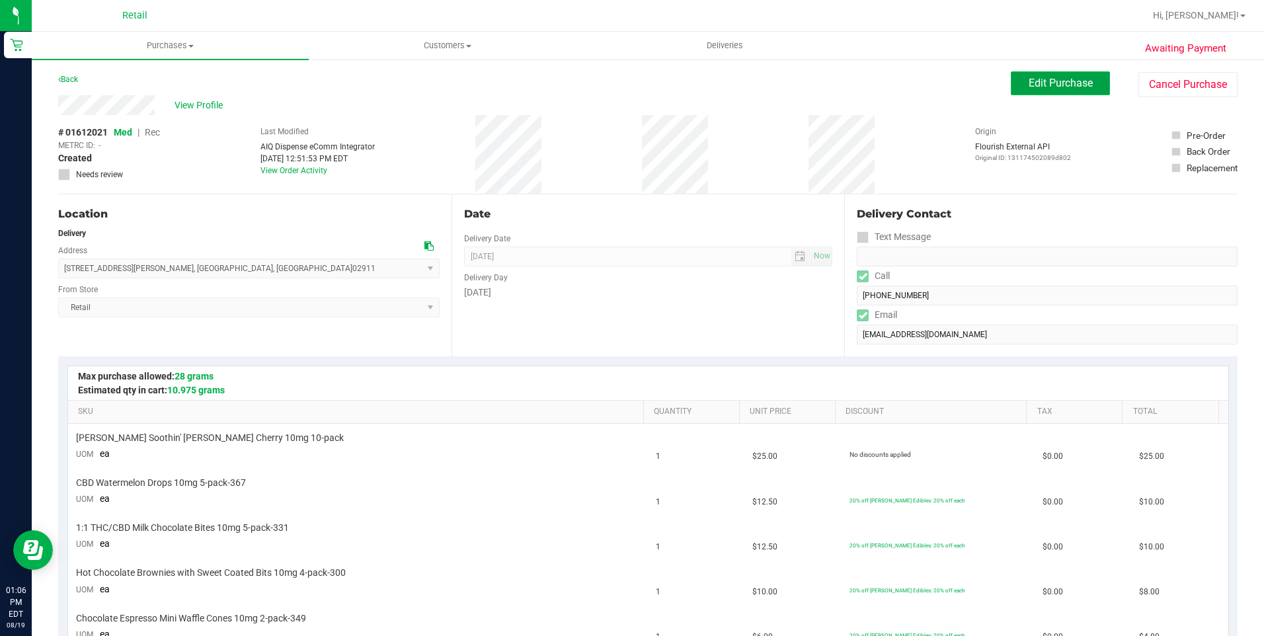
click at [1066, 88] on span "Edit Purchase" at bounding box center [1060, 83] width 64 height 13
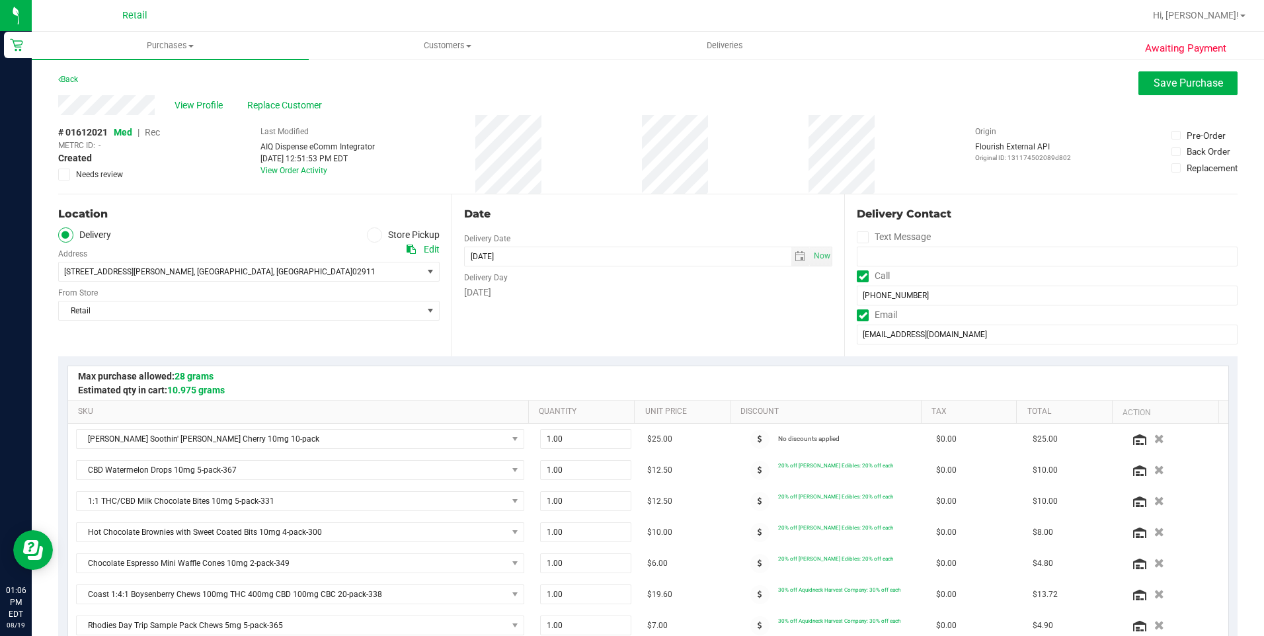
click at [153, 134] on span "Rec" at bounding box center [152, 132] width 15 height 11
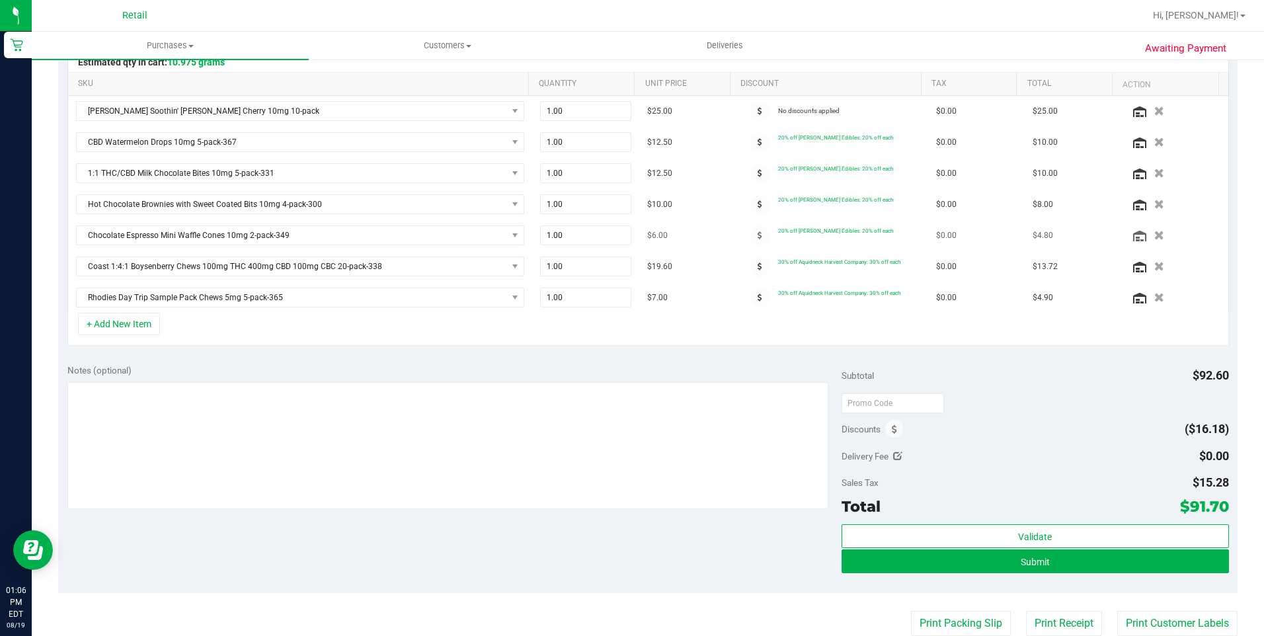
scroll to position [330, 0]
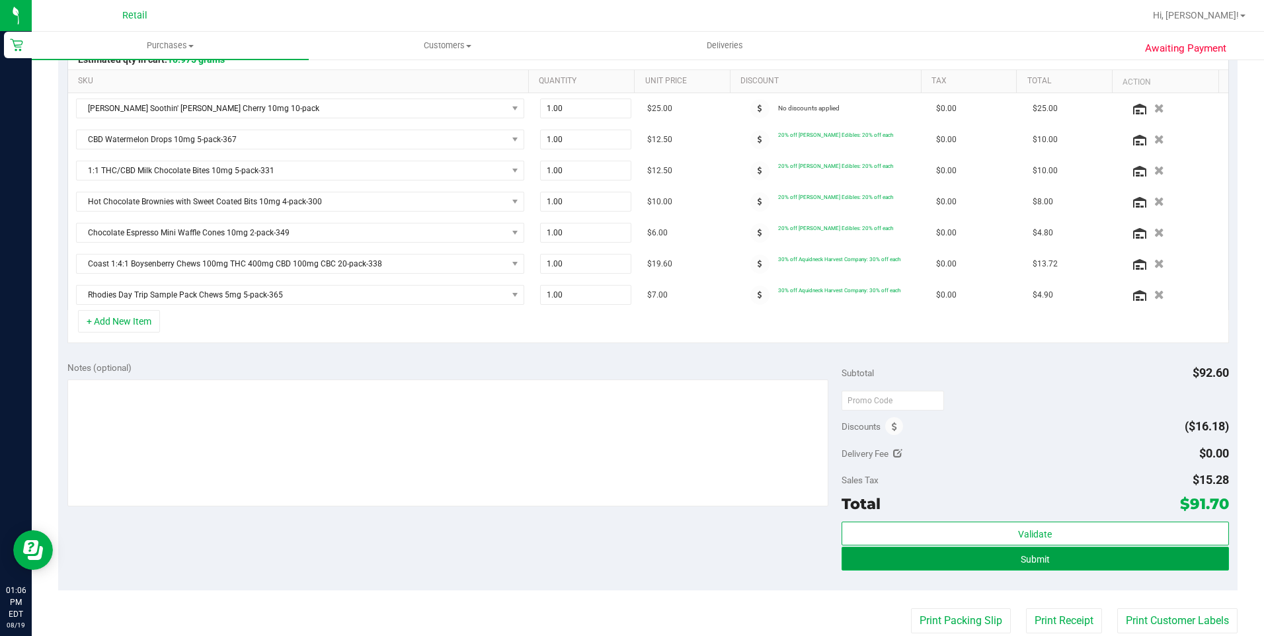
click at [1008, 562] on button "Submit" at bounding box center [1034, 559] width 387 height 24
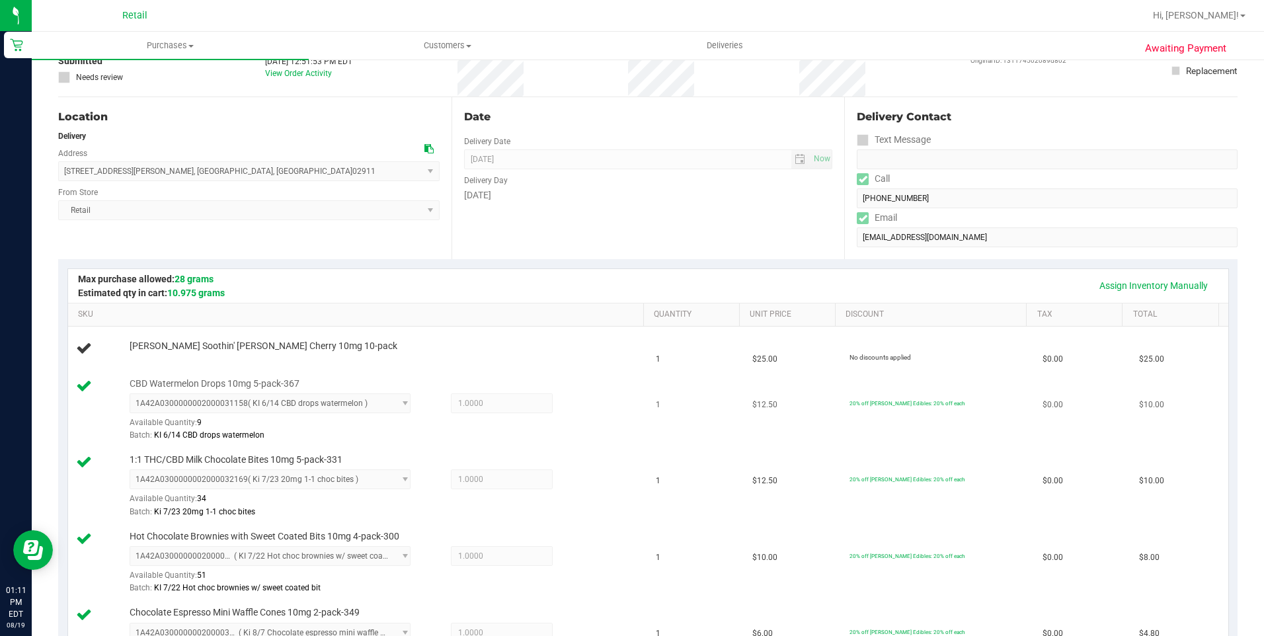
scroll to position [102, 0]
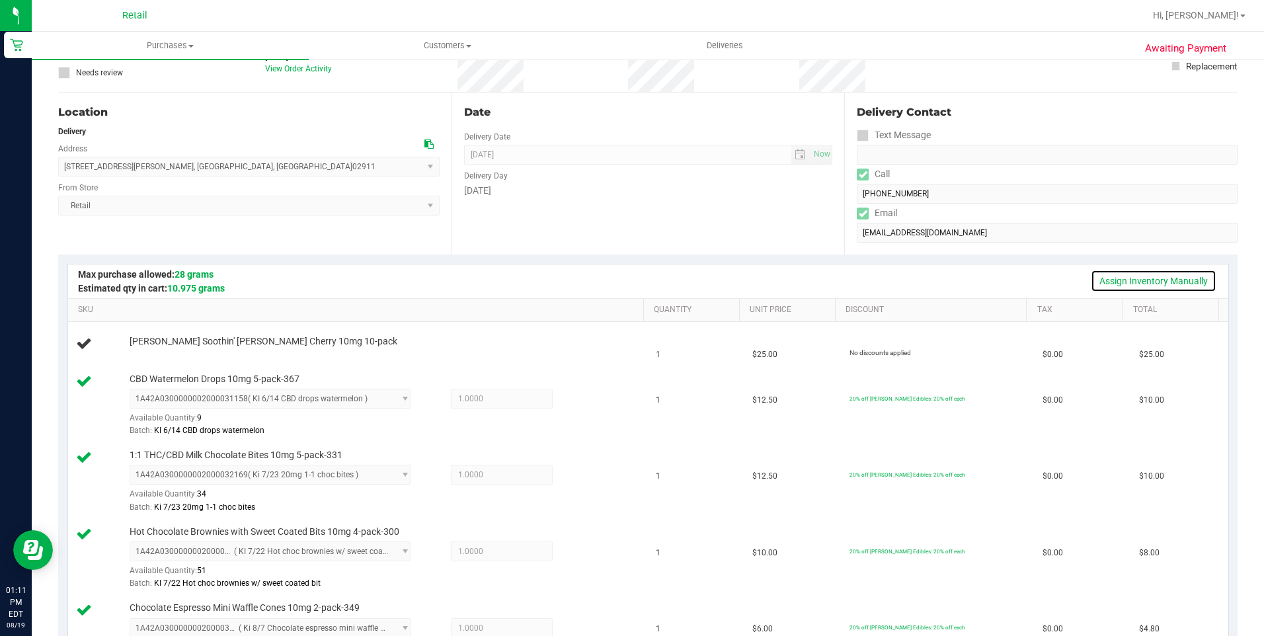
click at [1160, 280] on link "Assign Inventory Manually" at bounding box center [1153, 281] width 126 height 22
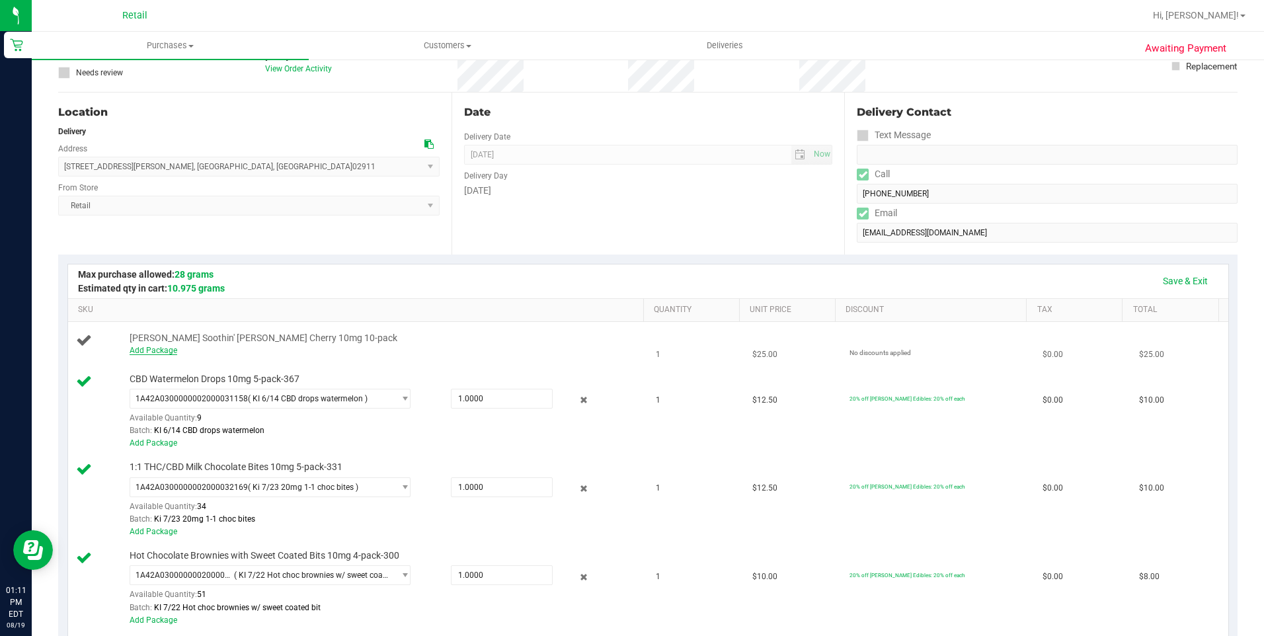
click at [147, 350] on link "Add Package" at bounding box center [154, 350] width 48 height 9
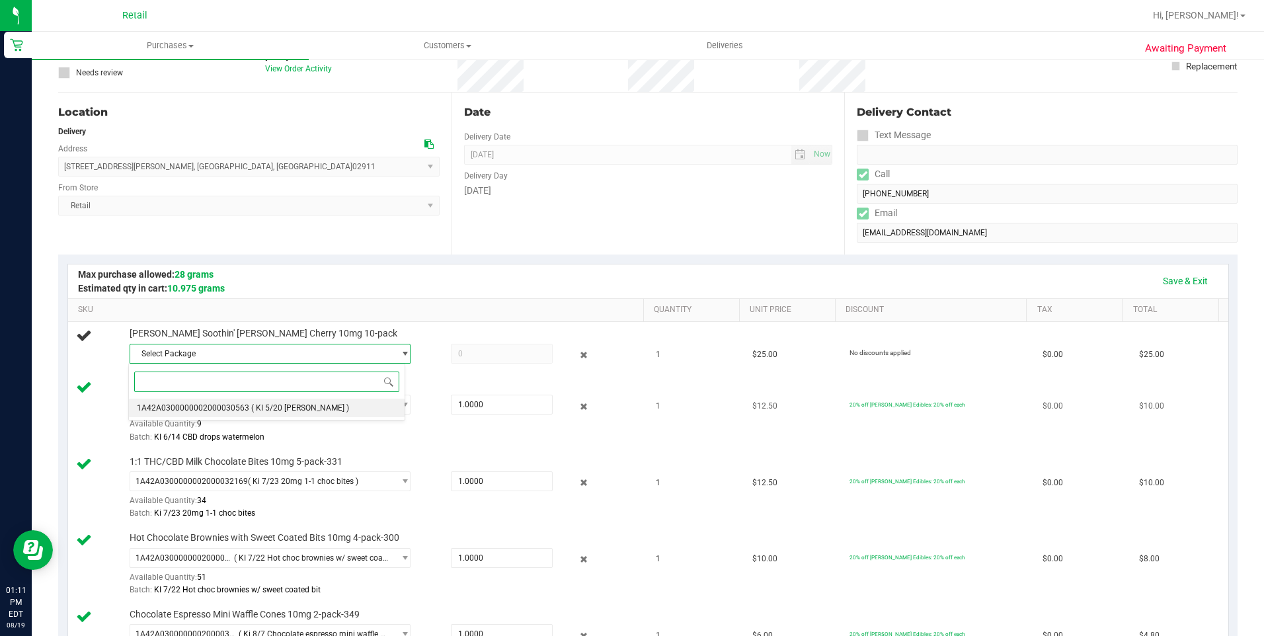
click at [200, 400] on li "1A42A0300000002000030563 ( KI 5/20 [PERSON_NAME] )" at bounding box center [266, 408] width 275 height 19
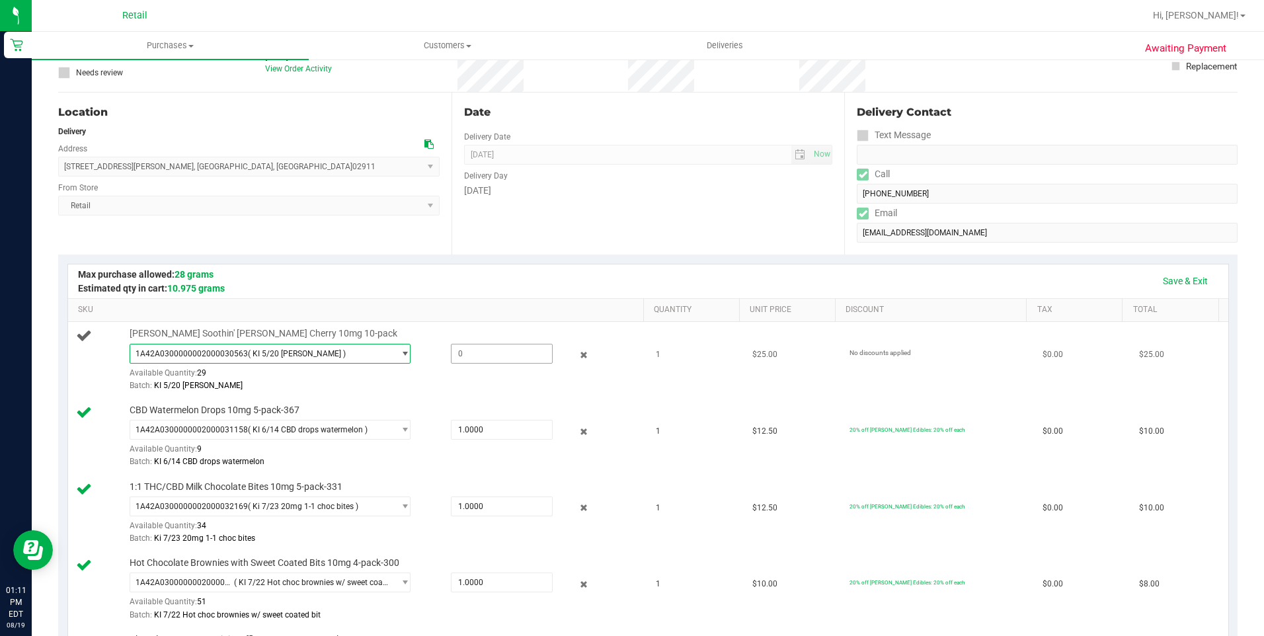
click at [462, 360] on span at bounding box center [502, 354] width 102 height 20
type input "1"
type input "1.0000"
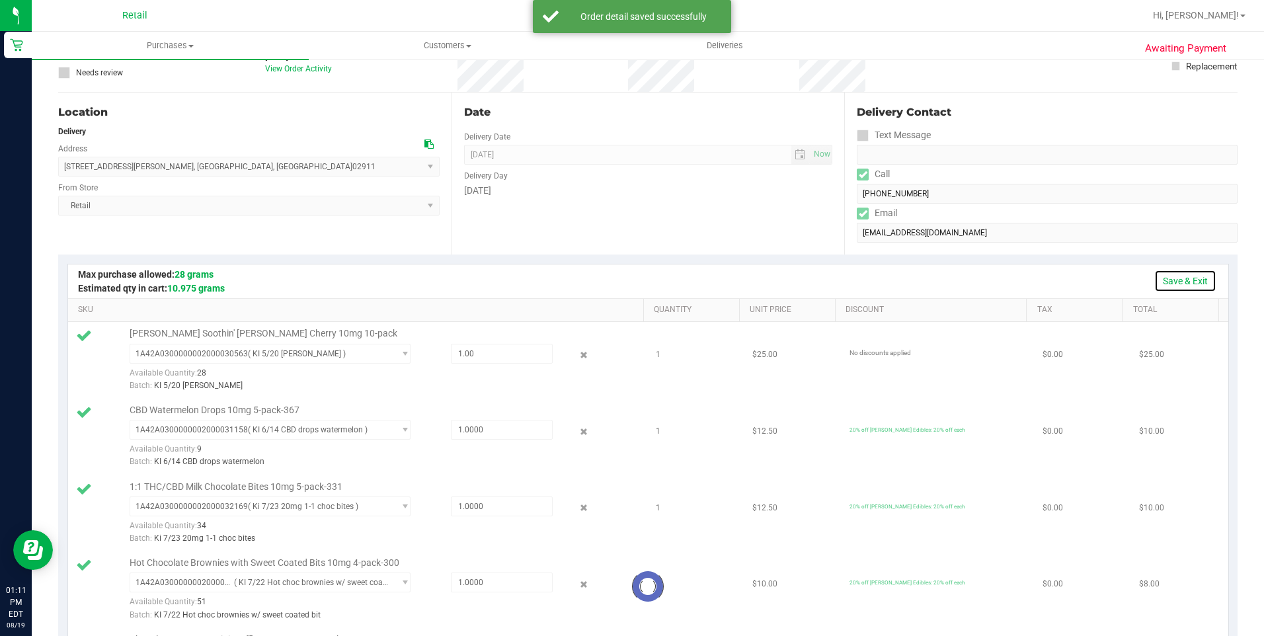
click at [1185, 276] on link "Save & Exit" at bounding box center [1185, 281] width 62 height 22
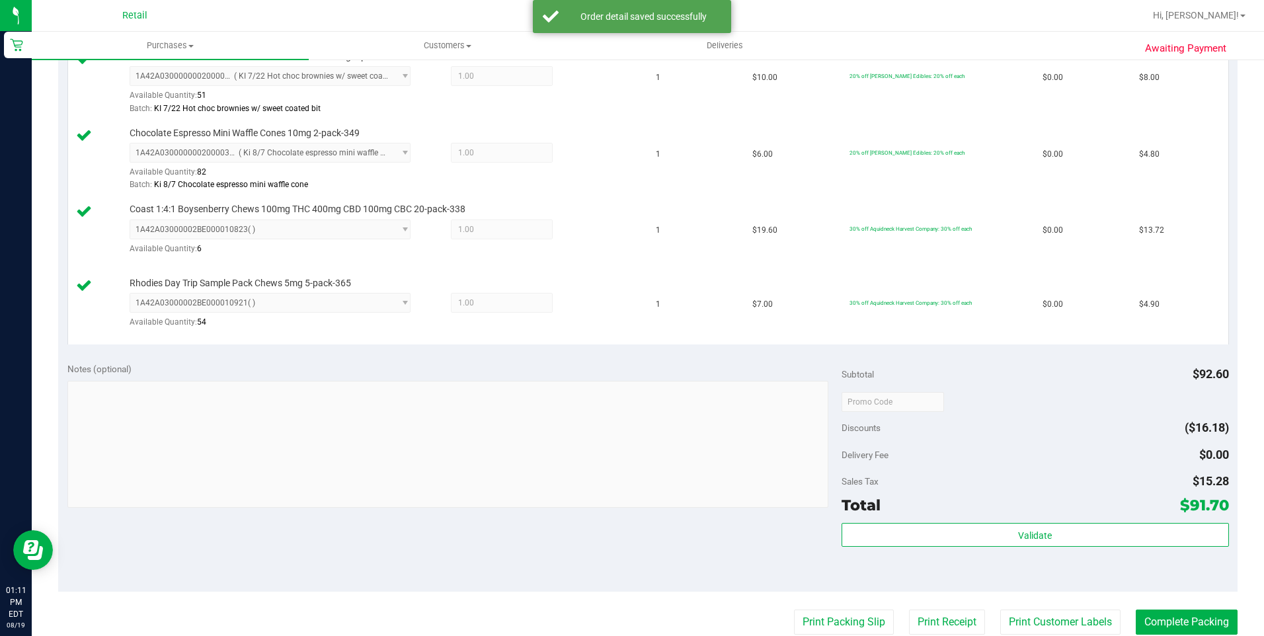
scroll to position [697, 0]
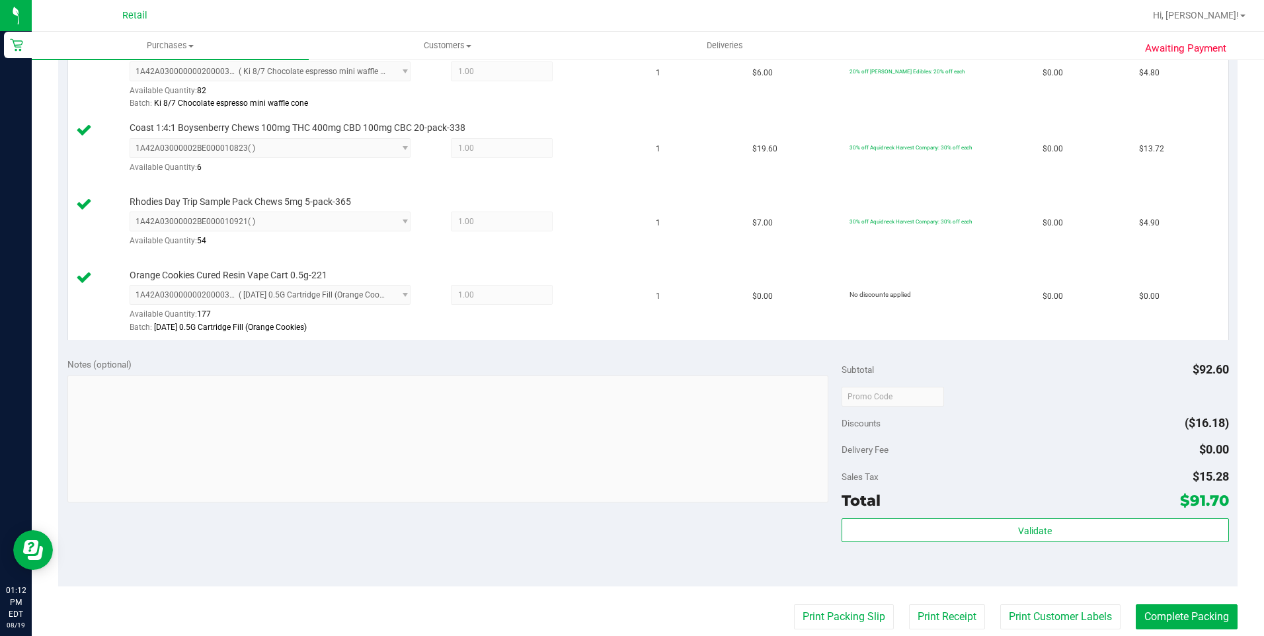
scroll to position [859, 0]
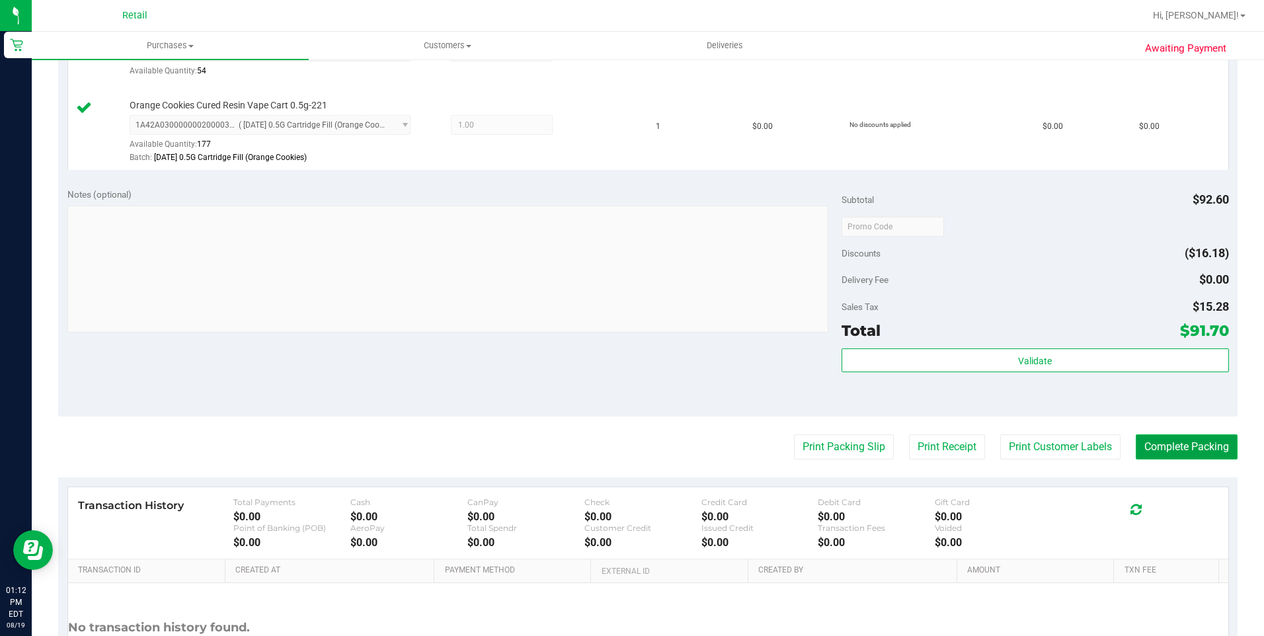
click at [1183, 454] on button "Complete Packing" at bounding box center [1186, 446] width 102 height 25
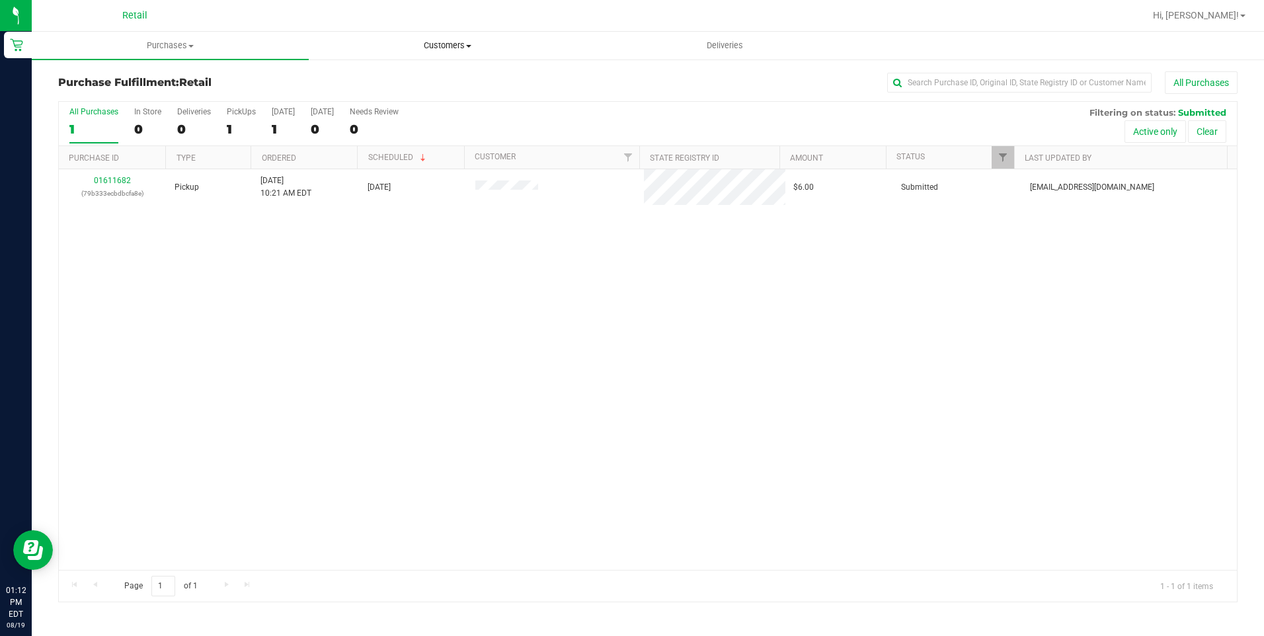
click at [461, 48] on span "Customers" at bounding box center [447, 46] width 276 height 12
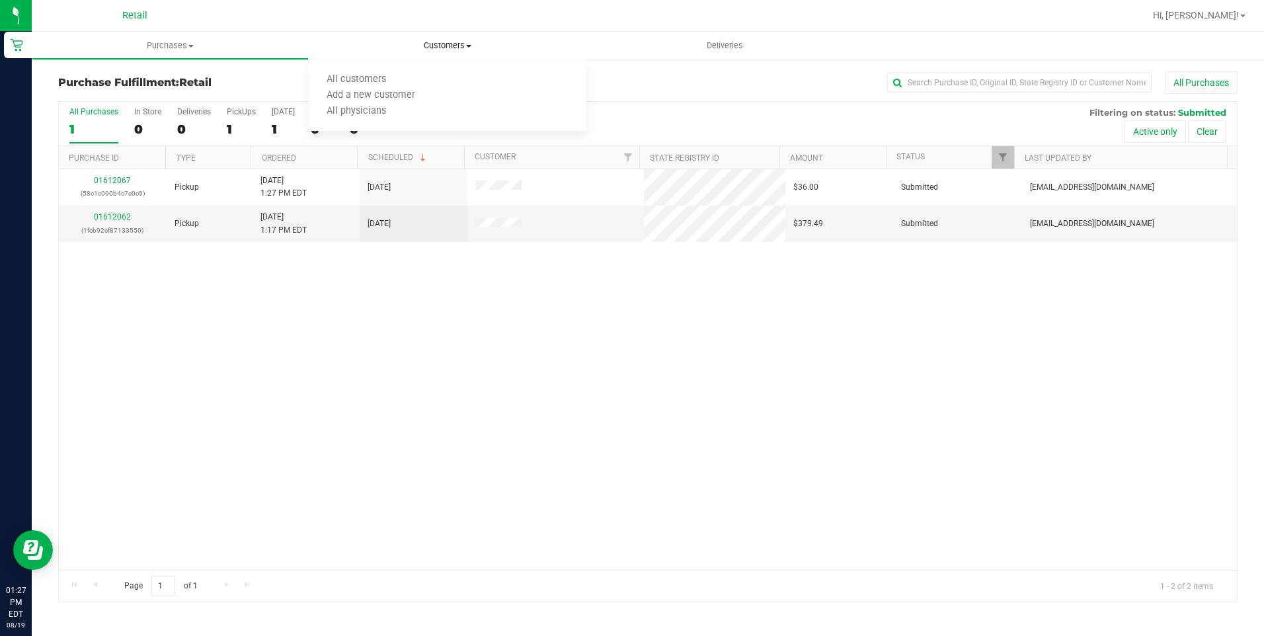
drag, startPoint x: 452, startPoint y: 45, endPoint x: 451, endPoint y: 32, distance: 13.2
click at [452, 45] on span "Customers" at bounding box center [447, 46] width 277 height 12
click at [465, 48] on span "Customers" at bounding box center [447, 46] width 277 height 12
click at [447, 77] on li "All customers" at bounding box center [447, 80] width 277 height 16
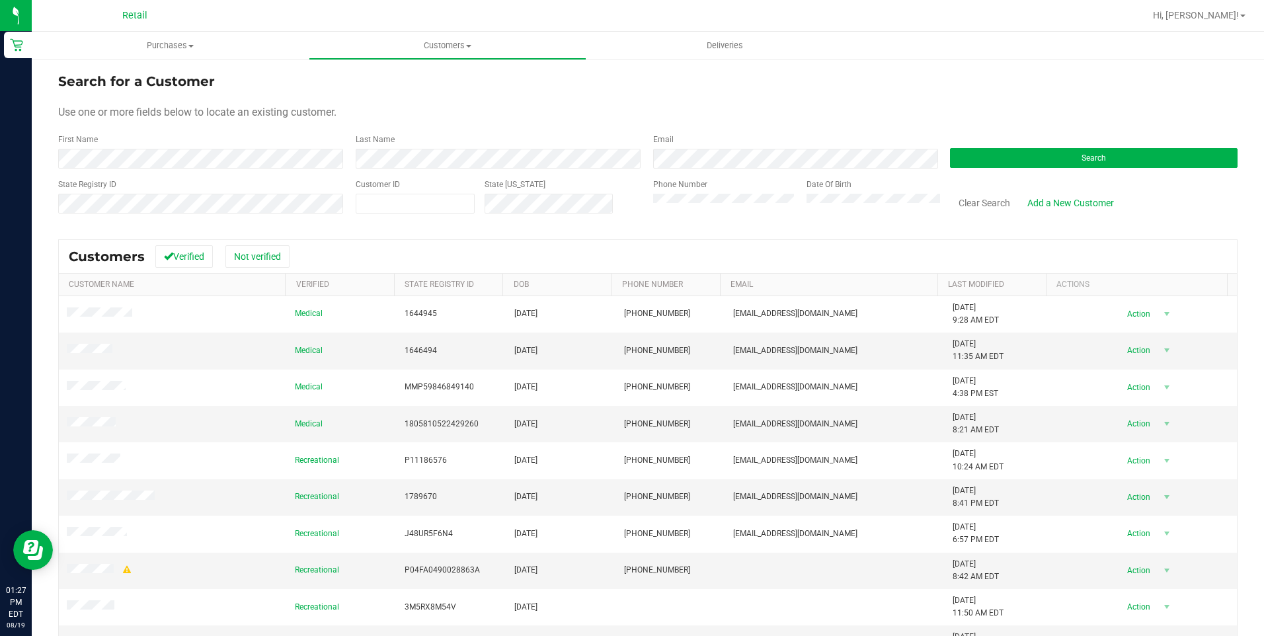
click at [386, 147] on div "Last Name" at bounding box center [494, 150] width 297 height 35
click at [1021, 168] on div "Search" at bounding box center [1088, 150] width 297 height 35
click at [1027, 154] on button "Search" at bounding box center [1093, 158] width 287 height 20
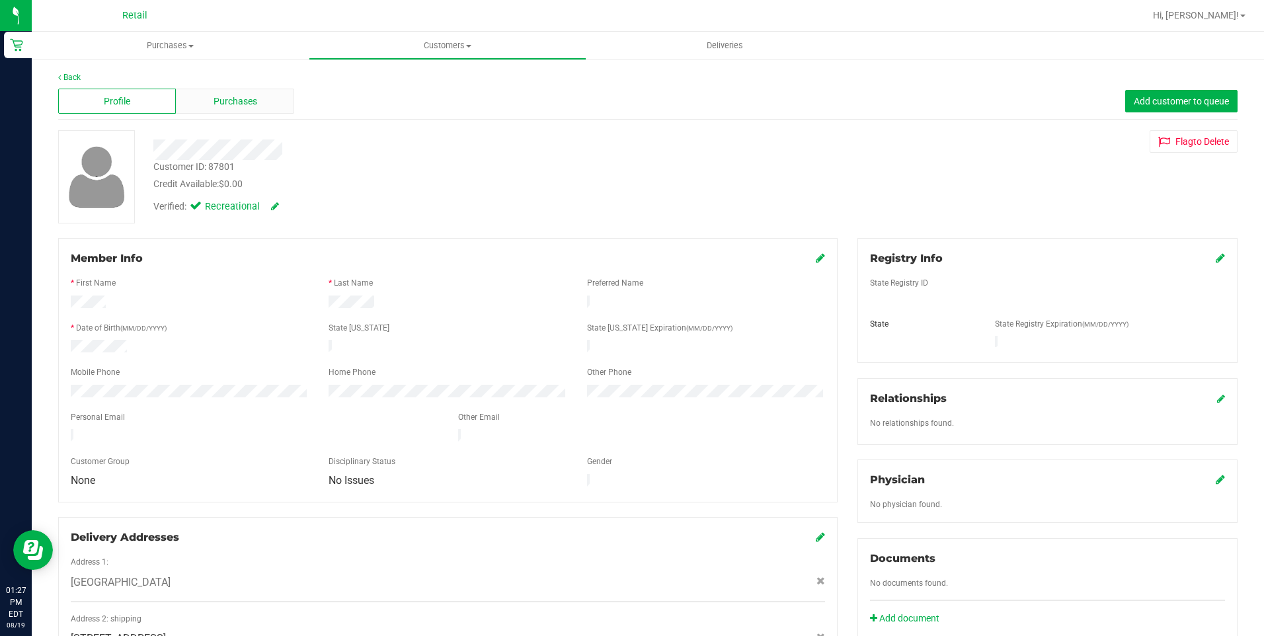
click at [251, 105] on span "Purchases" at bounding box center [235, 102] width 44 height 14
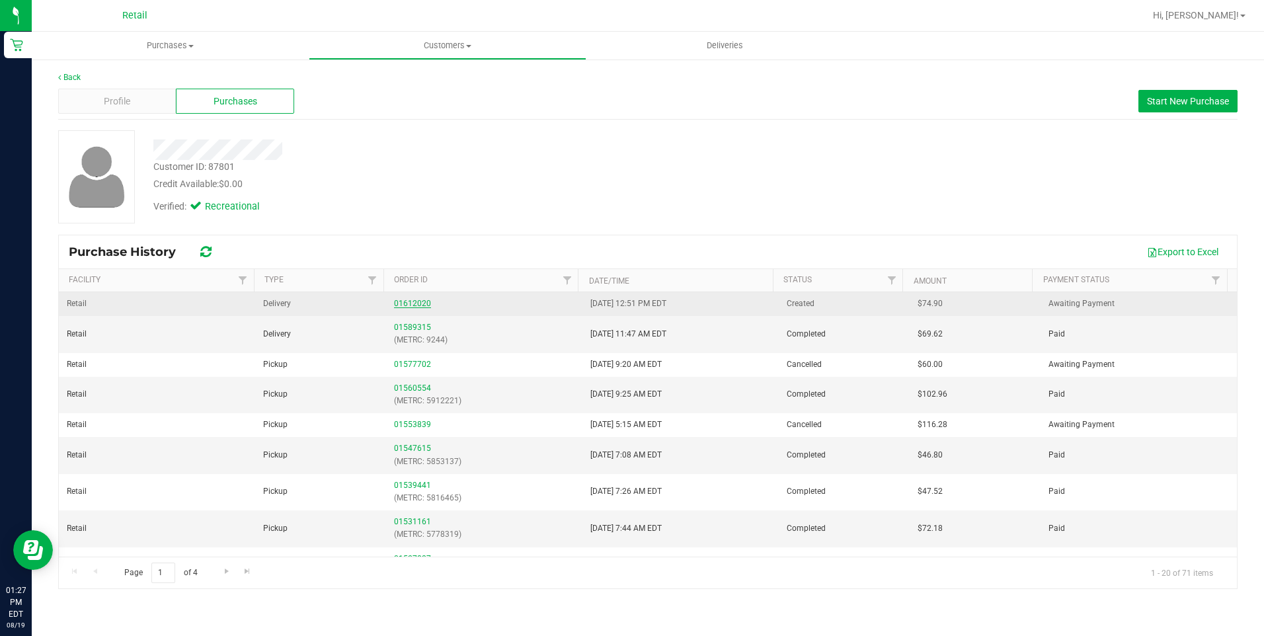
click at [407, 305] on link "01612020" at bounding box center [412, 303] width 37 height 9
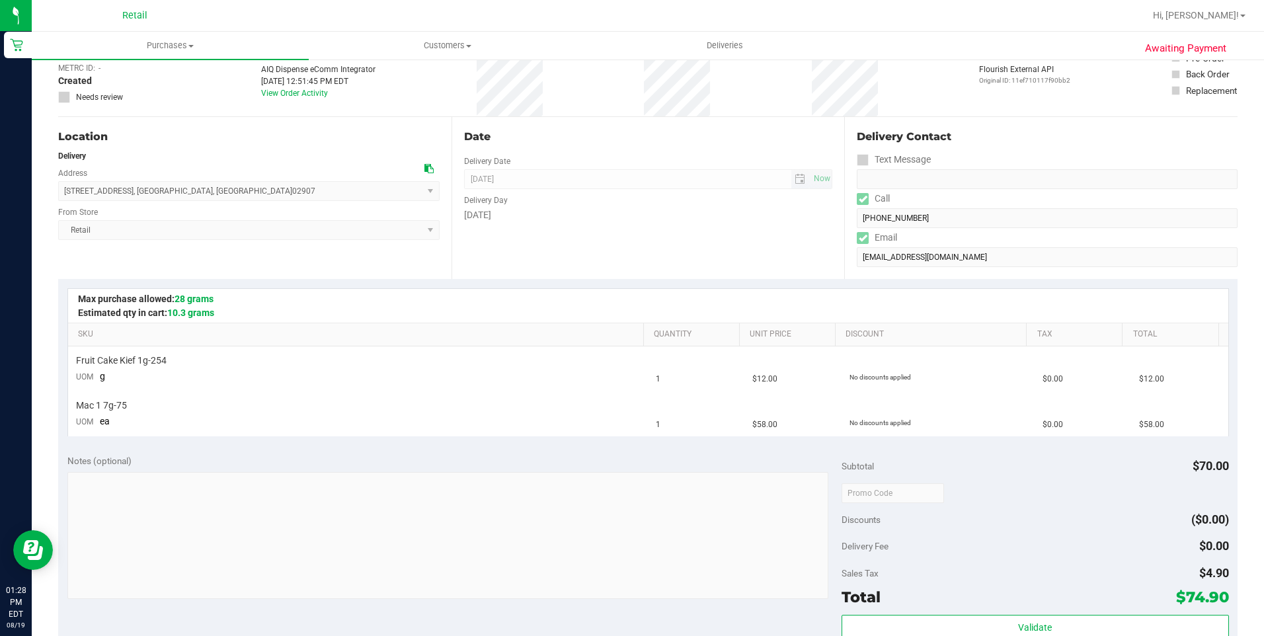
scroll to position [330, 0]
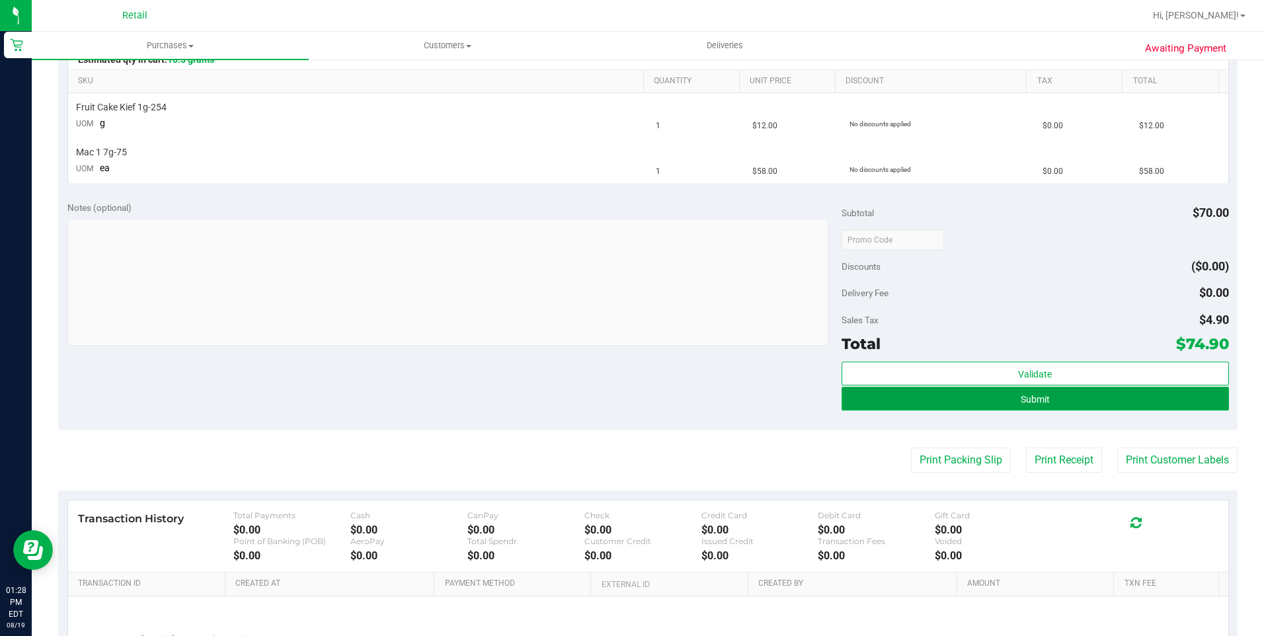
click at [964, 400] on button "Submit" at bounding box center [1034, 399] width 387 height 24
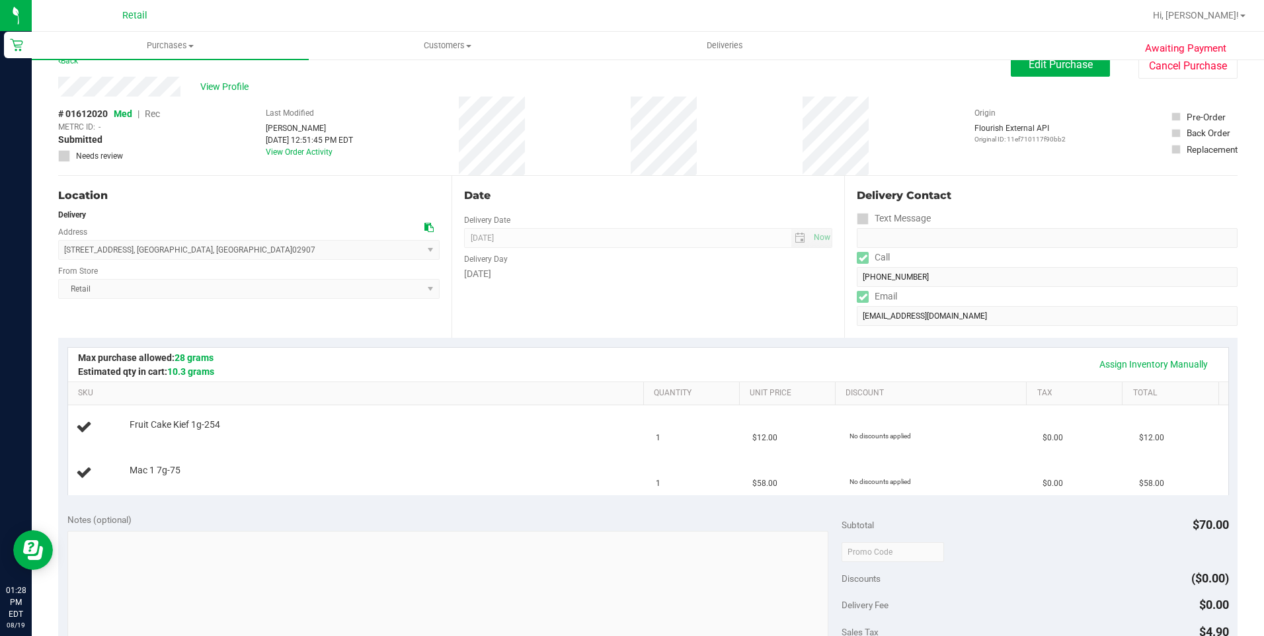
scroll to position [0, 0]
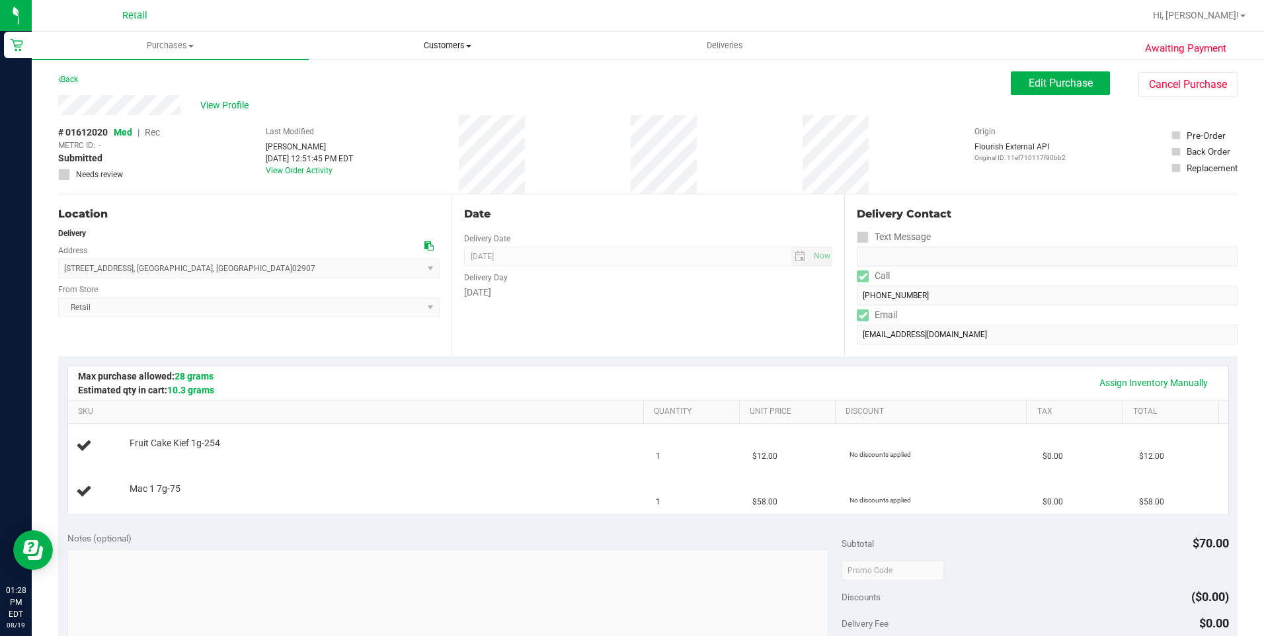
click at [446, 41] on span "Customers" at bounding box center [447, 46] width 276 height 12
click at [408, 85] on li "All customers" at bounding box center [447, 80] width 277 height 16
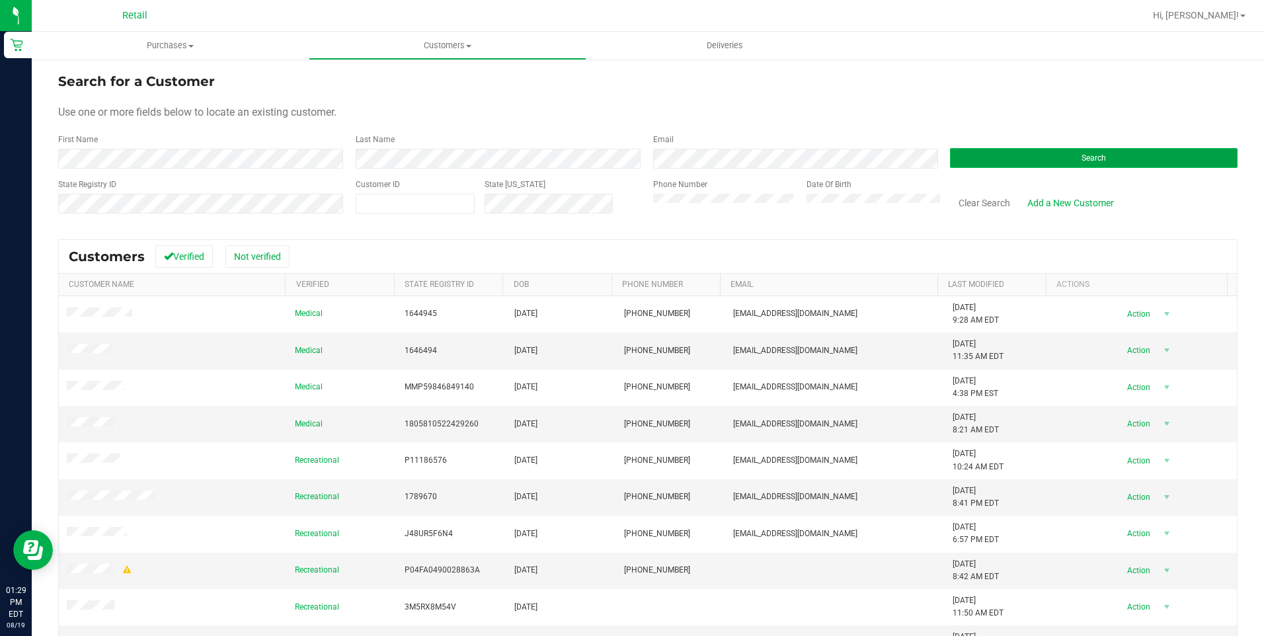
click at [957, 163] on button "Search" at bounding box center [1093, 158] width 287 height 20
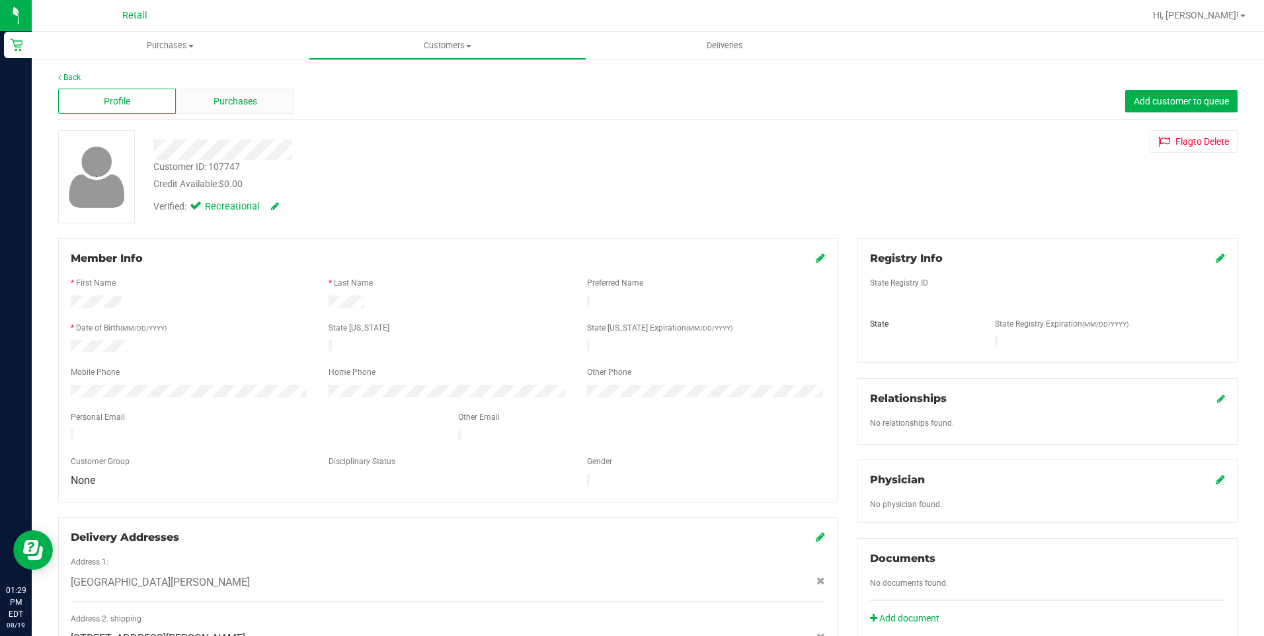
click at [239, 95] on span "Purchases" at bounding box center [235, 102] width 44 height 14
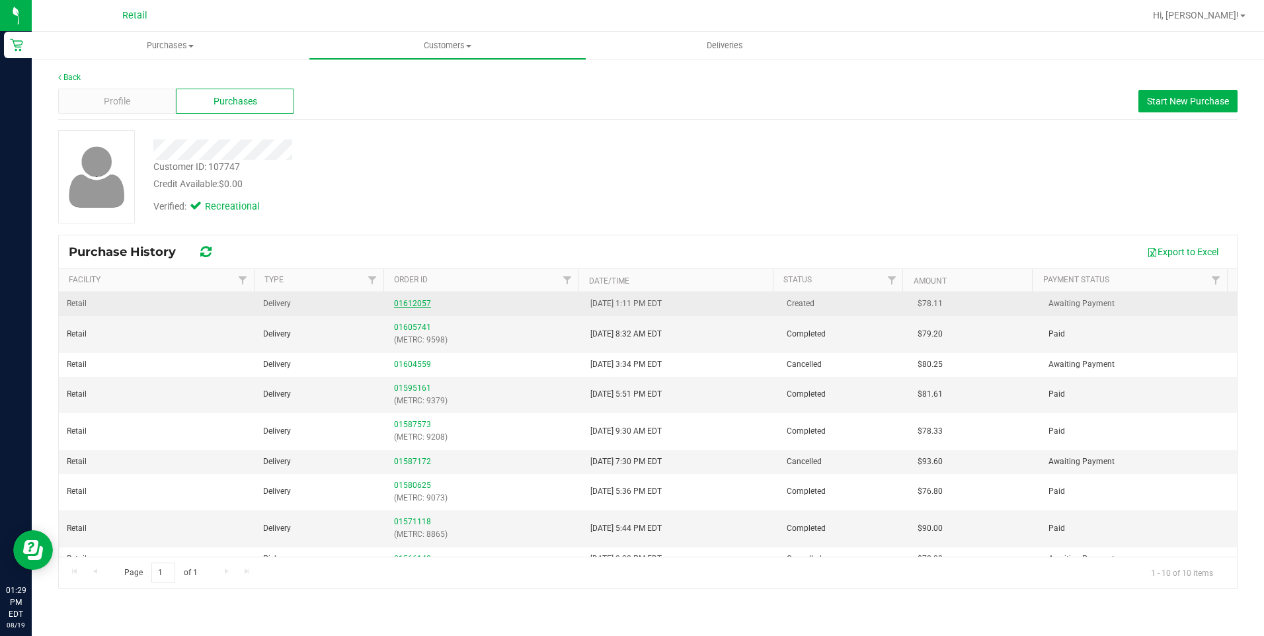
click at [402, 306] on link "01612057" at bounding box center [412, 303] width 37 height 9
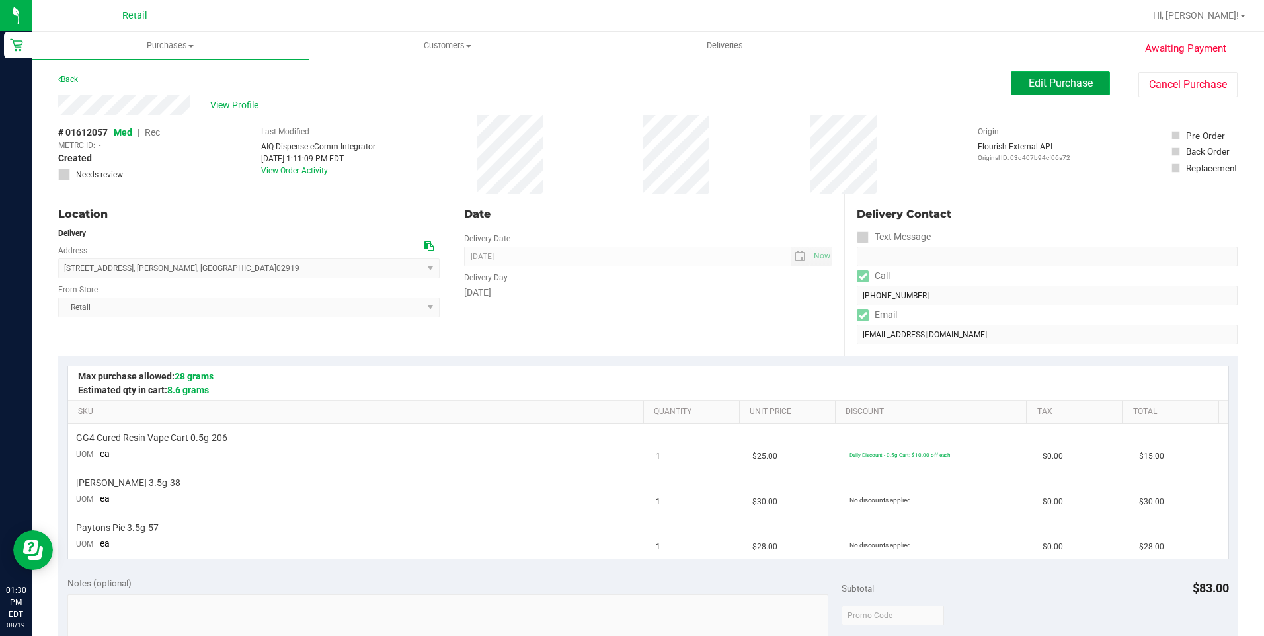
click at [1077, 93] on button "Edit Purchase" at bounding box center [1059, 83] width 99 height 24
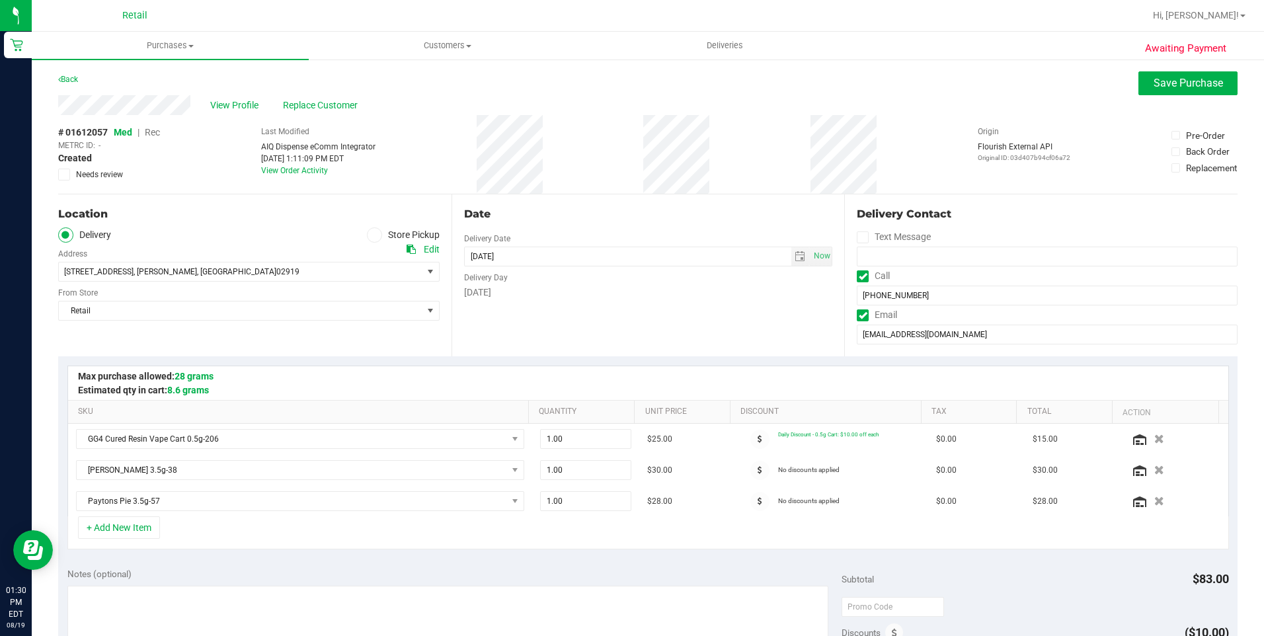
click at [155, 132] on span "Rec" at bounding box center [152, 132] width 15 height 11
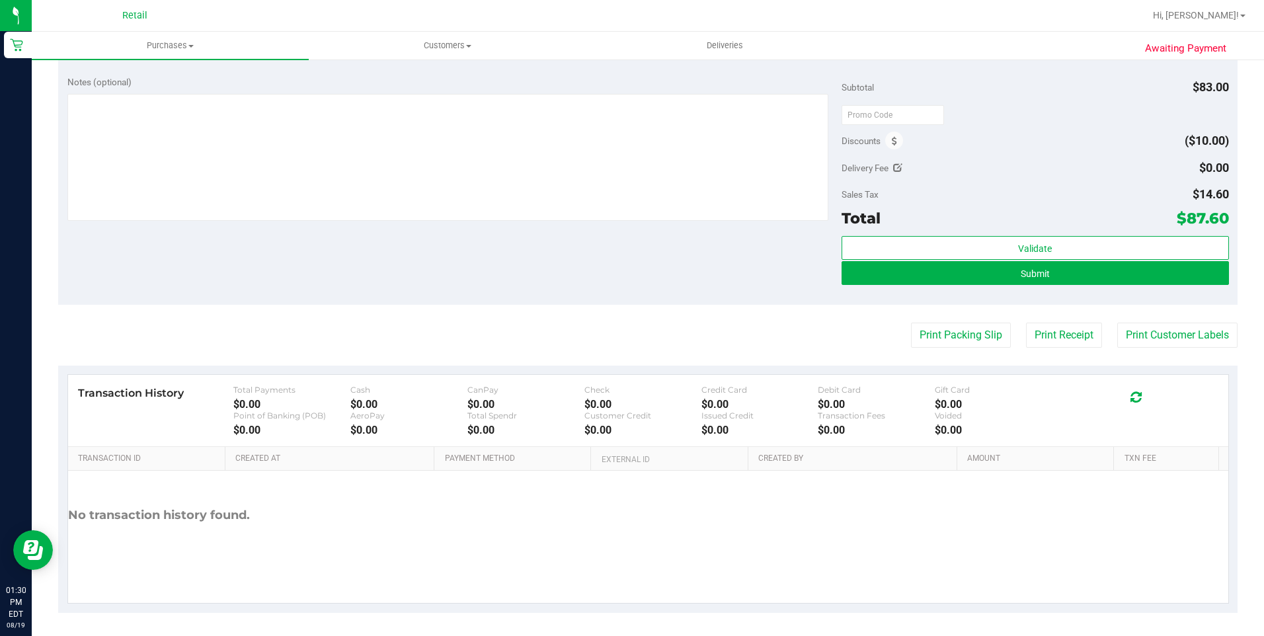
scroll to position [495, 0]
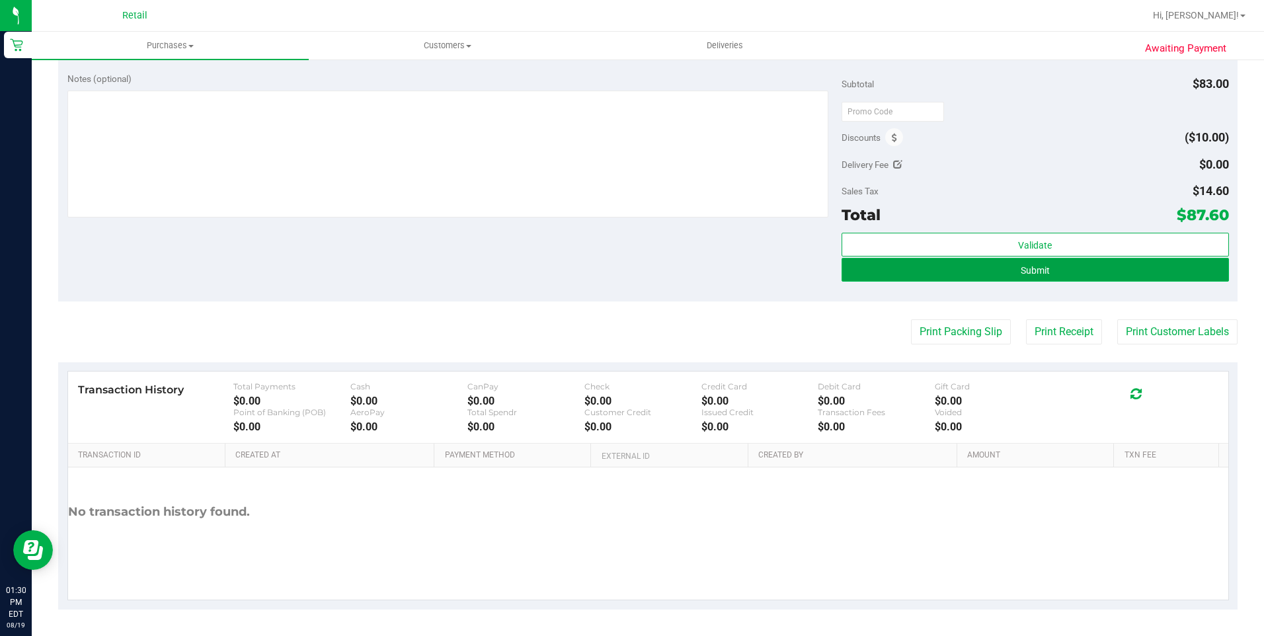
click at [948, 272] on button "Submit" at bounding box center [1034, 270] width 387 height 24
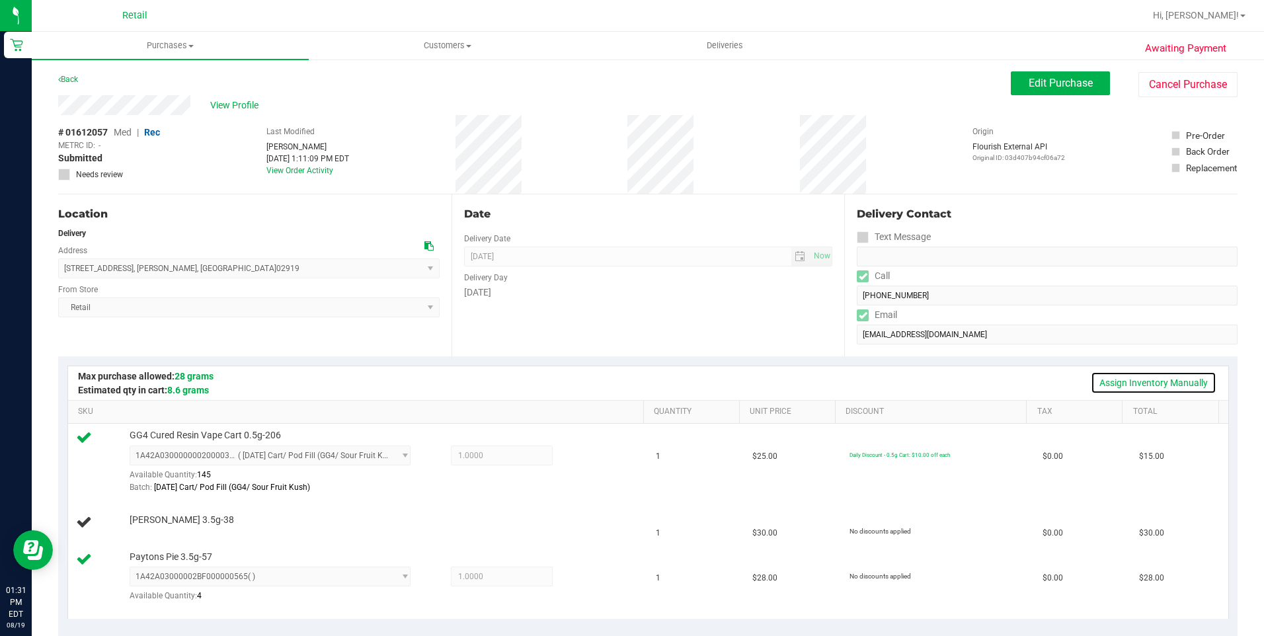
click at [1123, 383] on link "Assign Inventory Manually" at bounding box center [1153, 382] width 126 height 22
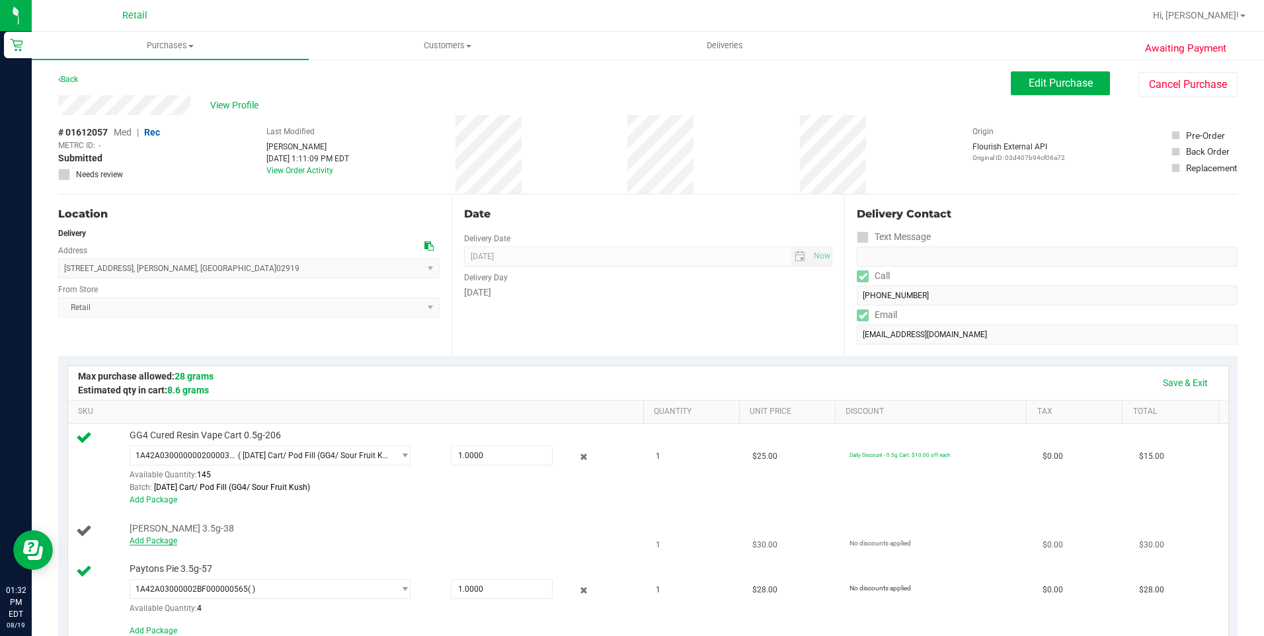
click at [152, 540] on link "Add Package" at bounding box center [154, 540] width 48 height 9
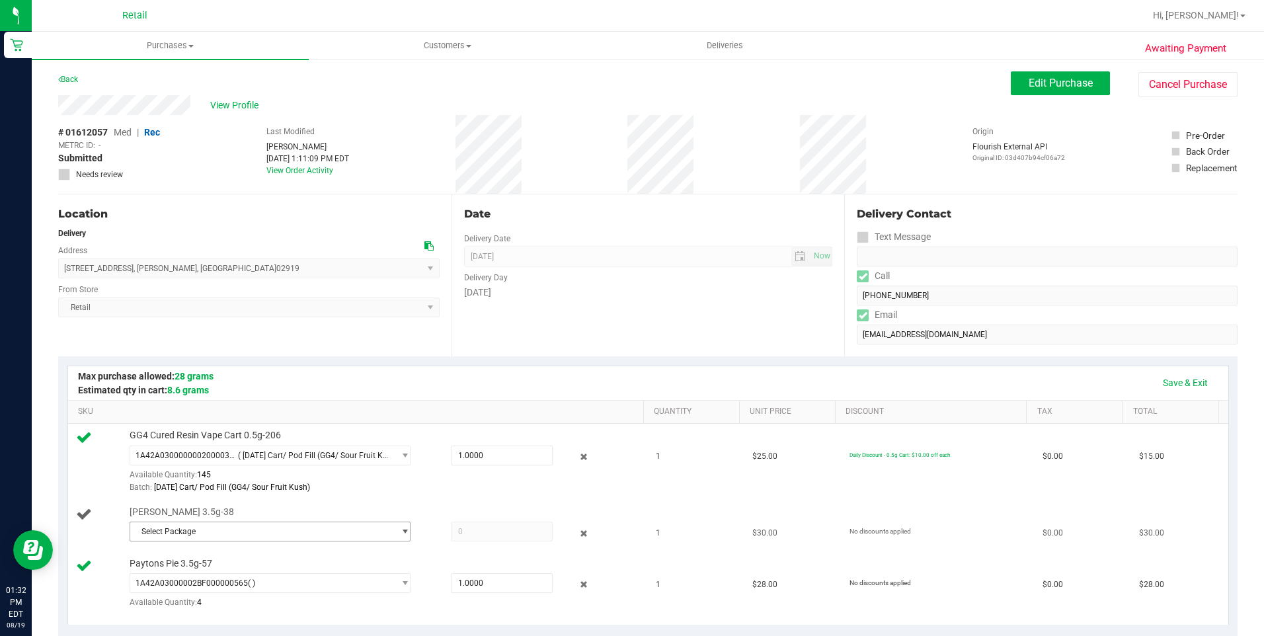
click at [400, 533] on span "select" at bounding box center [405, 531] width 10 height 11
click at [190, 591] on li "1A42A0300000641000003075 ( )" at bounding box center [266, 586] width 275 height 19
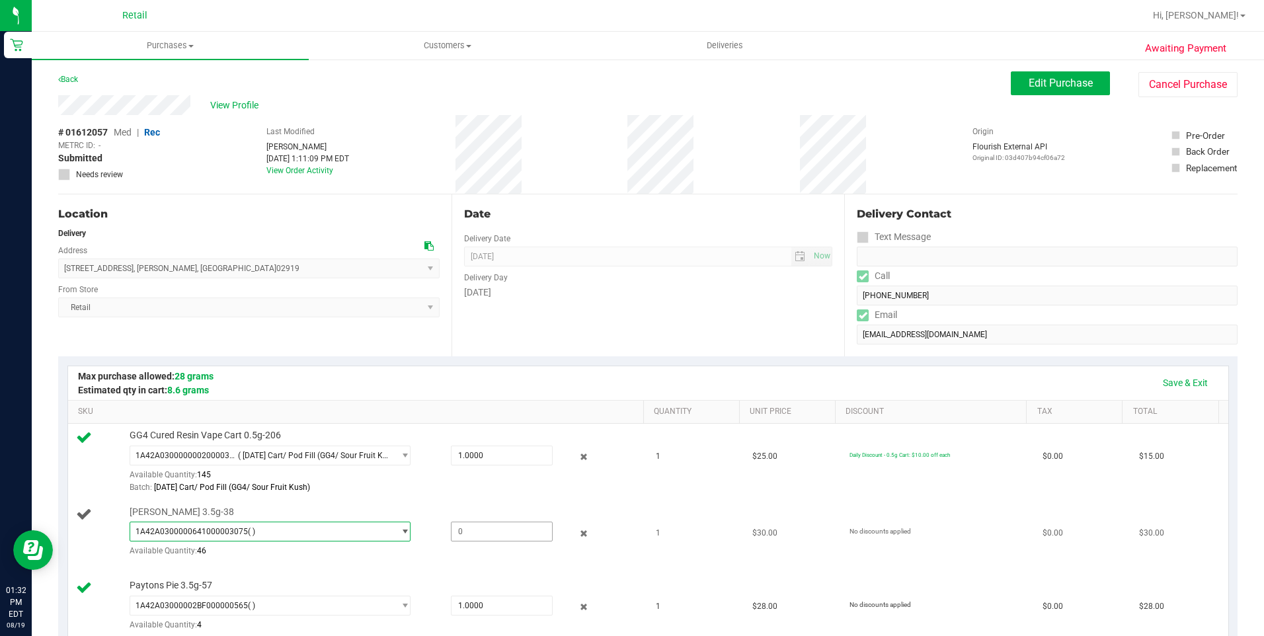
click at [472, 533] on span at bounding box center [502, 531] width 102 height 20
type input "1"
type input "1.0000"
click at [1175, 373] on link "Save & Exit" at bounding box center [1185, 382] width 62 height 22
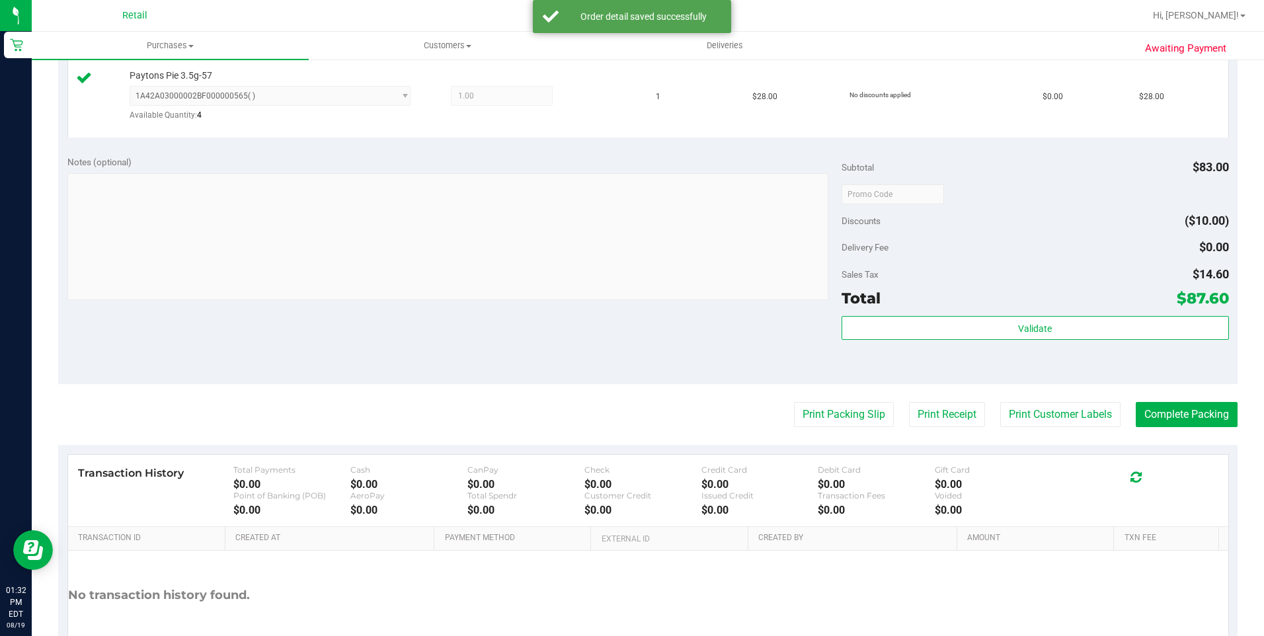
scroll to position [529, 0]
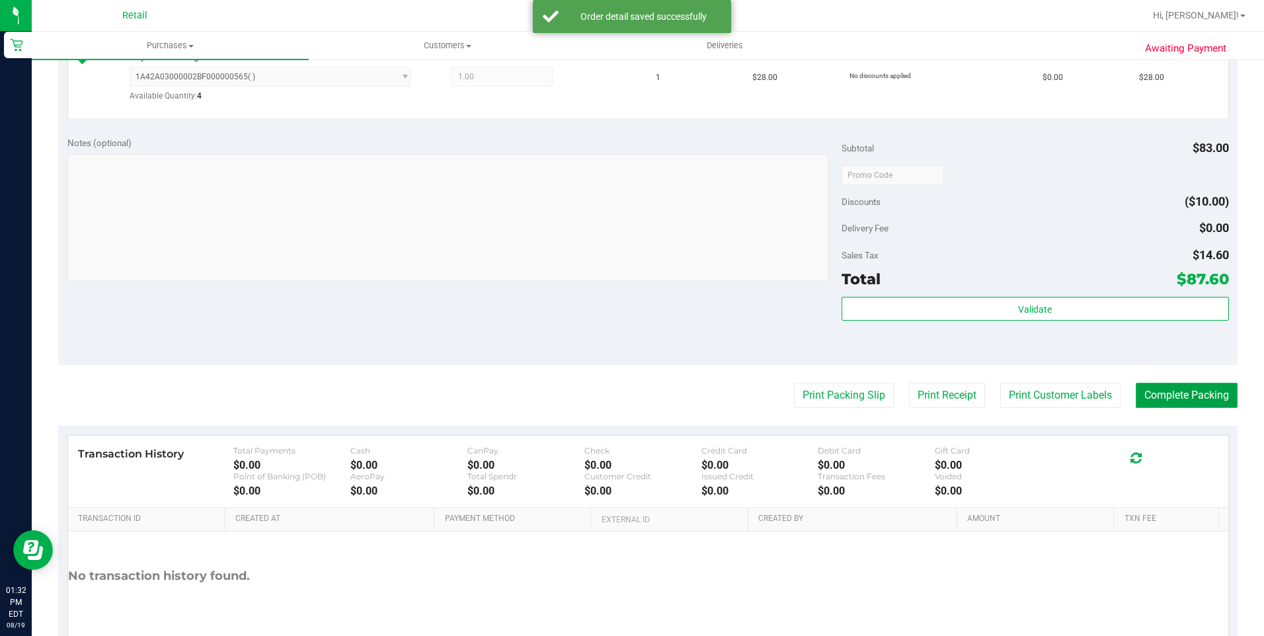
click at [1178, 401] on button "Complete Packing" at bounding box center [1186, 395] width 102 height 25
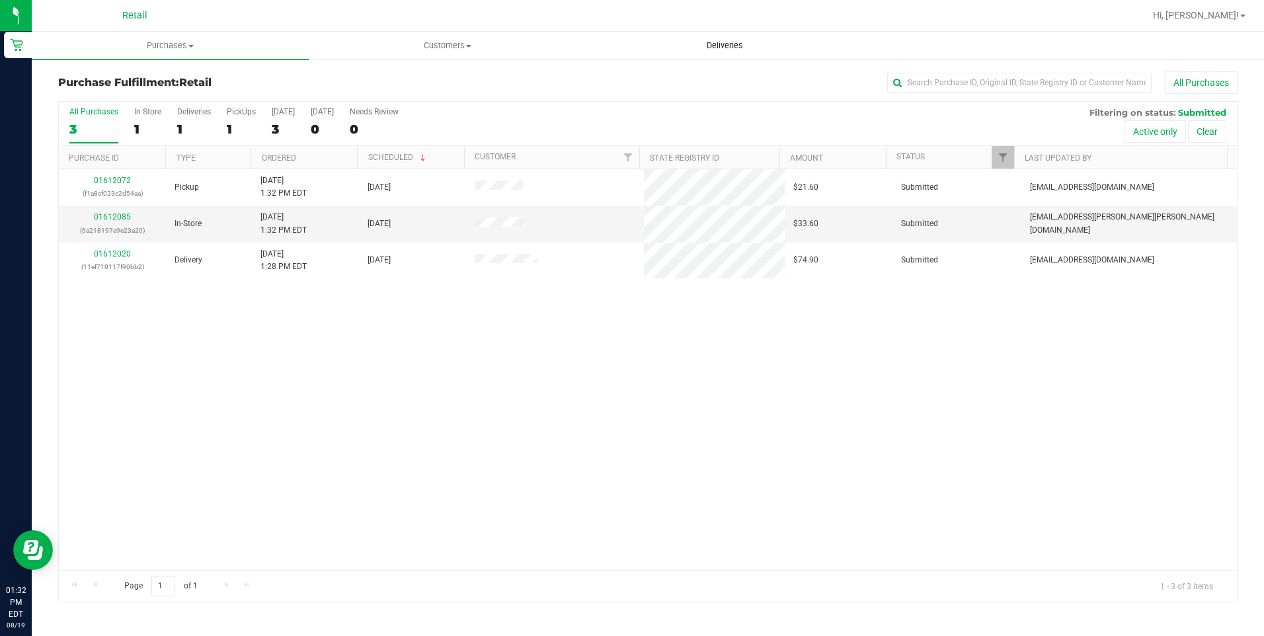
click at [720, 54] on uib-tab-heading "Deliveries" at bounding box center [725, 45] width 276 height 26
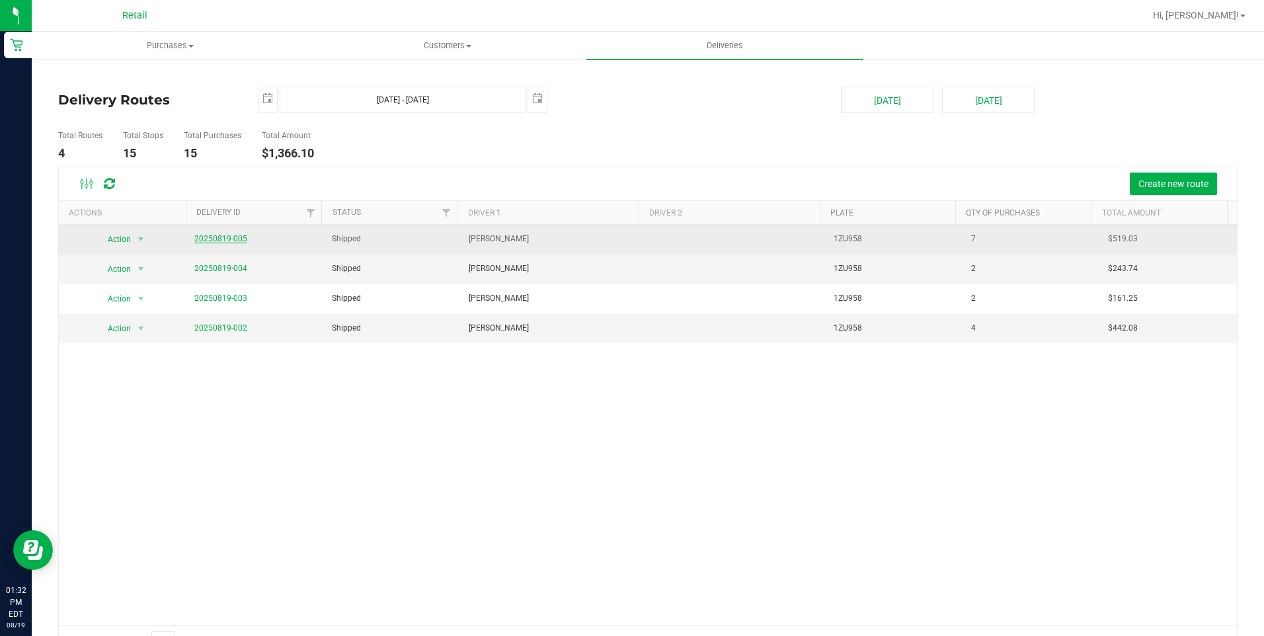
click at [243, 236] on link "20250819-005" at bounding box center [220, 238] width 53 height 9
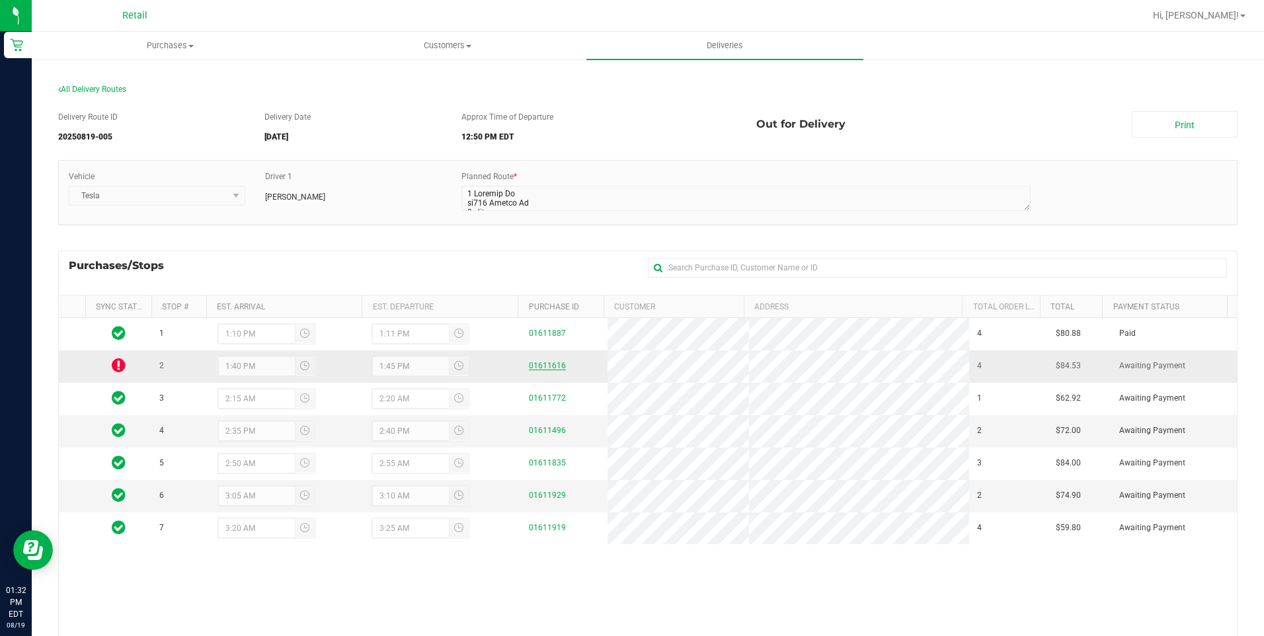
click at [552, 364] on link "01611616" at bounding box center [547, 365] width 37 height 9
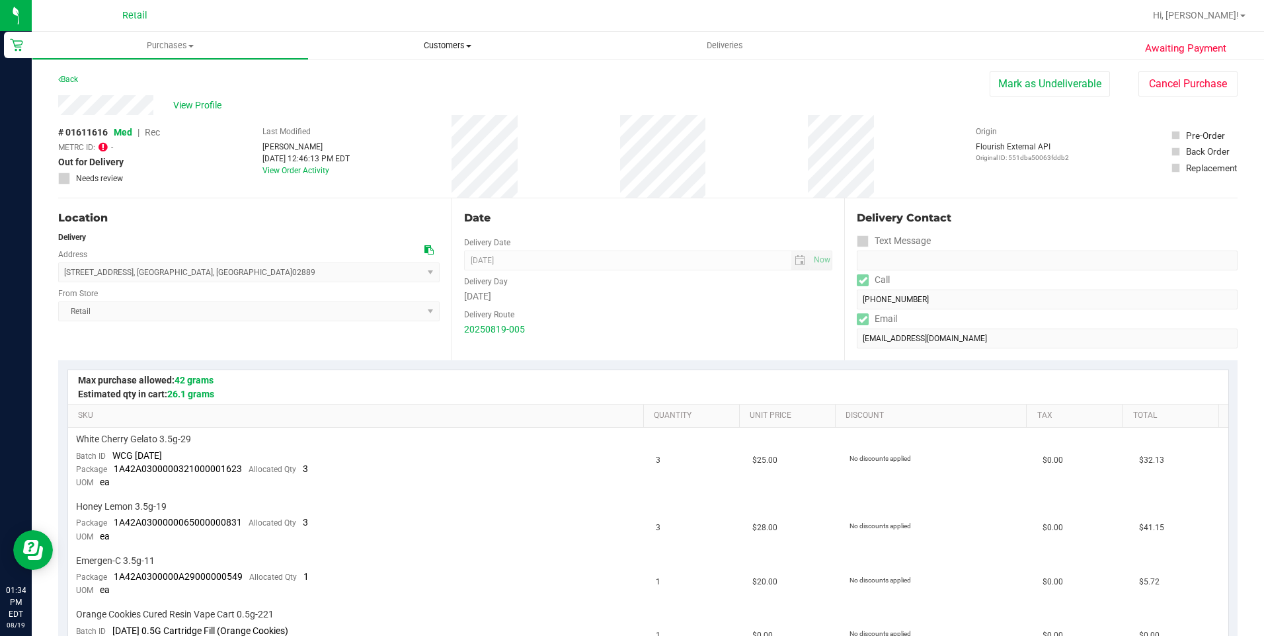
click at [459, 36] on uib-tab-heading "Customers All customers Add a new customer All physicians" at bounding box center [447, 45] width 276 height 26
click at [451, 45] on span "Customers" at bounding box center [447, 46] width 277 height 12
click at [436, 50] on span "Customers" at bounding box center [447, 46] width 277 height 12
click at [402, 75] on span "All customers" at bounding box center [356, 79] width 95 height 11
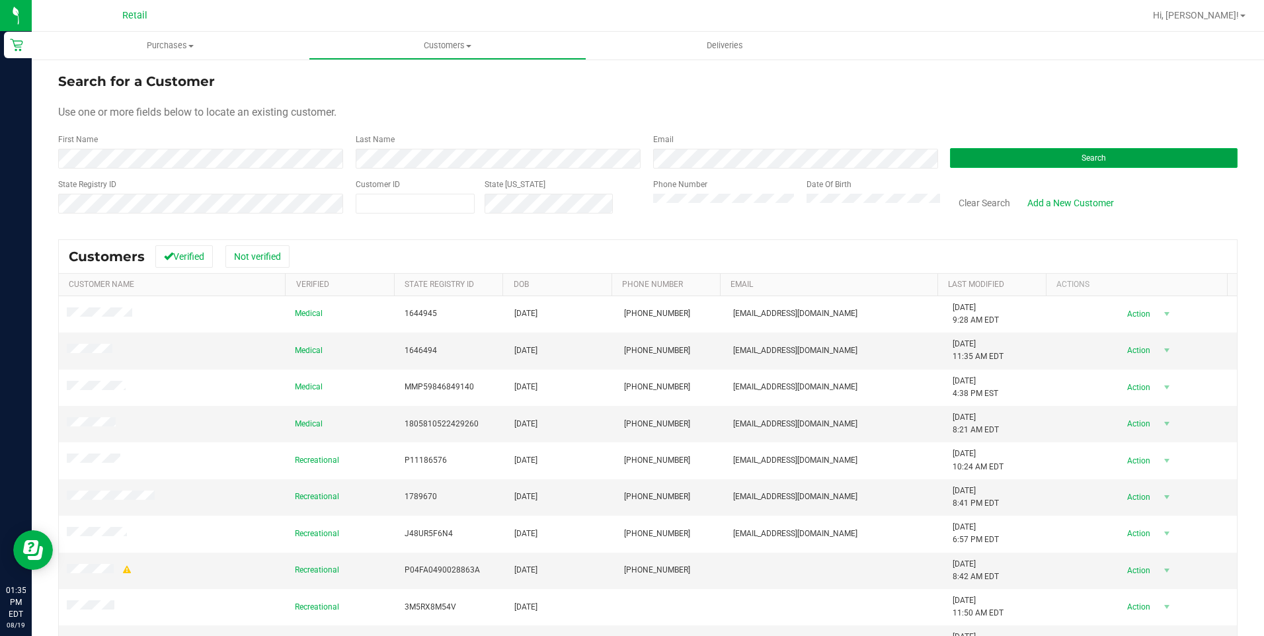
click at [1050, 150] on button "Search" at bounding box center [1093, 158] width 287 height 20
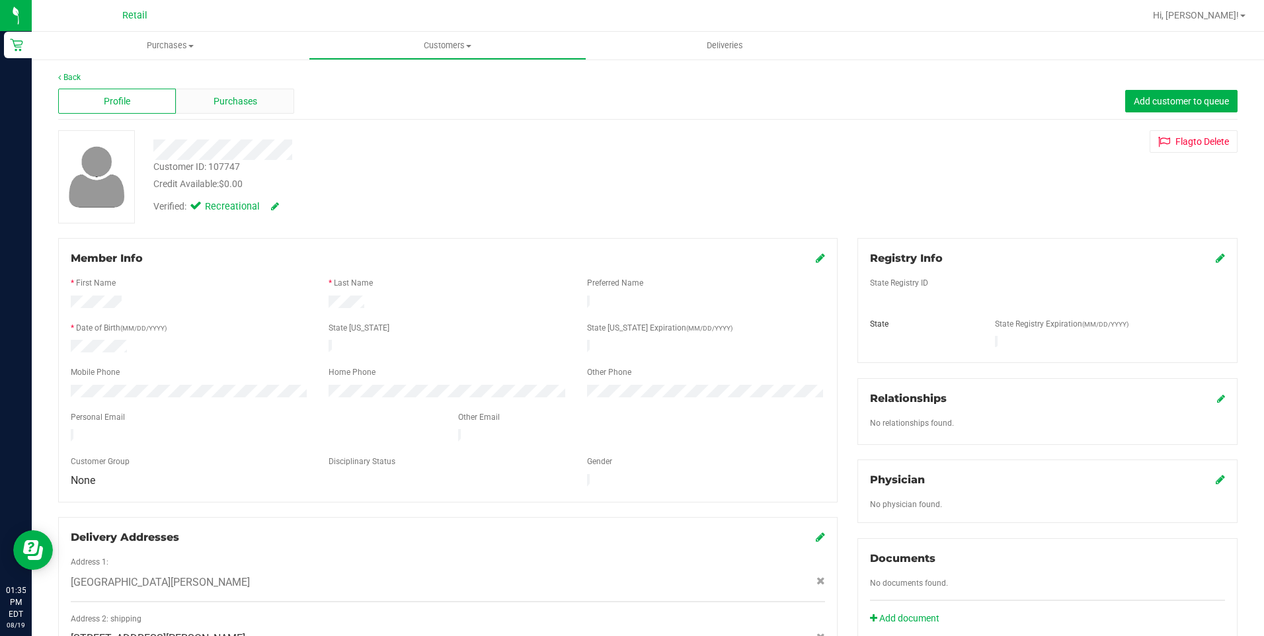
click at [239, 106] on span "Purchases" at bounding box center [235, 102] width 44 height 14
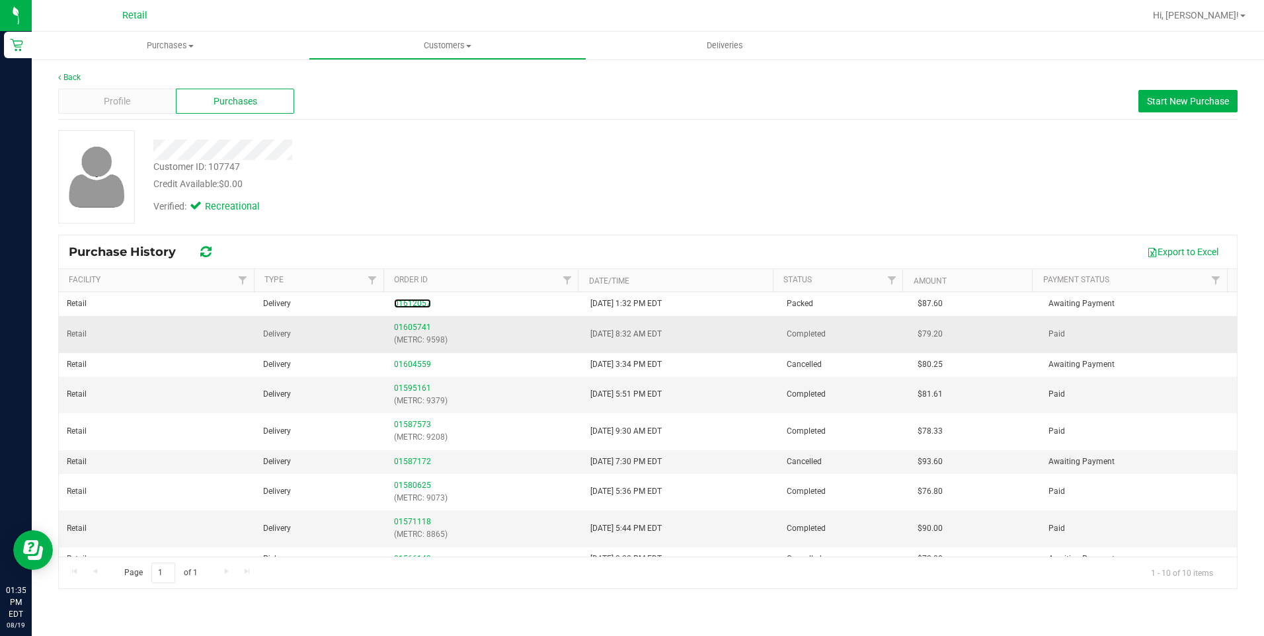
click at [414, 304] on link "01612057" at bounding box center [412, 303] width 37 height 9
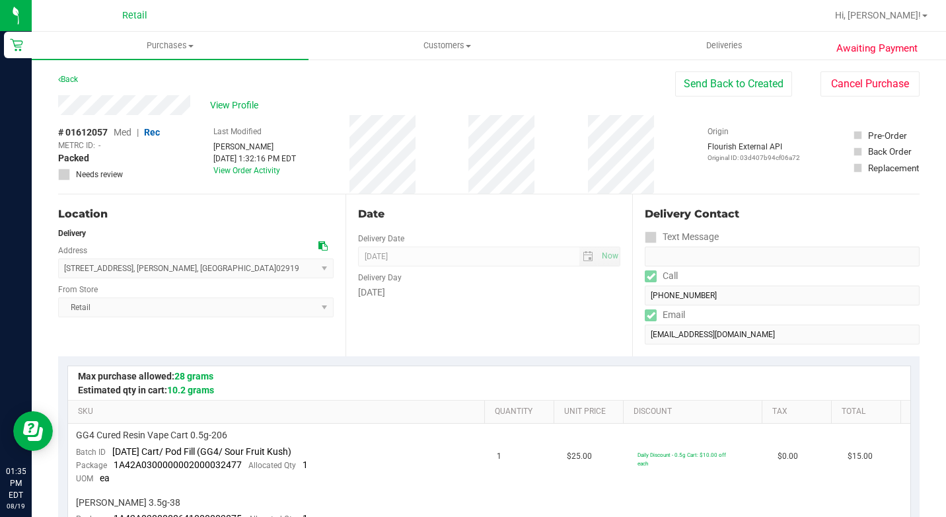
click at [90, 142] on span "METRC ID:" at bounding box center [76, 145] width 37 height 12
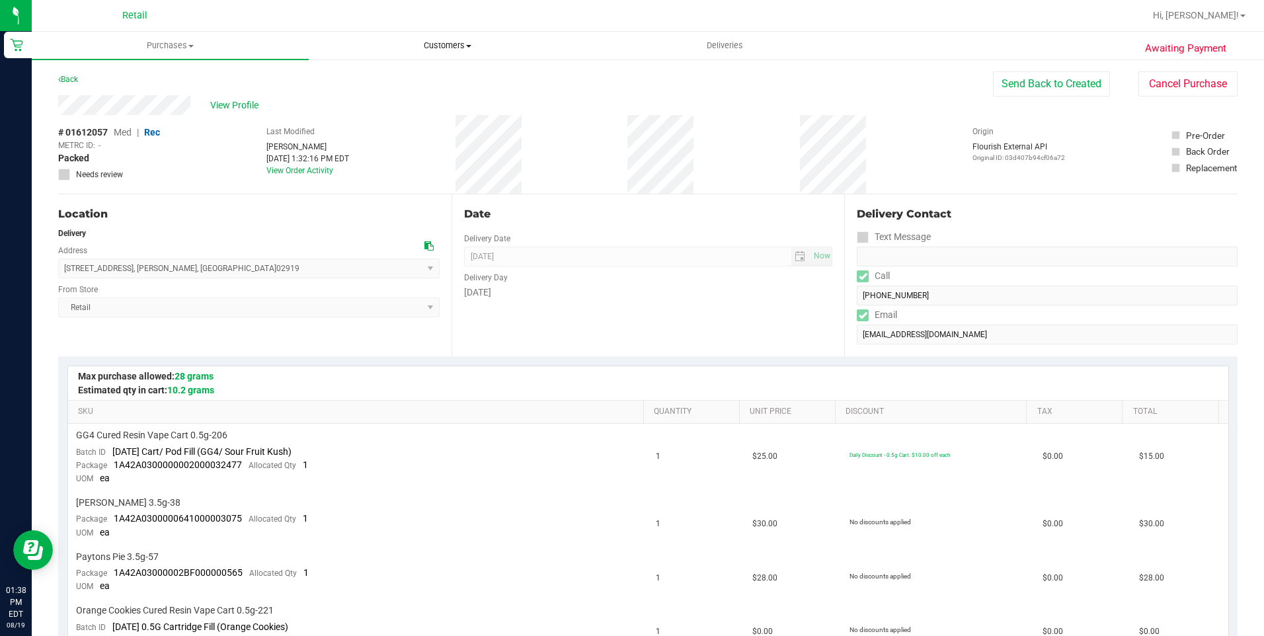
click at [462, 48] on span "Customers" at bounding box center [447, 46] width 276 height 12
click at [332, 82] on span "All customers" at bounding box center [356, 79] width 95 height 11
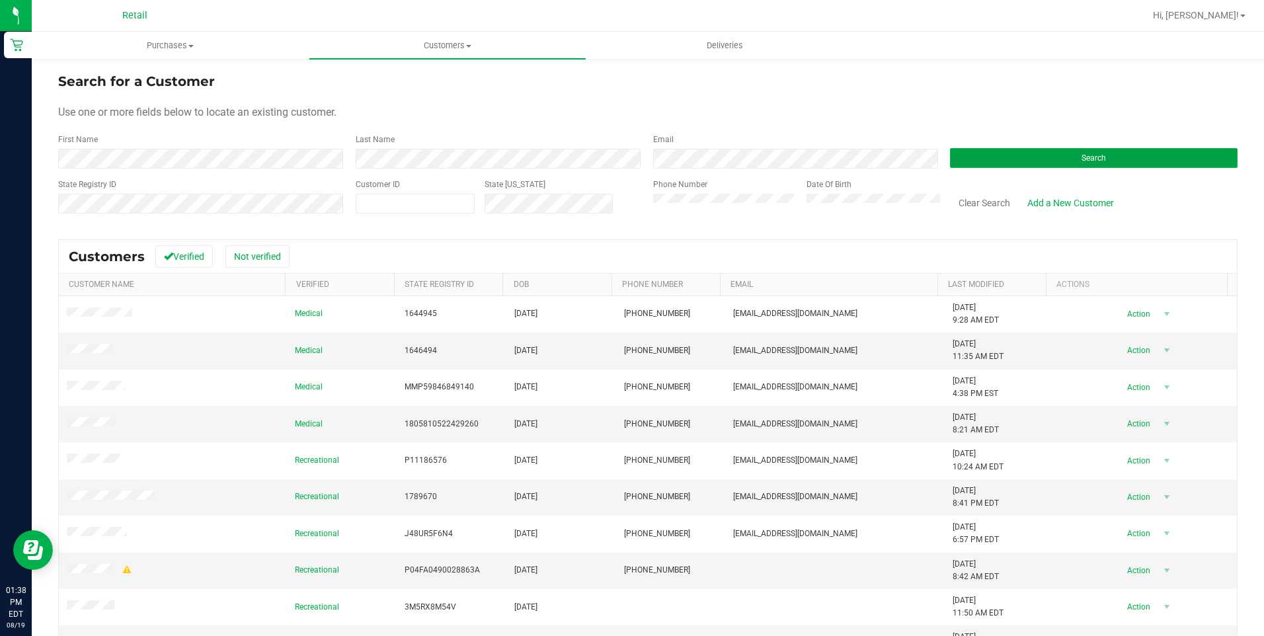
click at [1101, 162] on button "Search" at bounding box center [1093, 158] width 287 height 20
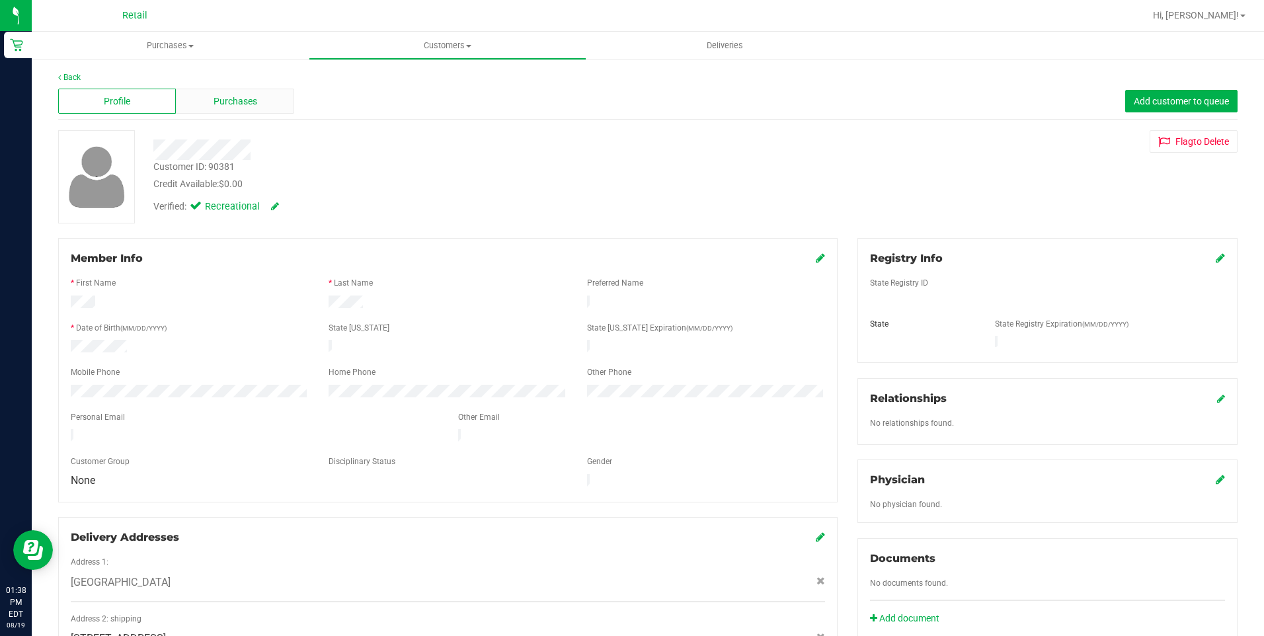
click at [257, 97] on div "Purchases" at bounding box center [235, 101] width 118 height 25
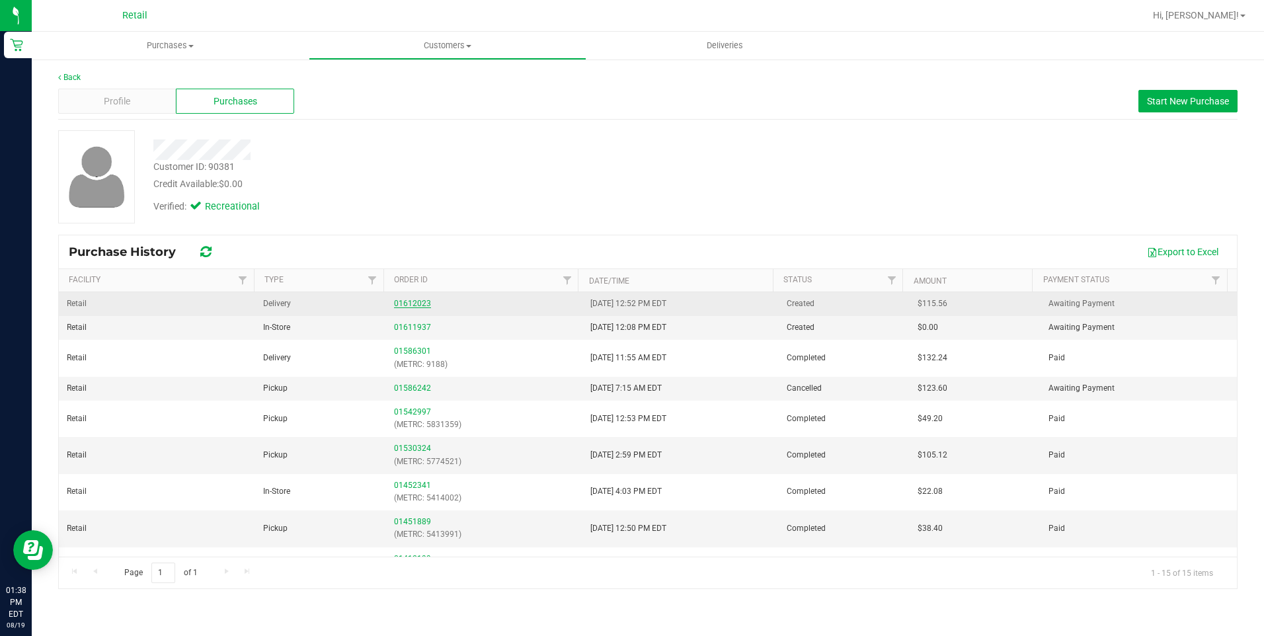
click at [417, 304] on link "01612023" at bounding box center [412, 303] width 37 height 9
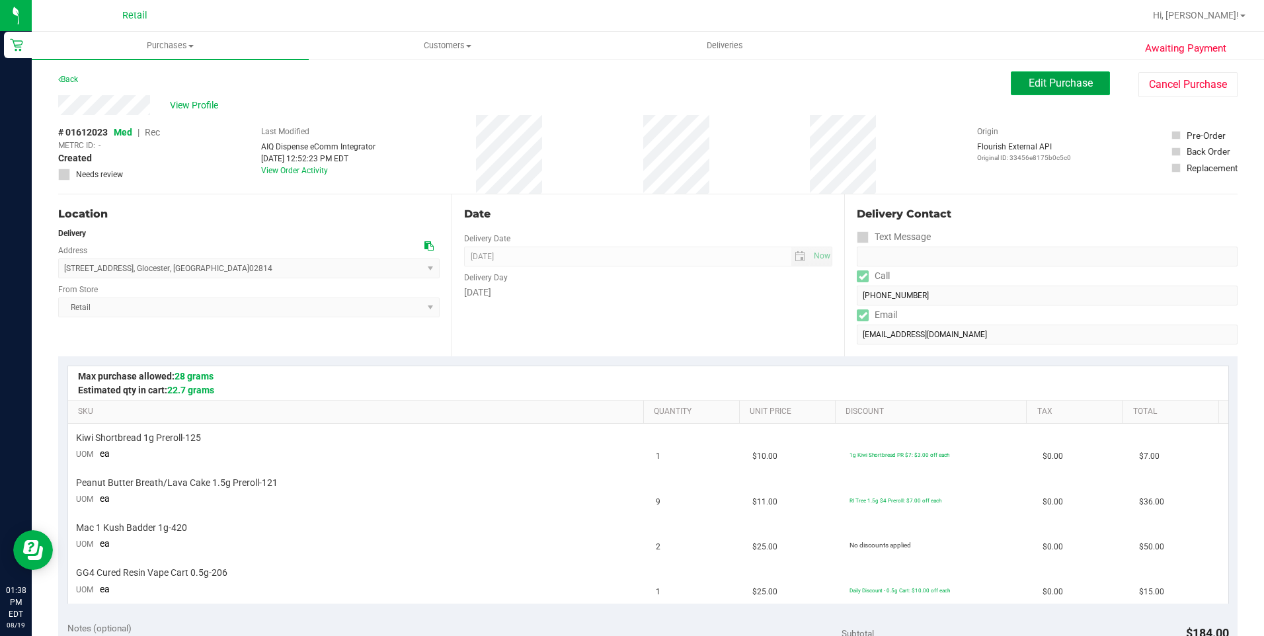
click at [1071, 88] on span "Edit Purchase" at bounding box center [1060, 83] width 64 height 13
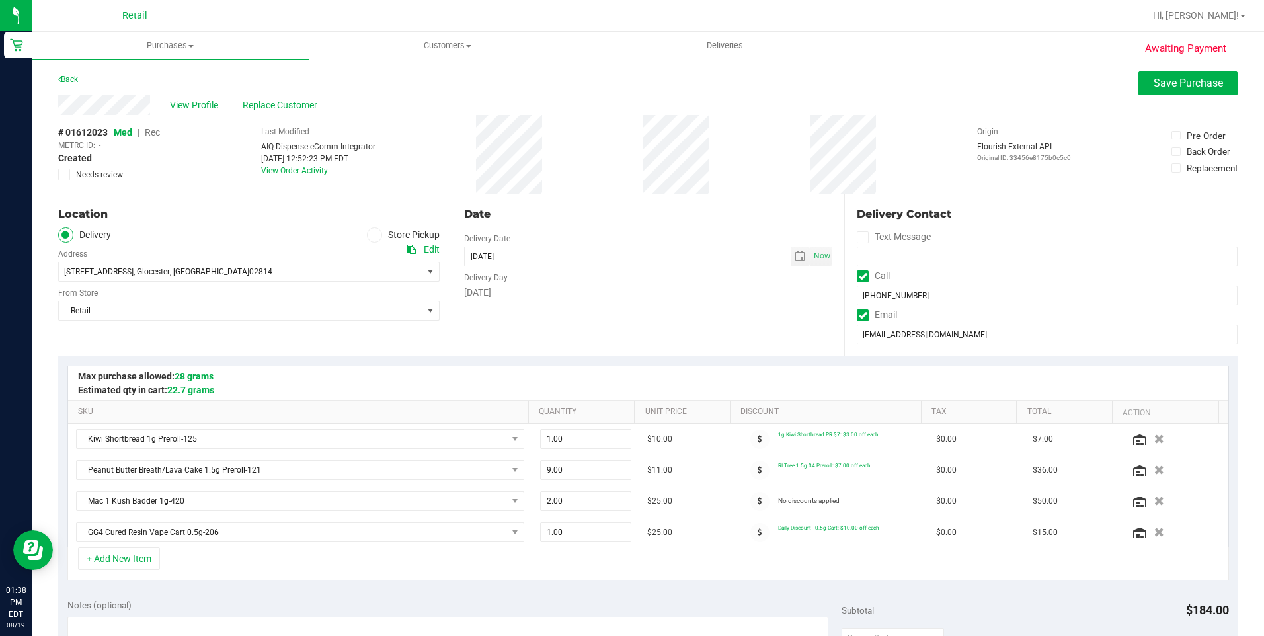
click at [160, 132] on span "Rec" at bounding box center [152, 132] width 15 height 11
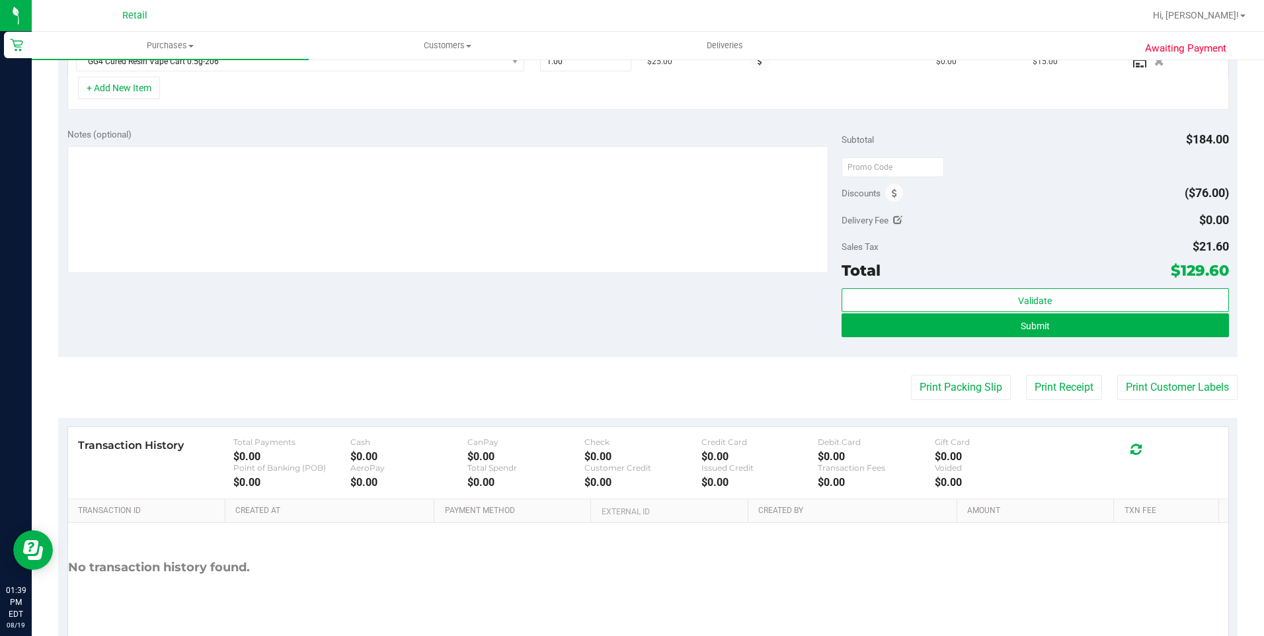
scroll to position [526, 0]
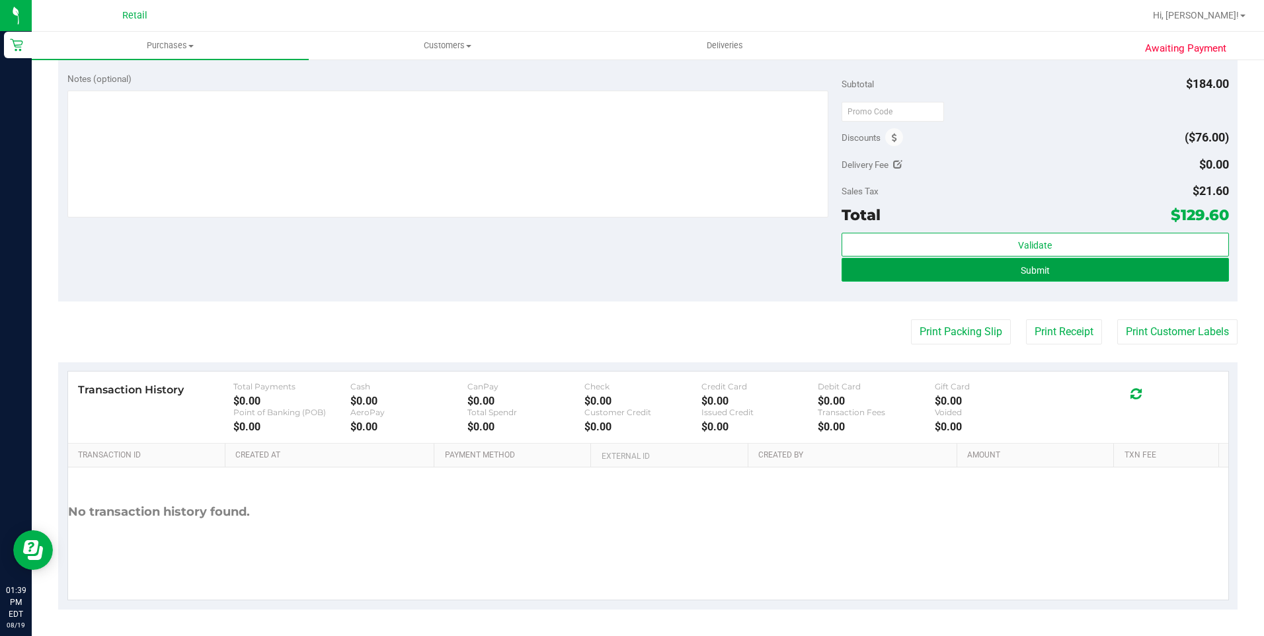
click at [1036, 272] on span "Submit" at bounding box center [1034, 270] width 29 height 11
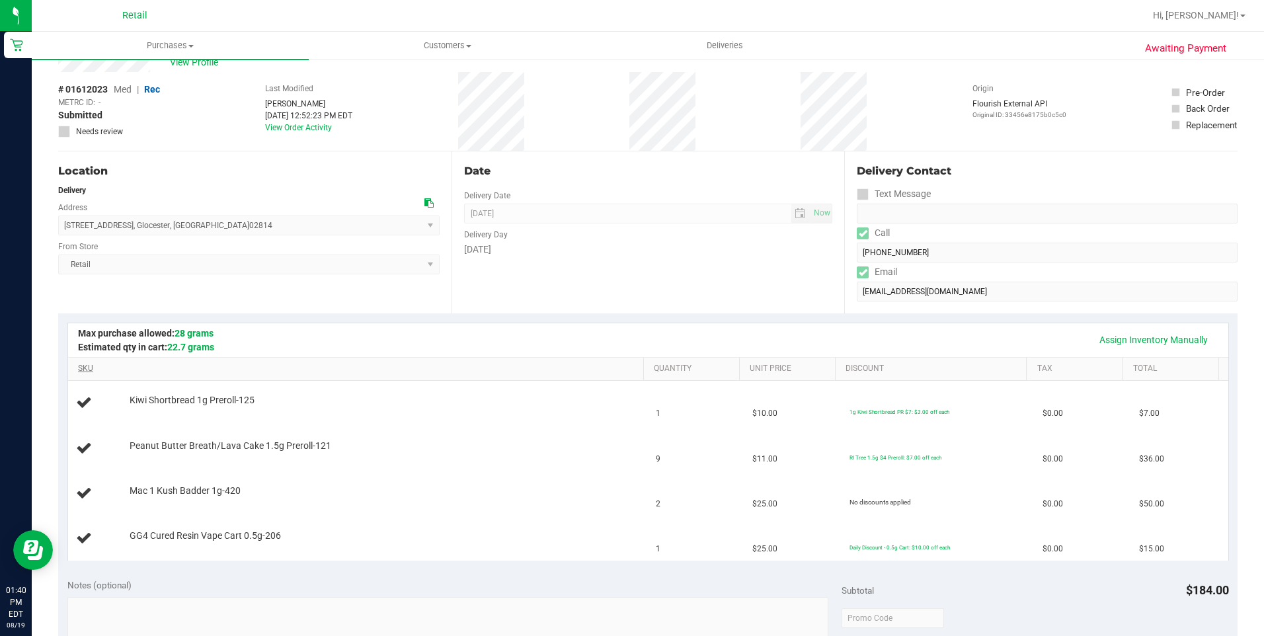
scroll to position [66, 0]
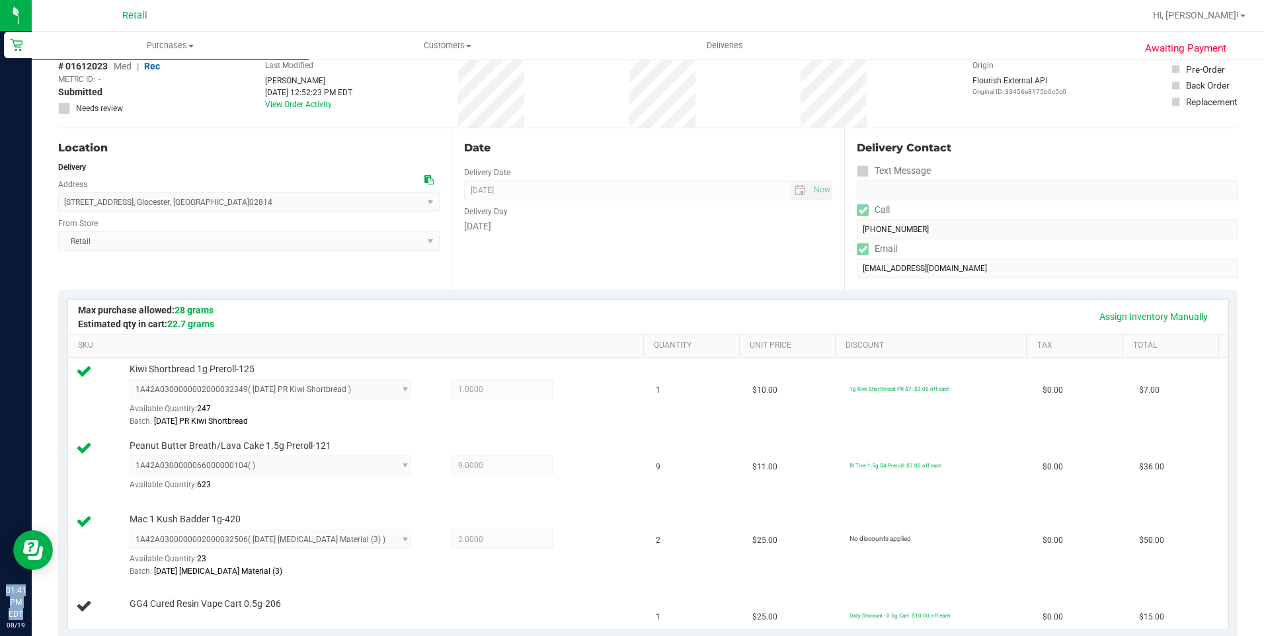
drag, startPoint x: 0, startPoint y: 590, endPoint x: 75, endPoint y: 661, distance: 102.8
click at [75, 635] on html "Retail 01:41 PM EDT 08/19/2025 08/19 Retail Hi, Alexander! Purchases Summary of…" at bounding box center [632, 318] width 1264 height 636
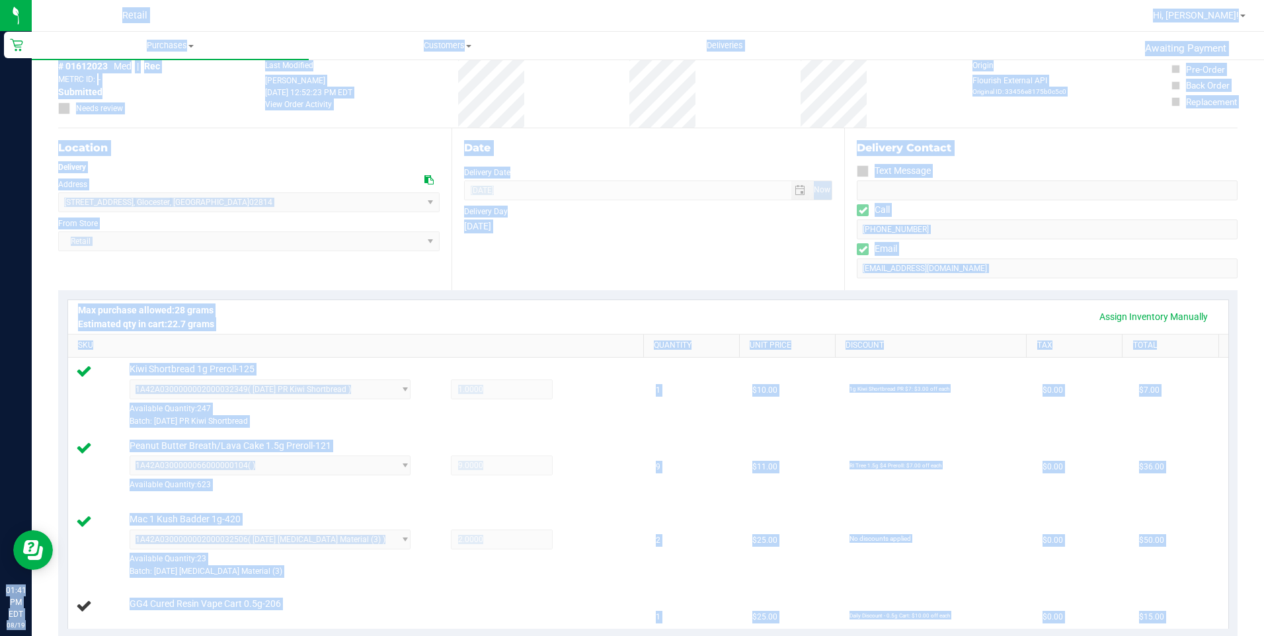
click at [573, 280] on div "Date Delivery Date 08/19/2025 Now 08/19/2025 08:00 AM Now Delivery Day Tuesday" at bounding box center [647, 209] width 393 height 162
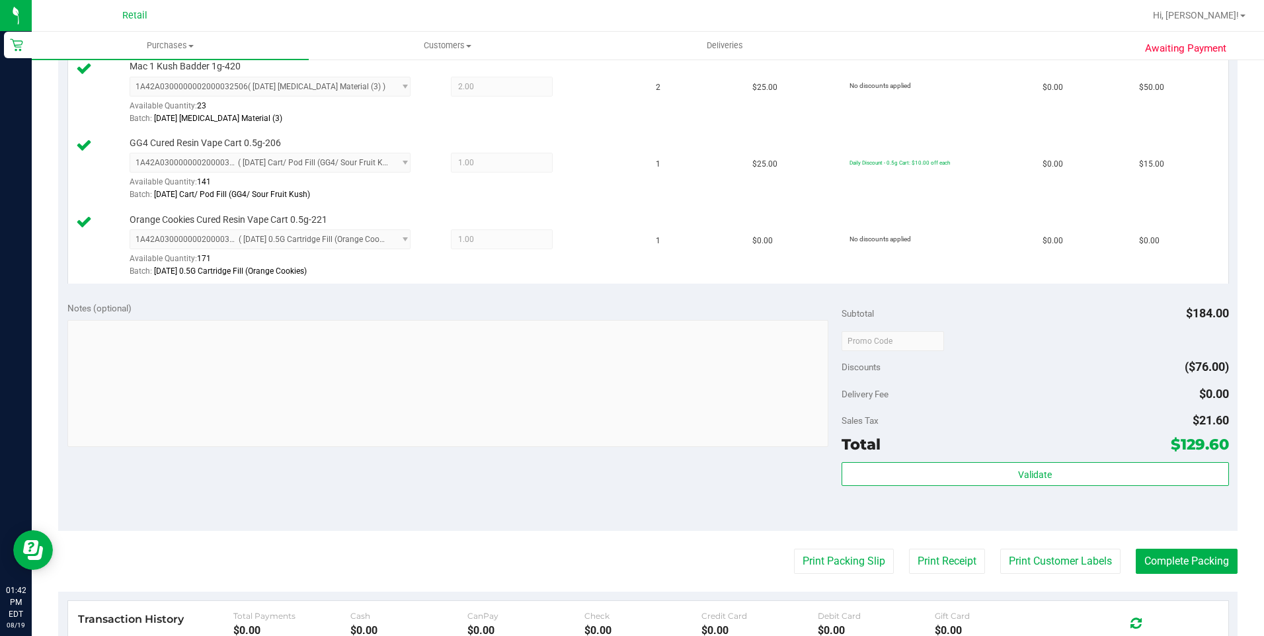
scroll to position [661, 0]
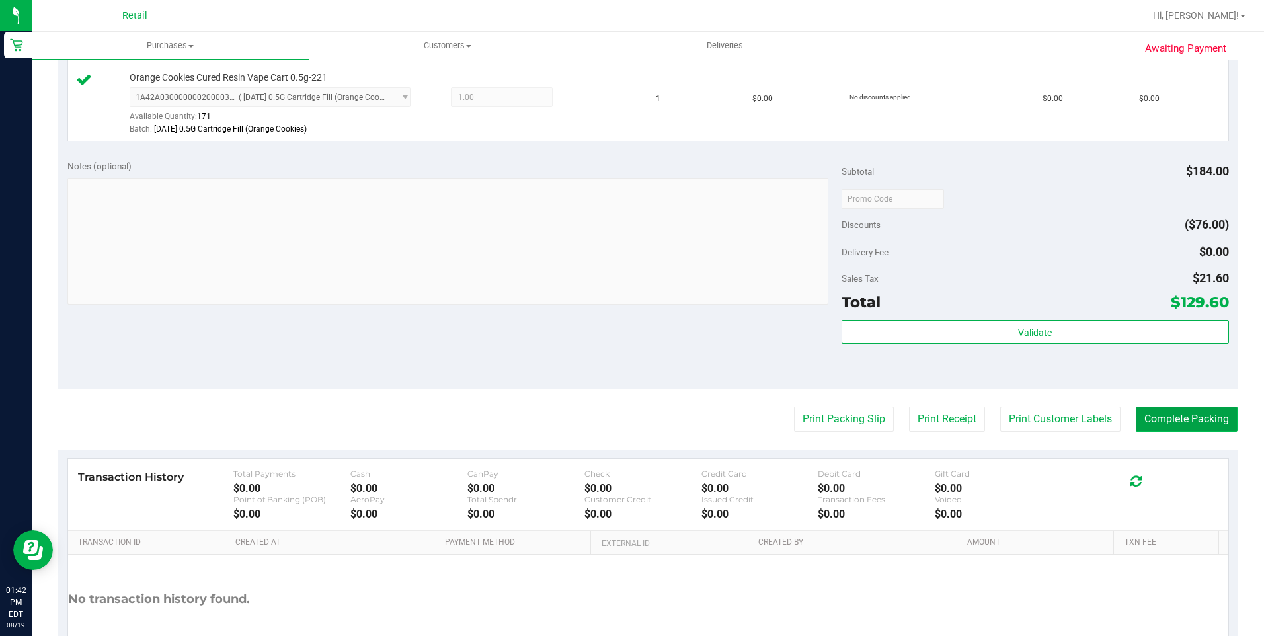
click at [1174, 427] on button "Complete Packing" at bounding box center [1186, 418] width 102 height 25
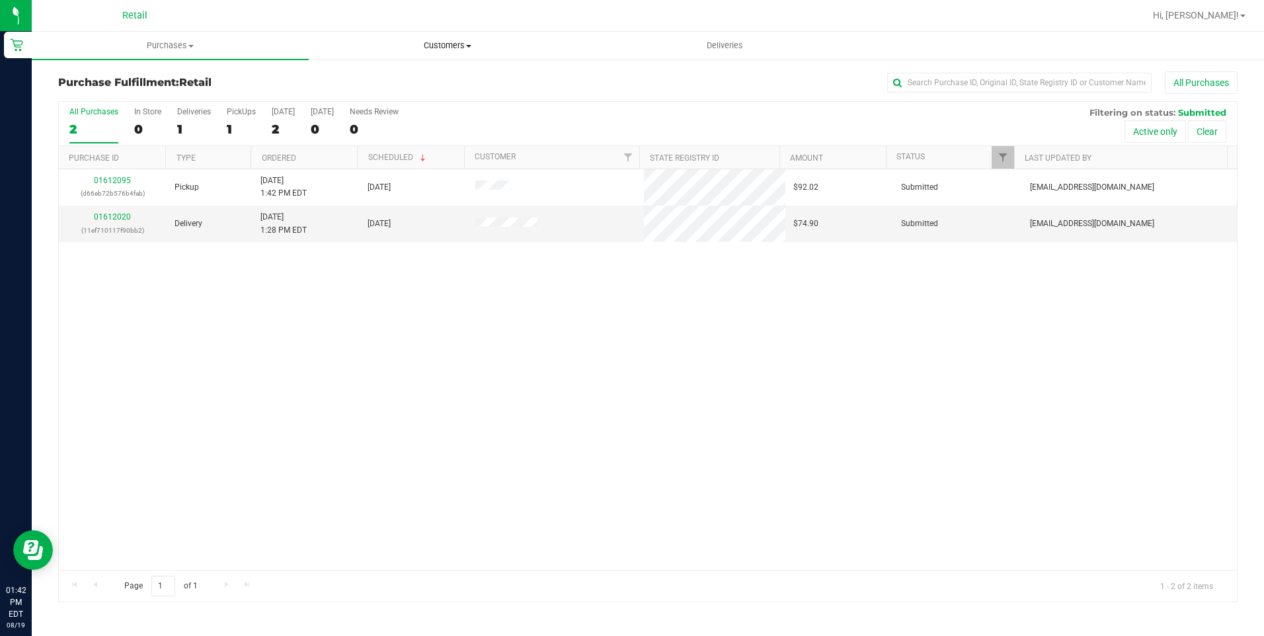
click at [443, 46] on span "Customers" at bounding box center [447, 46] width 276 height 12
click at [438, 83] on li "All customers" at bounding box center [447, 80] width 277 height 16
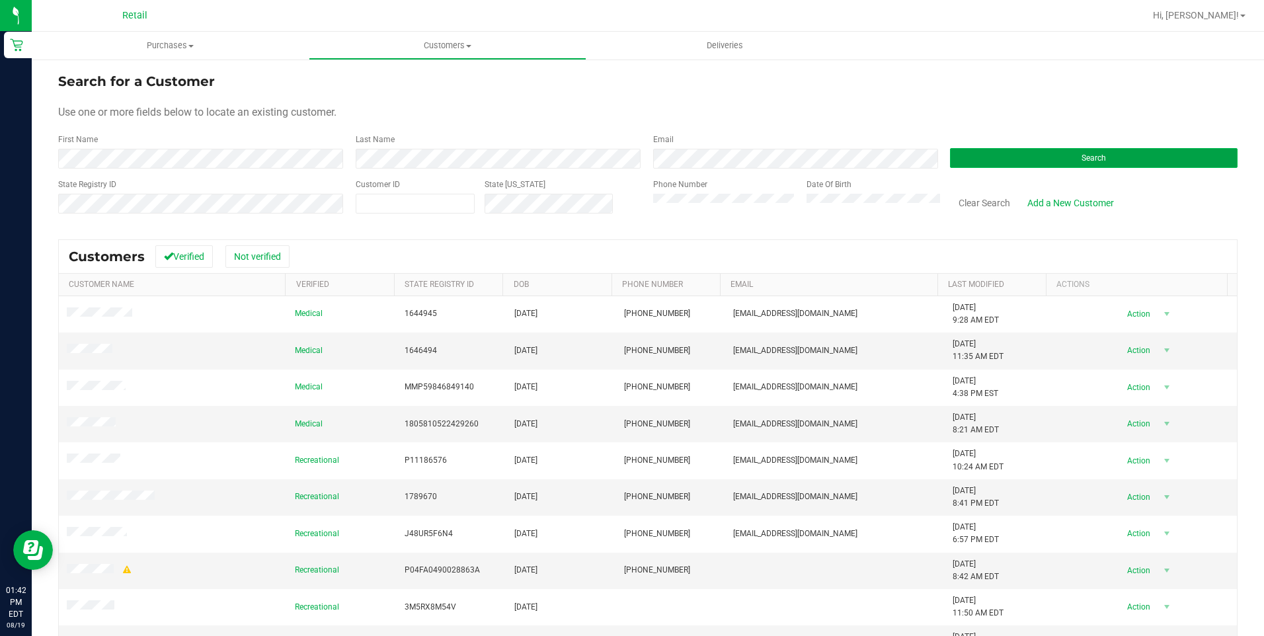
click at [975, 161] on button "Search" at bounding box center [1093, 158] width 287 height 20
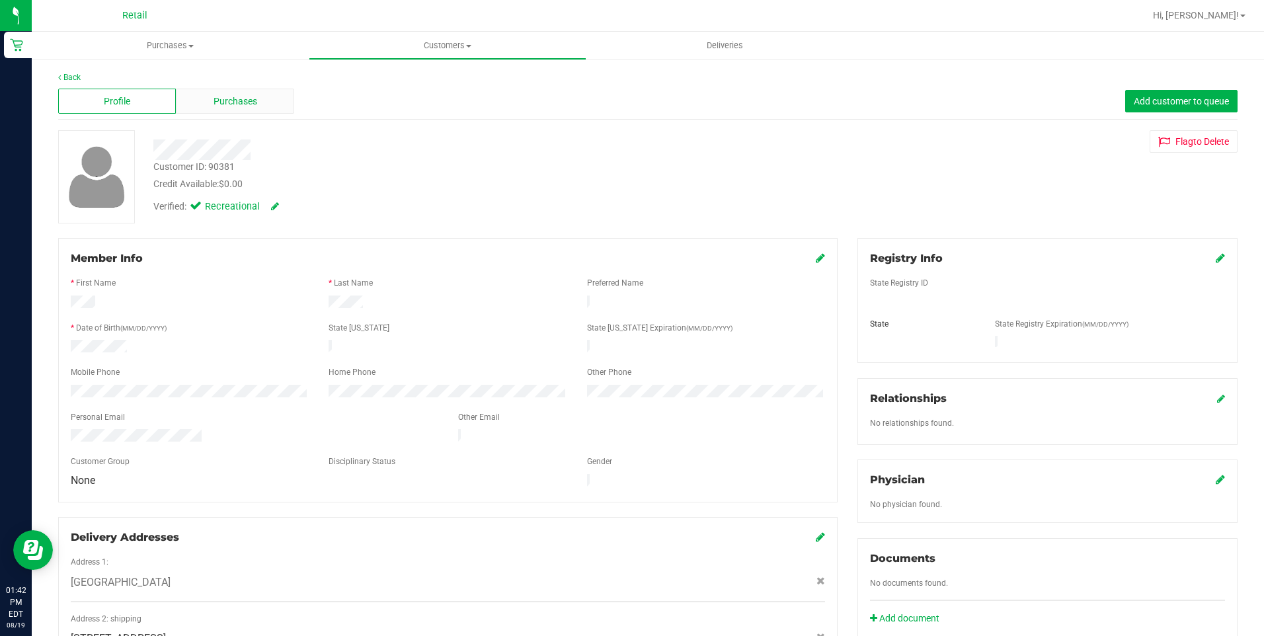
click at [270, 104] on div "Purchases" at bounding box center [235, 101] width 118 height 25
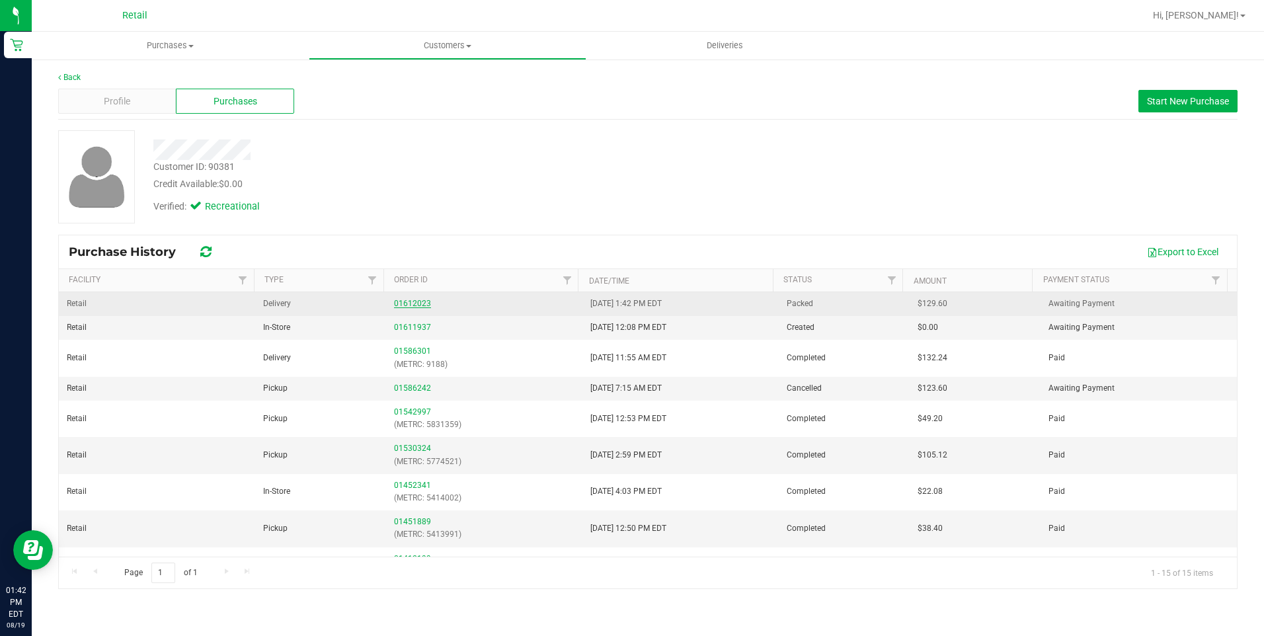
click at [411, 301] on link "01612023" at bounding box center [412, 303] width 37 height 9
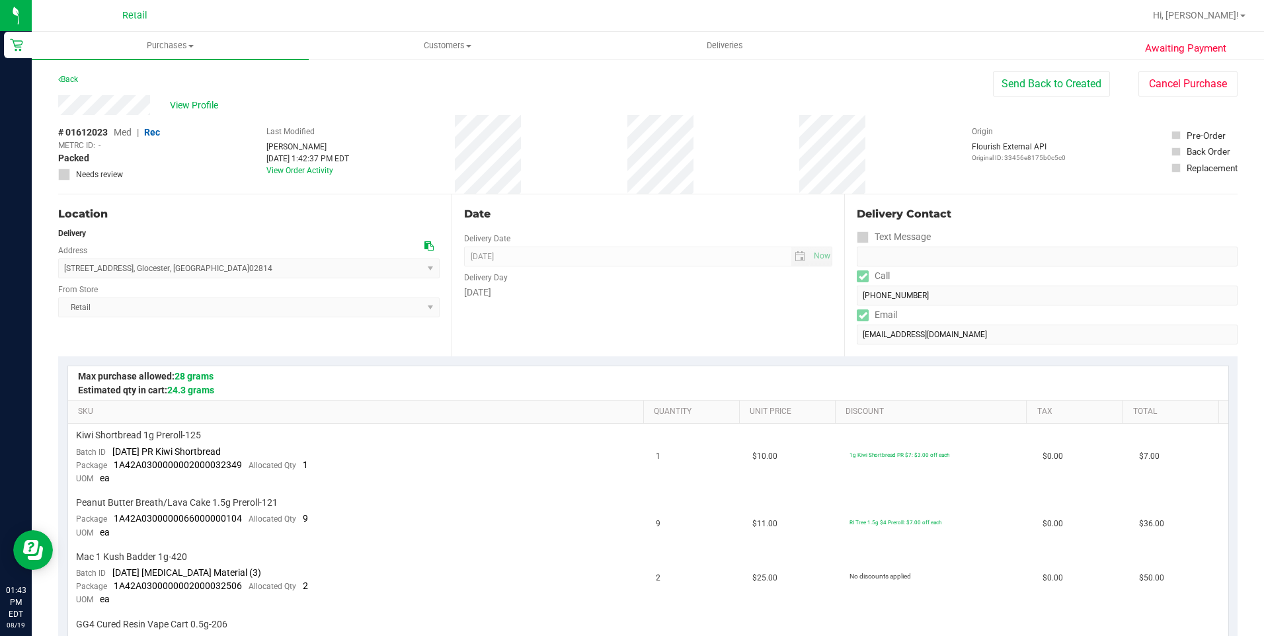
drag, startPoint x: 56, startPoint y: 106, endPoint x: 154, endPoint y: 113, distance: 98.7
drag, startPoint x: 196, startPoint y: 267, endPoint x: 141, endPoint y: 264, distance: 54.9
click at [141, 264] on span "[STREET_ADDRESS] , Glocester , [GEOGRAPHIC_DATA] 02814 Select address [GEOGRAPH…" at bounding box center [248, 268] width 381 height 20
drag, startPoint x: 141, startPoint y: 264, endPoint x: 225, endPoint y: 262, distance: 84.6
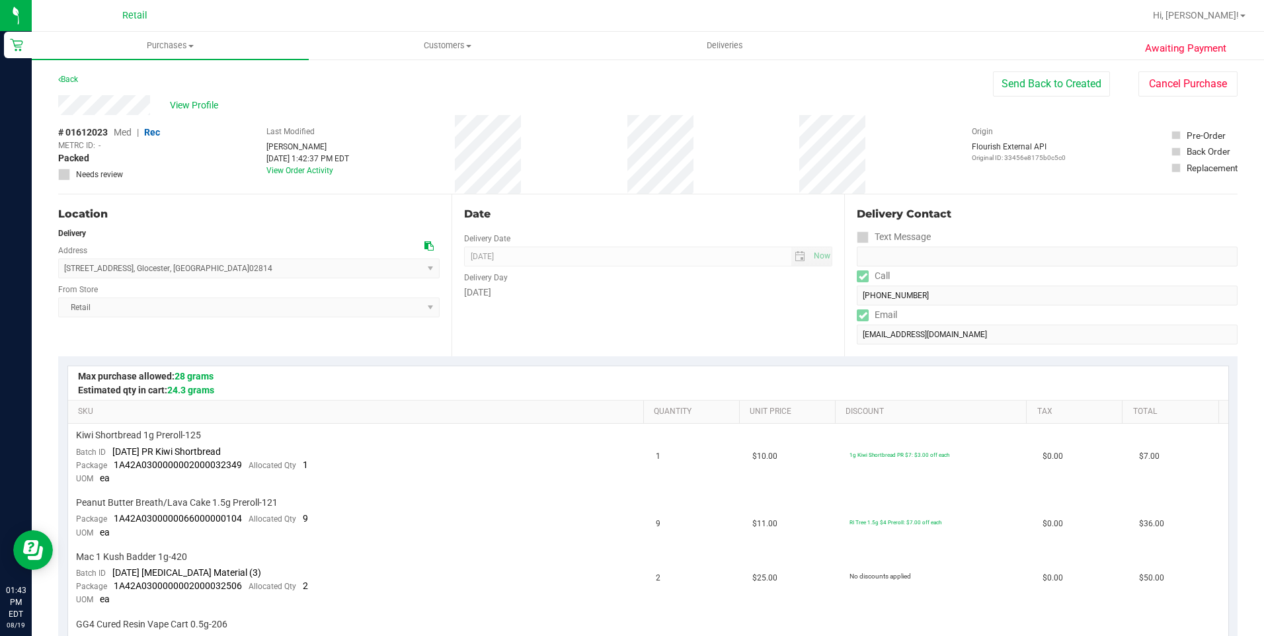
click at [225, 262] on span "[STREET_ADDRESS] , Glocester , [GEOGRAPHIC_DATA] 02814 Select address [GEOGRAPH…" at bounding box center [248, 268] width 381 height 20
drag, startPoint x: 225, startPoint y: 266, endPoint x: 66, endPoint y: 270, distance: 159.3
click at [66, 270] on span "[STREET_ADDRESS] , Glocester , [GEOGRAPHIC_DATA] 02814 Select address [GEOGRAPH…" at bounding box center [248, 268] width 381 height 20
drag, startPoint x: 66, startPoint y: 270, endPoint x: 144, endPoint y: 269, distance: 78.0
copy span "[STREET_ADDRESS]"
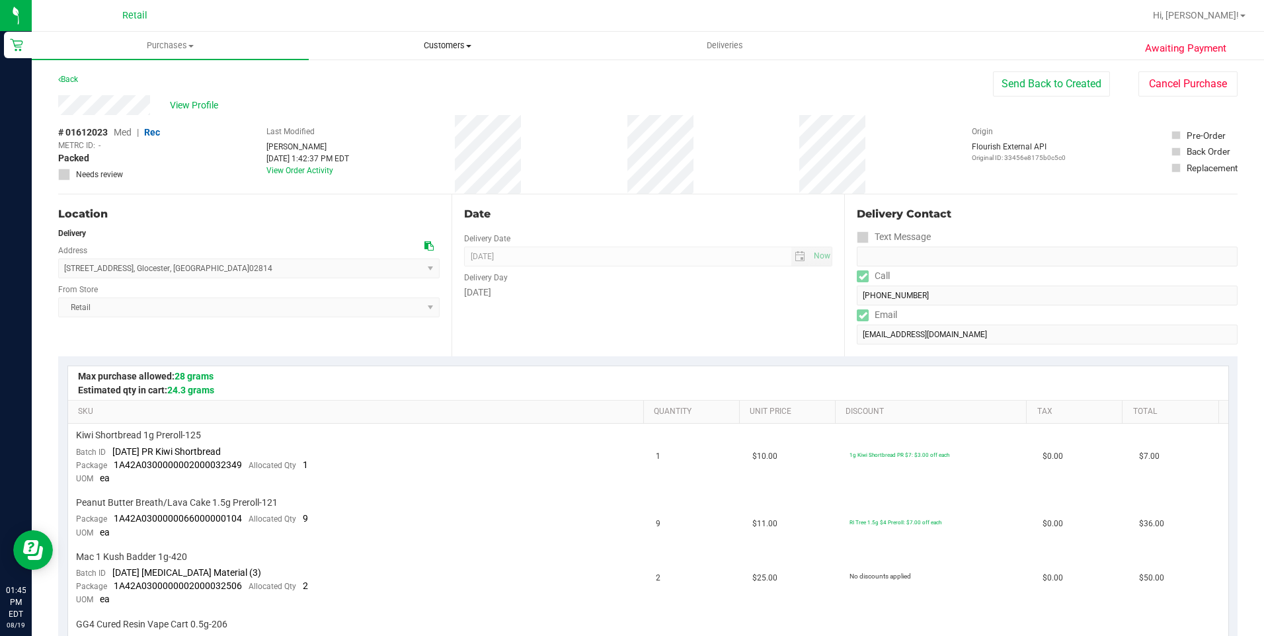
click at [455, 39] on uib-tab-heading "Customers All customers Add a new customer All physicians" at bounding box center [447, 45] width 276 height 26
click at [371, 72] on li "All customers" at bounding box center [447, 80] width 277 height 16
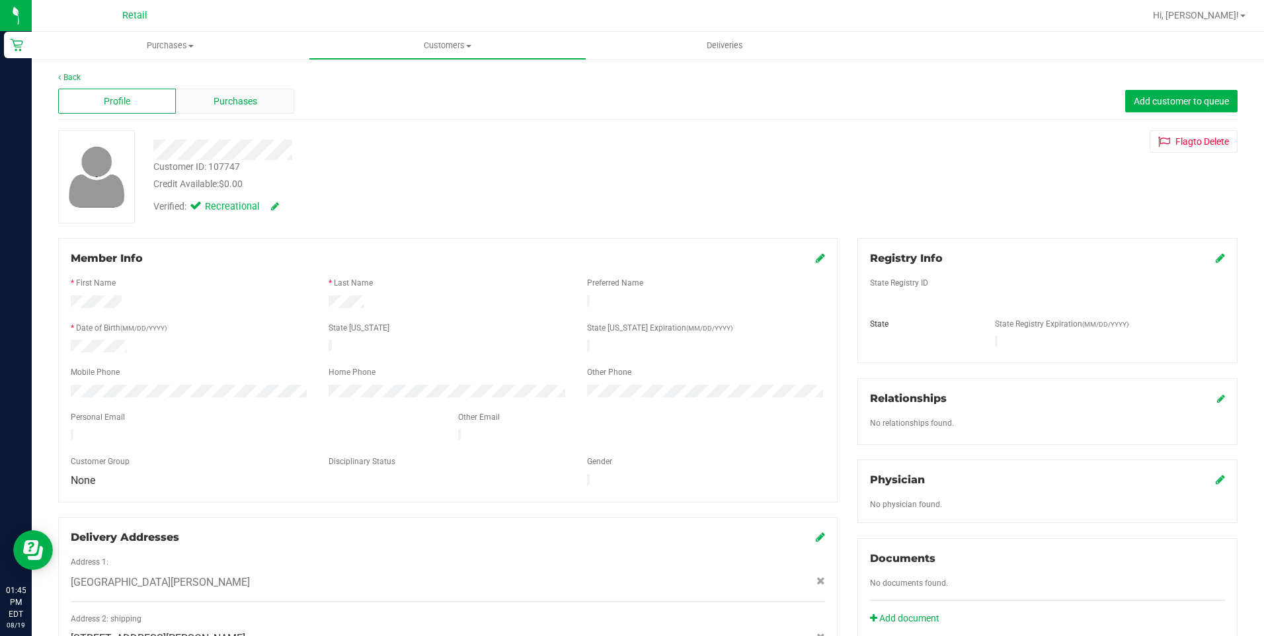
click at [230, 99] on span "Purchases" at bounding box center [235, 102] width 44 height 14
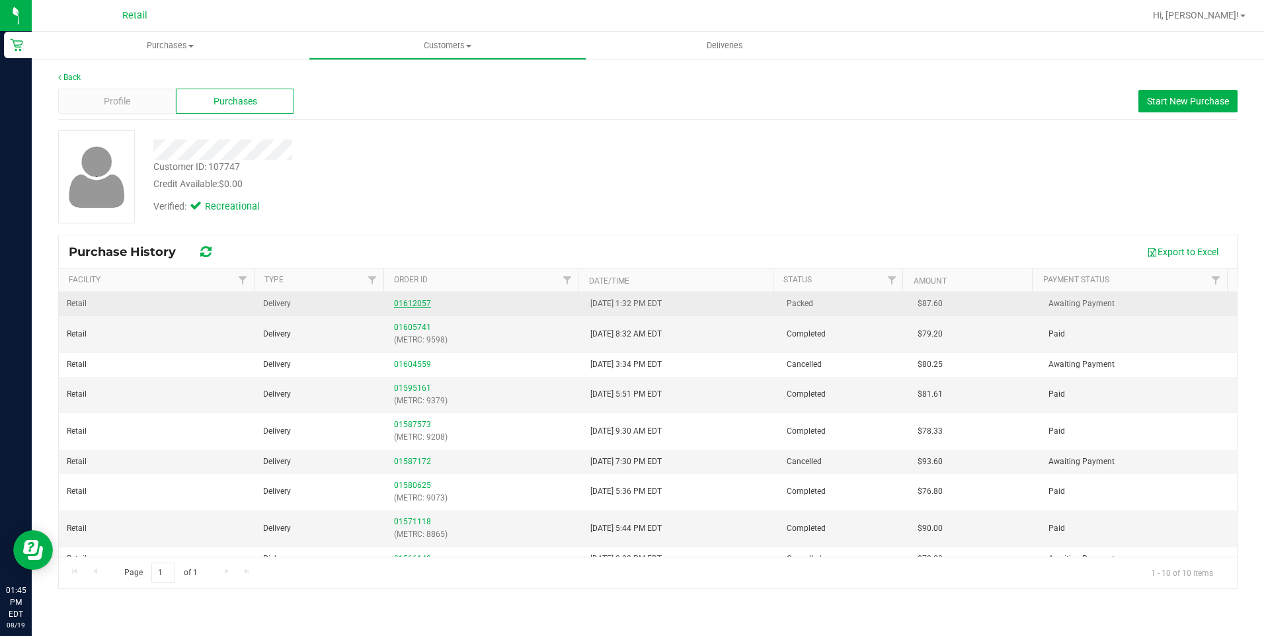
click at [414, 302] on link "01612057" at bounding box center [412, 303] width 37 height 9
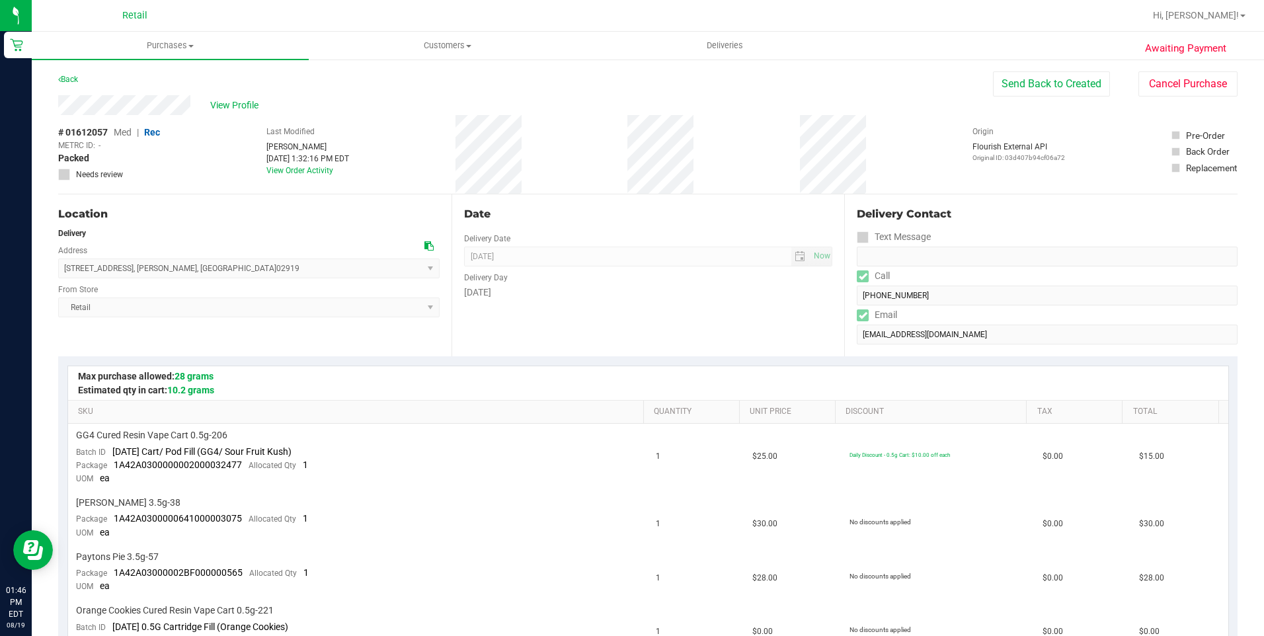
drag, startPoint x: 228, startPoint y: 268, endPoint x: 56, endPoint y: 276, distance: 172.0
drag, startPoint x: 56, startPoint y: 276, endPoint x: 259, endPoint y: 263, distance: 203.3
click at [259, 263] on span "[STREET_ADDRESS] , [GEOGRAPHIC_DATA] , [GEOGRAPHIC_DATA] 02919 Select address […" at bounding box center [248, 268] width 381 height 20
drag, startPoint x: 189, startPoint y: 273, endPoint x: 64, endPoint y: 272, distance: 124.9
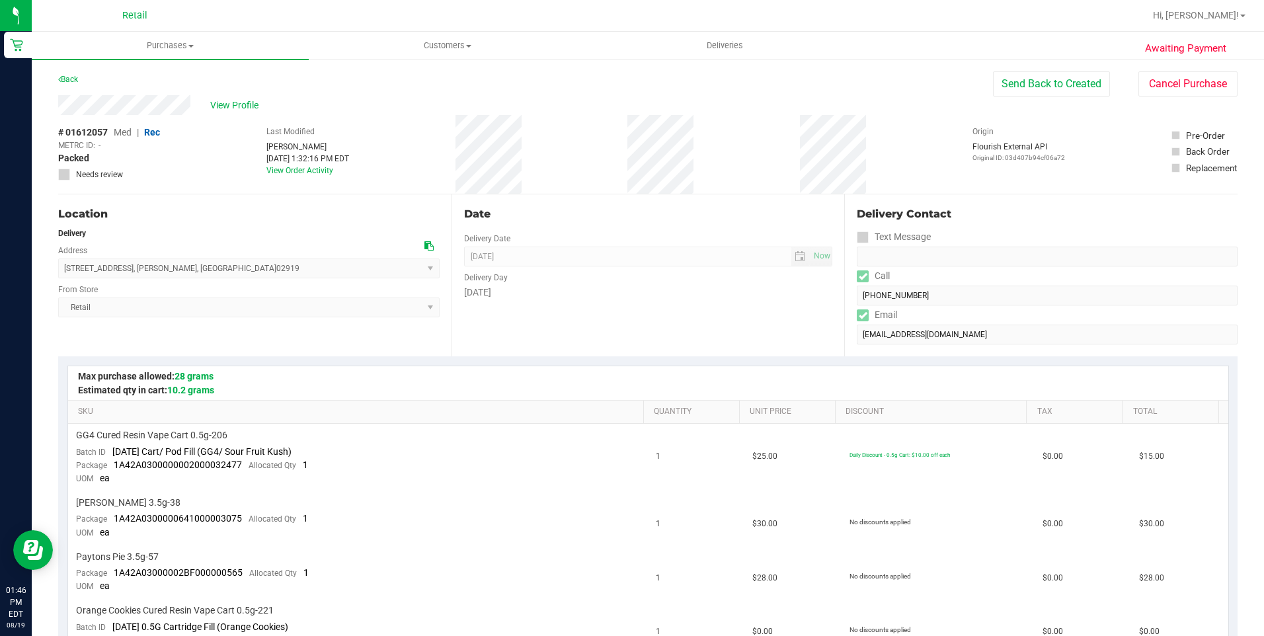
click at [64, 272] on span "[STREET_ADDRESS] , [GEOGRAPHIC_DATA] , [GEOGRAPHIC_DATA] 02919 Select address […" at bounding box center [248, 268] width 381 height 20
copy span "[STREET_ADDRESS][PERSON_NAME]"
click at [707, 44] on span "Deliveries" at bounding box center [725, 46] width 72 height 12
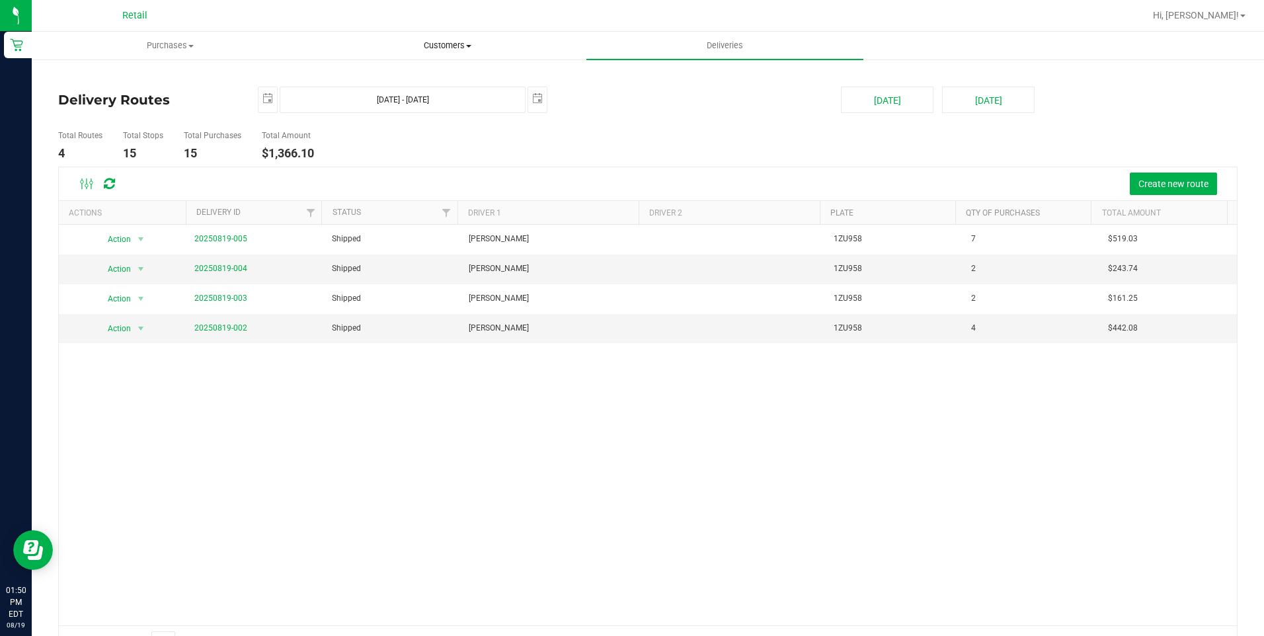
click at [452, 44] on span "Customers" at bounding box center [447, 46] width 276 height 12
click at [430, 74] on li "All customers" at bounding box center [447, 80] width 277 height 16
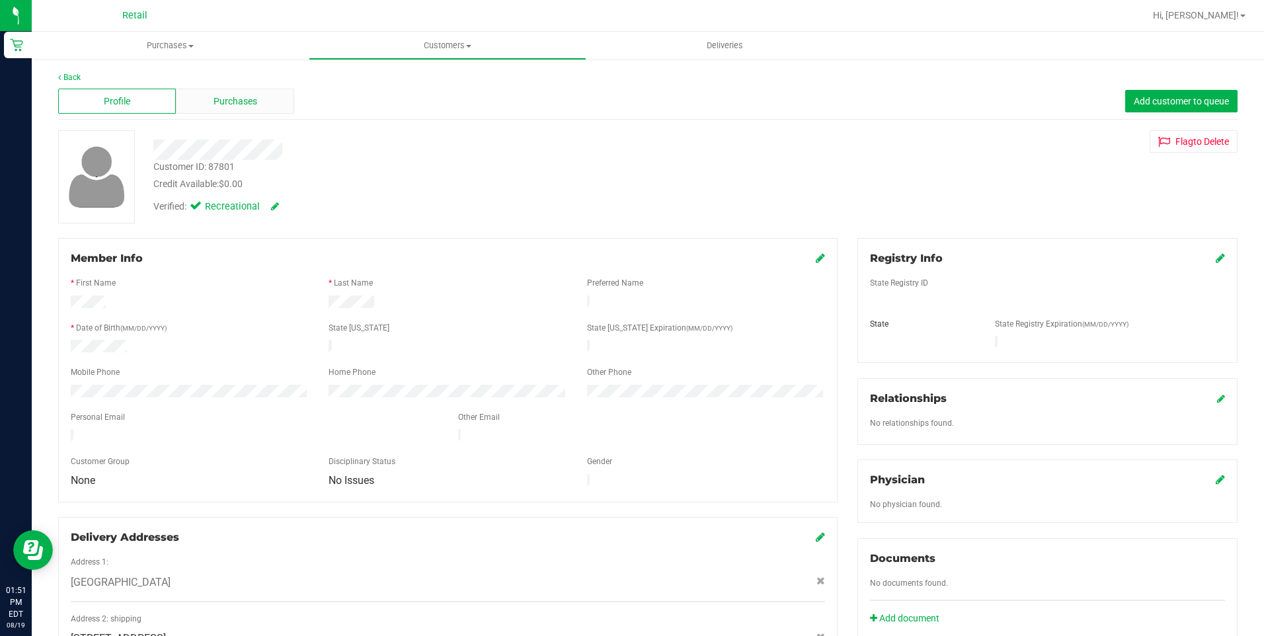
click at [190, 91] on div "Purchases" at bounding box center [235, 101] width 118 height 25
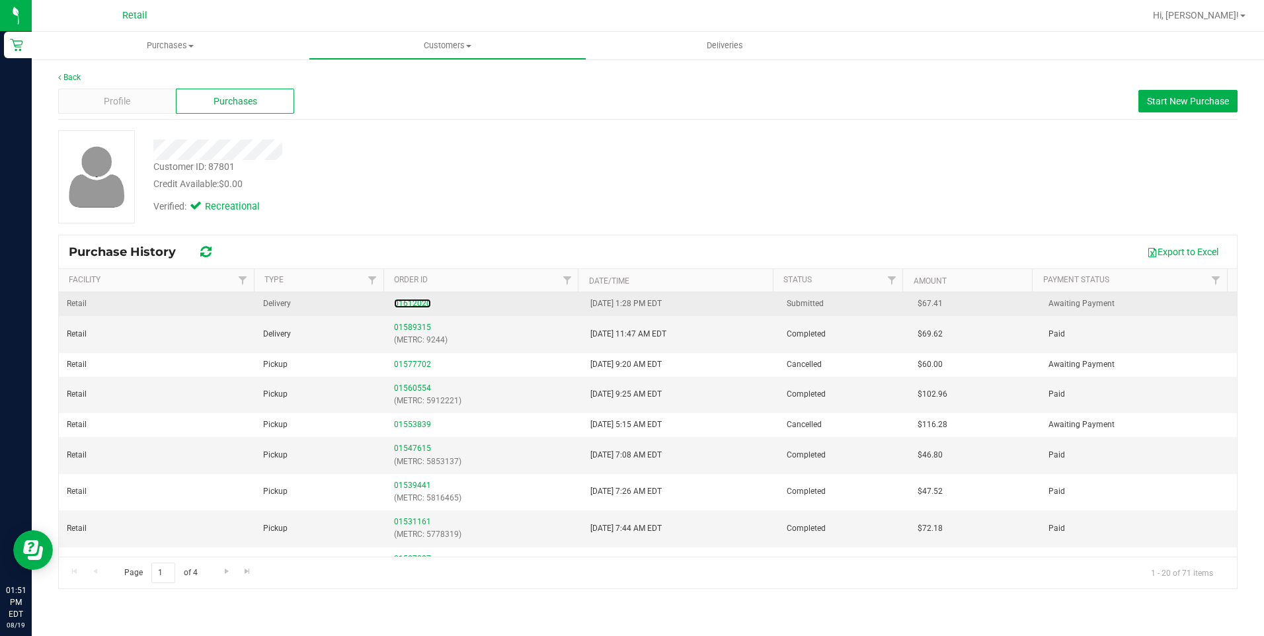
click at [406, 303] on link "01612020" at bounding box center [412, 303] width 37 height 9
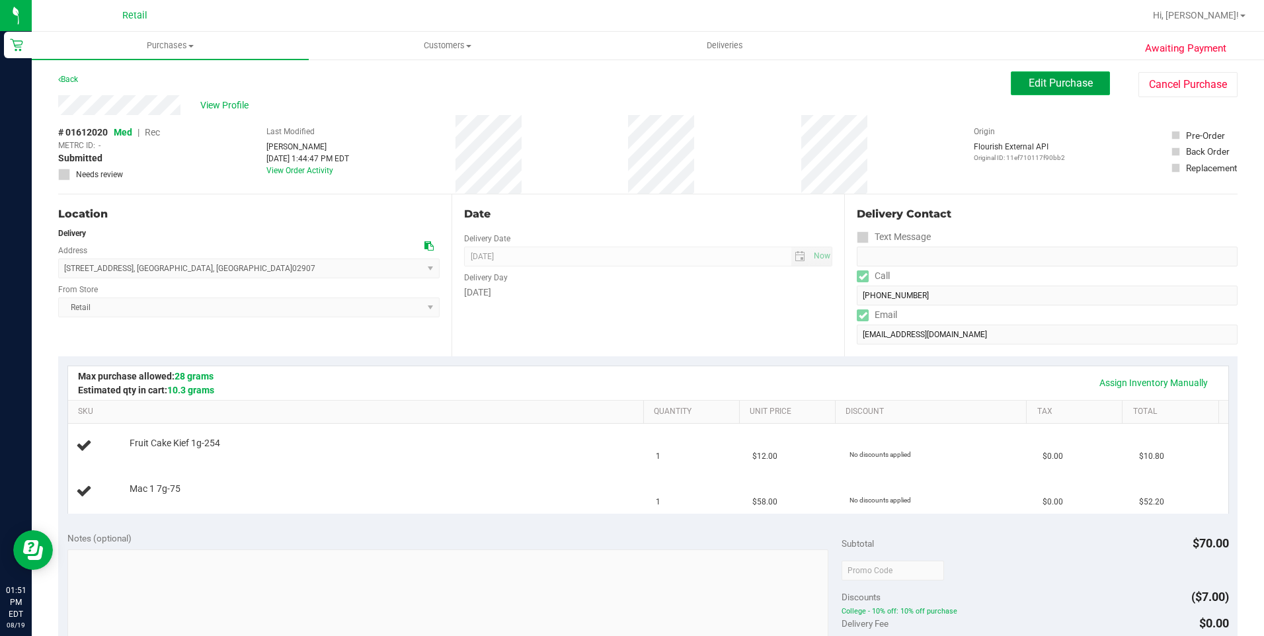
click at [1040, 94] on button "Edit Purchase" at bounding box center [1059, 83] width 99 height 24
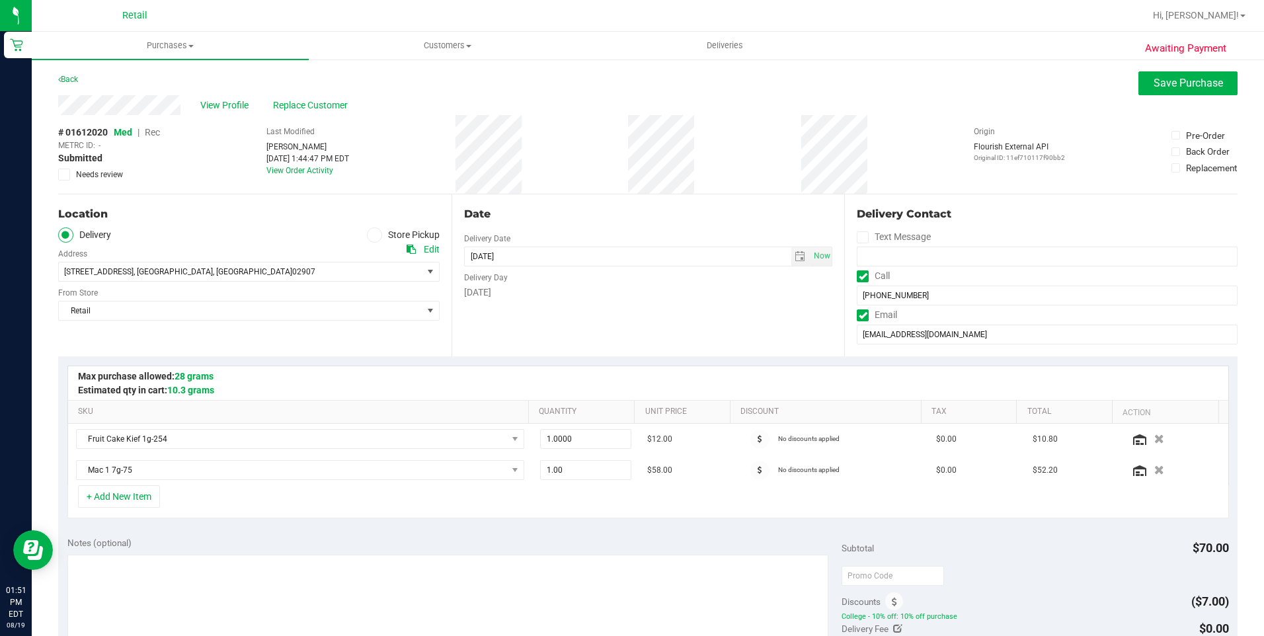
click at [158, 135] on span "Rec" at bounding box center [152, 132] width 15 height 11
click at [153, 130] on span "Rec" at bounding box center [152, 132] width 16 height 11
click at [1173, 85] on span "Save Purchase" at bounding box center [1187, 83] width 69 height 13
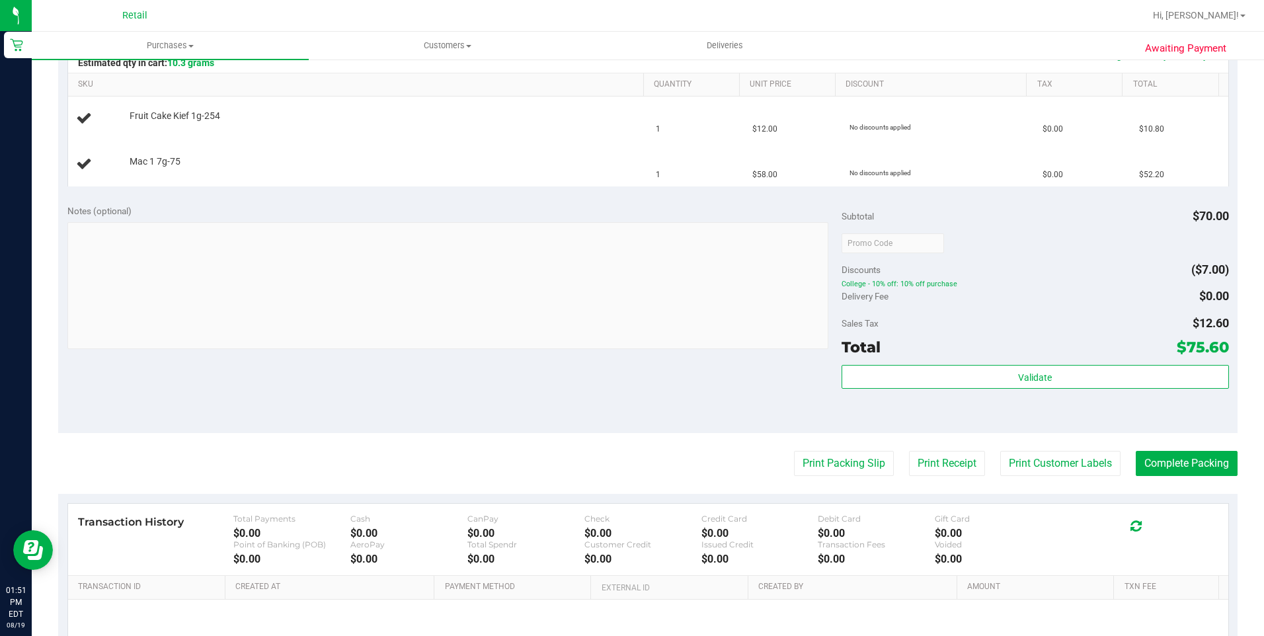
scroll to position [326, 0]
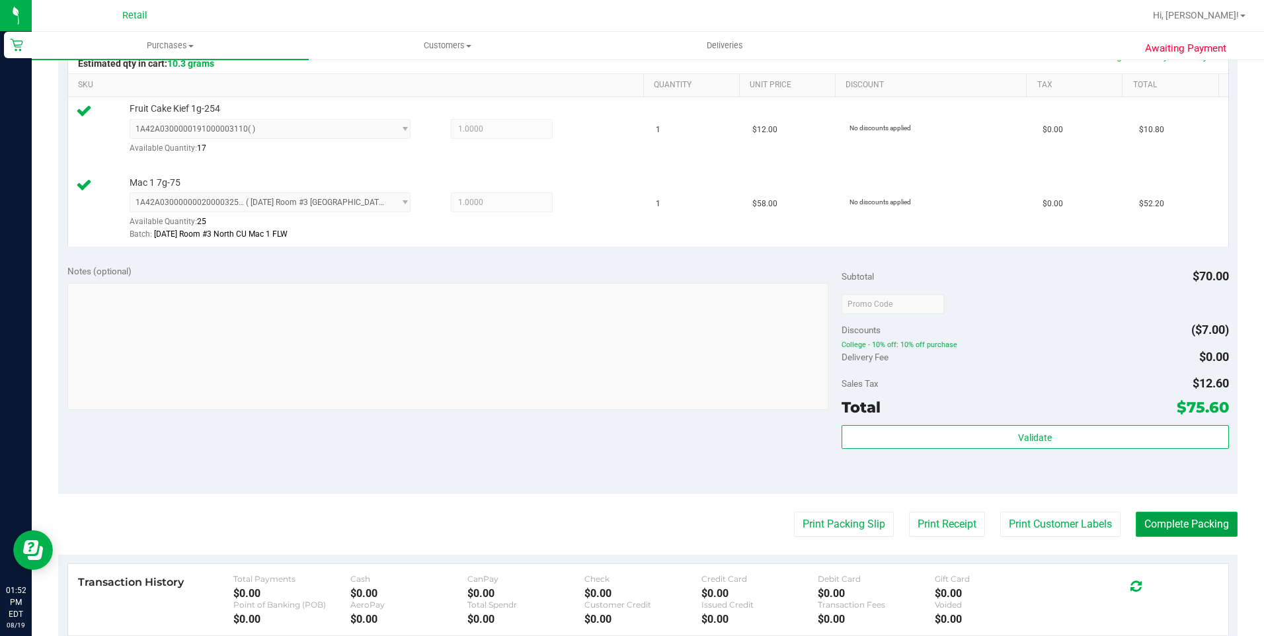
click at [1172, 526] on button "Complete Packing" at bounding box center [1186, 524] width 102 height 25
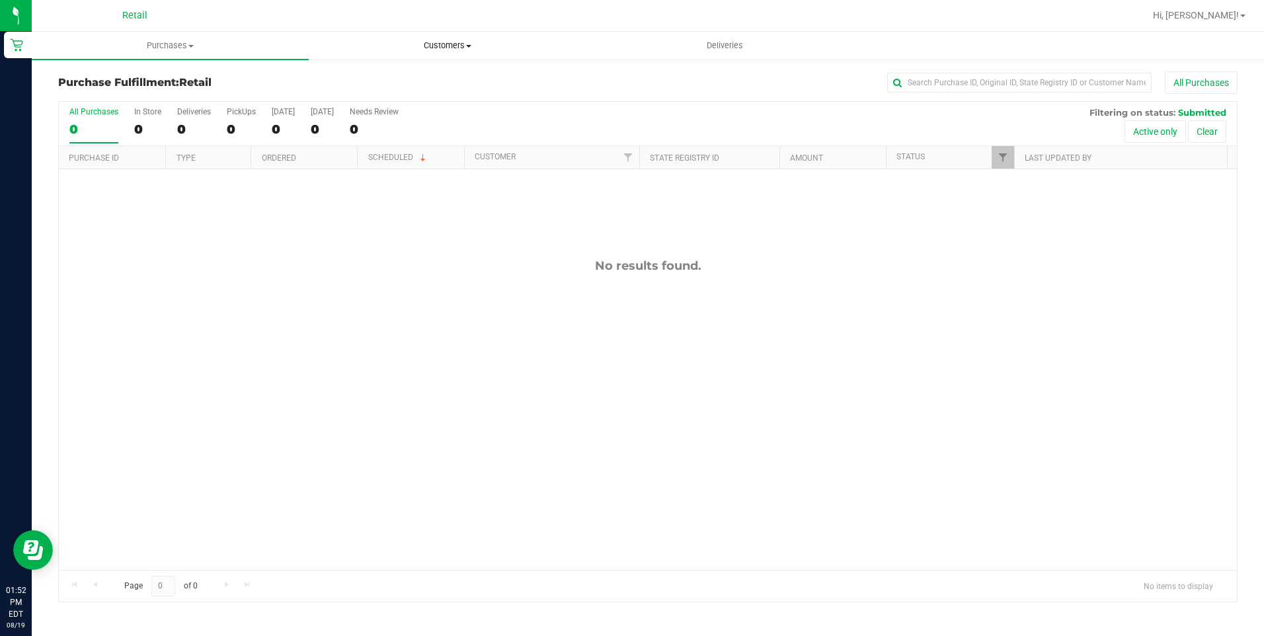
click at [454, 43] on span "Customers" at bounding box center [447, 46] width 276 height 12
click at [360, 77] on span "All customers" at bounding box center [356, 79] width 95 height 11
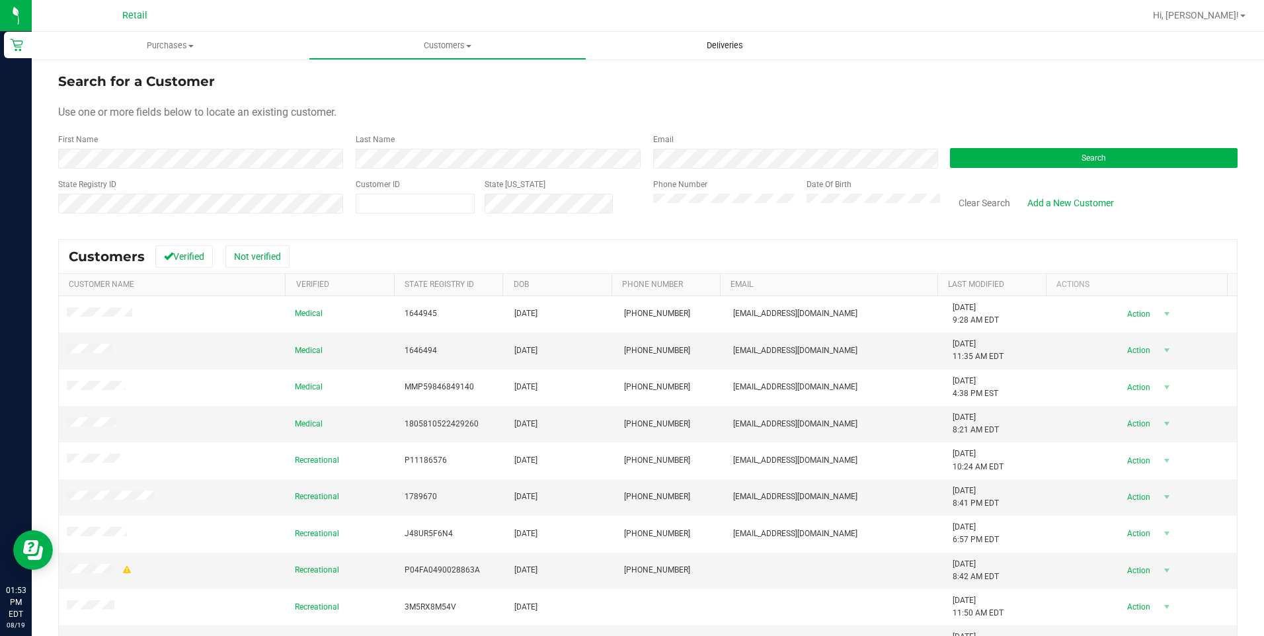
click at [759, 40] on span "Deliveries" at bounding box center [725, 46] width 72 height 12
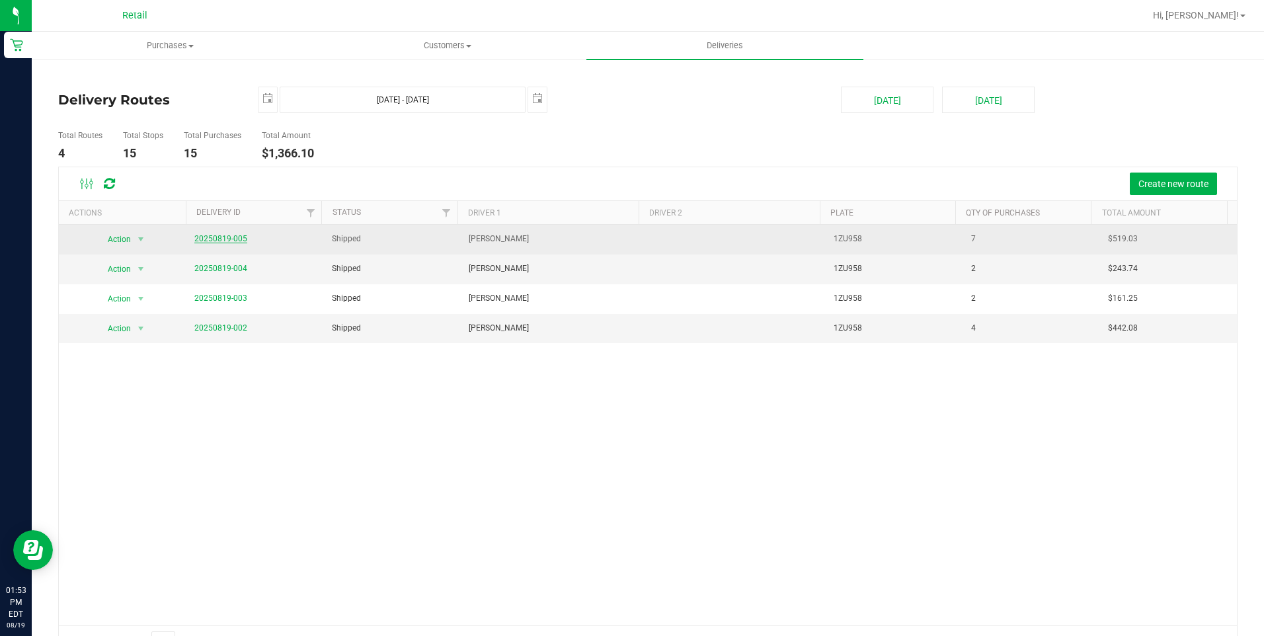
click at [235, 239] on link "20250819-005" at bounding box center [220, 238] width 53 height 9
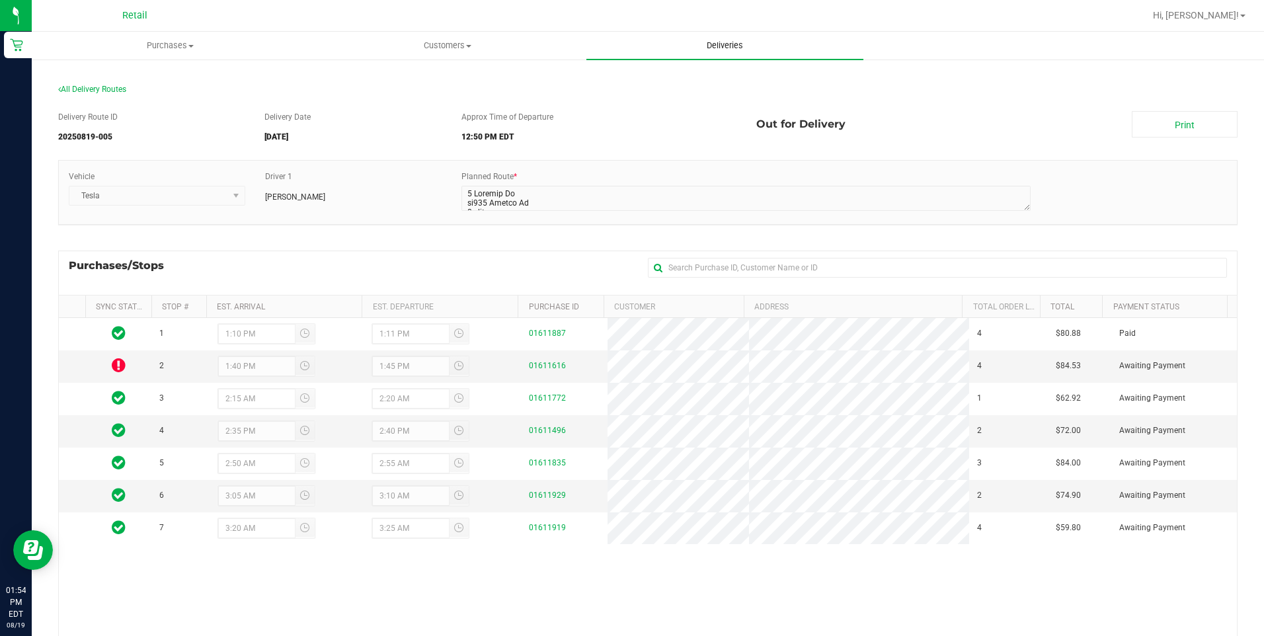
click at [733, 44] on span "Deliveries" at bounding box center [725, 46] width 72 height 12
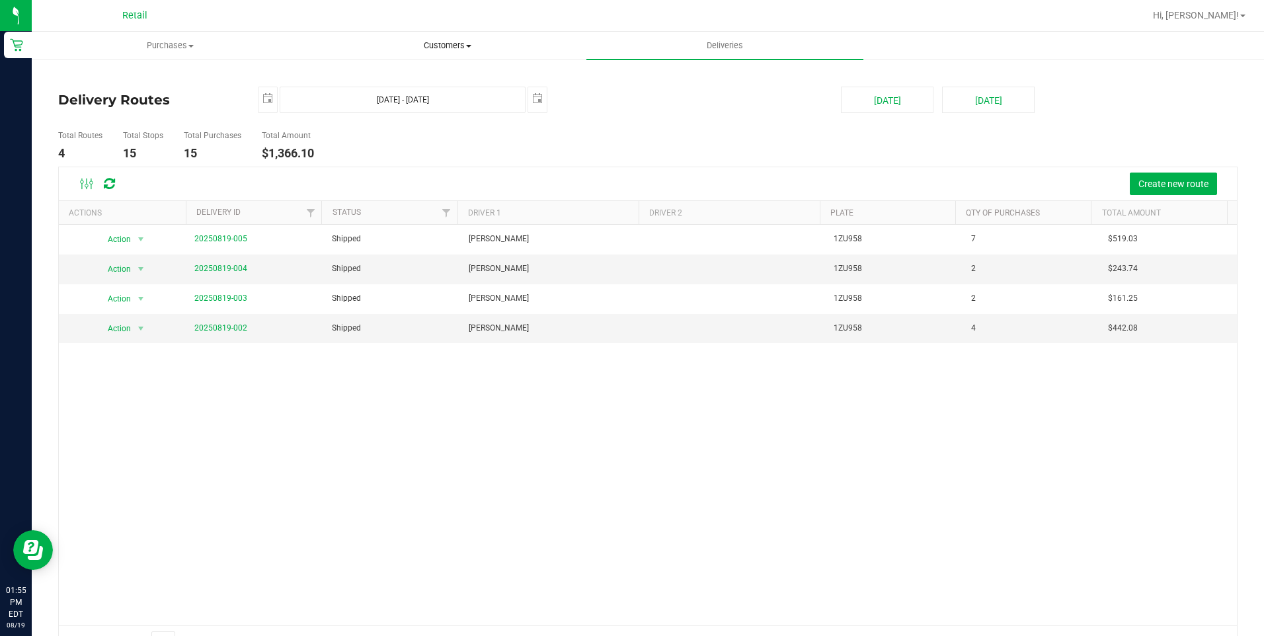
click at [450, 44] on span "Customers" at bounding box center [447, 46] width 276 height 12
click at [389, 82] on span "All customers" at bounding box center [356, 79] width 95 height 11
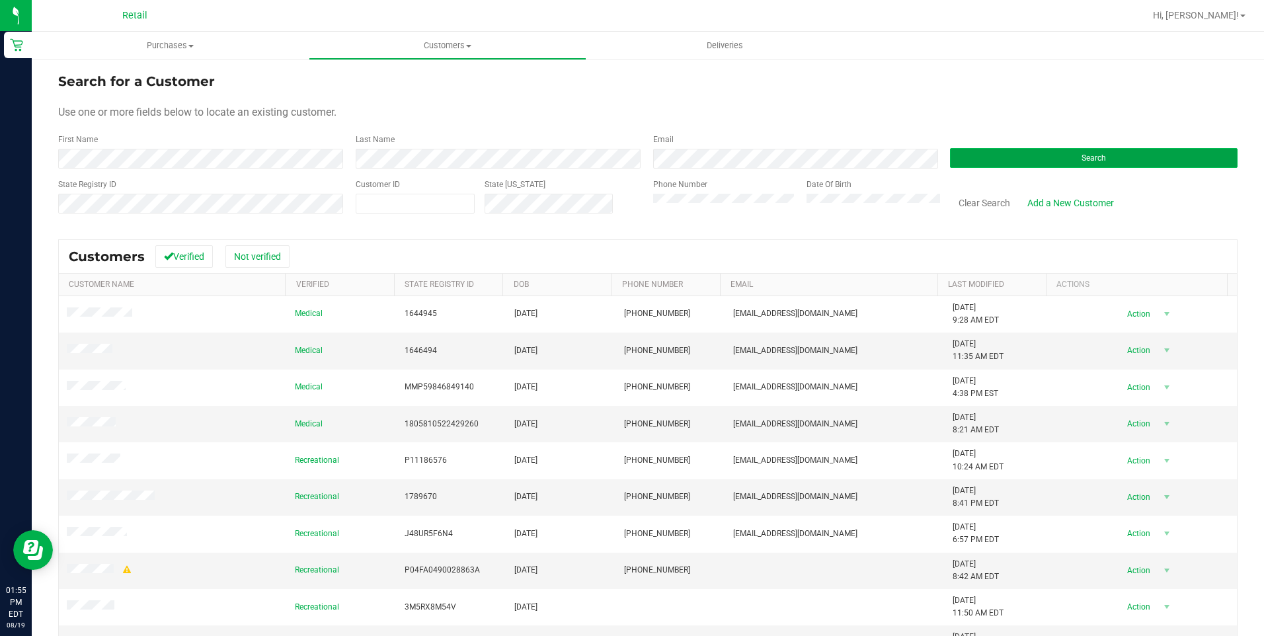
click at [1036, 161] on button "Search" at bounding box center [1093, 158] width 287 height 20
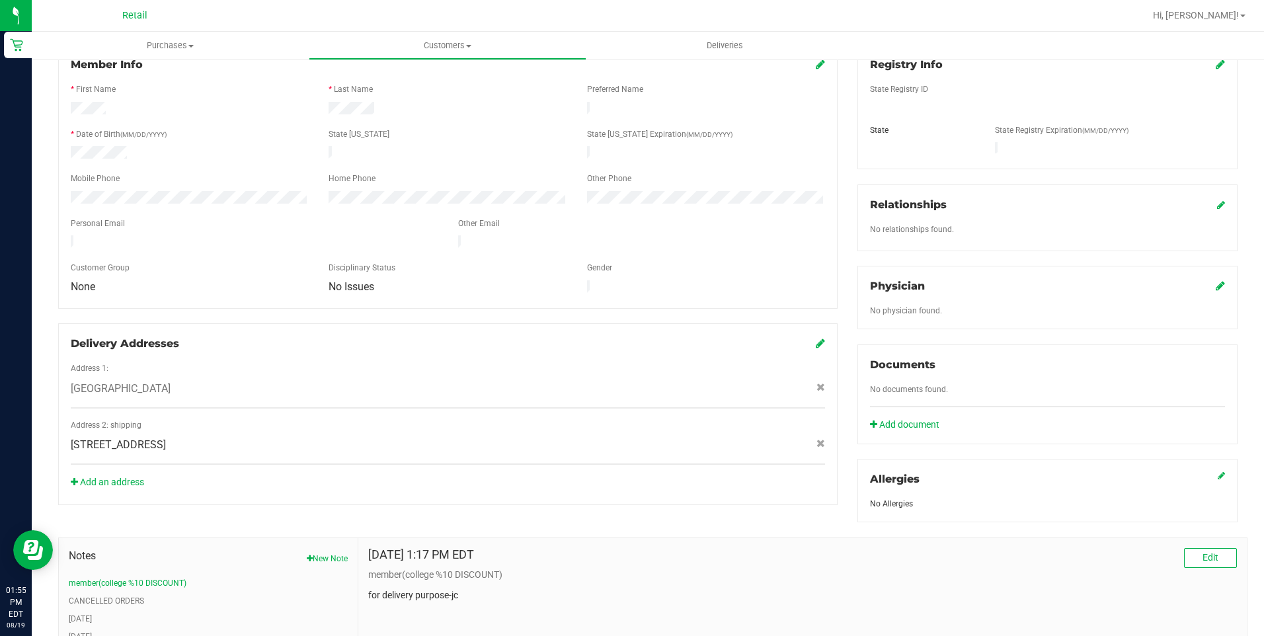
scroll to position [198, 0]
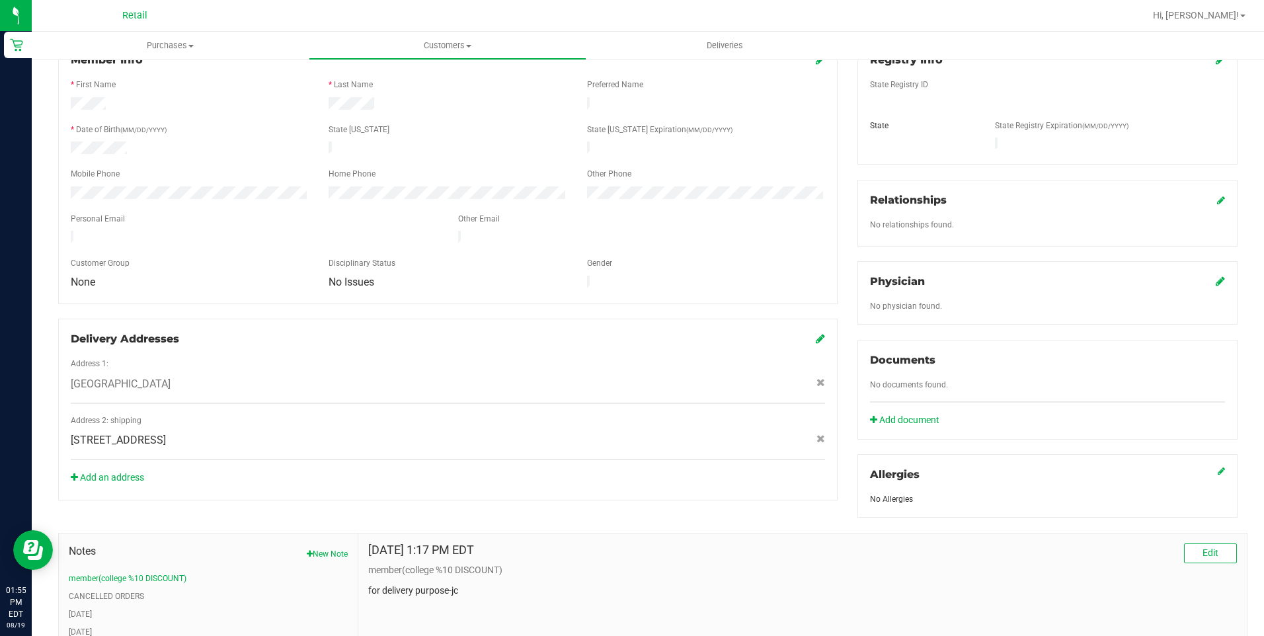
click at [816, 333] on icon at bounding box center [820, 338] width 9 height 11
click at [816, 434] on icon at bounding box center [820, 438] width 9 height 8
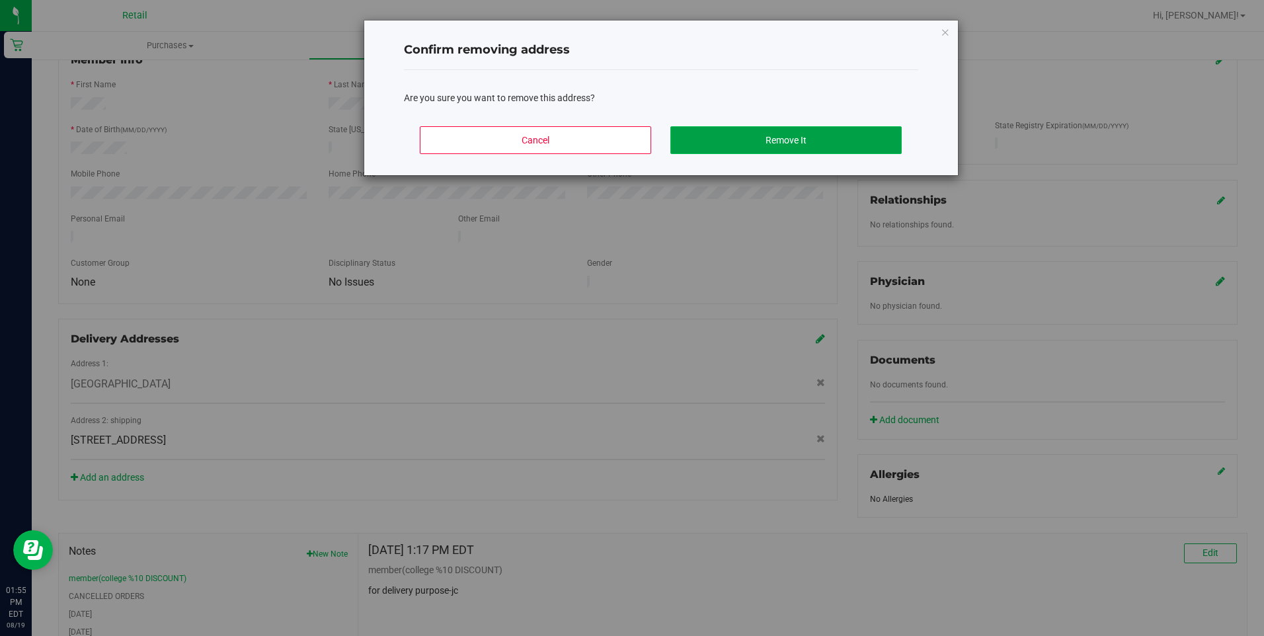
click at [756, 139] on button "Remove It" at bounding box center [785, 140] width 231 height 28
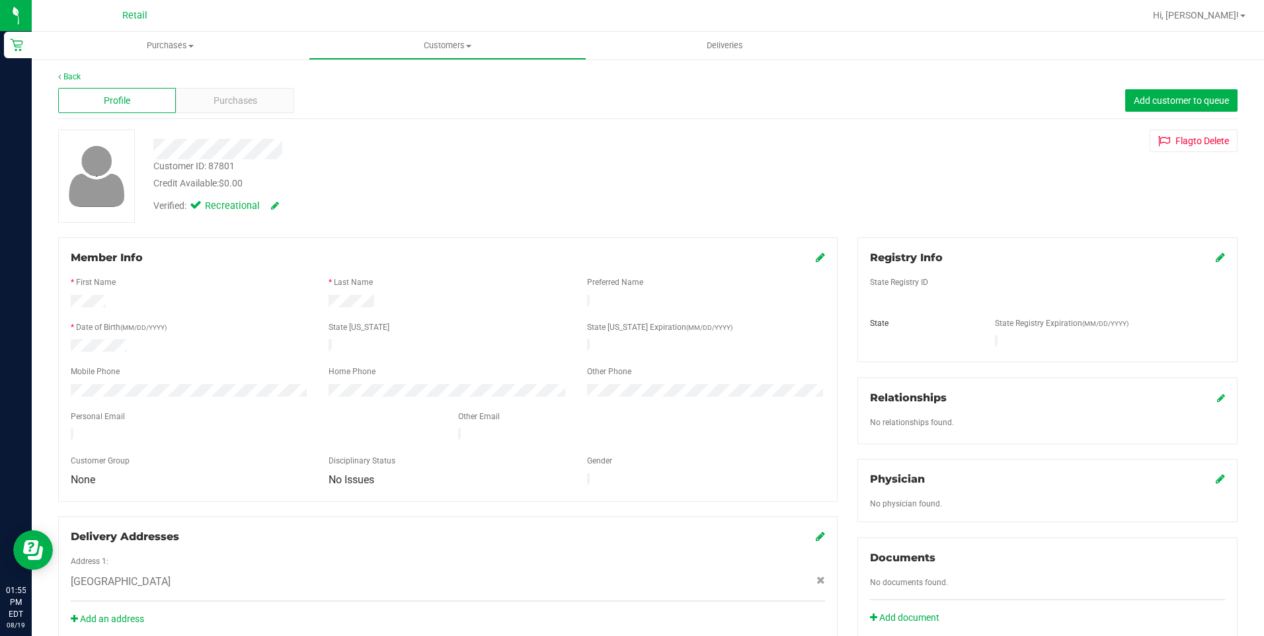
scroll to position [0, 0]
click at [238, 100] on span "Purchases" at bounding box center [235, 102] width 44 height 14
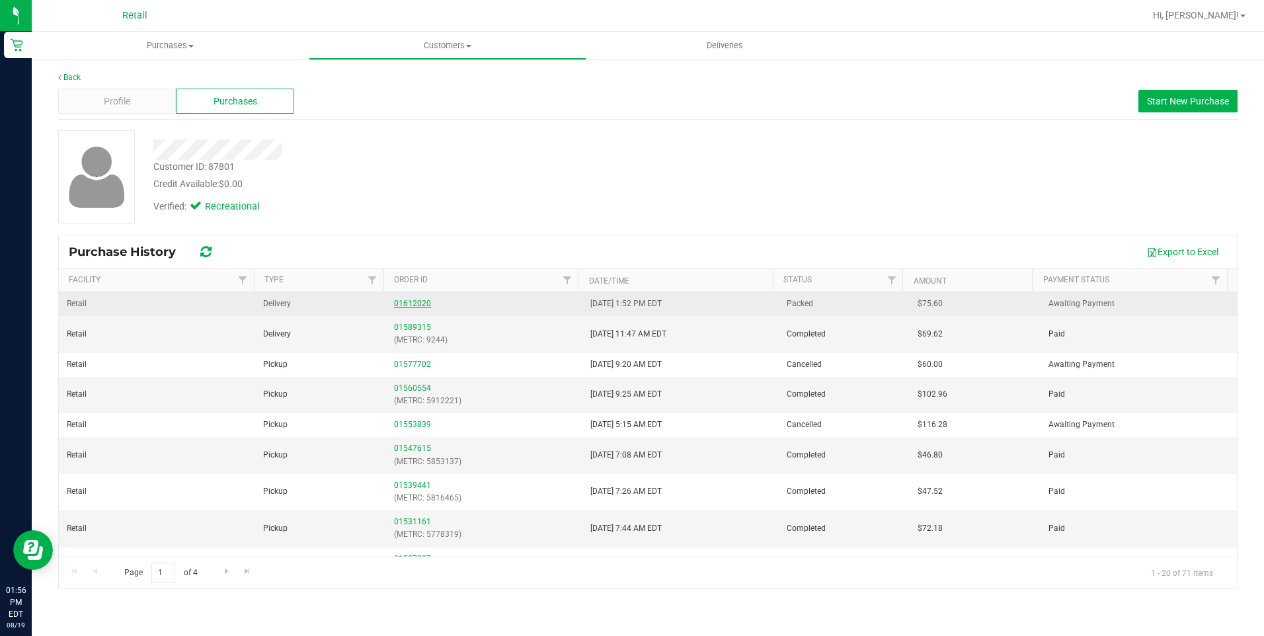
click at [425, 301] on link "01612020" at bounding box center [412, 303] width 37 height 9
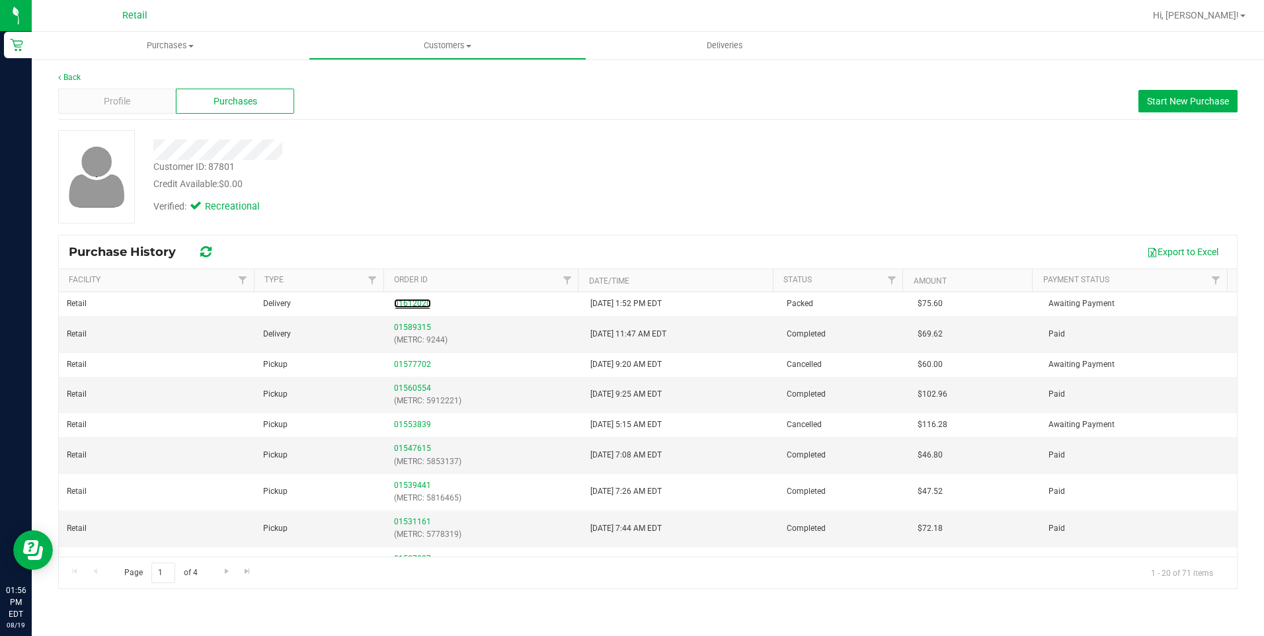
click at [418, 301] on link "01612020" at bounding box center [412, 303] width 37 height 9
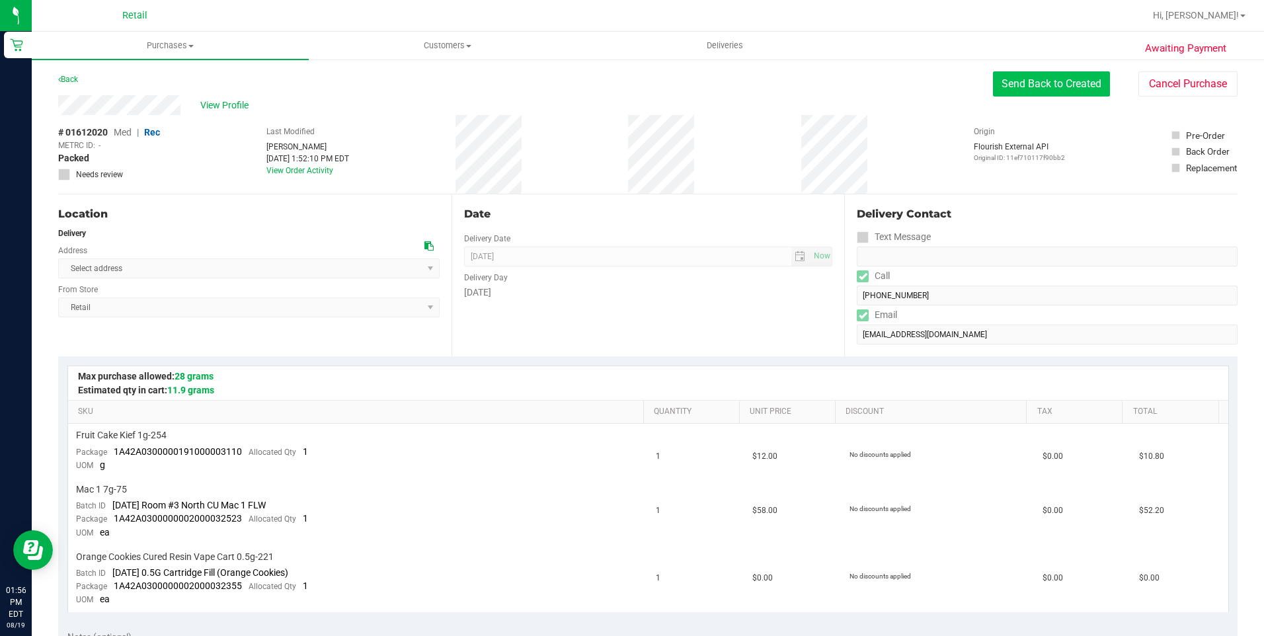
click at [1035, 81] on button "Send Back to Created" at bounding box center [1051, 83] width 117 height 25
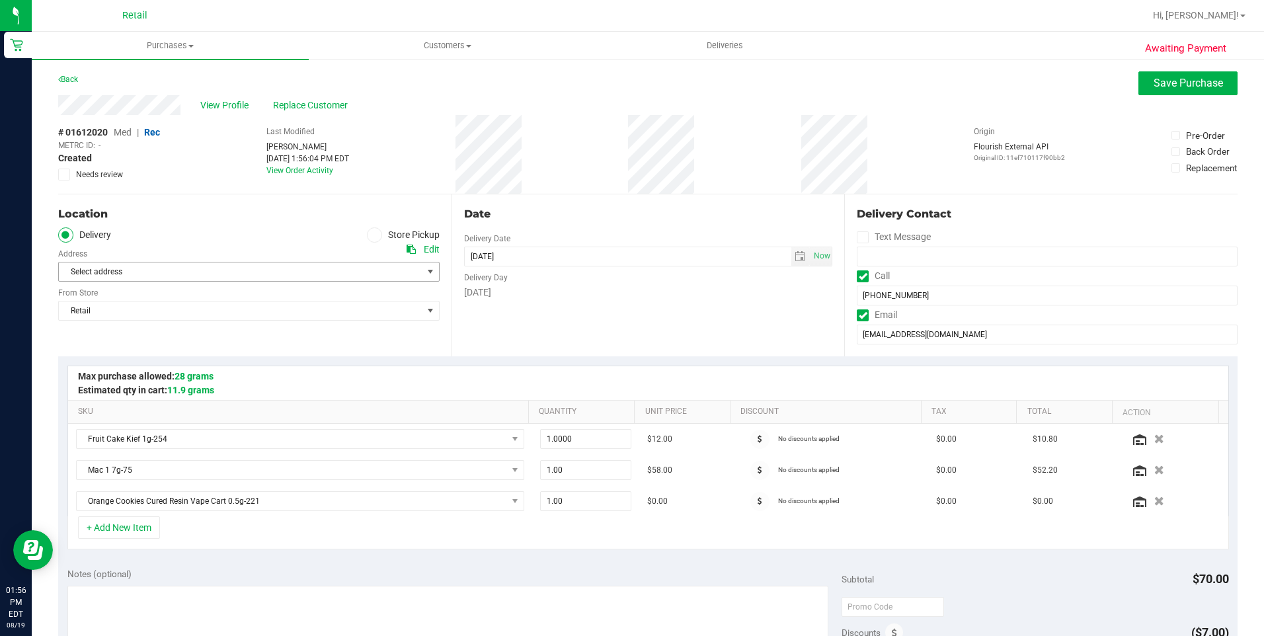
click at [385, 280] on span "Select address" at bounding box center [231, 271] width 345 height 19
click at [391, 273] on span "Select address" at bounding box center [231, 271] width 345 height 19
click at [332, 265] on span "Select address" at bounding box center [231, 271] width 345 height 19
click at [297, 295] on li "[GEOGRAPHIC_DATA] , [GEOGRAPHIC_DATA] , [GEOGRAPHIC_DATA] 02907" at bounding box center [247, 294] width 377 height 20
click at [1157, 90] on button "Save Purchase" at bounding box center [1187, 83] width 99 height 24
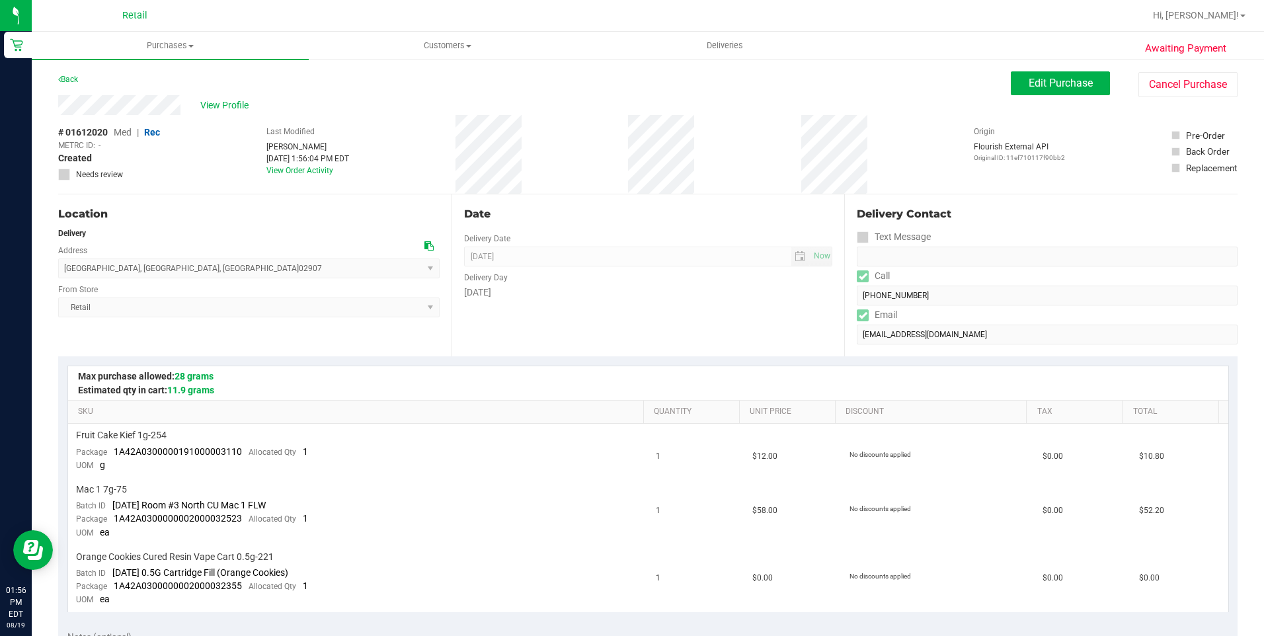
scroll to position [330, 0]
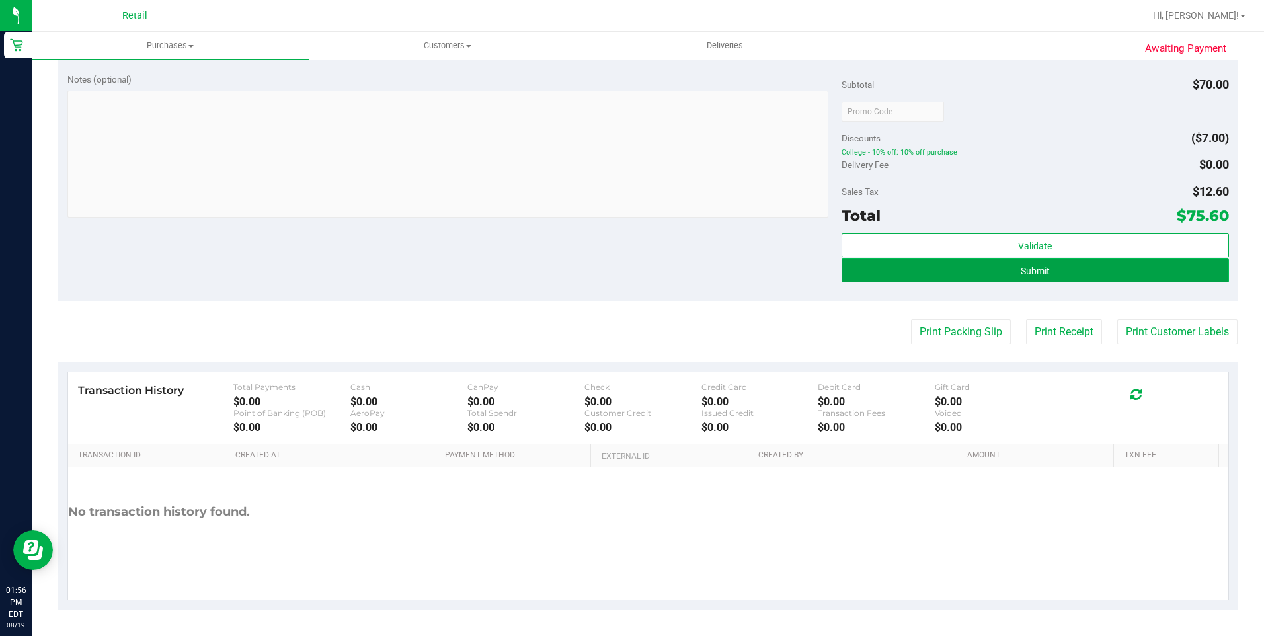
click at [1040, 272] on span "Submit" at bounding box center [1034, 271] width 29 height 11
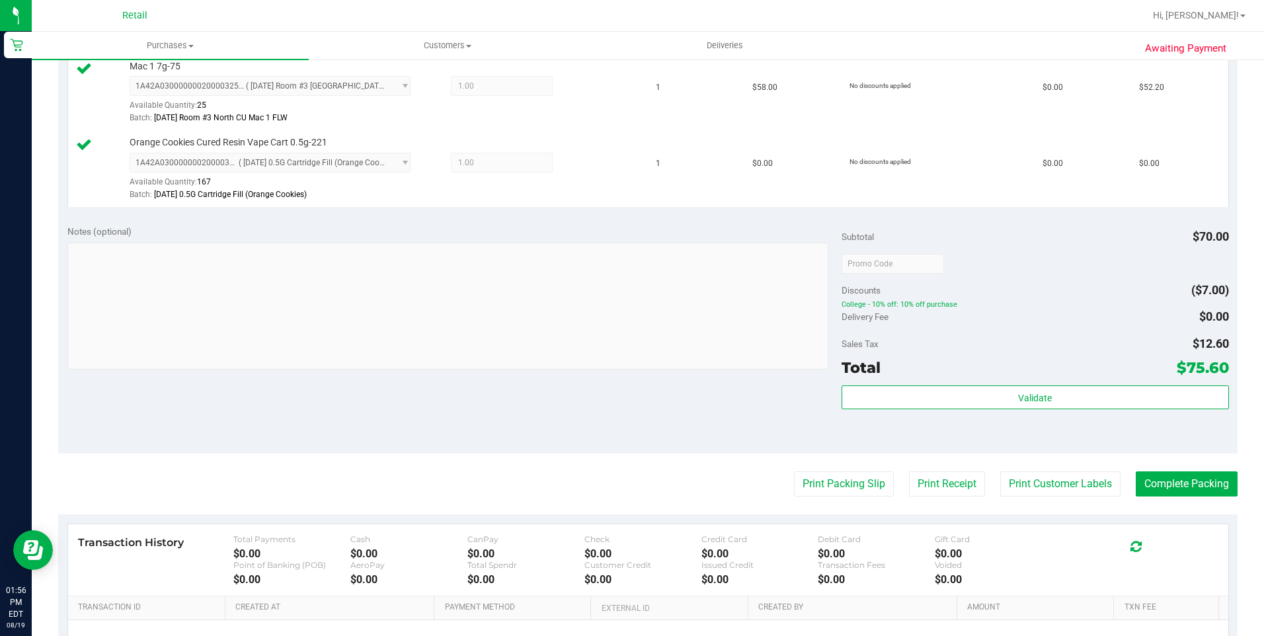
scroll to position [463, 0]
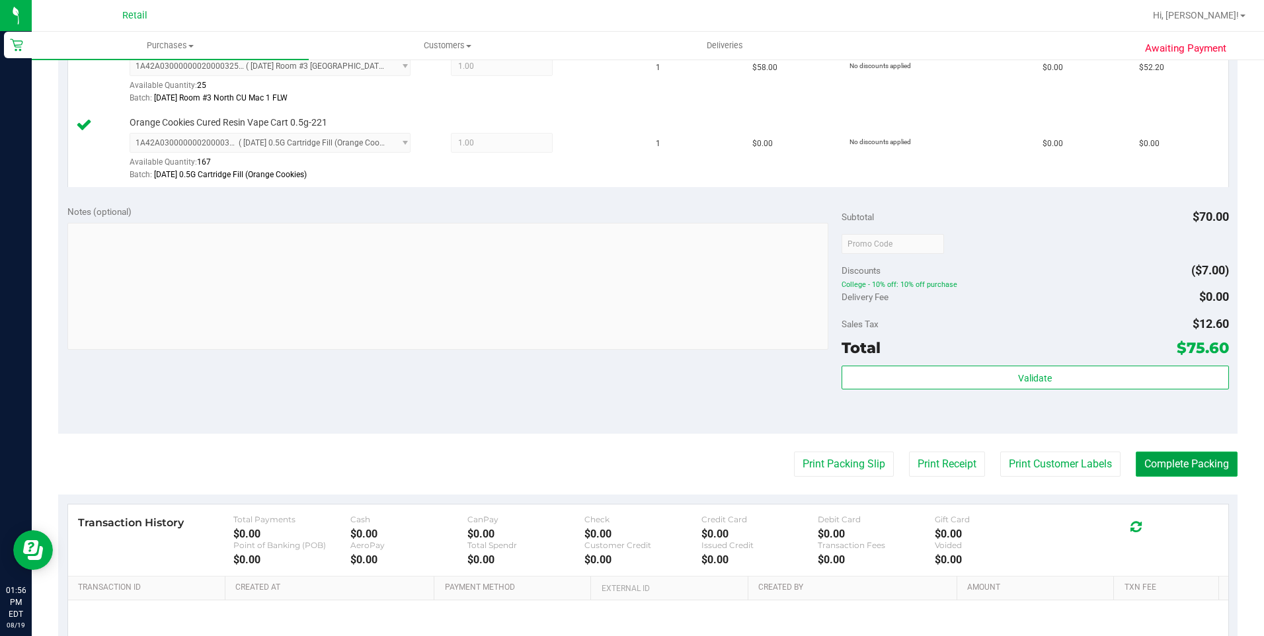
click at [1184, 459] on button "Complete Packing" at bounding box center [1186, 463] width 102 height 25
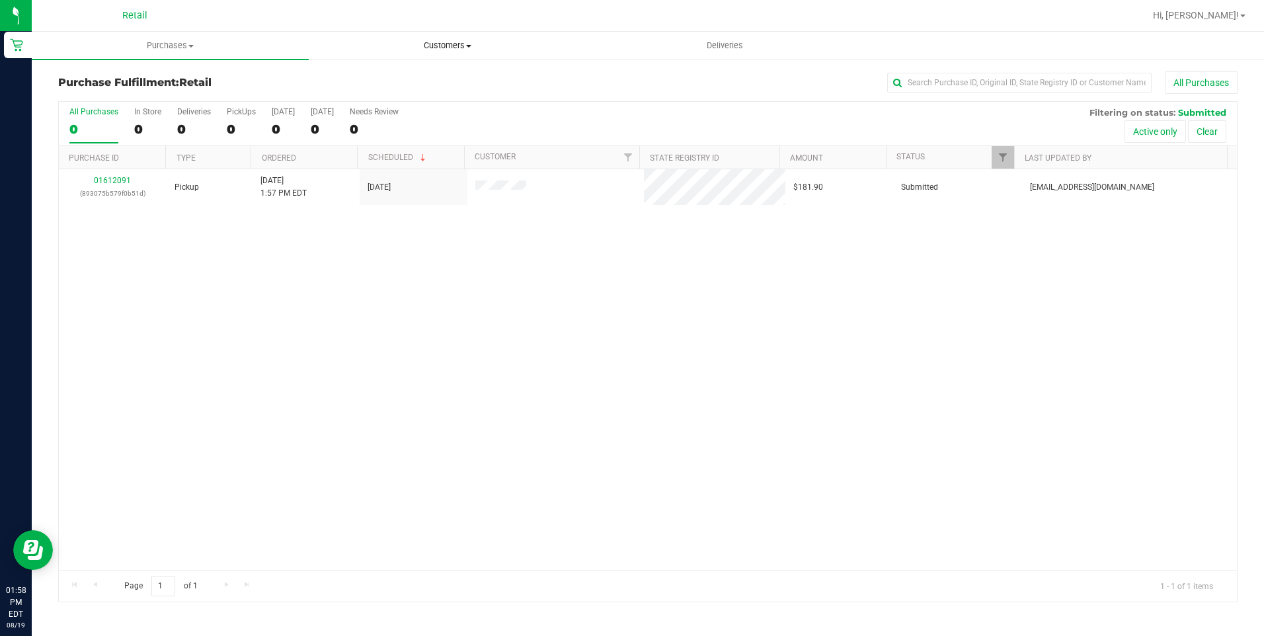
click at [441, 44] on span "Customers" at bounding box center [447, 46] width 276 height 12
click at [460, 75] on li "All customers" at bounding box center [447, 80] width 277 height 16
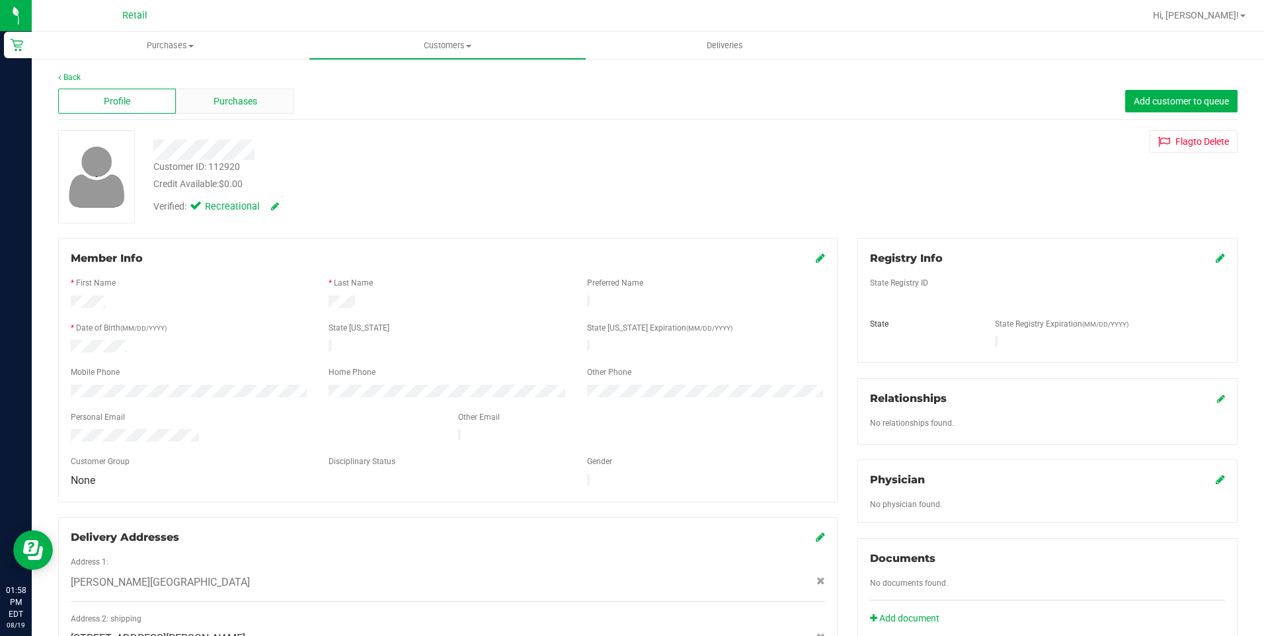
click at [243, 100] on span "Purchases" at bounding box center [235, 102] width 44 height 14
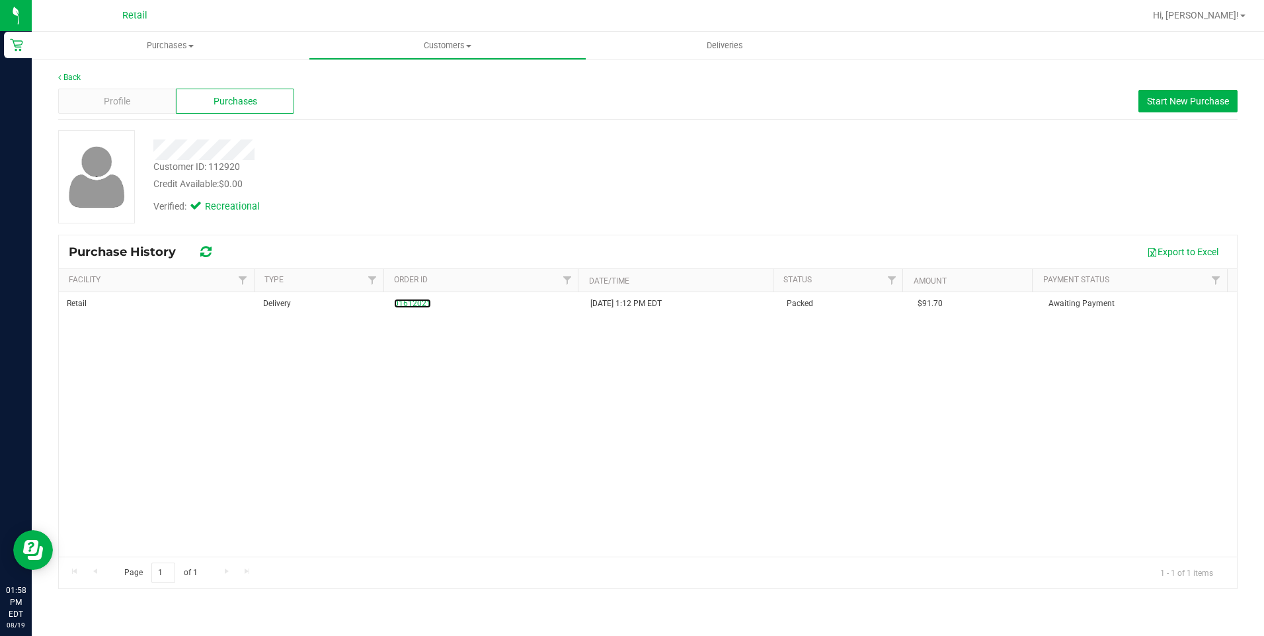
click at [418, 301] on link "01612021" at bounding box center [412, 303] width 37 height 9
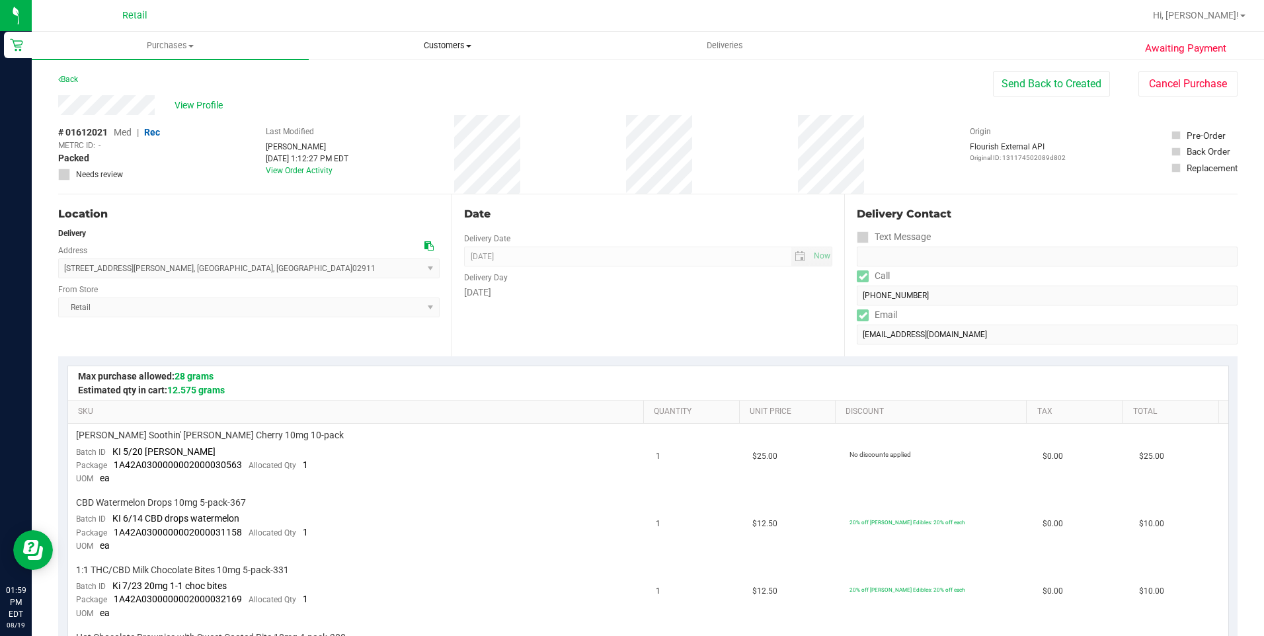
click at [438, 45] on span "Customers" at bounding box center [447, 46] width 276 height 12
click at [379, 74] on span "All customers" at bounding box center [356, 79] width 95 height 11
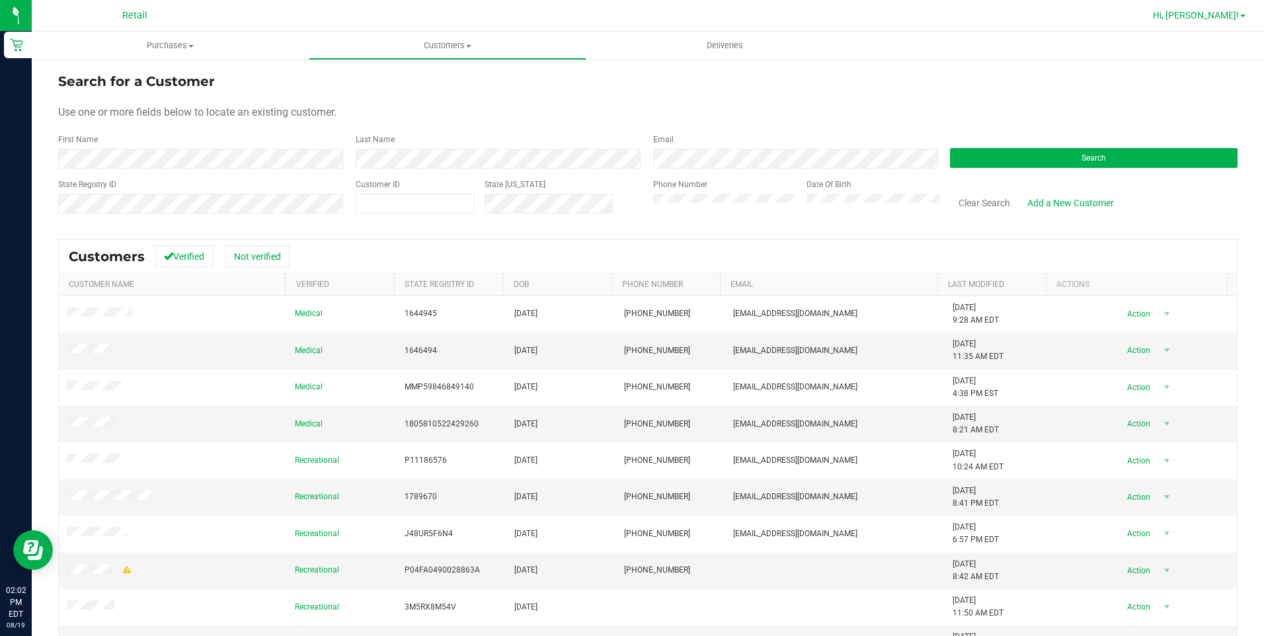
click at [1235, 11] on span "Hi, [PERSON_NAME]!" at bounding box center [1196, 15] width 86 height 11
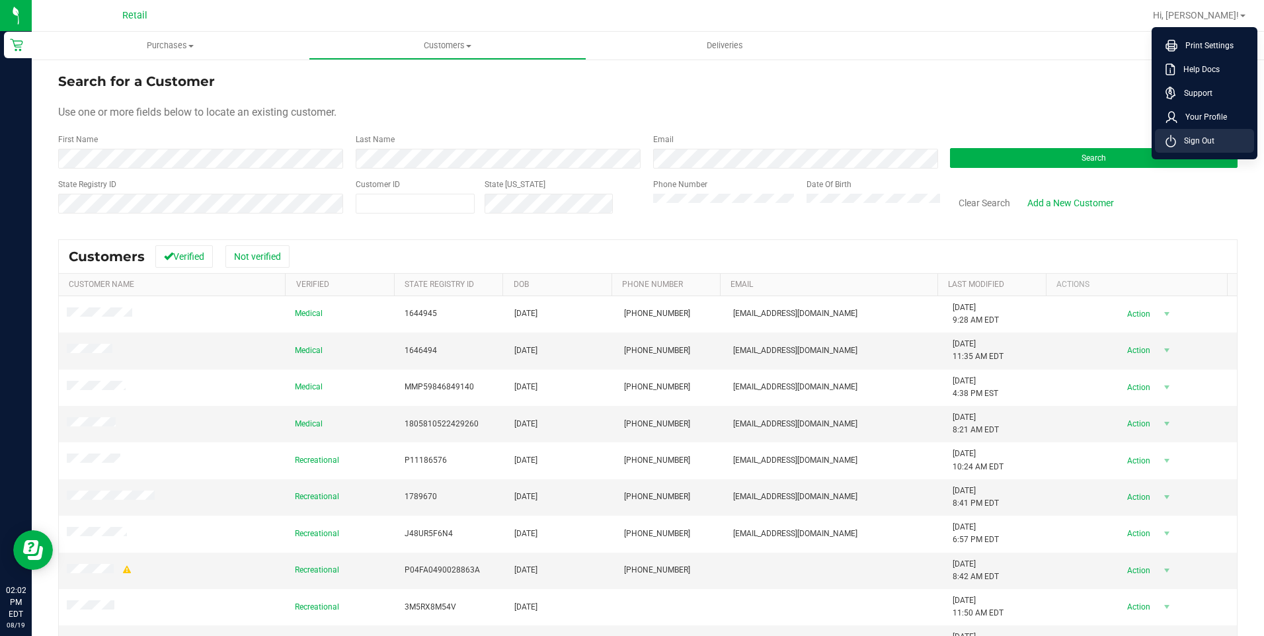
click at [1224, 140] on li "Sign Out" at bounding box center [1204, 141] width 99 height 24
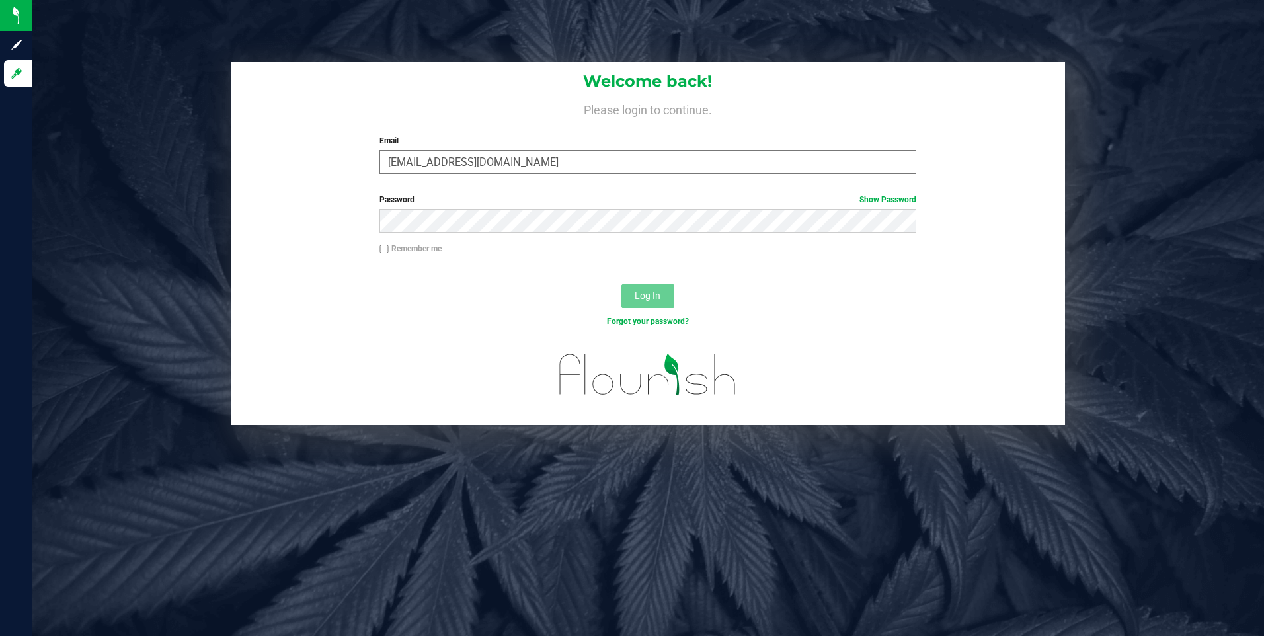
click at [560, 151] on input "[EMAIL_ADDRESS][DOMAIN_NAME]" at bounding box center [647, 162] width 537 height 24
click at [488, 156] on input "[EMAIL_ADDRESS][DOMAIN_NAME]" at bounding box center [647, 162] width 537 height 24
type input "[EMAIL_ADDRESS][DOMAIN_NAME]"
click at [648, 294] on span "Log In" at bounding box center [647, 295] width 26 height 11
